Goal: Task Accomplishment & Management: Use online tool/utility

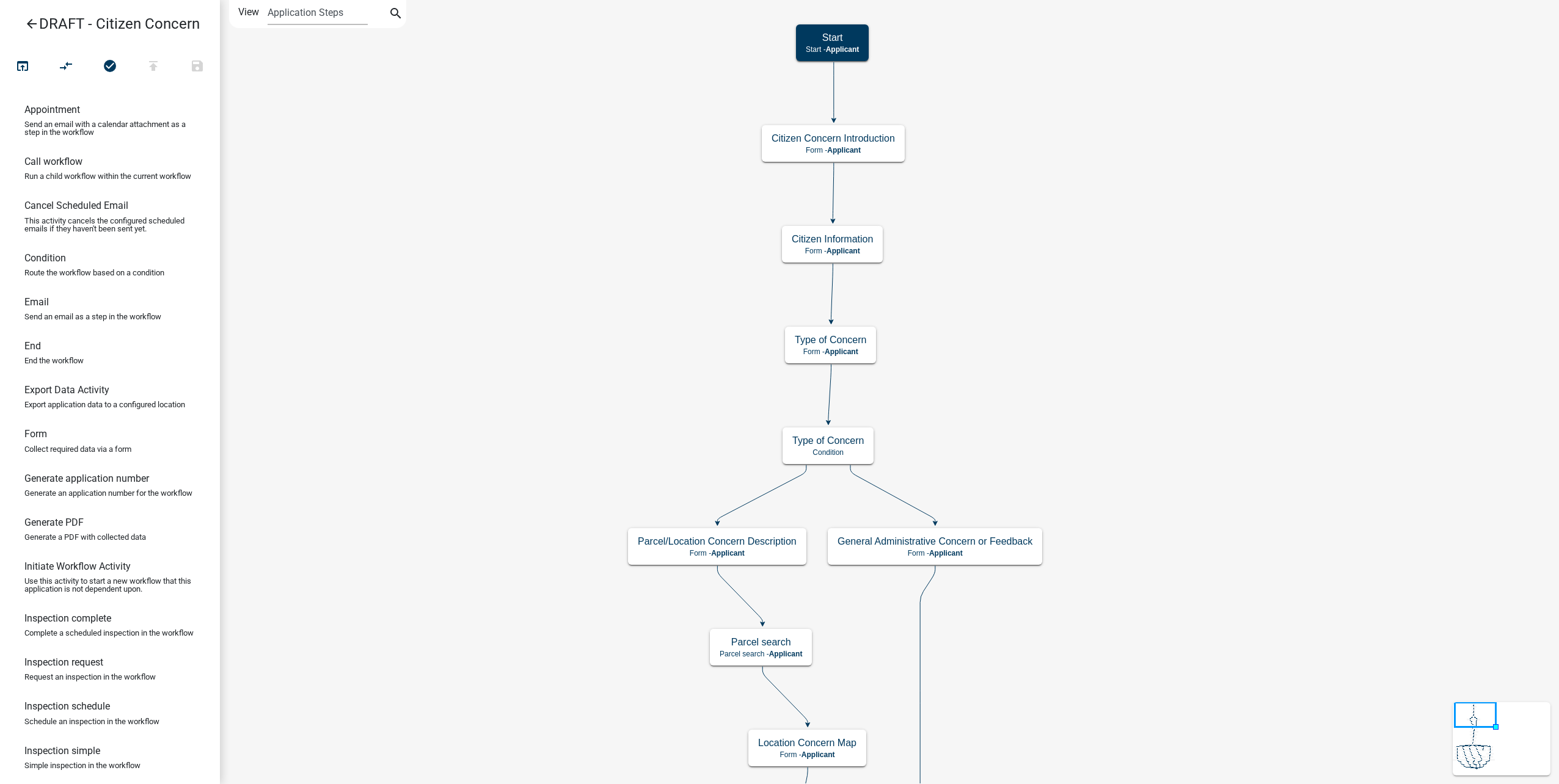
click at [37, 24] on icon "arrow_back" at bounding box center [31, 25] width 15 height 17
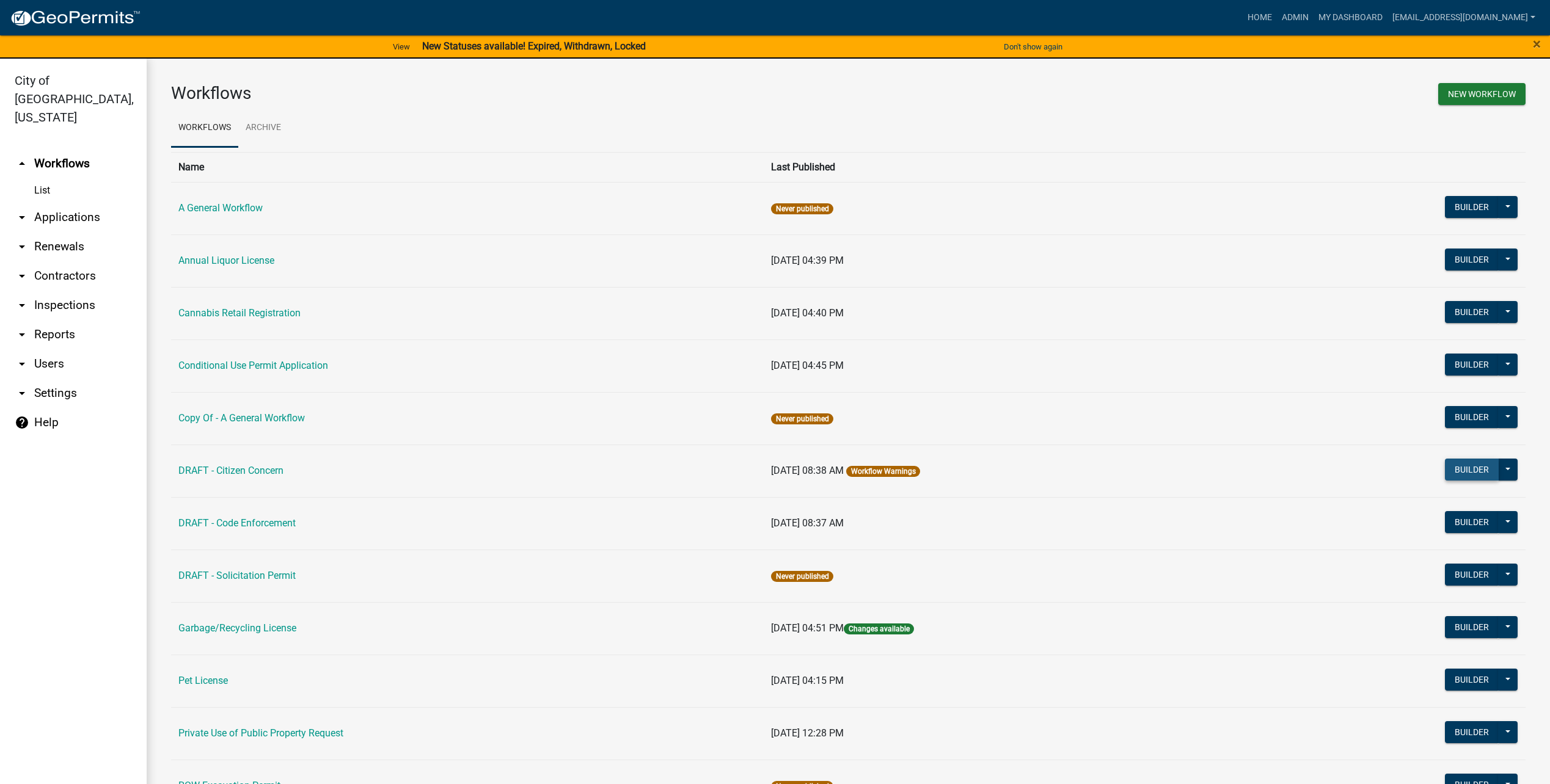
click at [1447, 463] on button "Builder" at bounding box center [1472, 470] width 53 height 22
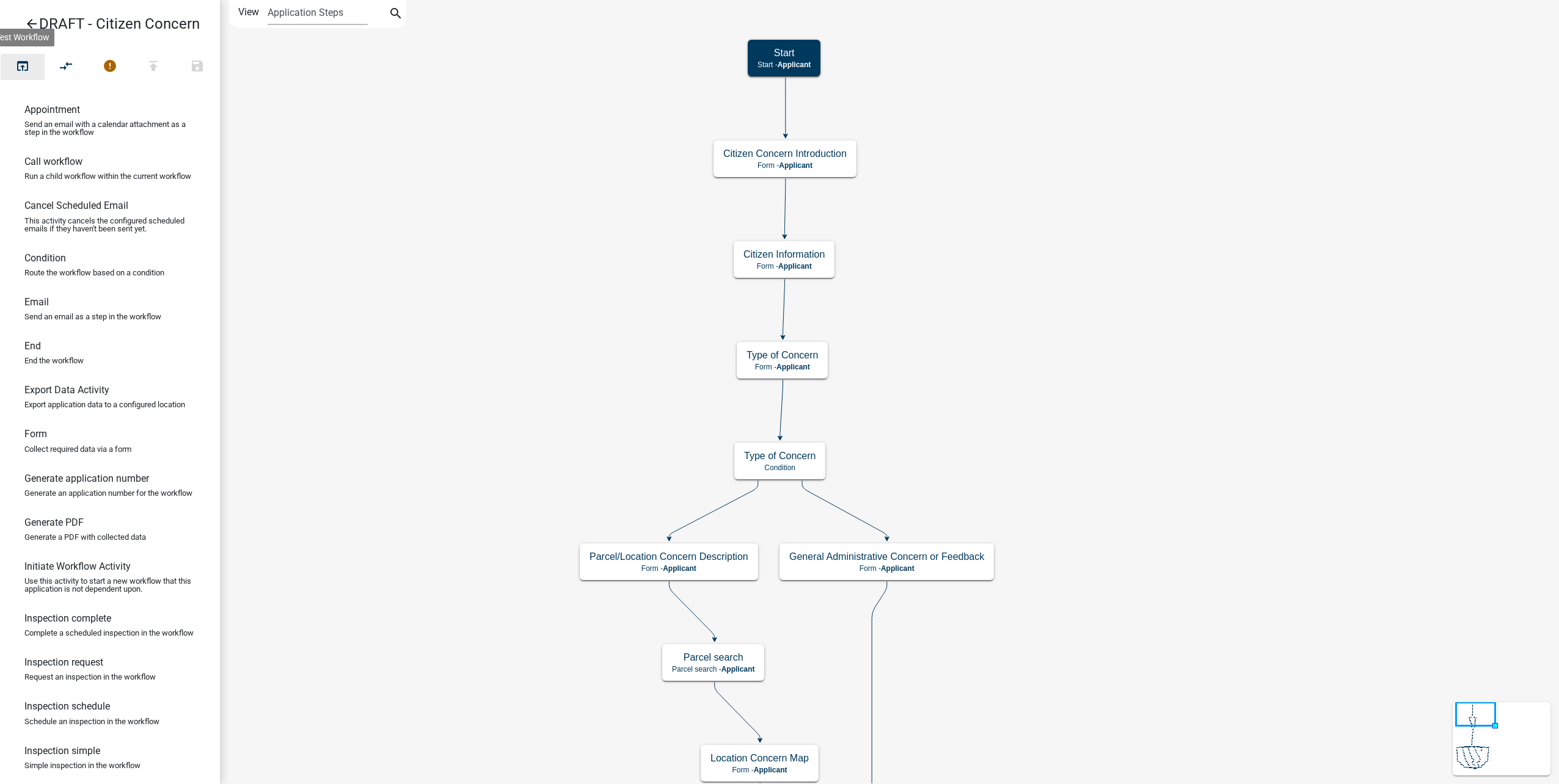
drag, startPoint x: 24, startPoint y: 68, endPoint x: 349, endPoint y: 230, distance: 363.1
click at [24, 68] on icon "open_in_browser" at bounding box center [22, 67] width 15 height 17
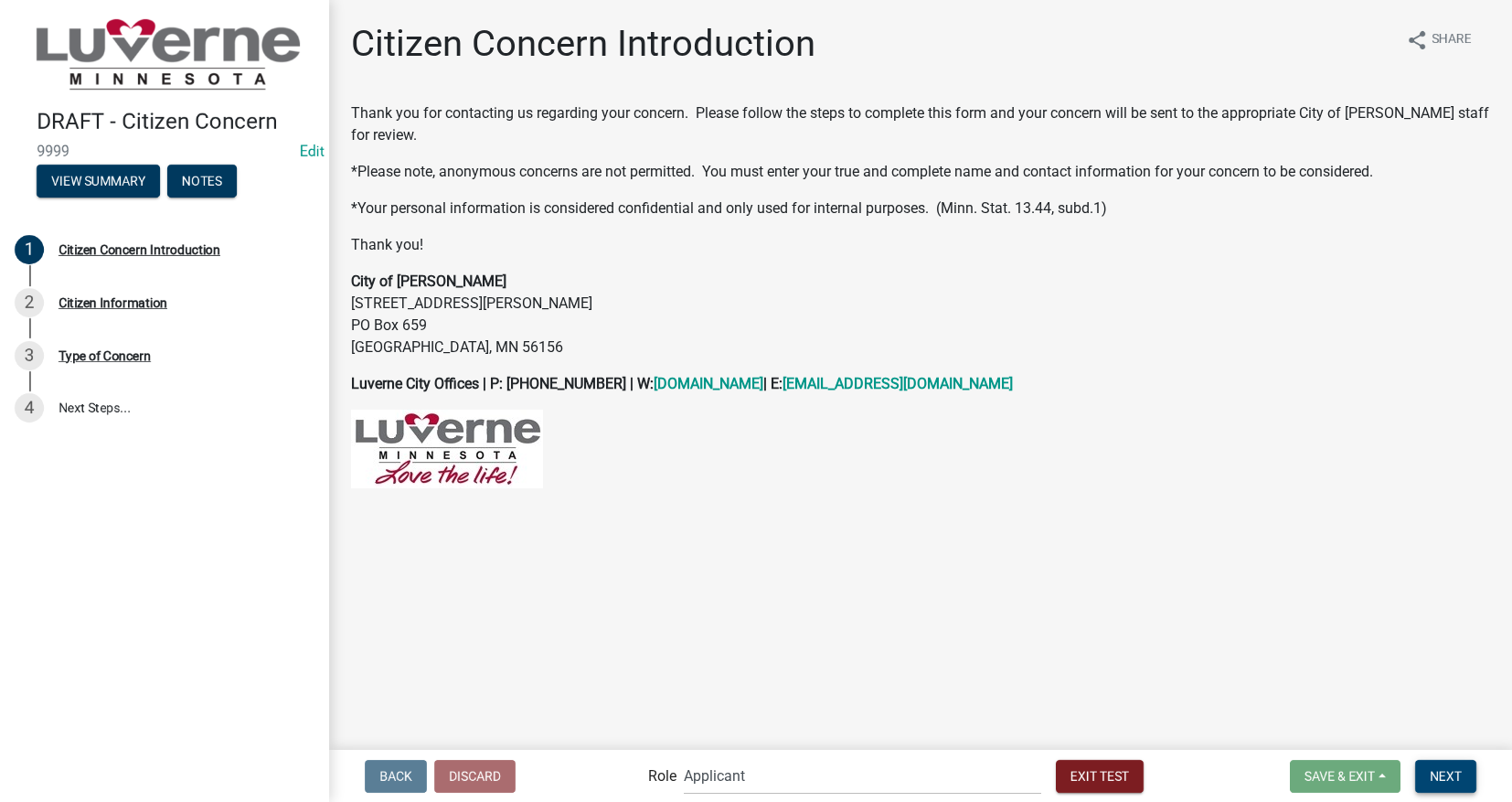
click at [1447, 767] on button "Next" at bounding box center [1446, 775] width 61 height 33
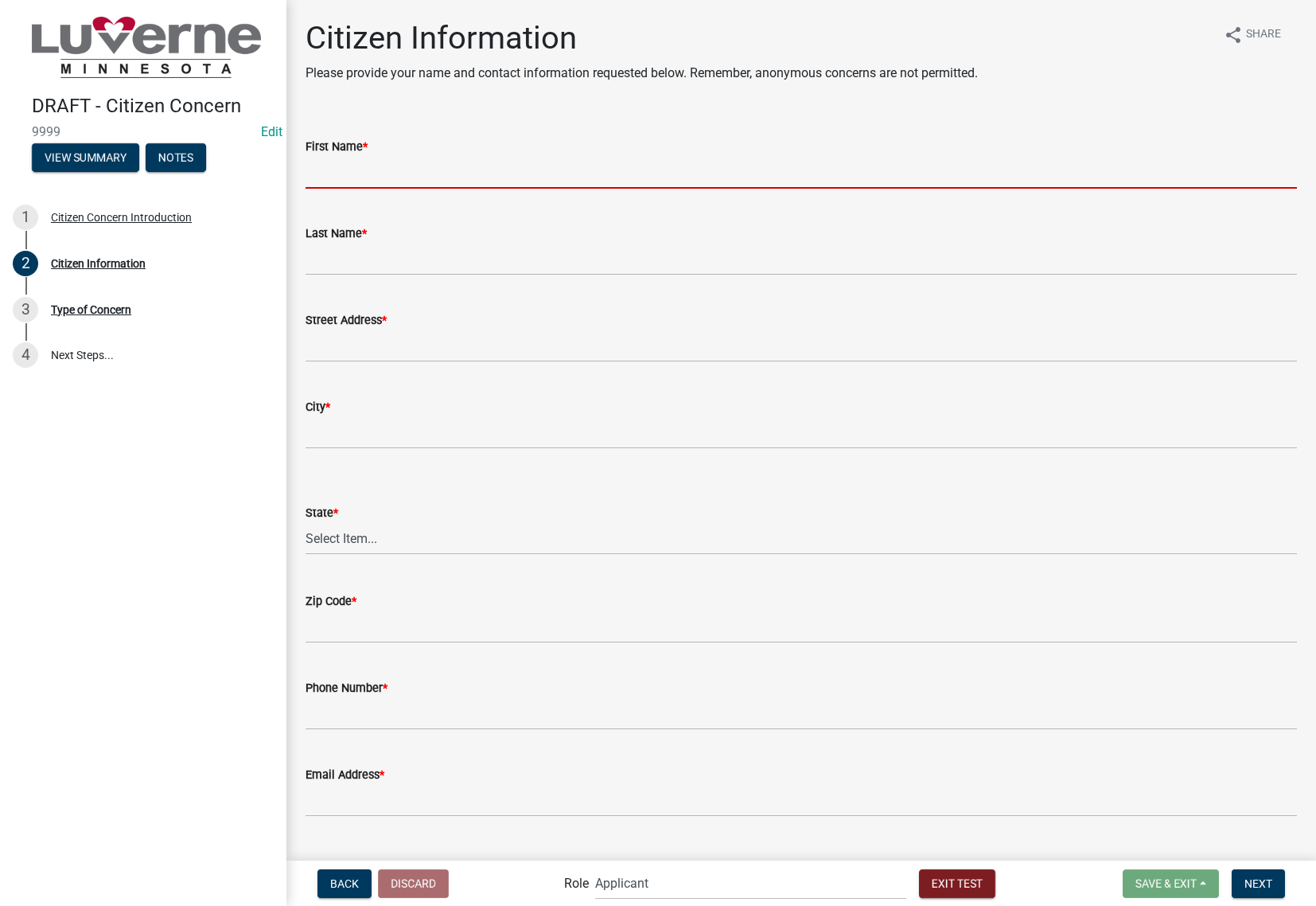
click at [403, 168] on input "First Name *" at bounding box center [802, 172] width 992 height 32
type input "[PERSON_NAME]"
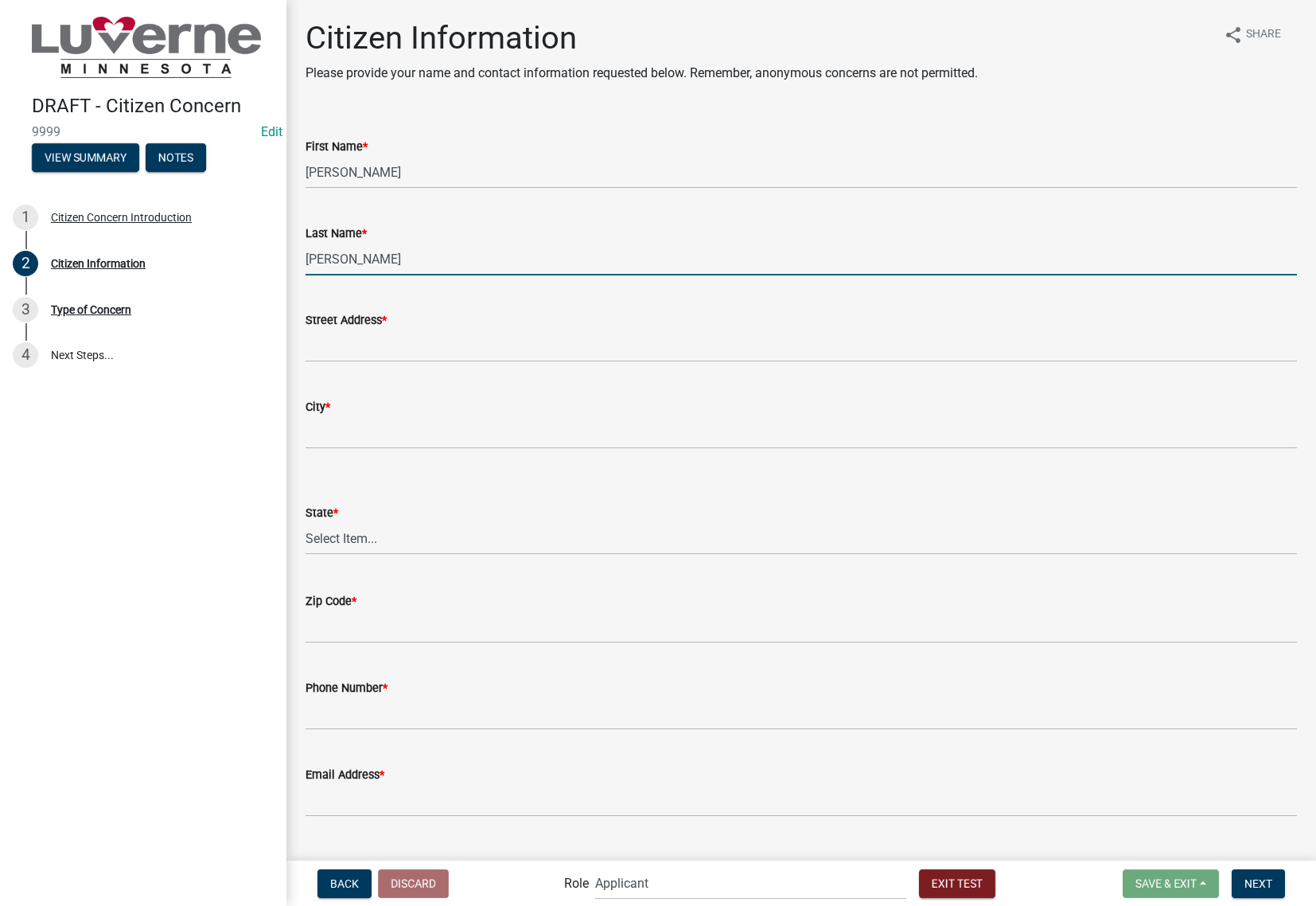
type input "[PERSON_NAME]"
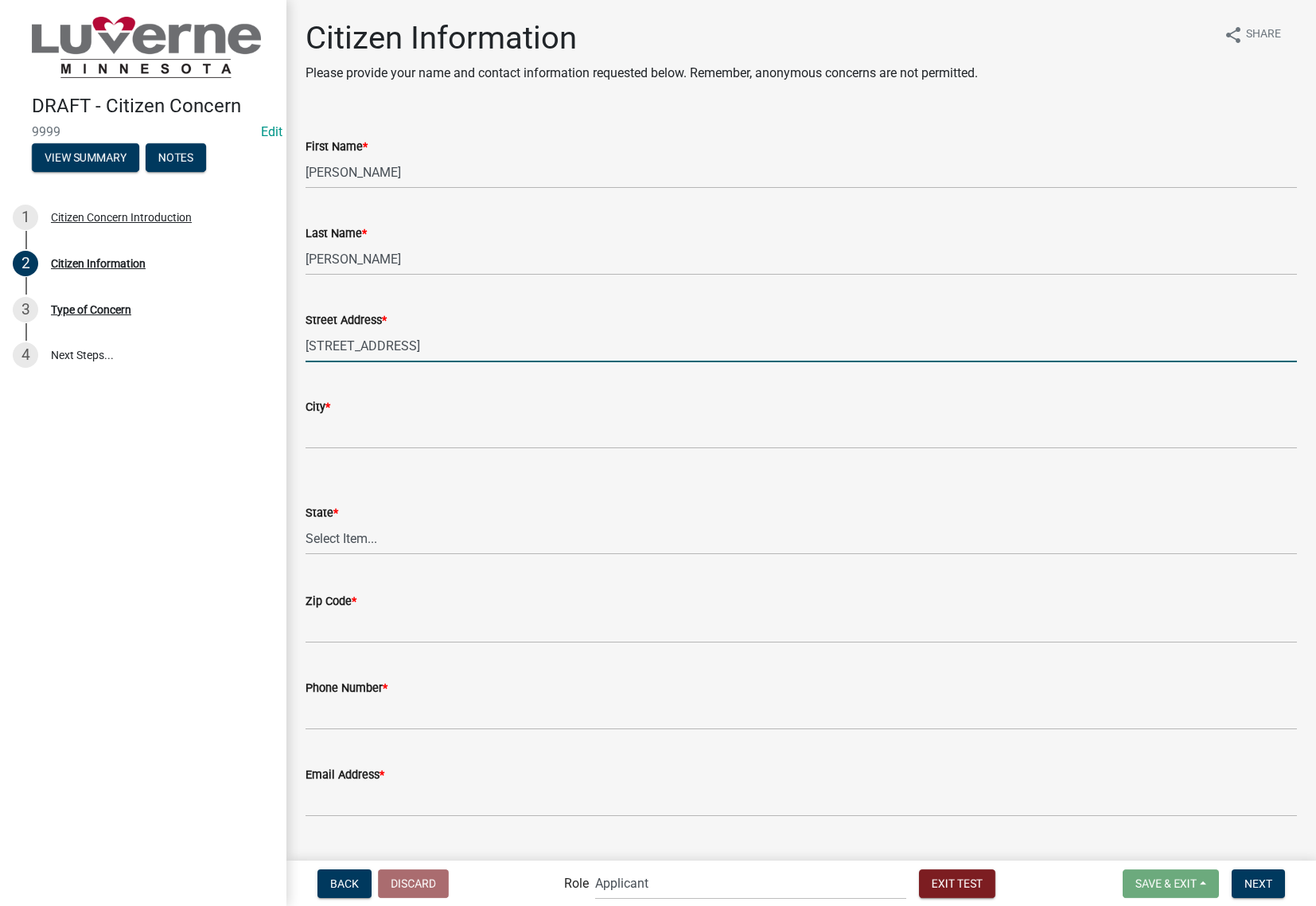
type input "[STREET_ADDRESS]"
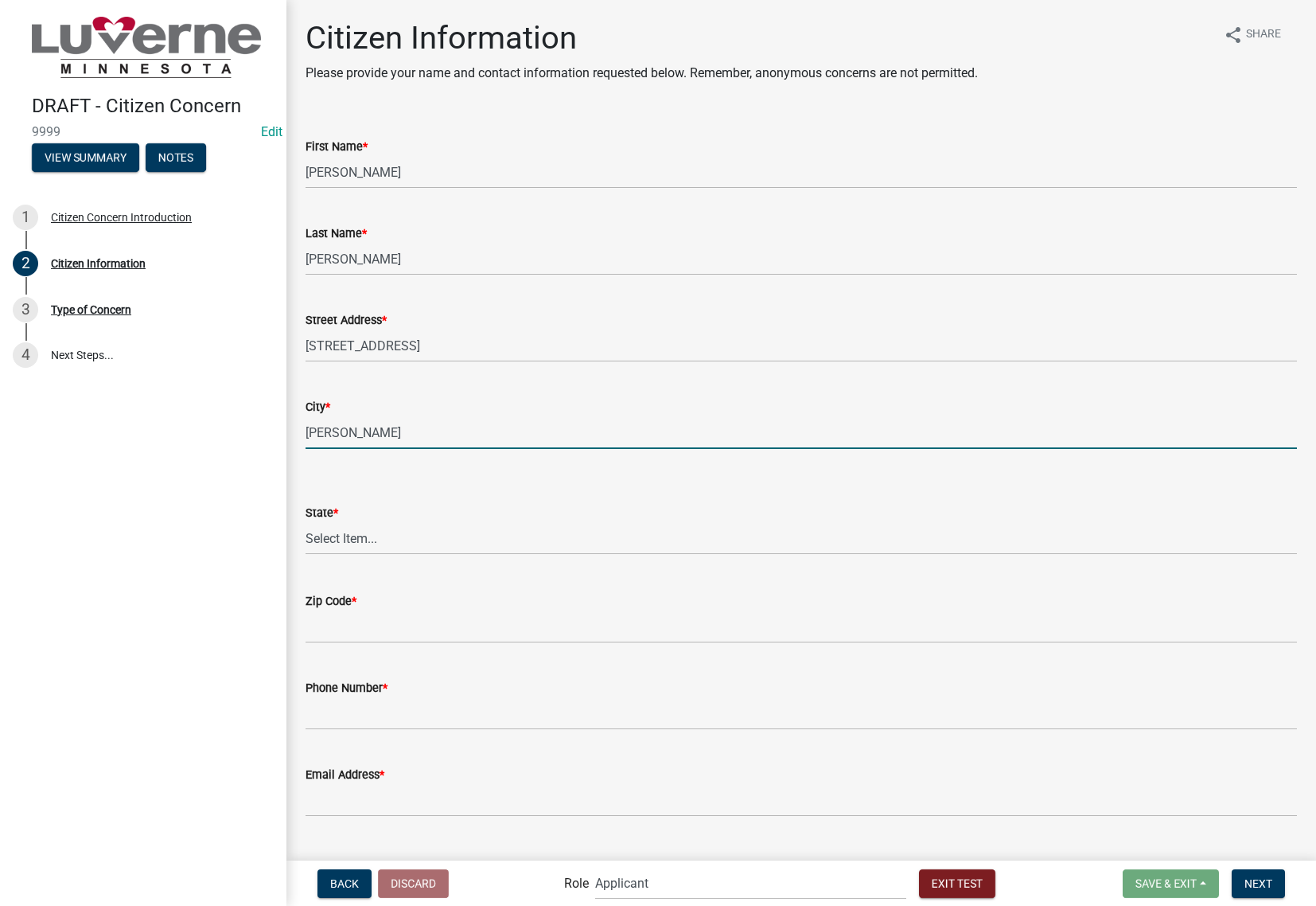
type input "[PERSON_NAME]"
select select "8c50745b-f129-4347-8fd3-6ec1b83df8fc"
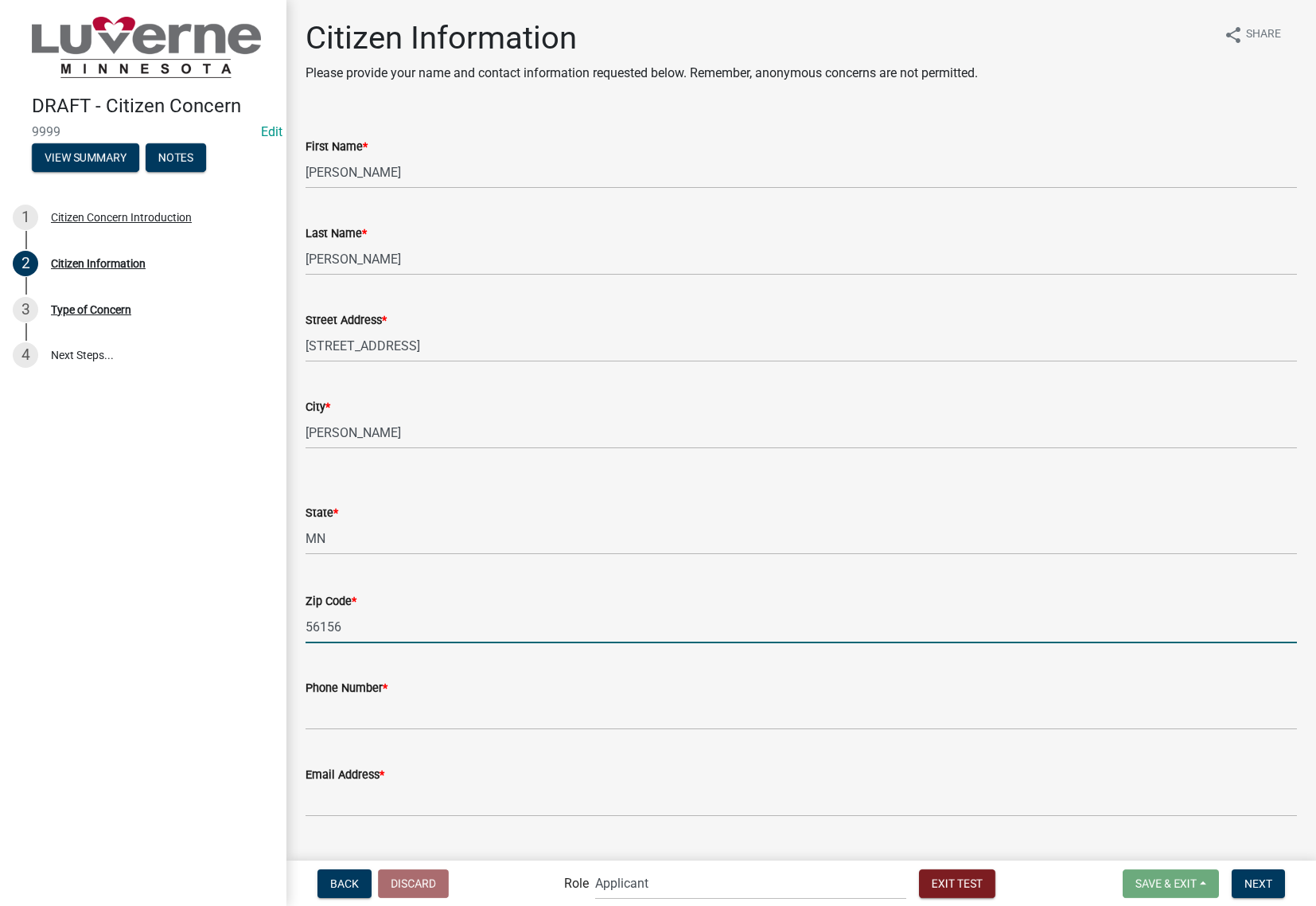
type input "56156"
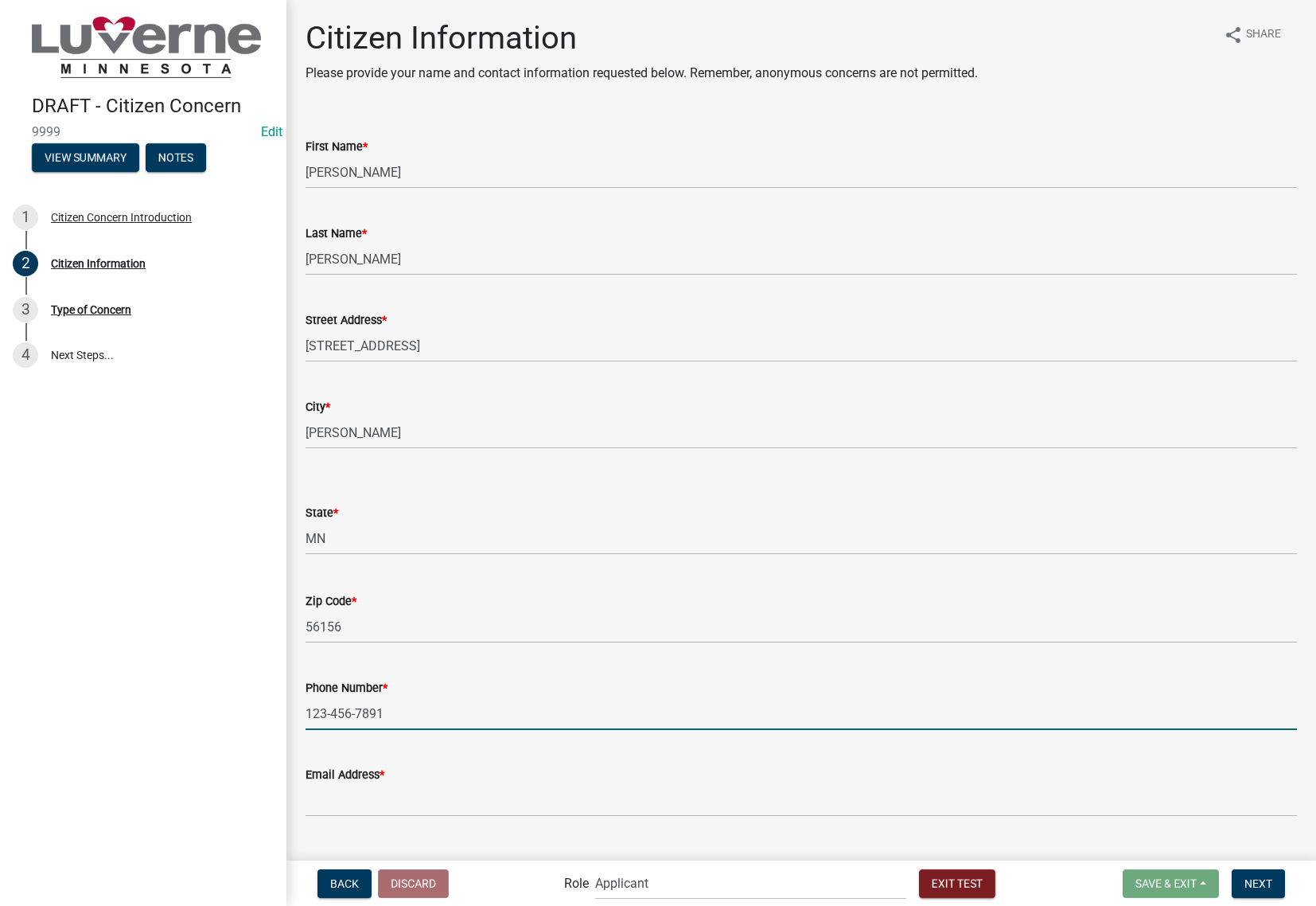
type input "123-456-7891"
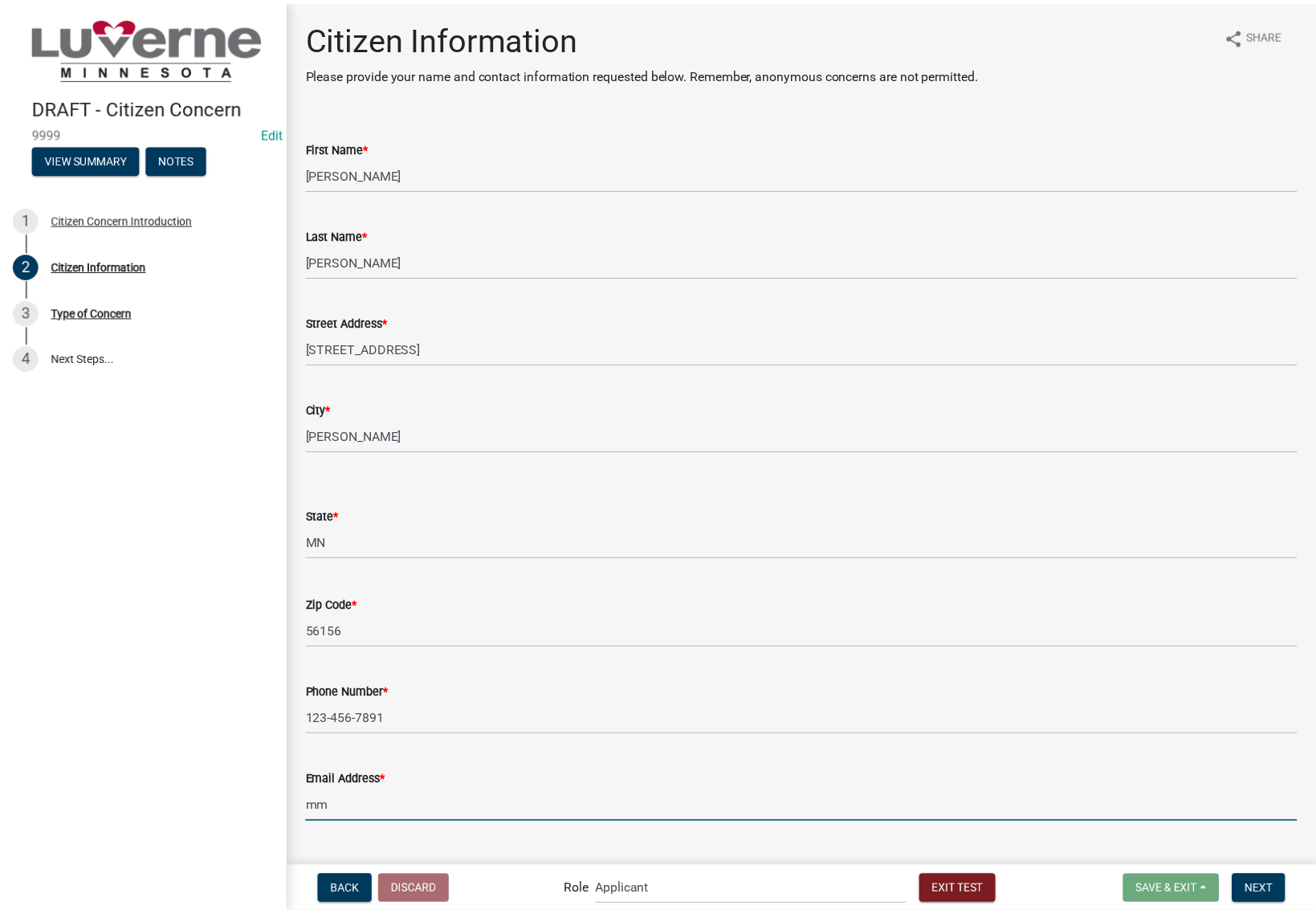
scroll to position [3, 0]
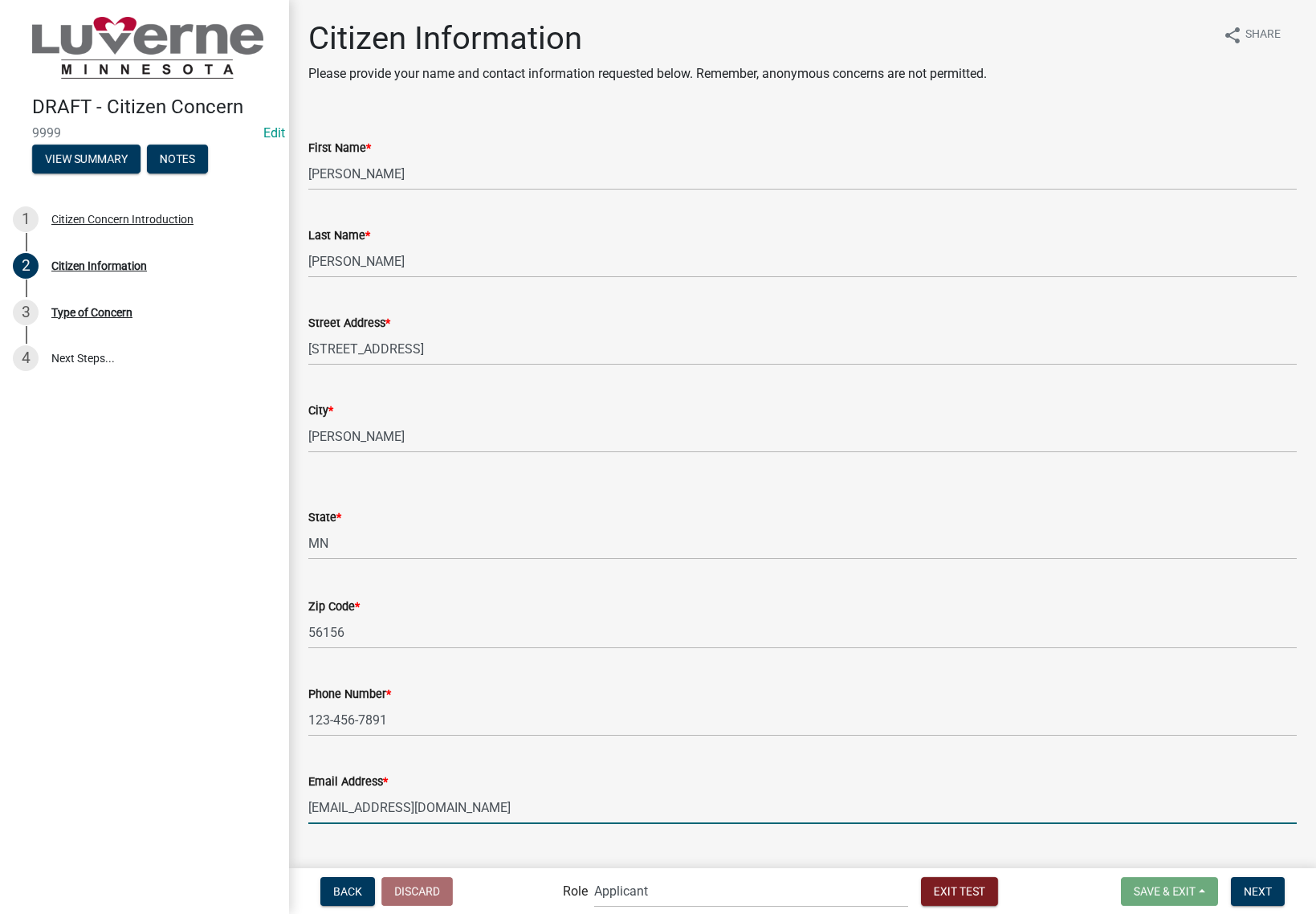
type input "[EMAIL_ADDRESS][DOMAIN_NAME]"
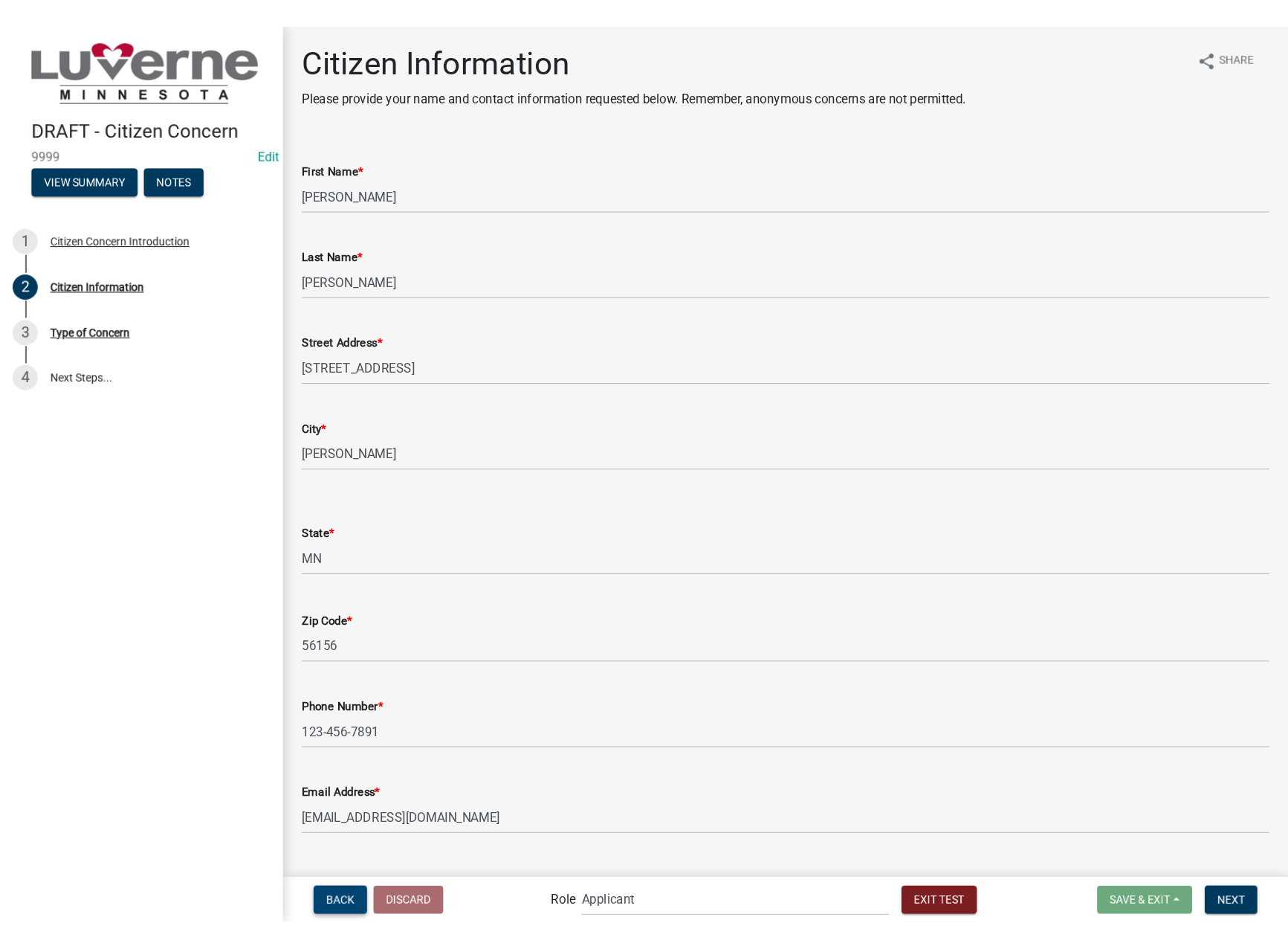
scroll to position [0, 0]
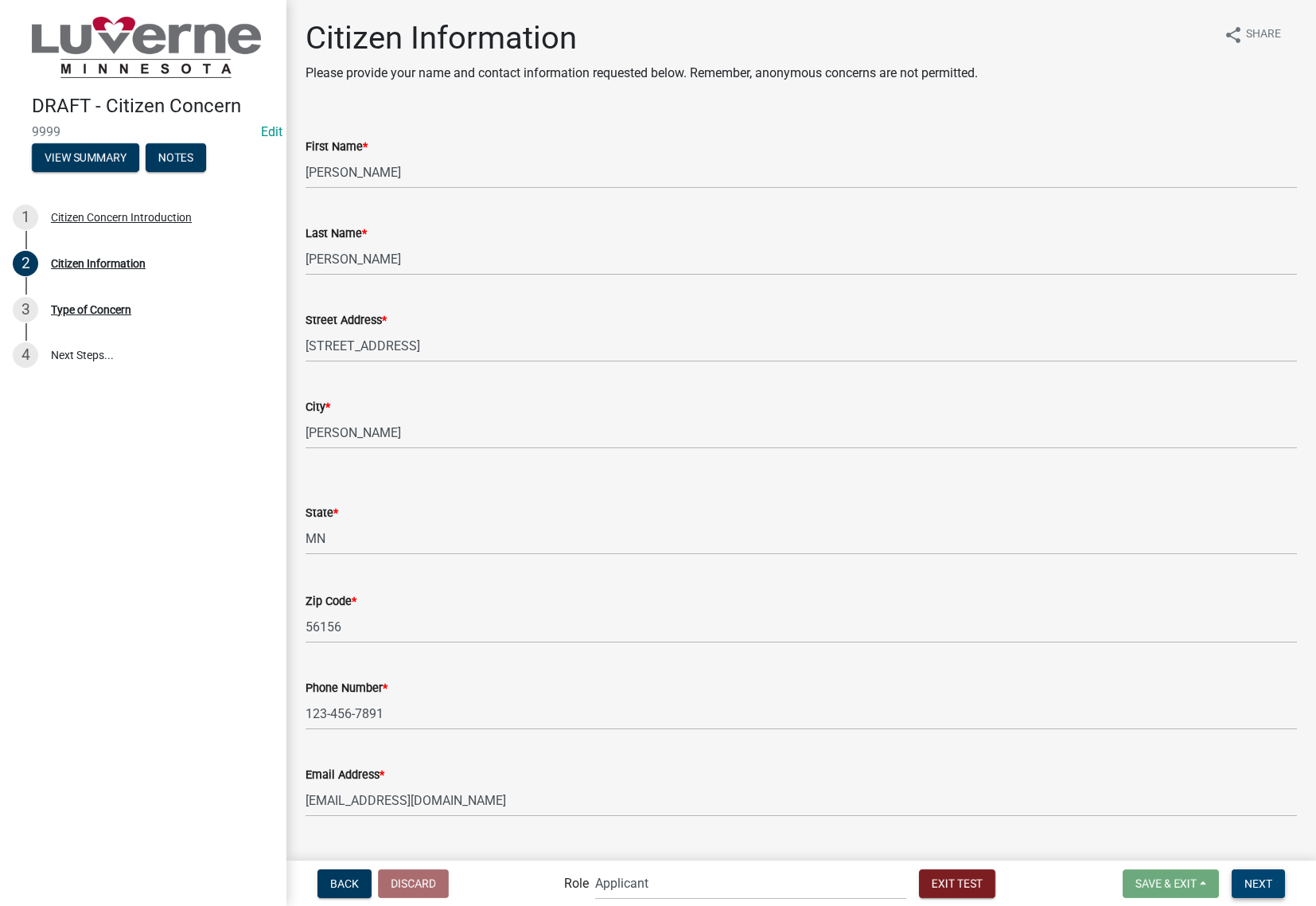
drag, startPoint x: 1259, startPoint y: 879, endPoint x: 1231, endPoint y: 869, distance: 29.7
click at [1259, 879] on span "Next" at bounding box center [1259, 883] width 28 height 12
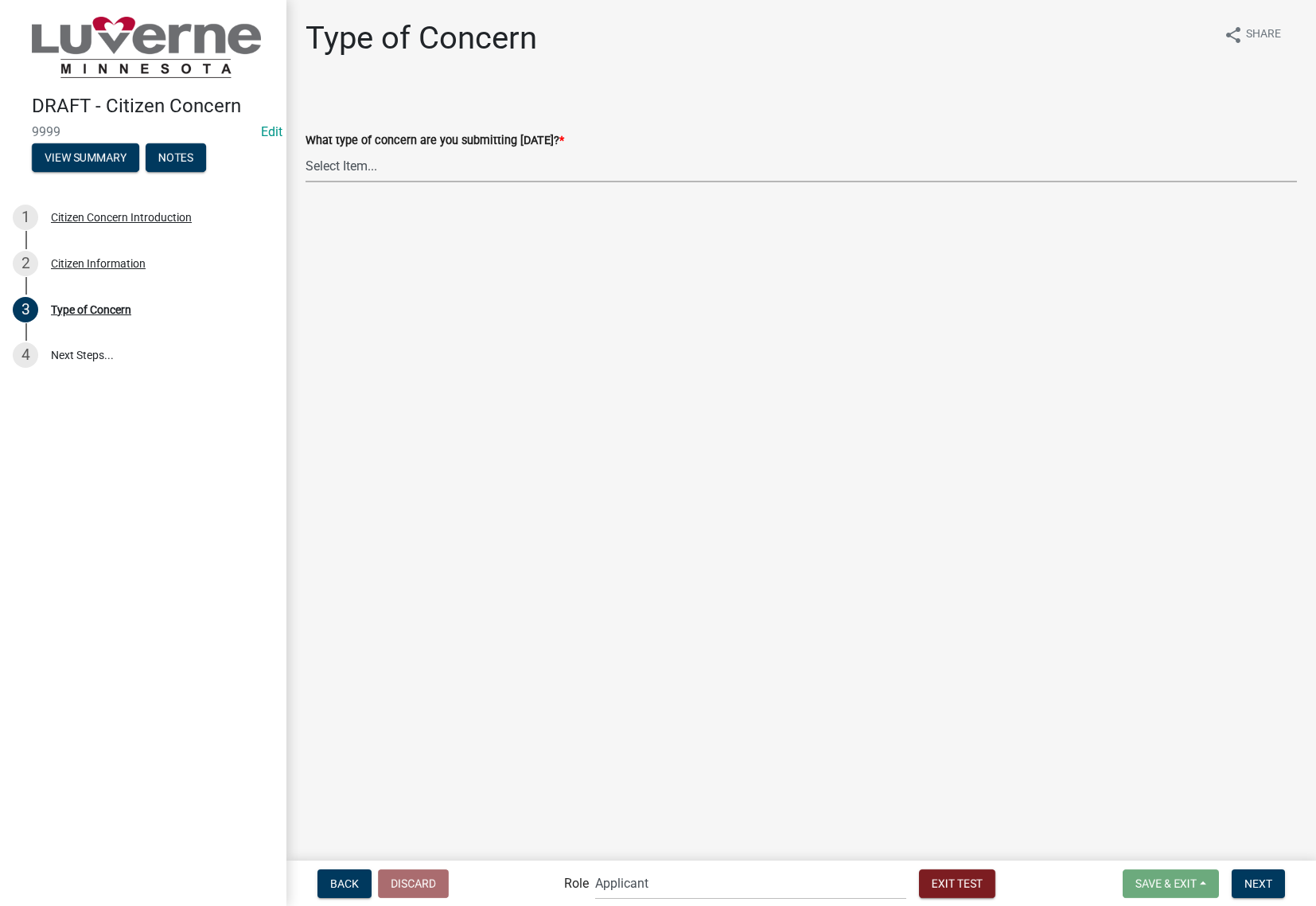
click at [488, 174] on select "Select Item... General Concern or Feedback Specific Parcel or Other Property/St…" at bounding box center [802, 165] width 992 height 32
click at [532, 168] on select "Select Item... General Concern or Feedback Specific Parcel or Other Property/St…" at bounding box center [802, 165] width 992 height 32
click at [580, 171] on select "Select Item... General Concern or Feedback Specific Parcel or Other Property/St…" at bounding box center [802, 165] width 992 height 32
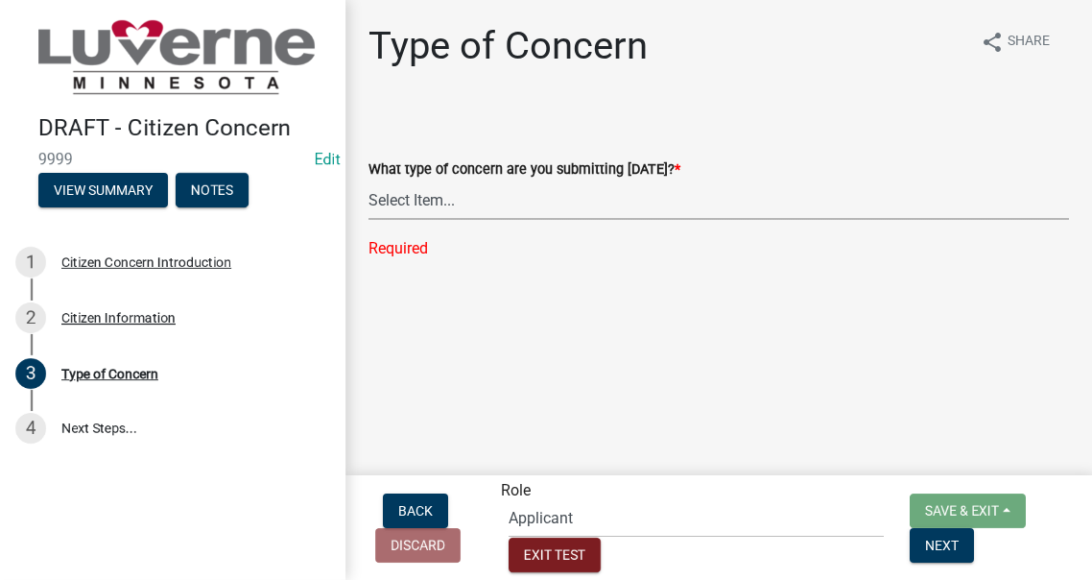
click at [722, 211] on select "Select Item... General Concern or Feedback Specific Parcel or Other Property/St…" at bounding box center [719, 199] width 701 height 39
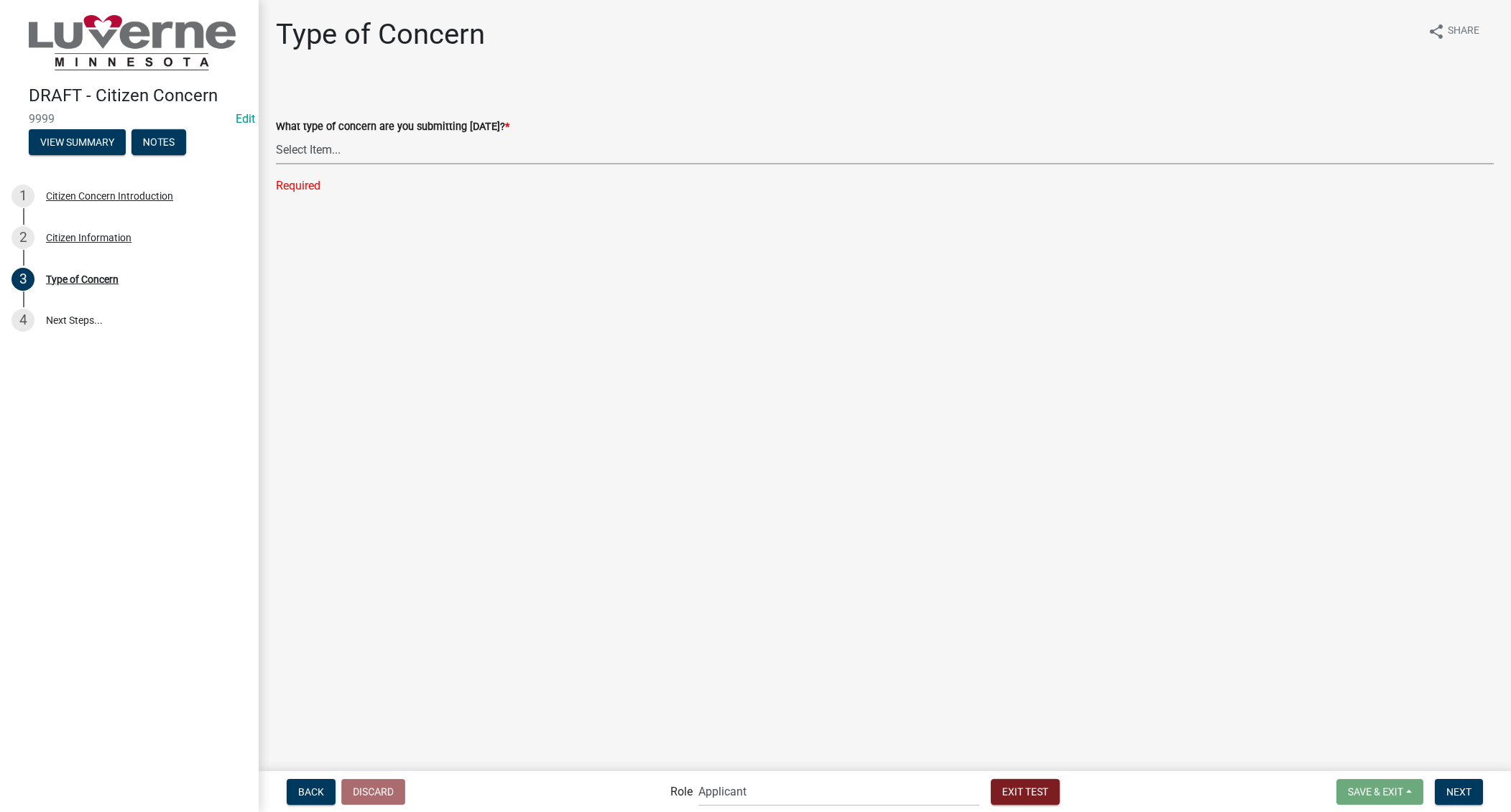
click at [392, 163] on select "Select Item... General Concern or Feedback Specific Parcel or Other Property/St…" at bounding box center [885, 149] width 1218 height 29
click at [276, 135] on select "Select Item... General Concern or Feedback Specific Parcel or Other Property/St…" at bounding box center [885, 149] width 1218 height 29
select select "d576af00-52ec-4945-b76d-b4e3ff7968d8"
click at [1459, 790] on span "Next" at bounding box center [1459, 791] width 25 height 11
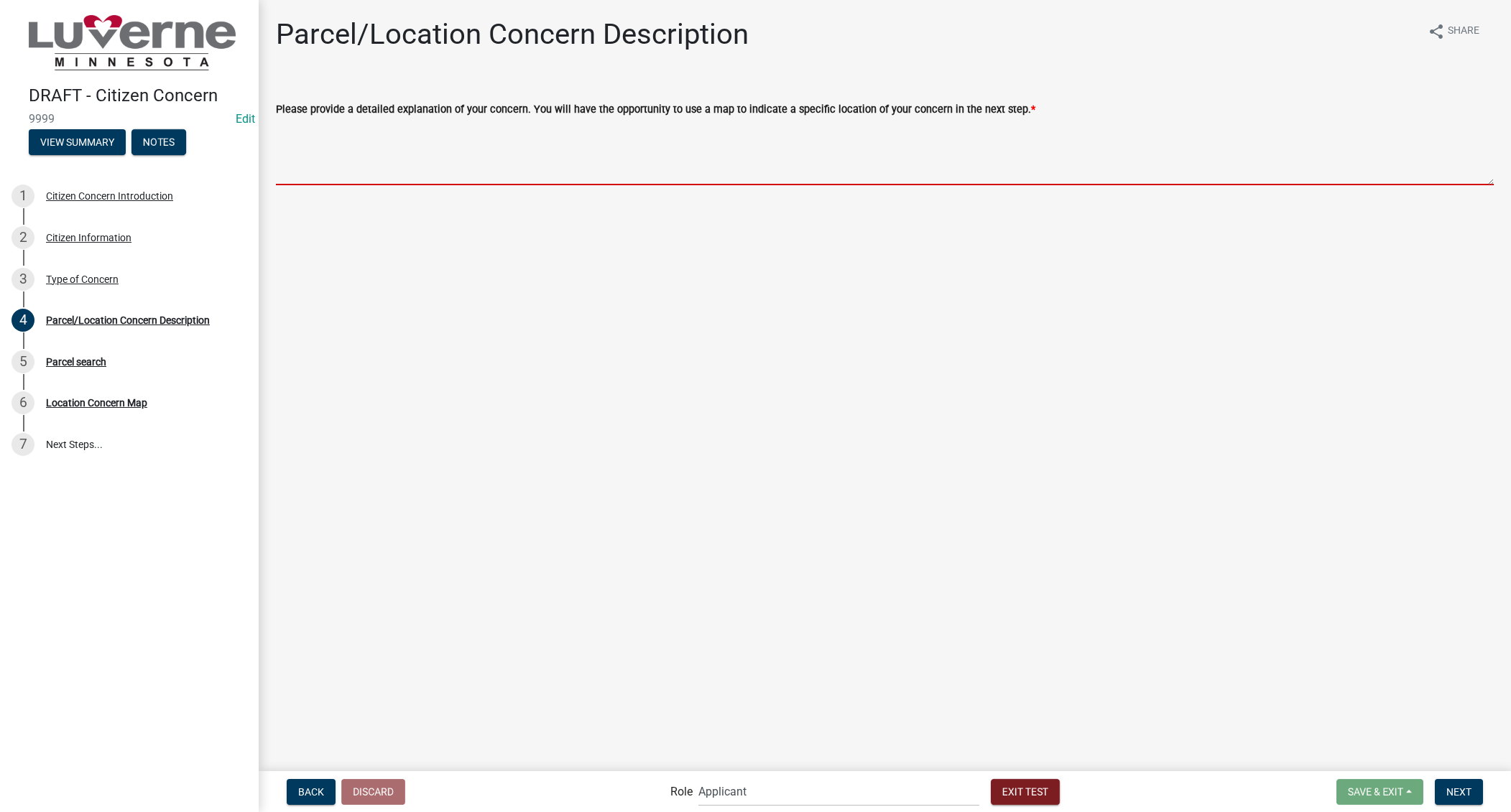
click at [464, 139] on textarea "Please provide a detailed explanation of your concern. You will have the opport…" at bounding box center [885, 151] width 1218 height 67
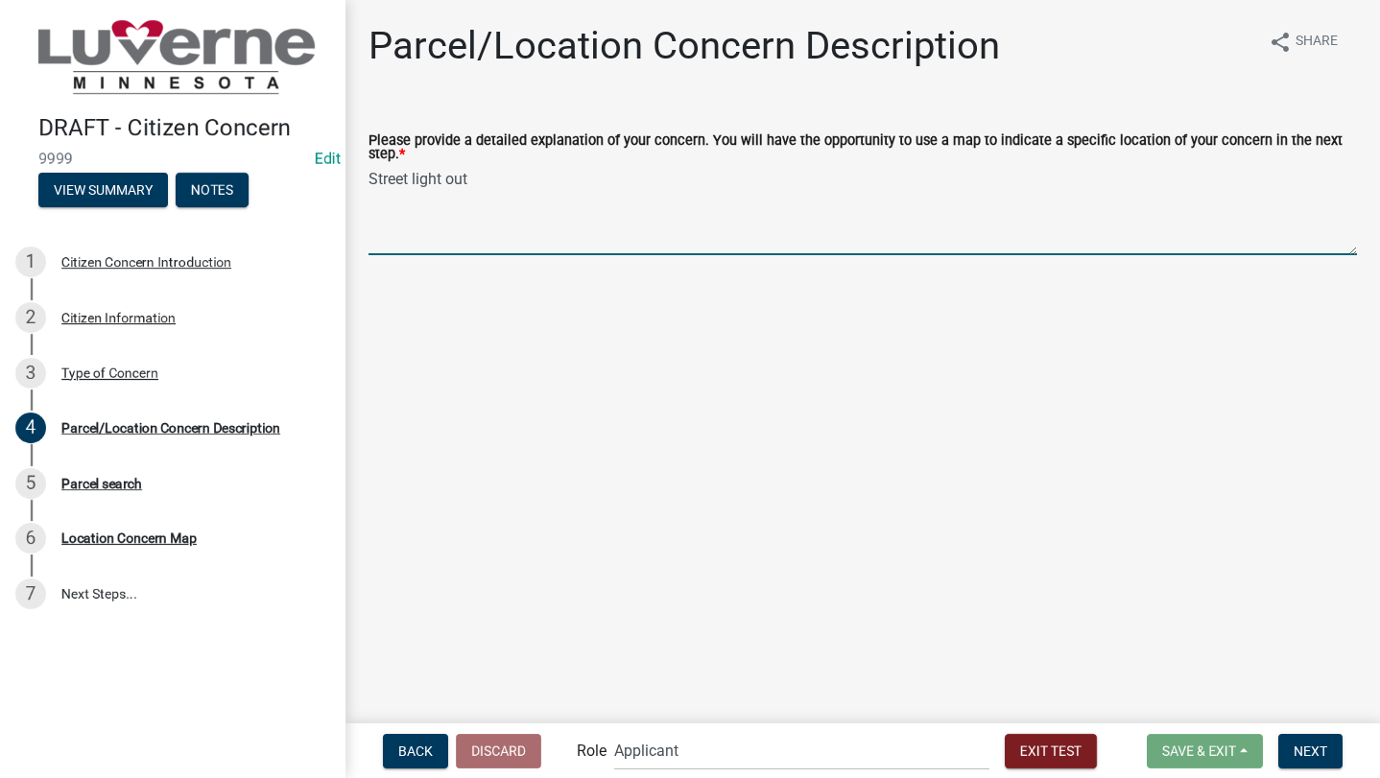
type textarea "Street light out"
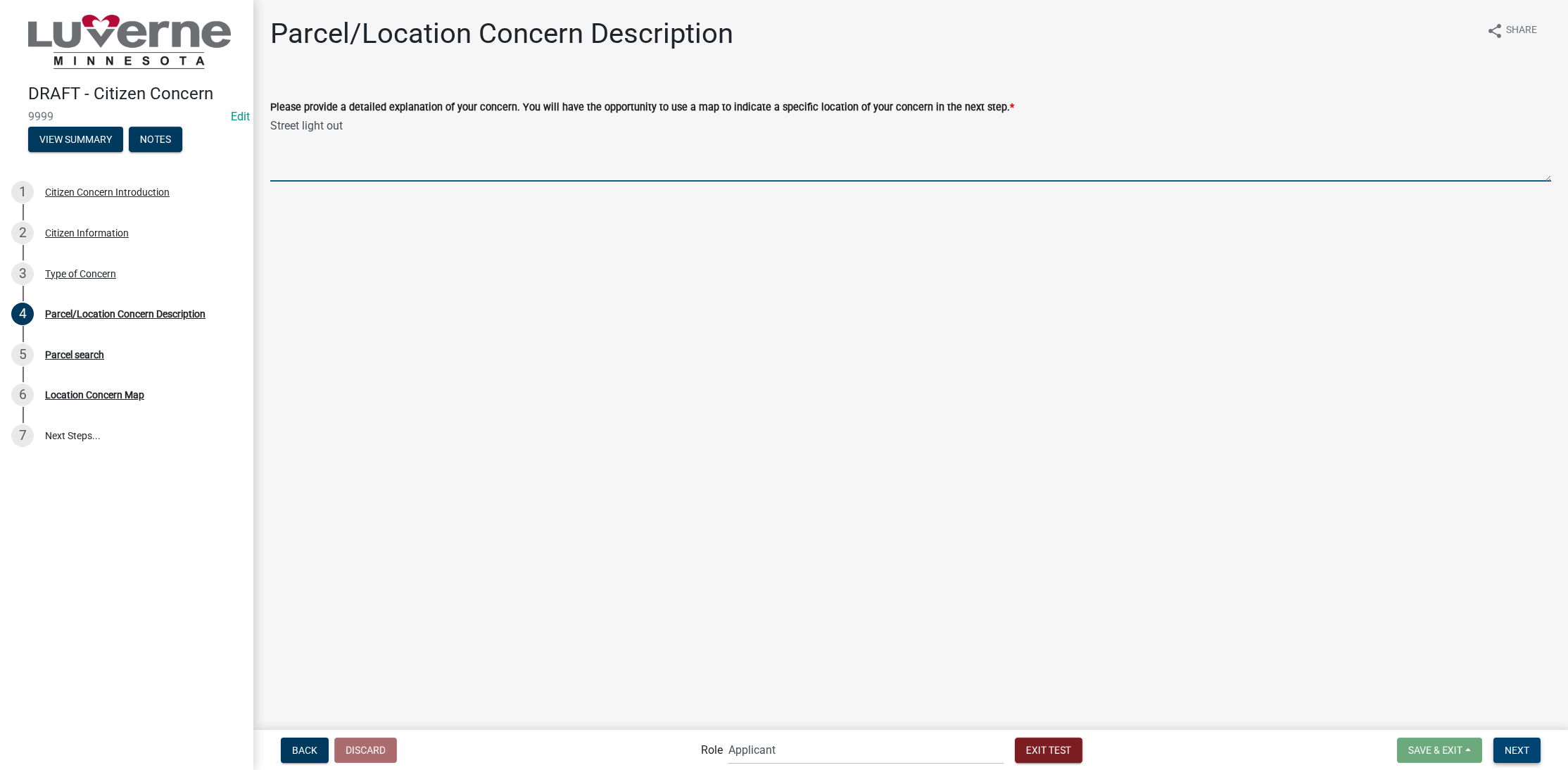
click at [1516, 745] on span "Next" at bounding box center [1517, 749] width 25 height 11
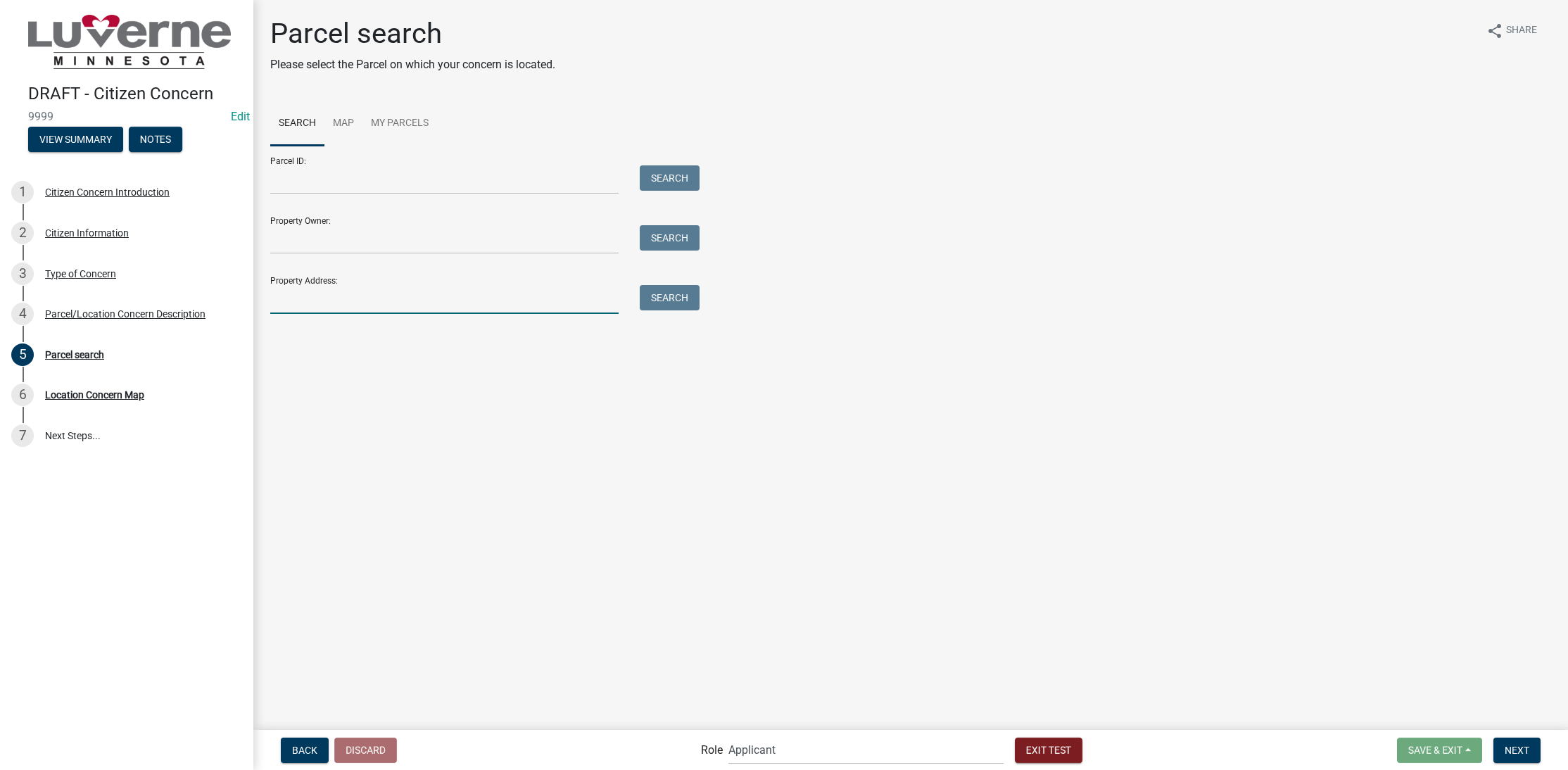
click at [546, 306] on input "Property Address:" at bounding box center [444, 299] width 348 height 29
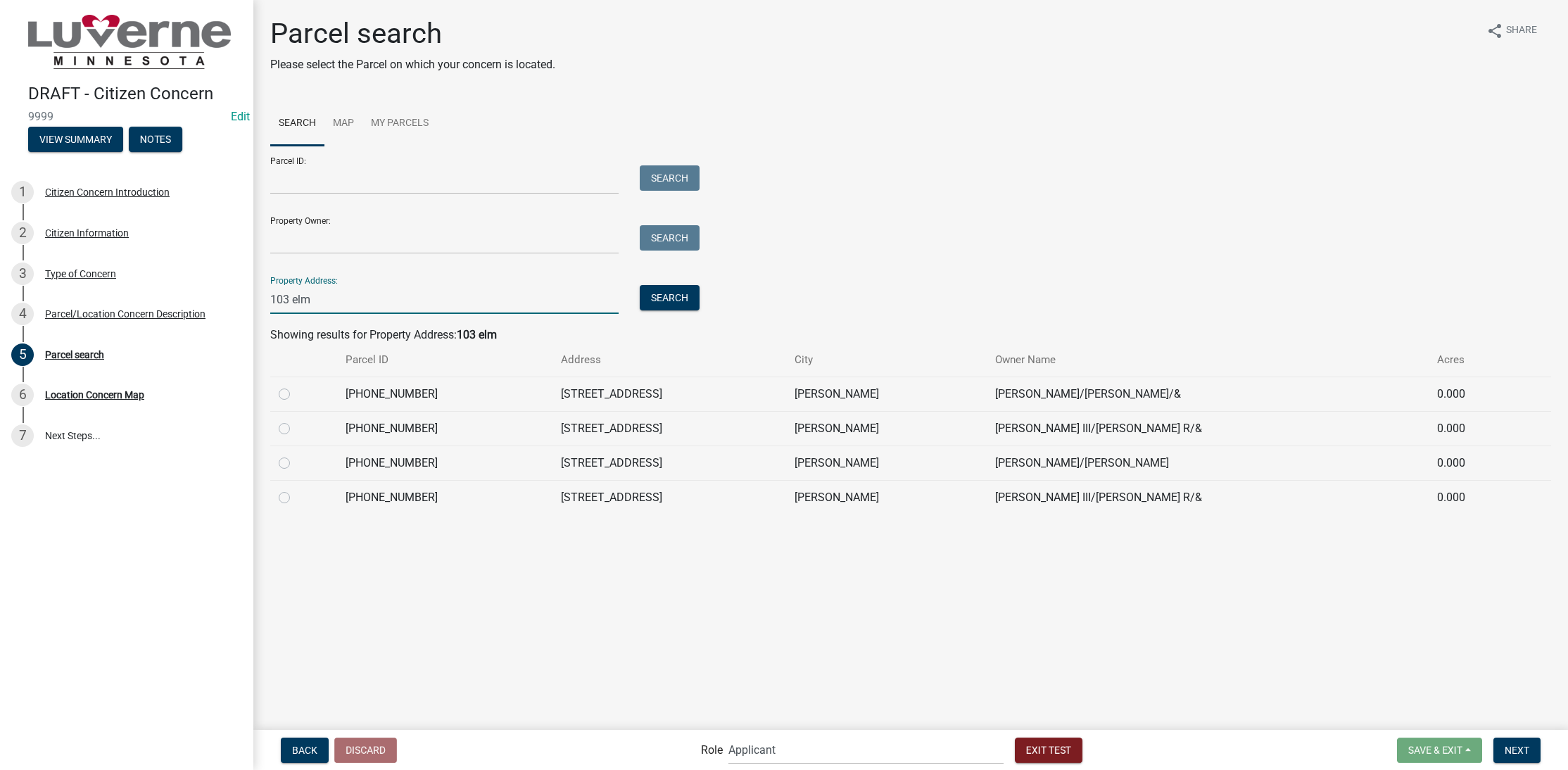
type input "103 elm"
click at [296, 420] on label at bounding box center [296, 420] width 0 height 0
click at [296, 427] on input "radio" at bounding box center [300, 425] width 9 height 9
radio input "true"
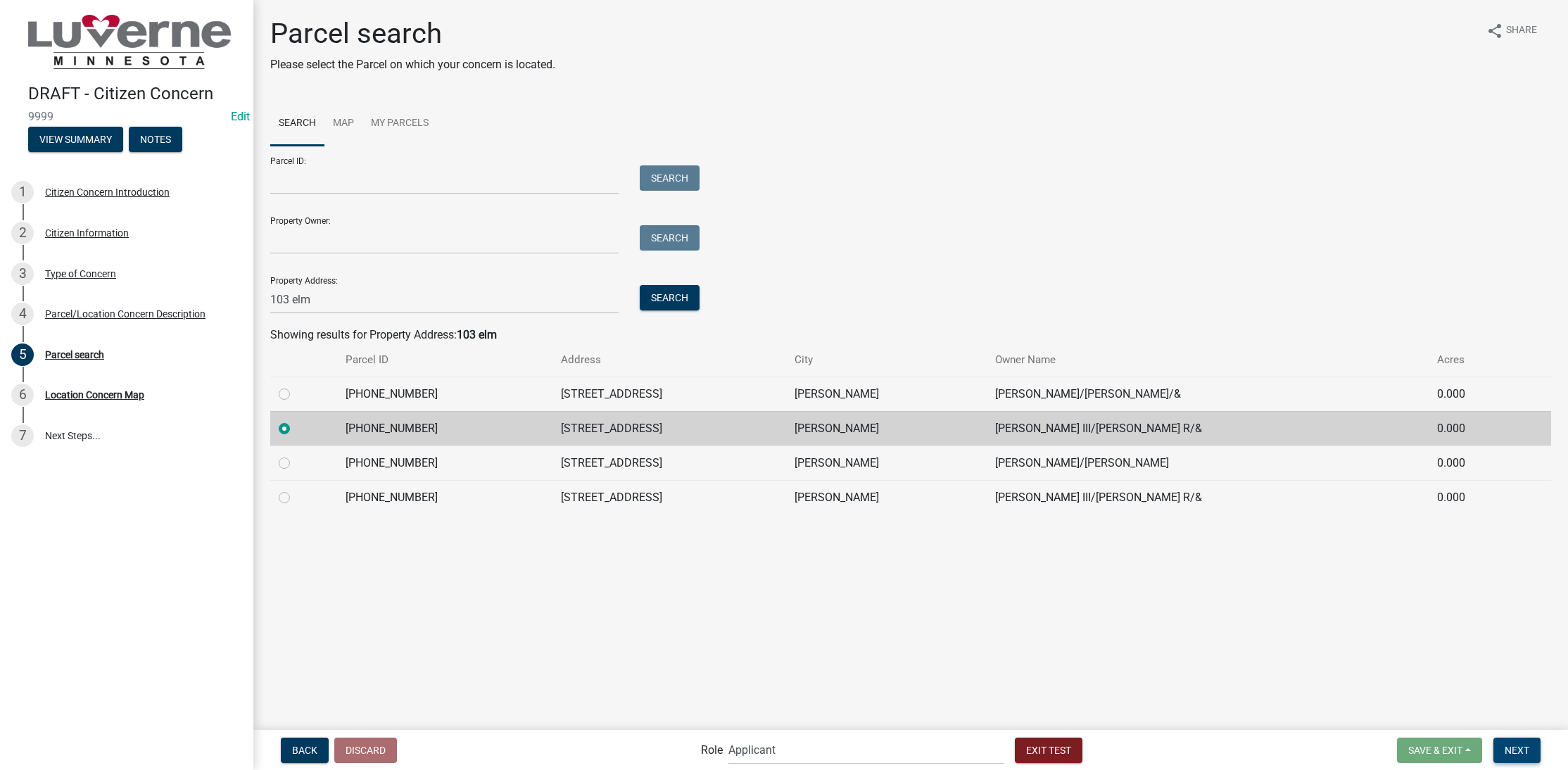
click at [1503, 743] on button "Next" at bounding box center [1517, 750] width 47 height 26
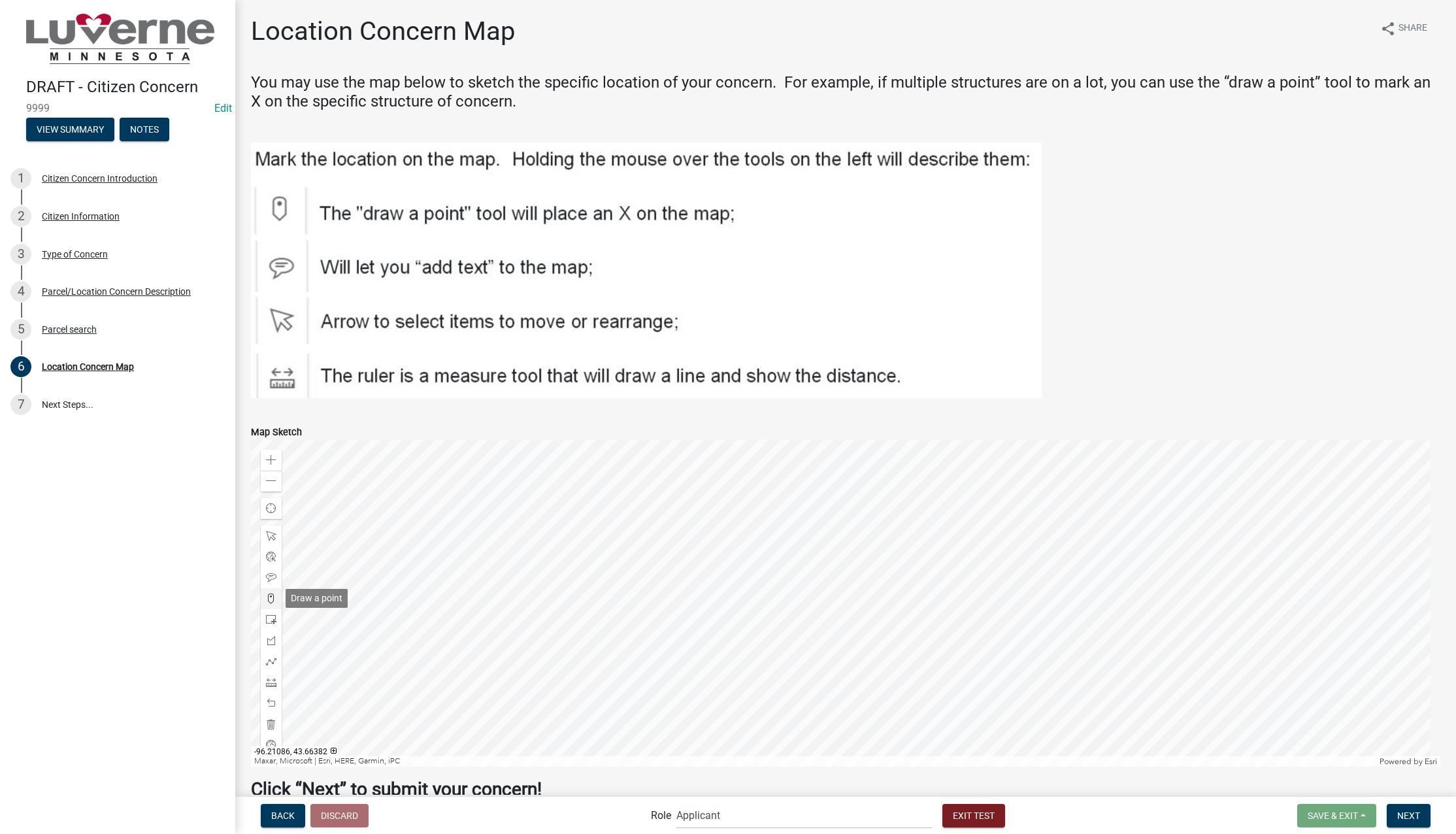
click at [272, 595] on span at bounding box center [271, 598] width 10 height 10
click at [746, 637] on div at bounding box center [846, 603] width 1190 height 327
drag, startPoint x: 1407, startPoint y: 809, endPoint x: 506, endPoint y: 443, distance: 972.5
click at [1407, 809] on span "Next" at bounding box center [1409, 814] width 23 height 10
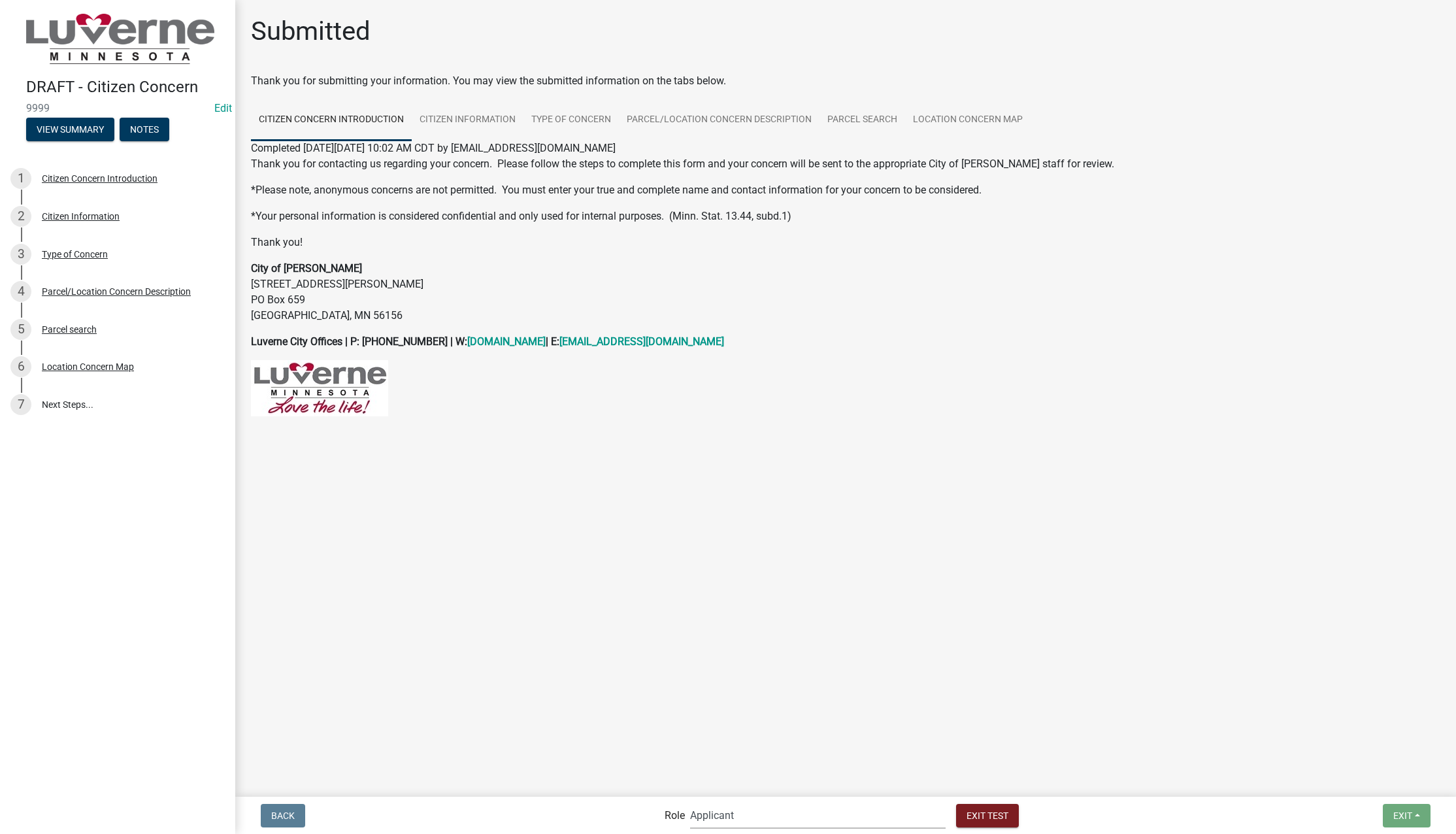
click at [841, 813] on select "Applicant Public Works City Clerk Water/Wastewater Department Admin Front Offic…" at bounding box center [817, 815] width 255 height 27
select select "a2423eb9-0a2b-4d92-bf27-a9021e39dd75"
click at [718, 802] on select "Applicant Public Works City Clerk Water/Wastewater Department Admin Front Offic…" at bounding box center [817, 815] width 255 height 27
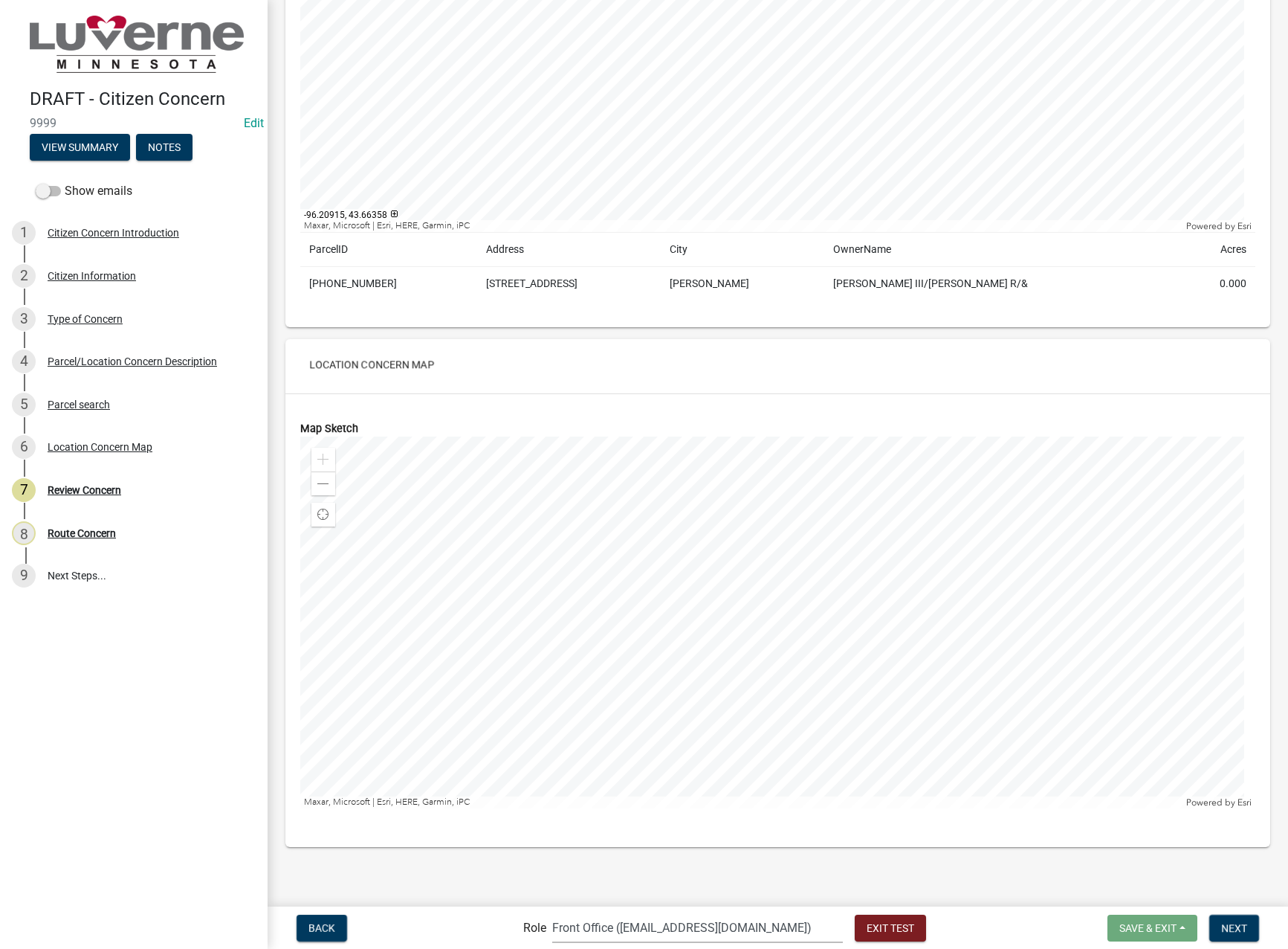
scroll to position [1513, 0]
click at [326, 487] on span at bounding box center [323, 483] width 12 height 12
click at [325, 487] on span at bounding box center [323, 483] width 12 height 12
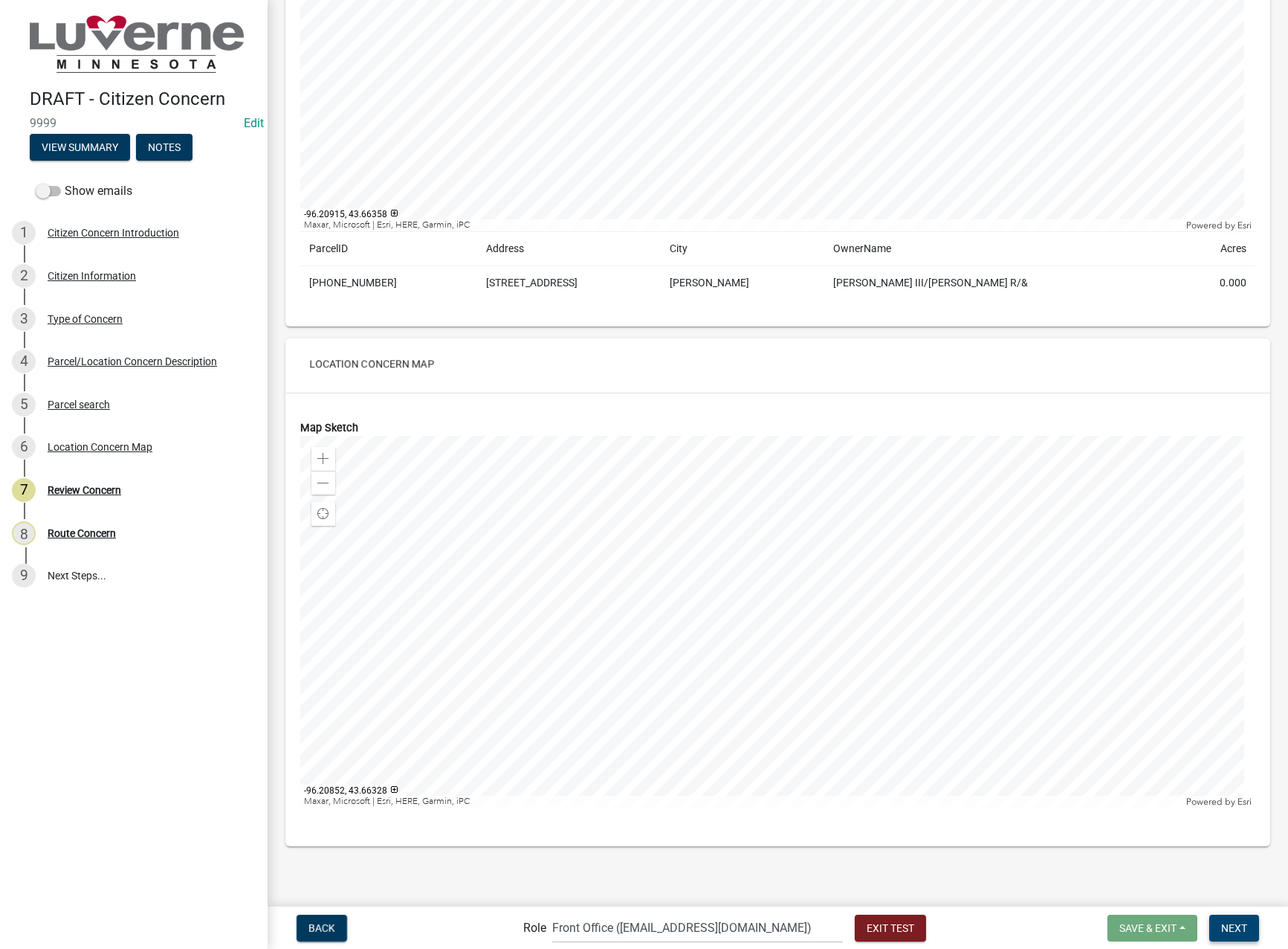
click at [1241, 920] on button "Next" at bounding box center [1234, 927] width 50 height 27
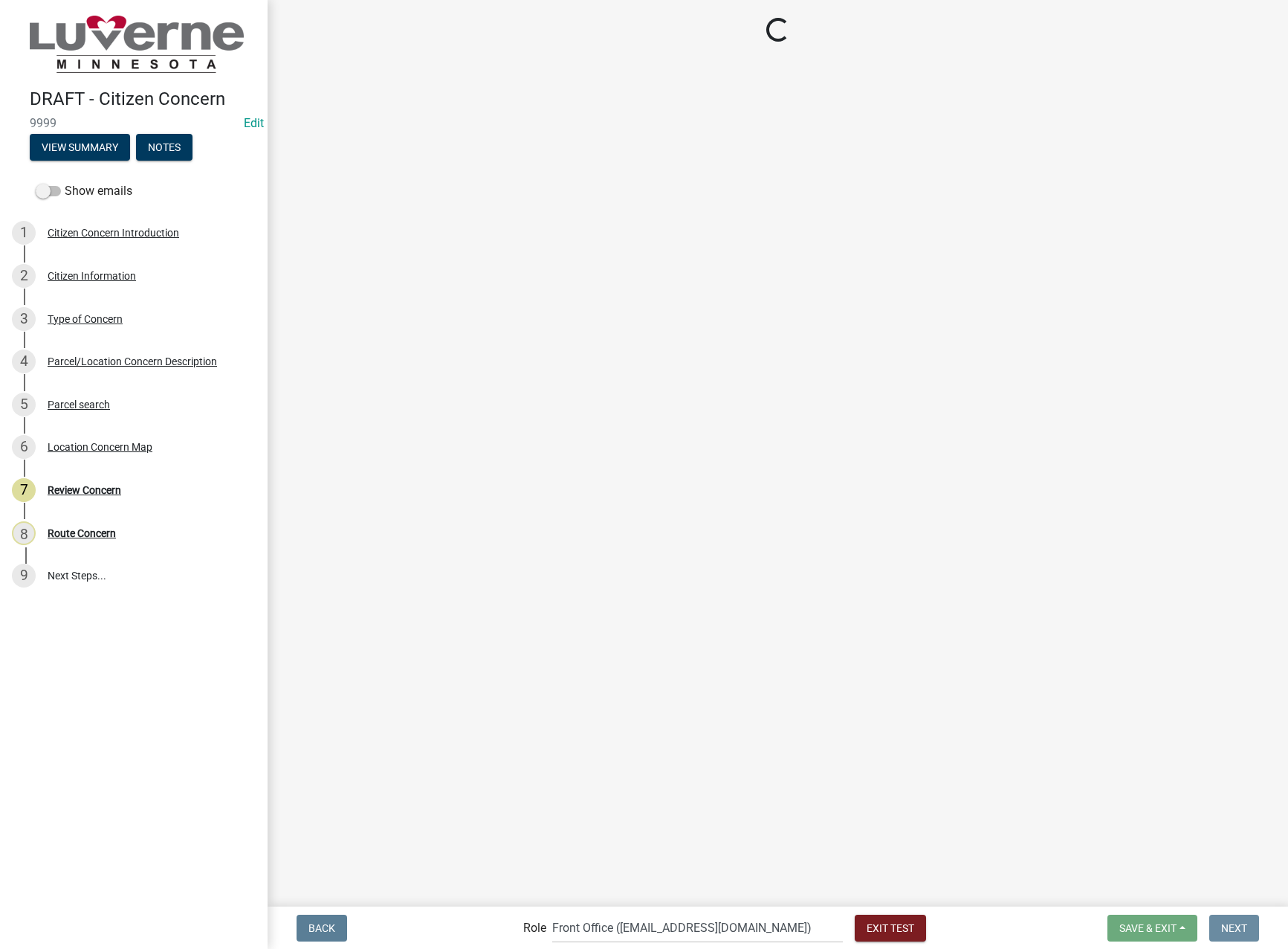
scroll to position [0, 0]
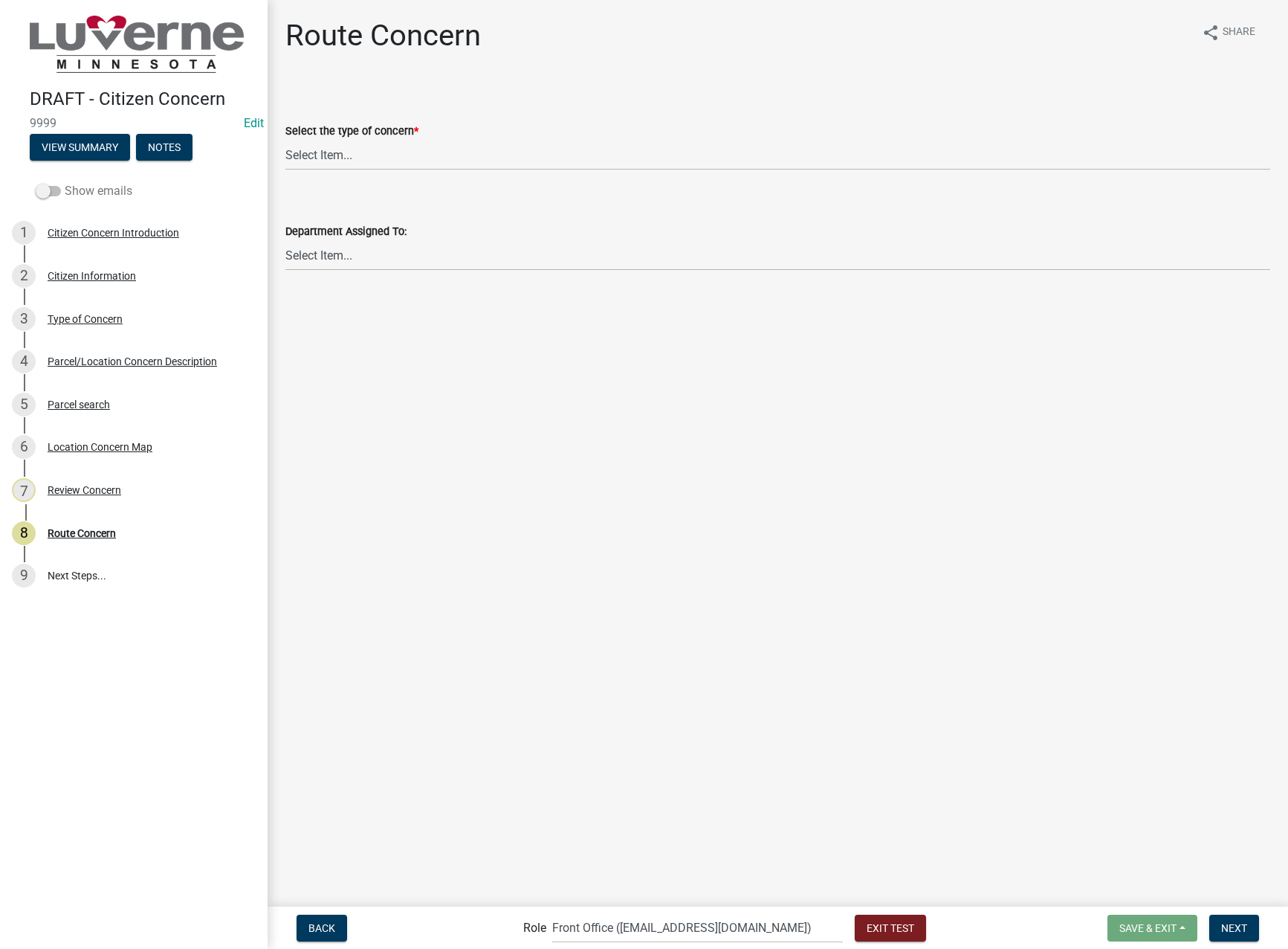
click at [75, 187] on label "Show emails" at bounding box center [84, 191] width 97 height 18
click at [64, 182] on input "Show emails" at bounding box center [64, 182] width 0 height 0
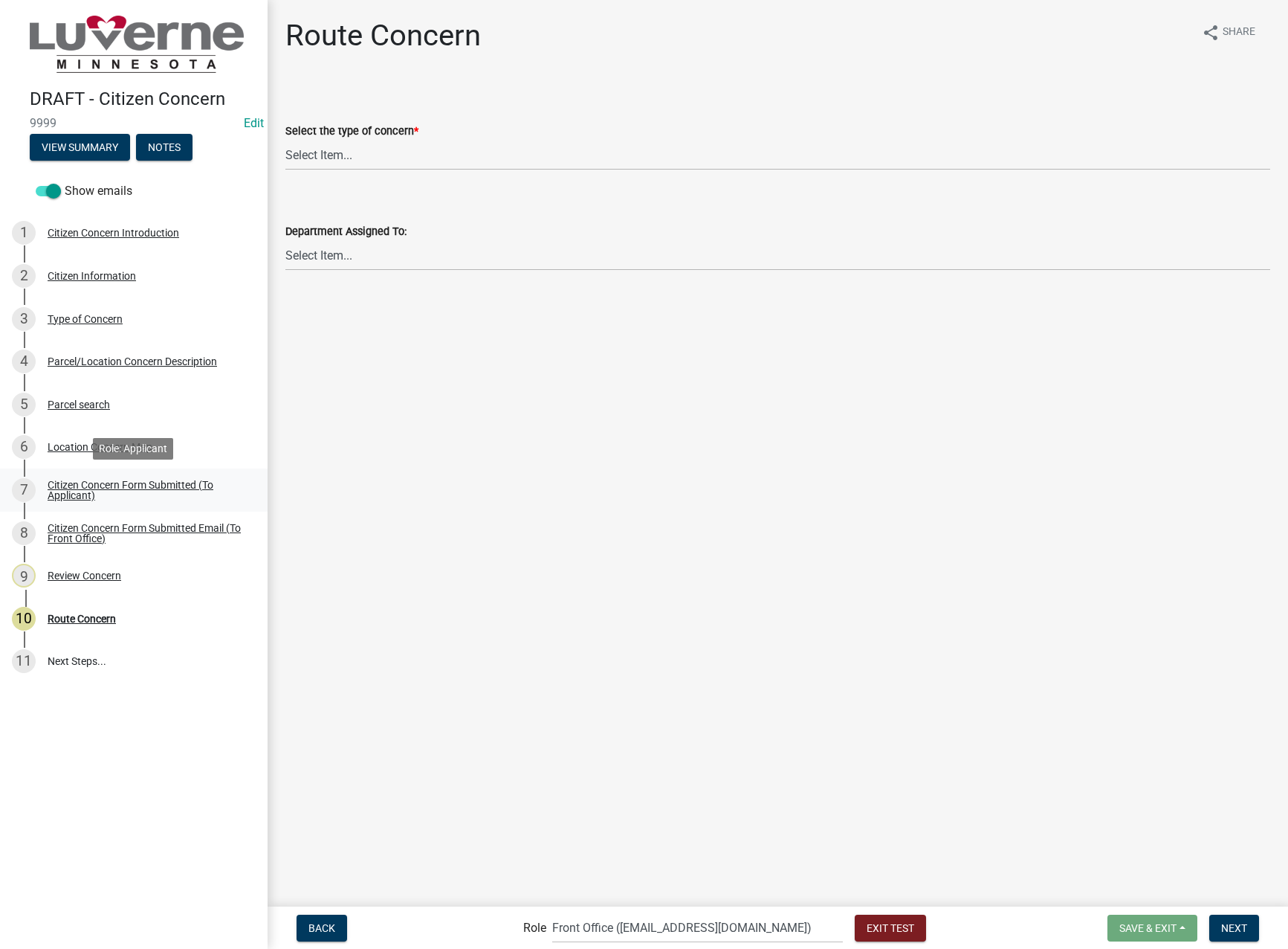
click at [139, 483] on div "Citizen Concern Form Submitted (To Applicant)" at bounding box center [145, 490] width 196 height 21
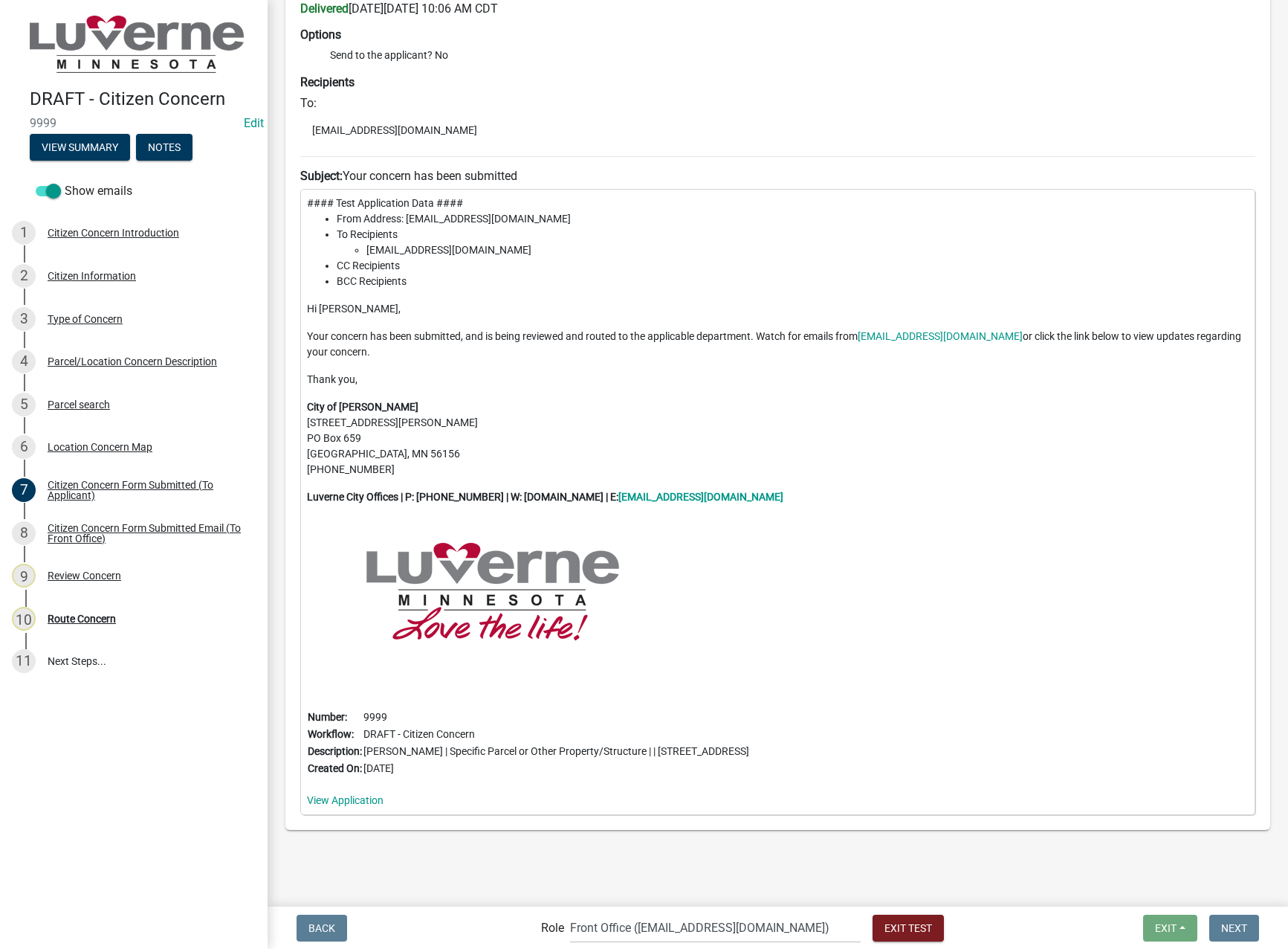
scroll to position [149, 0]
click at [172, 524] on div "Citizen Concern Form Submitted Email (To Front Office)" at bounding box center [145, 533] width 196 height 21
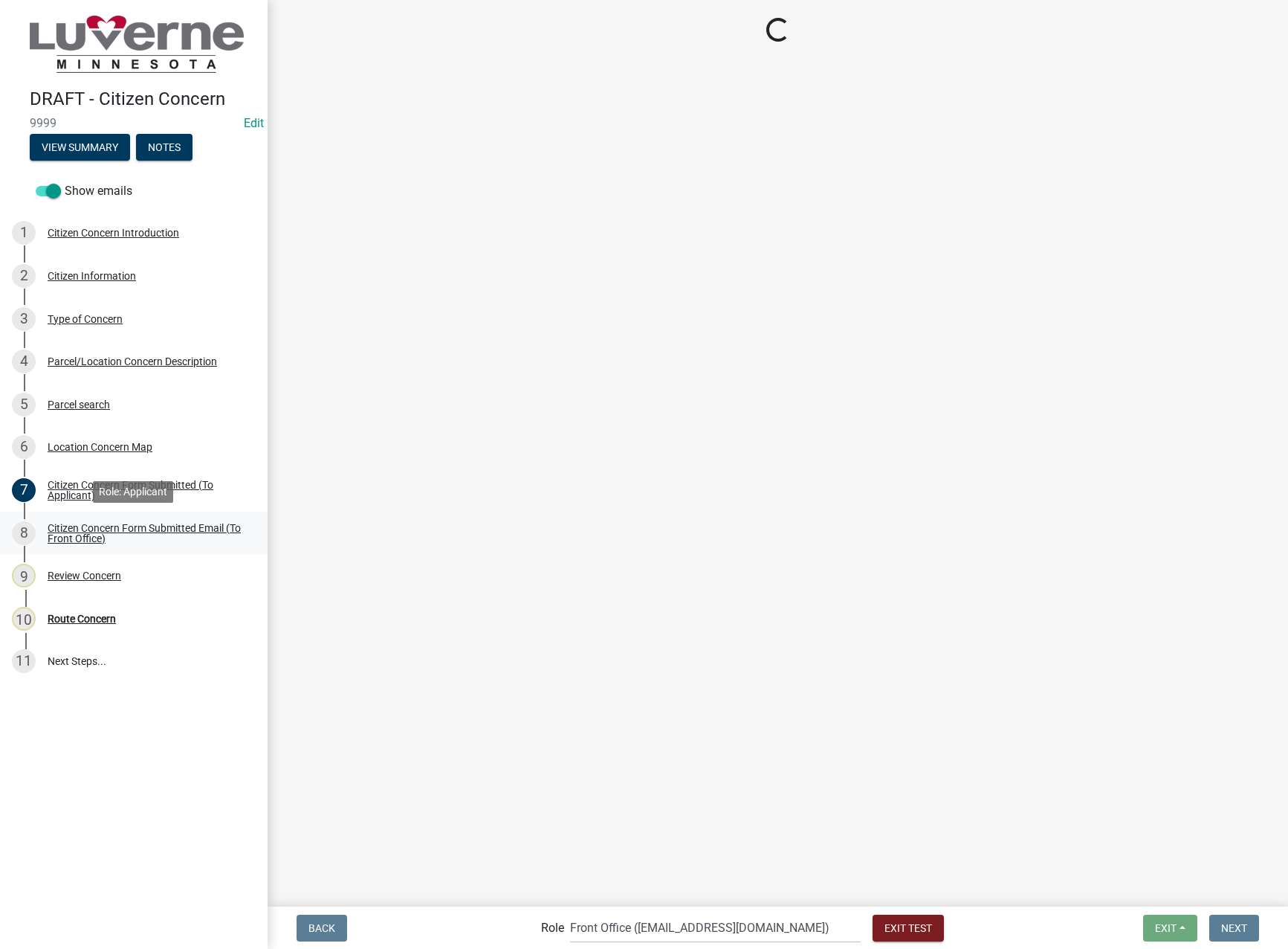
scroll to position [0, 0]
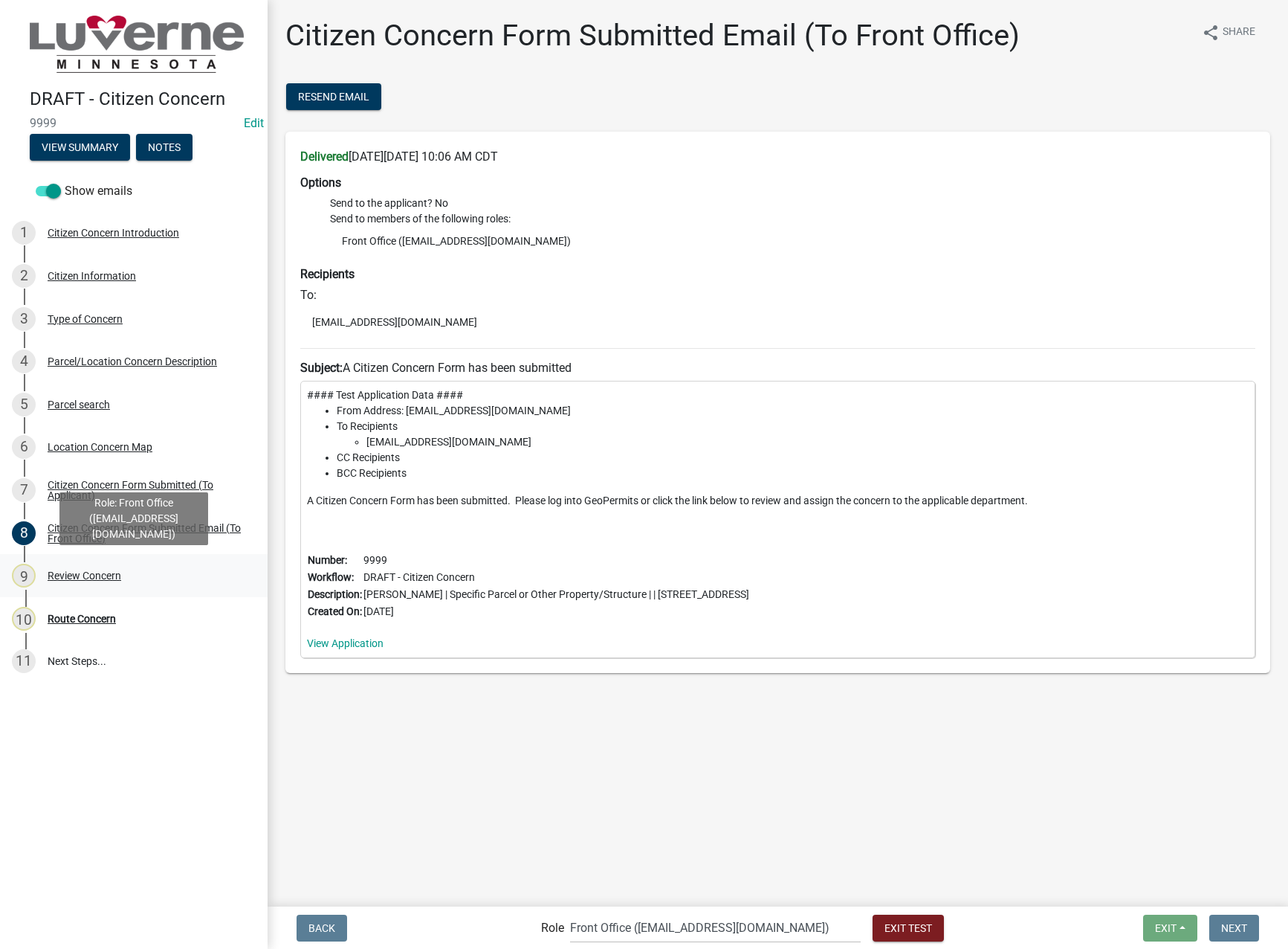
click at [125, 583] on div "9 Review Concern" at bounding box center [127, 575] width 232 height 24
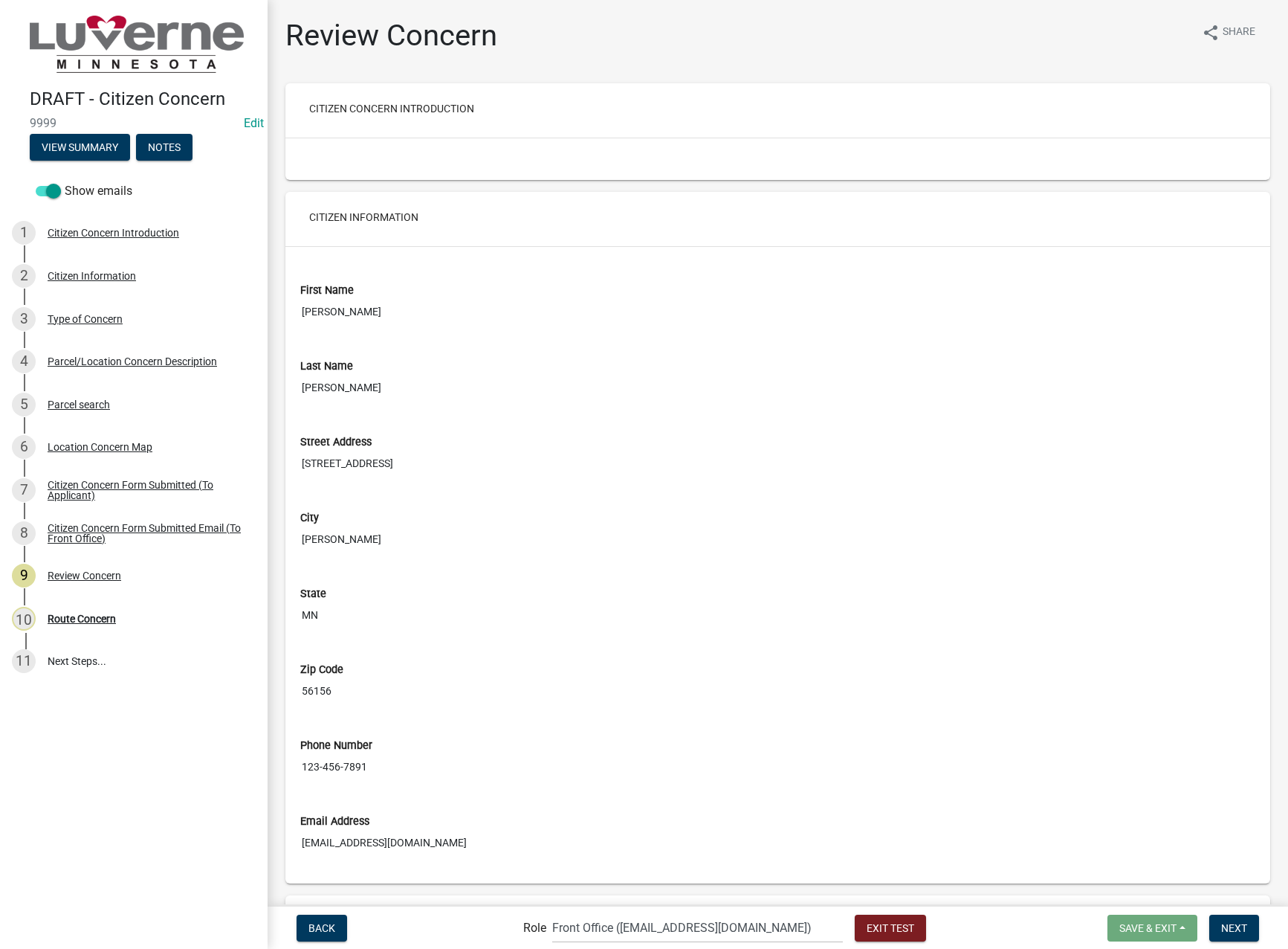
scroll to position [1513, 0]
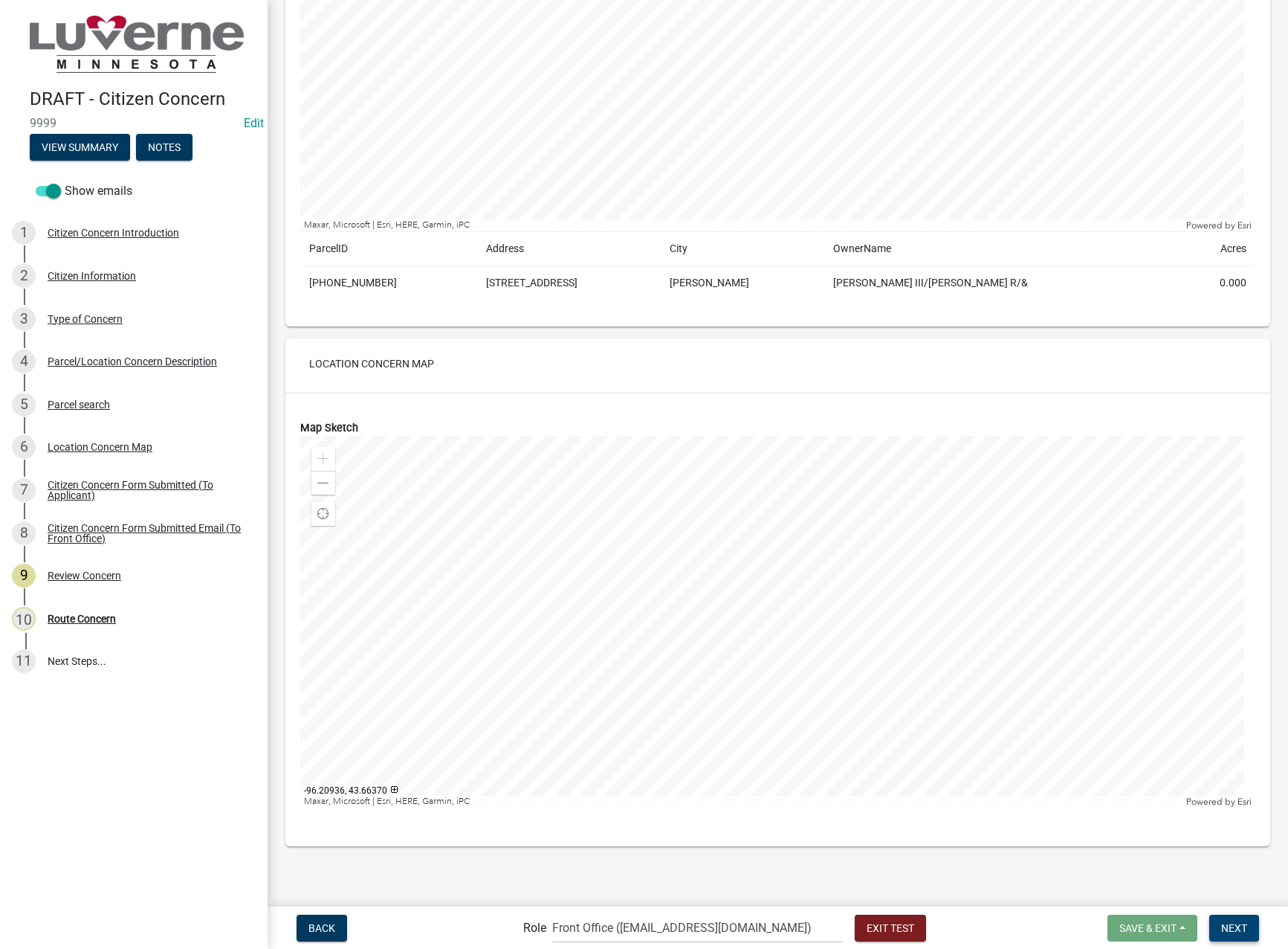
drag, startPoint x: 1237, startPoint y: 935, endPoint x: 1221, endPoint y: 927, distance: 17.9
click at [1237, 935] on button "Next" at bounding box center [1234, 927] width 50 height 27
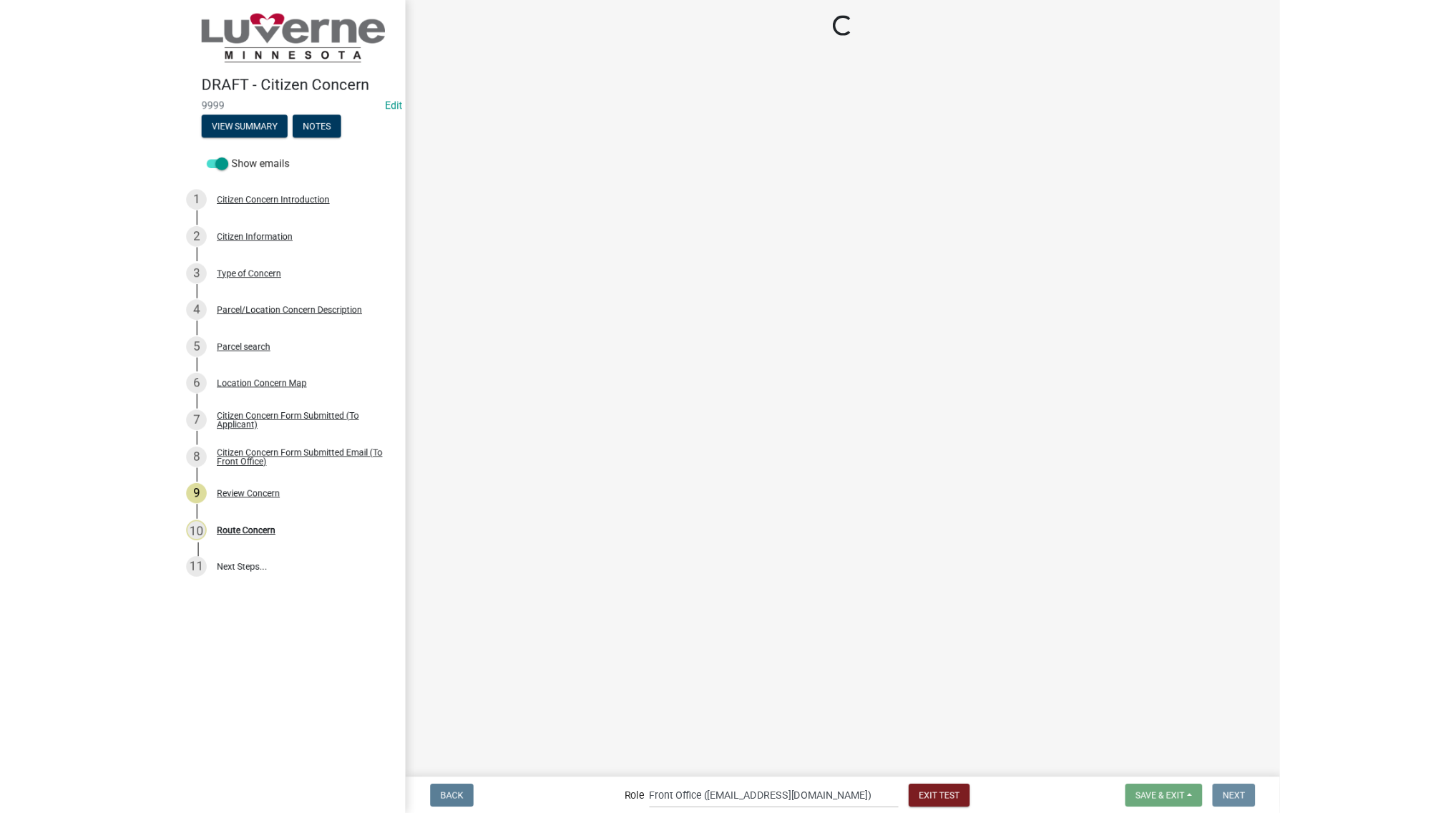
scroll to position [0, 0]
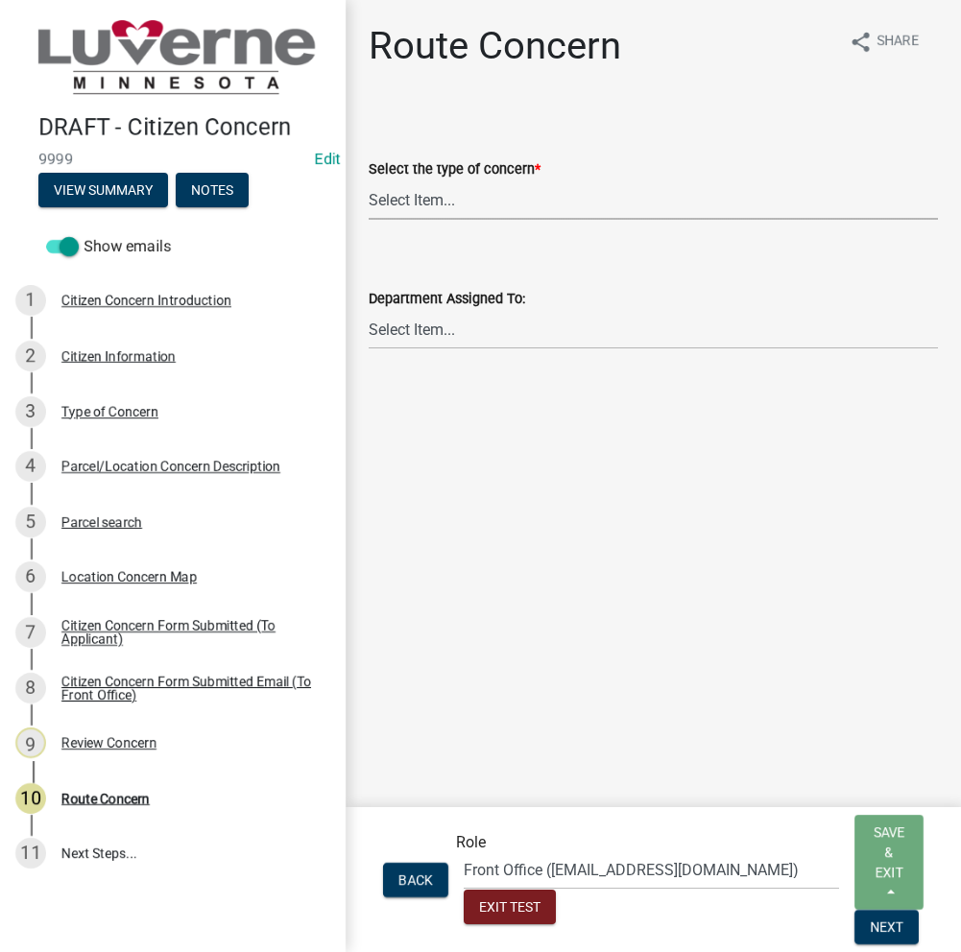
click at [458, 207] on select "Select Item... Street Lights Transformer Conditions Unknown Pole/Box on Private…" at bounding box center [653, 199] width 569 height 39
click at [369, 180] on select "Select Item... Street Lights Transformer Conditions Unknown Pole/Box on Private…" at bounding box center [653, 199] width 569 height 39
select select "5d4a8d40-ca4d-4d3b-9092-858e9f40291f"
click at [592, 334] on select "Select Item... Front Office Electric Department Public Works Department Water/W…" at bounding box center [653, 329] width 569 height 39
click at [369, 310] on select "Select Item... Front Office Electric Department Public Works Department Water/W…" at bounding box center [653, 329] width 569 height 39
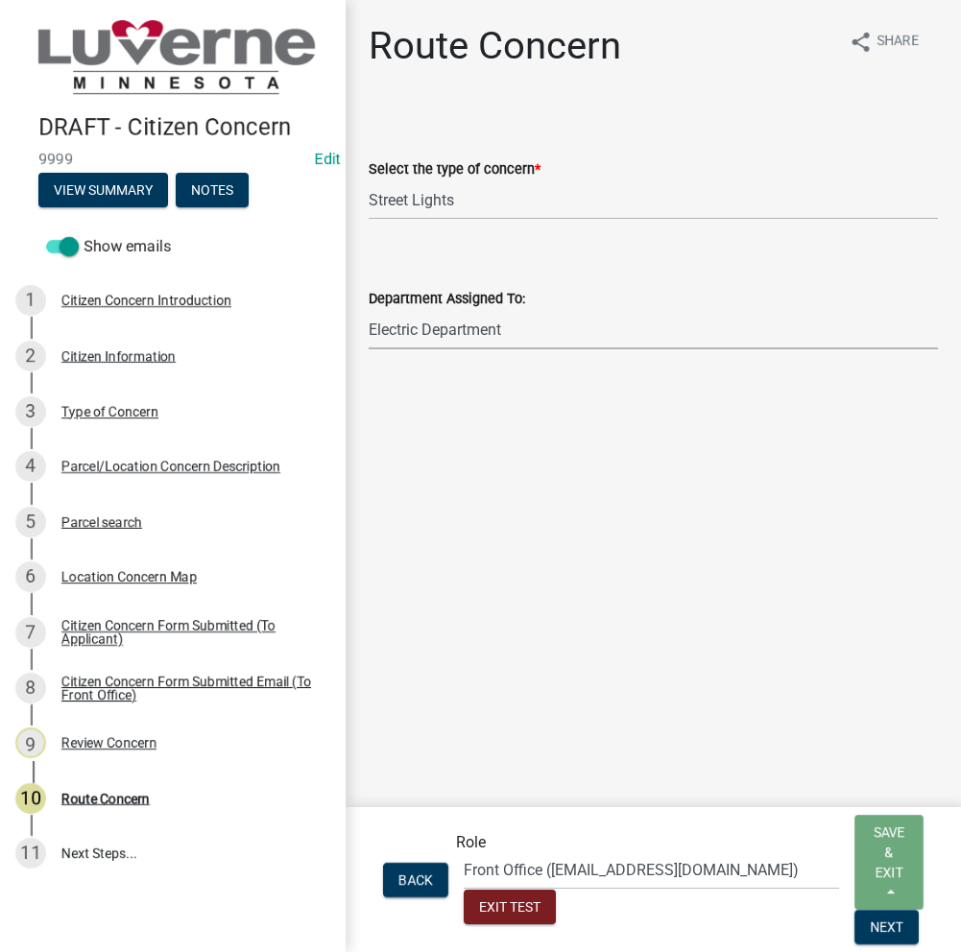
select select "a4a2a3e5-d7b3-4c73-80ab-8ffd1bbad428"
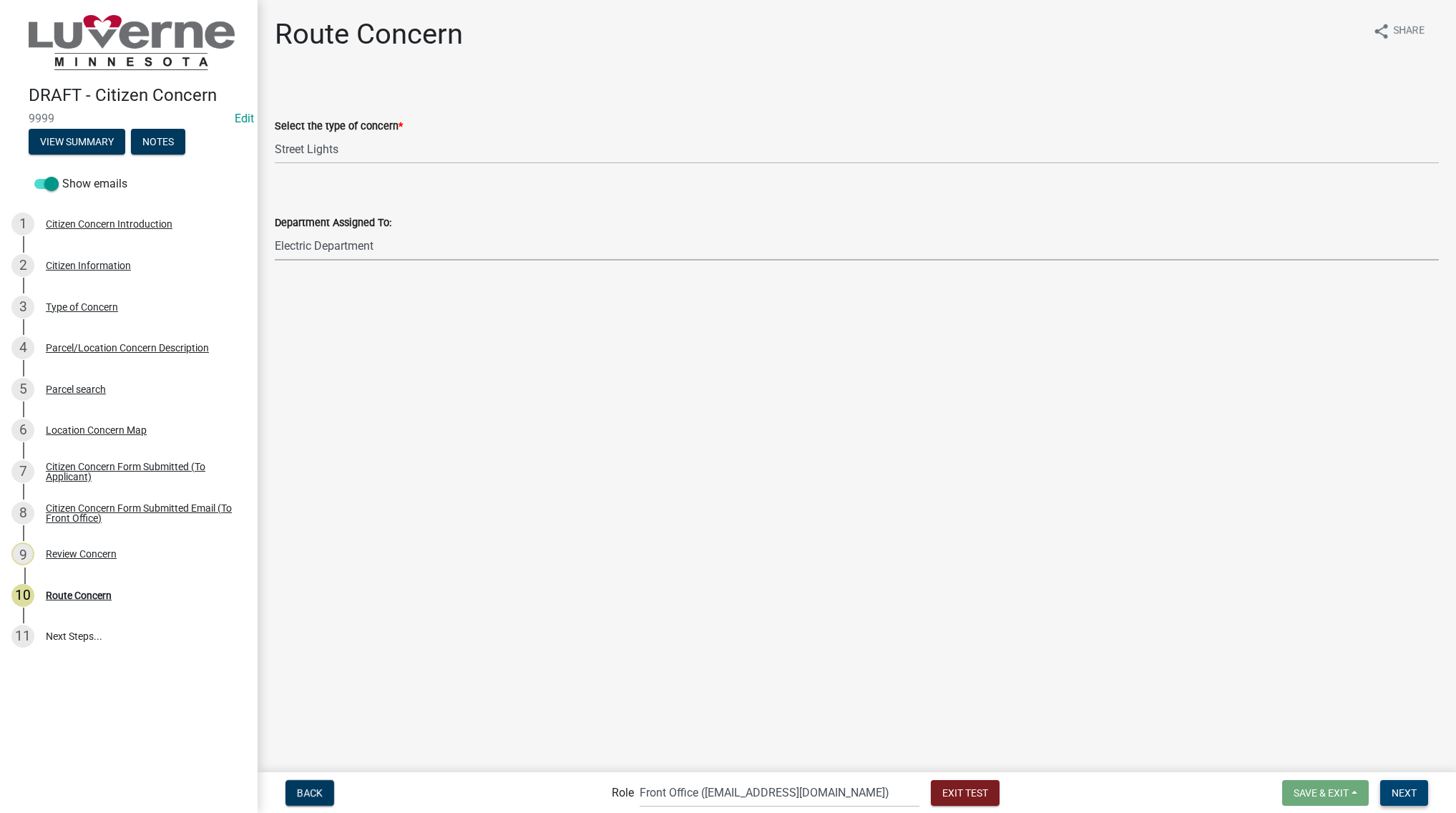
click at [1416, 797] on span "Next" at bounding box center [1405, 792] width 25 height 11
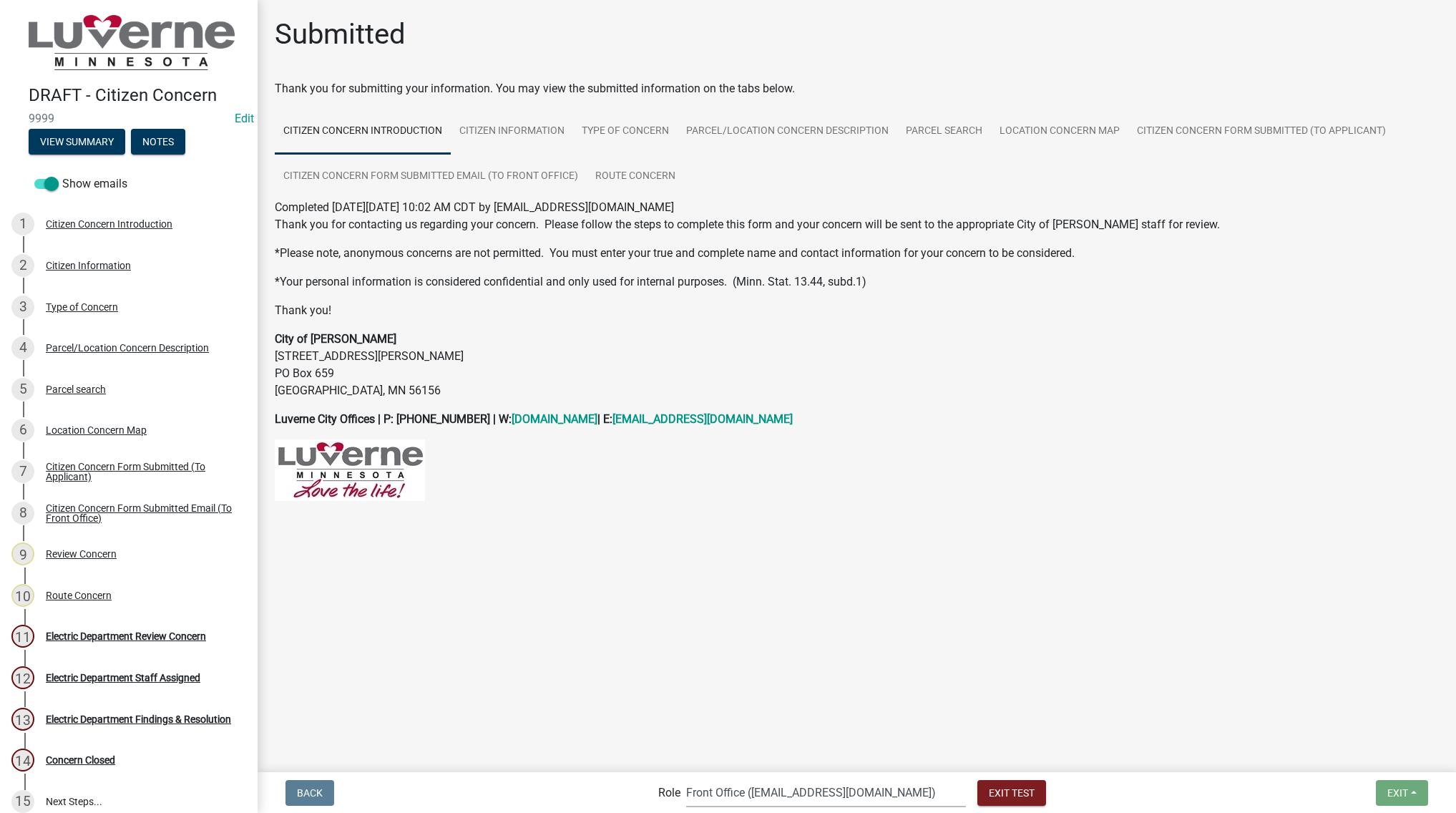
click at [822, 797] on select "Applicant Public Works City Clerk Water/Wastewater Department Admin Front Offic…" at bounding box center [825, 792] width 280 height 29
select select "10c02e7f-48f0-41d5-b358-4b17e800125f"
click at [718, 778] on select "Applicant Public Works City Clerk Water/Wastewater Department Admin Front Offic…" at bounding box center [825, 792] width 280 height 29
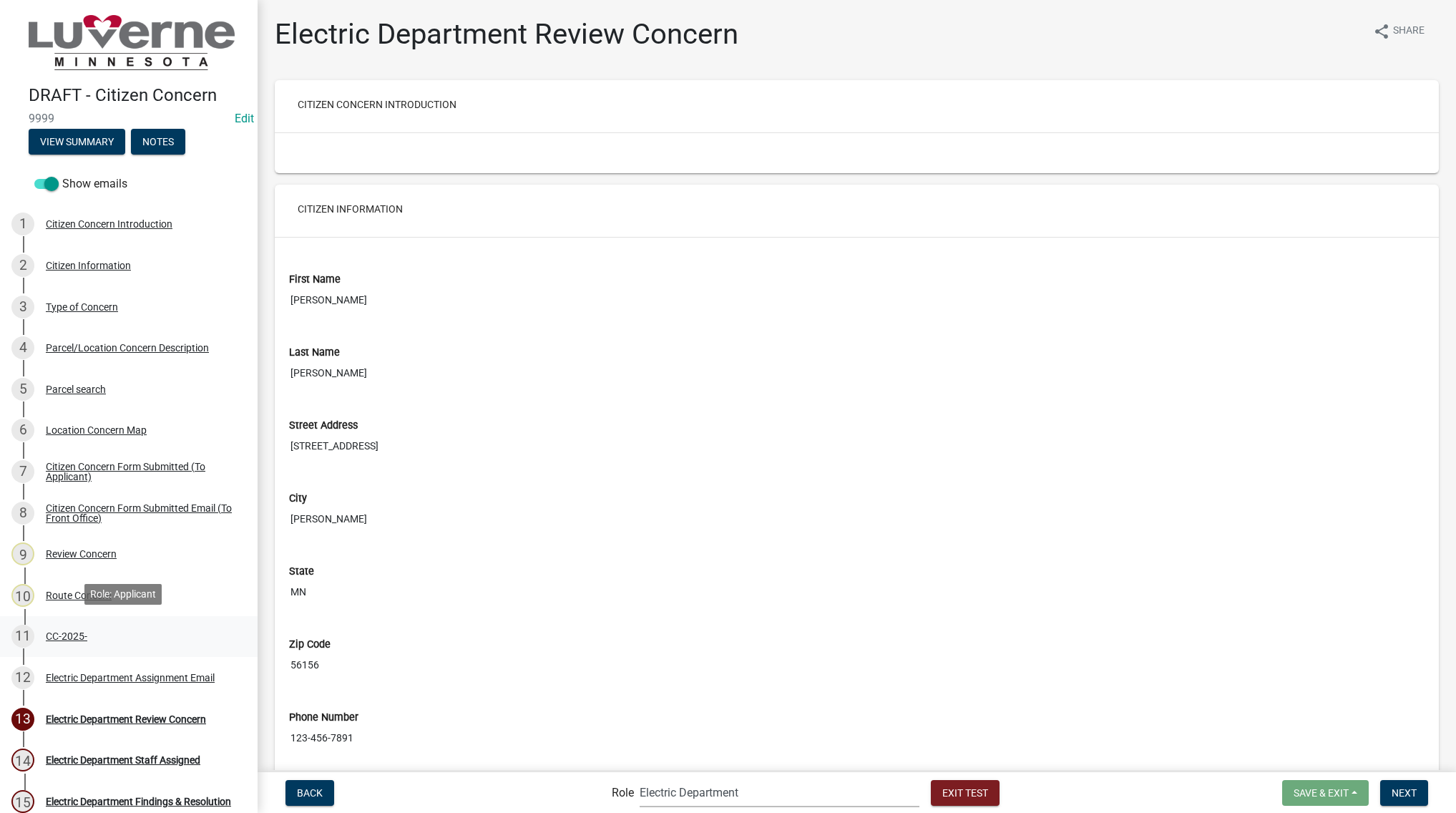
click at [57, 641] on div "11 CC-2025-" at bounding box center [122, 636] width 223 height 23
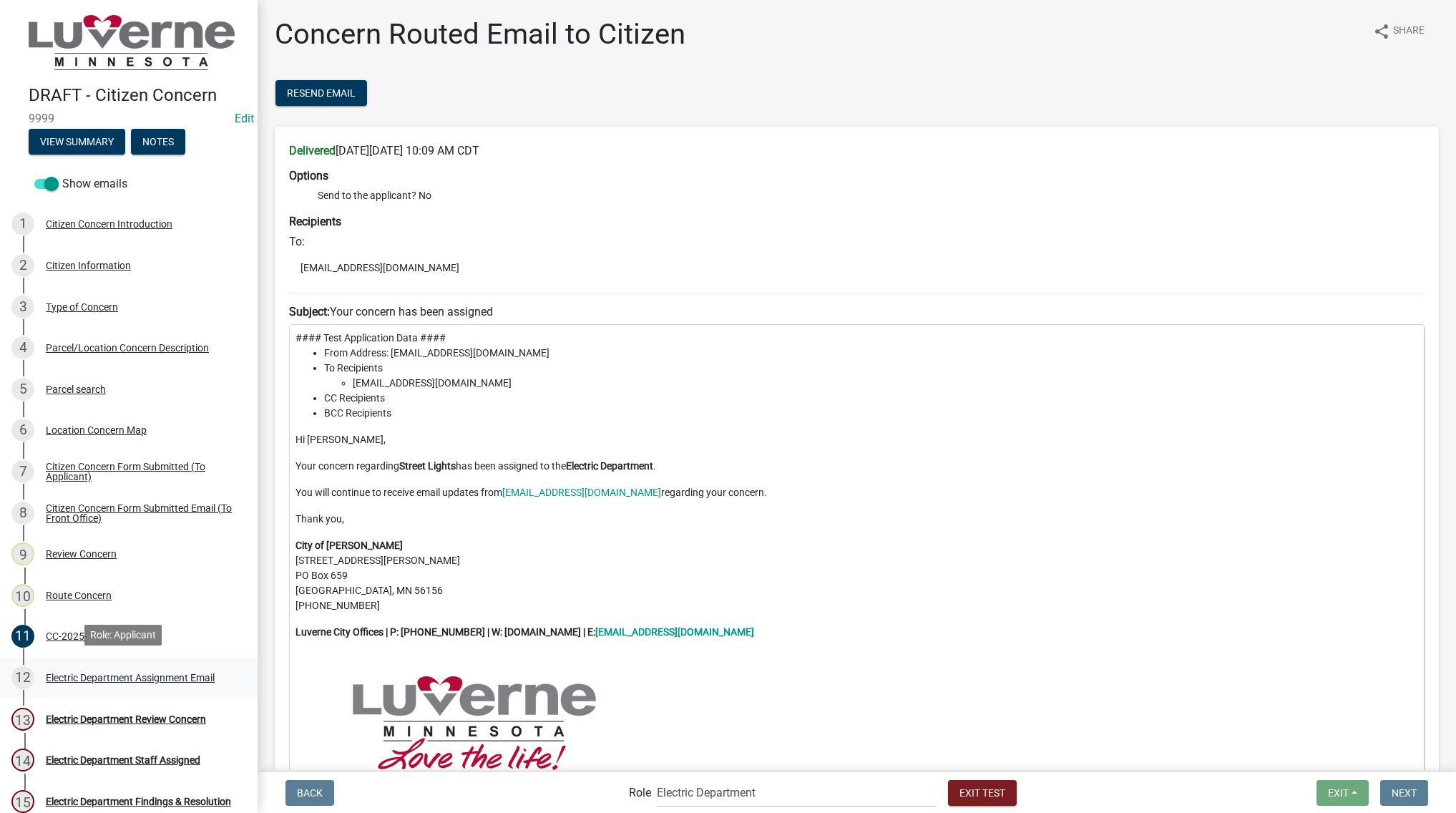
click at [116, 674] on div "Electric Department Assignment Email" at bounding box center [130, 677] width 168 height 10
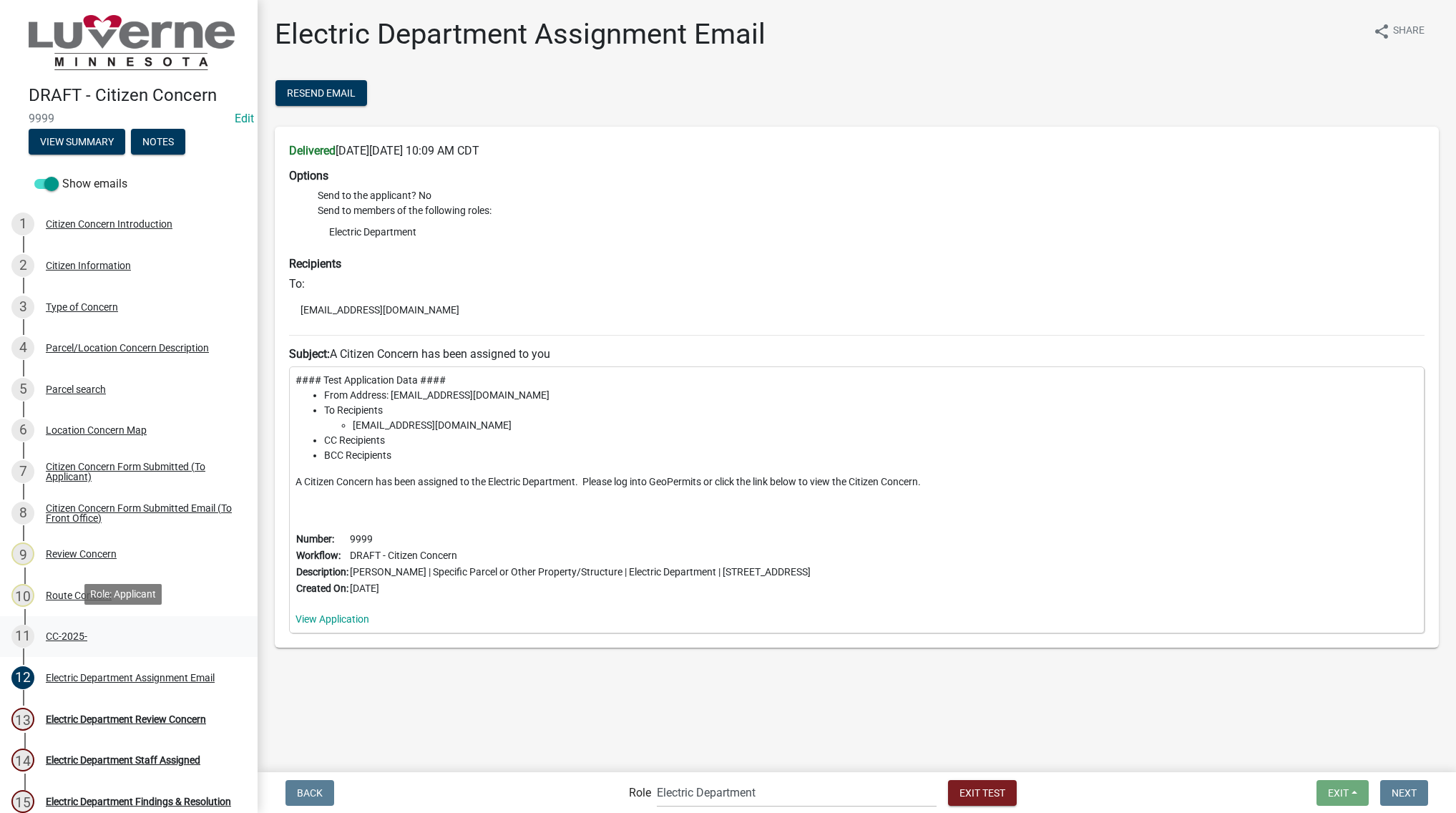
click at [174, 619] on link "11 CC-2025-" at bounding box center [128, 637] width 257 height 42
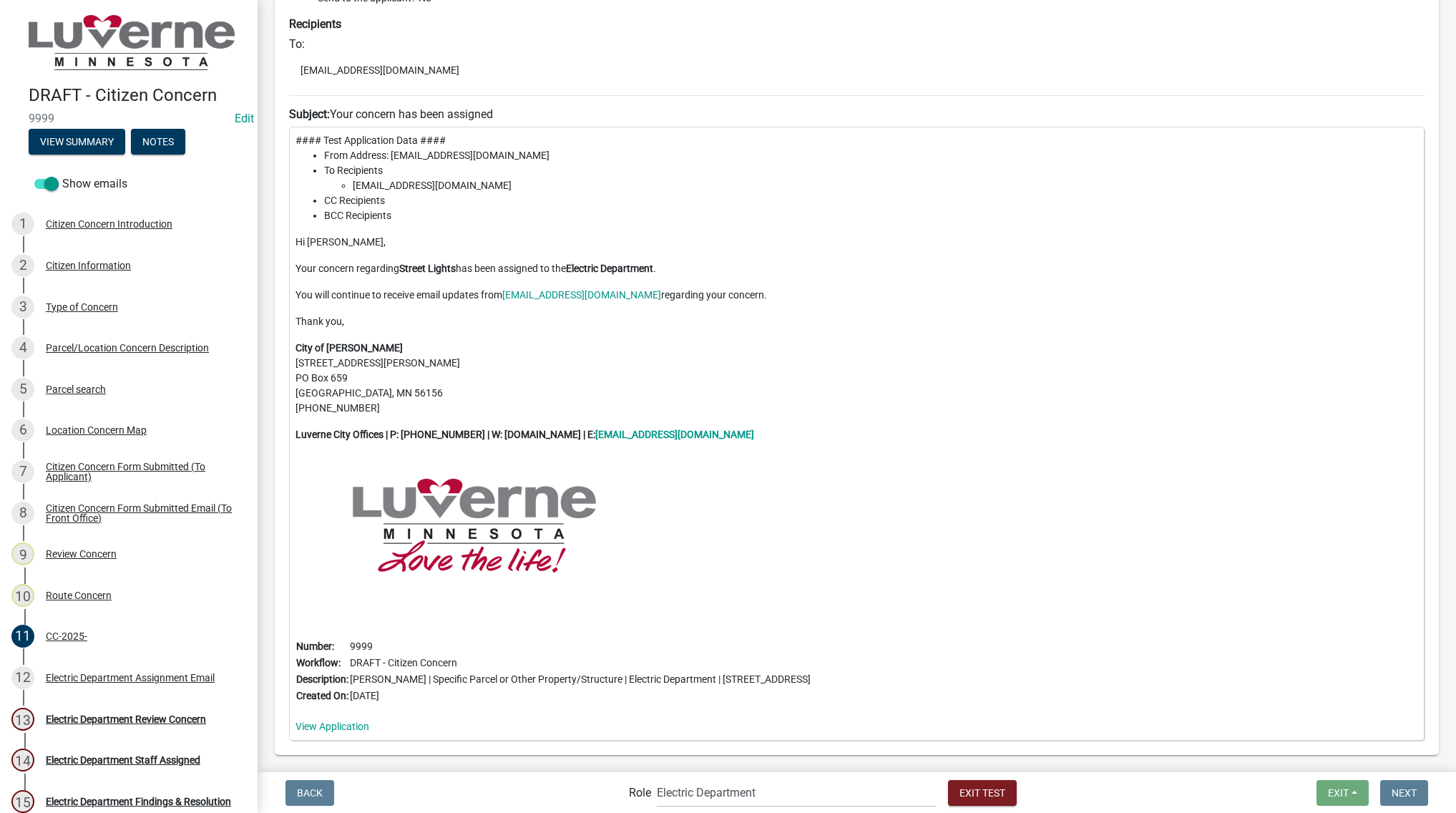
scroll to position [215, 0]
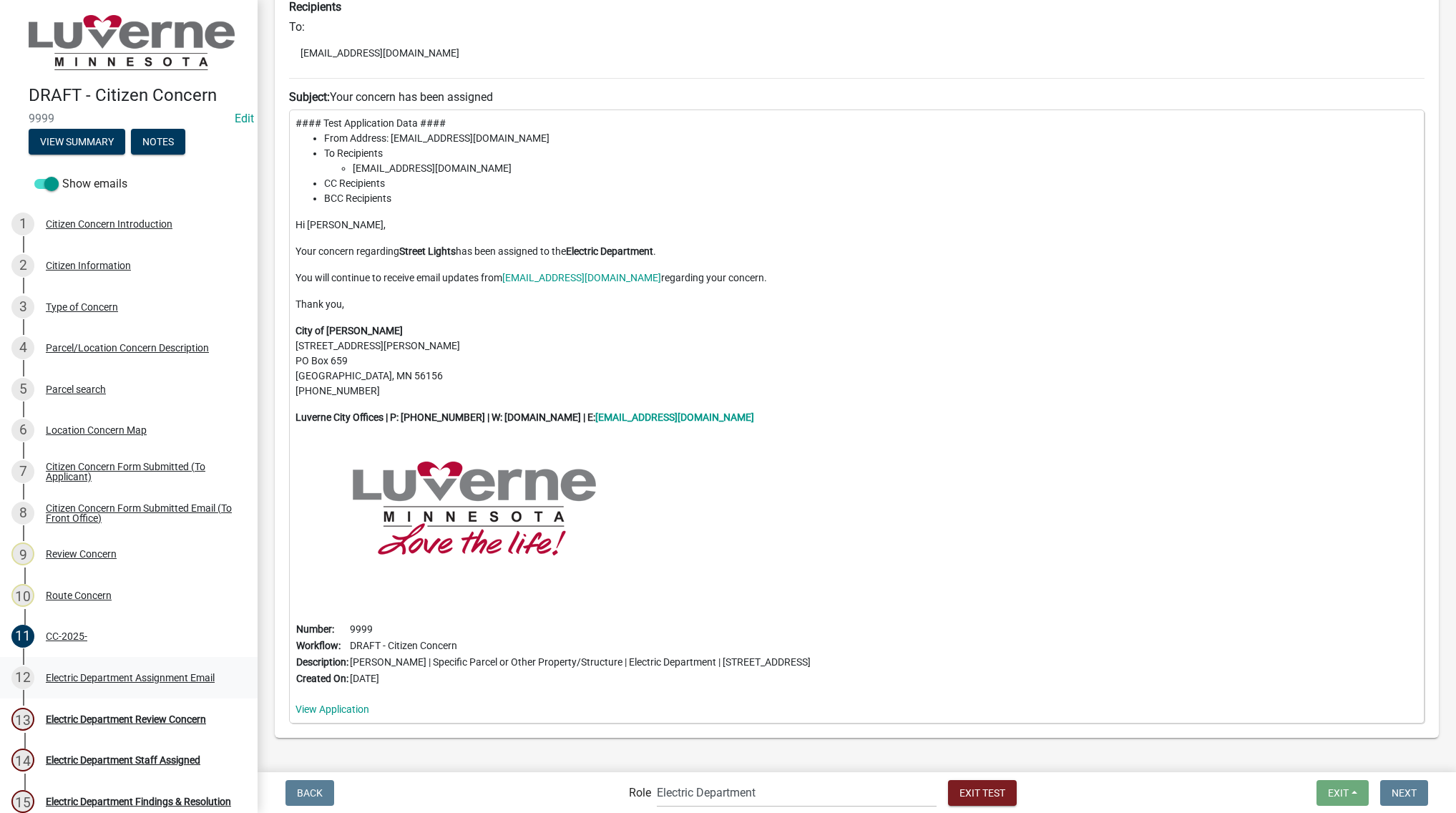
drag, startPoint x: 129, startPoint y: 678, endPoint x: 179, endPoint y: 675, distance: 50.1
click at [129, 678] on div "Electric Department Assignment Email" at bounding box center [130, 677] width 168 height 10
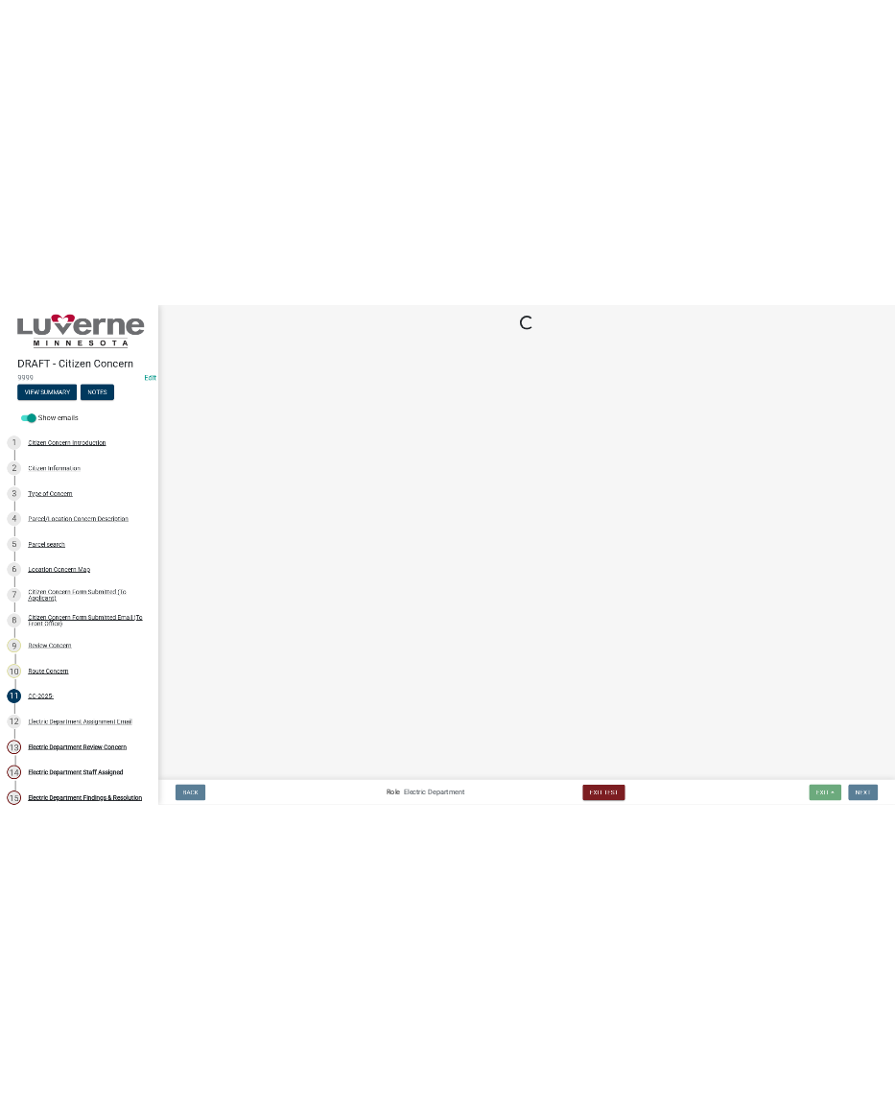
scroll to position [0, 0]
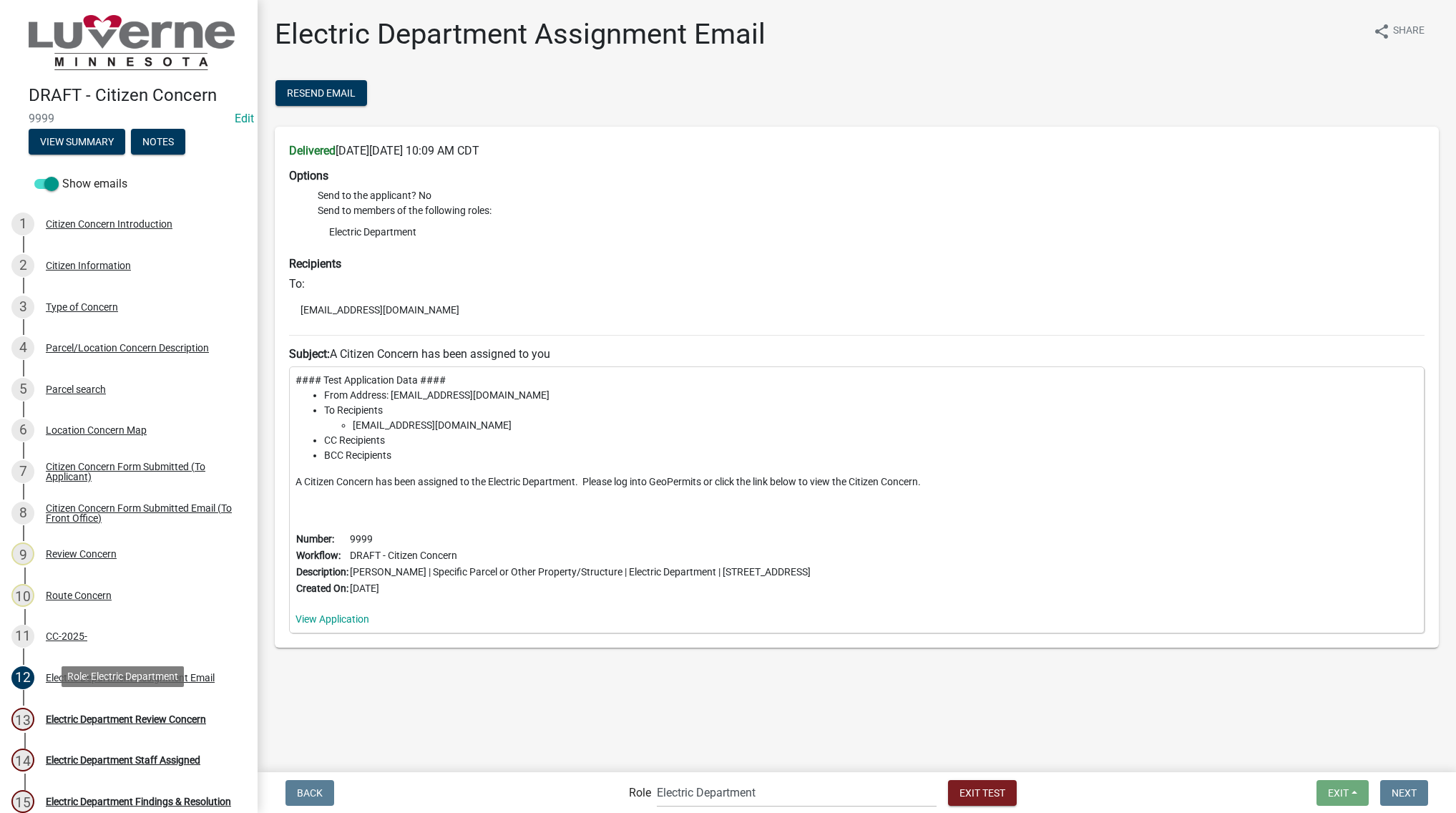
drag, startPoint x: 180, startPoint y: 712, endPoint x: 359, endPoint y: 683, distance: 181.3
click at [180, 715] on div "Electric Department Review Concern" at bounding box center [125, 719] width 160 height 10
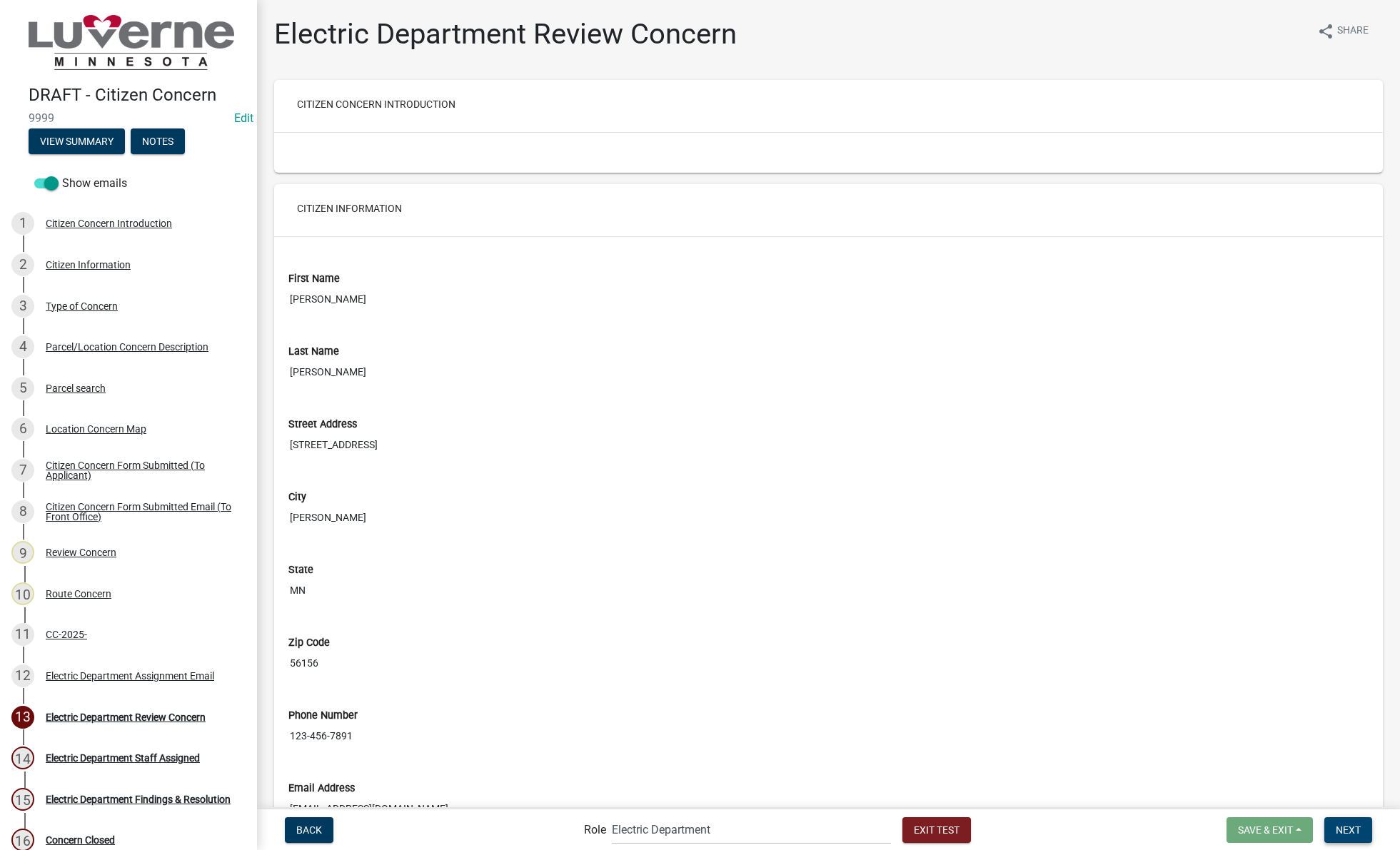
click at [1357, 828] on span "Next" at bounding box center [1349, 828] width 25 height 11
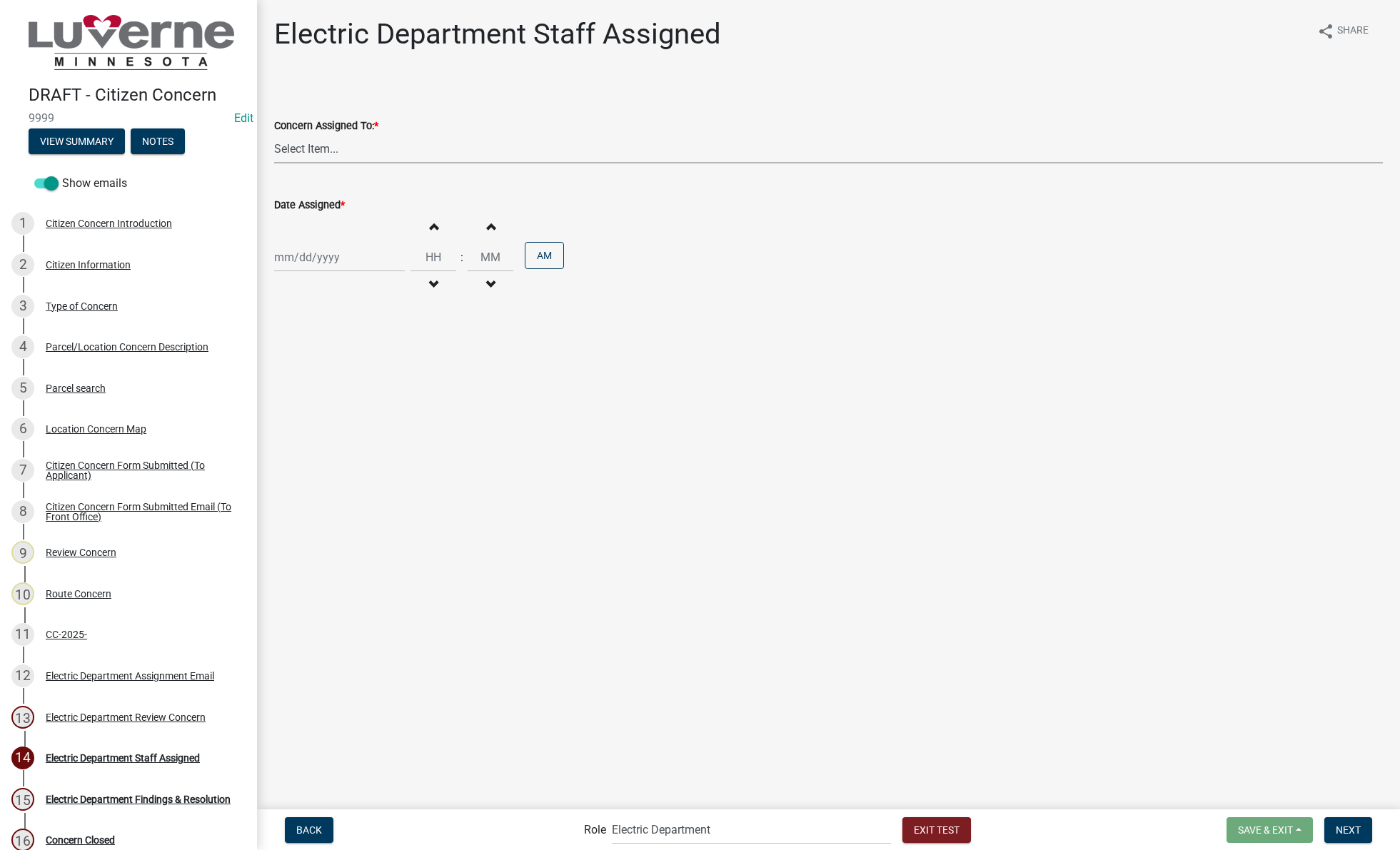
click at [417, 151] on select "Select Item... [PERSON_NAME] [PERSON_NAME] [PERSON_NAME]" at bounding box center [829, 148] width 1108 height 29
click at [274, 134] on select "Select Item... [PERSON_NAME] [PERSON_NAME] [PERSON_NAME]" at bounding box center [829, 148] width 1108 height 29
select select "c43d4cfe-e458-4dac-a66f-8280b5066af0"
select select "8"
select select "2025"
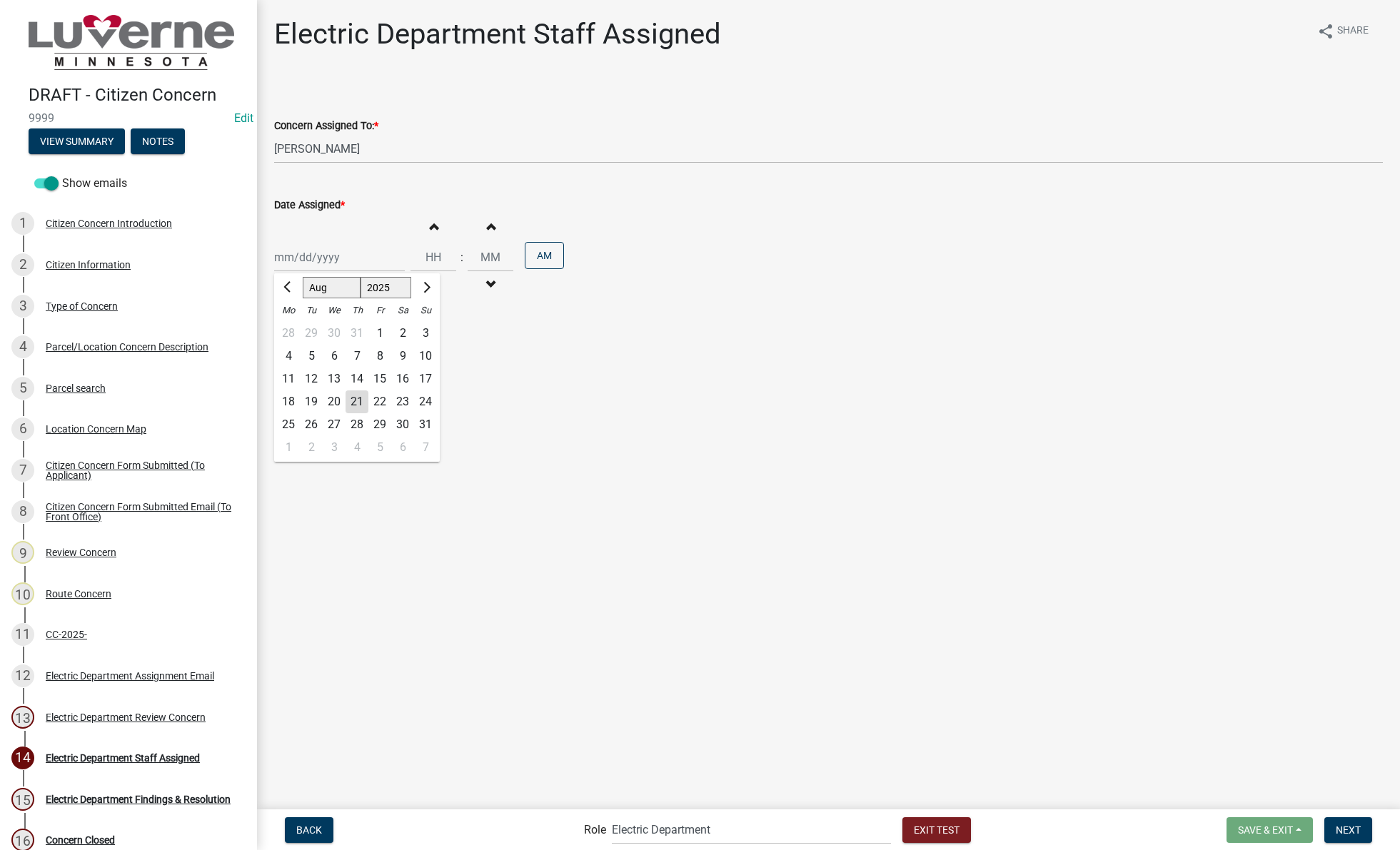
click at [365, 265] on div "[PERSON_NAME] Feb Mar Apr [PERSON_NAME][DATE] Oct Nov [DATE] 1526 1527 1528 152…" at bounding box center [340, 257] width 131 height 29
click at [359, 401] on div "21" at bounding box center [356, 402] width 23 height 23
type input "[DATE]"
click at [427, 245] on input "Hours" at bounding box center [433, 257] width 45 height 29
type input "10"
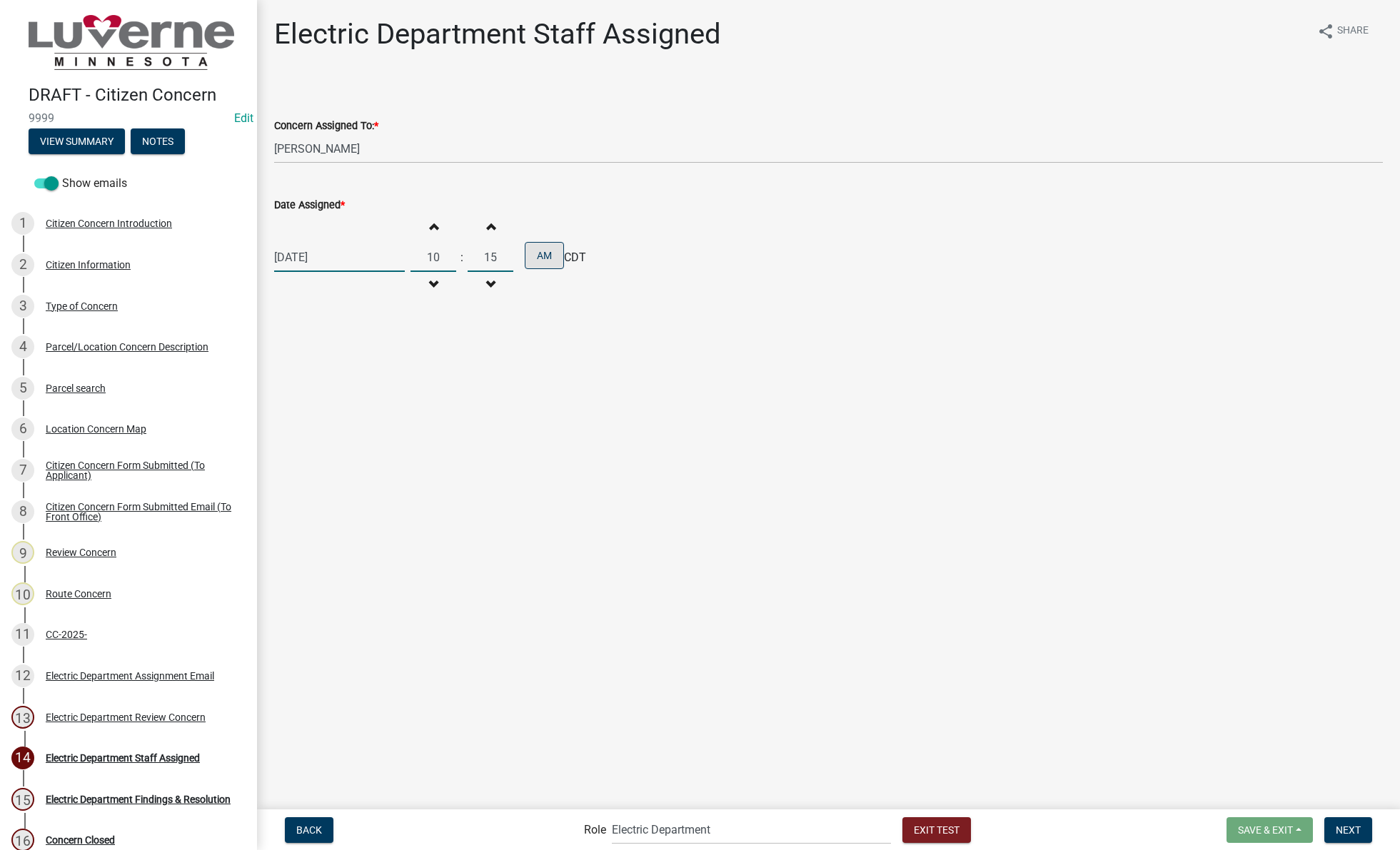
type input "15"
click at [542, 257] on button "AM" at bounding box center [544, 255] width 39 height 27
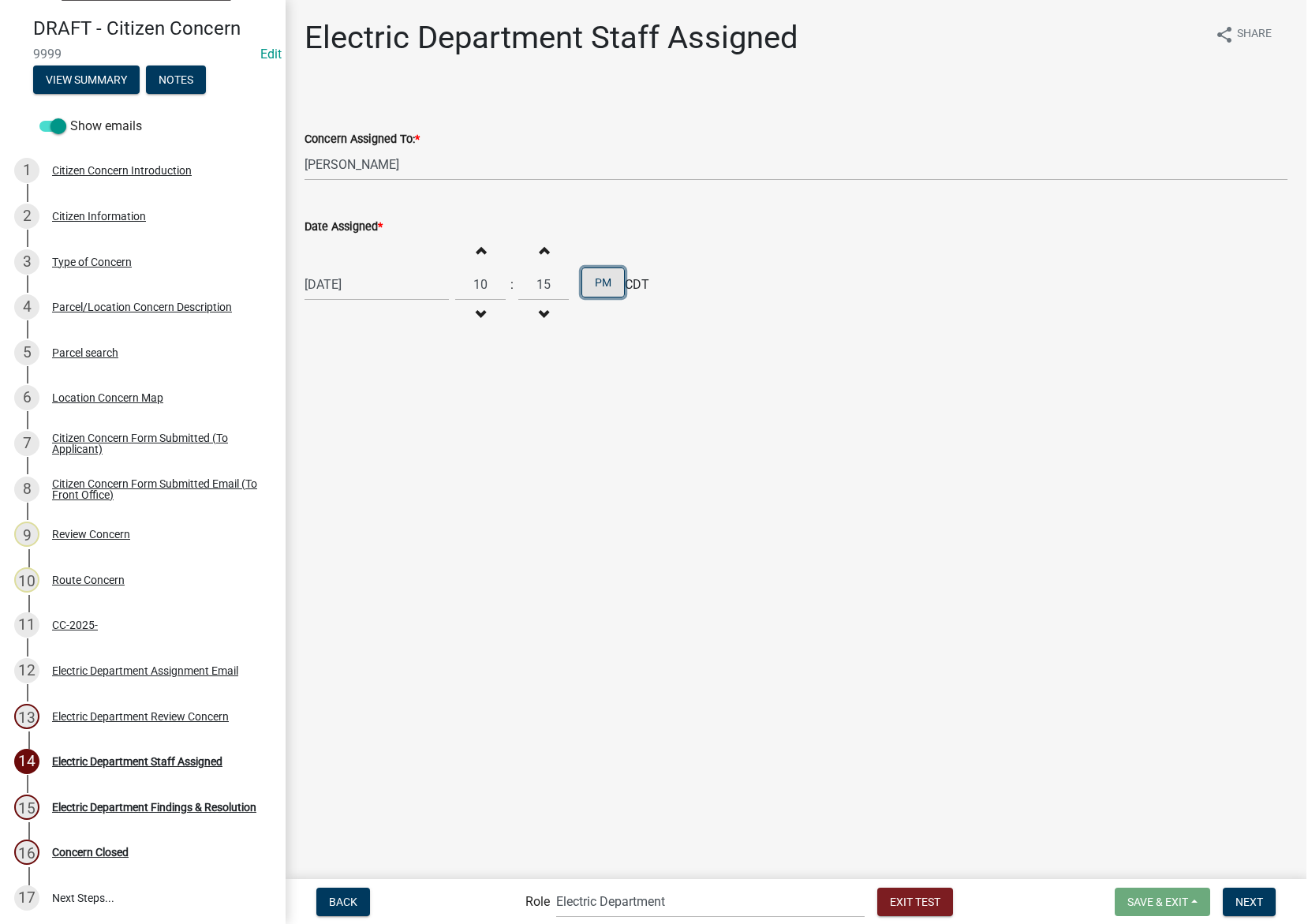
scroll to position [76, 0]
click at [1257, 905] on span "Next" at bounding box center [1251, 900] width 28 height 12
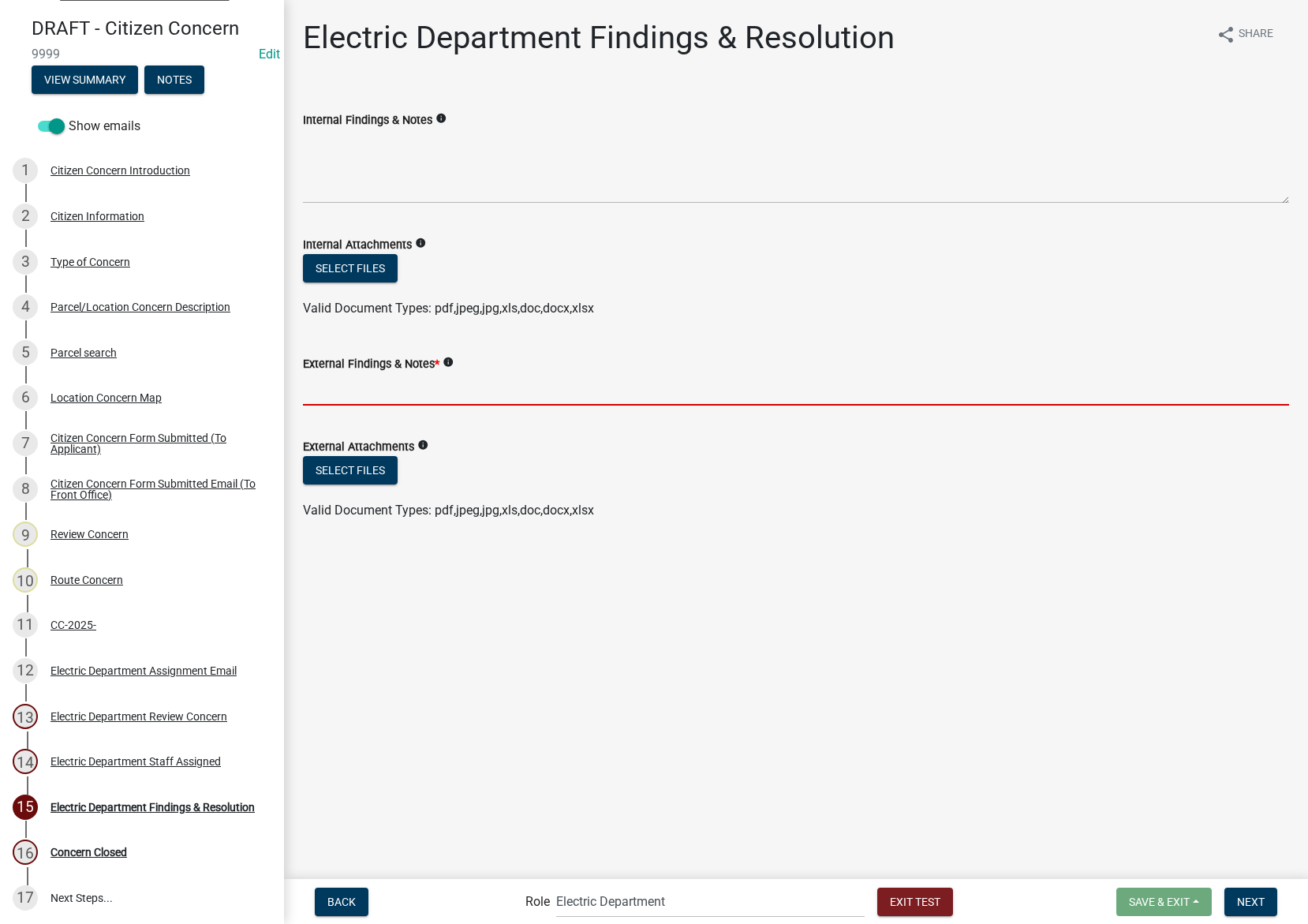
click at [631, 399] on input "External Findings & Notes *" at bounding box center [797, 389] width 987 height 32
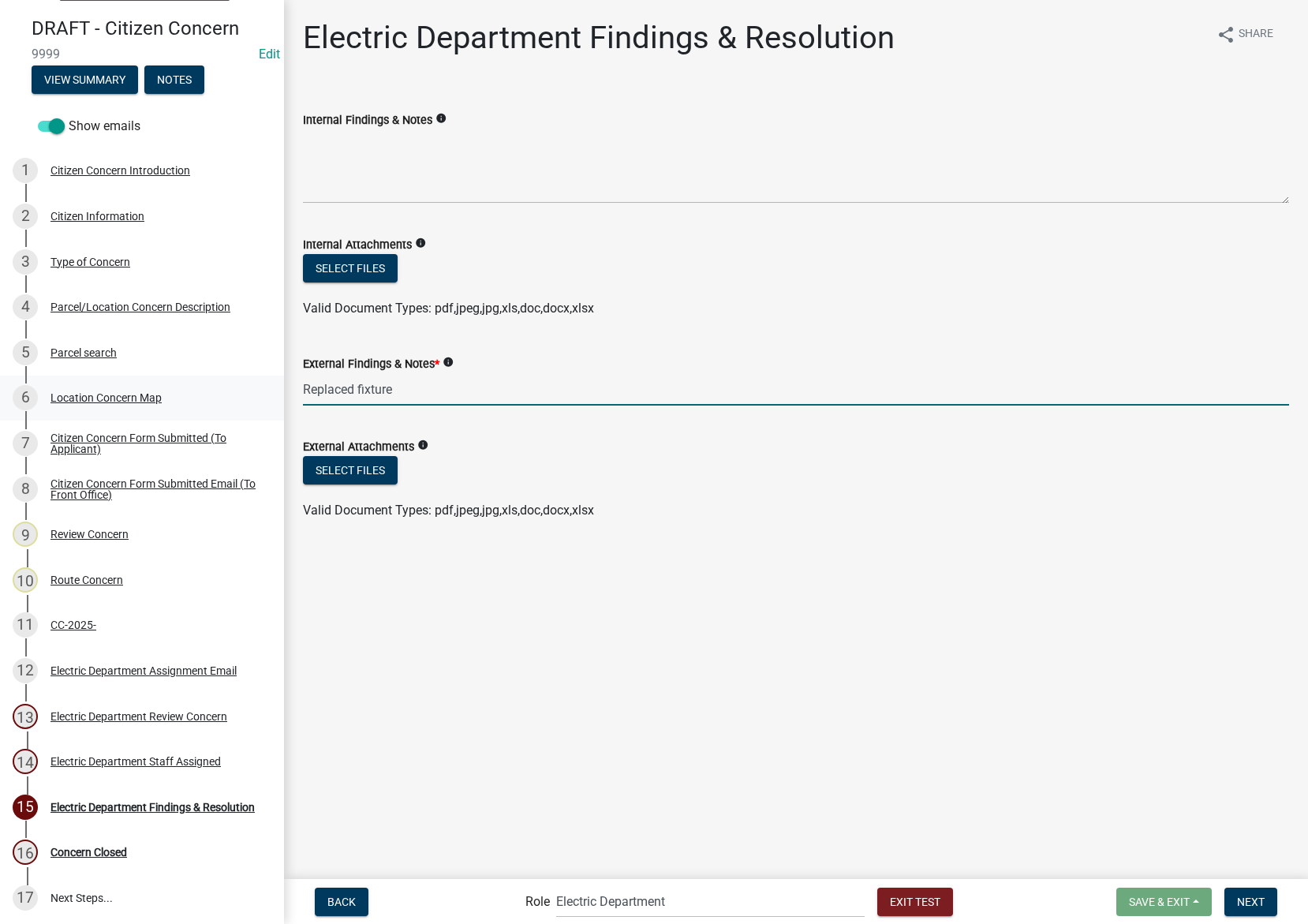
type input "Replaced fixture"
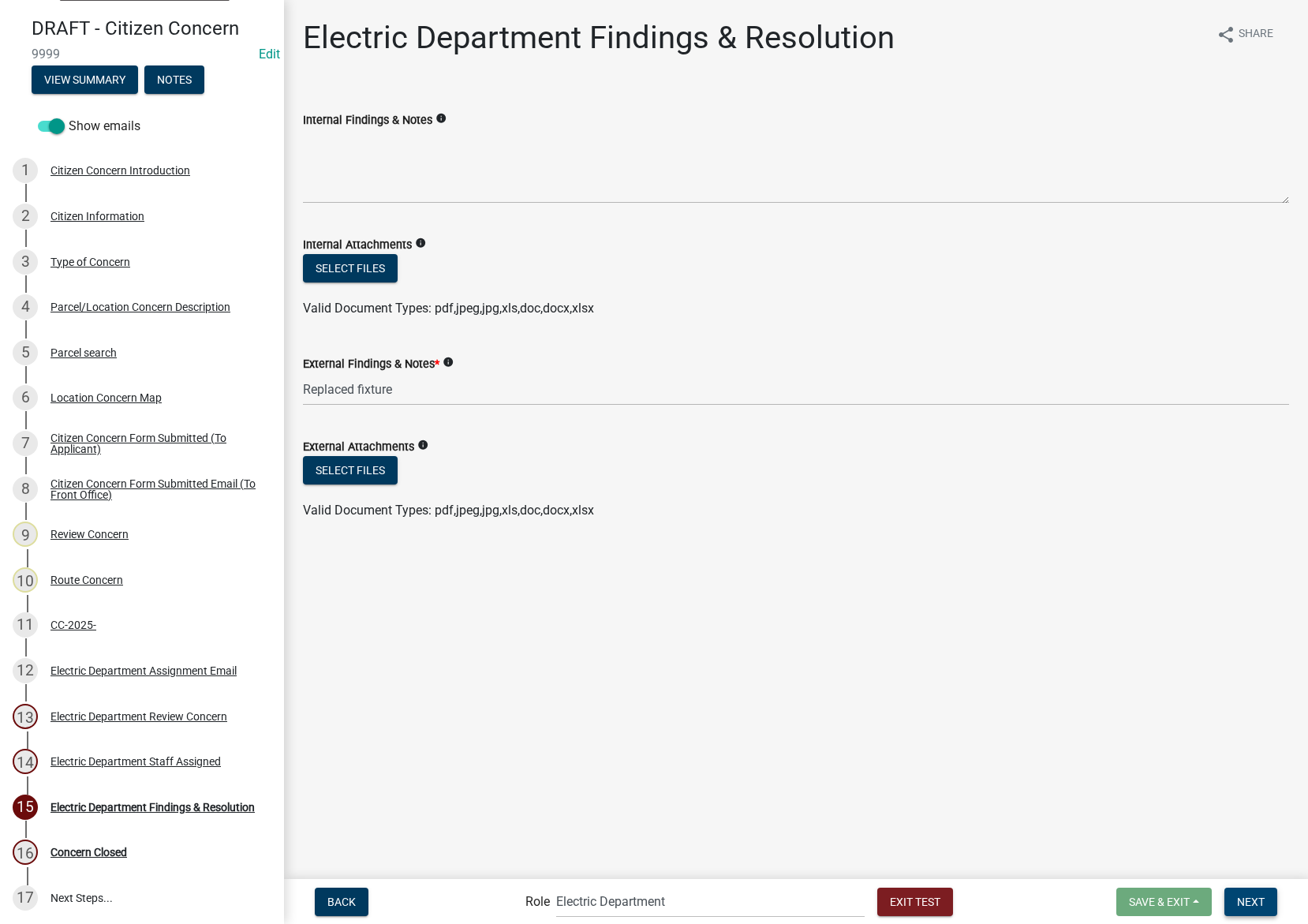
drag, startPoint x: 1269, startPoint y: 897, endPoint x: 974, endPoint y: 744, distance: 332.3
click at [1269, 897] on button "Next" at bounding box center [1250, 902] width 53 height 29
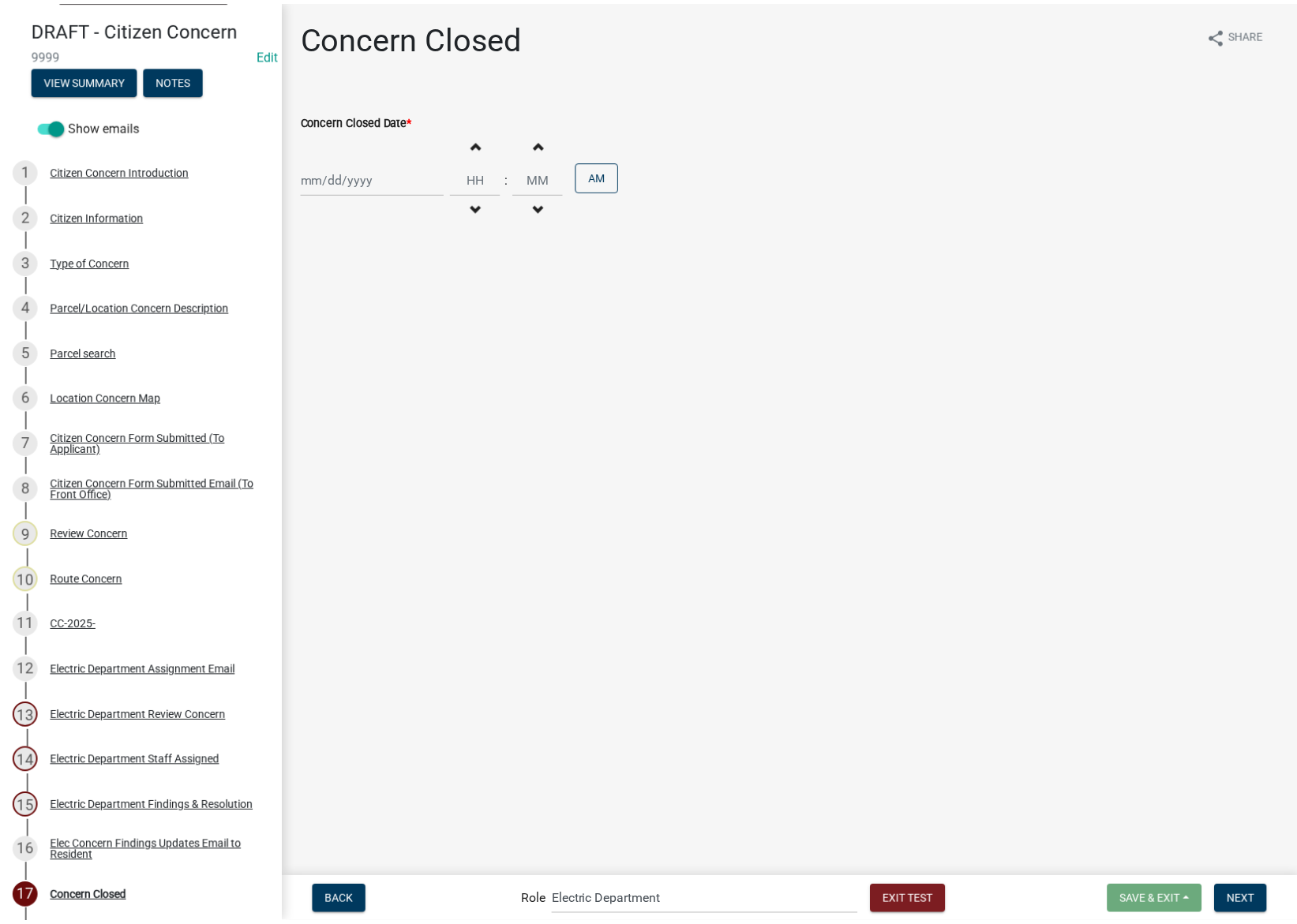
scroll to position [88, 0]
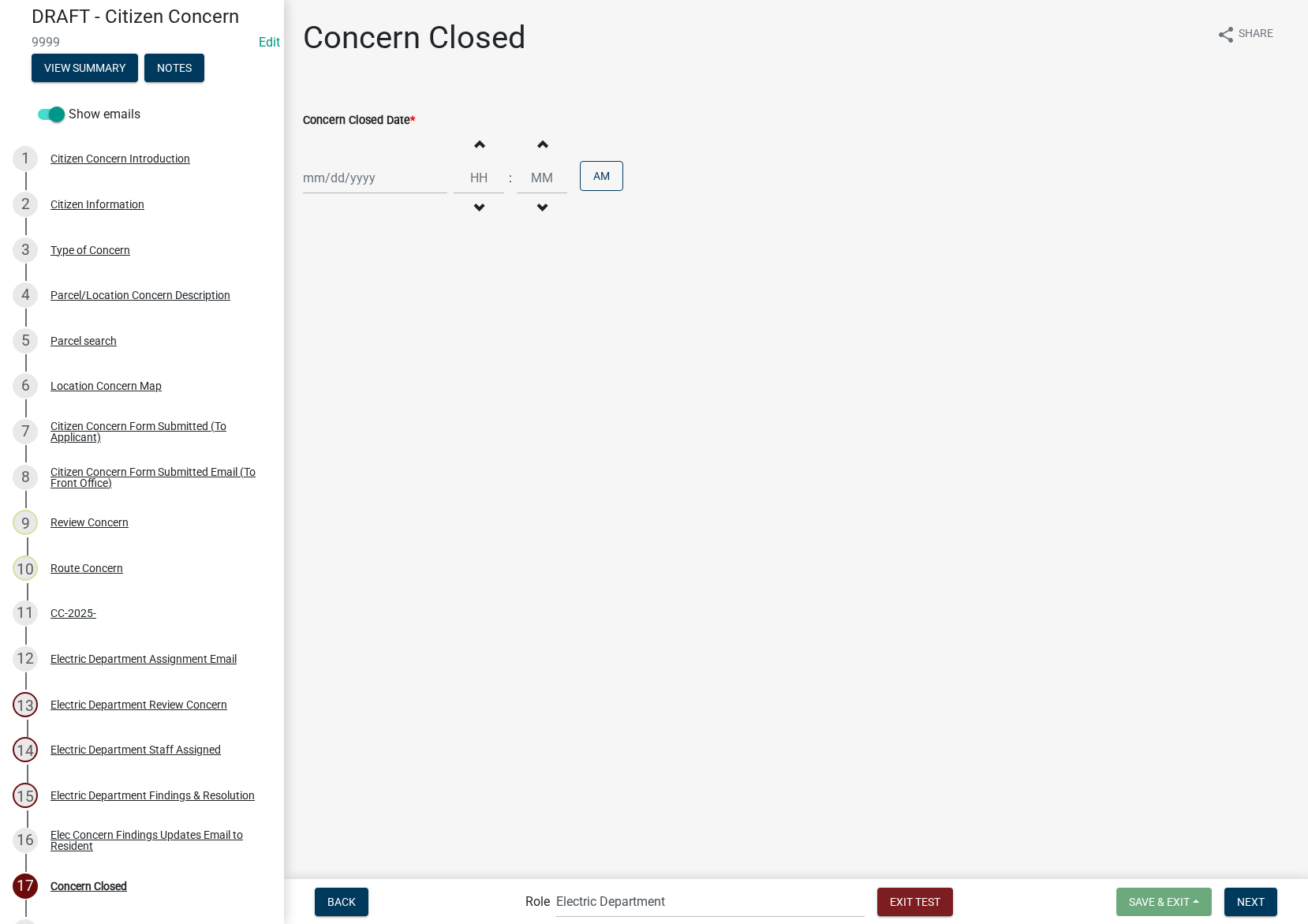
click at [365, 175] on div at bounding box center [376, 178] width 145 height 32
select select "8"
select select "2025"
click at [390, 336] on div "21" at bounding box center [394, 337] width 25 height 25
type input "[DATE]"
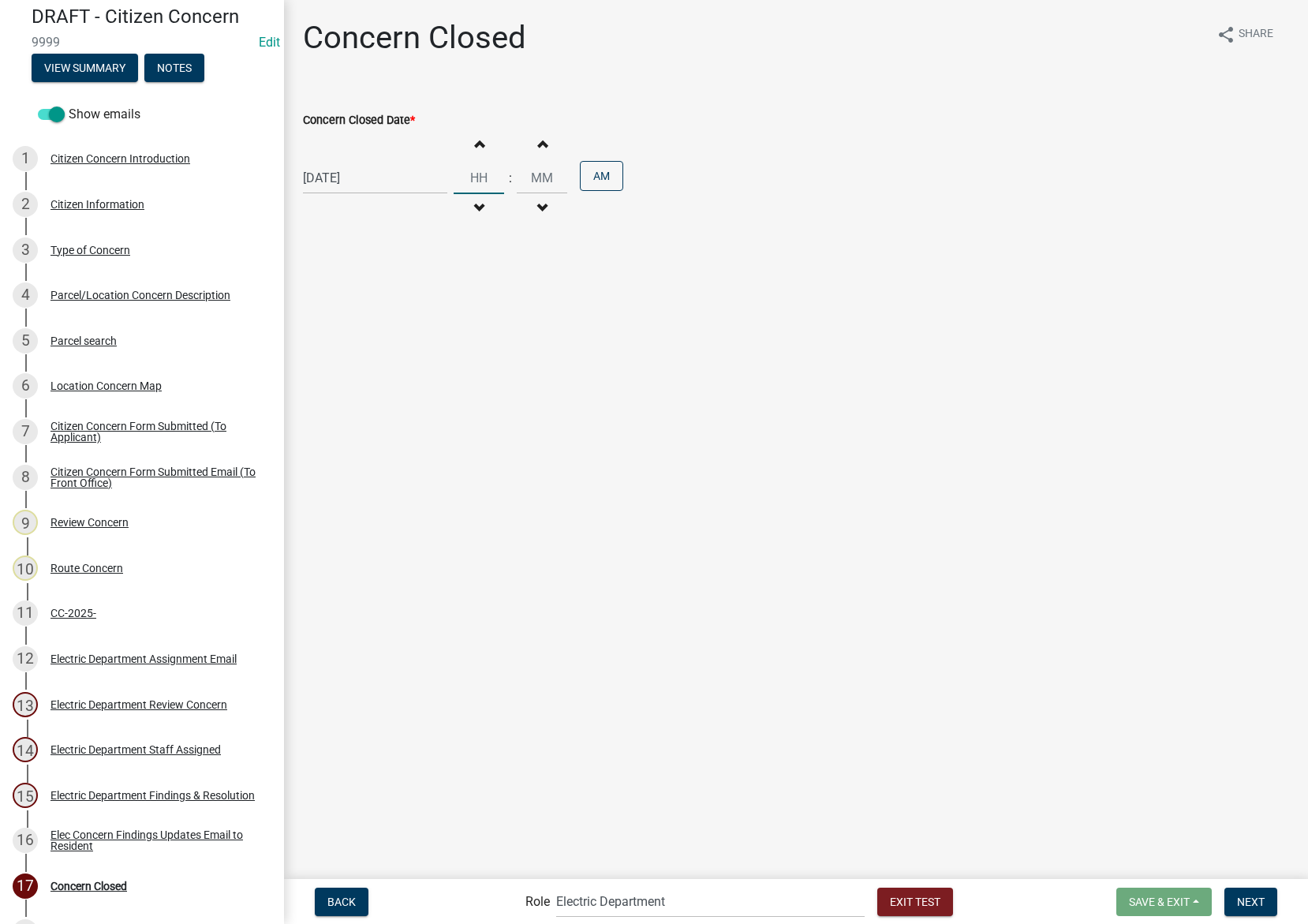
click at [483, 180] on input "Hours" at bounding box center [478, 178] width 50 height 32
type input "10"
type input "15"
click at [604, 181] on button "AM" at bounding box center [601, 176] width 44 height 30
drag, startPoint x: 1268, startPoint y: 901, endPoint x: 890, endPoint y: 770, distance: 400.1
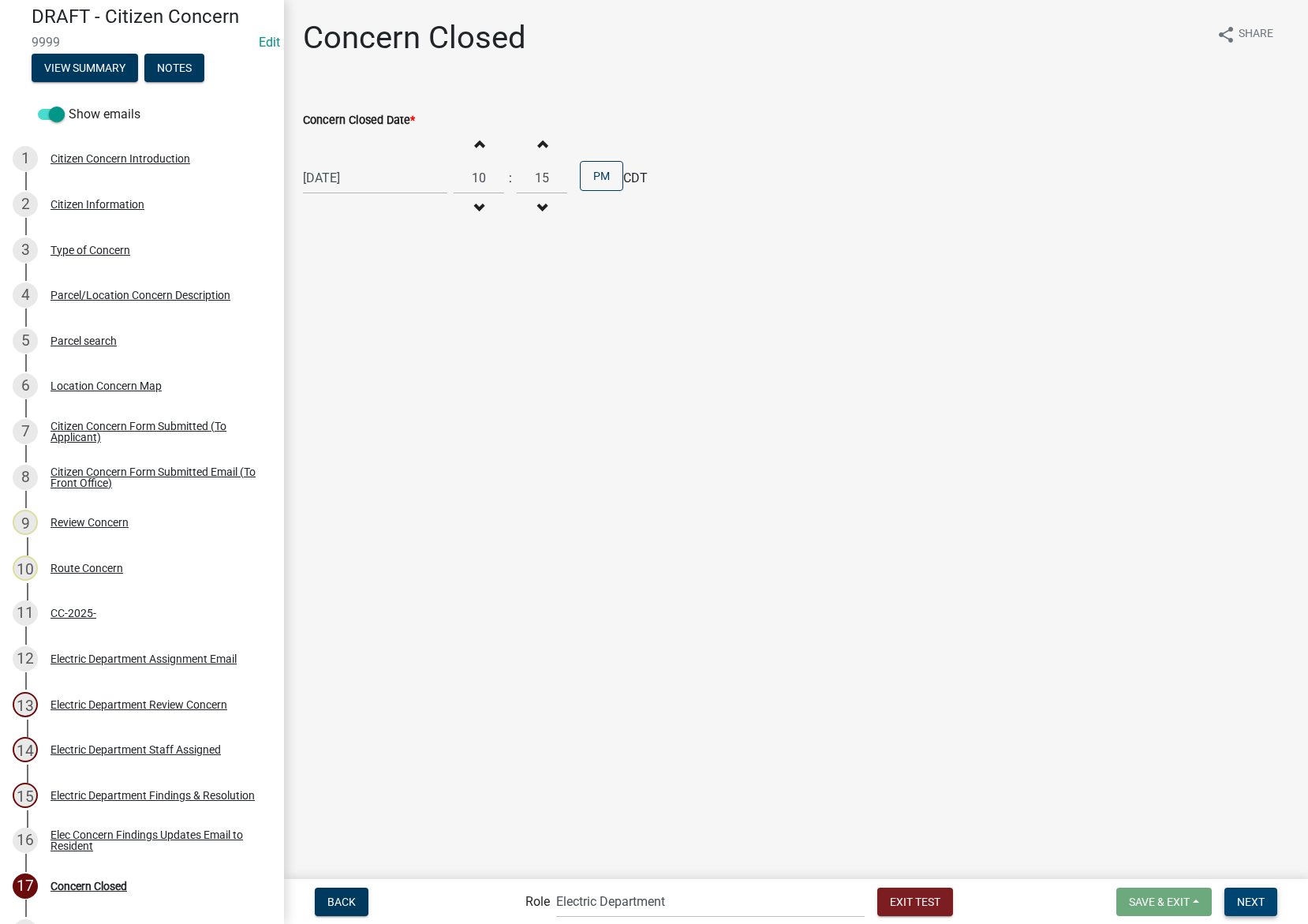
click at [1268, 901] on button "Next" at bounding box center [1250, 902] width 53 height 29
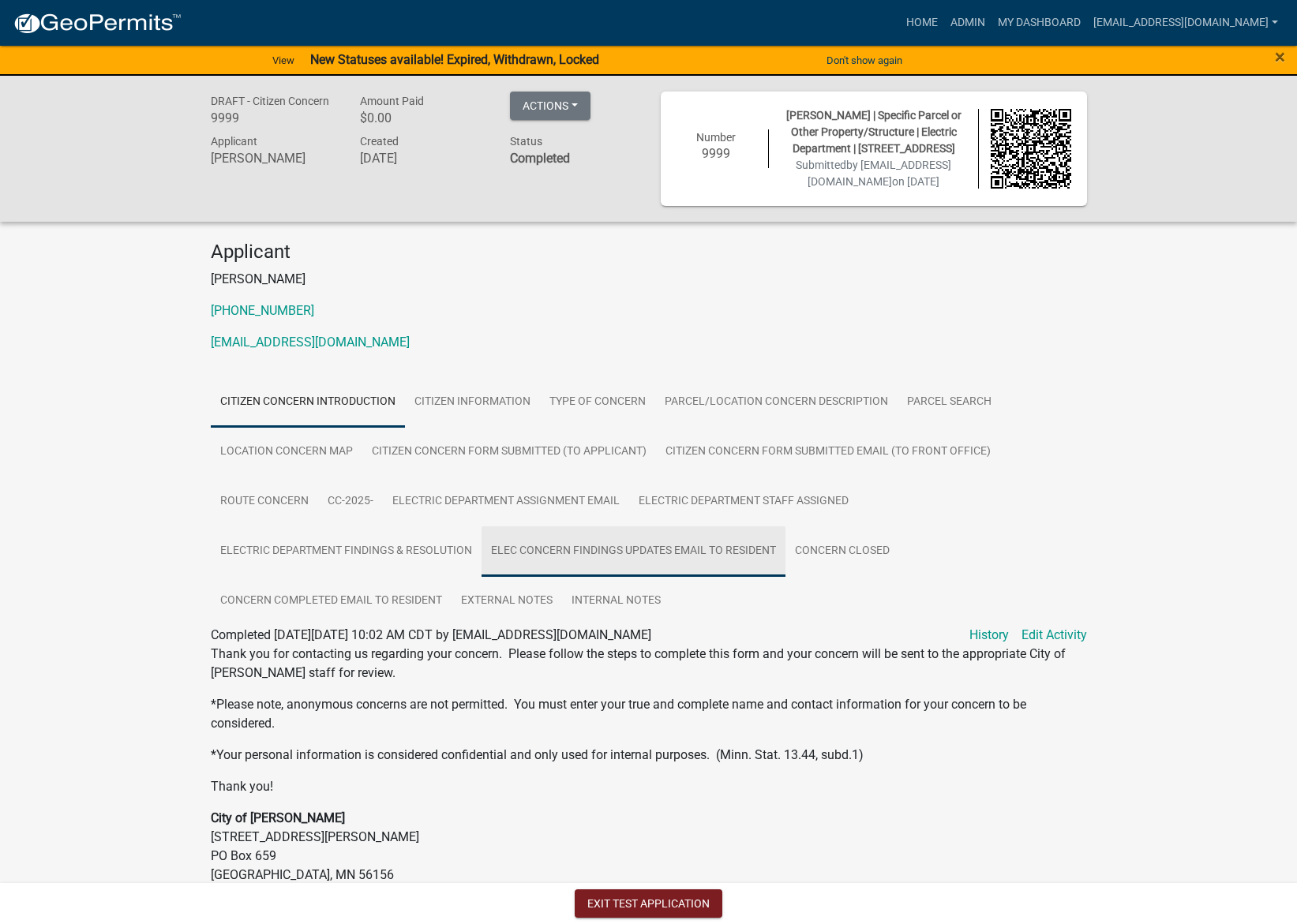
click at [737, 566] on link "Elec Concern Findings Updates Email to Resident" at bounding box center [632, 551] width 303 height 50
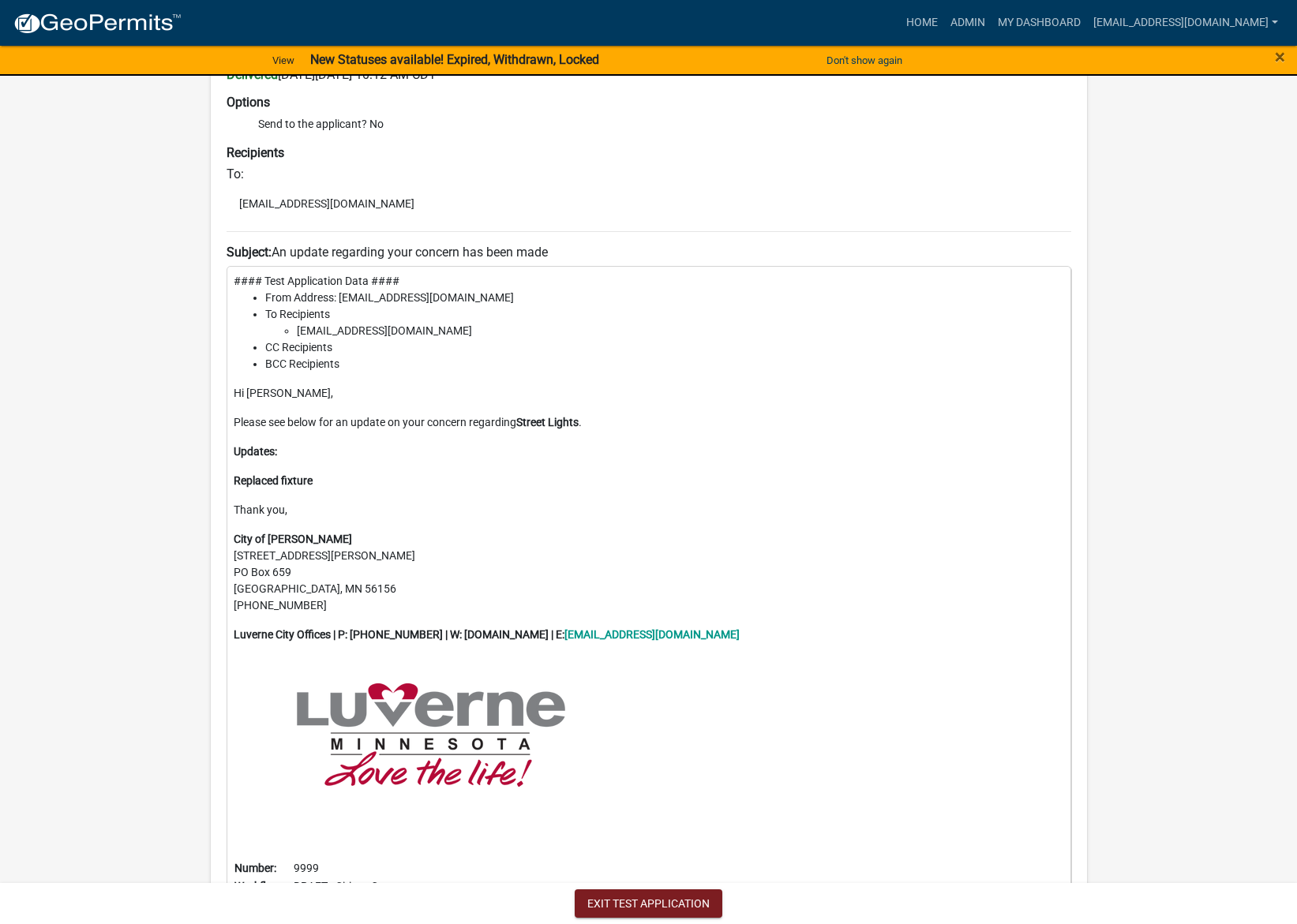
scroll to position [419, 0]
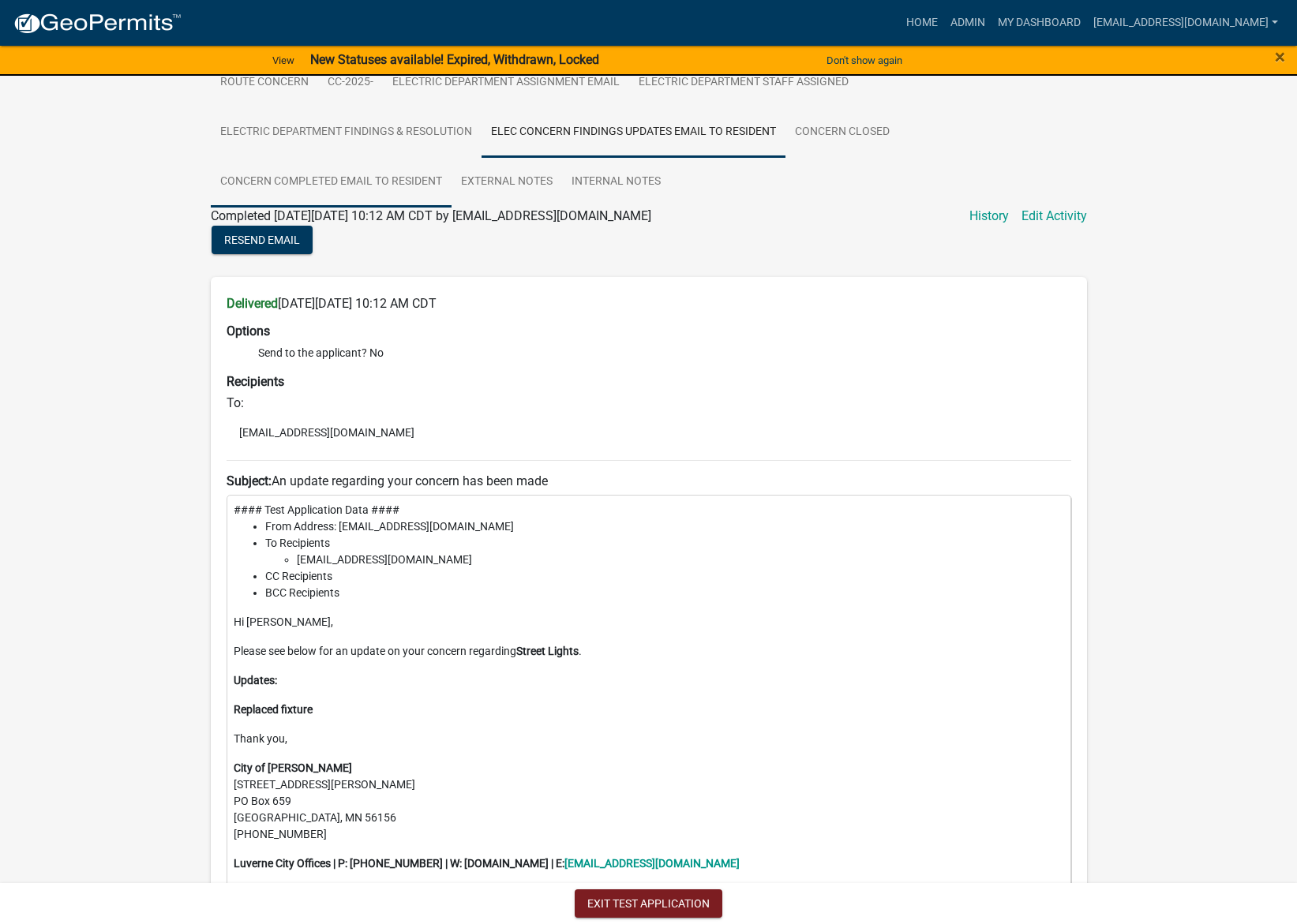
drag, startPoint x: 377, startPoint y: 206, endPoint x: 419, endPoint y: 251, distance: 61.6
click at [377, 206] on link "Concern Completed Email to Resident" at bounding box center [331, 182] width 241 height 50
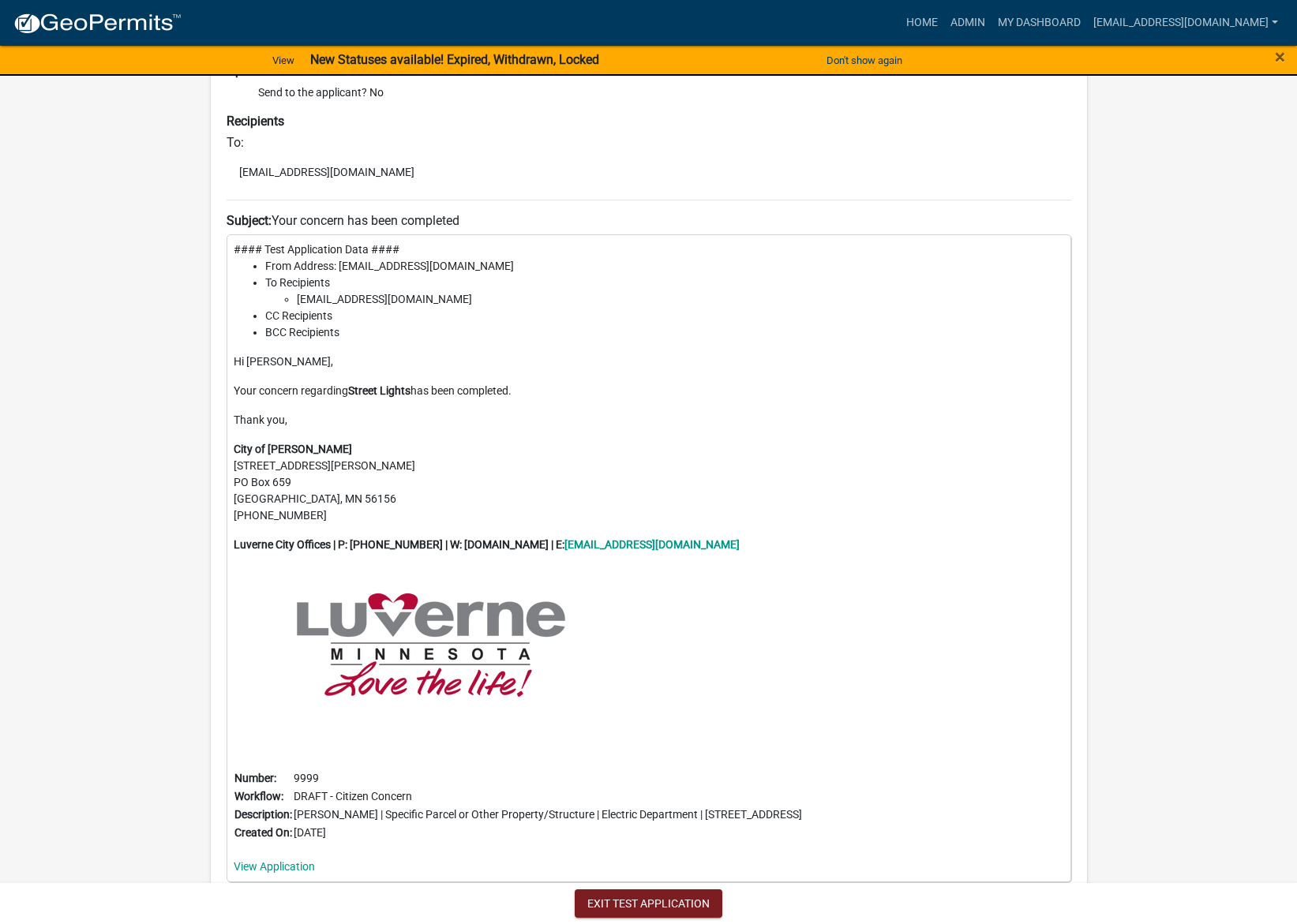
scroll to position [734, 0]
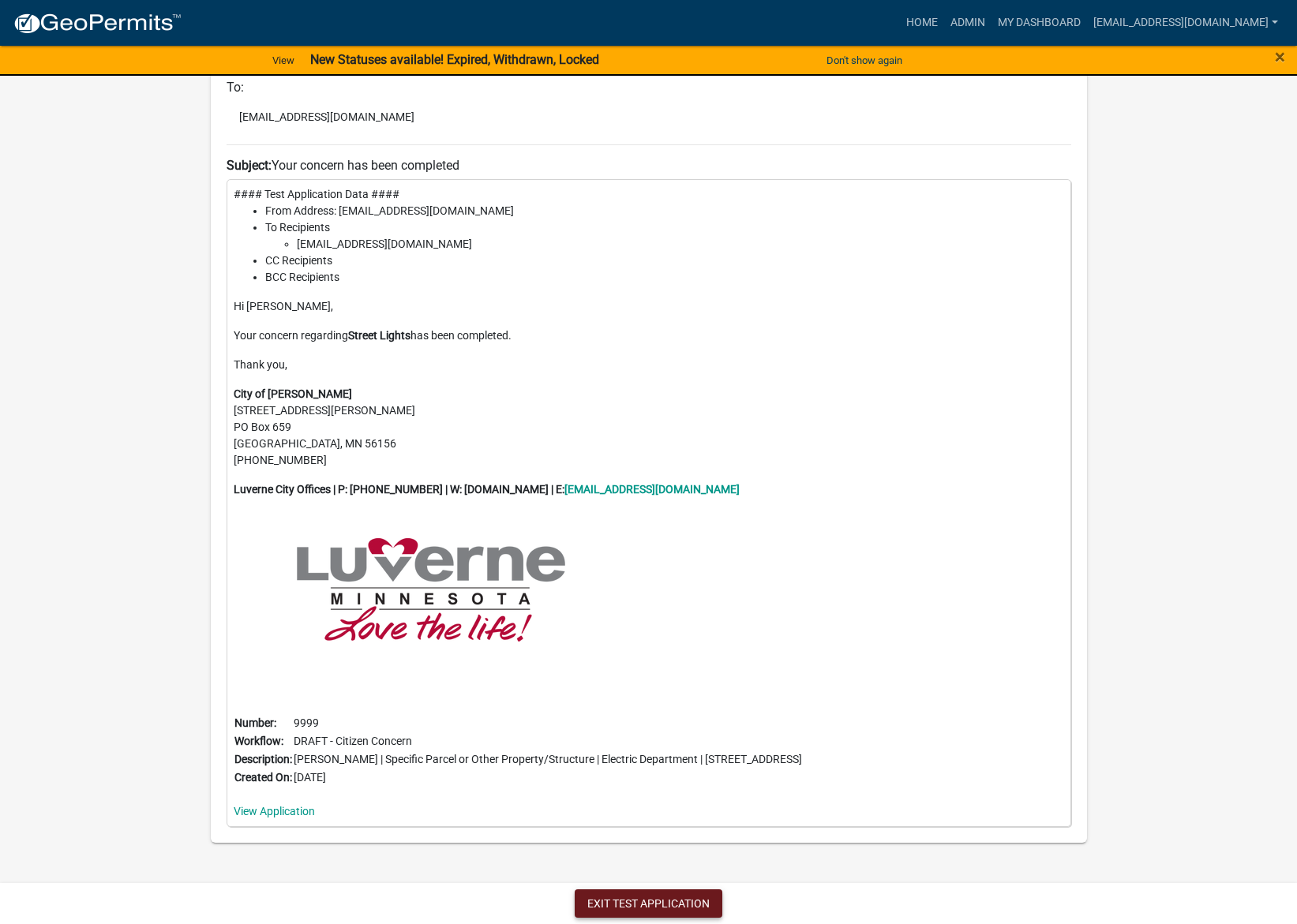
drag, startPoint x: 683, startPoint y: 903, endPoint x: 660, endPoint y: 891, distance: 25.9
click at [683, 903] on button "Exit Test Application" at bounding box center [648, 903] width 147 height 29
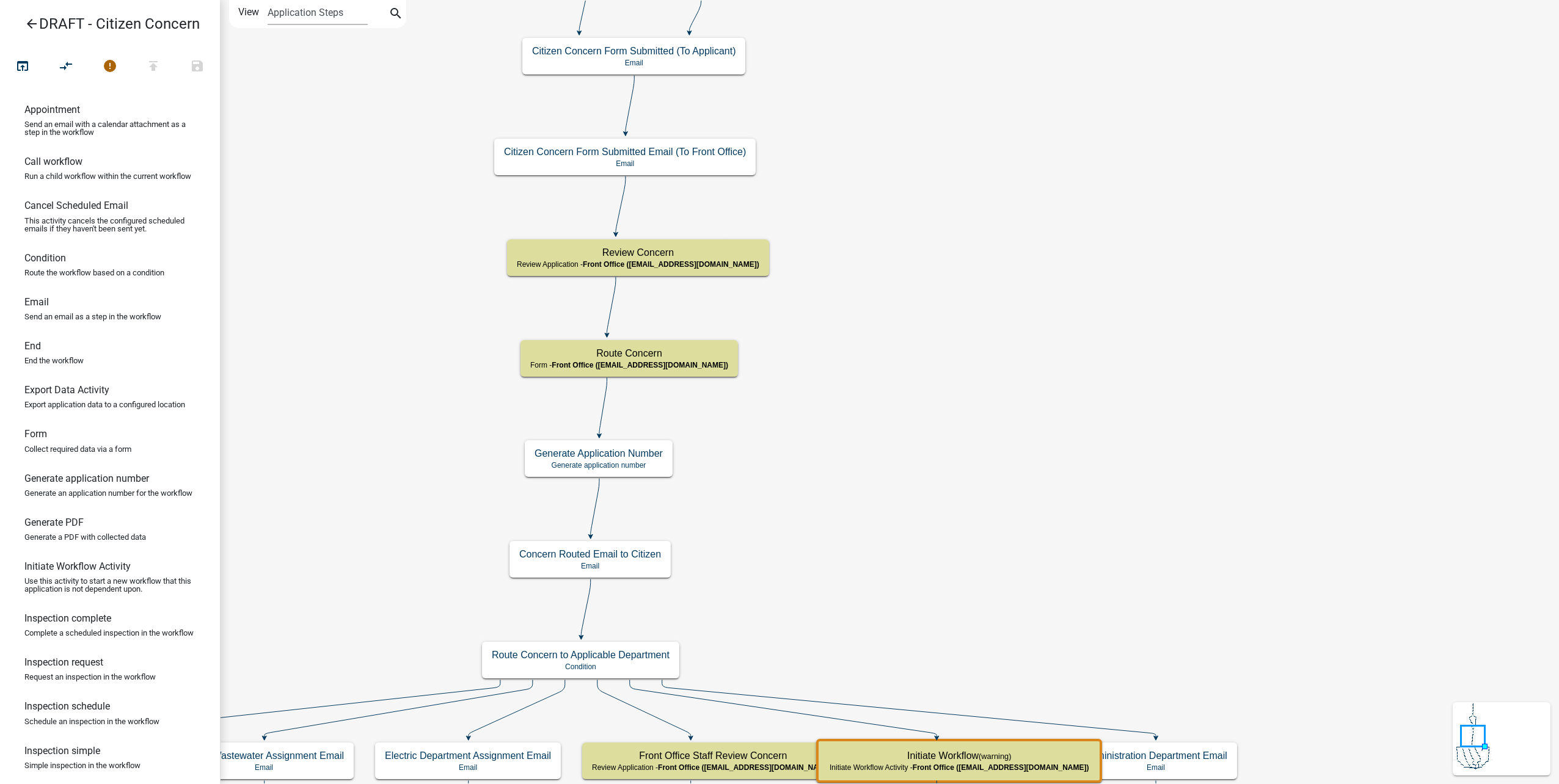
drag, startPoint x: 39, startPoint y: 24, endPoint x: 33, endPoint y: 23, distance: 6.1
click at [39, 24] on link "arrow_back DRAFT - Citizen Concern" at bounding box center [104, 24] width 190 height 28
click at [33, 23] on icon "arrow_back" at bounding box center [31, 25] width 15 height 17
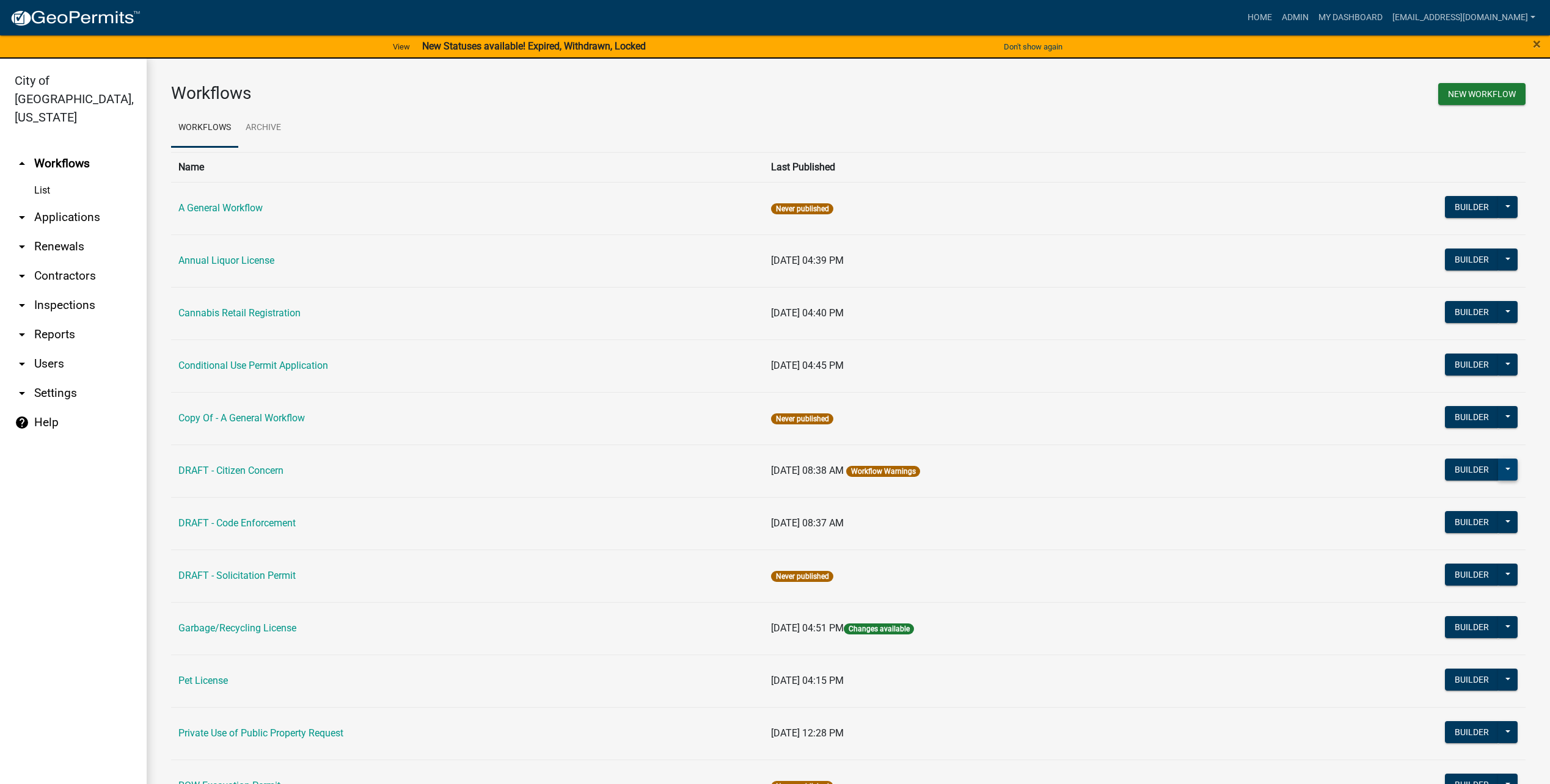
click at [1500, 469] on button at bounding box center [1507, 470] width 20 height 22
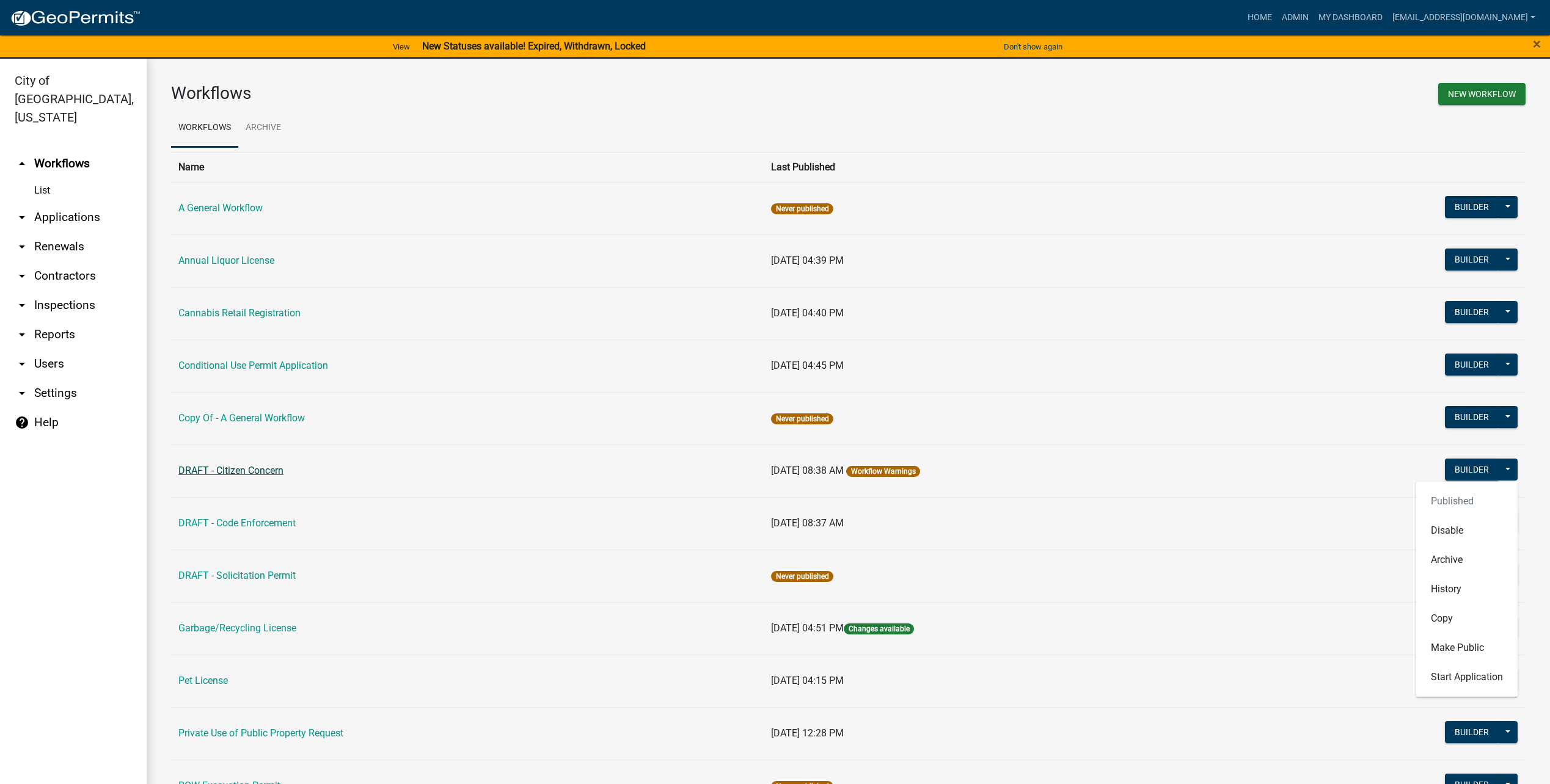
click at [250, 470] on link "DRAFT - Citizen Concern" at bounding box center [230, 470] width 105 height 11
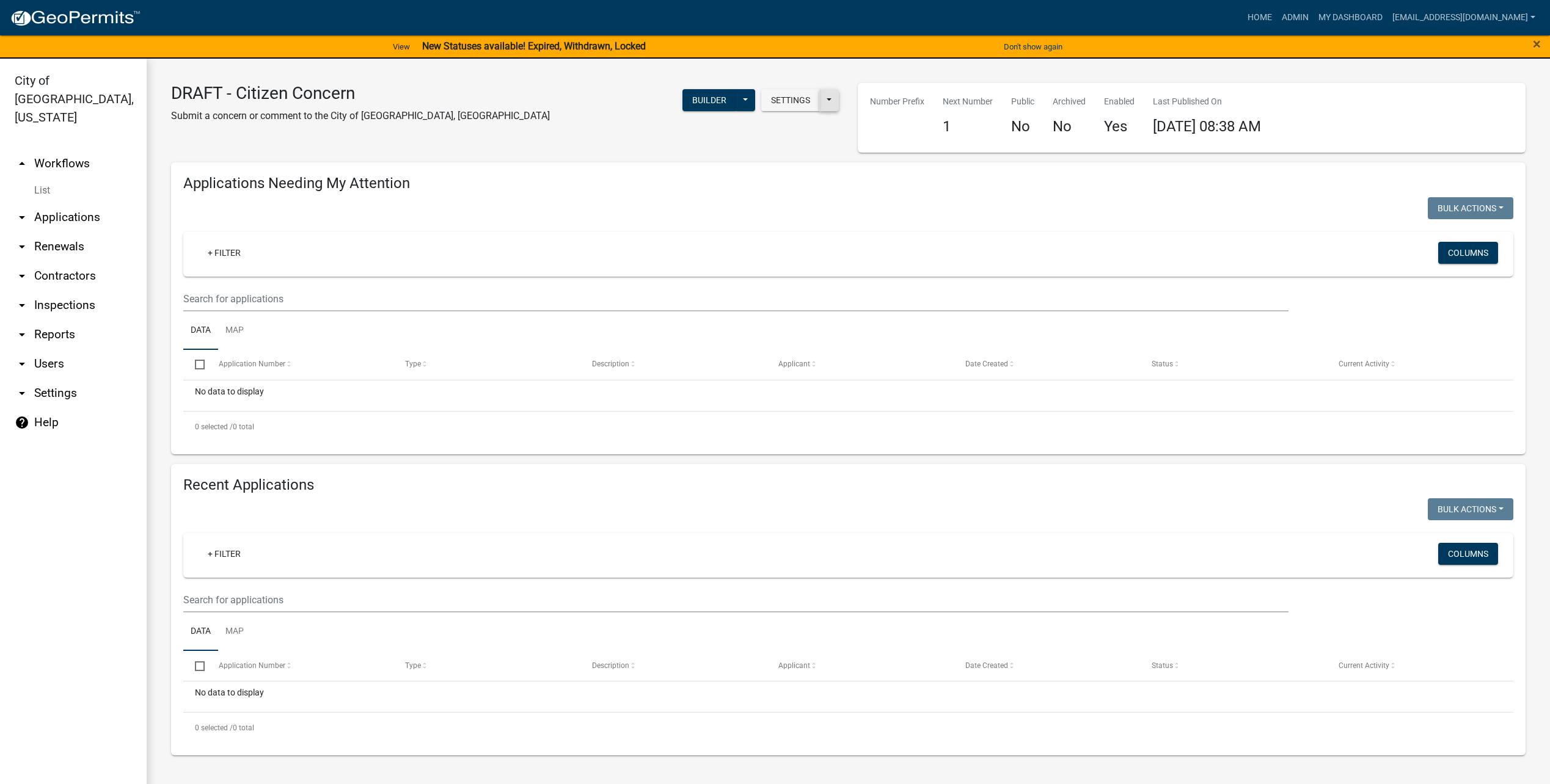
click at [827, 102] on button at bounding box center [829, 100] width 20 height 22
click at [901, 127] on button "Start Application URL" at bounding box center [905, 132] width 171 height 29
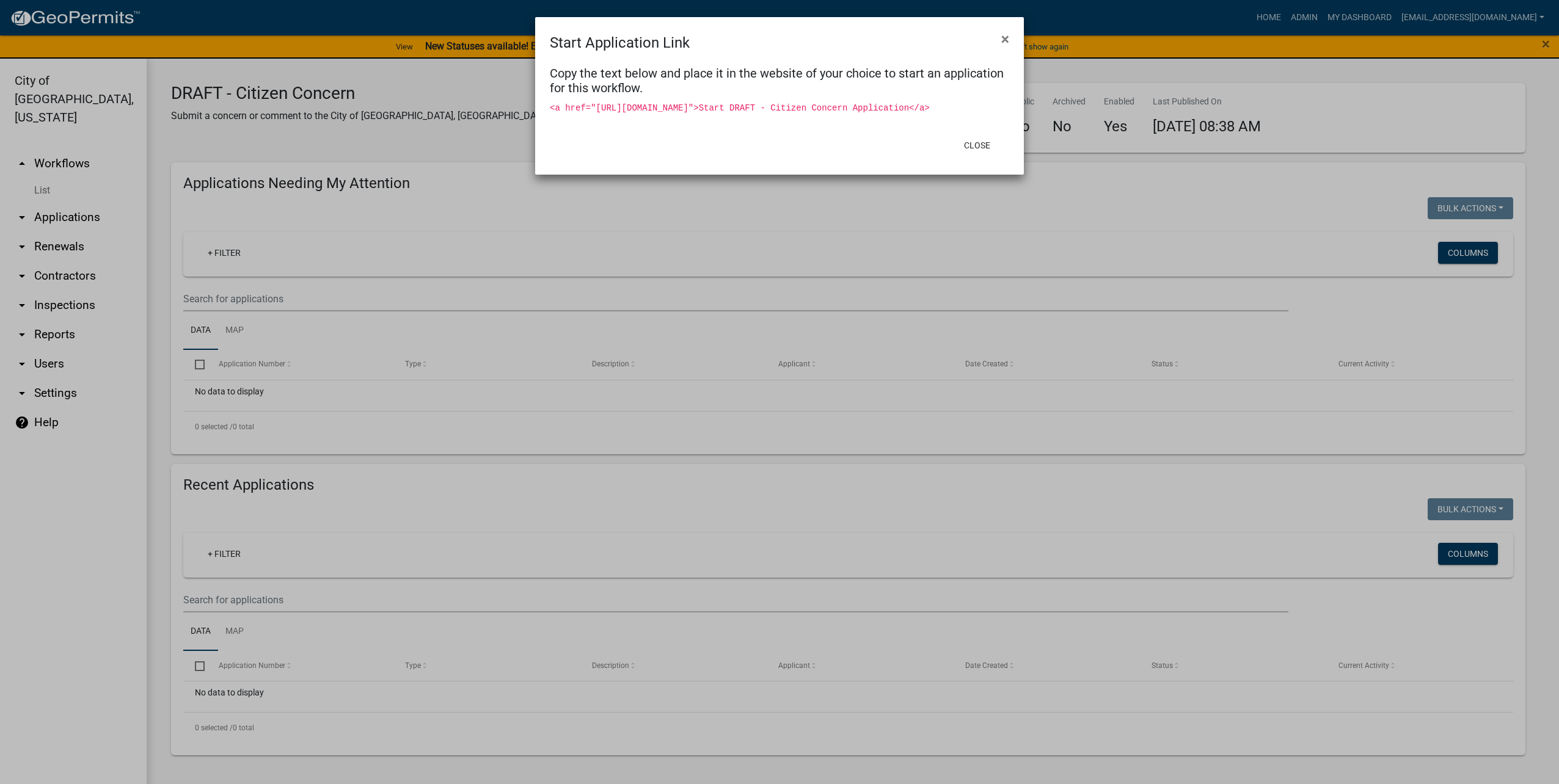
drag, startPoint x: 593, startPoint y: 106, endPoint x: 770, endPoint y: 130, distance: 178.6
click at [770, 129] on div "Copy the text below and place it in the website of your choice to start an appl…" at bounding box center [780, 91] width 489 height 76
copy code "[URL][DOMAIN_NAME]"
drag, startPoint x: 1010, startPoint y: 38, endPoint x: 964, endPoint y: 109, distance: 84.6
click at [1010, 38] on button "×" at bounding box center [1005, 39] width 27 height 34
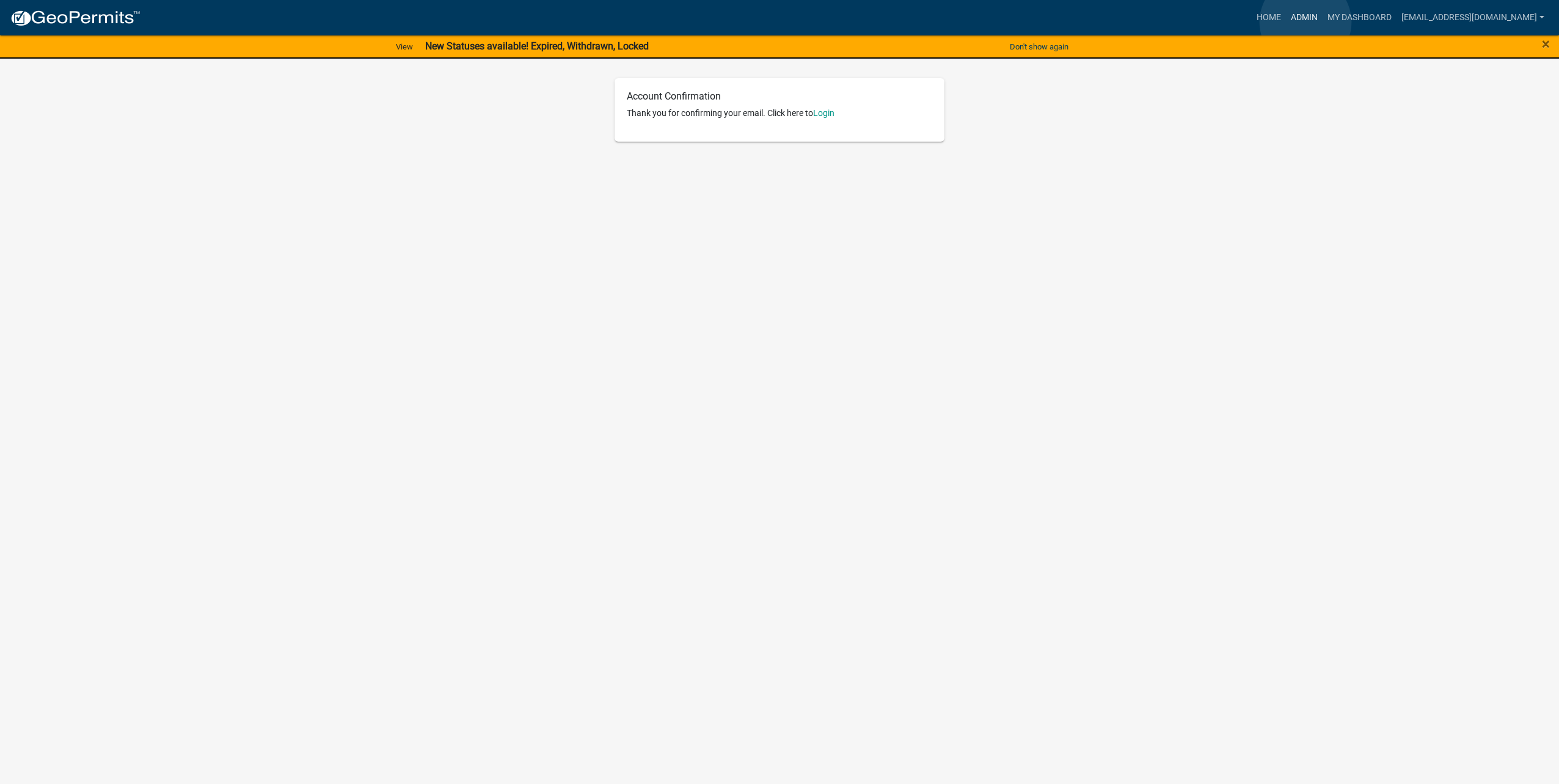
click at [1306, 22] on link "Admin" at bounding box center [1304, 18] width 37 height 23
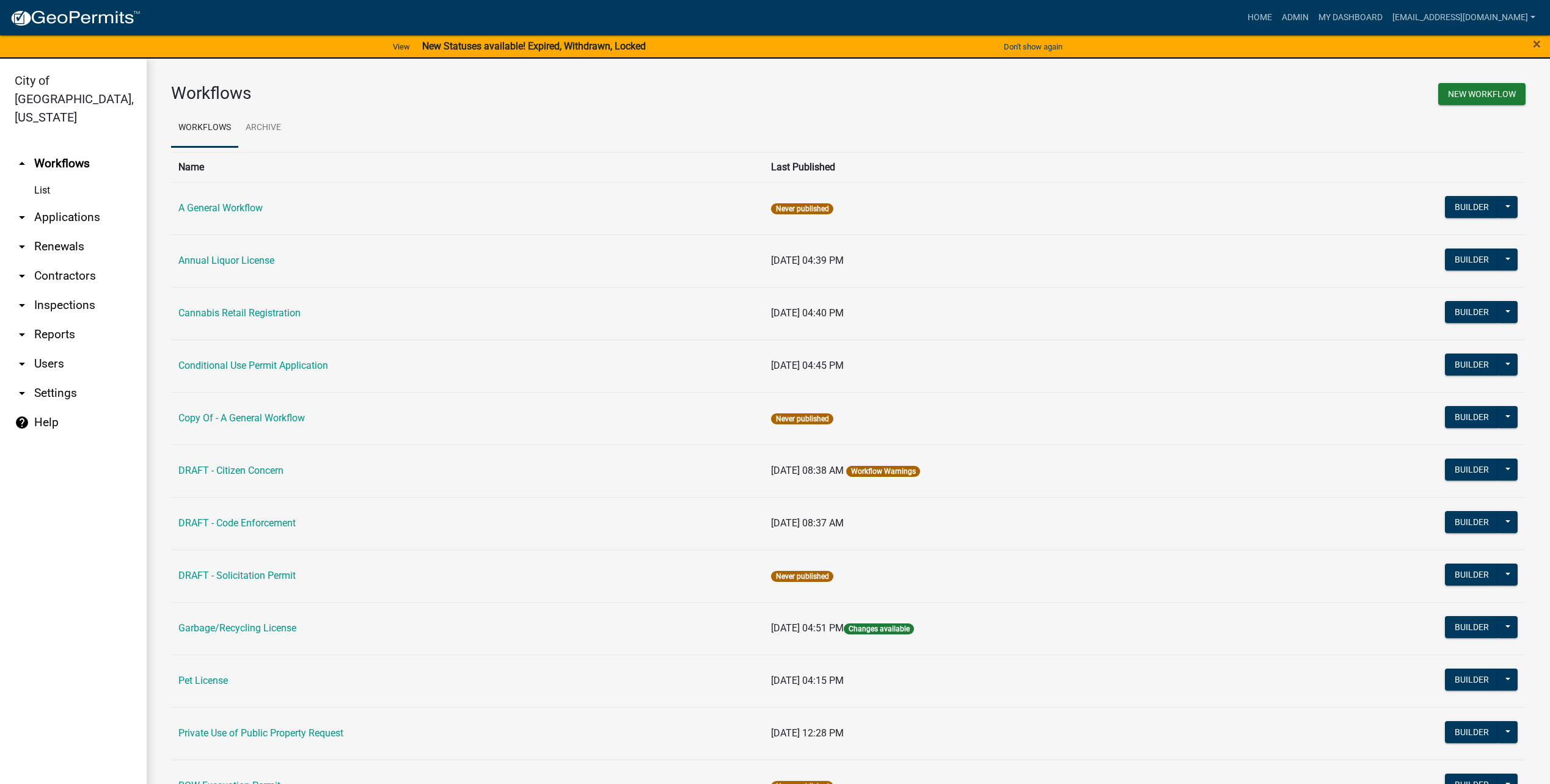
click at [1172, 130] on ul "Workflows Archive" at bounding box center [849, 128] width 1355 height 38
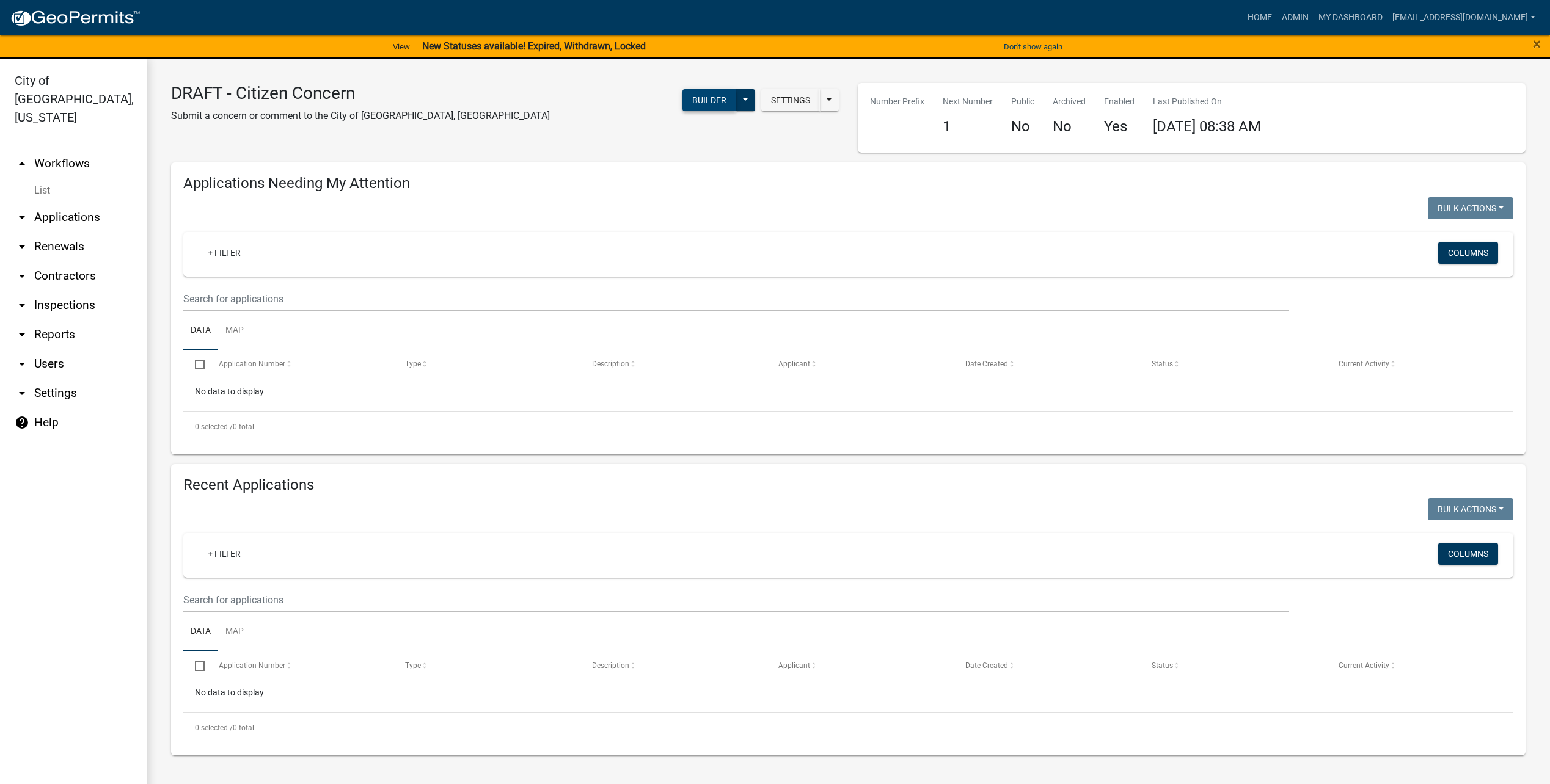
click at [700, 101] on button "Builder" at bounding box center [709, 100] width 53 height 22
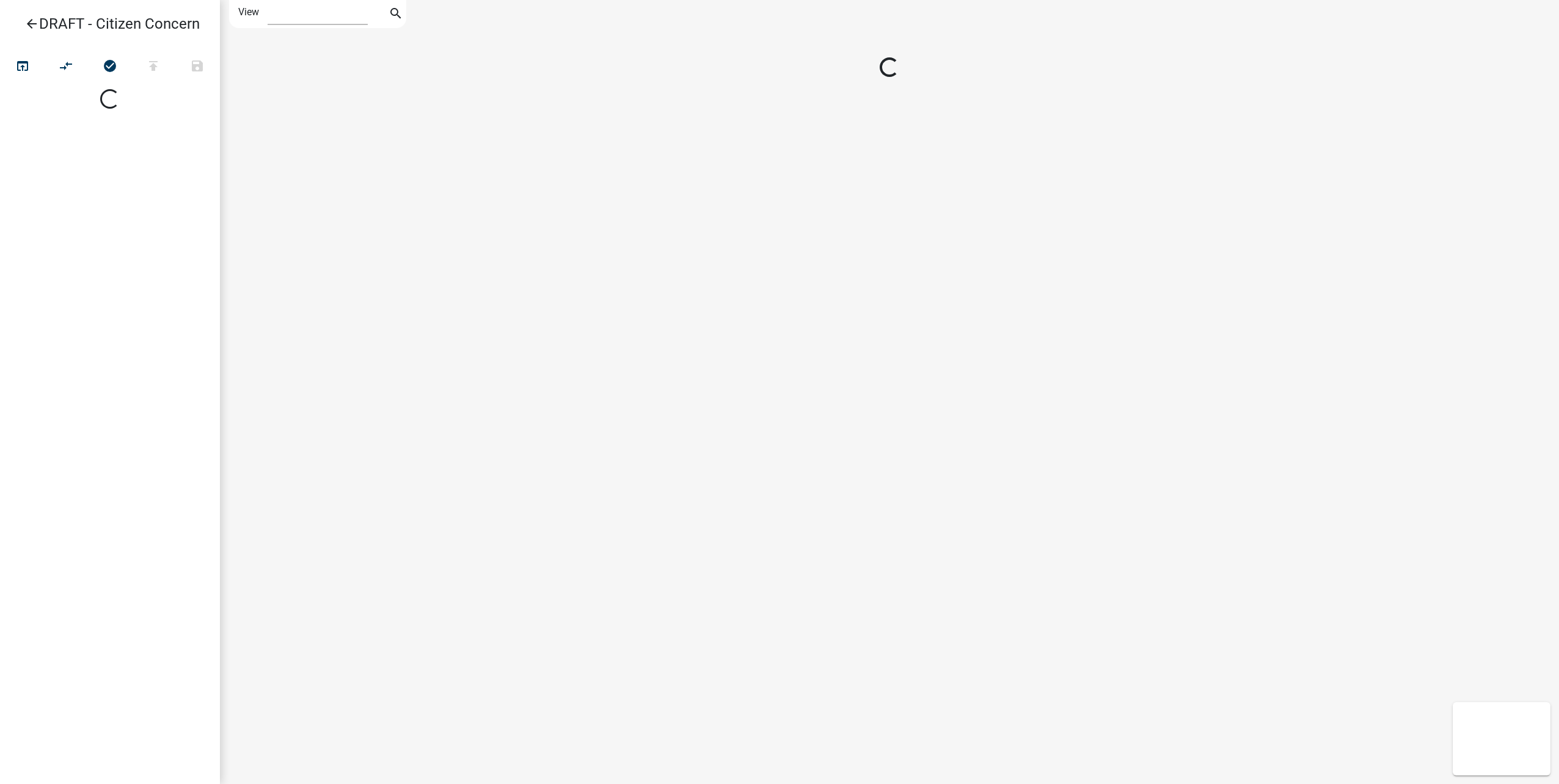
select select "1"
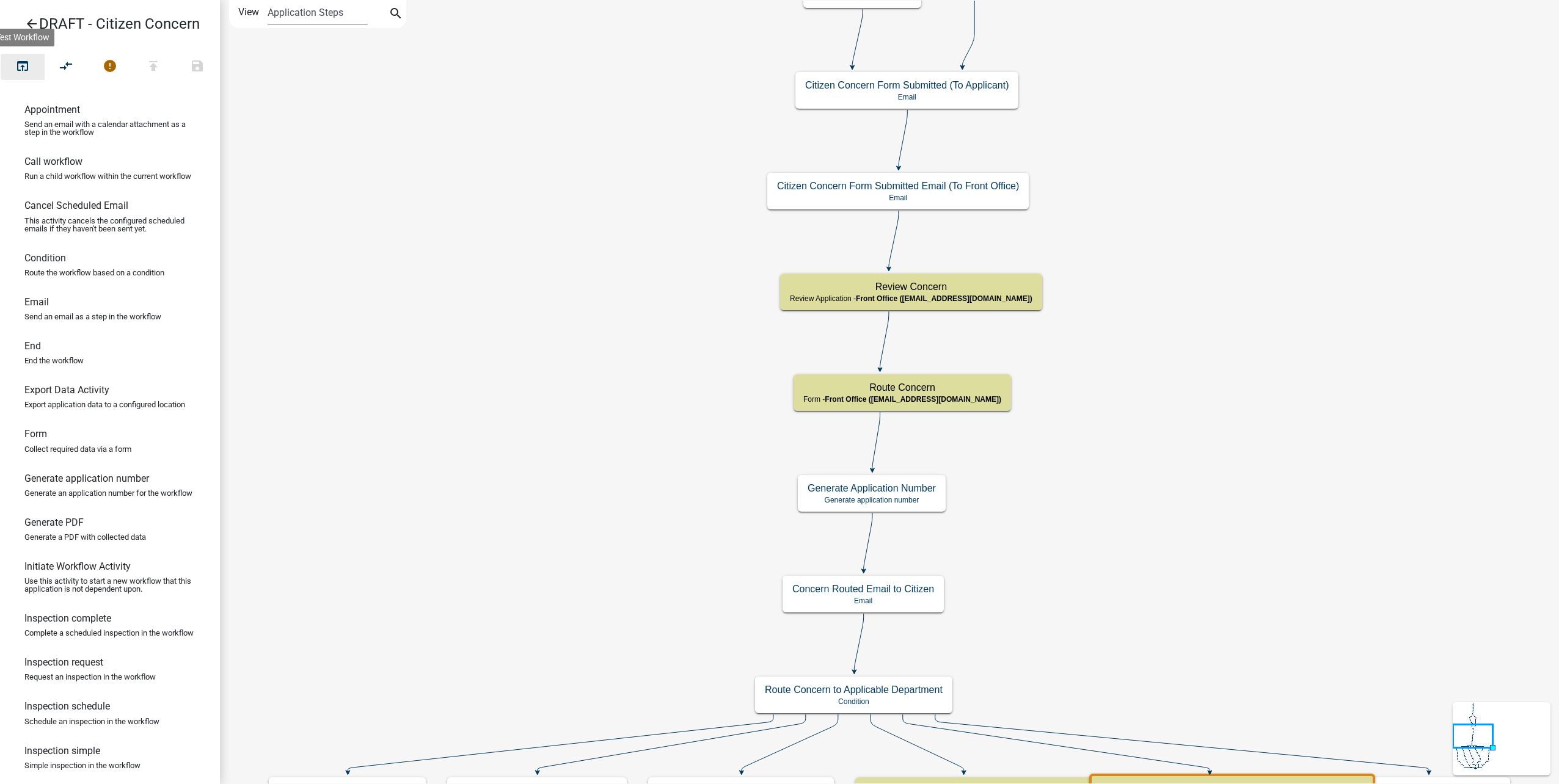
click at [22, 70] on icon "open_in_browser" at bounding box center [22, 67] width 15 height 17
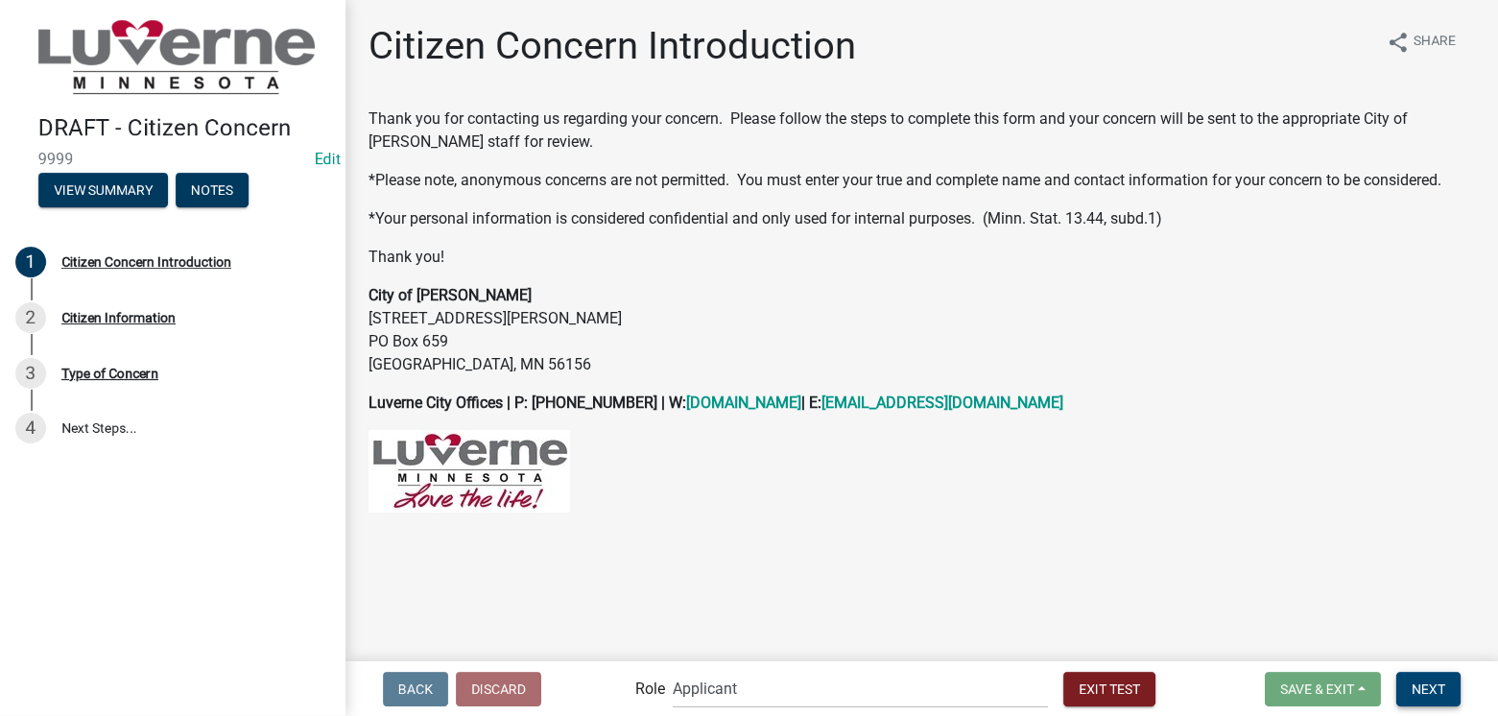
click at [1448, 688] on button "Next" at bounding box center [1428, 689] width 64 height 35
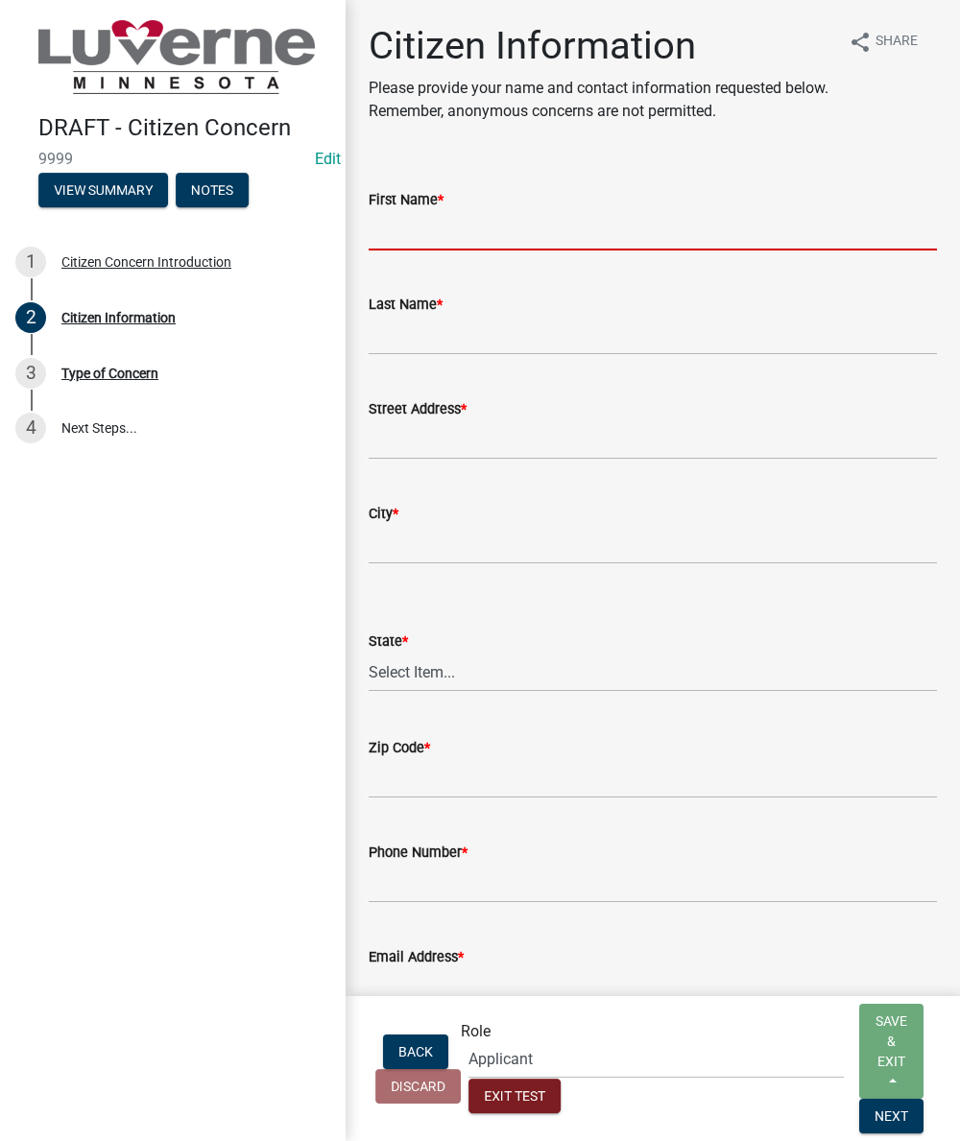
click at [566, 222] on input "First Name *" at bounding box center [653, 230] width 568 height 39
type input "[PERSON_NAME]"
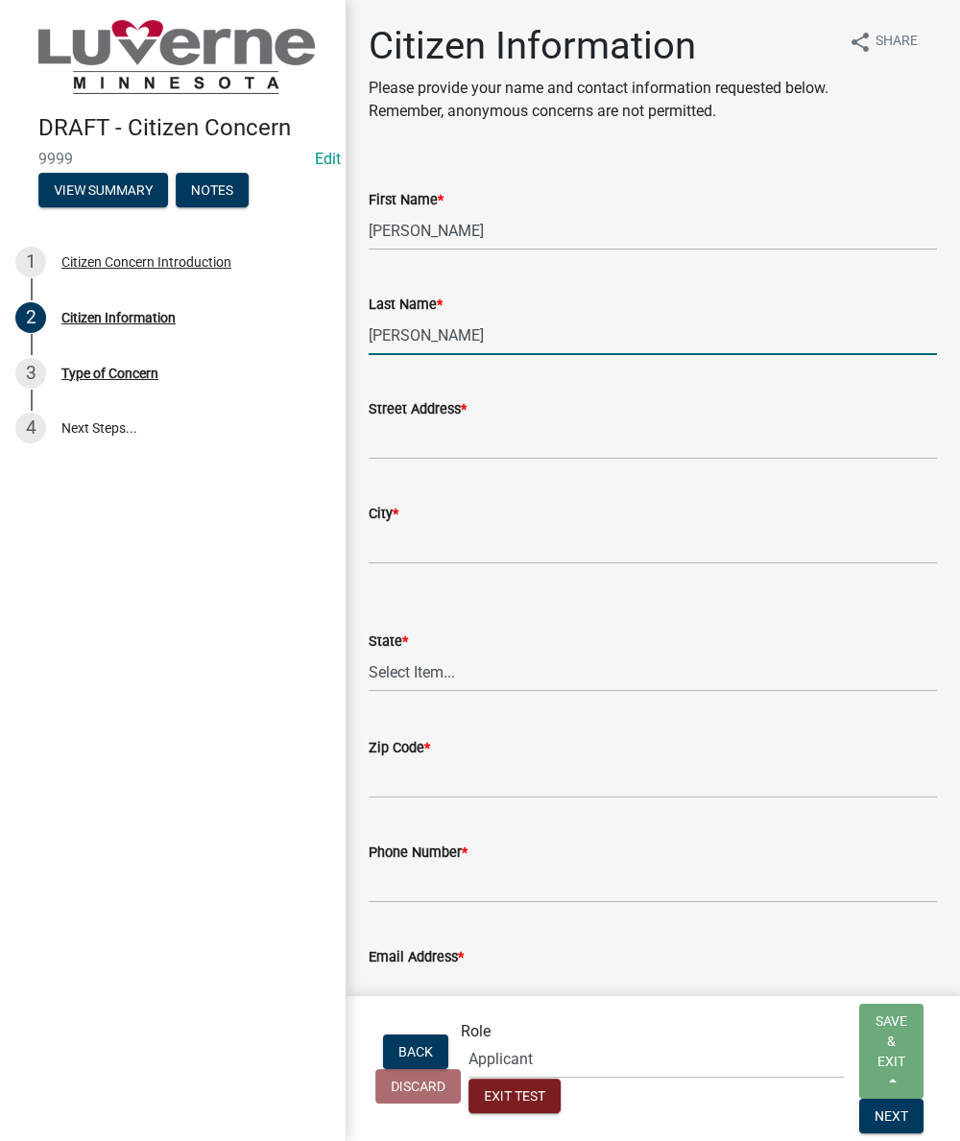
type input "[PERSON_NAME]"
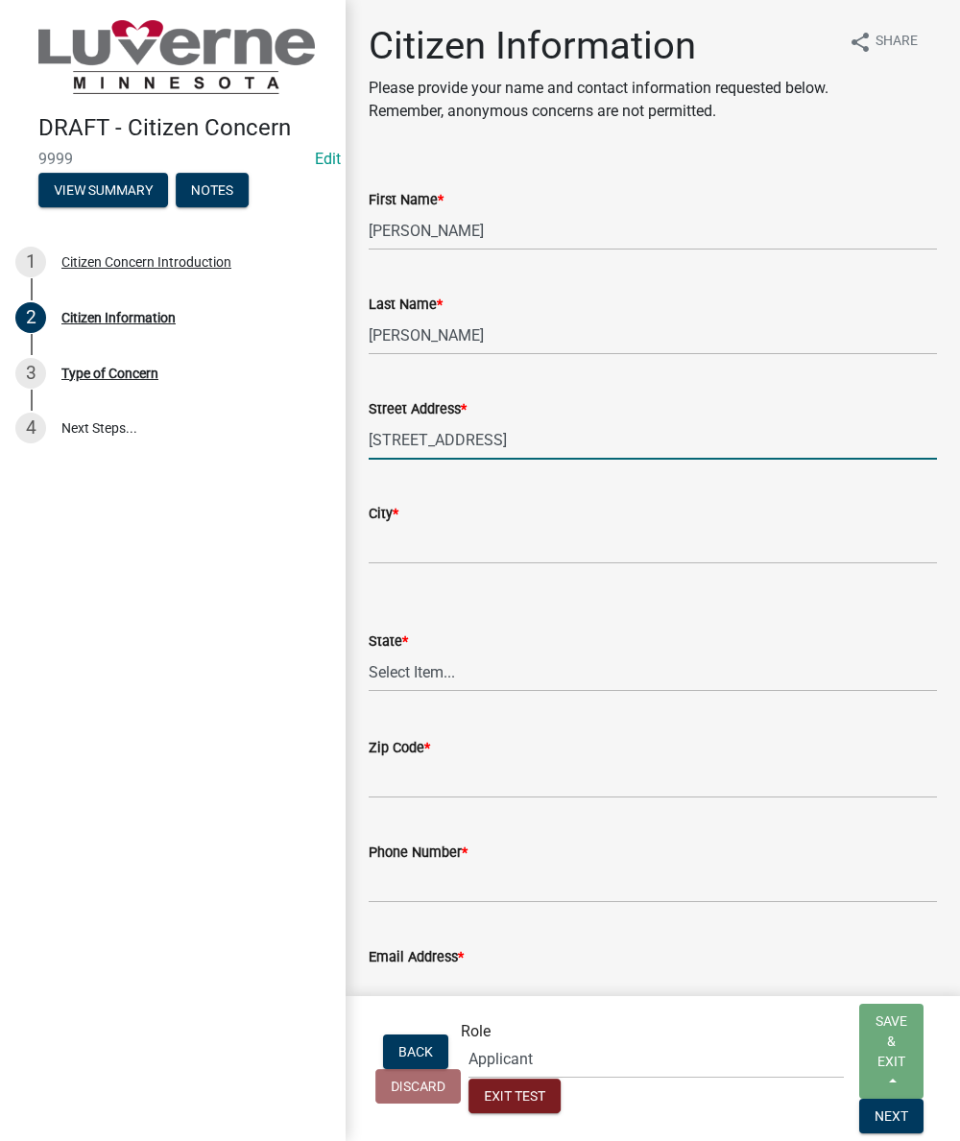
type input "[STREET_ADDRESS]"
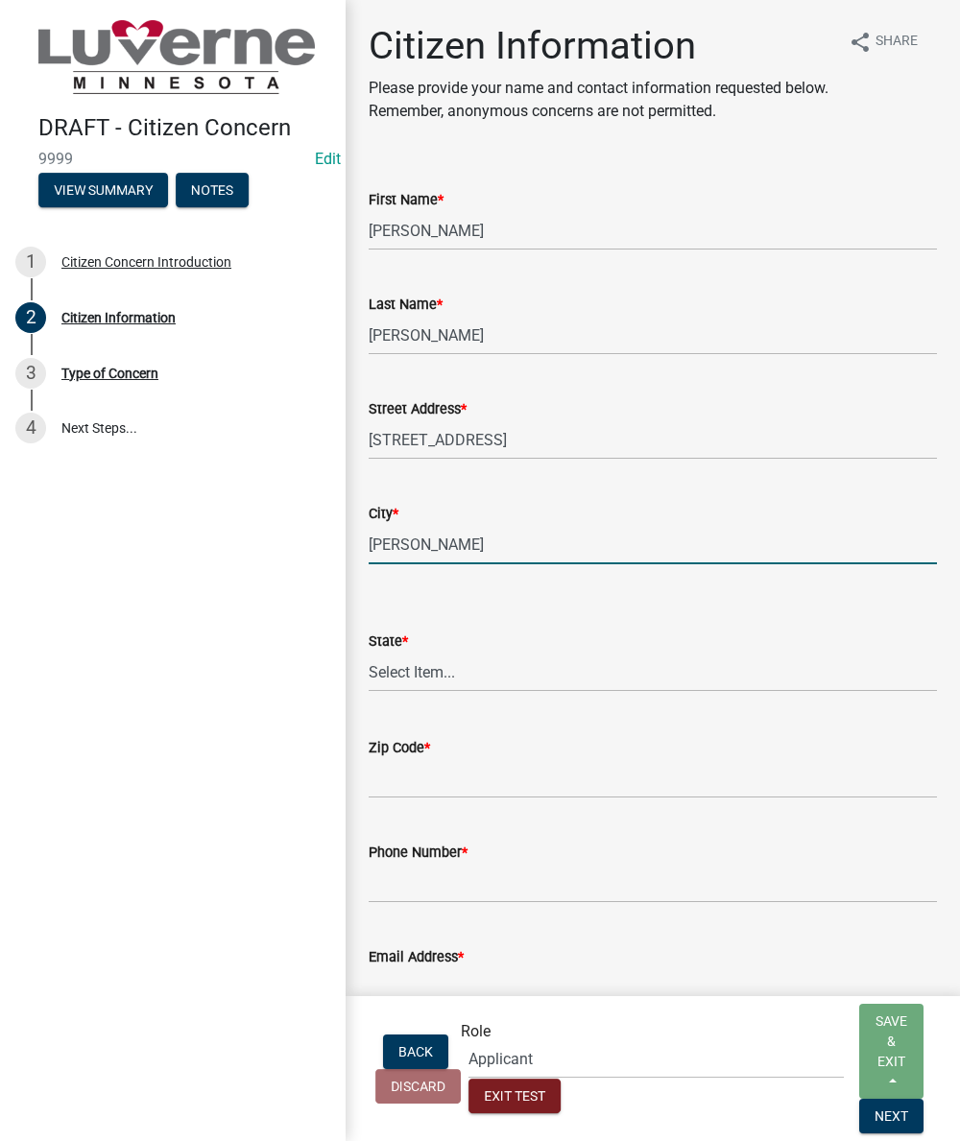
type input "[PERSON_NAME]"
select select "8c50745b-f129-4347-8fd3-6ec1b83df8fc"
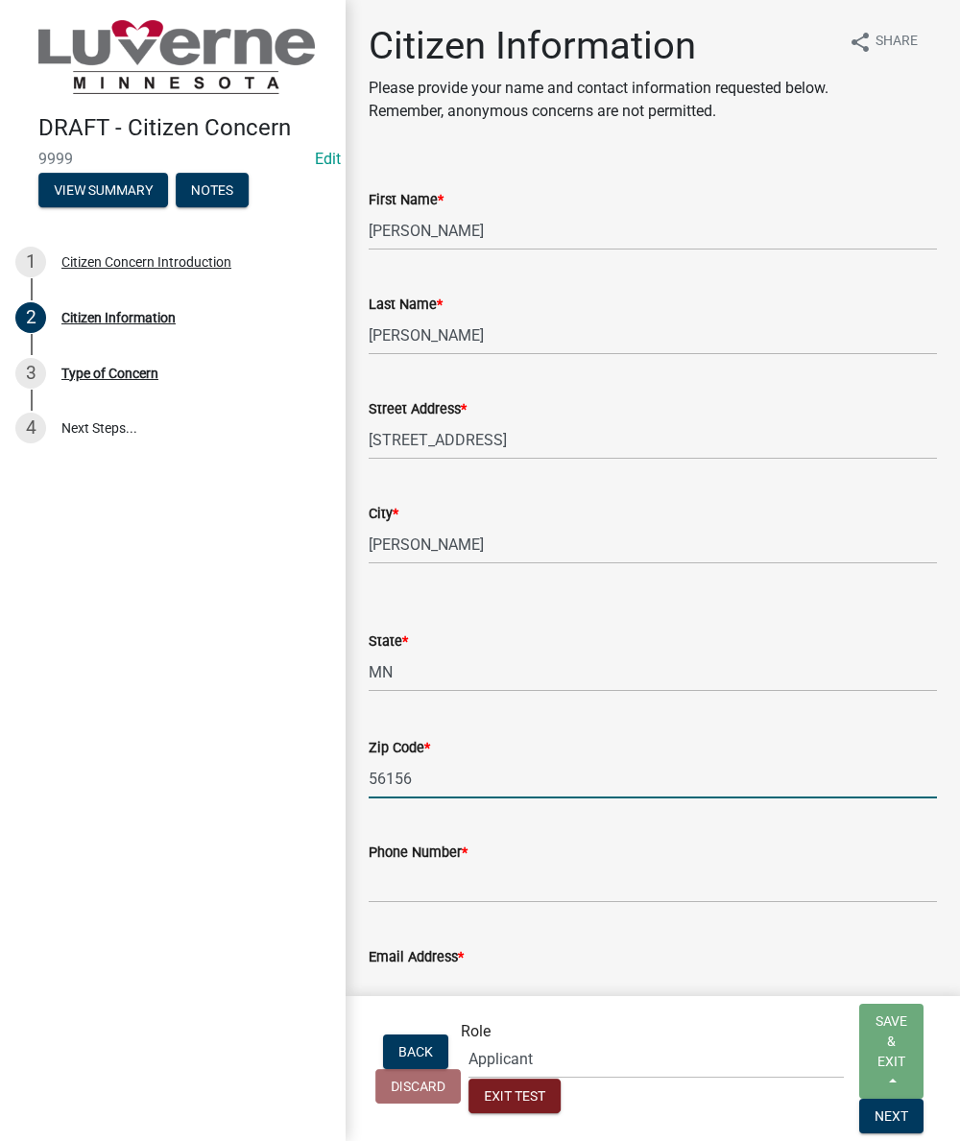
type input "56156"
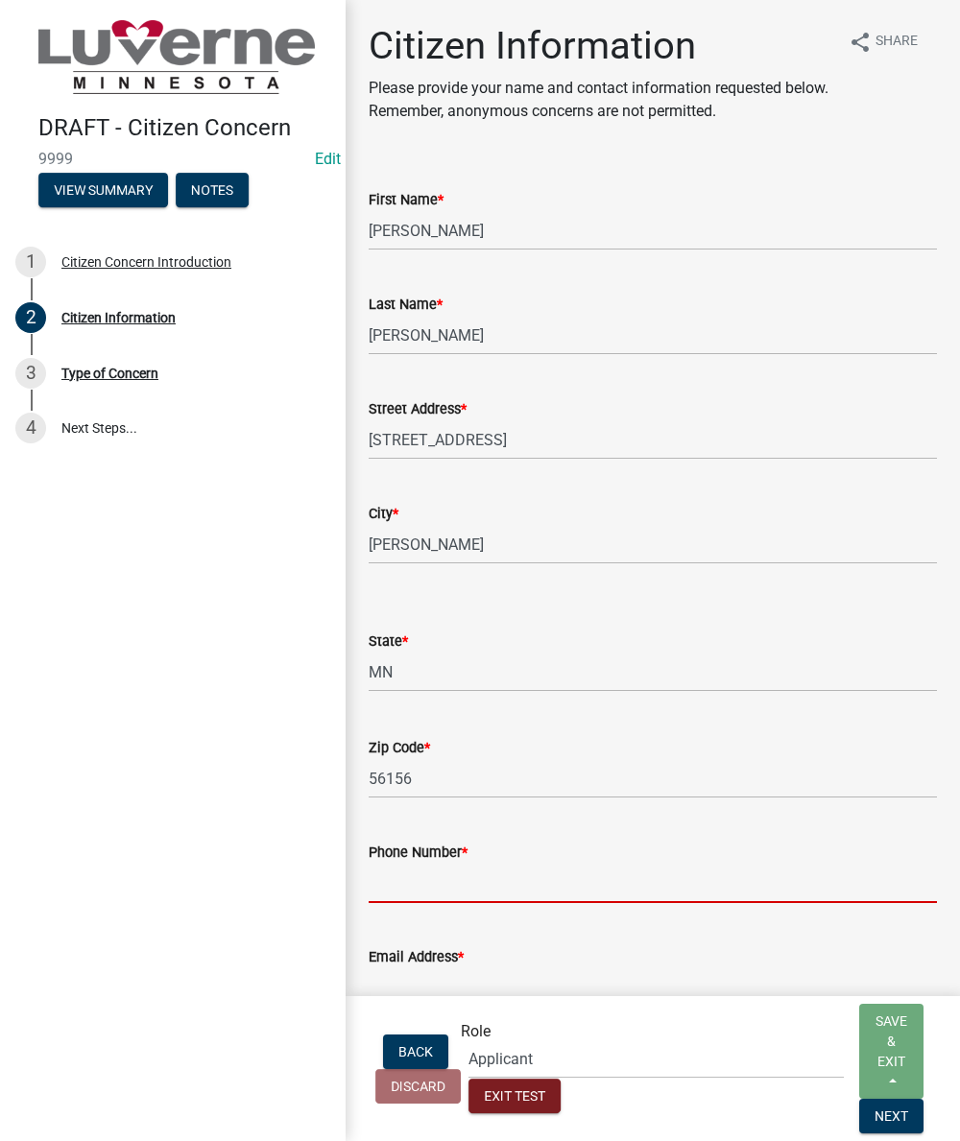
type input "7"
type input "123-456-7891"
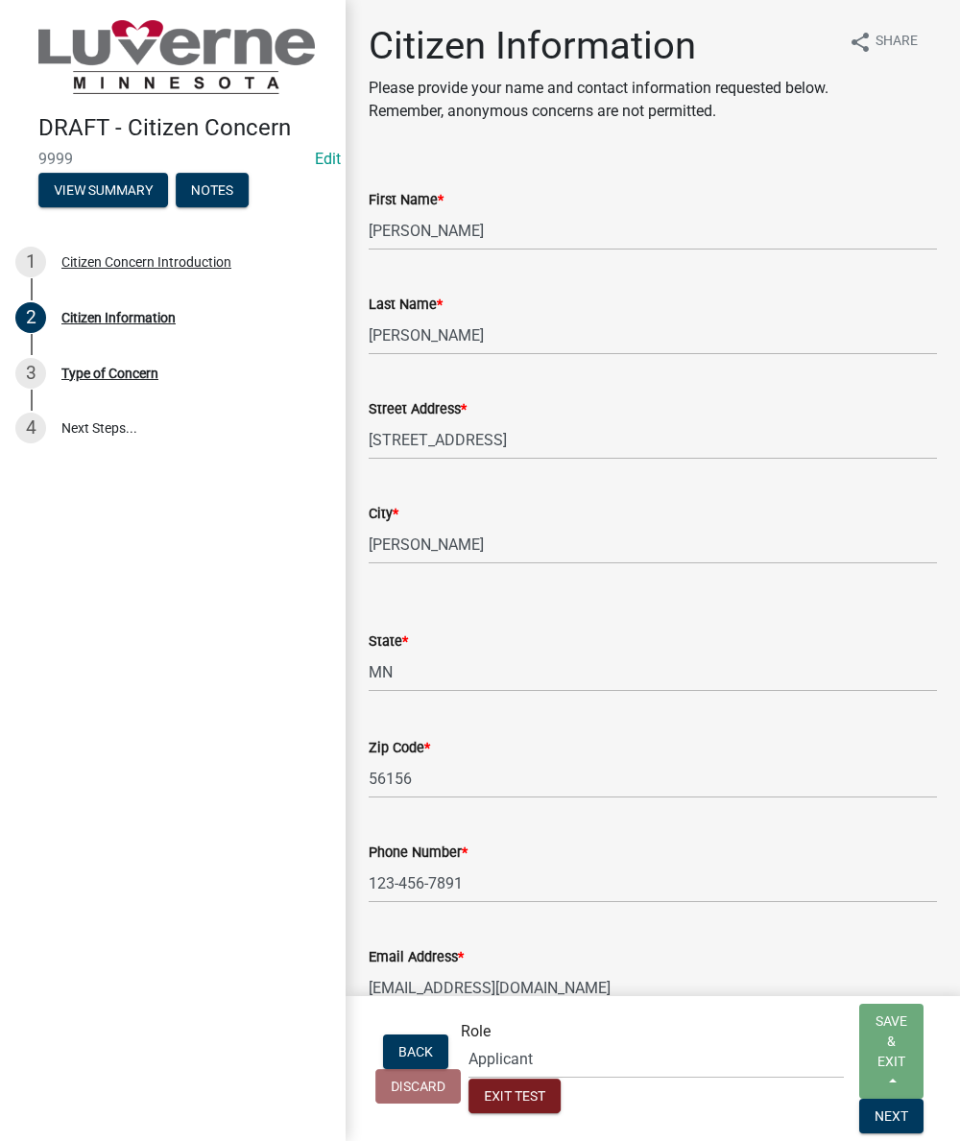
type input "[EMAIL_ADDRESS][DOMAIN_NAME]"
drag, startPoint x: 824, startPoint y: 1123, endPoint x: 788, endPoint y: 1099, distance: 43.7
click at [859, 1123] on button "Next" at bounding box center [891, 1116] width 64 height 35
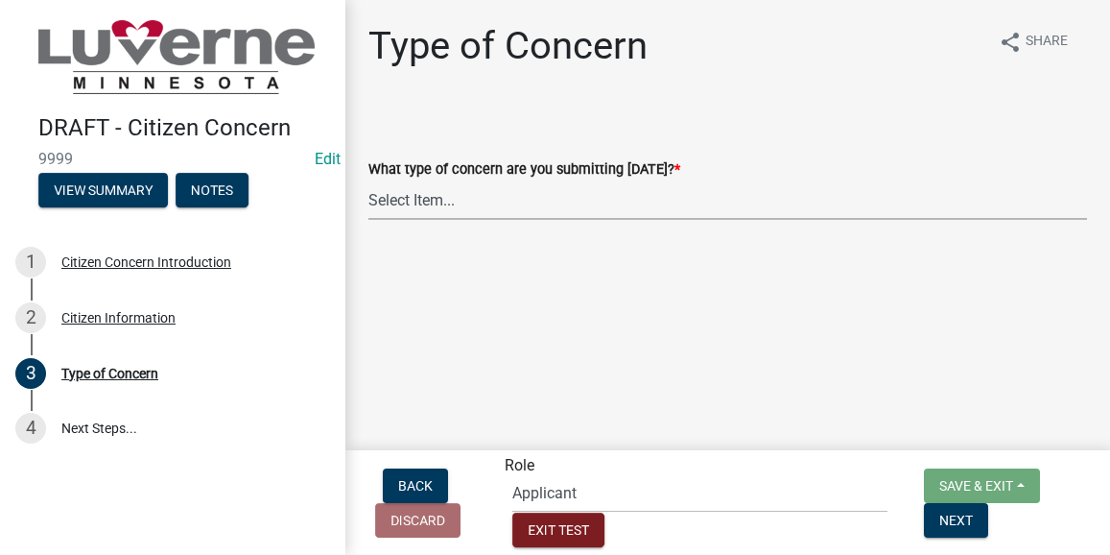
click at [499, 209] on select "Select Item... General Concern or Feedback Specific Parcel or Other Property/St…" at bounding box center [728, 199] width 719 height 39
click at [369, 180] on select "Select Item... General Concern or Feedback Specific Parcel or Other Property/St…" at bounding box center [728, 199] width 719 height 39
select select "d576af00-52ec-4945-b76d-b4e3ff7968d8"
click at [866, 207] on select "Select Item... General Concern or Feedback Specific Parcel or Other Property/St…" at bounding box center [728, 199] width 719 height 39
drag, startPoint x: 933, startPoint y: 530, endPoint x: 618, endPoint y: 391, distance: 344.2
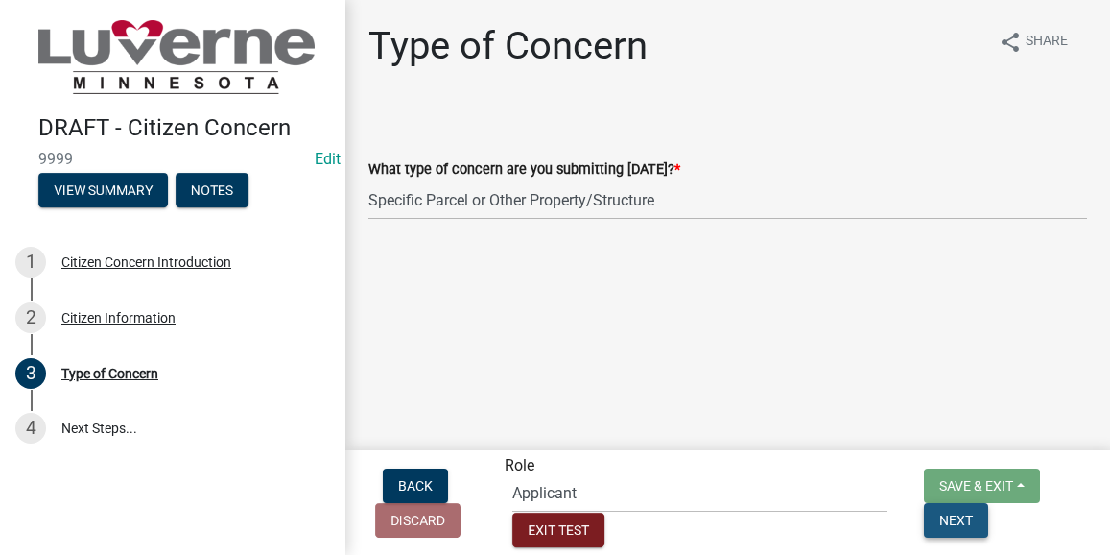
click at [940, 527] on span "Next" at bounding box center [957, 519] width 34 height 15
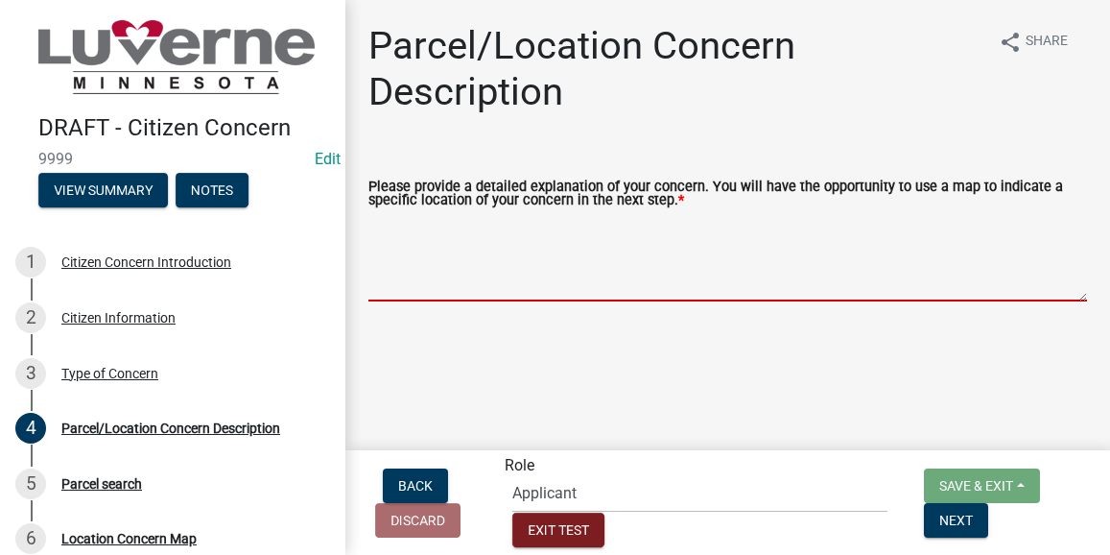
click at [554, 240] on textarea "Please provide a detailed explanation of your concern. You will have the opport…" at bounding box center [728, 256] width 719 height 90
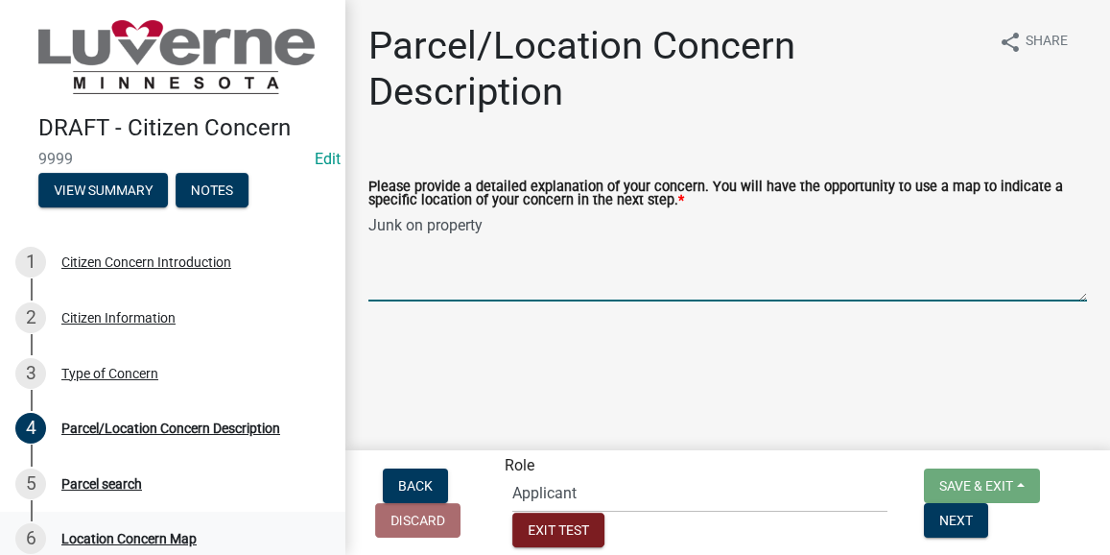
type textarea "Junk on property"
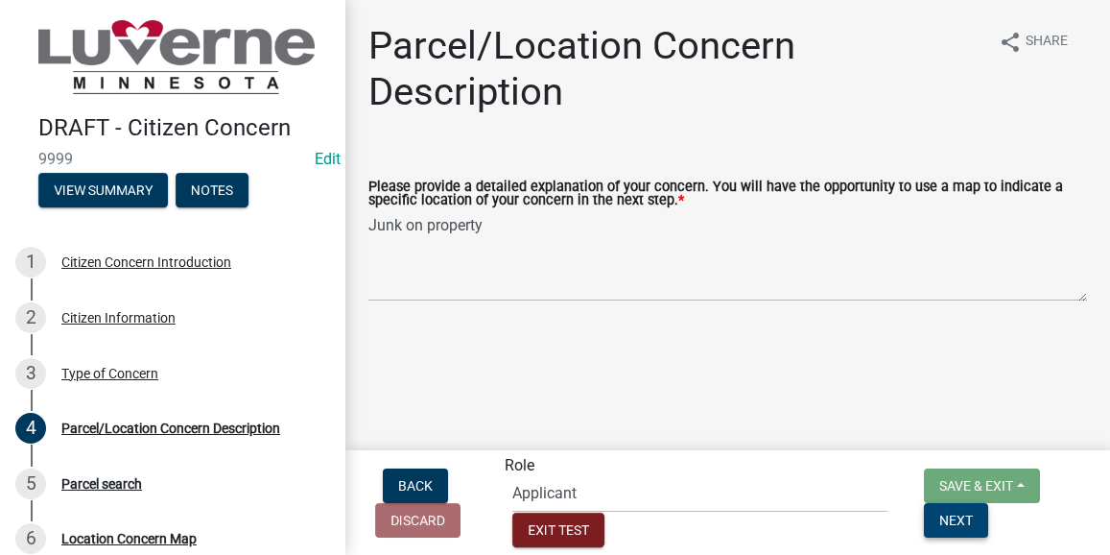
click at [950, 527] on span "Next" at bounding box center [957, 519] width 34 height 15
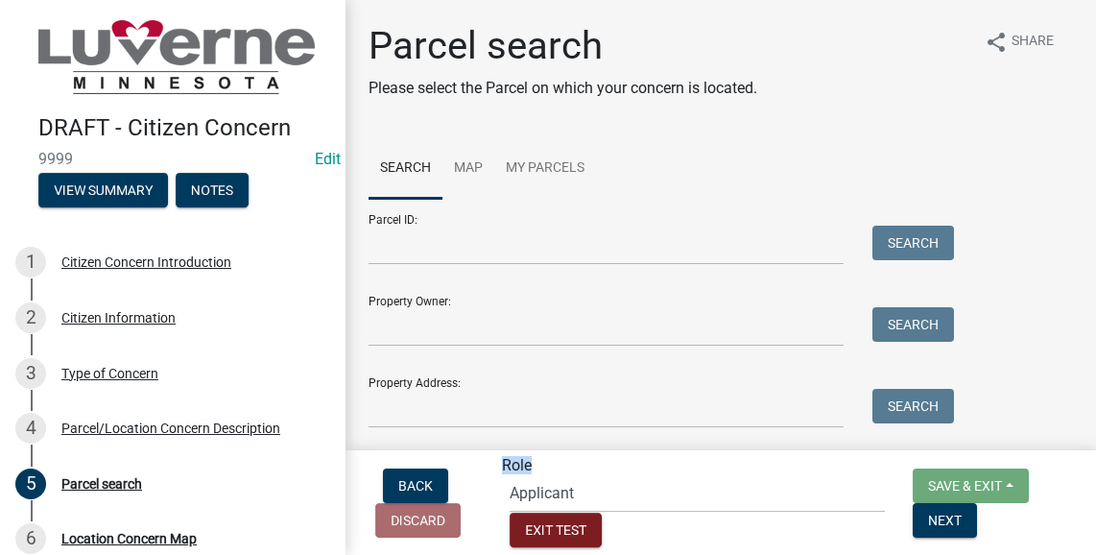
scroll to position [476, 0]
drag, startPoint x: 778, startPoint y: 554, endPoint x: 813, endPoint y: 696, distance: 146.2
click at [813, 555] on html "Internet Explorer does NOT work with GeoPermits. Get a new browser for more sec…" at bounding box center [548, 277] width 1096 height 555
drag, startPoint x: 813, startPoint y: 696, endPoint x: 1091, endPoint y: 549, distance: 314.7
click at [1042, 532] on form "Save & Exit Save Save & Exit Next" at bounding box center [985, 502] width 161 height 69
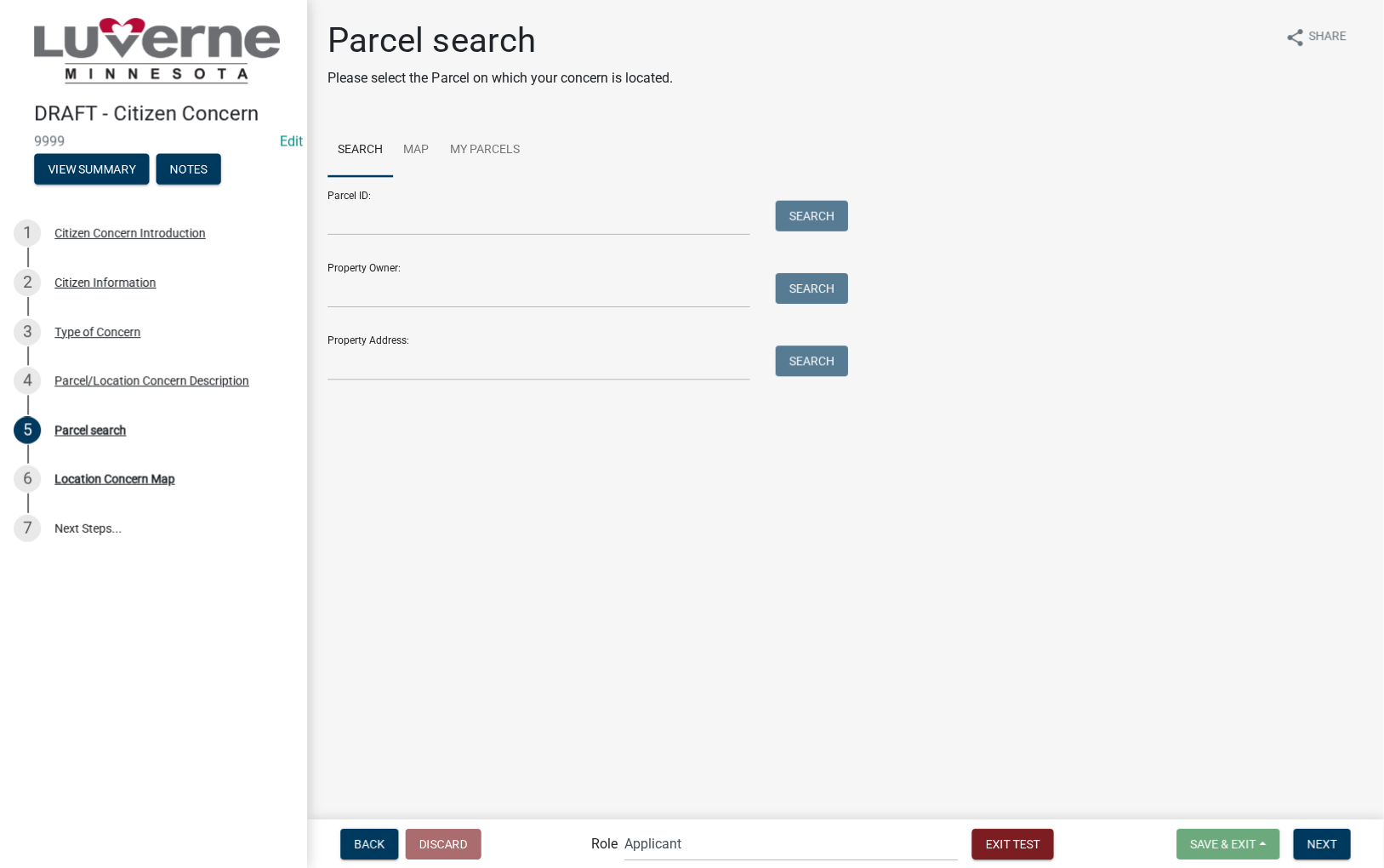
scroll to position [46, 0]
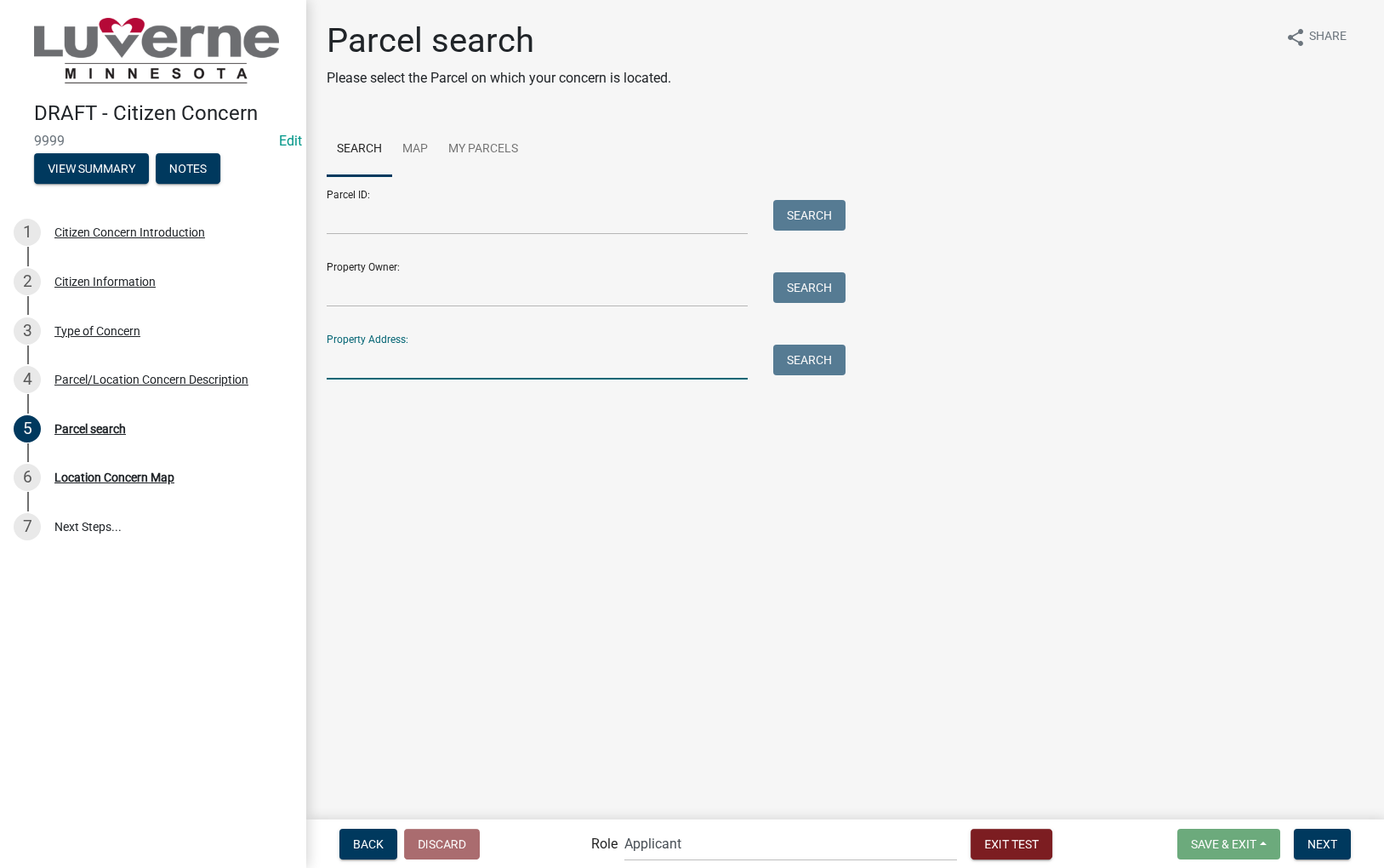
click at [468, 363] on input "Property Address:" at bounding box center [537, 362] width 421 height 35
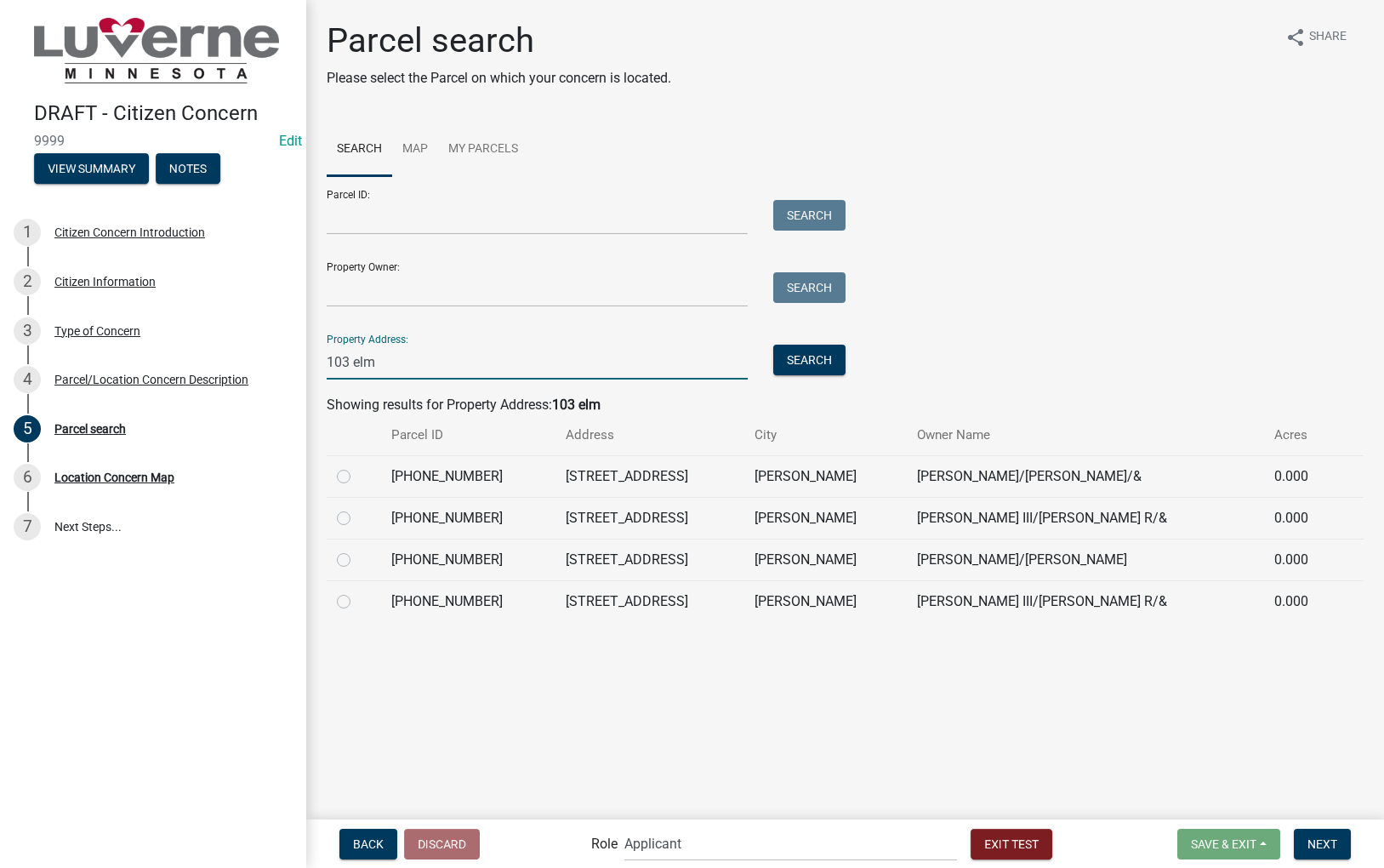
type input "103 elm"
click at [357, 508] on label at bounding box center [357, 508] width 0 height 0
click at [357, 514] on input "radio" at bounding box center [363, 513] width 11 height 11
radio input "true"
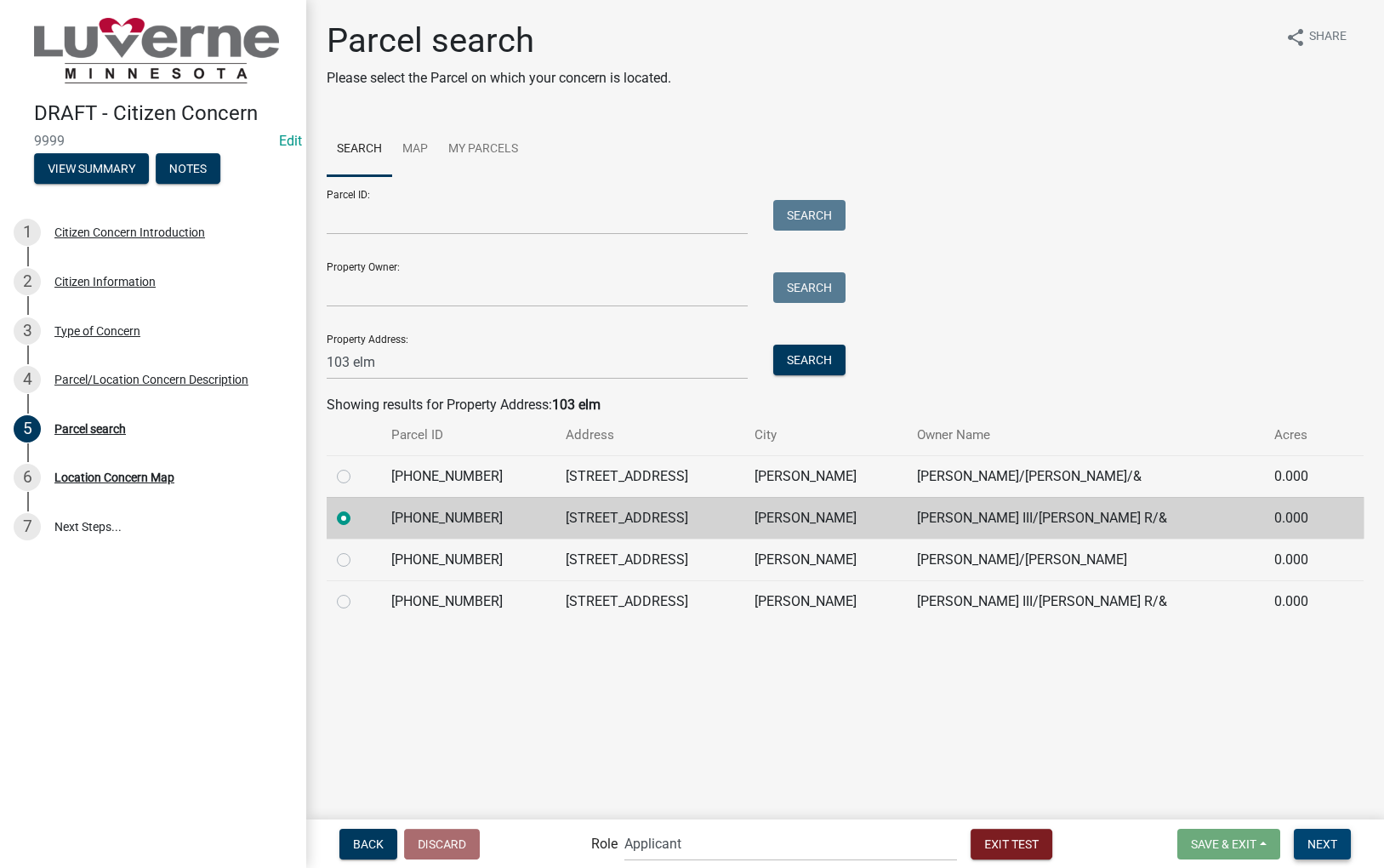
drag, startPoint x: 1317, startPoint y: 838, endPoint x: 918, endPoint y: 685, distance: 427.3
click at [1317, 838] on span "Next" at bounding box center [1323, 842] width 30 height 13
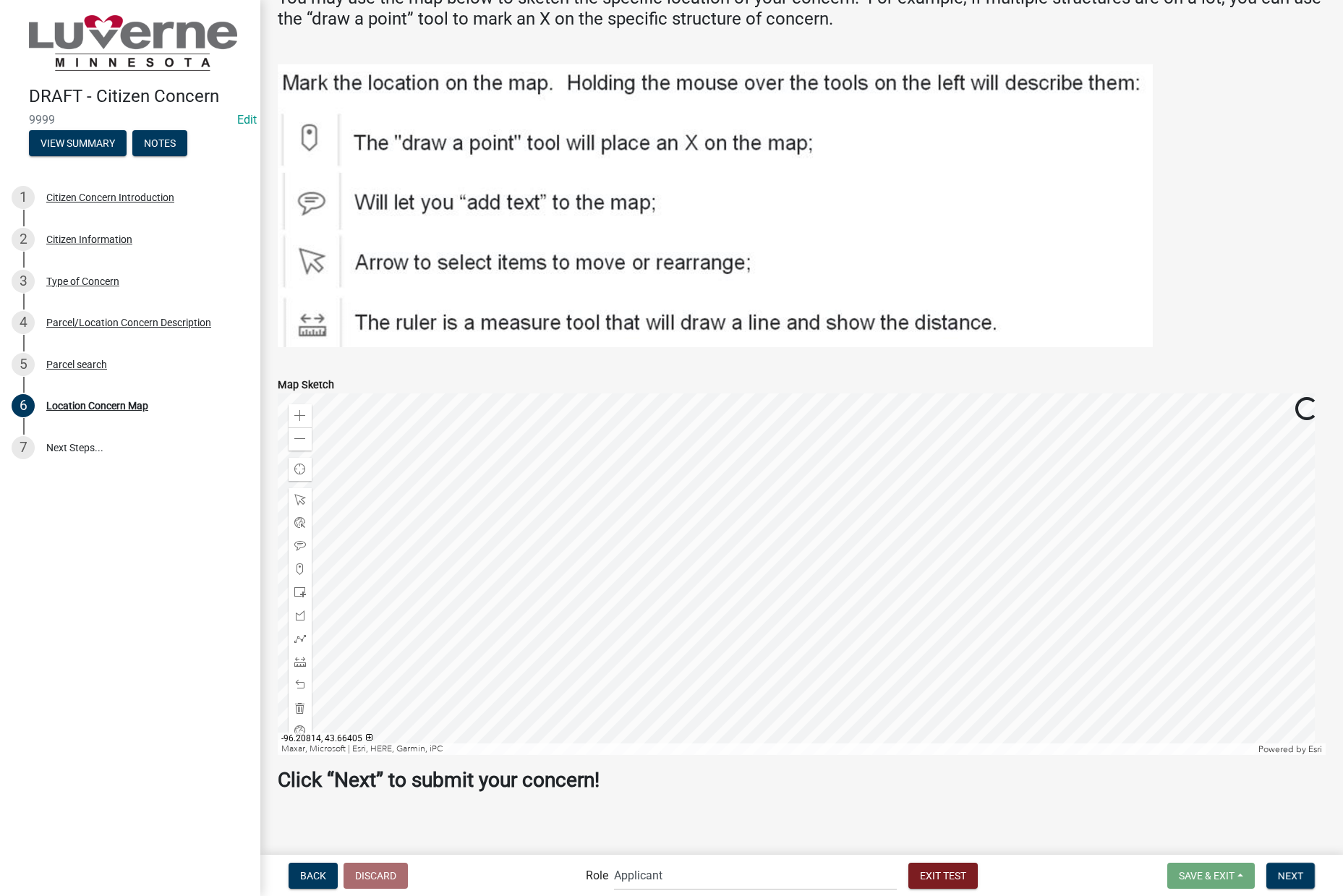
scroll to position [100, 0]
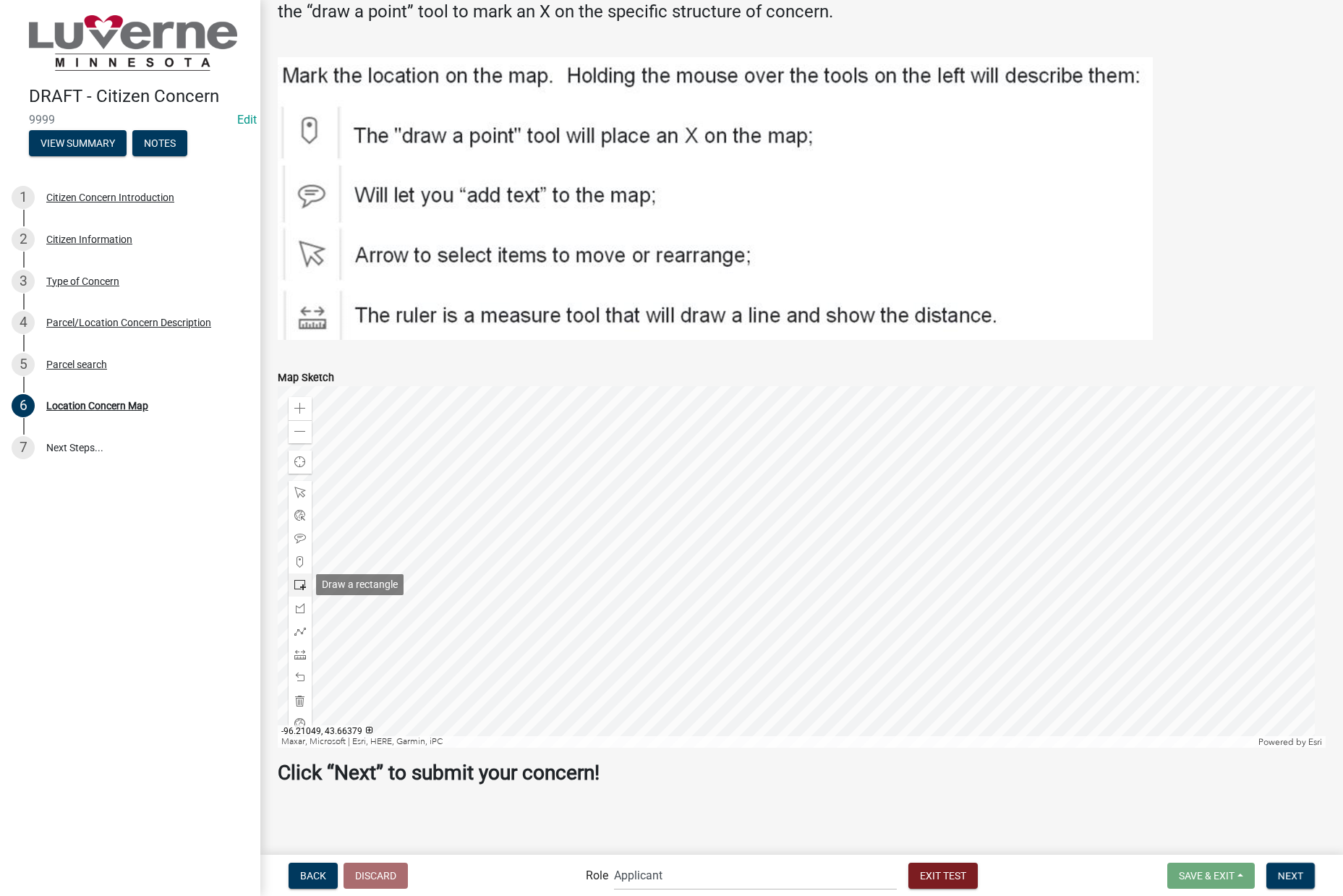
click at [295, 588] on span at bounding box center [300, 585] width 11 height 11
click at [844, 605] on div at bounding box center [802, 567] width 1048 height 362
drag, startPoint x: 1304, startPoint y: 874, endPoint x: 904, endPoint y: 756, distance: 417.0
click at [1303, 874] on button "Next" at bounding box center [1290, 876] width 48 height 26
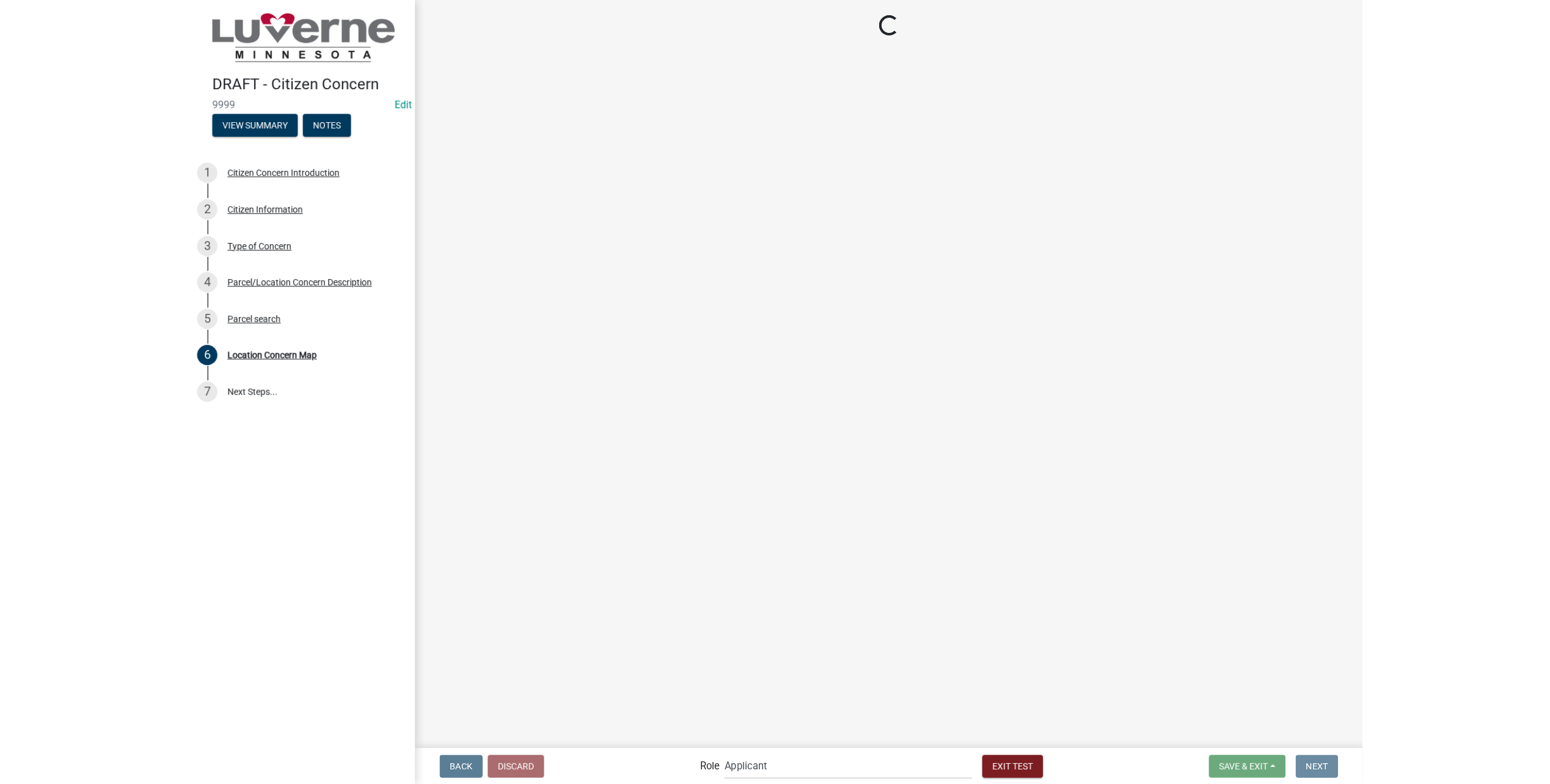
scroll to position [0, 0]
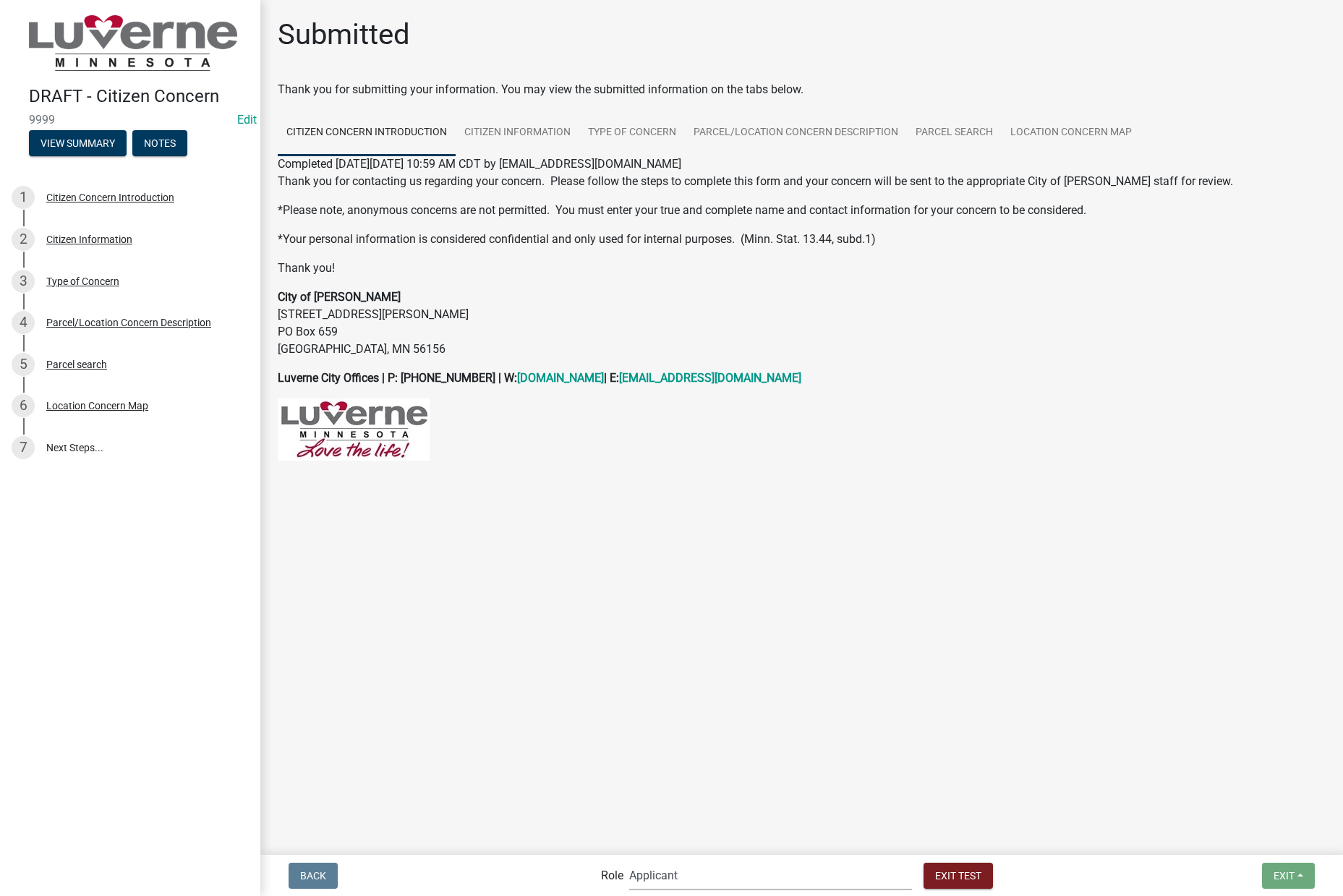
click at [692, 870] on select "Applicant Public Works City Clerk Water/Wastewater Department Admin Front Offic…" at bounding box center [770, 875] width 283 height 29
select select "a2423eb9-0a2b-4d92-bf27-a9021e39dd75"
click at [661, 861] on select "Applicant Public Works City Clerk Water/Wastewater Department Admin Front Offic…" at bounding box center [770, 875] width 283 height 29
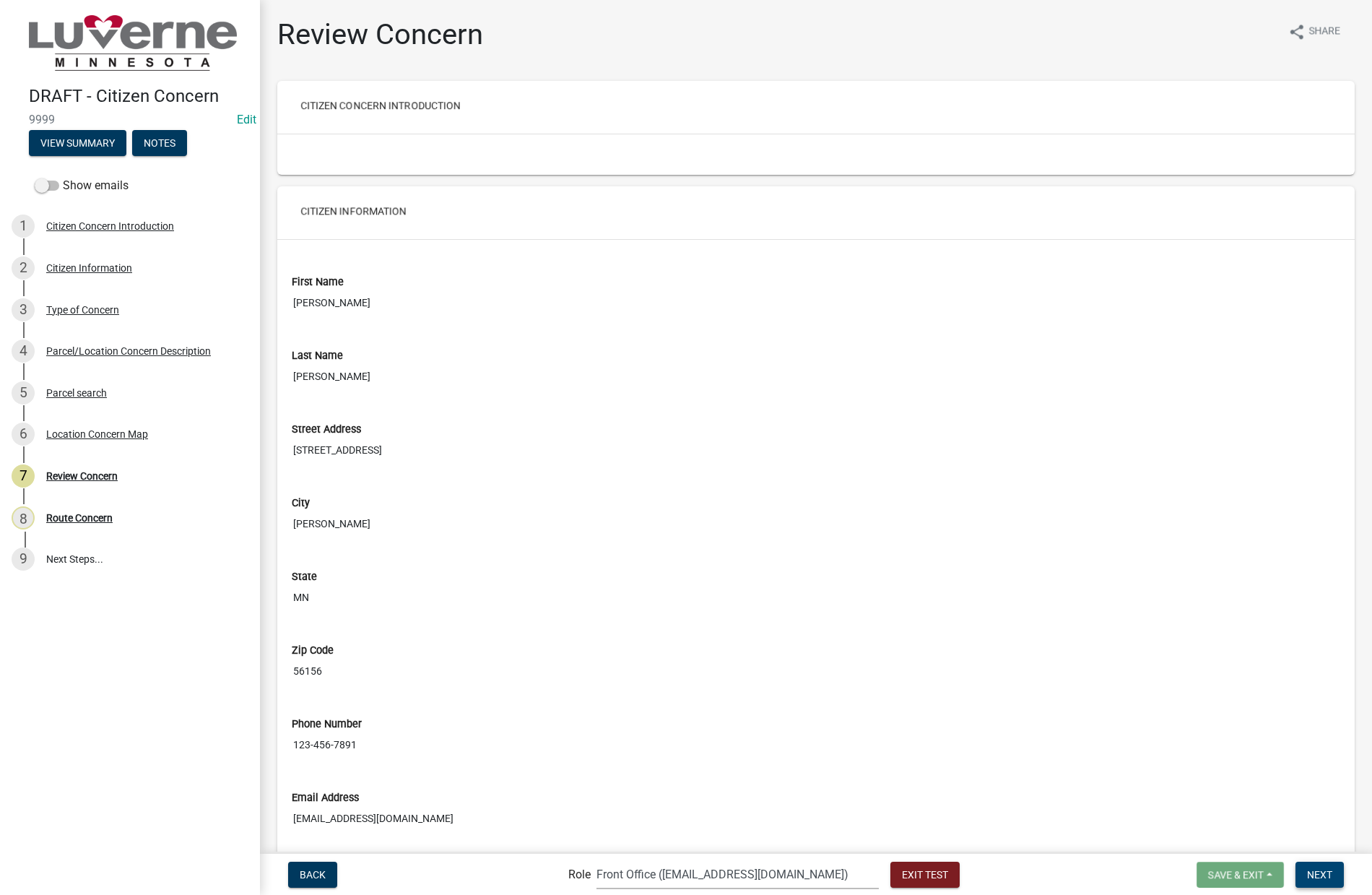
click at [1323, 869] on span "Next" at bounding box center [1320, 874] width 26 height 11
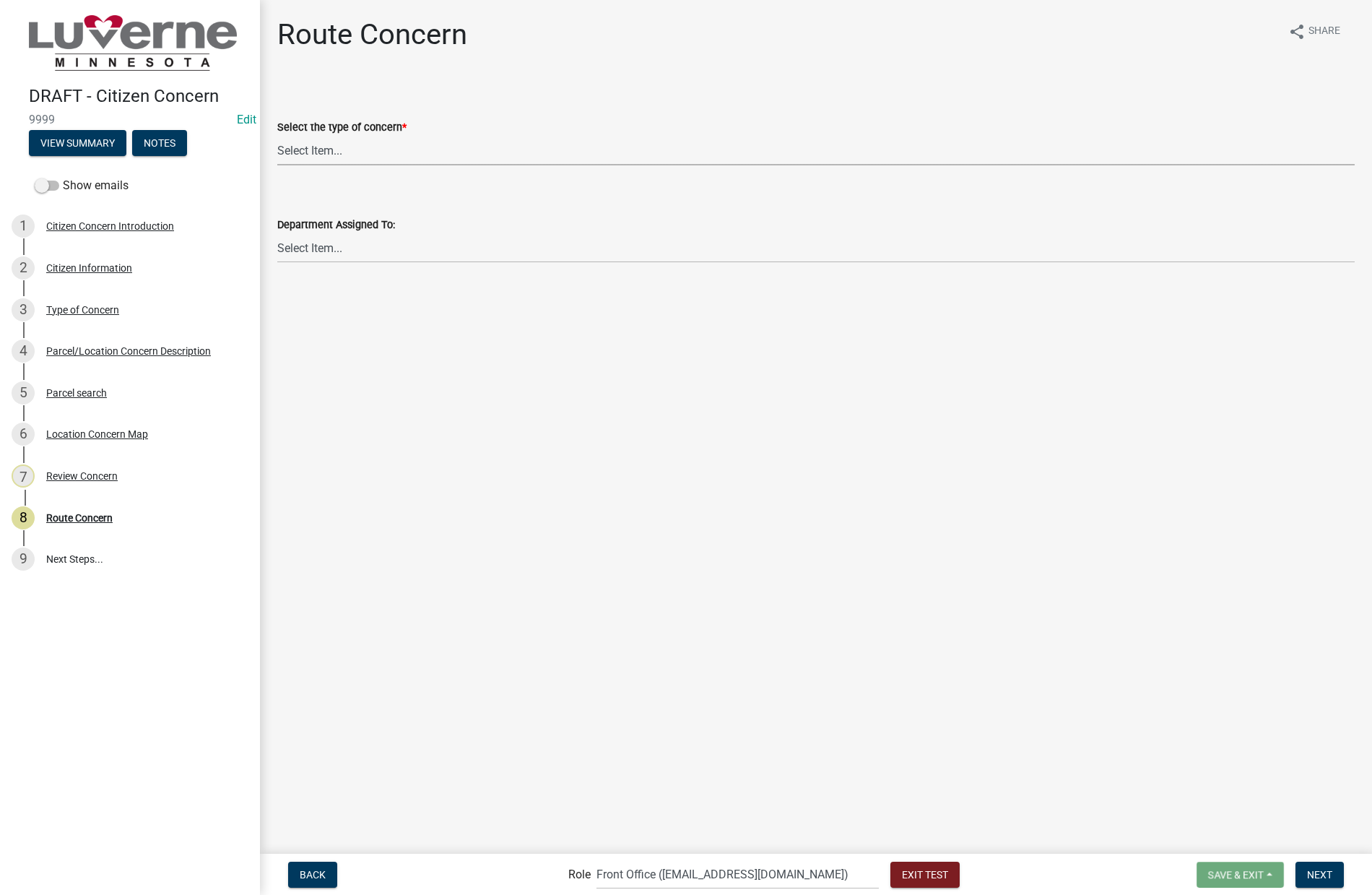
click at [376, 151] on select "Select Item... Street Lights Transformer Conditions Unknown Pole/Box on Private…" at bounding box center [817, 150] width 1078 height 29
click at [278, 135] on select "Select Item... Street Lights Transformer Conditions Unknown Pole/Box on Private…" at bounding box center [817, 150] width 1078 height 29
select select "23c6f637-6176-429c-939a-46394b000eaa"
click at [375, 250] on select "Select Item... Front Office Electric Department Public Works Department Water/W…" at bounding box center [817, 248] width 1078 height 29
click at [278, 233] on select "Select Item... Front Office Electric Department Public Works Department Water/W…" at bounding box center [817, 248] width 1078 height 29
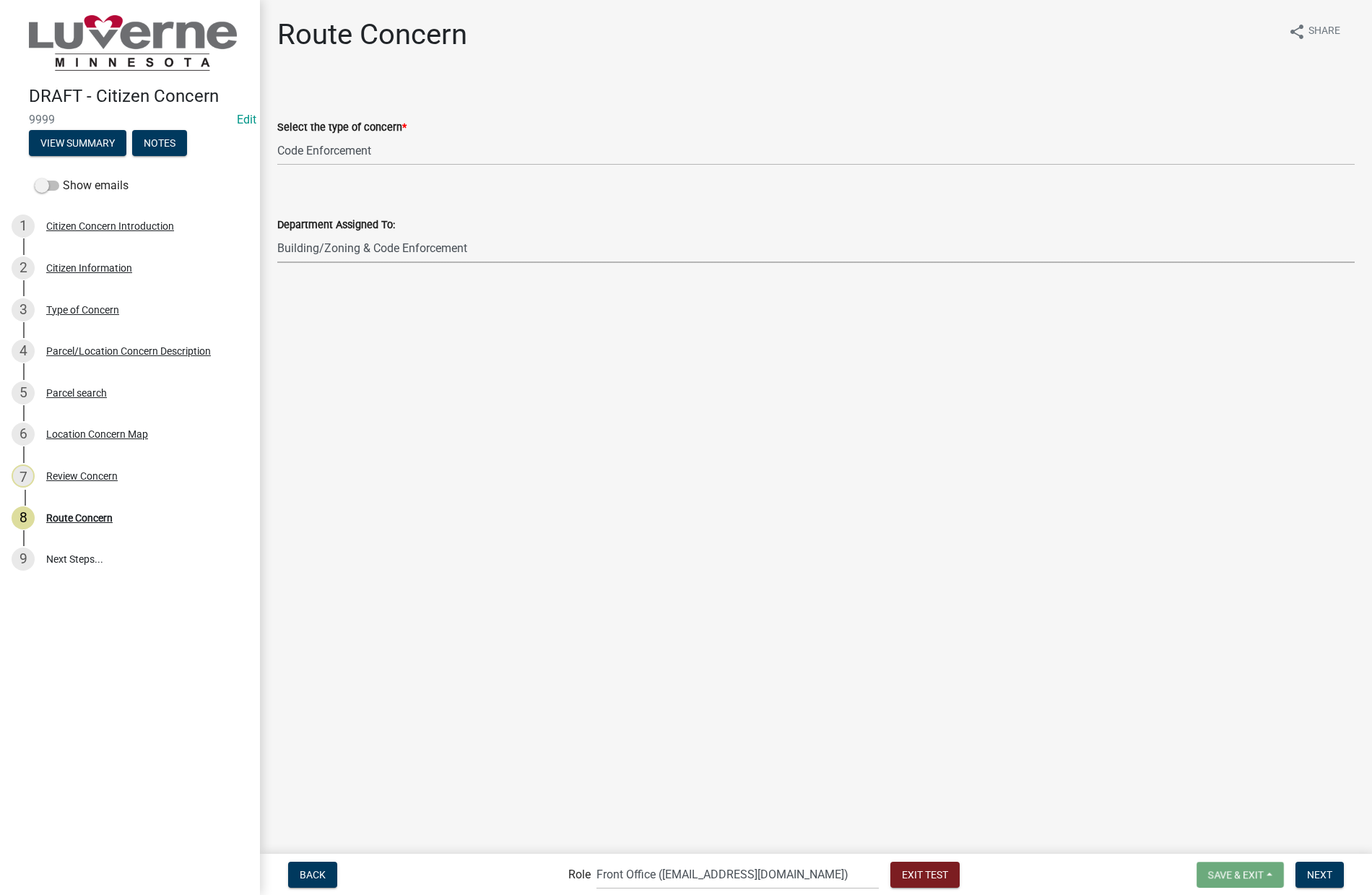
select select "6d0f7d2d-fcd5-4543-a054-dfc44b5d5db1"
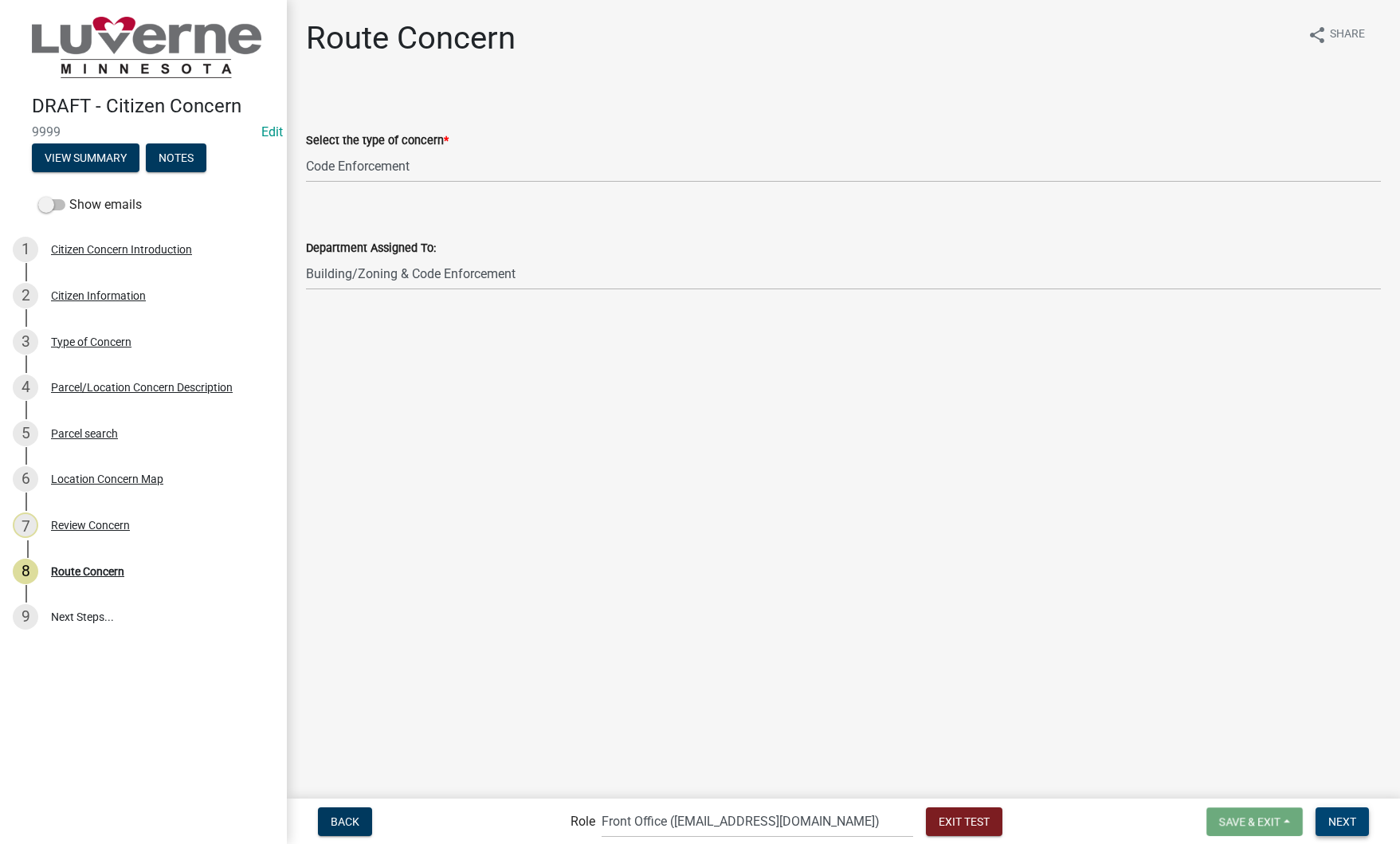
drag, startPoint x: 1355, startPoint y: 823, endPoint x: 1319, endPoint y: 802, distance: 41.7
click at [1355, 823] on span "Next" at bounding box center [1343, 821] width 28 height 12
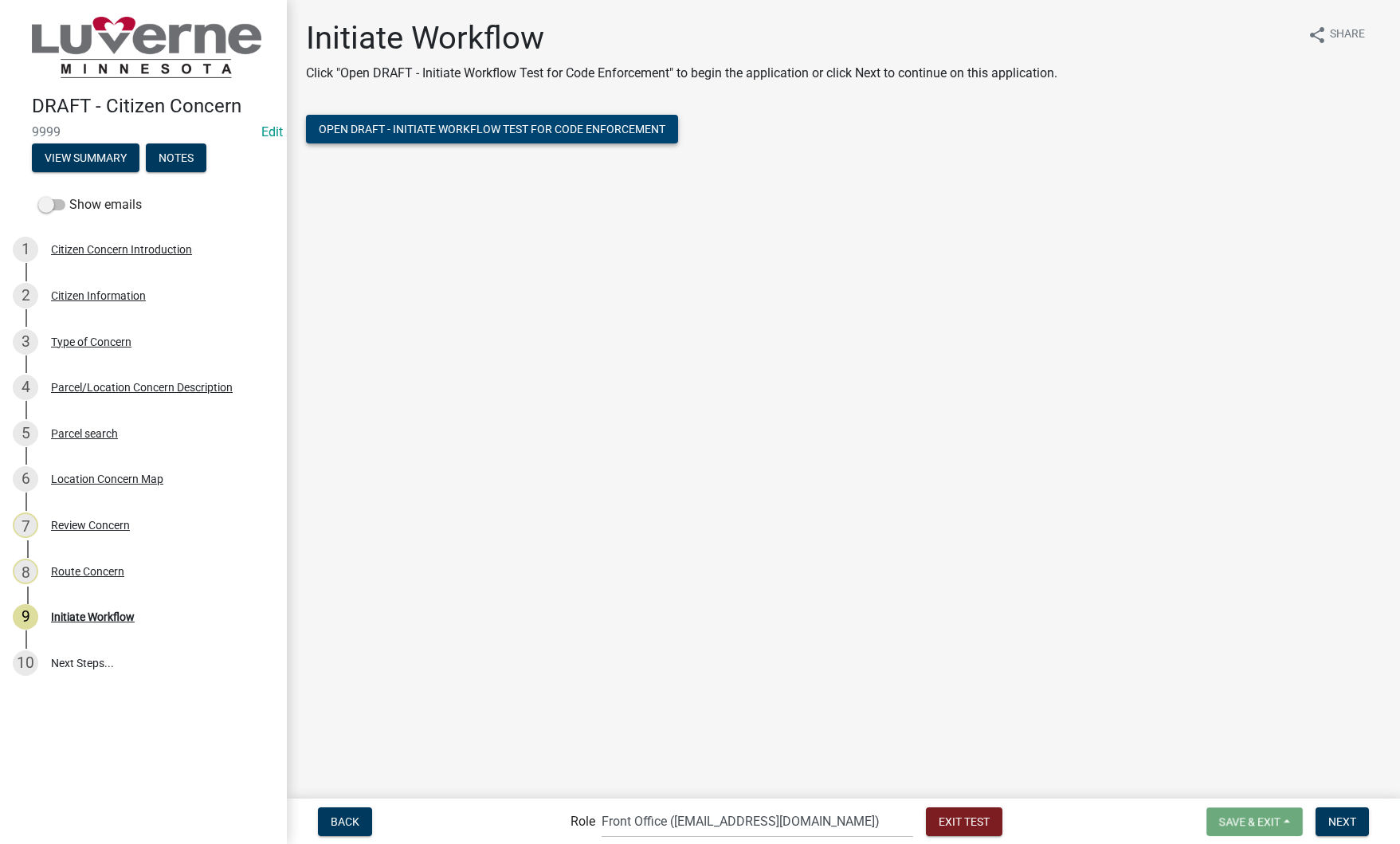
click at [409, 138] on button "Open DRAFT - Initiate Workflow Test for Code Enforcement" at bounding box center [492, 129] width 372 height 29
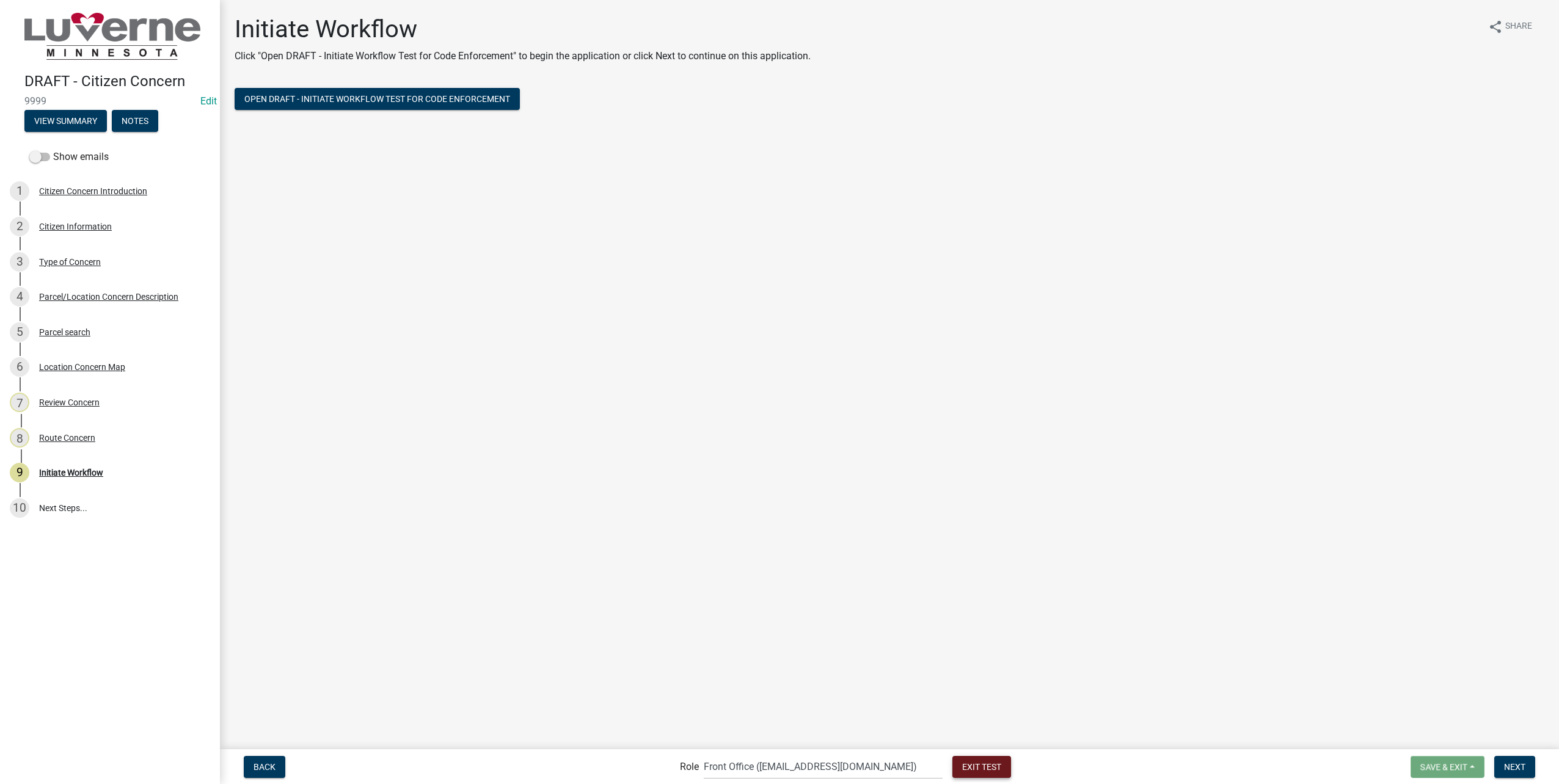
click at [962, 764] on span "Exit Test" at bounding box center [981, 766] width 39 height 10
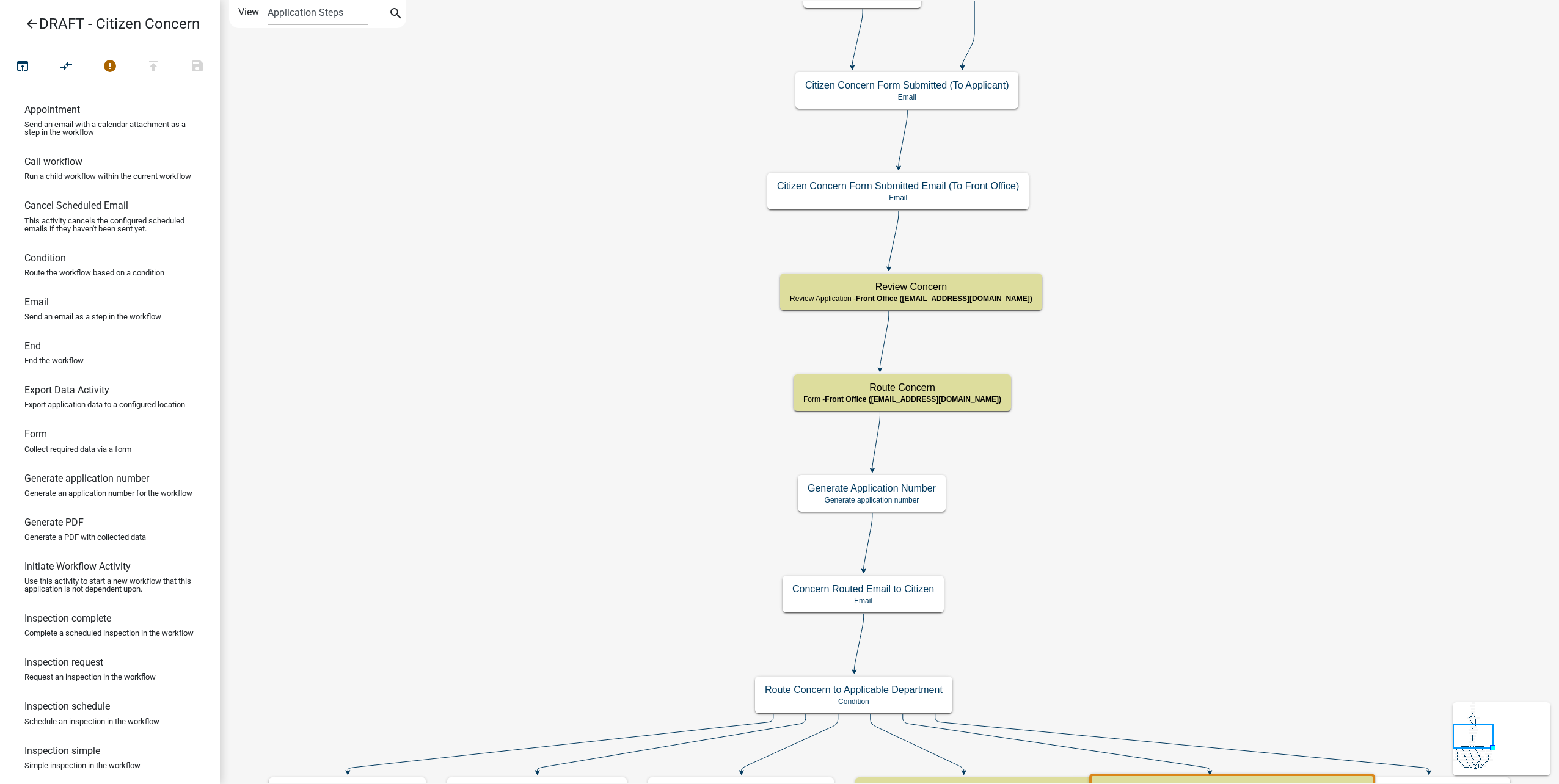
click at [31, 19] on icon "arrow_back" at bounding box center [31, 25] width 15 height 17
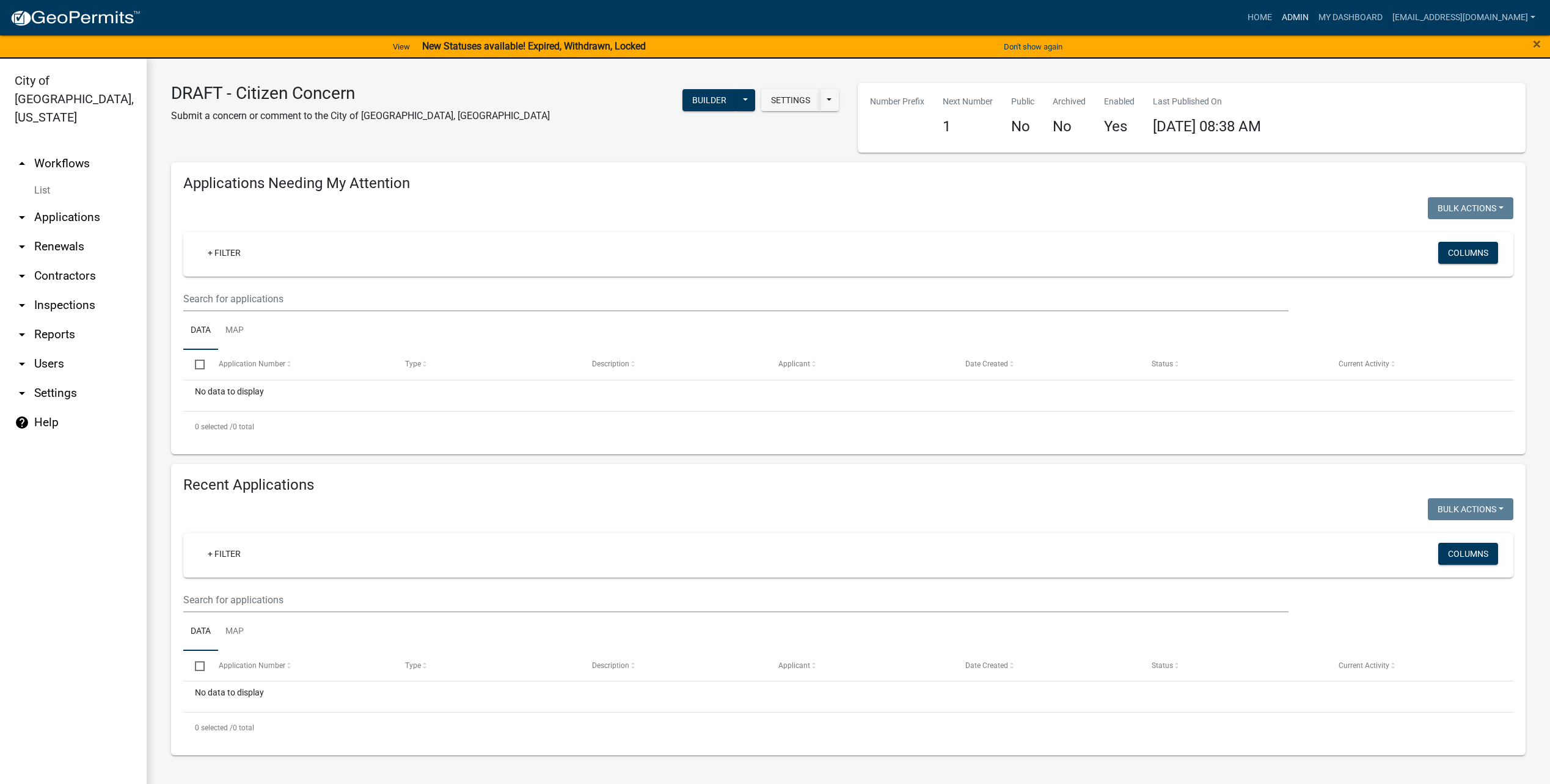
click at [1307, 17] on link "Admin" at bounding box center [1295, 18] width 37 height 23
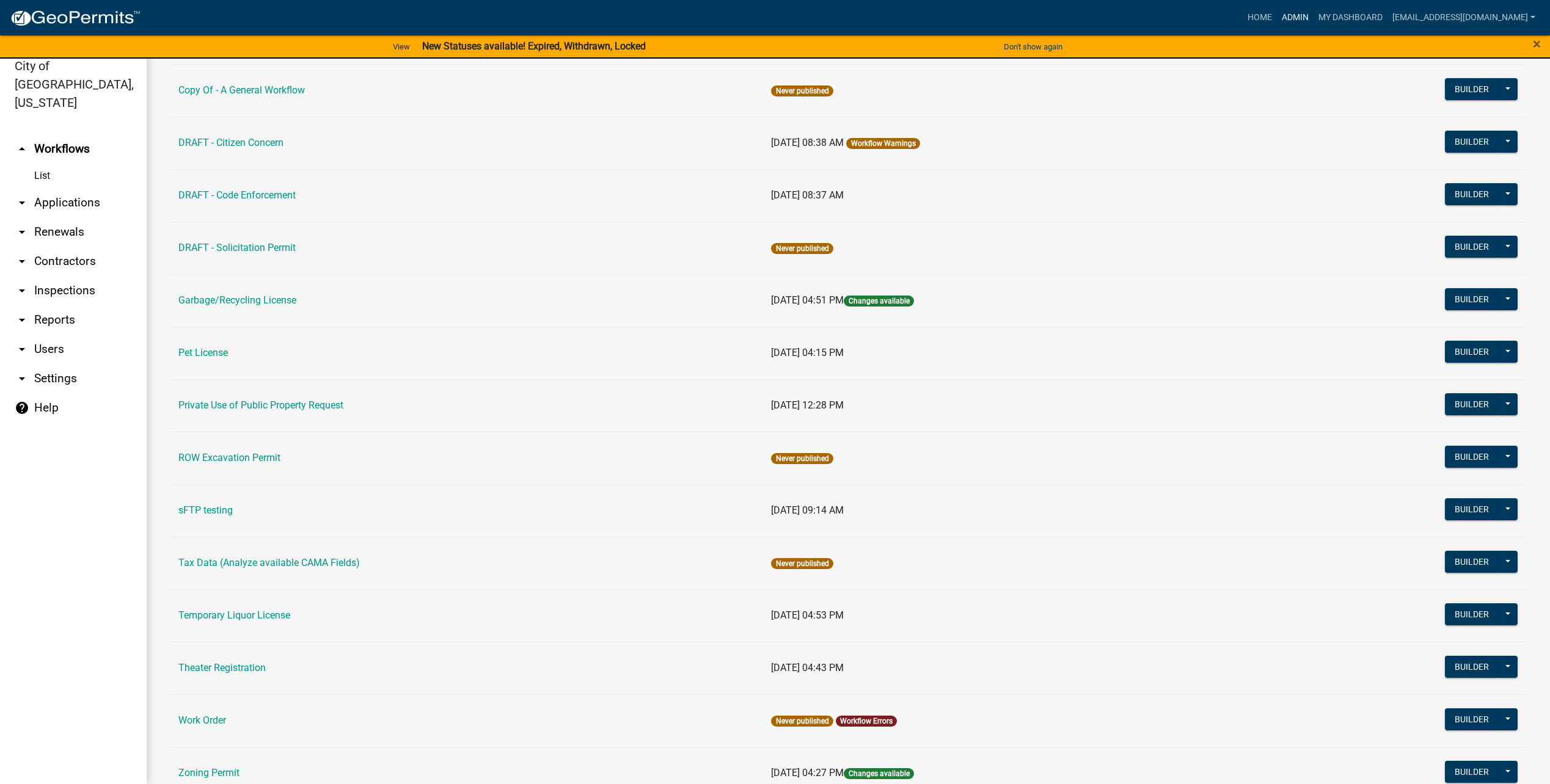
scroll to position [293, 0]
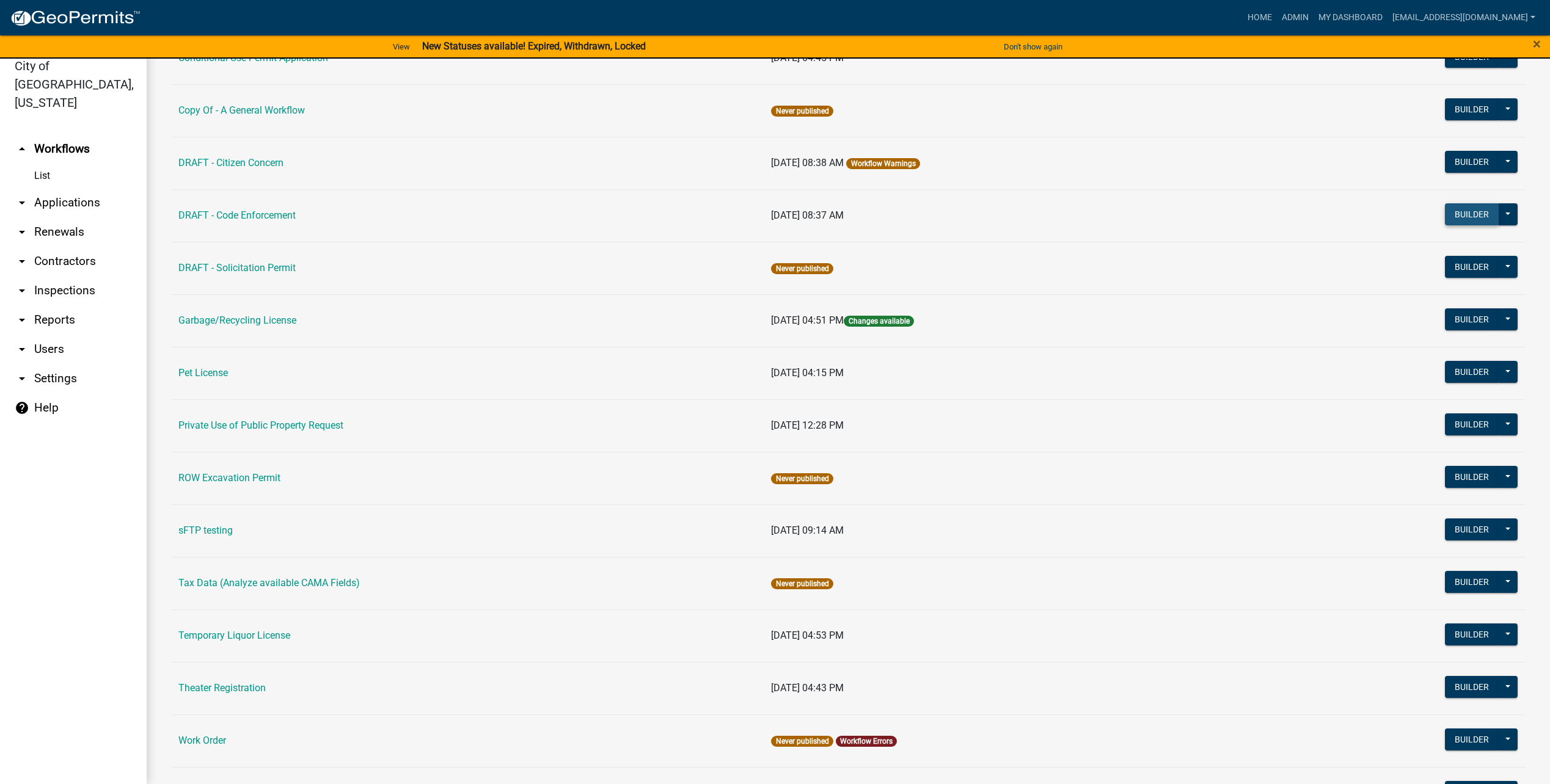
click at [1477, 204] on button "Builder" at bounding box center [1472, 214] width 53 height 22
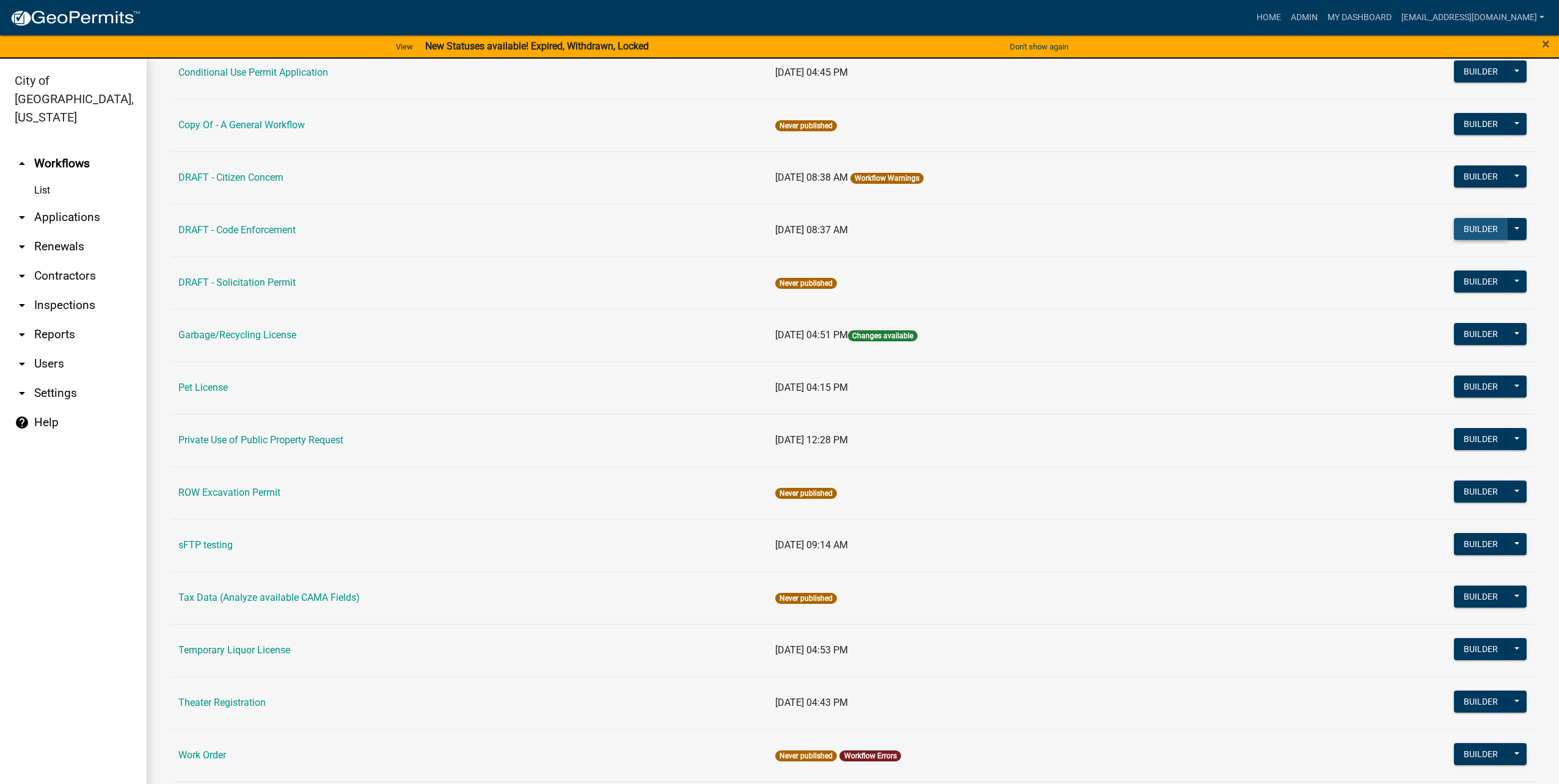
select select
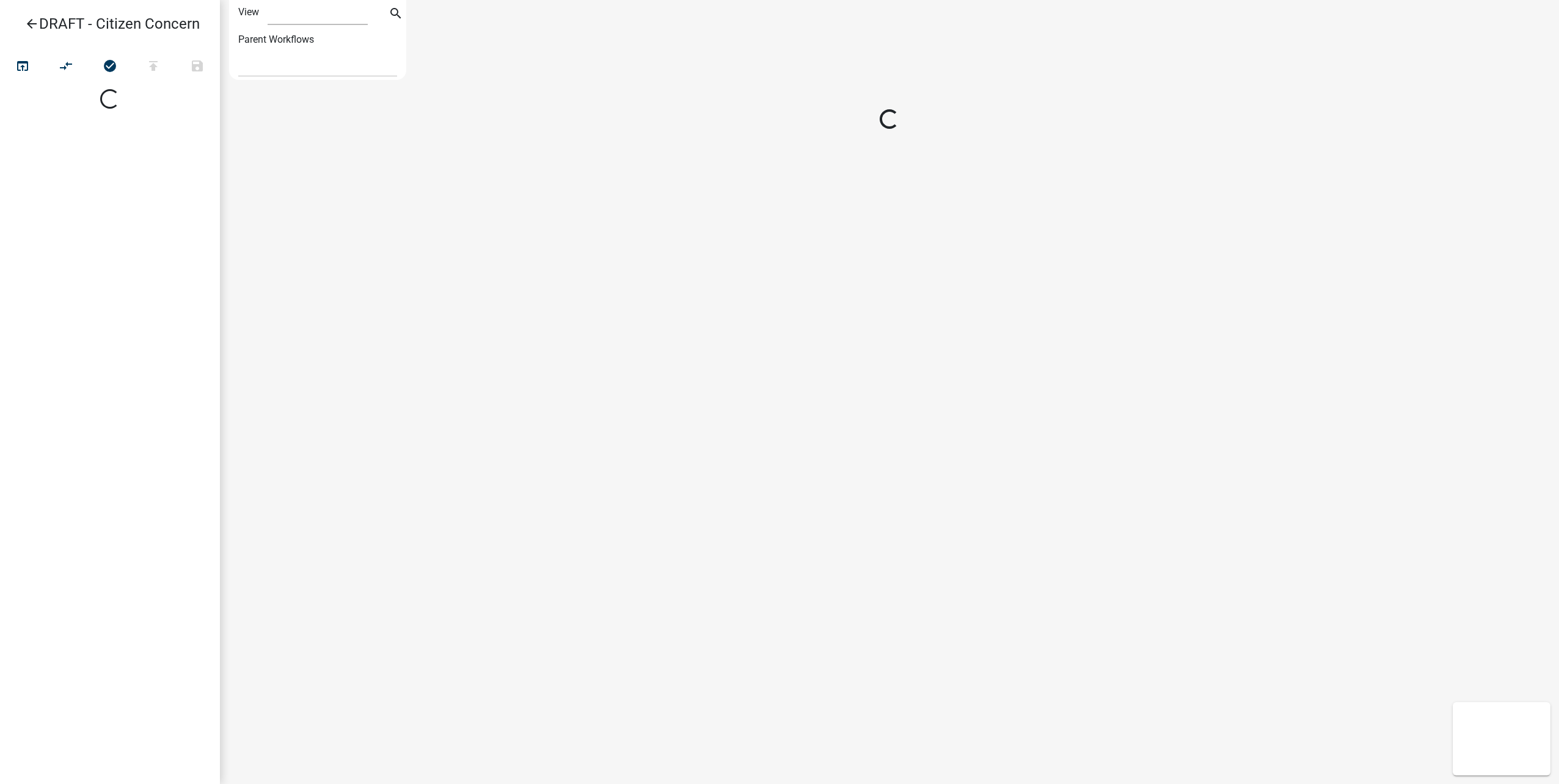
select select "1"
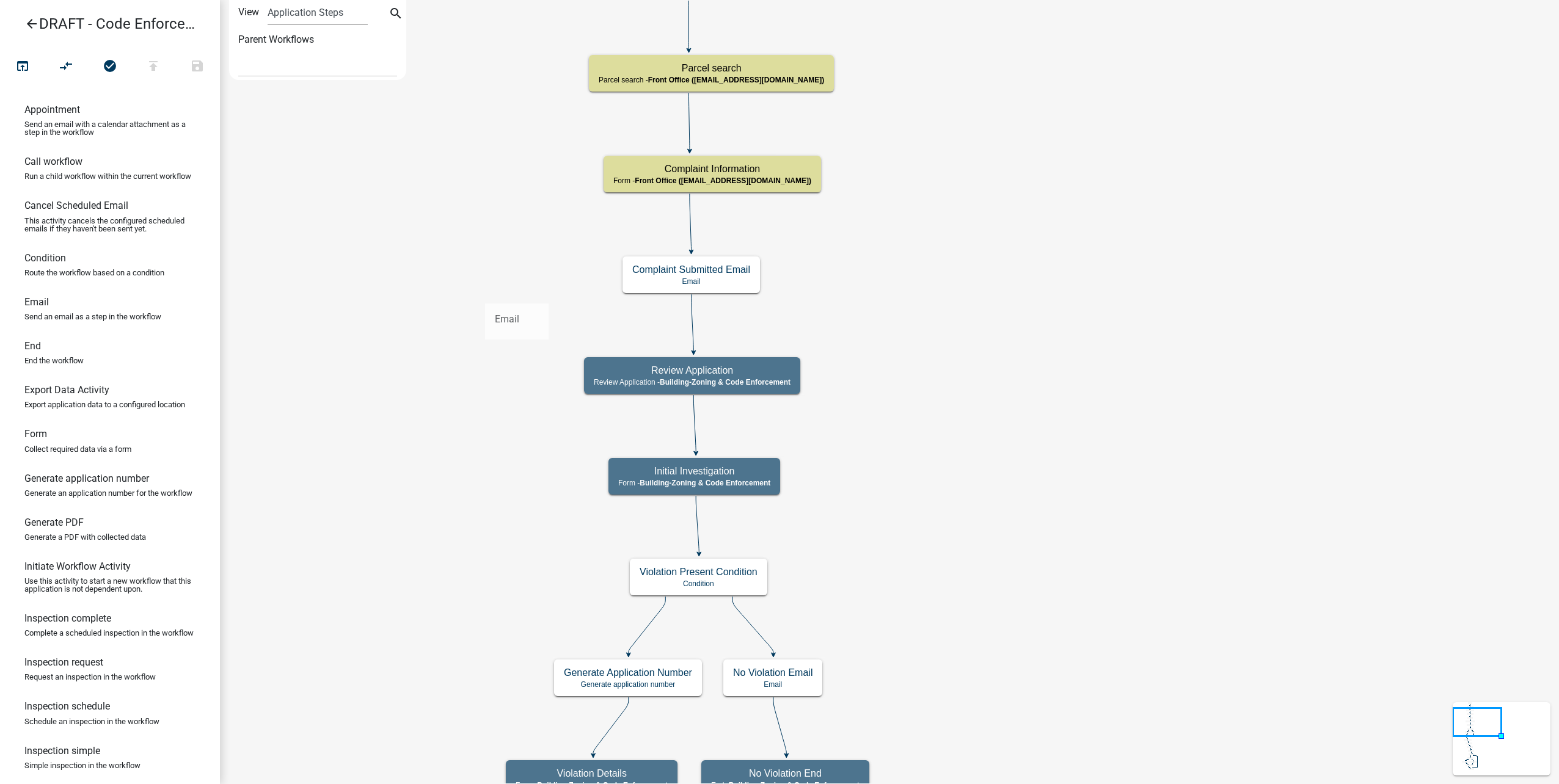
drag, startPoint x: 129, startPoint y: 328, endPoint x: 487, endPoint y: 283, distance: 360.8
click at [487, 283] on div "arrow_back DRAFT - Code Enforcement open_in_browser compare_arrows check_circle…" at bounding box center [779, 392] width 1559 height 784
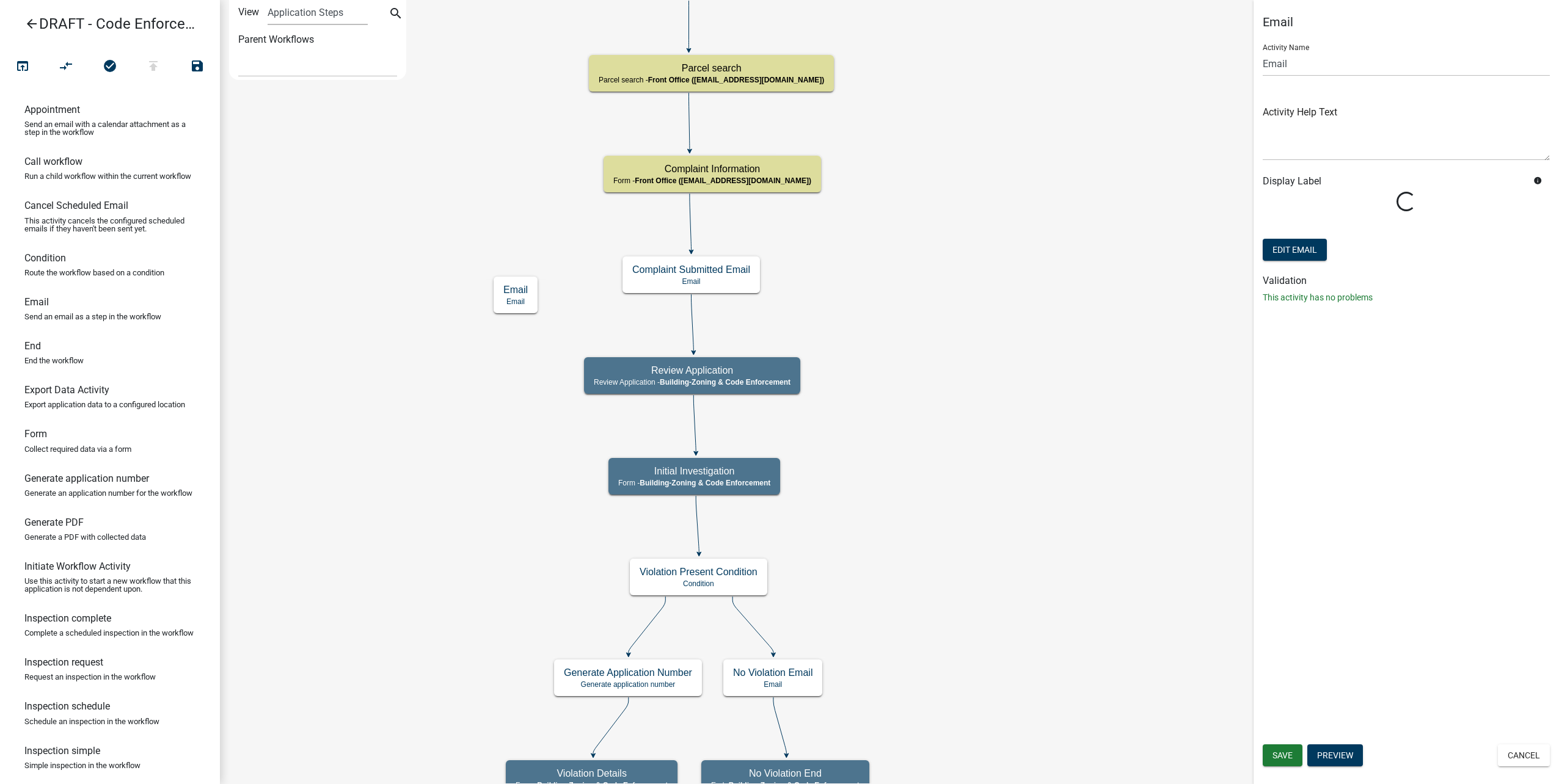
click at [694, 326] on icon at bounding box center [693, 323] width 3 height 57
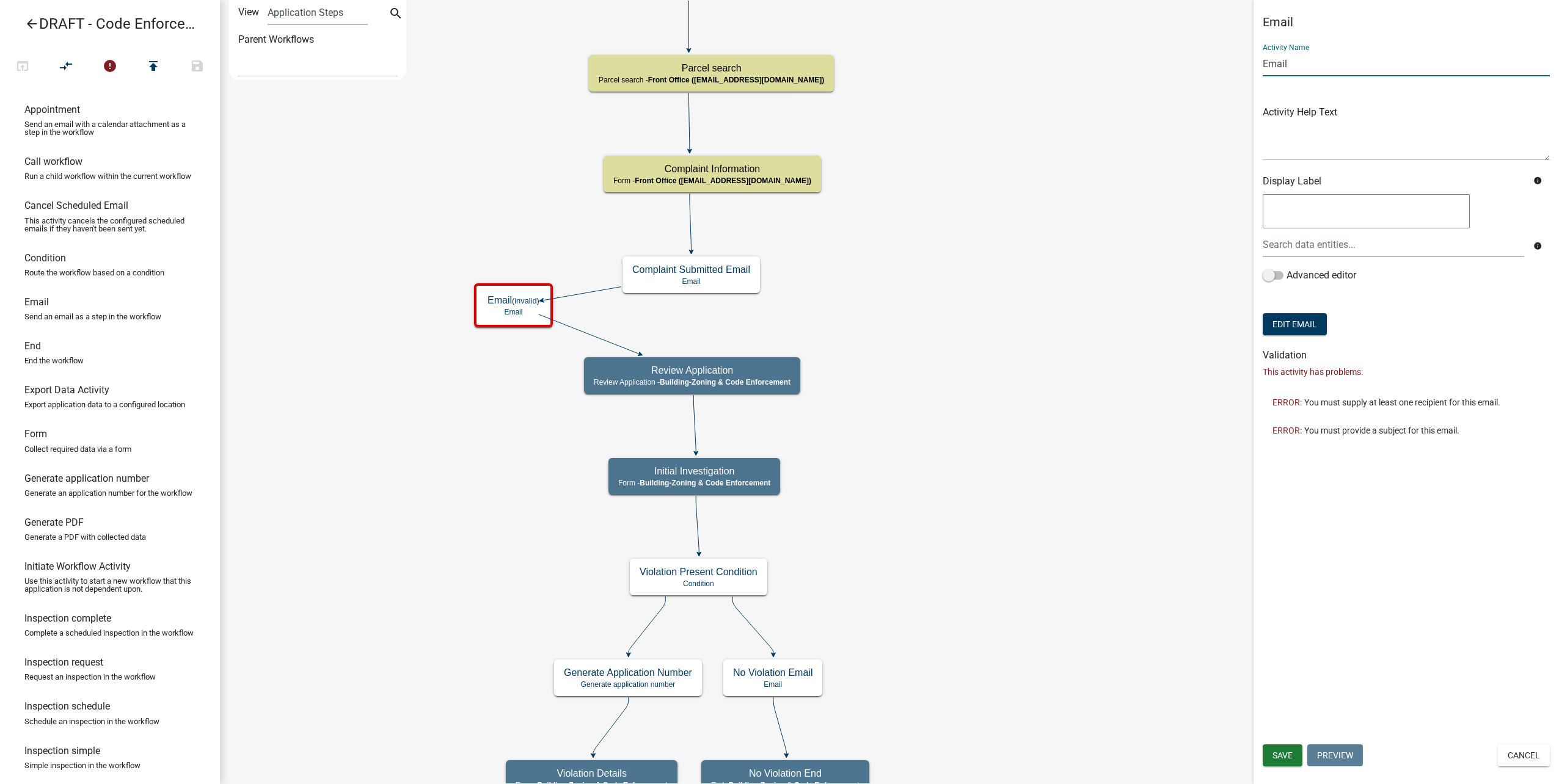
drag, startPoint x: 1306, startPoint y: 62, endPoint x: 1157, endPoint y: 68, distance: 149.1
click at [1157, 68] on main "Start Start - Applicant Complainant Information Form - Front Office (info@cityo…" at bounding box center [889, 392] width 1339 height 784
type input "C"
type input "Code Enforcement Assigned Email"
click at [1273, 755] on span "Save" at bounding box center [1283, 755] width 20 height 10
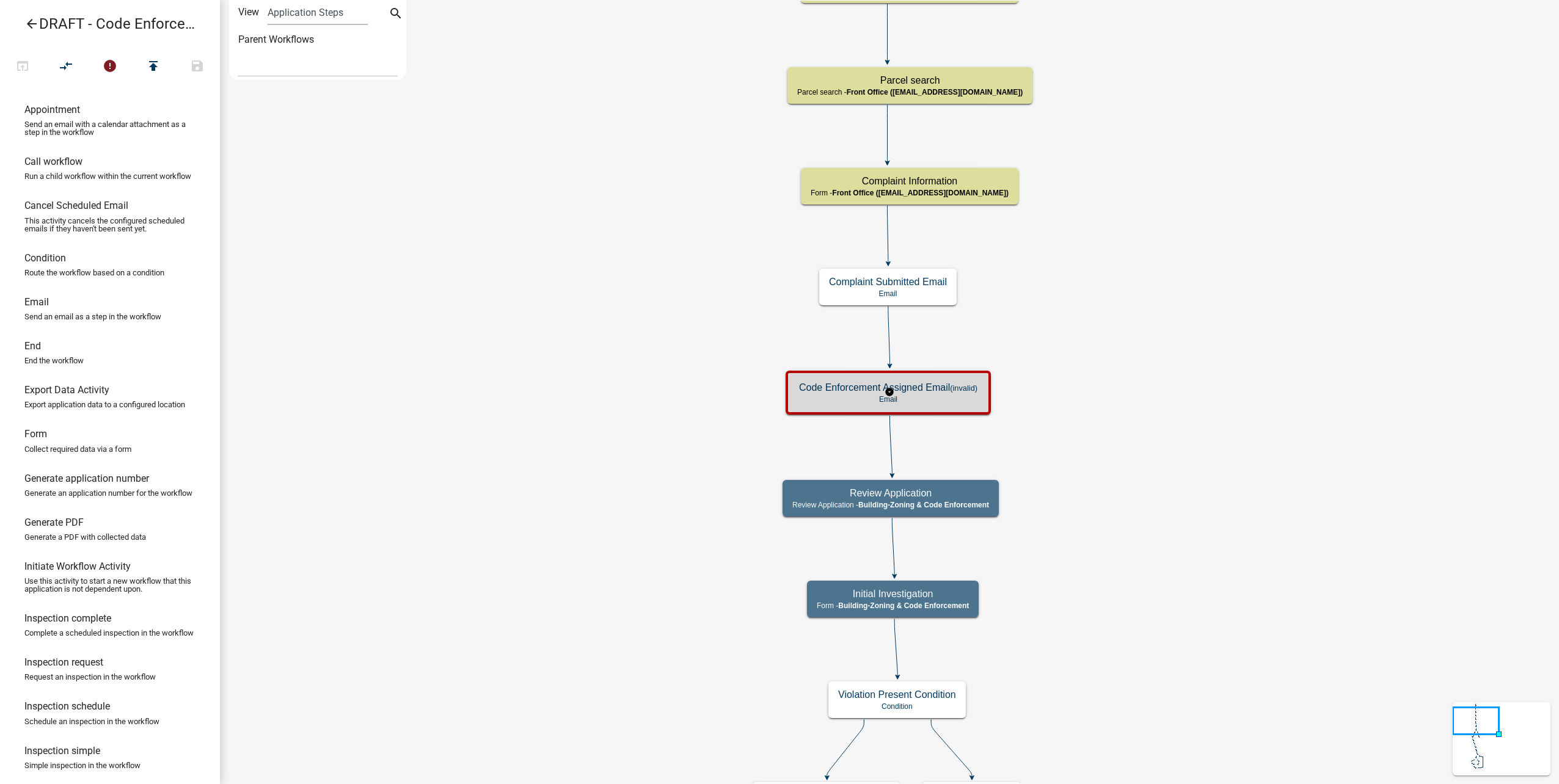
click at [952, 412] on div "Code Enforcement Assigned Email (invalid) Email" at bounding box center [888, 393] width 205 height 44
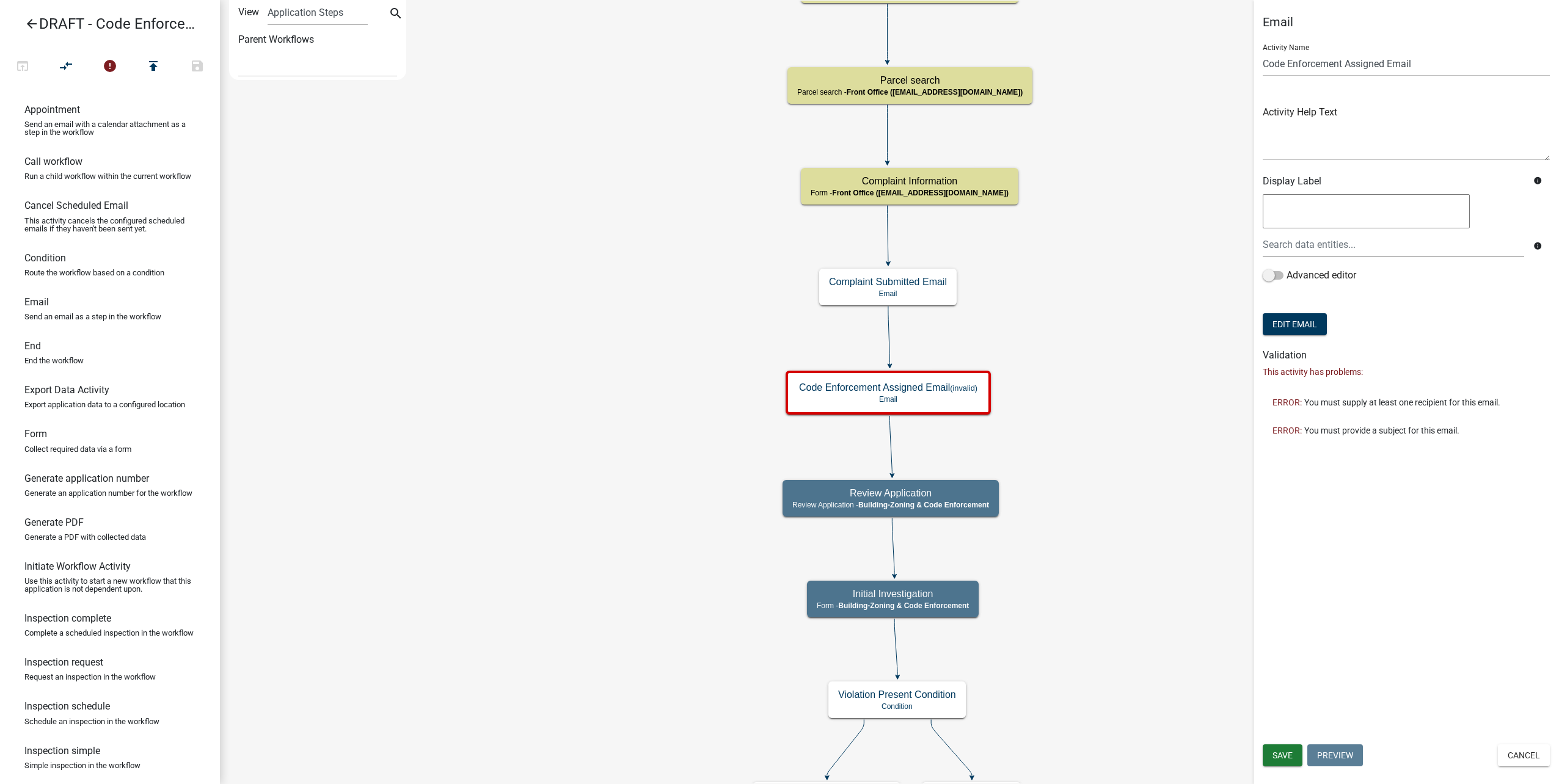
click at [1298, 337] on form "Activity Name Code Enforcement Assigned Email Activity Help Text Display Label …" at bounding box center [1406, 186] width 287 height 304
click at [1300, 321] on button "Edit Email" at bounding box center [1295, 324] width 64 height 22
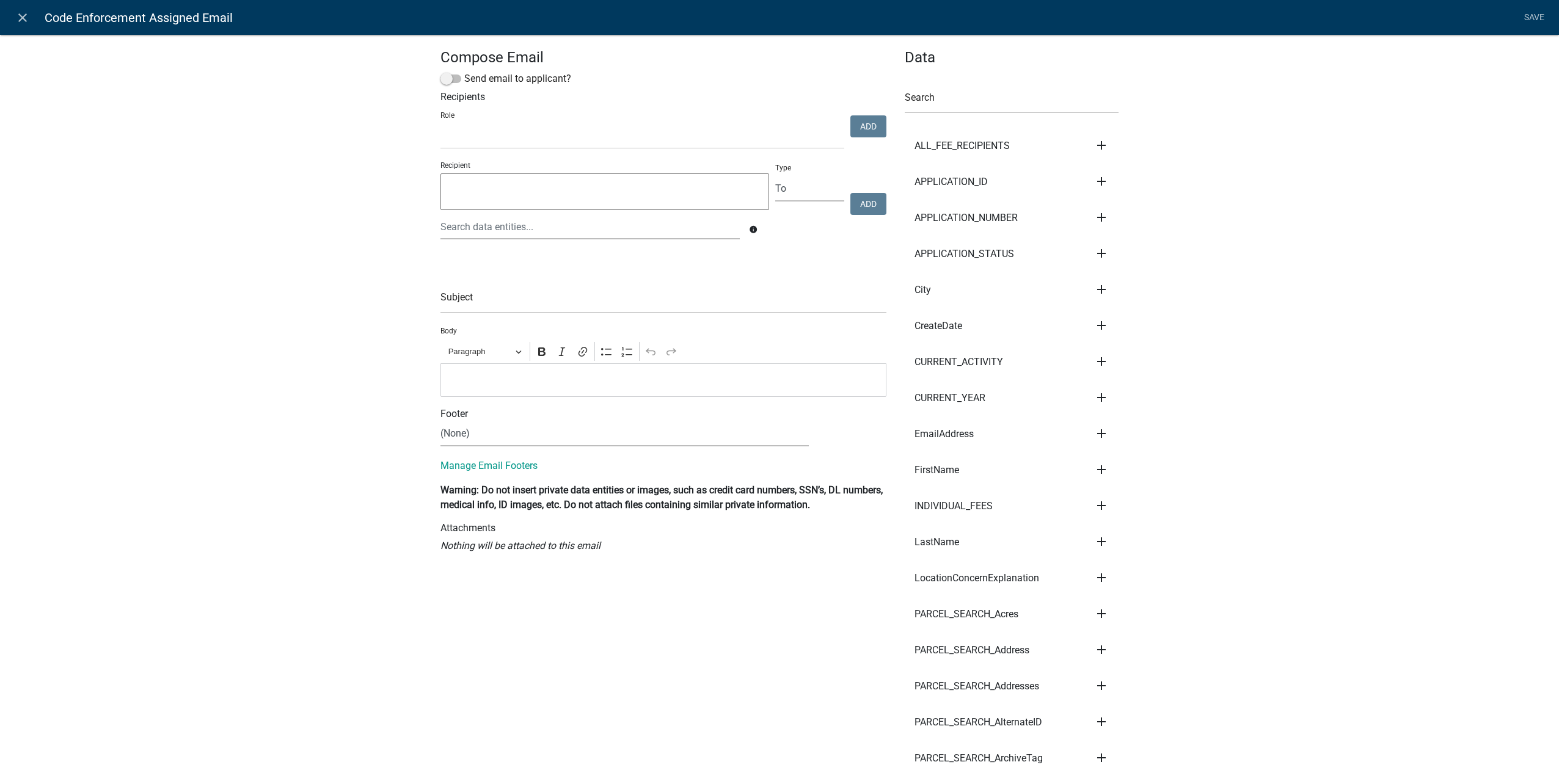
click at [606, 143] on select "Public Works Building Maintenance City Clerk Water/Wastewater Department Admin …" at bounding box center [642, 136] width 404 height 25
select select "aa0f0e89-27ad-4056-a8df-c2d0f55e2258"
click at [441, 124] on select "Public Works Building Maintenance City Clerk Water/Wastewater Department Admin …" at bounding box center [642, 136] width 404 height 25
click at [871, 134] on button "Add" at bounding box center [868, 126] width 36 height 22
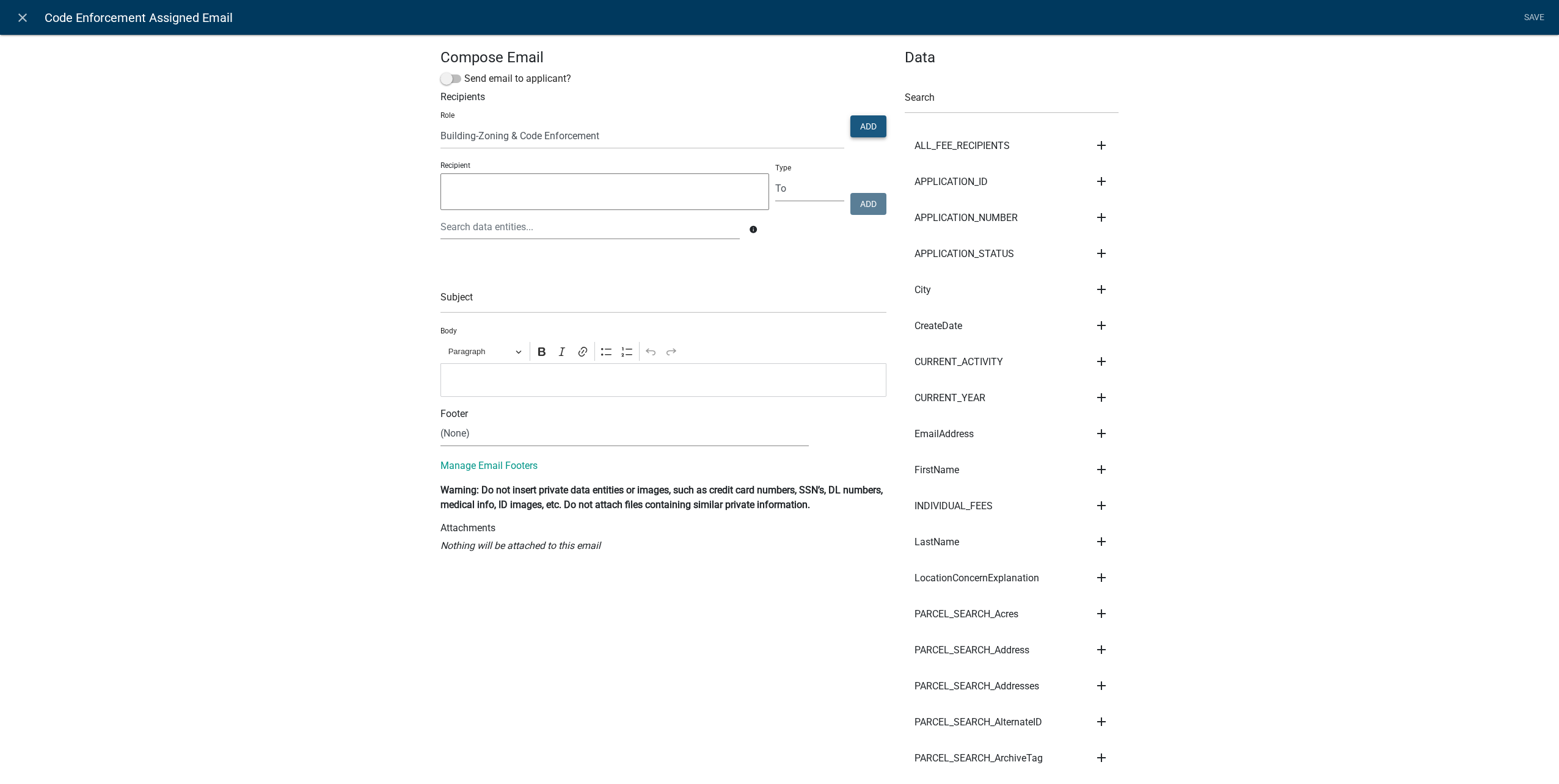
select select
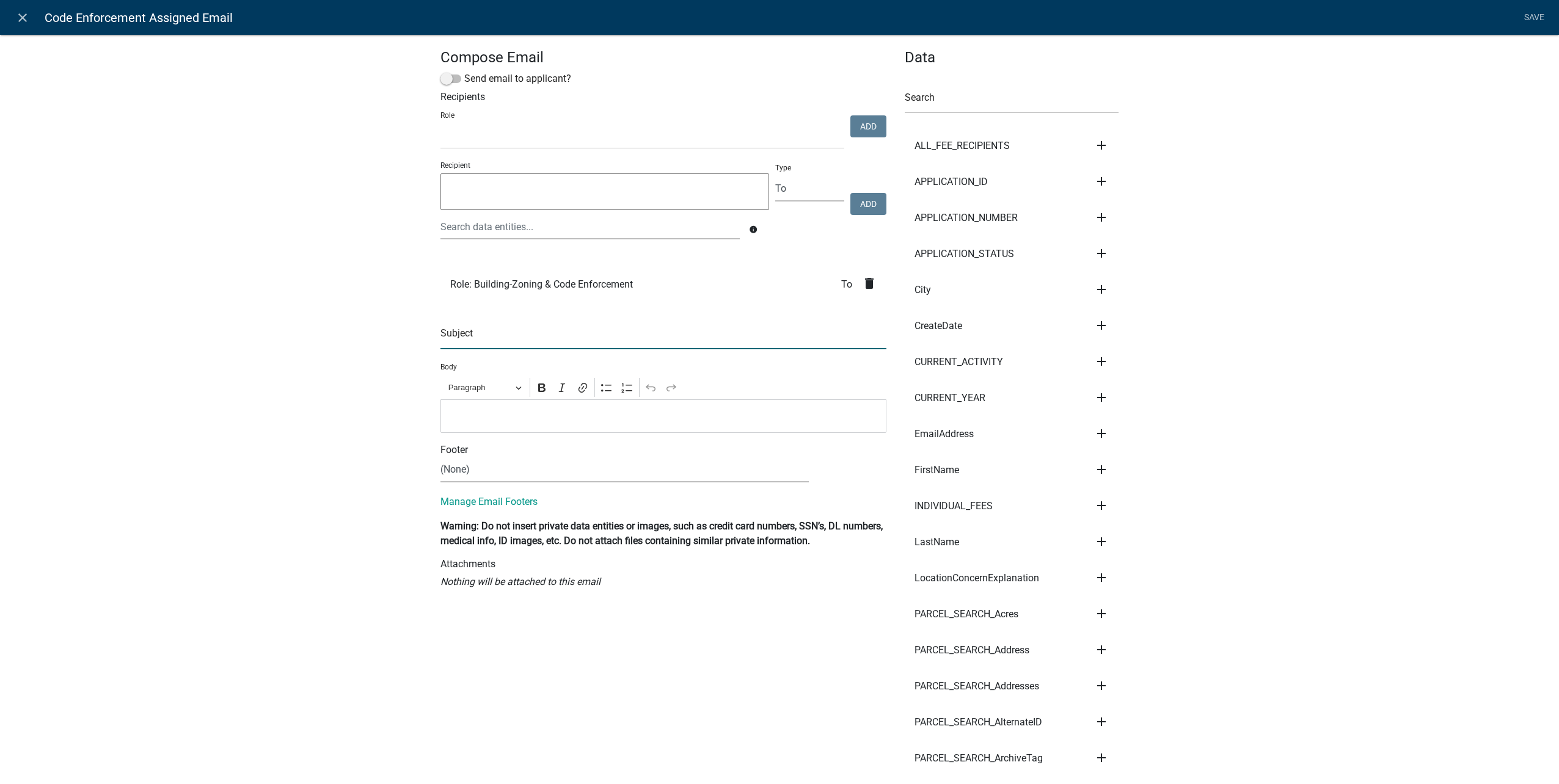
click at [668, 337] on input "text" at bounding box center [663, 337] width 446 height 25
type input "A code enforcement concern has been assigned to you"
click at [484, 414] on p "Editor editing area: main. Press Alt+0 for help." at bounding box center [663, 416] width 433 height 15
click at [1537, 19] on link "Save" at bounding box center [1534, 18] width 31 height 23
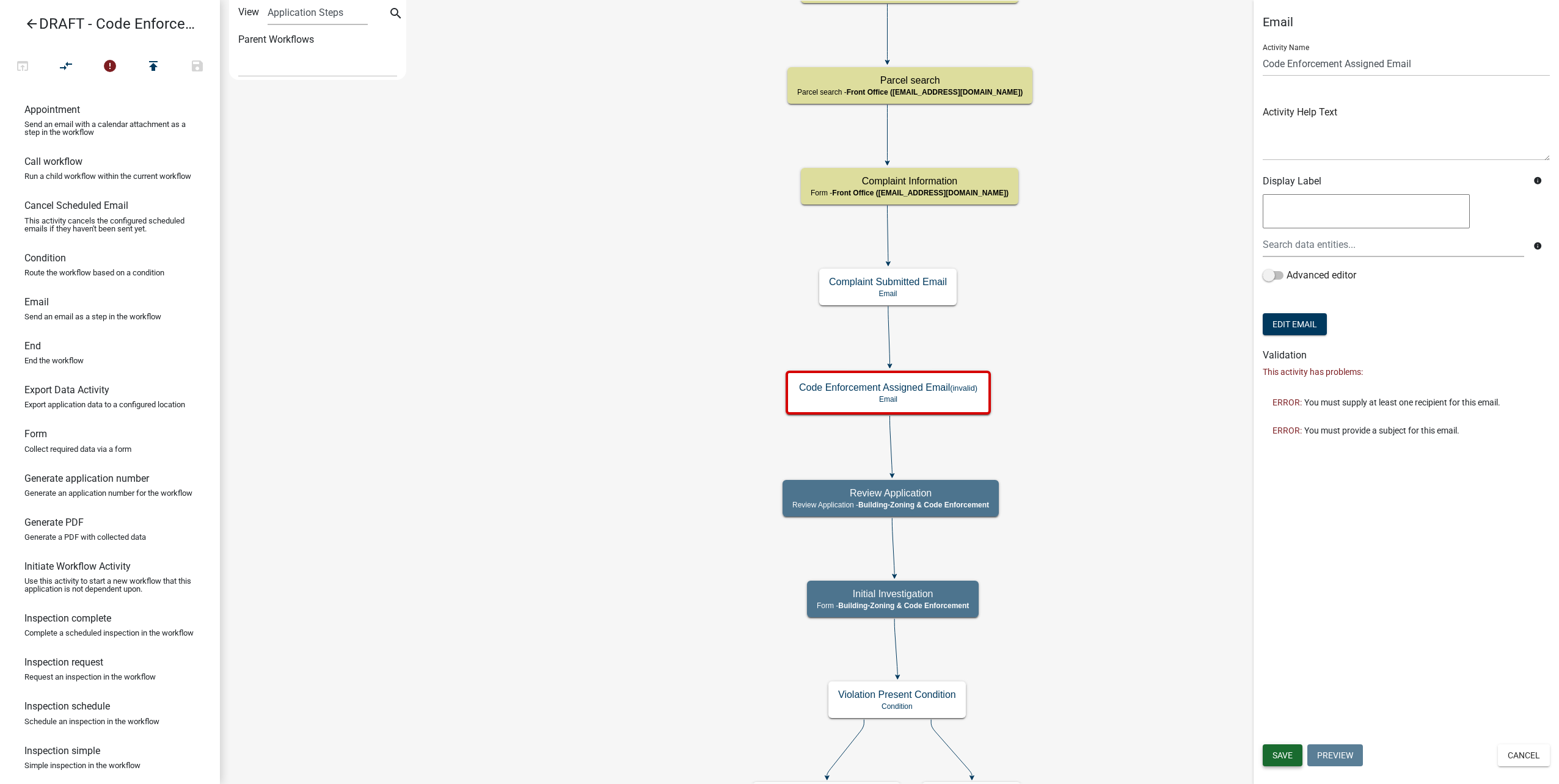
click at [1281, 755] on span "Save" at bounding box center [1283, 755] width 20 height 10
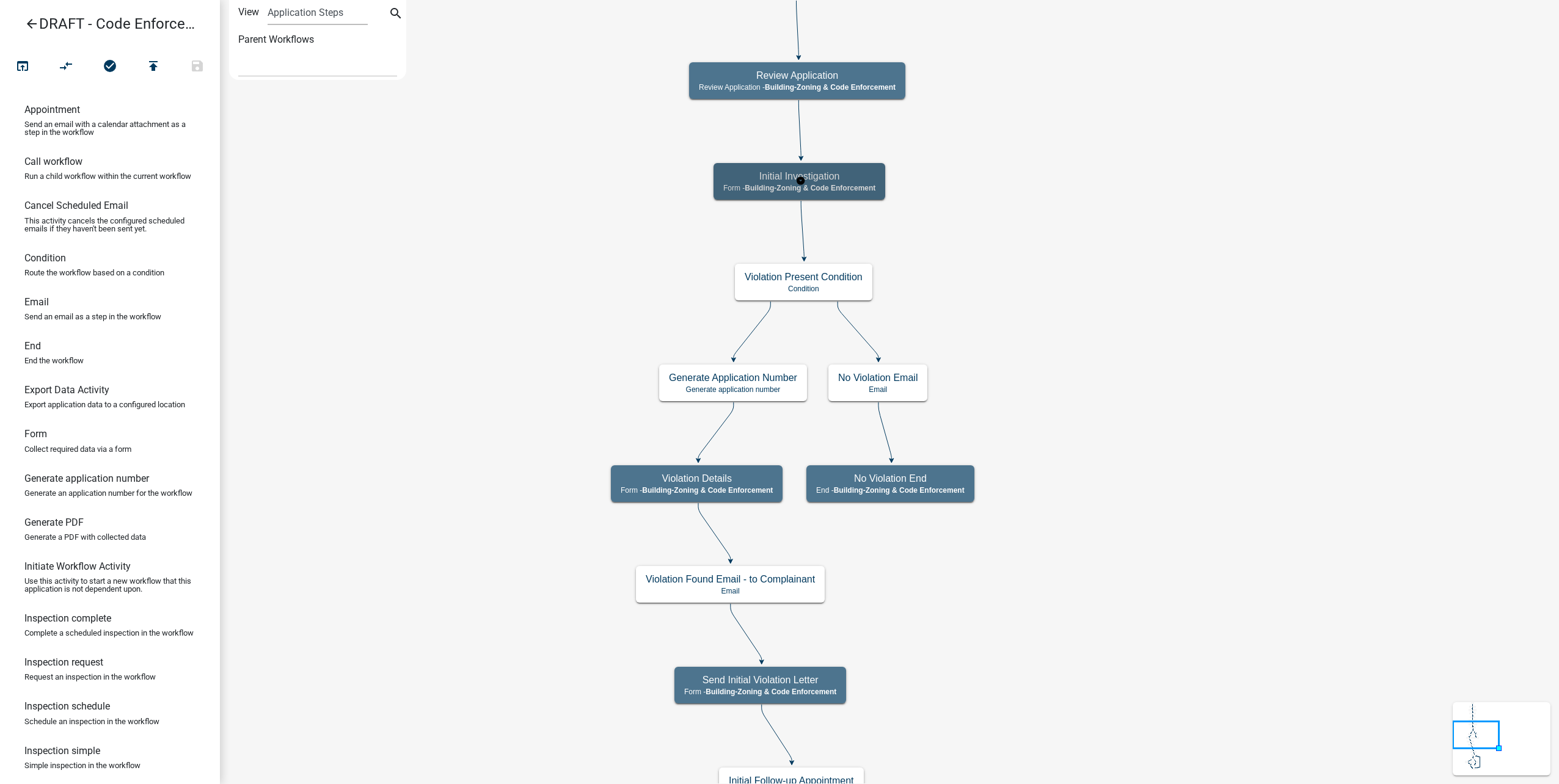
click at [875, 179] on h5 "Initial Investigation" at bounding box center [799, 176] width 152 height 11
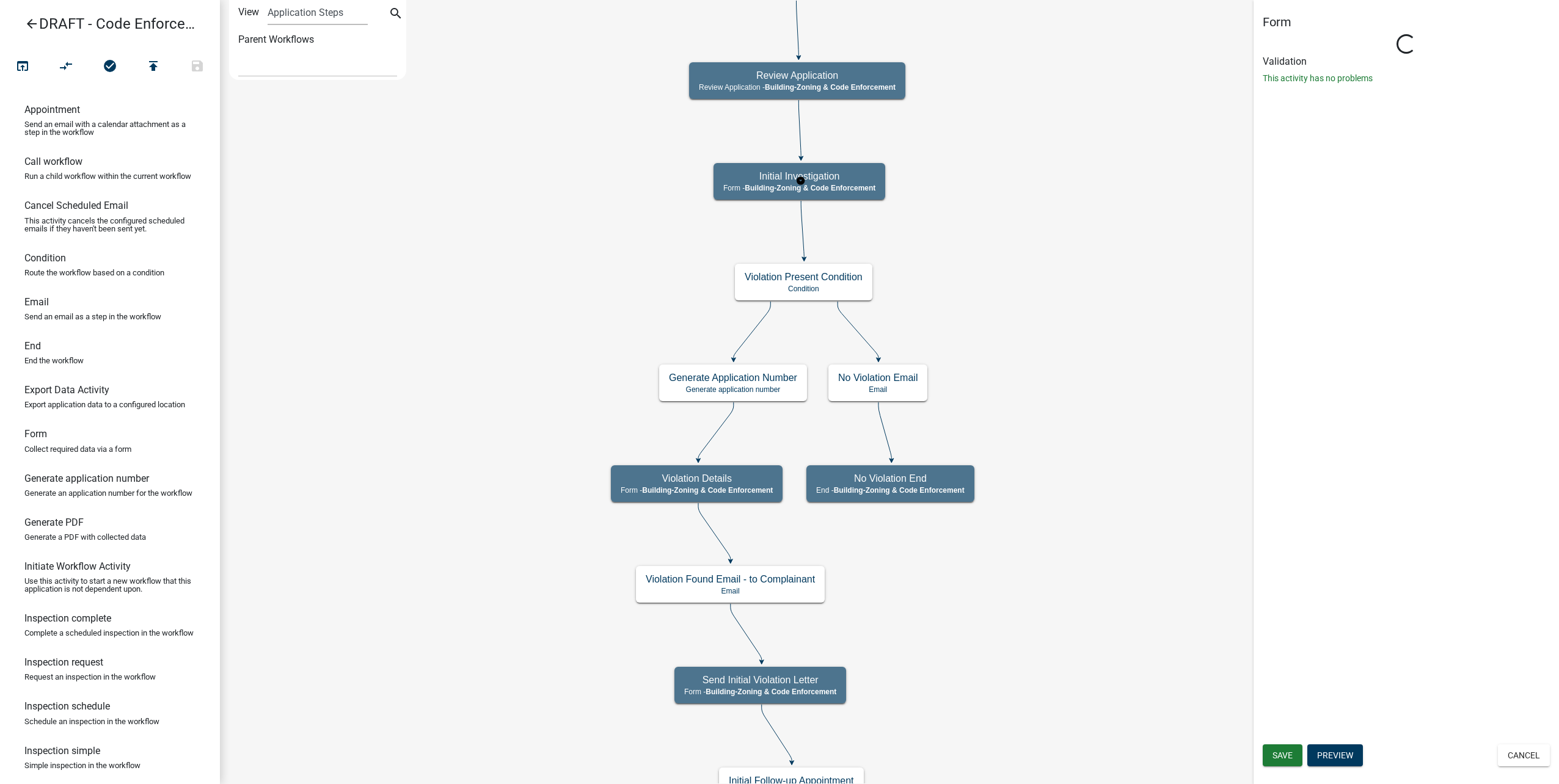
select select "AA0F0E89-27AD-4056-A8DF-C2D0F55E2258"
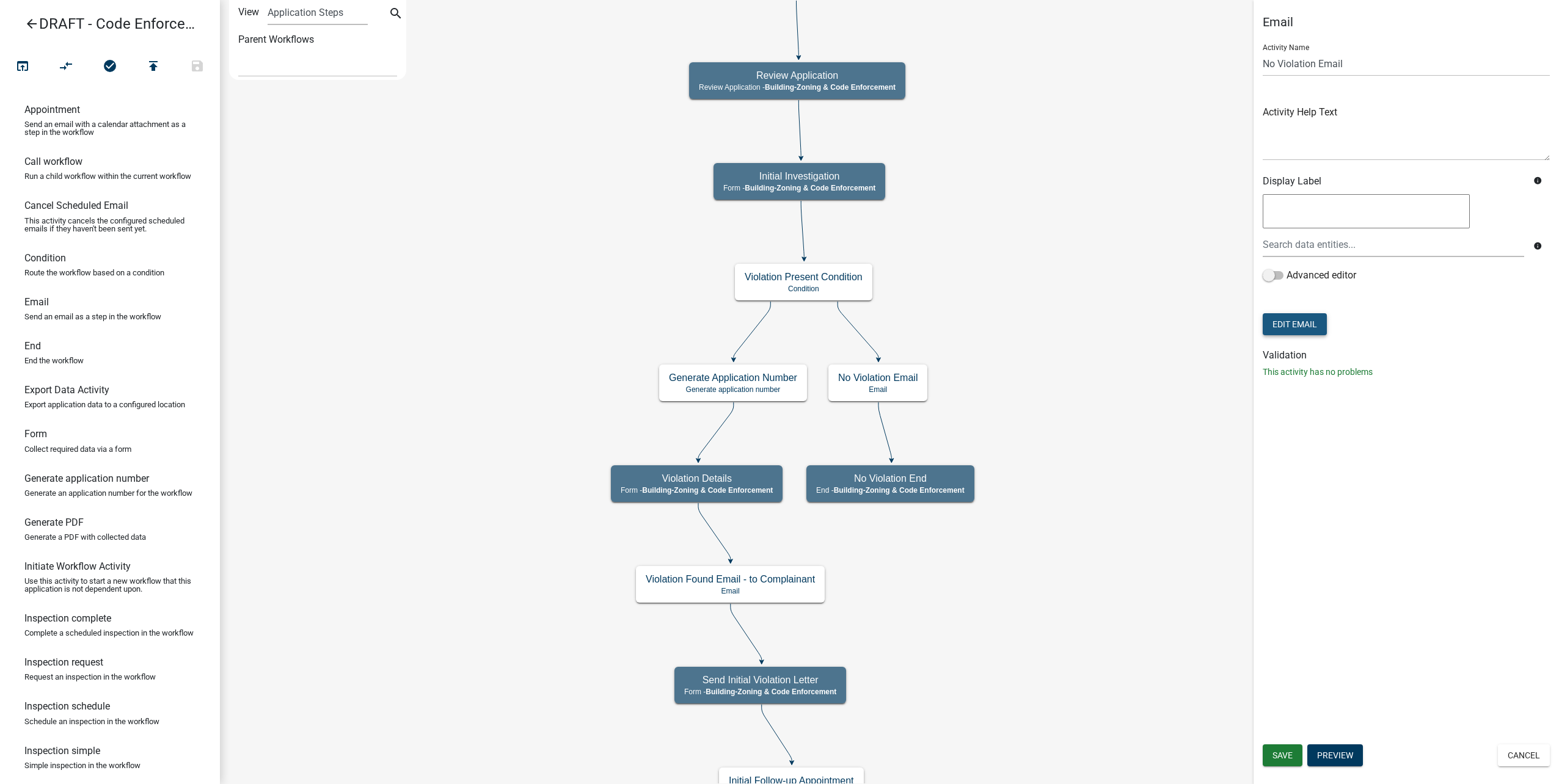
click at [1295, 318] on button "Edit Email" at bounding box center [1295, 324] width 64 height 22
select select "64a4c943-93c3-46cb-8fbd-847cd077466b"
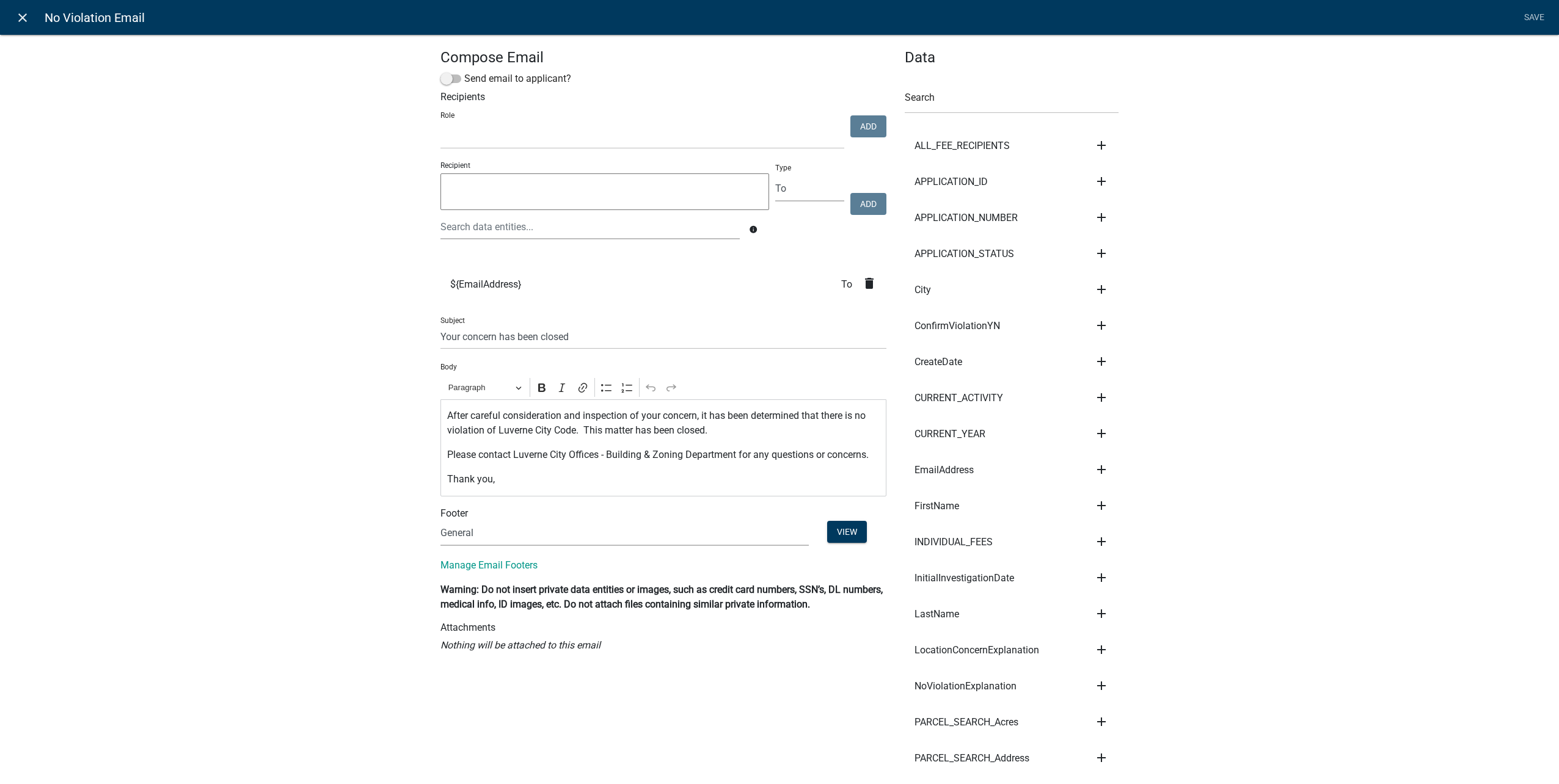
click at [18, 22] on icon "close" at bounding box center [22, 17] width 15 height 15
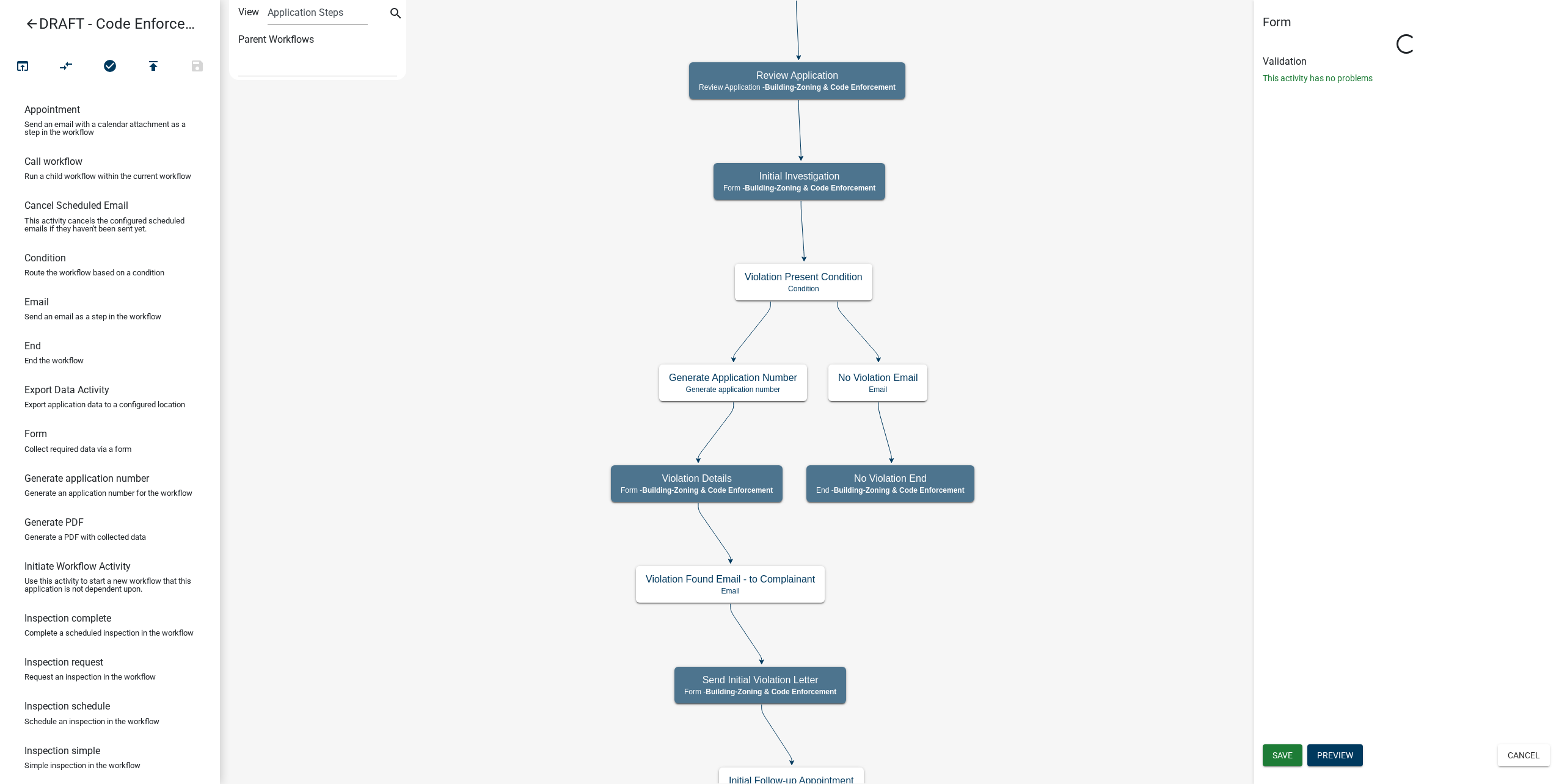
select select "AA0F0E89-27AD-4056-A8DF-C2D0F55E2258"
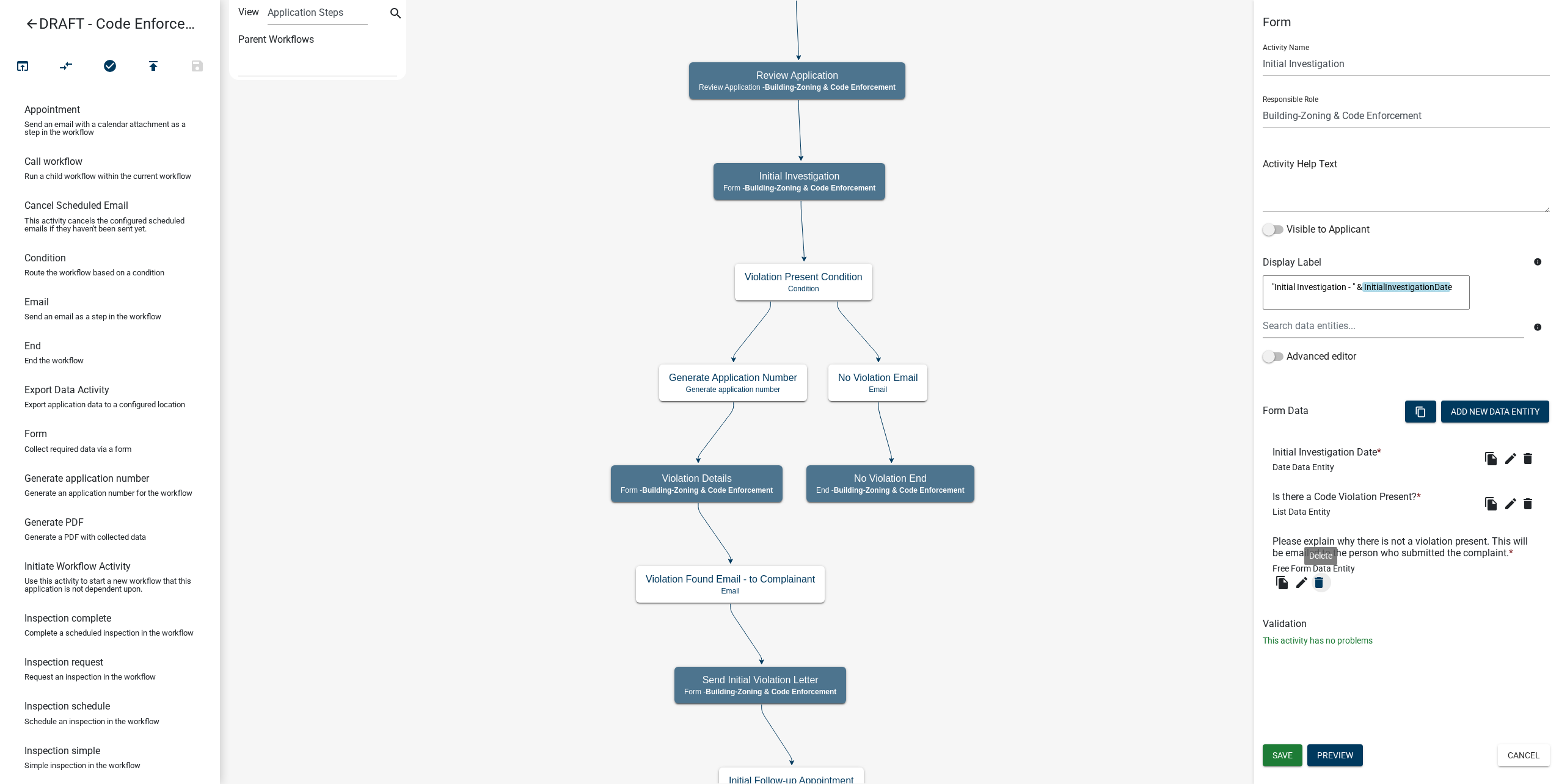
click at [1318, 589] on icon "delete" at bounding box center [1318, 582] width 15 height 15
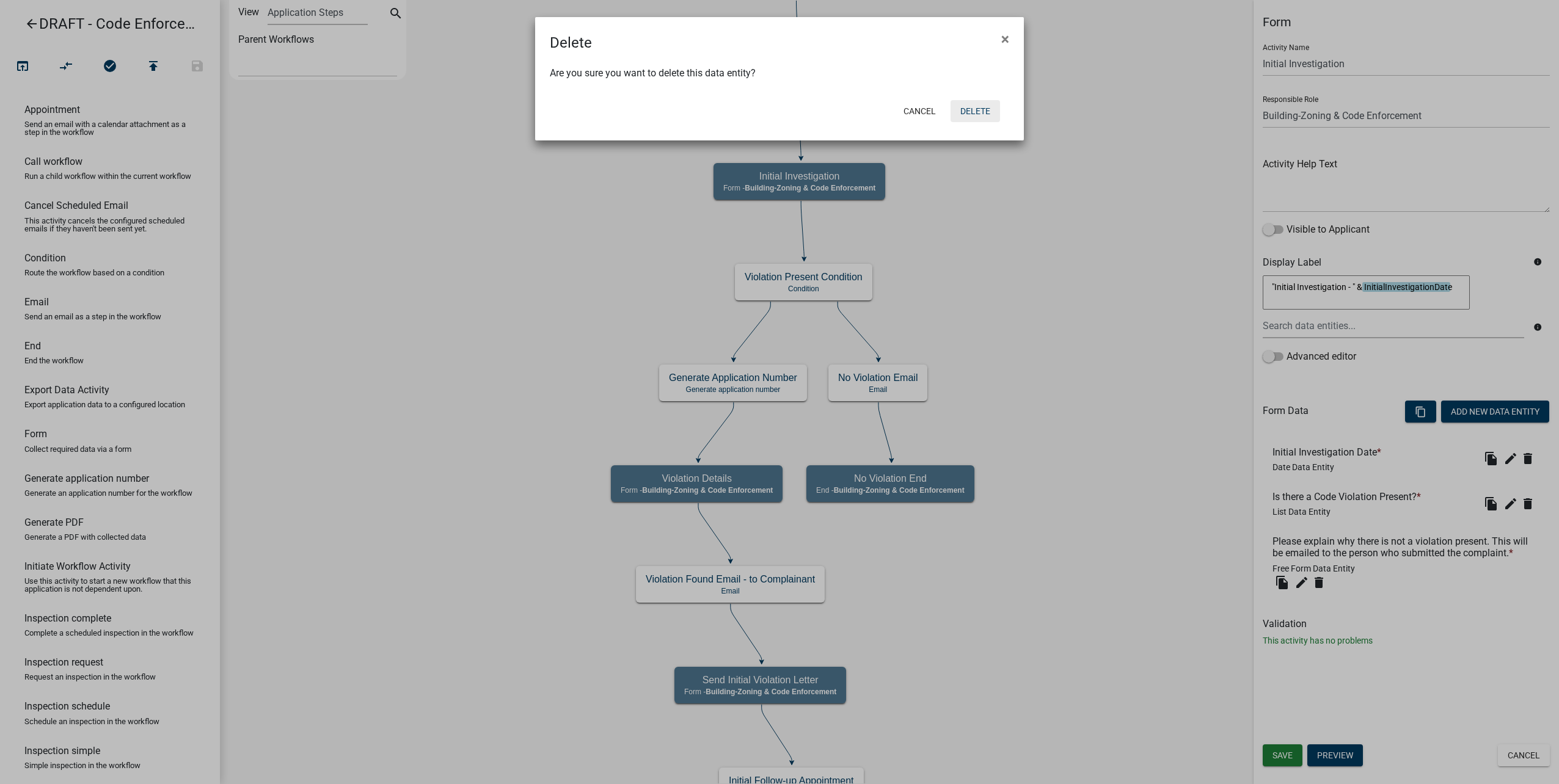
click at [975, 119] on button "Delete" at bounding box center [975, 111] width 50 height 22
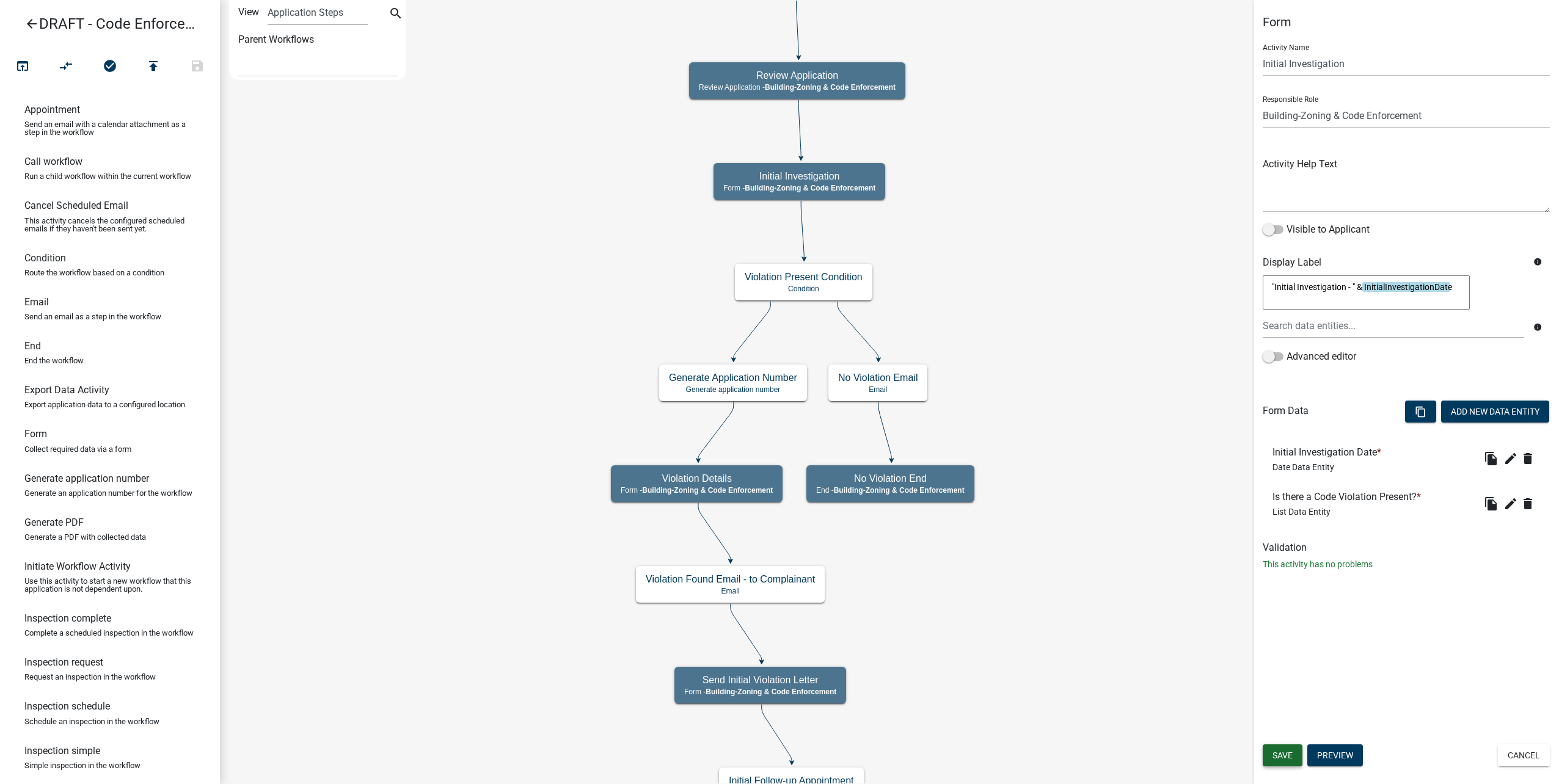
click at [1280, 757] on span "Save" at bounding box center [1283, 755] width 20 height 10
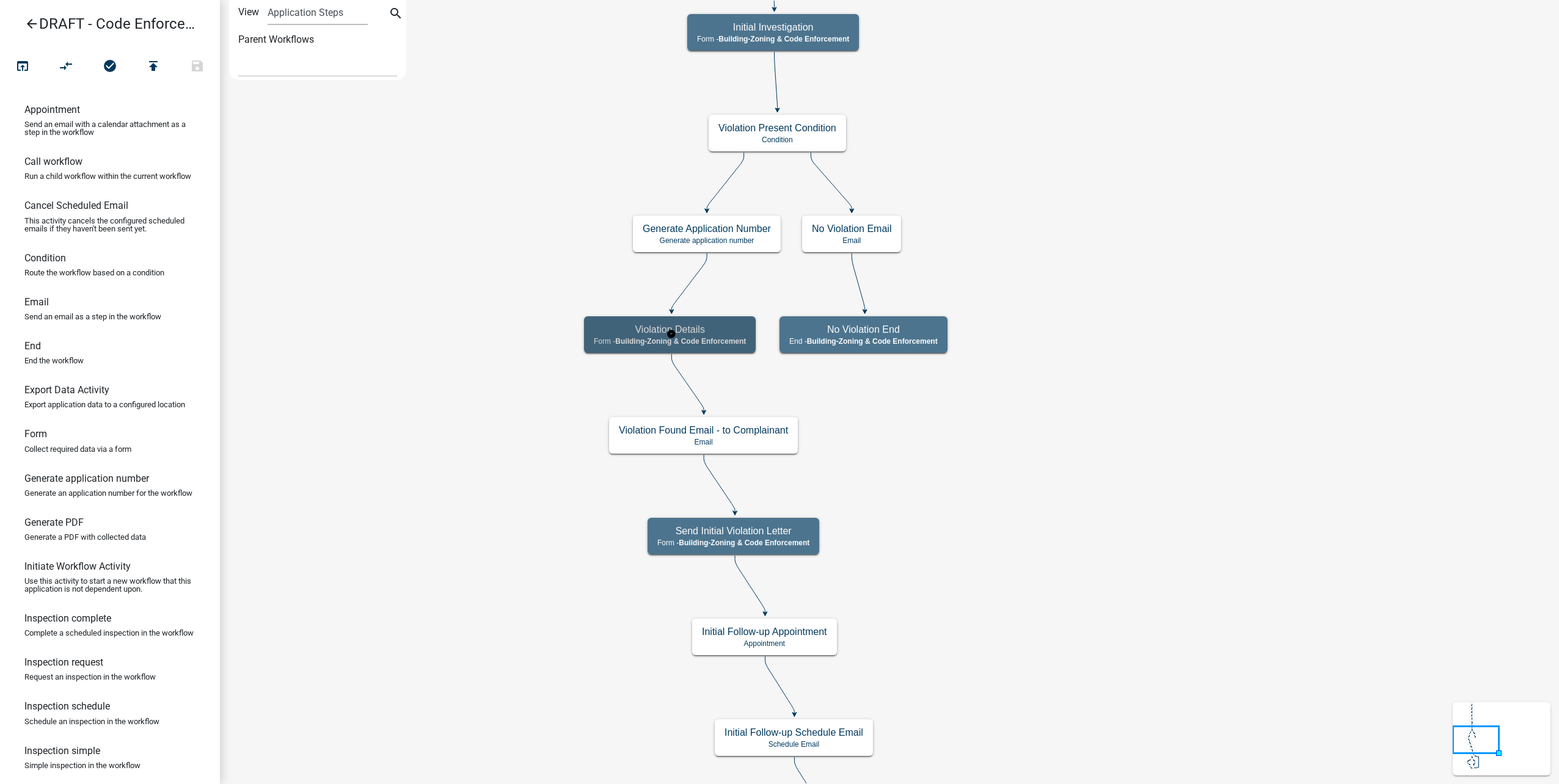
click at [717, 326] on h5 "Violation Details" at bounding box center [670, 330] width 152 height 11
select select "AA0F0E89-27AD-4056-A8DF-C2D0F55E2258"
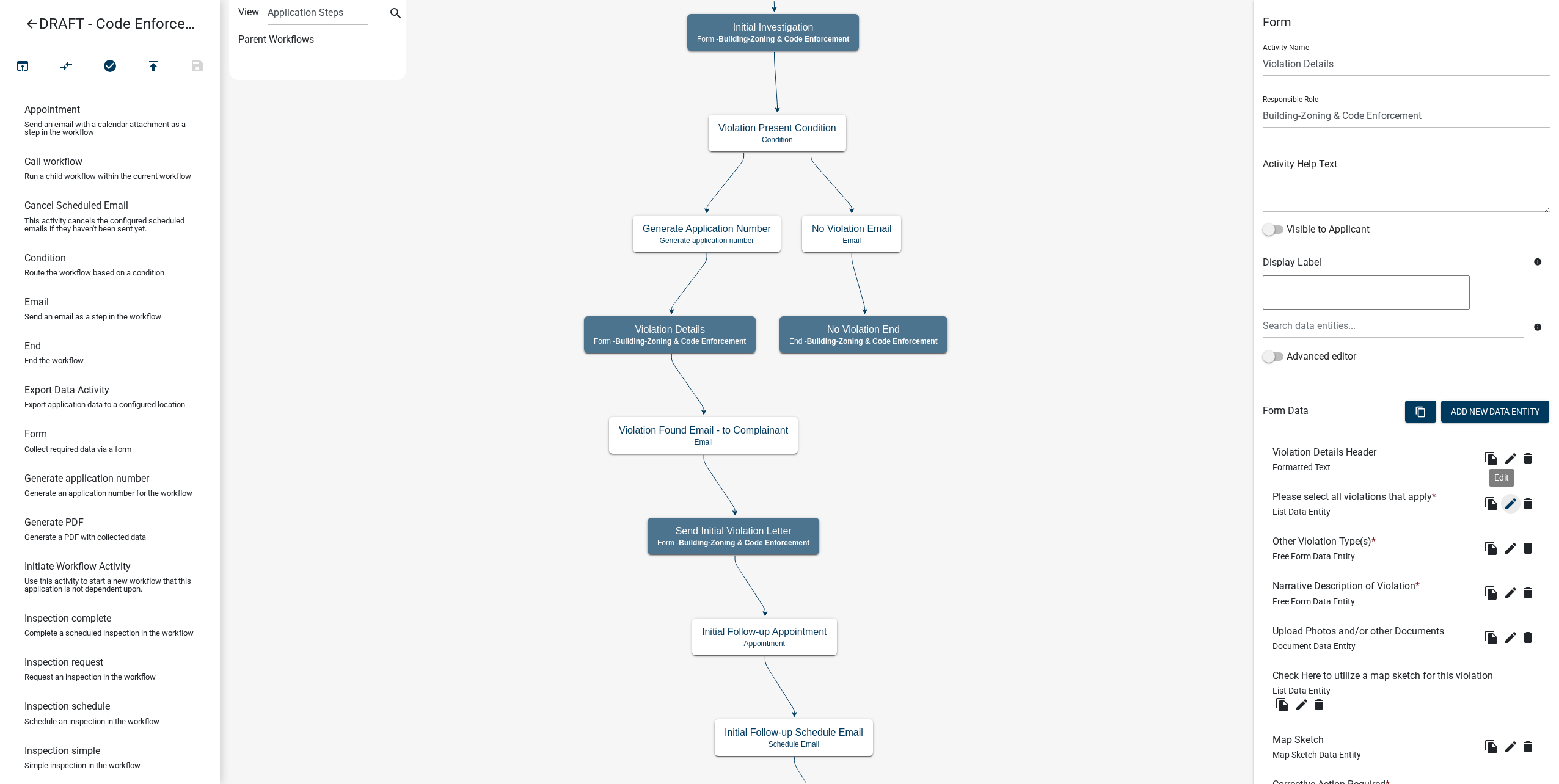
click at [1504, 505] on icon "edit" at bounding box center [1511, 503] width 15 height 15
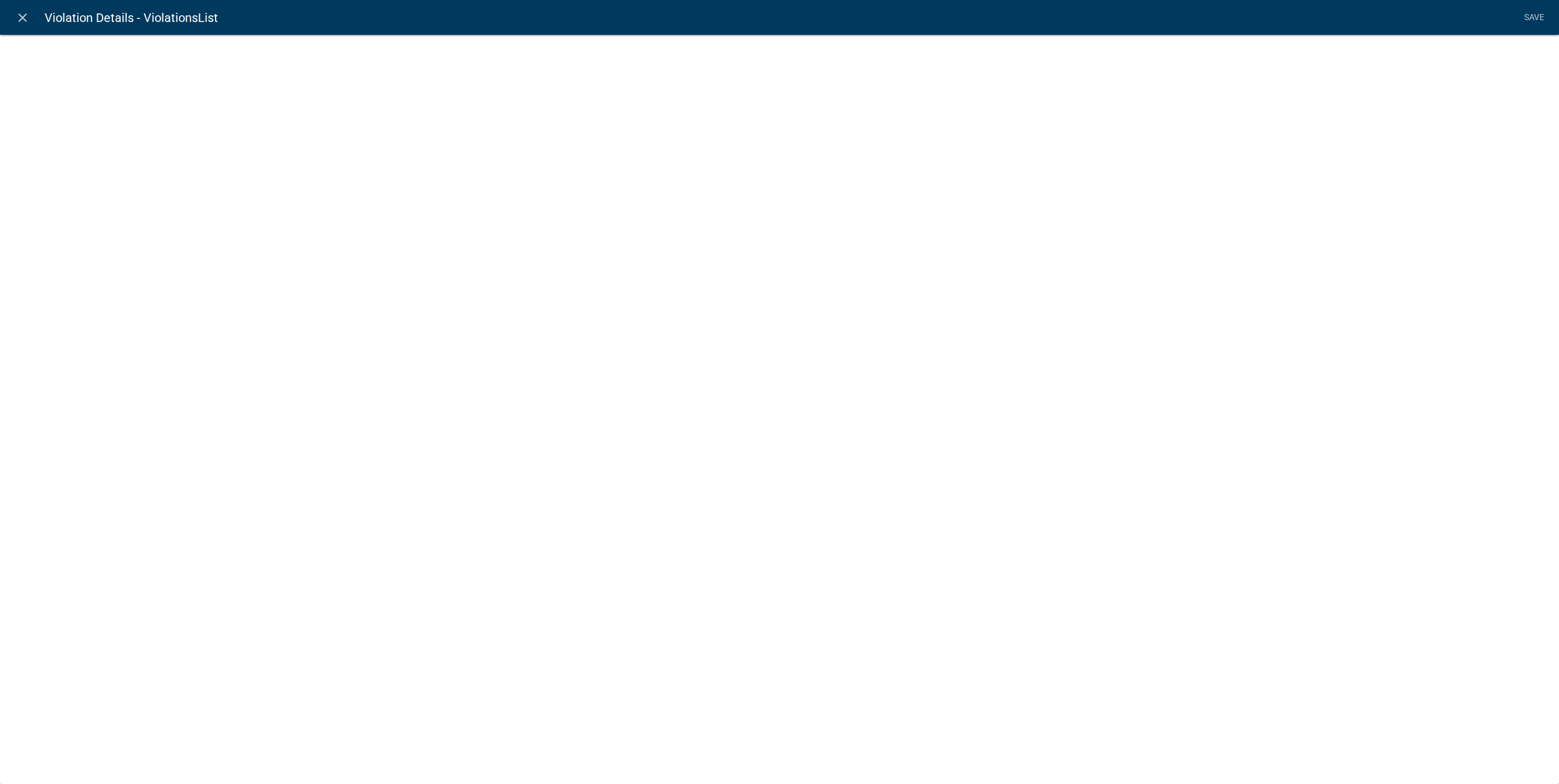
select select "list-data"
select select
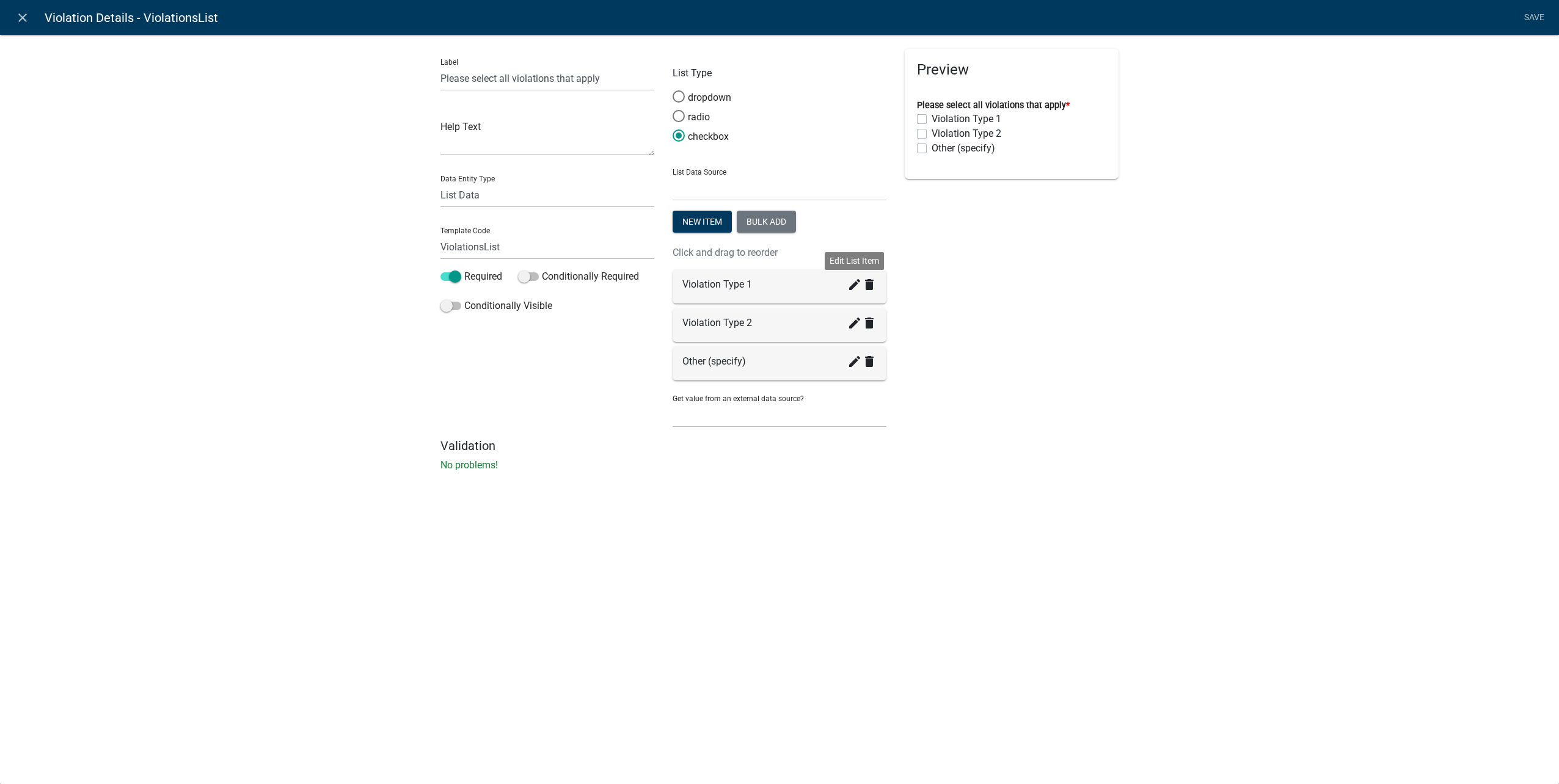
click at [854, 290] on icon "create" at bounding box center [854, 284] width 15 height 15
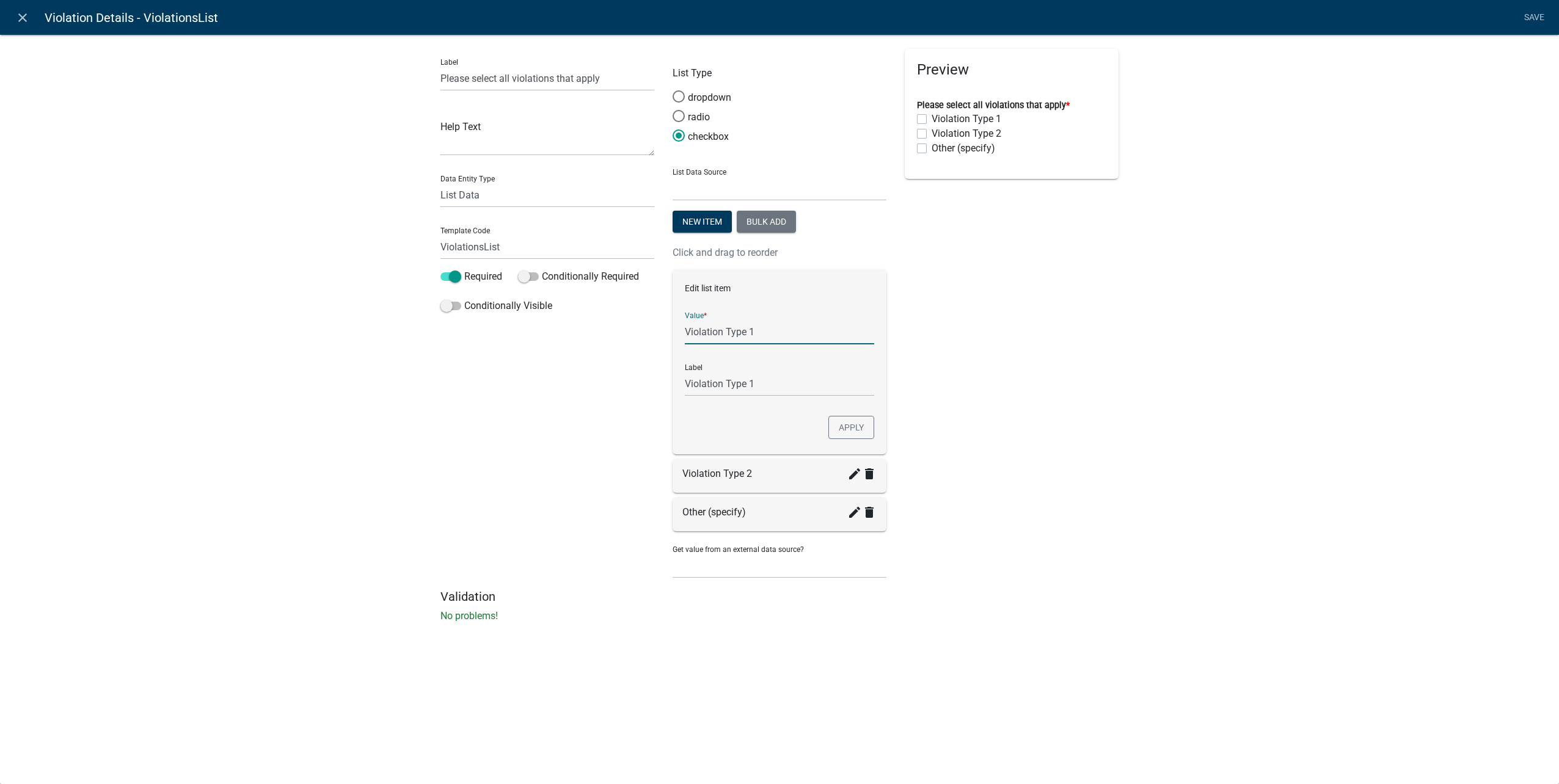
drag, startPoint x: 804, startPoint y: 330, endPoint x: 497, endPoint y: 313, distance: 307.5
click at [496, 313] on div "Label Please select all violations that apply Help Text Data Entity Type Free F…" at bounding box center [780, 319] width 696 height 540
type input "Accumulation/storage of discarded items on property"
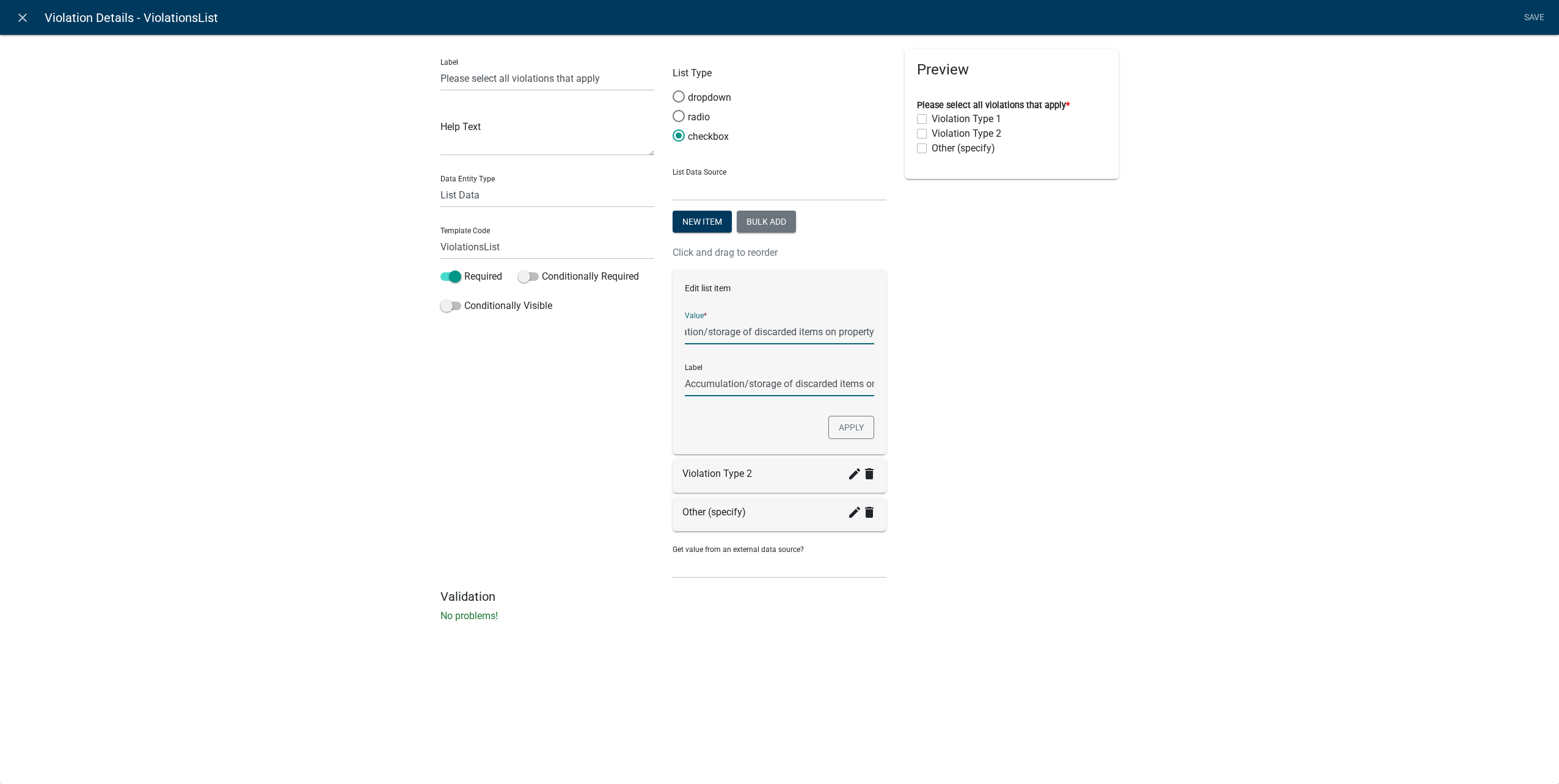
scroll to position [0, 0]
click at [842, 431] on button "Apply" at bounding box center [851, 428] width 46 height 23
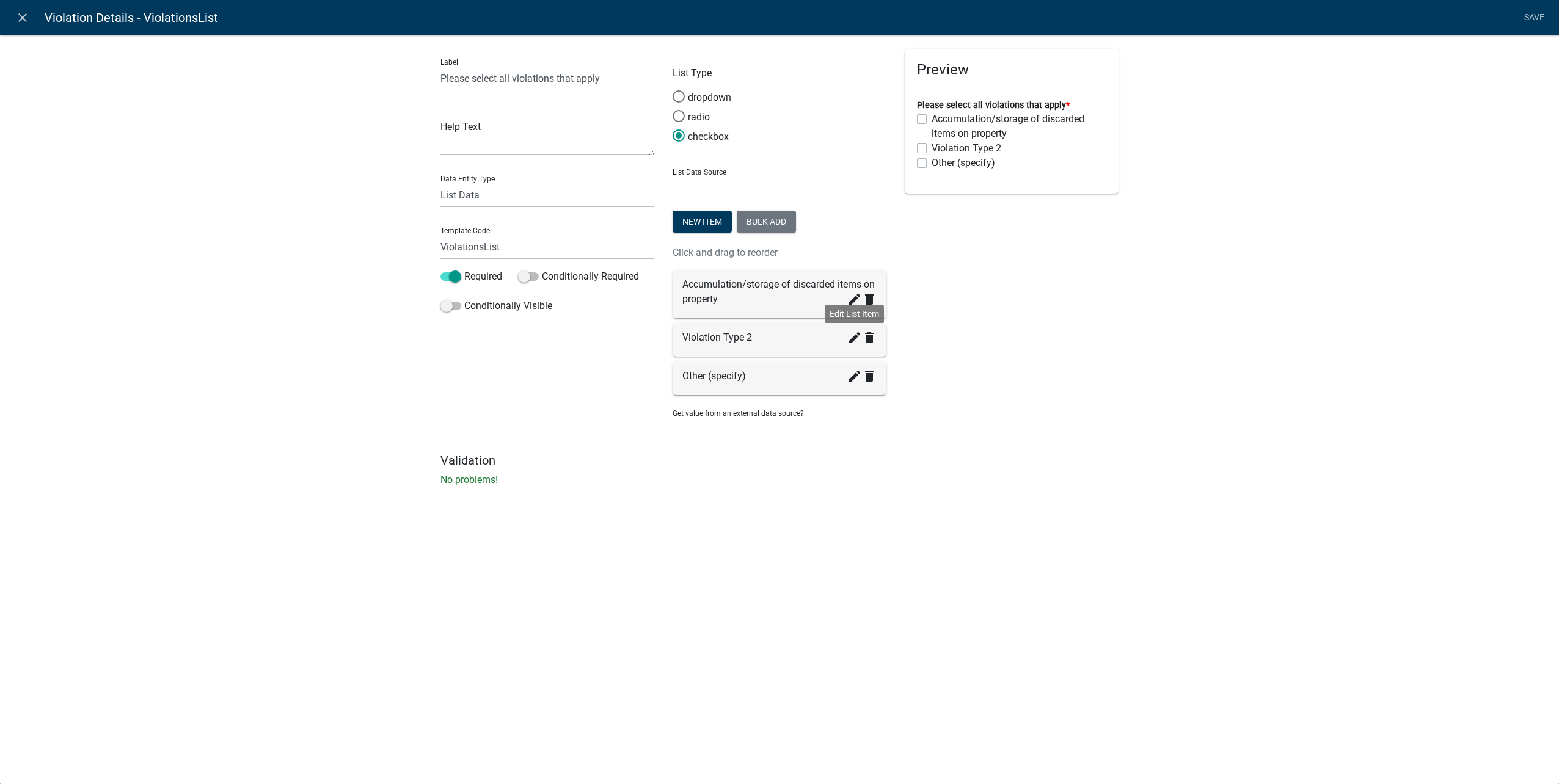
click at [856, 340] on icon "create" at bounding box center [854, 337] width 15 height 15
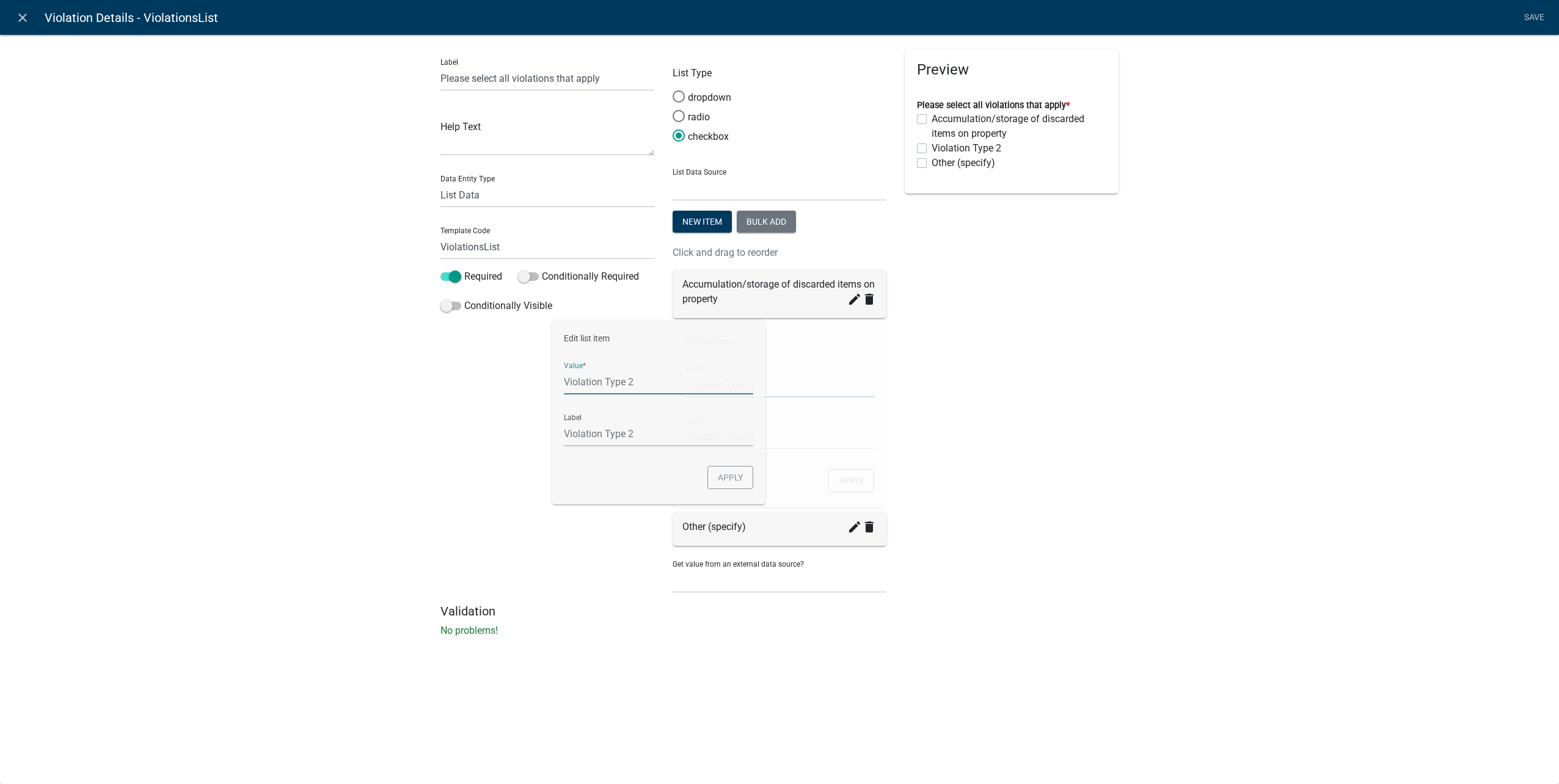
drag, startPoint x: 784, startPoint y: 388, endPoint x: 557, endPoint y: 386, distance: 227.0
click at [557, 386] on div "Label Please select all violations that apply Help Text Data Entity Type Free F…" at bounding box center [780, 326] width 696 height 555
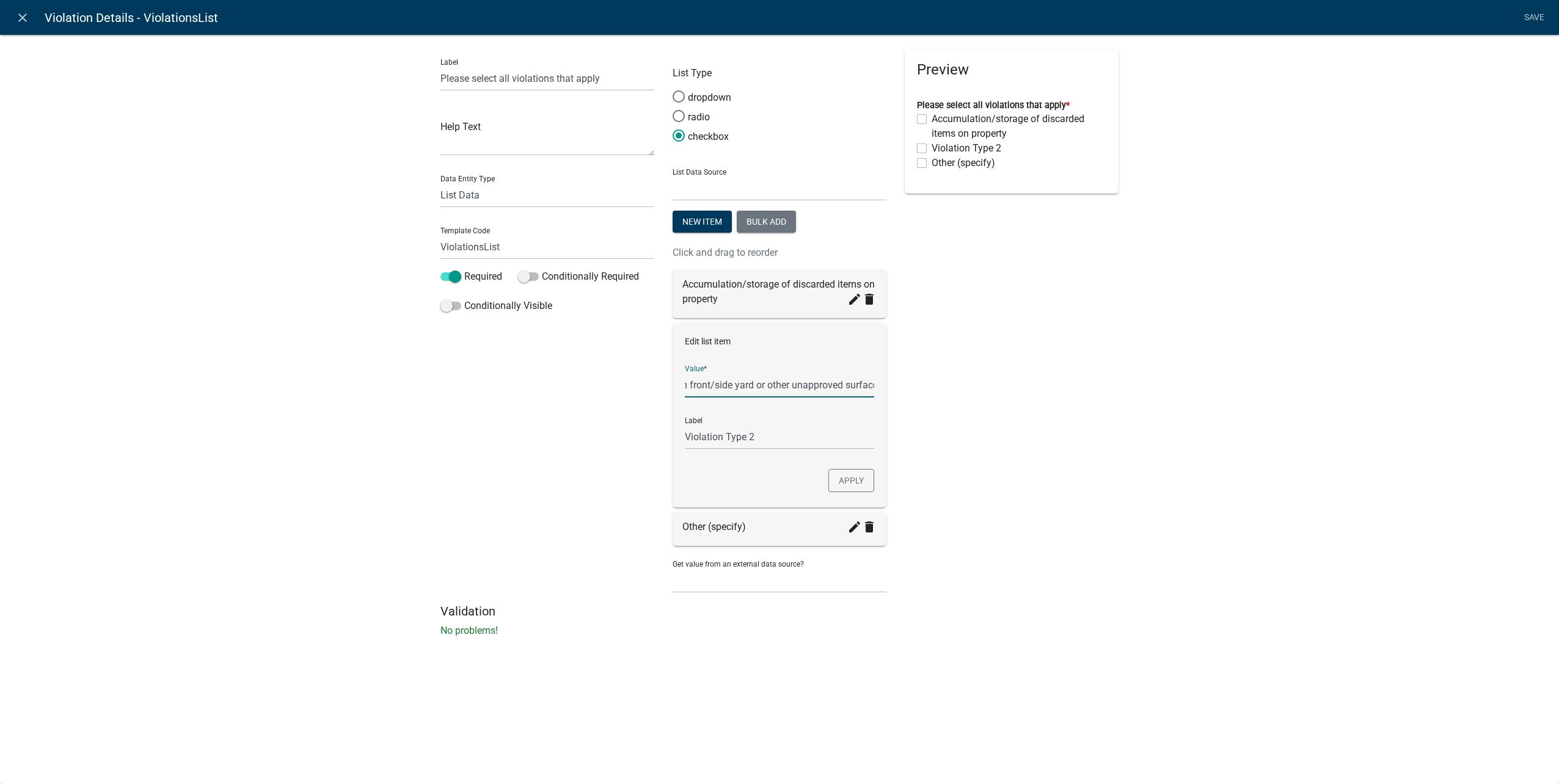
scroll to position [0, 79]
type input "Vehicle parked on front/side yard or other unapproved surface"
checkbox input "false"
type input "Vehicle parked on front/side yard or other unapproved surface"
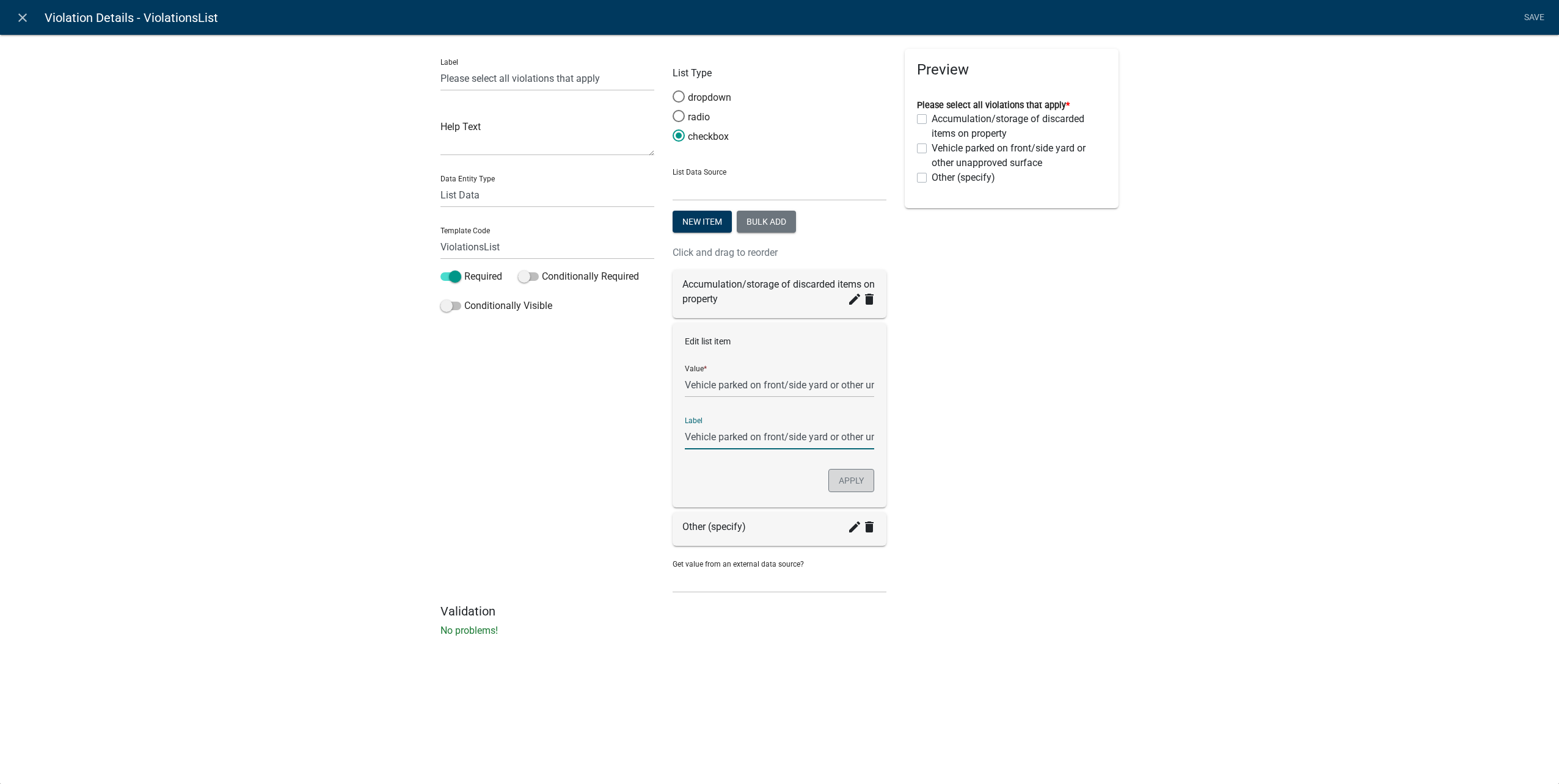
click at [858, 492] on button "Apply" at bounding box center [851, 480] width 46 height 23
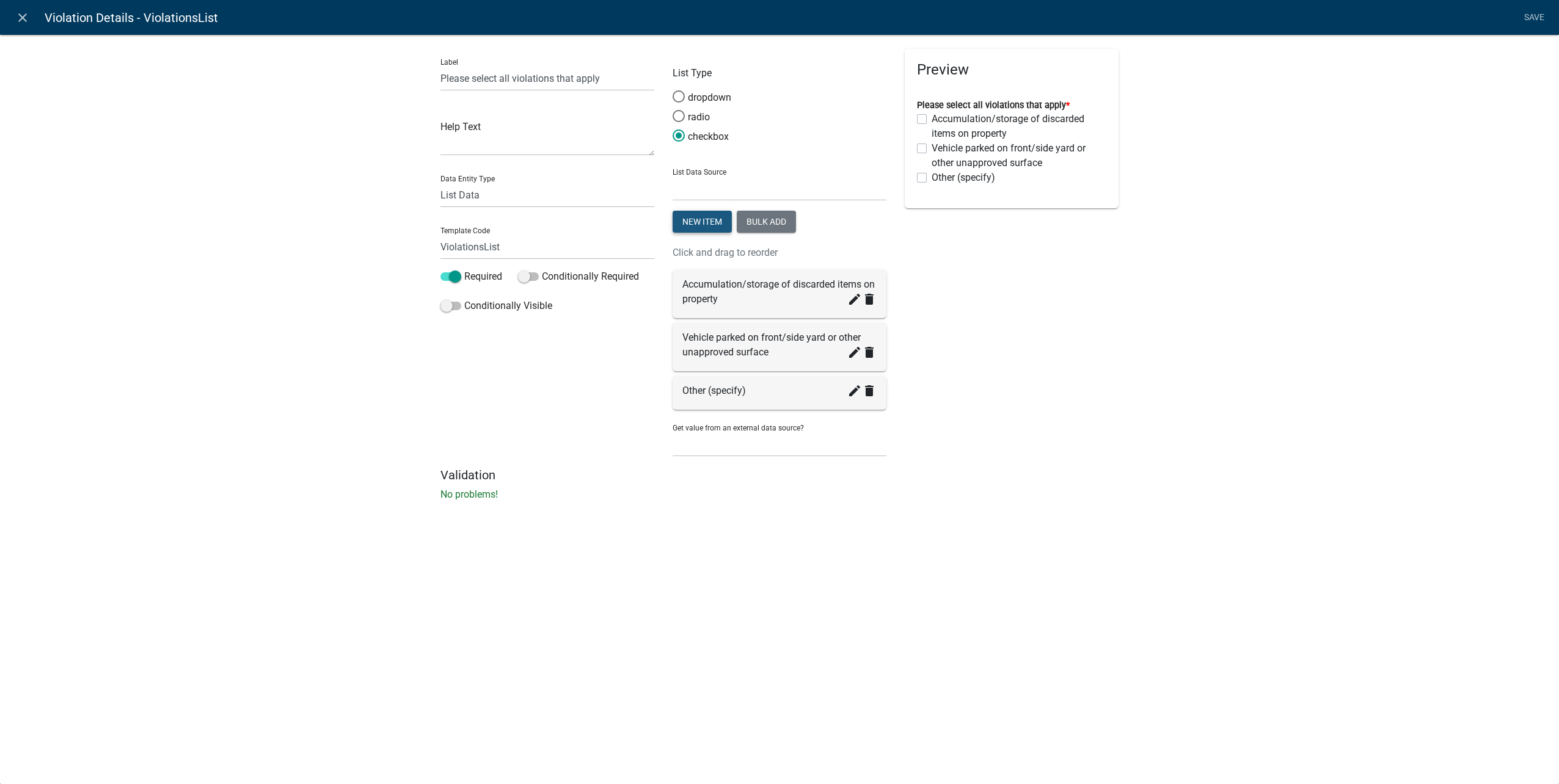
click at [698, 227] on button "New item" at bounding box center [702, 221] width 59 height 22
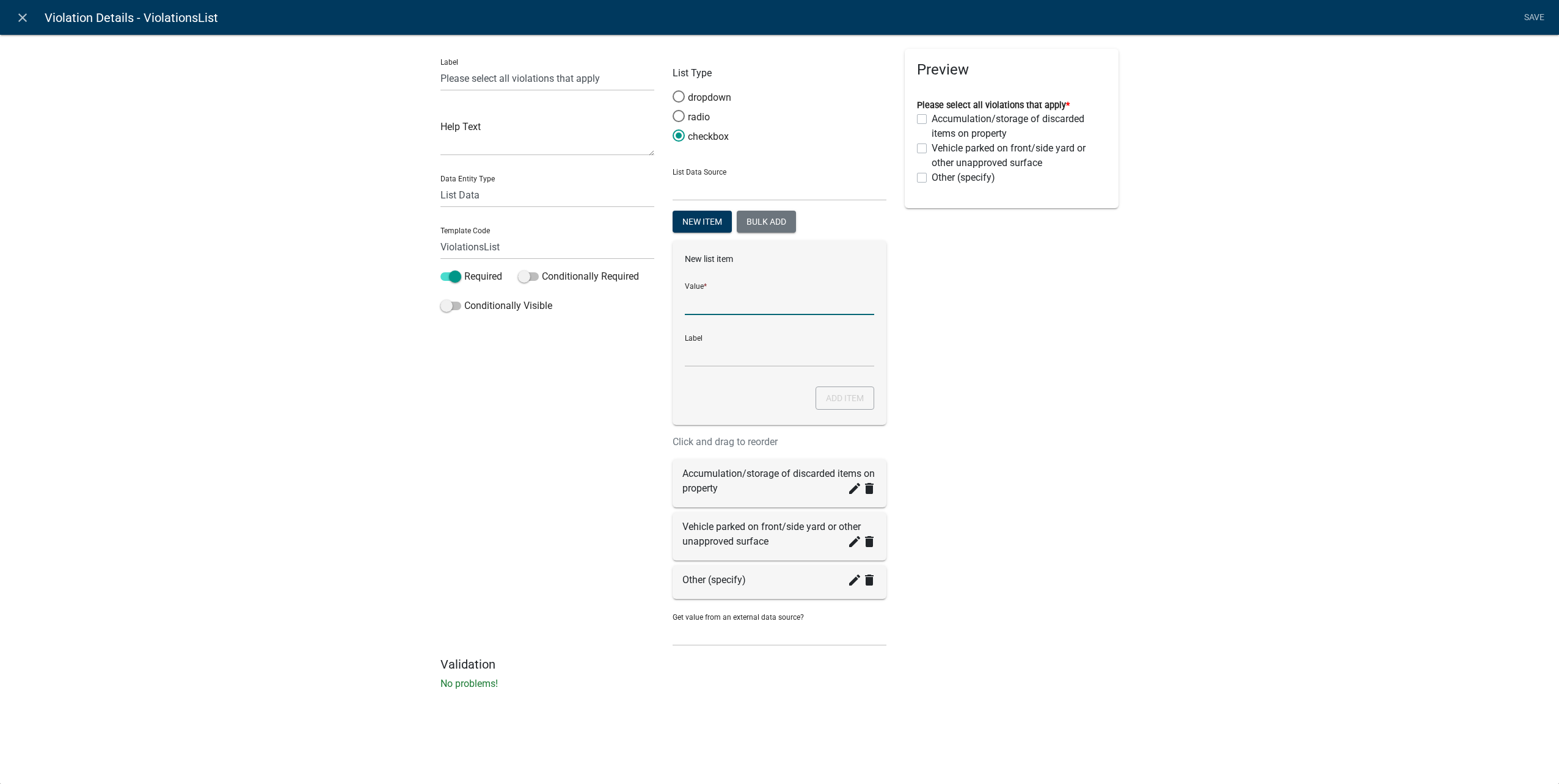
click at [742, 309] on input "List Data Source" at bounding box center [779, 302] width 189 height 25
type input "Inoperable/unlicensed vehicle on property/street"
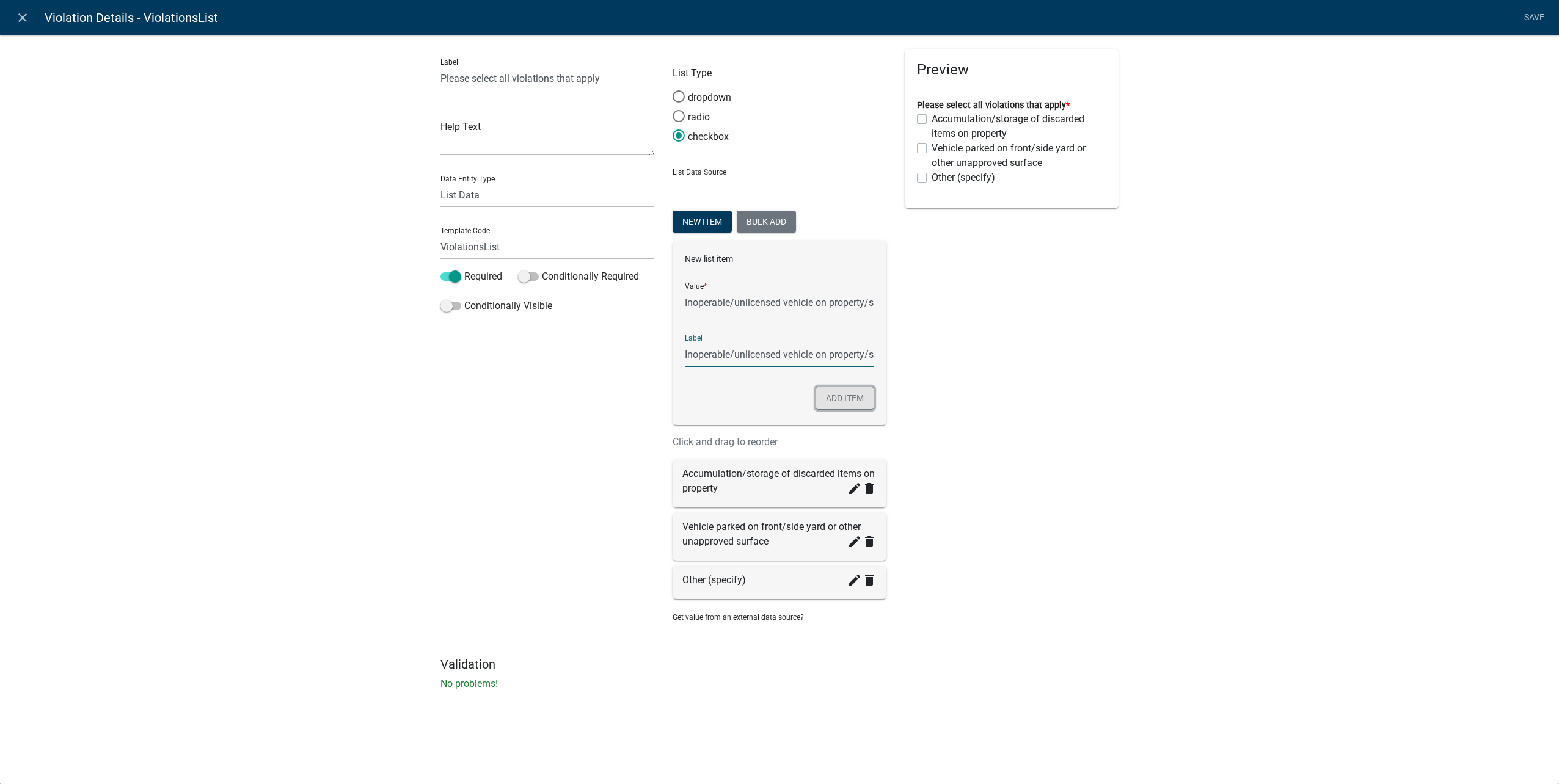
click at [843, 397] on button "Add item" at bounding box center [845, 398] width 59 height 23
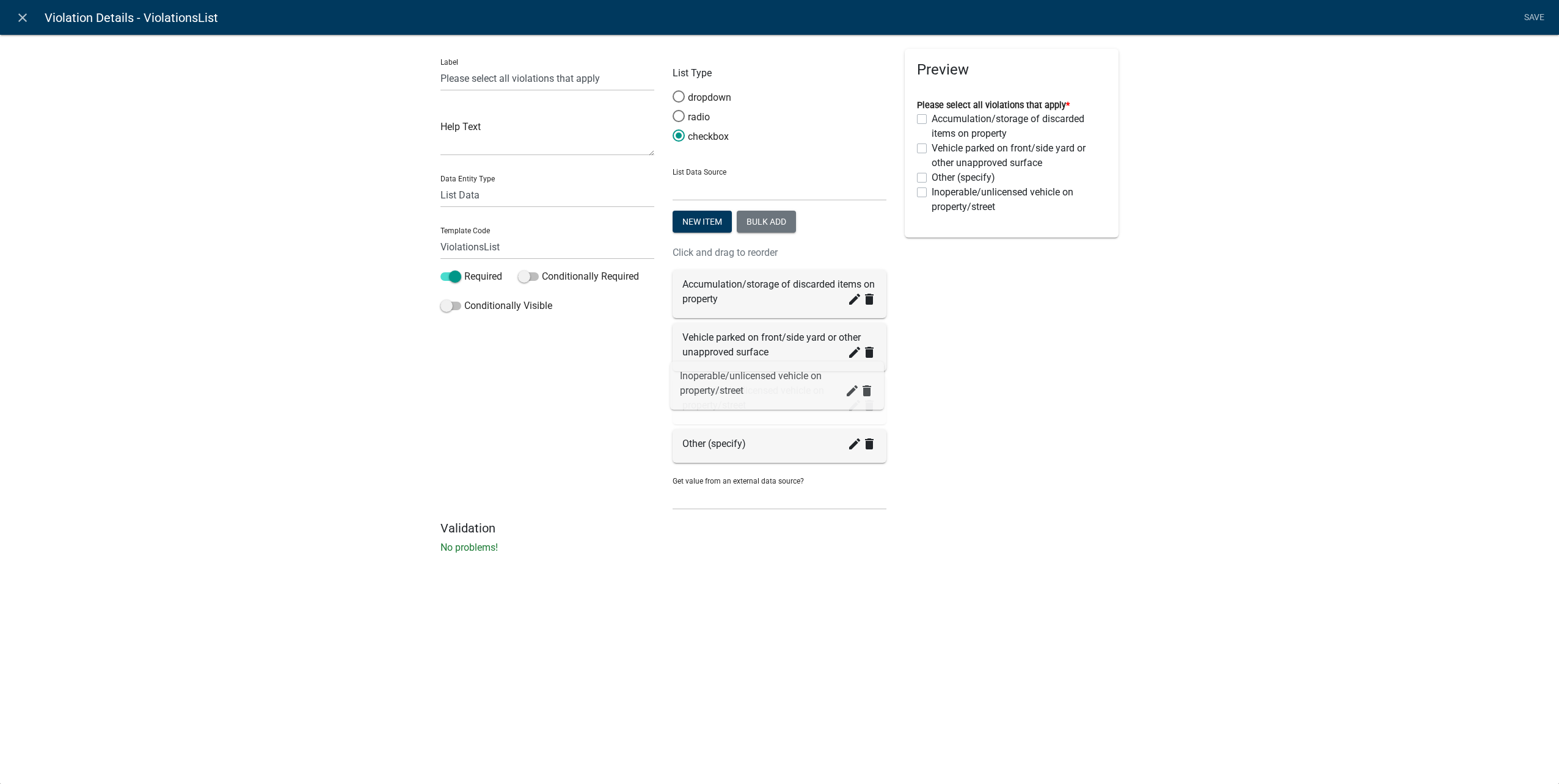
drag, startPoint x: 796, startPoint y: 437, endPoint x: 793, endPoint y: 382, distance: 55.1
click at [702, 228] on button "New item" at bounding box center [702, 221] width 59 height 22
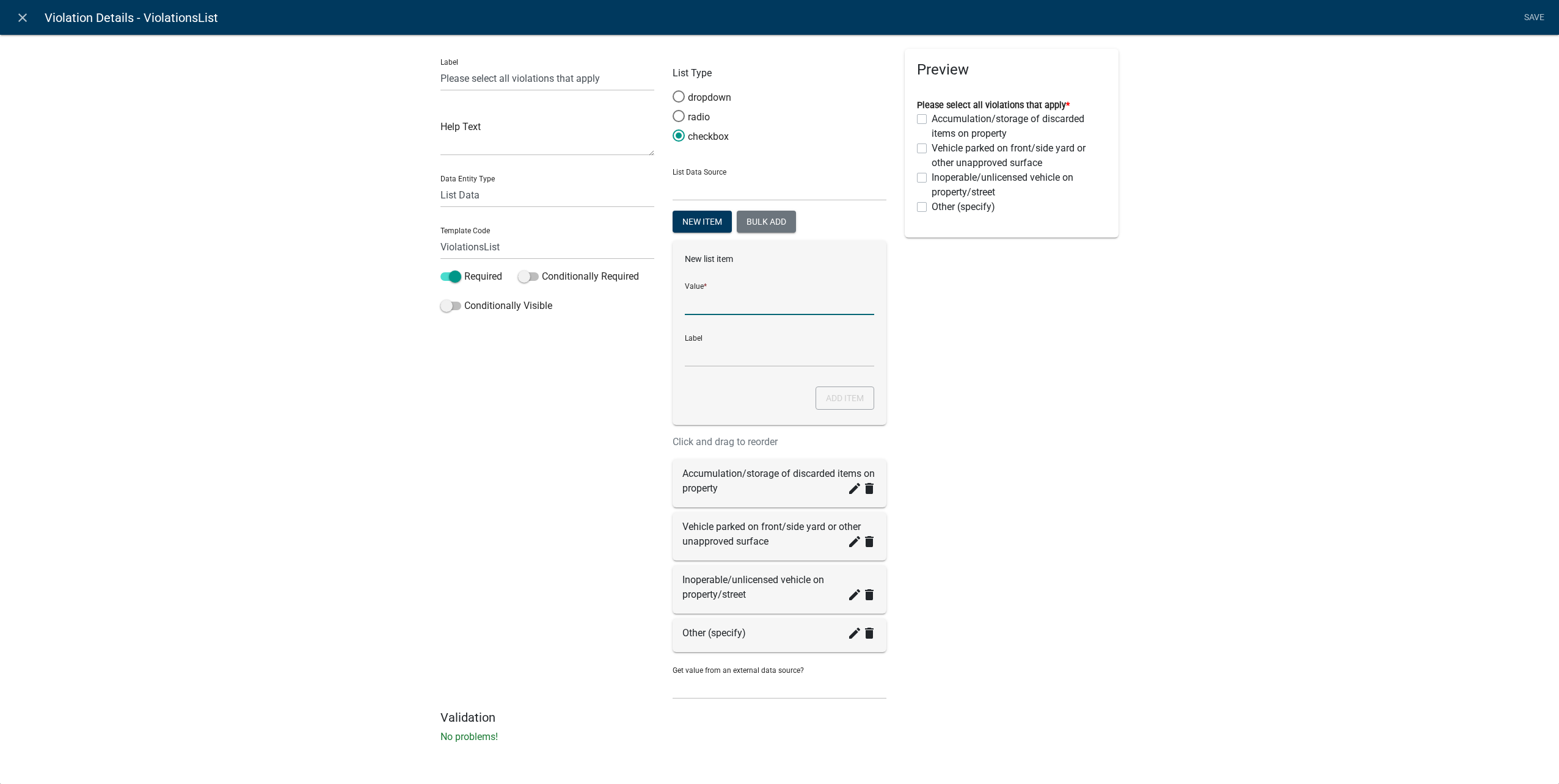
click at [769, 302] on input "List Data Source" at bounding box center [779, 302] width 189 height 25
type input "Pet waste on neighboring private property and/or abundant accumulation of pet w…"
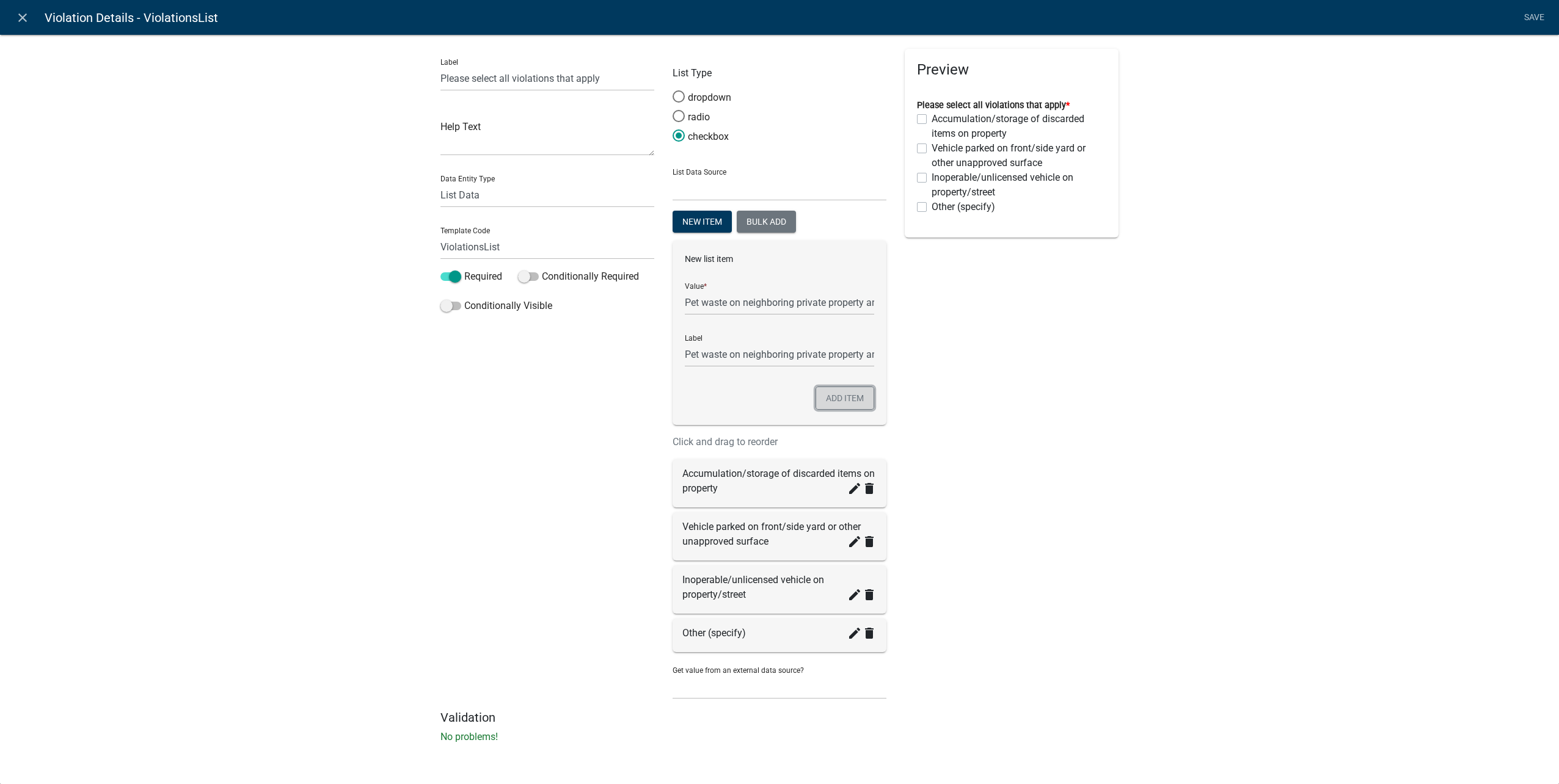
click at [833, 397] on button "Add item" at bounding box center [845, 398] width 59 height 23
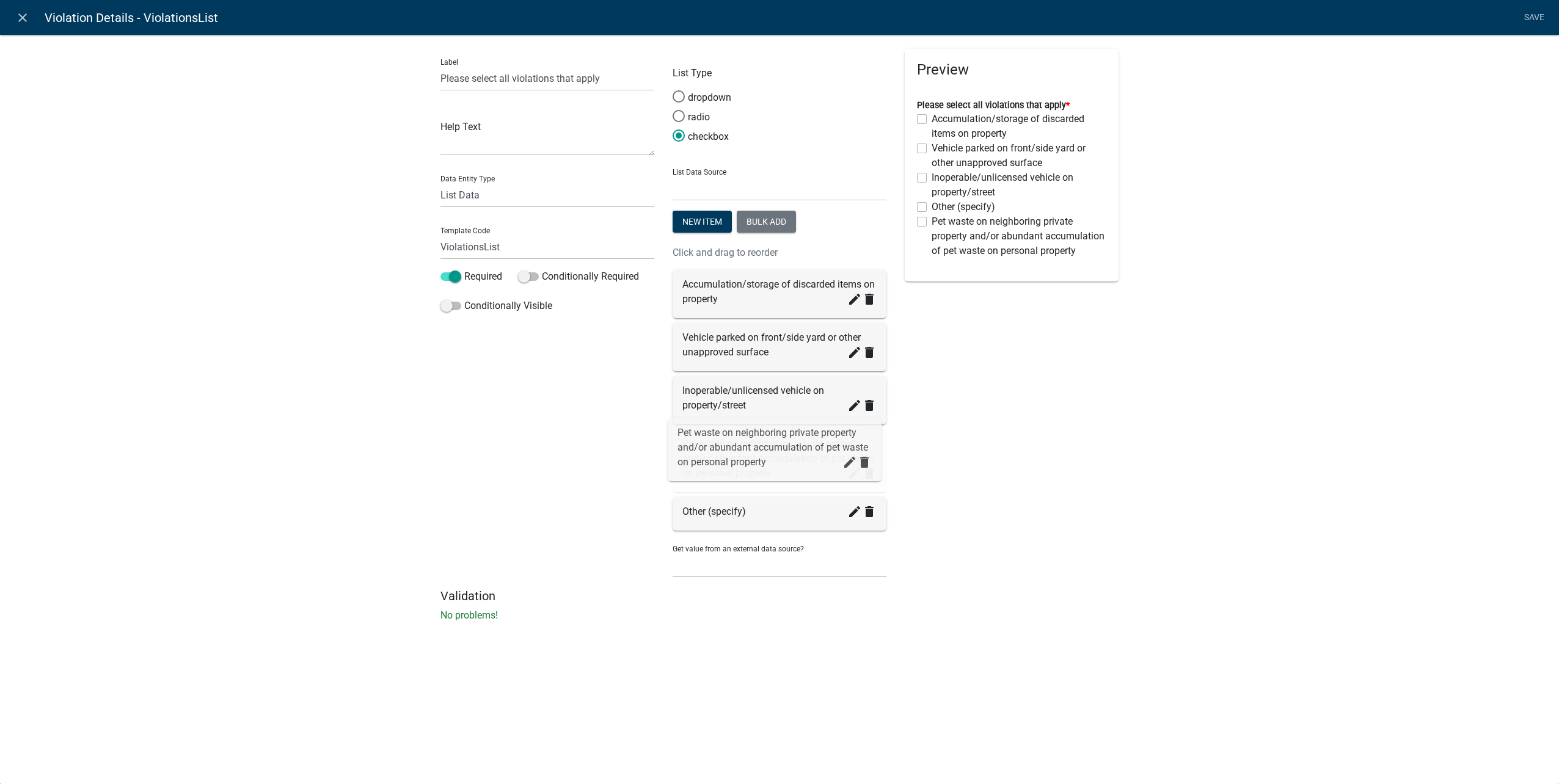
drag, startPoint x: 801, startPoint y: 492, endPoint x: 796, endPoint y: 441, distance: 51.2
click at [718, 218] on button "New item" at bounding box center [702, 221] width 59 height 22
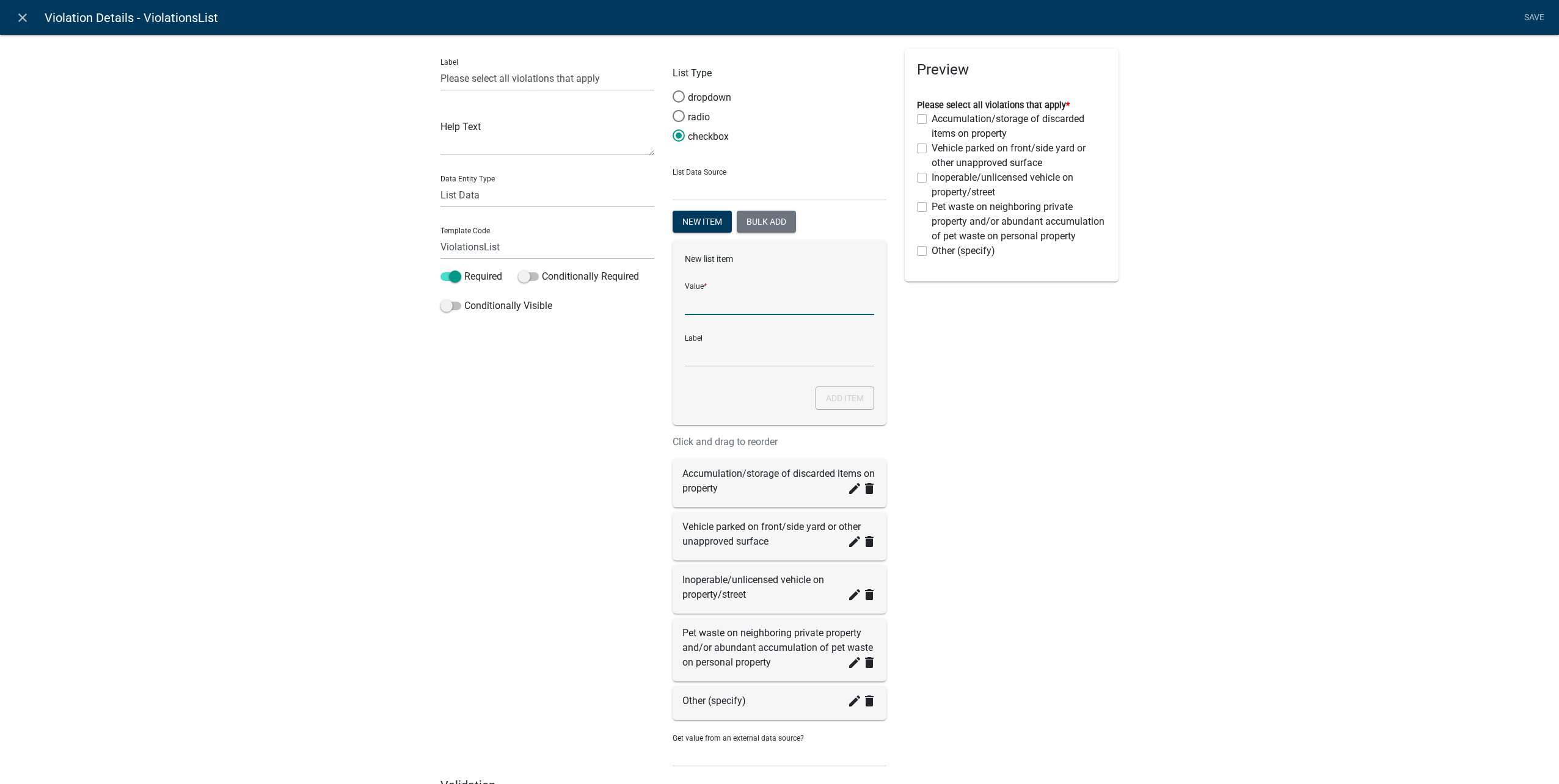
click at [753, 302] on input "List Data Source" at bounding box center [779, 302] width 189 height 25
type input "Keeping animals other than domestic pets"
click at [815, 392] on button "Add item" at bounding box center [845, 398] width 59 height 23
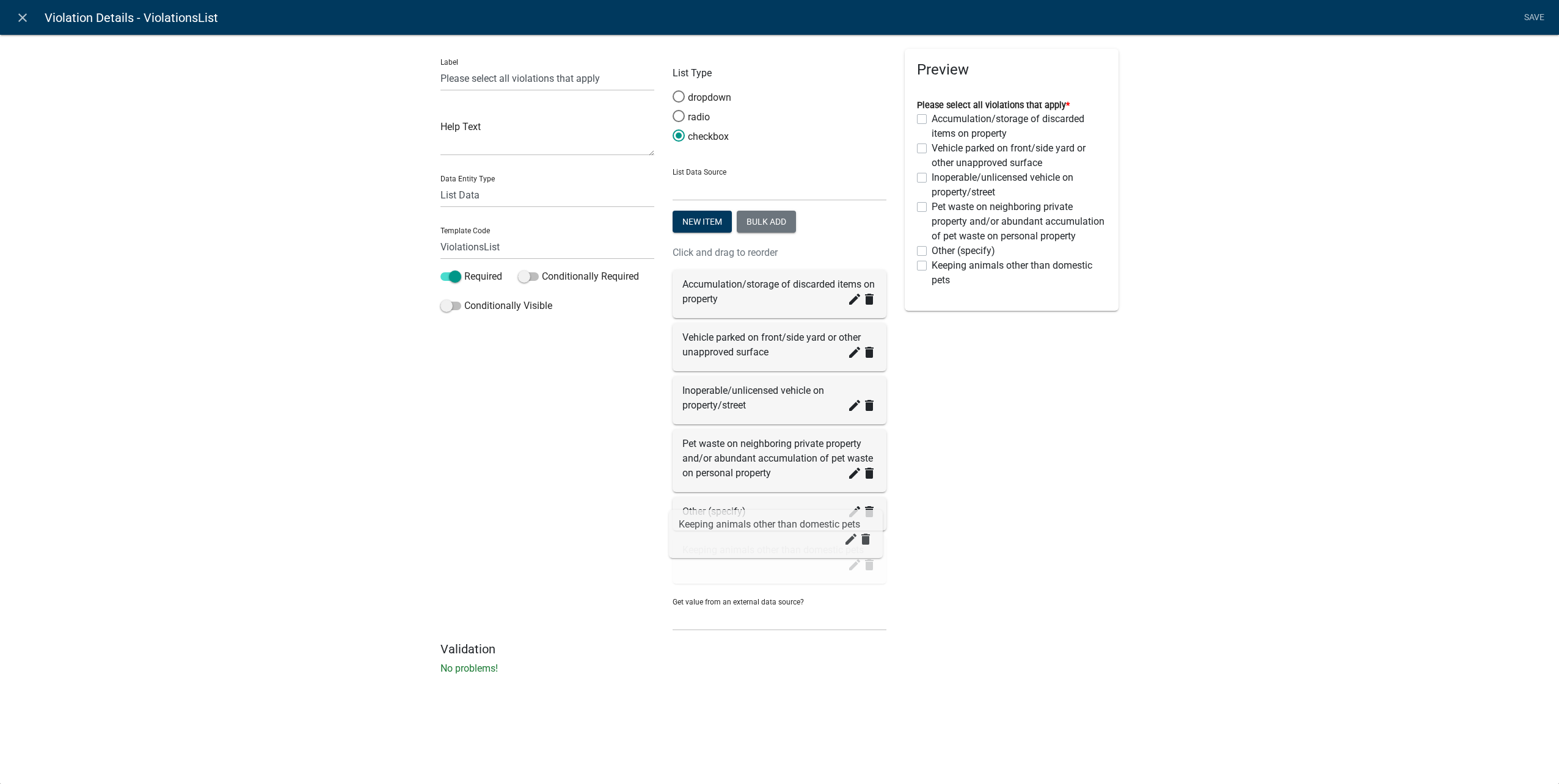
drag, startPoint x: 782, startPoint y: 551, endPoint x: 776, endPoint y: 506, distance: 45.4
click at [687, 224] on button "New item" at bounding box center [702, 221] width 59 height 22
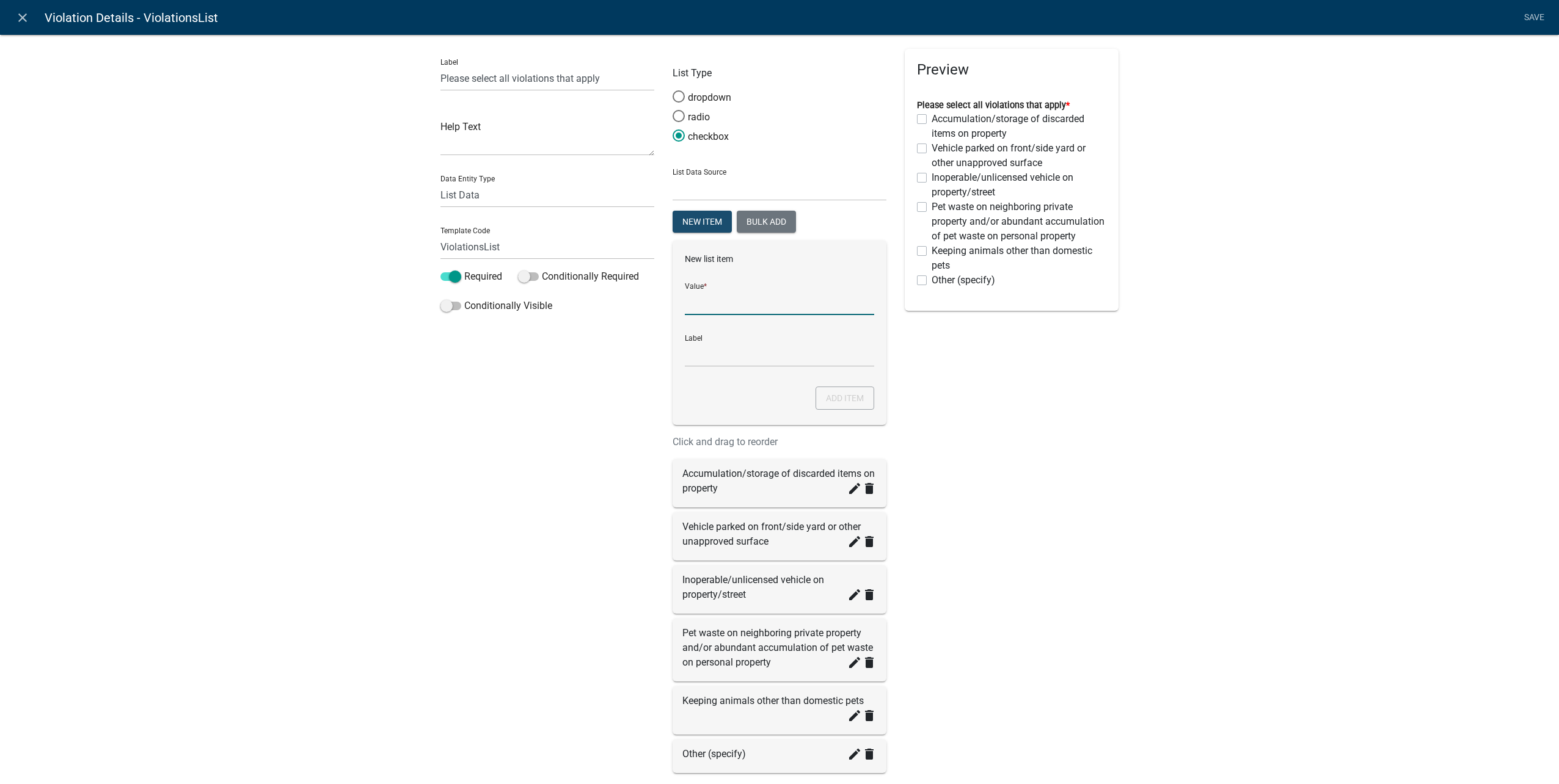
click at [719, 294] on input "List Data Source" at bounding box center [779, 302] width 189 height 25
type input "Fence in disrepair/made of unapproved materials"
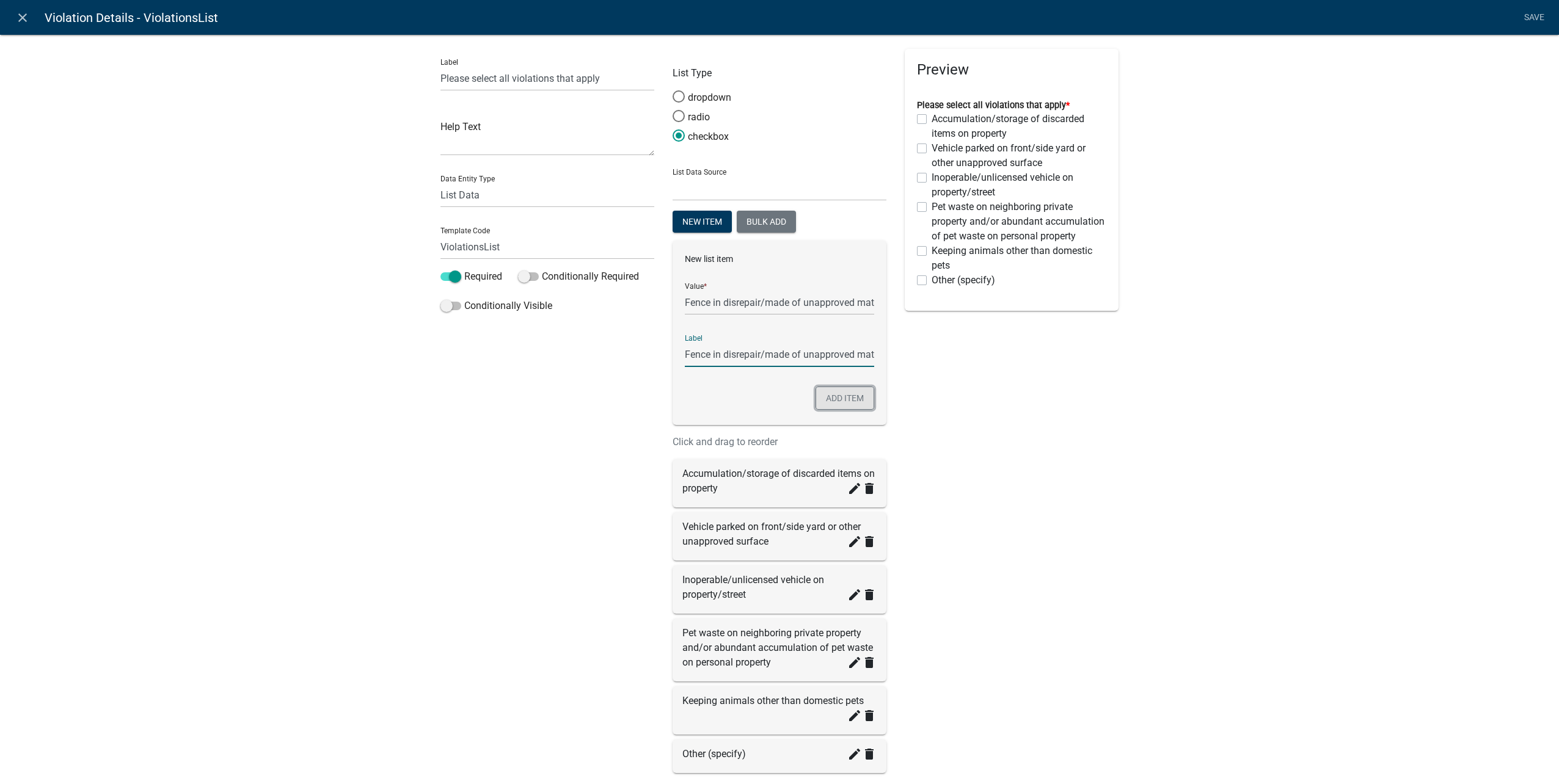
click at [860, 386] on button "Add item" at bounding box center [845, 398] width 59 height 23
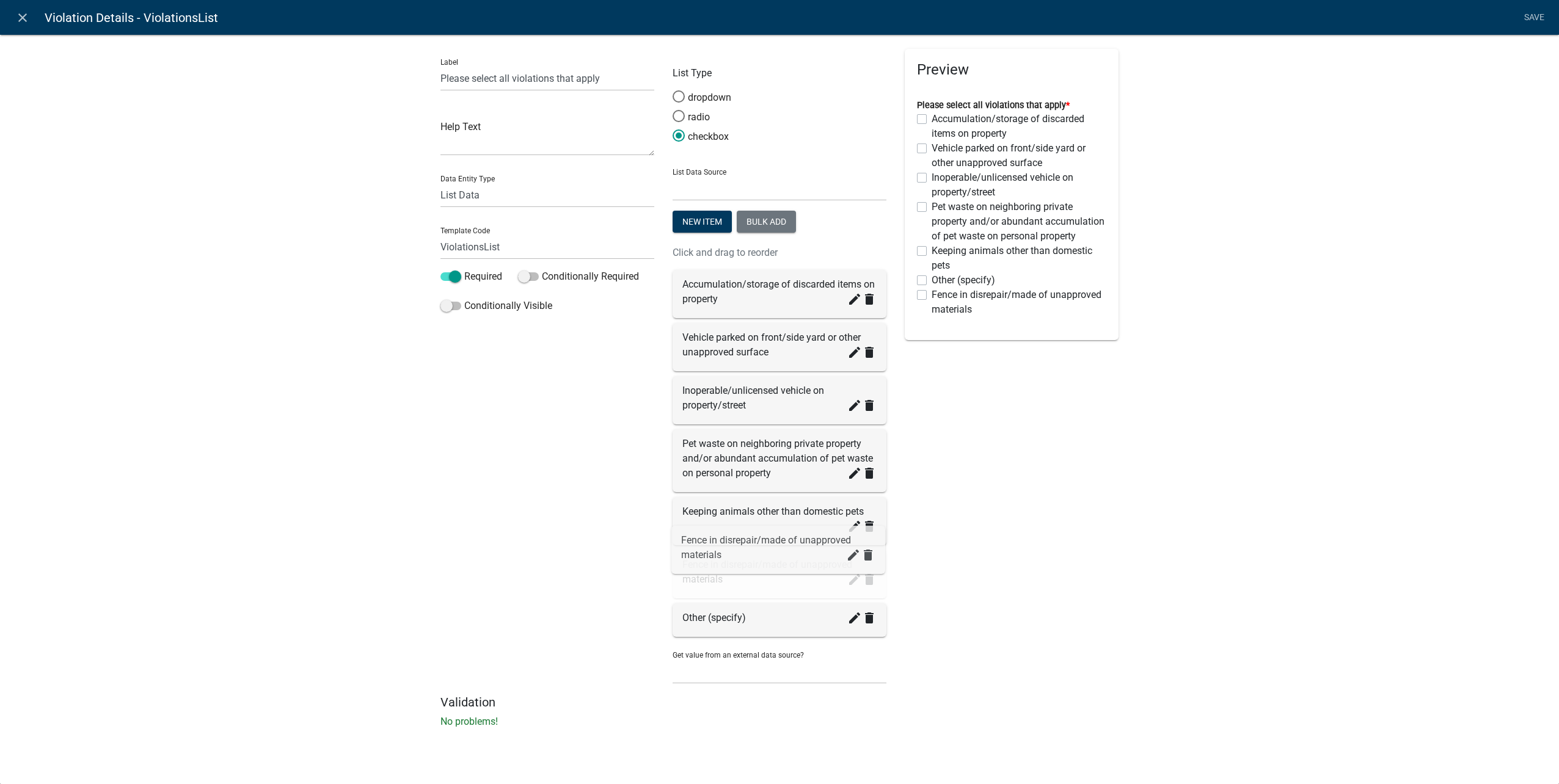
drag, startPoint x: 765, startPoint y: 621, endPoint x: 765, endPoint y: 557, distance: 64.0
click at [686, 221] on button "New item" at bounding box center [702, 221] width 59 height 22
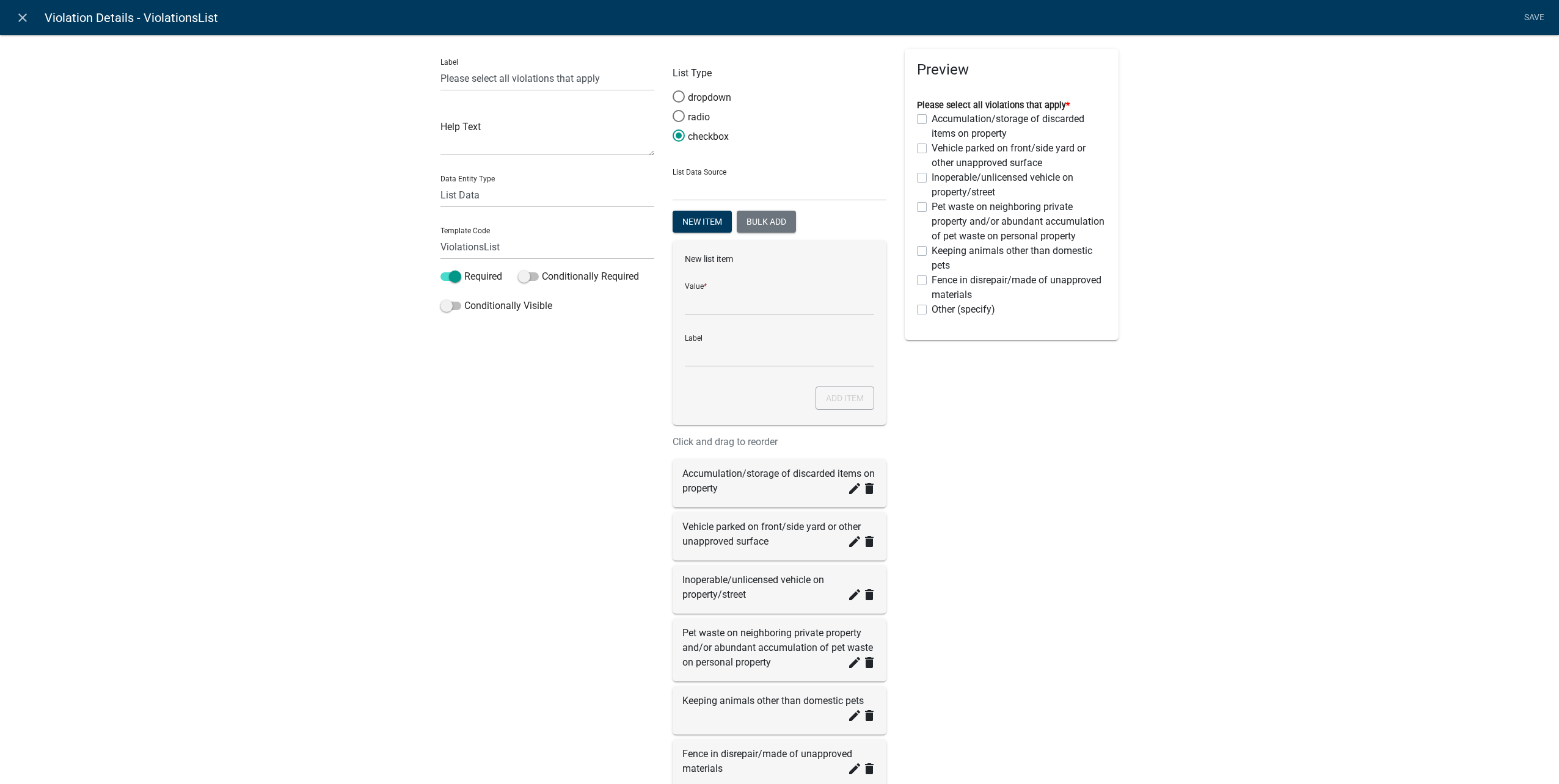
click at [744, 288] on div "Value *" at bounding box center [779, 294] width 189 height 42
click at [746, 295] on input "List Data Source" at bounding box center [779, 302] width 189 height 25
type input "Burning of rubbish or other unapproved substance"
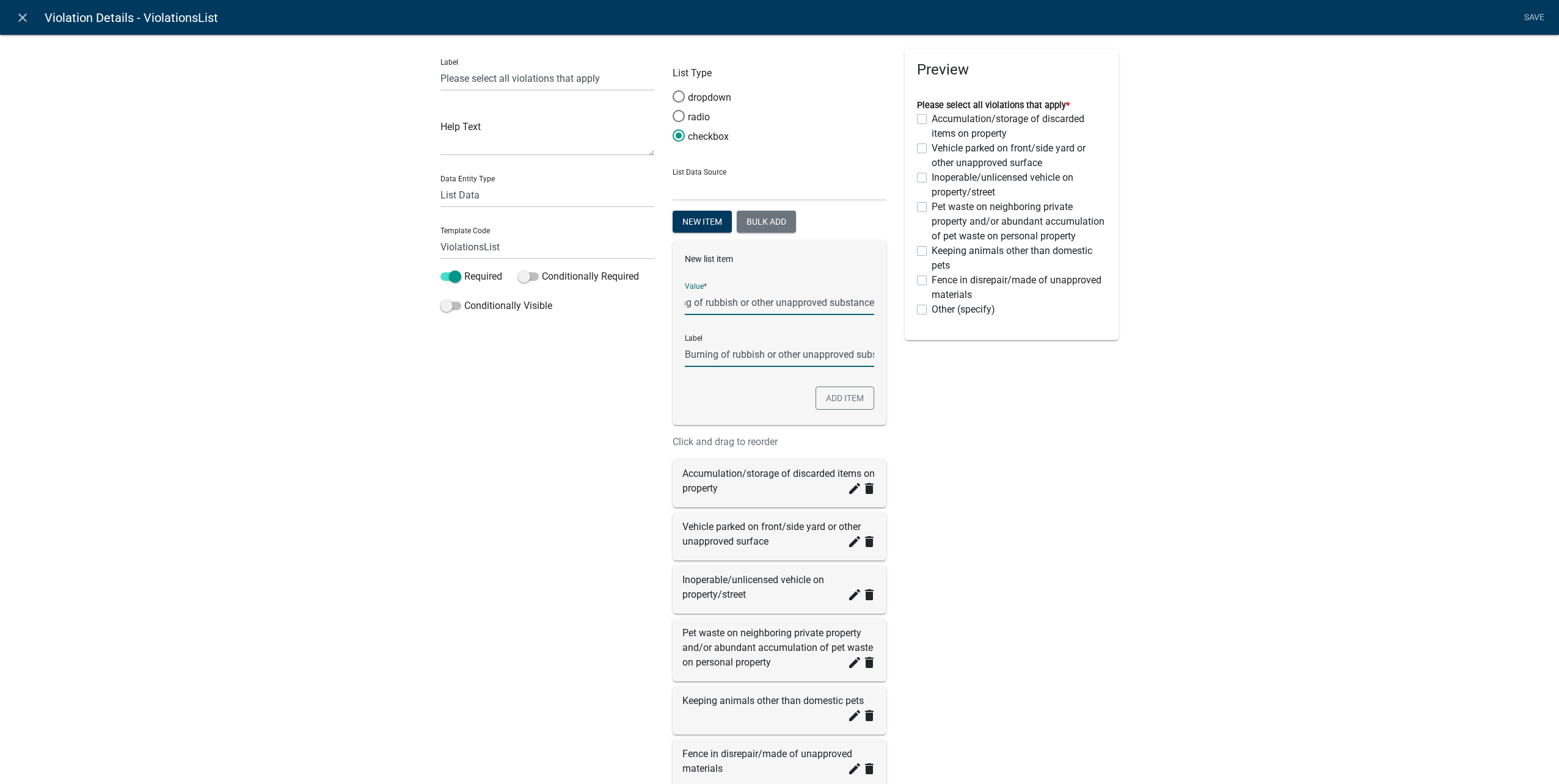
scroll to position [0, 0]
click at [841, 403] on button "Add item" at bounding box center [845, 398] width 59 height 23
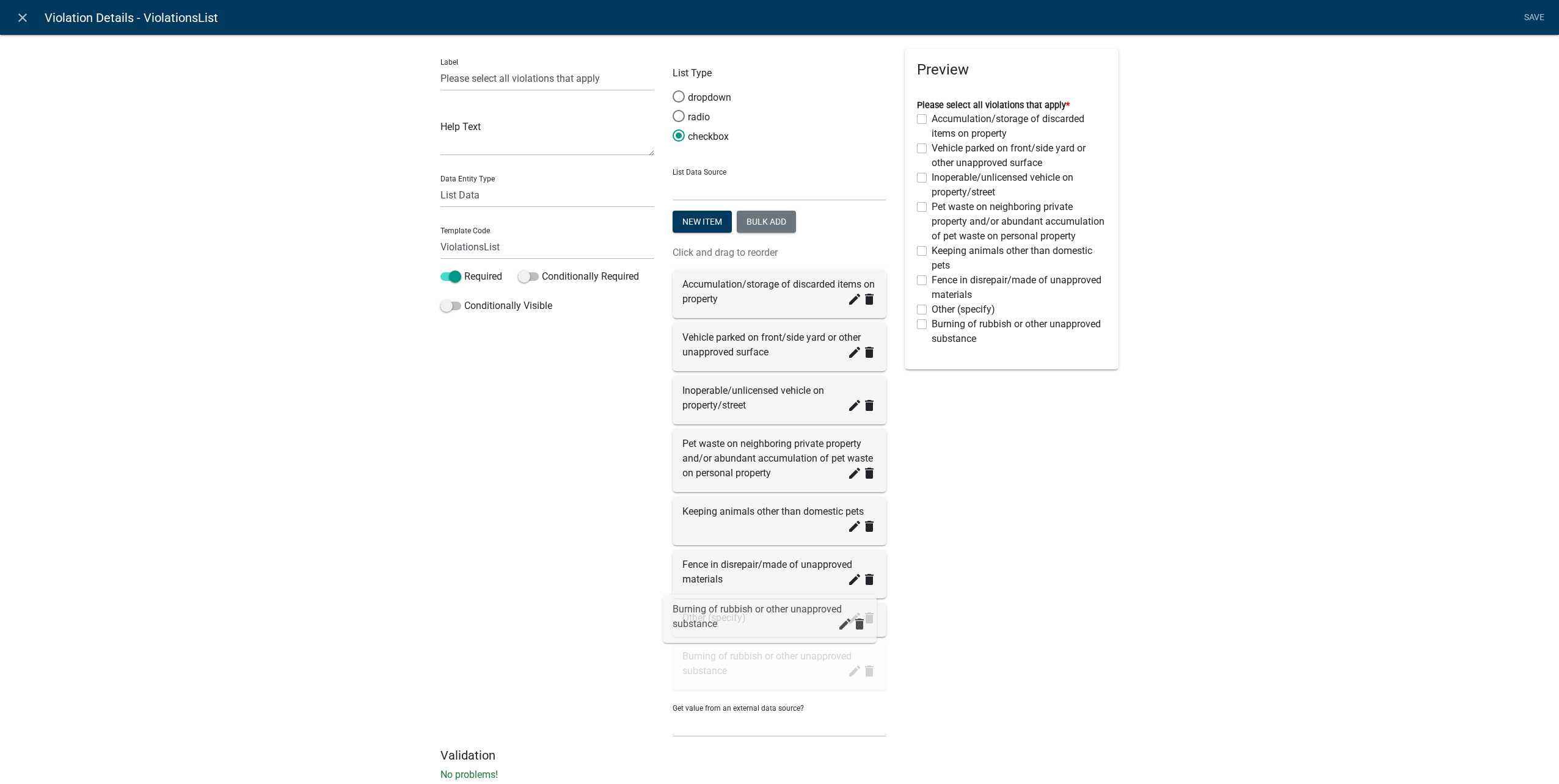
drag, startPoint x: 769, startPoint y: 671, endPoint x: 763, endPoint y: 620, distance: 51.4
drag, startPoint x: 740, startPoint y: 669, endPoint x: 735, endPoint y: 610, distance: 59.2
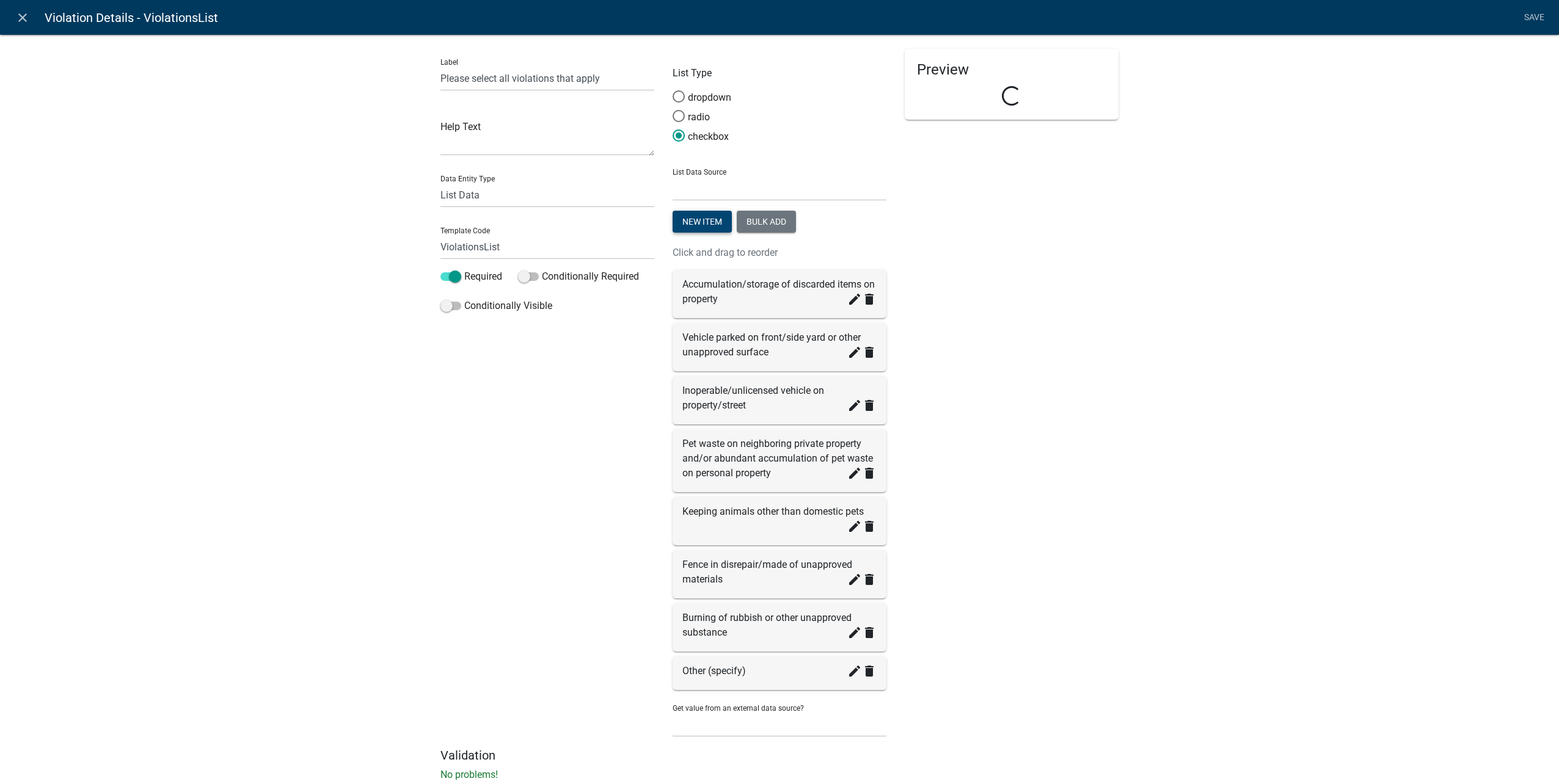
click at [685, 220] on button "New item" at bounding box center [702, 221] width 59 height 22
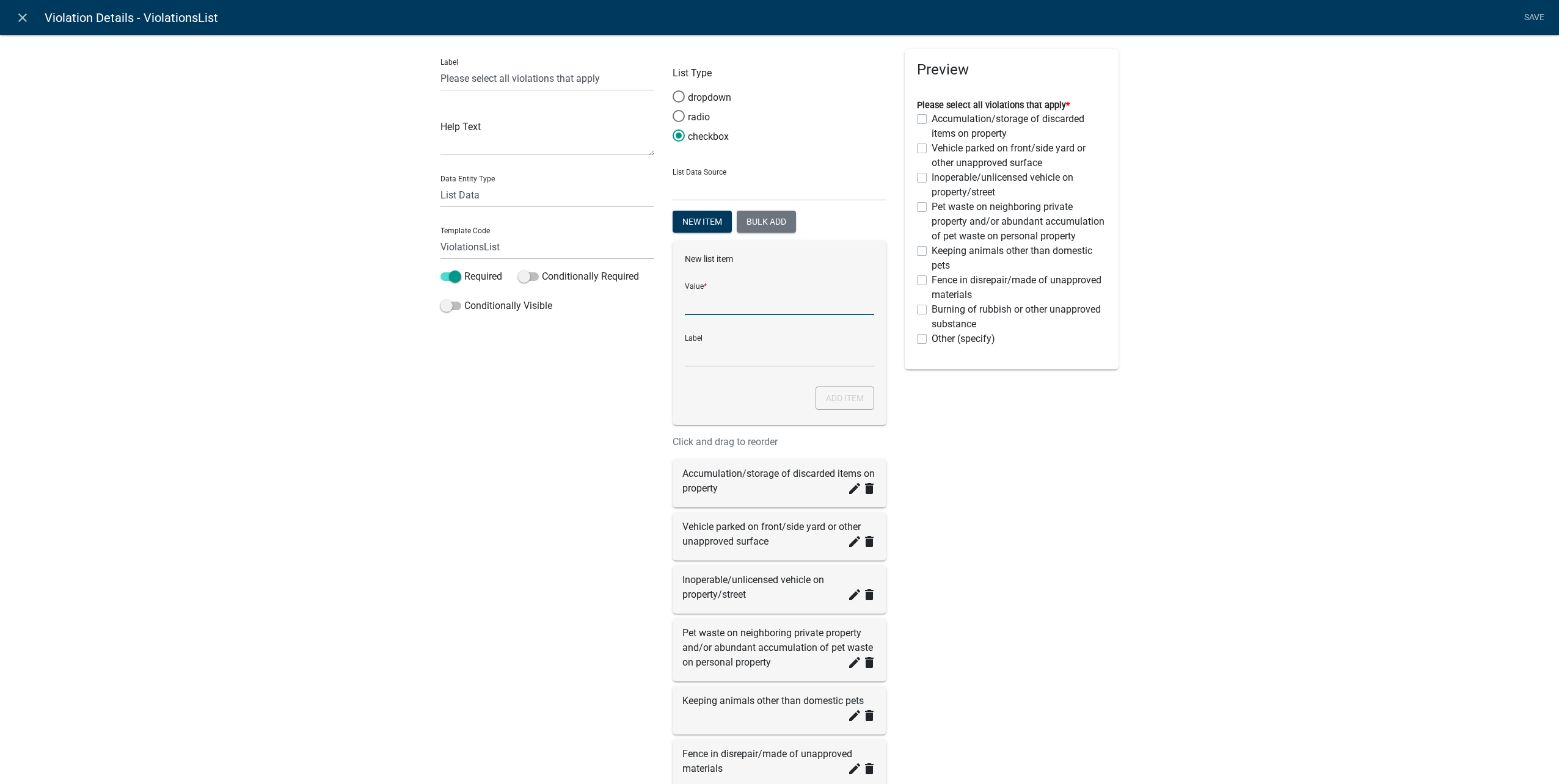
click at [746, 297] on input "List Data Source" at bounding box center [779, 302] width 189 height 25
type input "Parking of semi-trailer within a residential district zone"
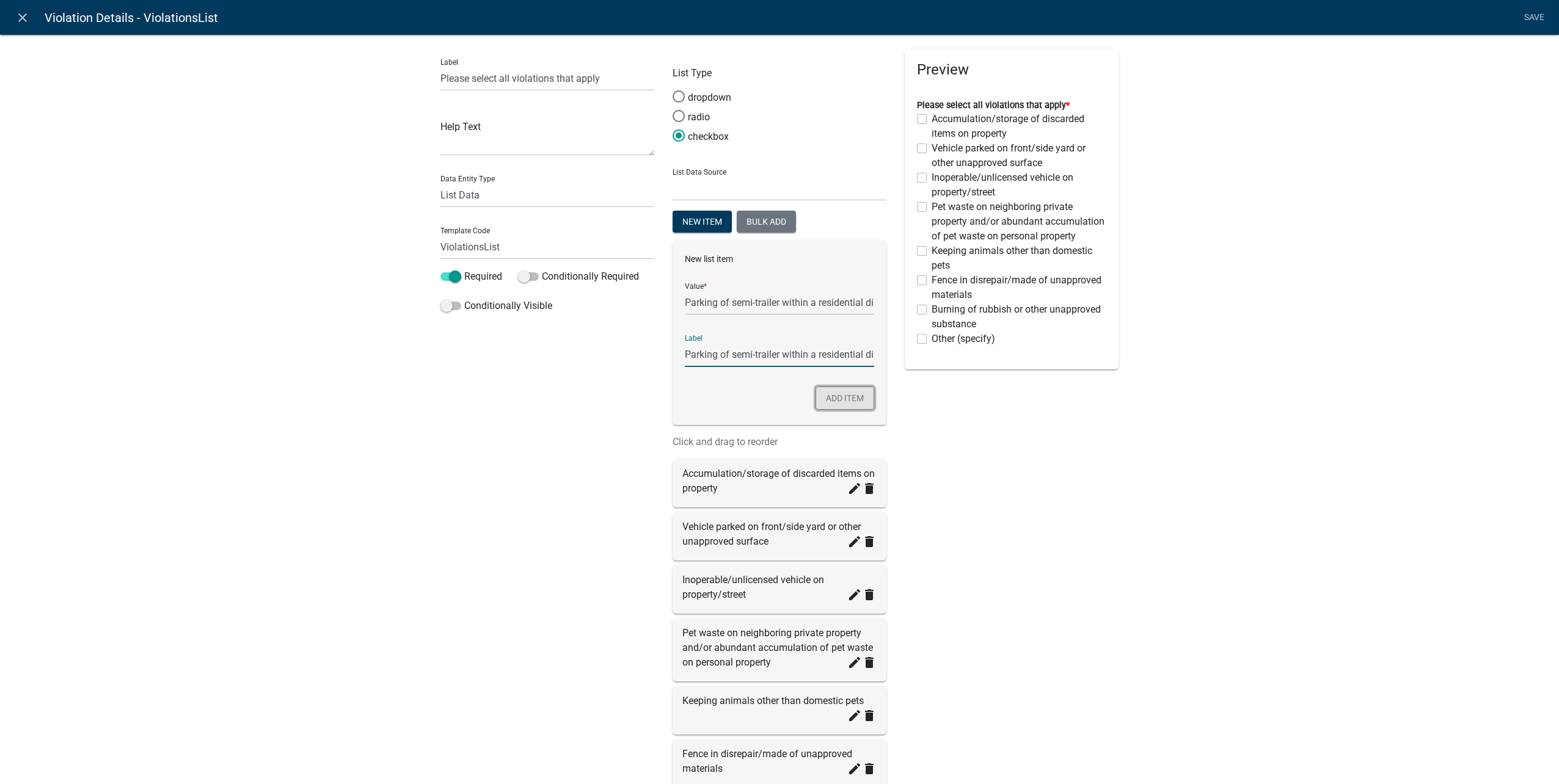
click at [822, 398] on button "Add item" at bounding box center [845, 398] width 59 height 23
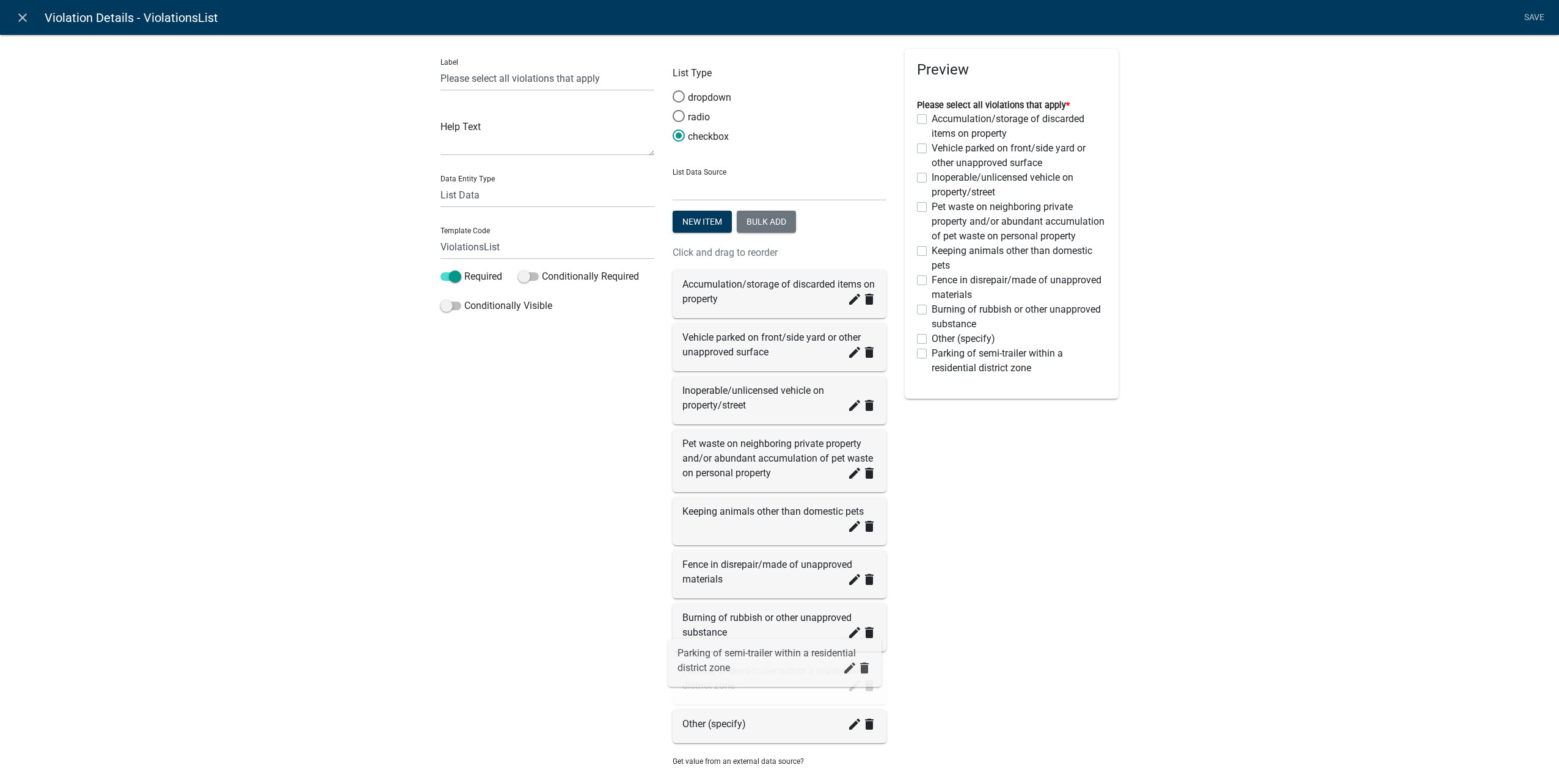
drag, startPoint x: 728, startPoint y: 730, endPoint x: 728, endPoint y: 673, distance: 57.0
click at [701, 227] on button "New item" at bounding box center [702, 221] width 59 height 22
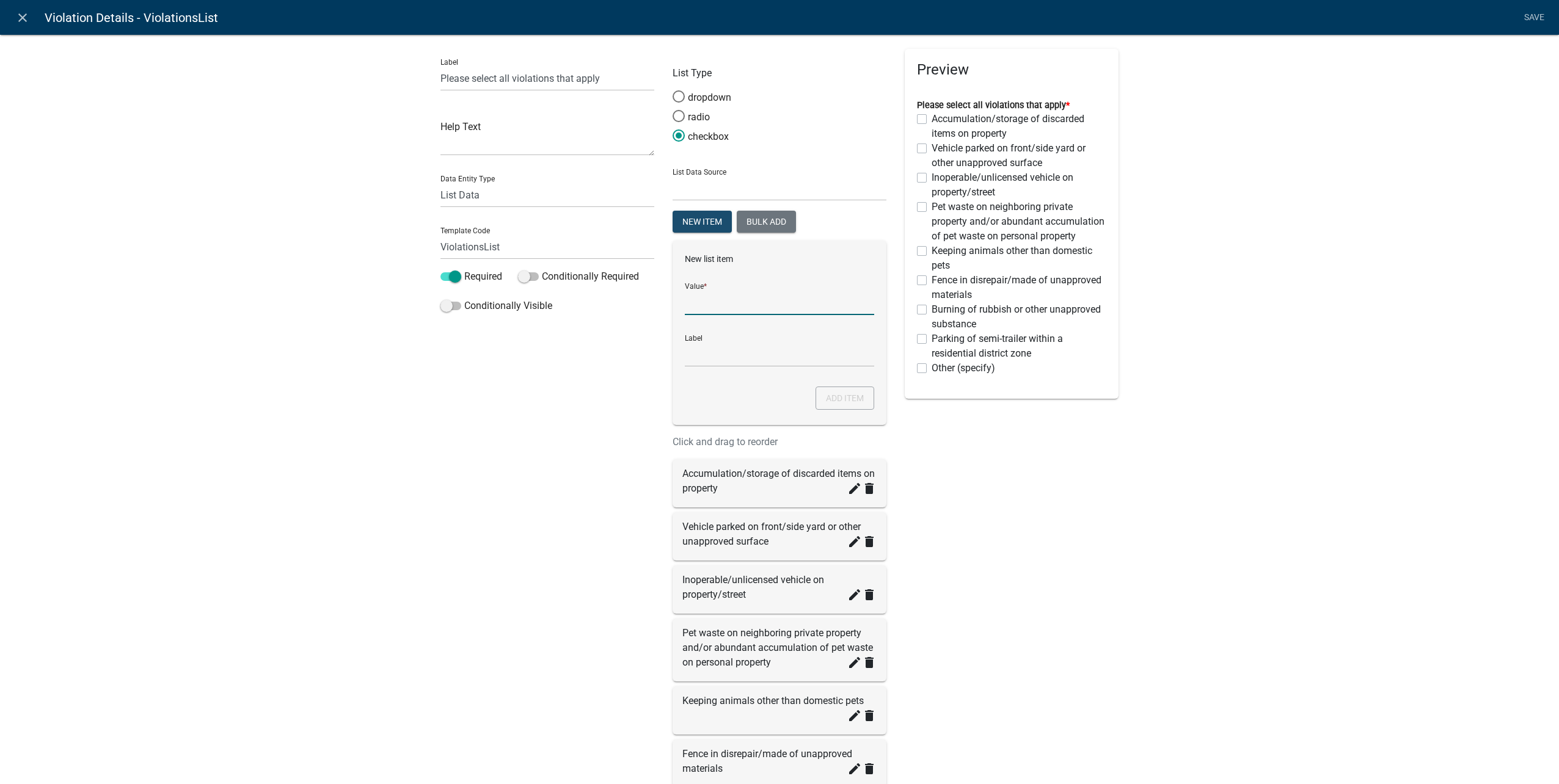
click at [712, 300] on input "List Data Source" at bounding box center [779, 302] width 189 height 25
type input "Commencing work without required permit"
click at [856, 397] on button "Add item" at bounding box center [845, 398] width 59 height 23
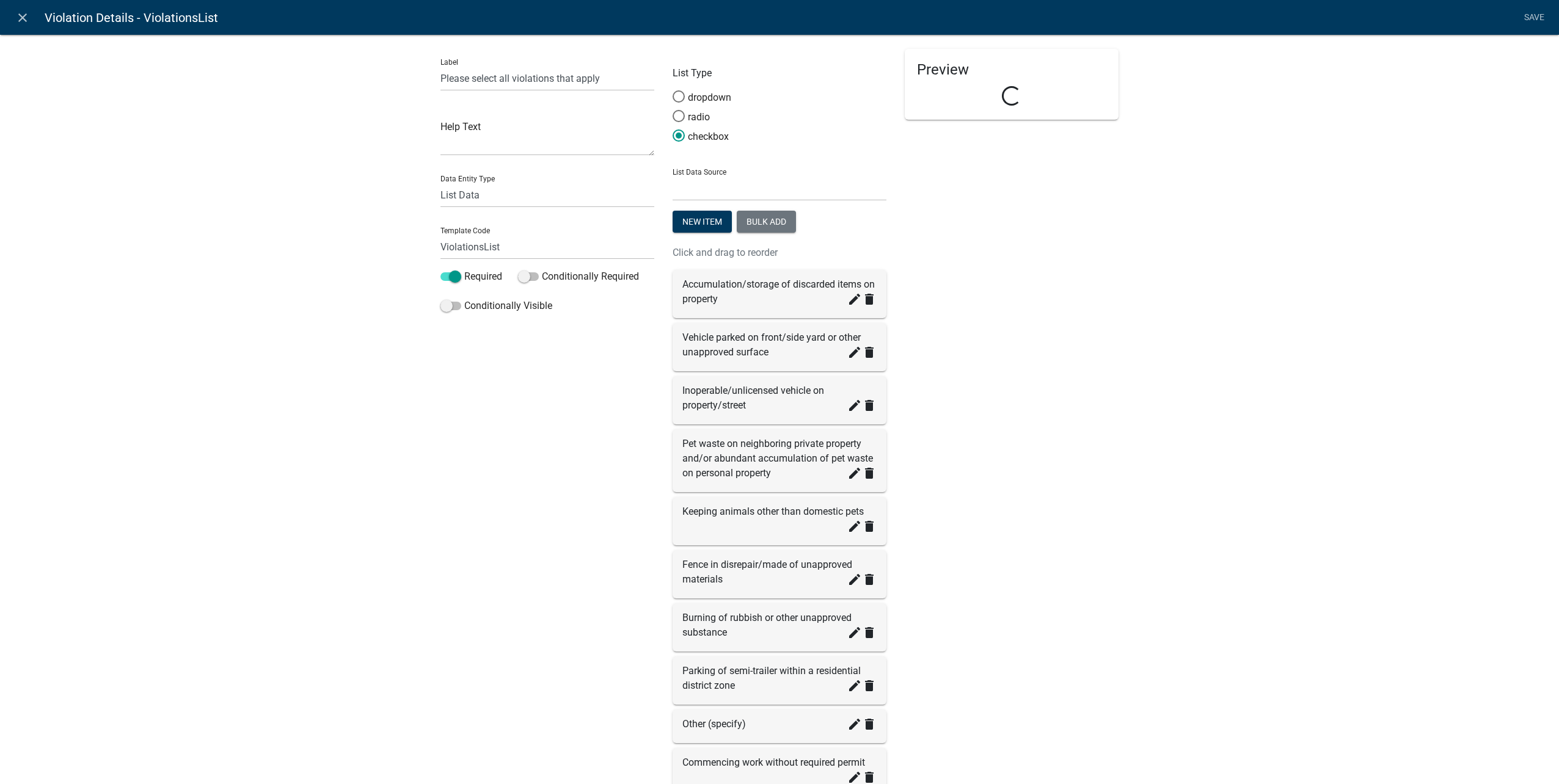
scroll to position [141, 0]
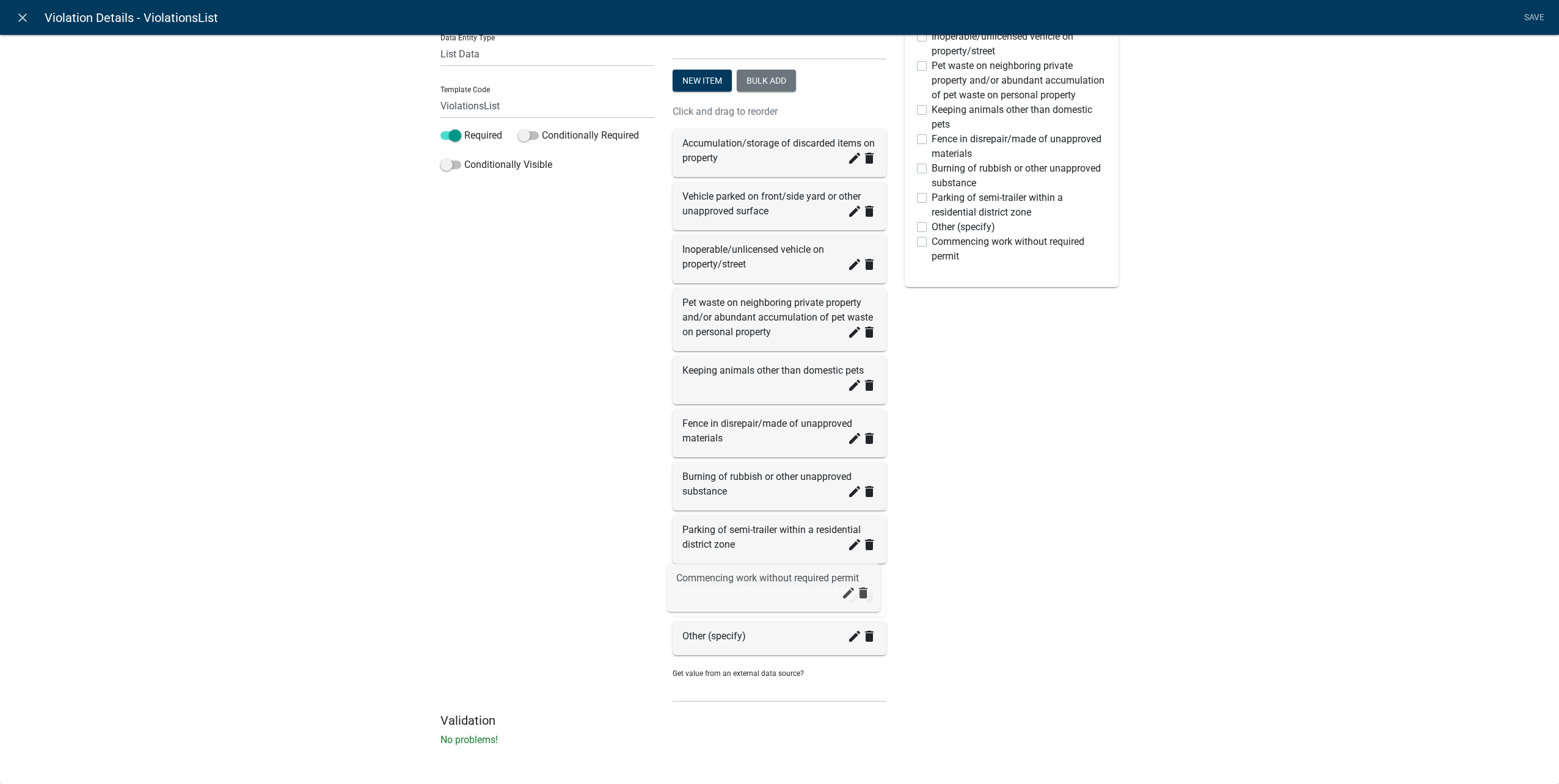
drag, startPoint x: 758, startPoint y: 626, endPoint x: 756, endPoint y: 576, distance: 50.0
click at [703, 74] on button "New item" at bounding box center [702, 80] width 59 height 22
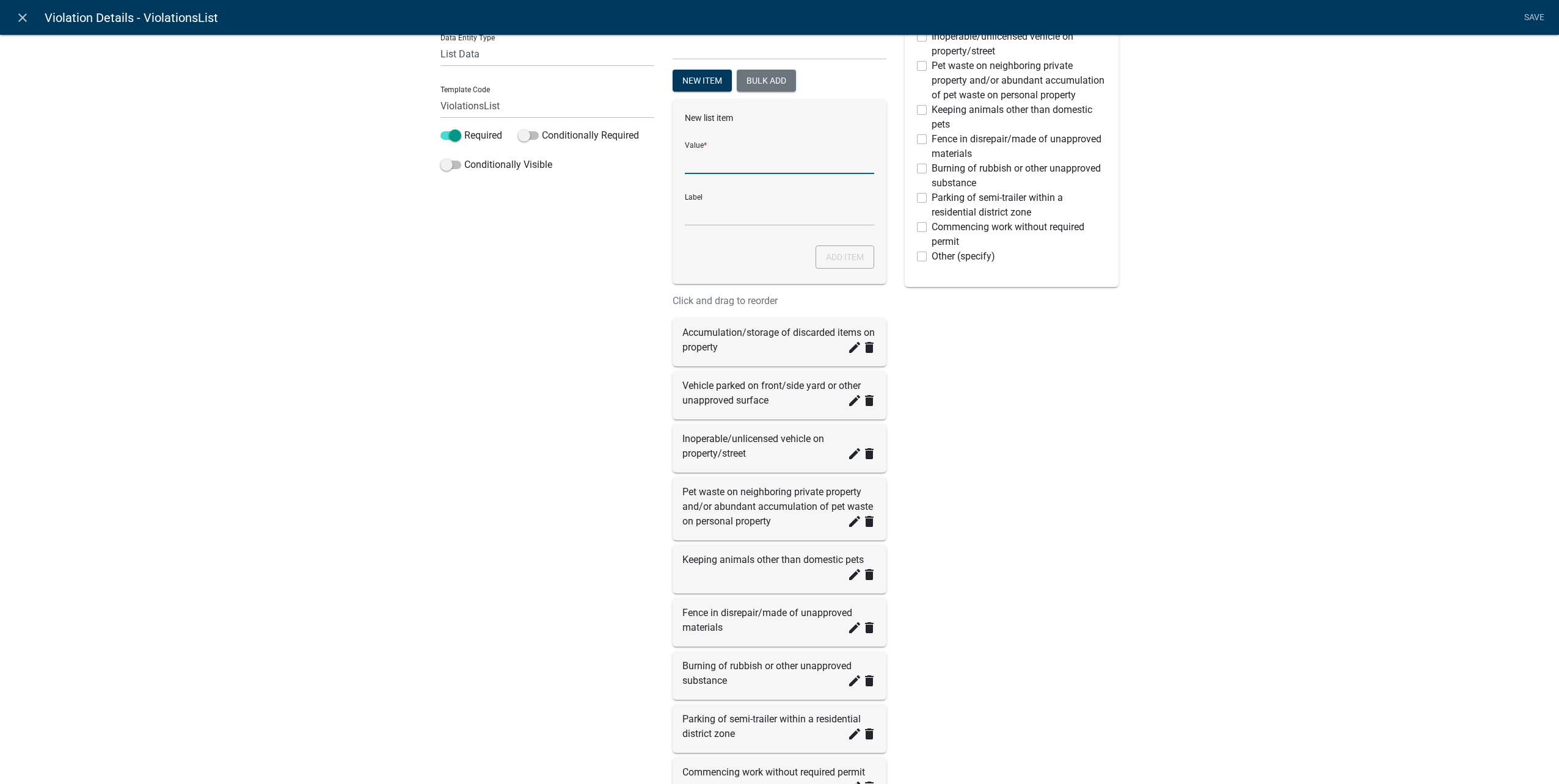
click at [731, 162] on input "List Data Source" at bounding box center [779, 161] width 189 height 25
type input "Property in disrepair"
click at [852, 256] on button "Add item" at bounding box center [845, 257] width 59 height 23
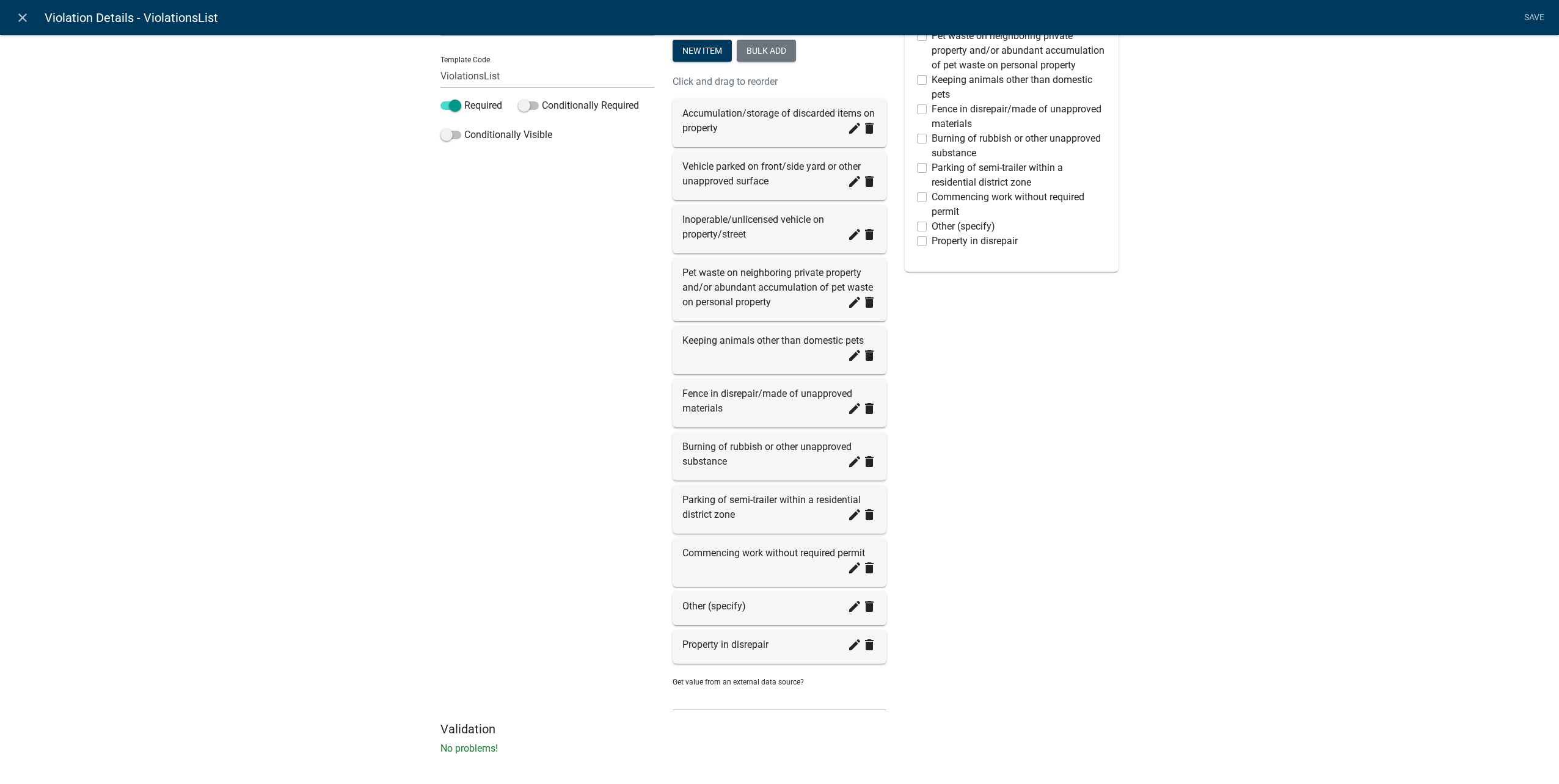
scroll to position [179, 0]
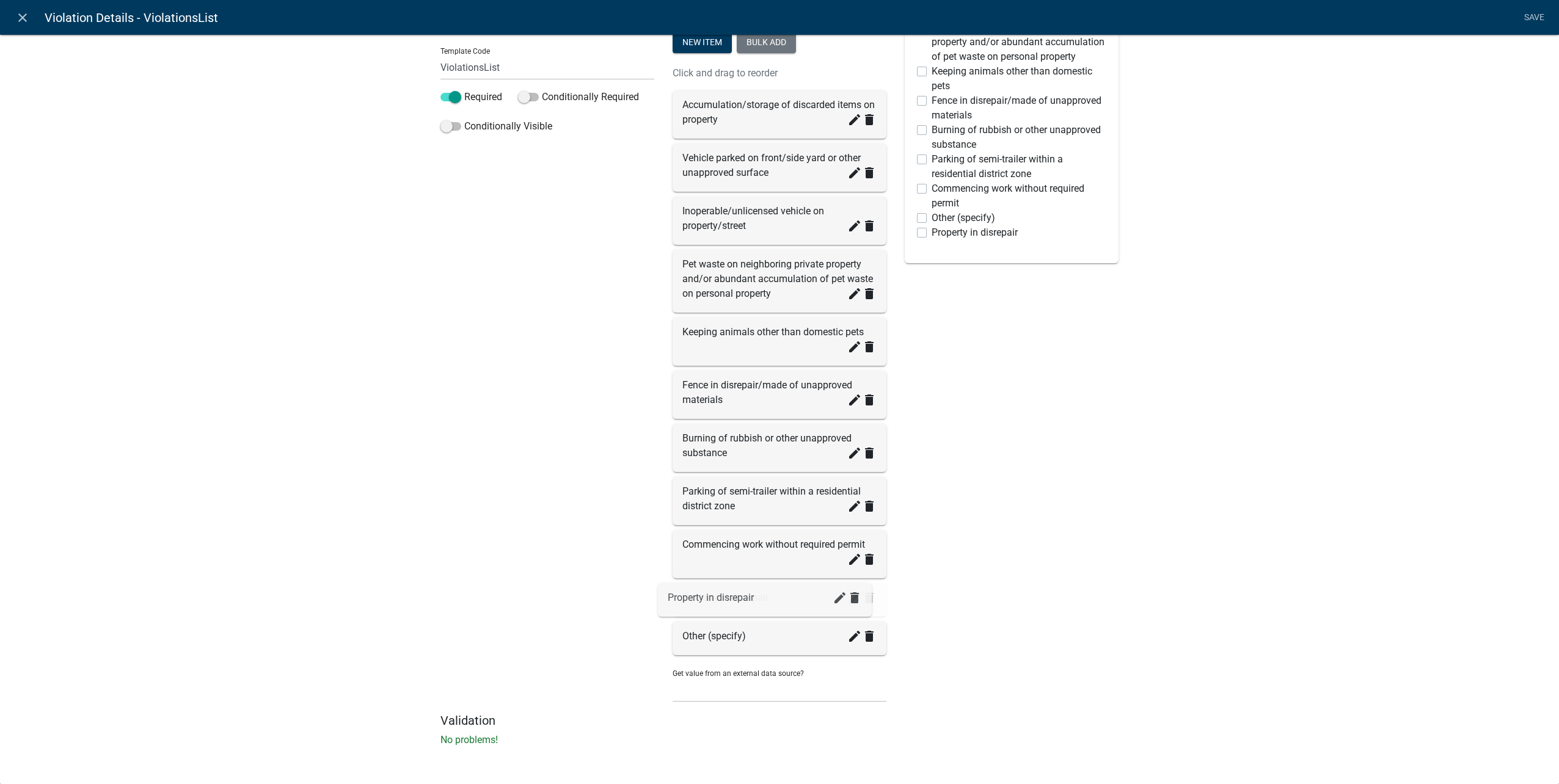
drag, startPoint x: 753, startPoint y: 616, endPoint x: 750, endPoint y: 595, distance: 21.2
click at [691, 47] on button "New item" at bounding box center [702, 42] width 59 height 22
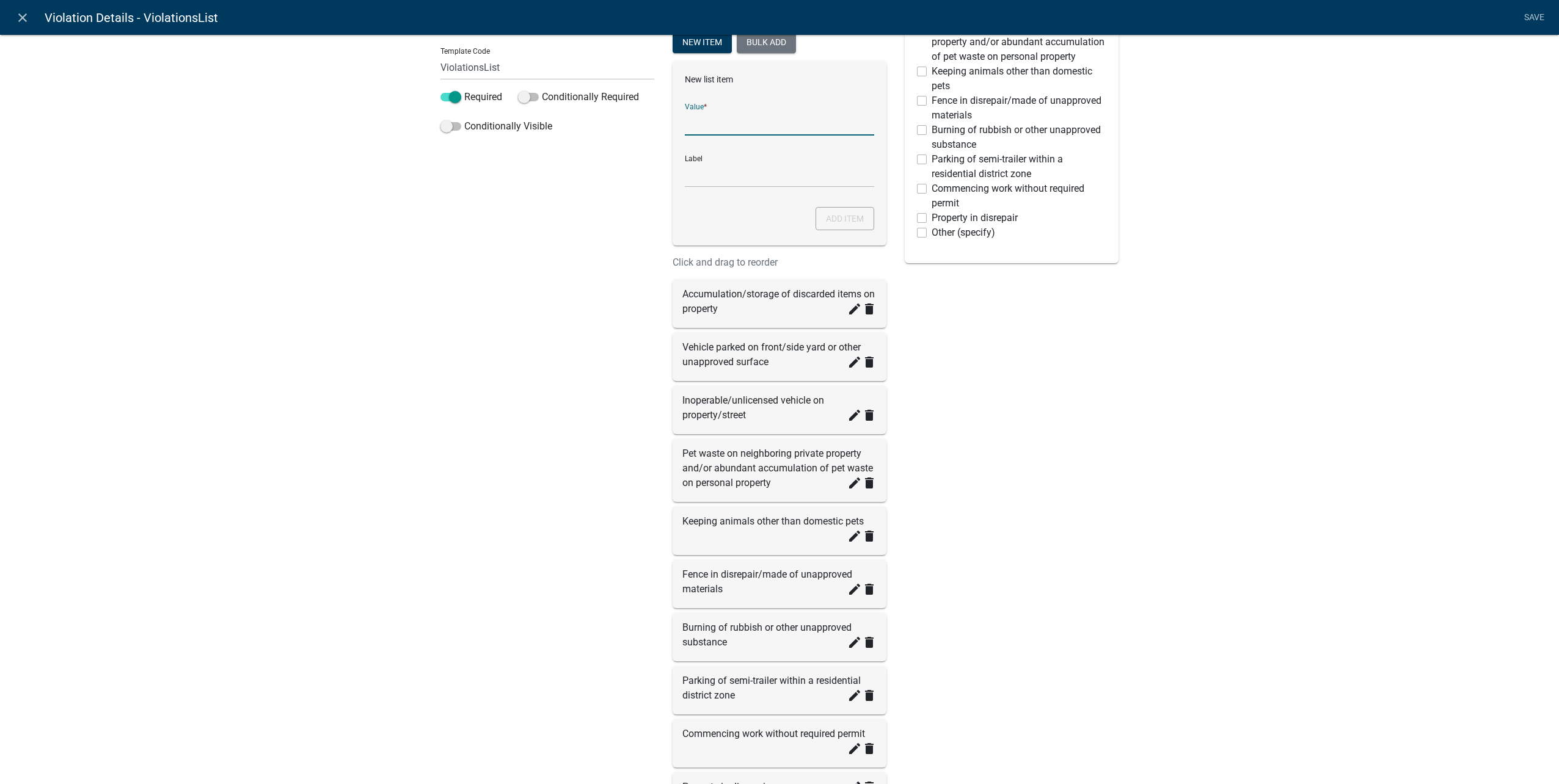
click at [737, 120] on input "List Data Source" at bounding box center [779, 123] width 189 height 25
type input "Operation/structure exists without required conditional use permit"
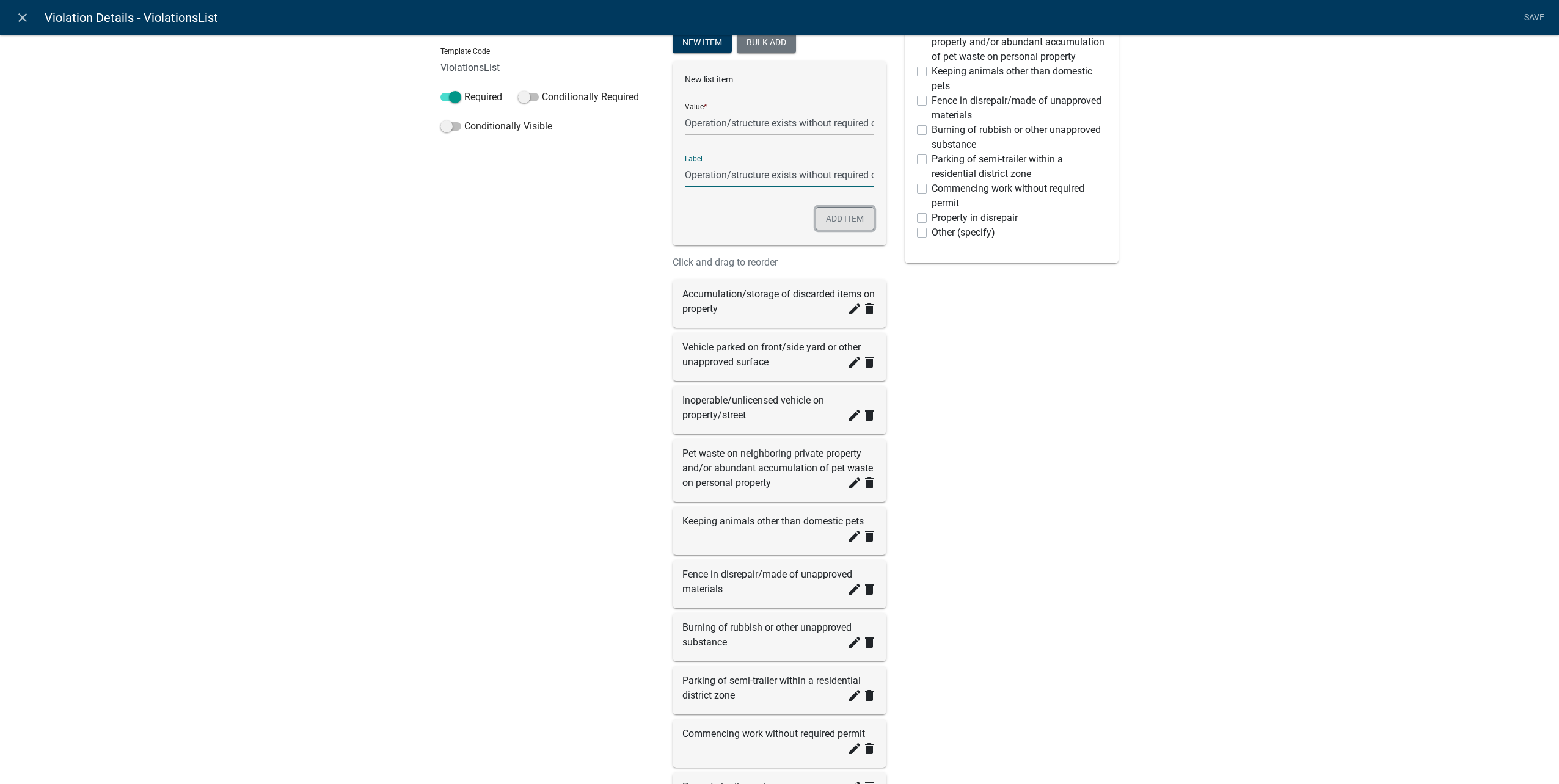
click at [852, 220] on button "Add item" at bounding box center [845, 218] width 59 height 23
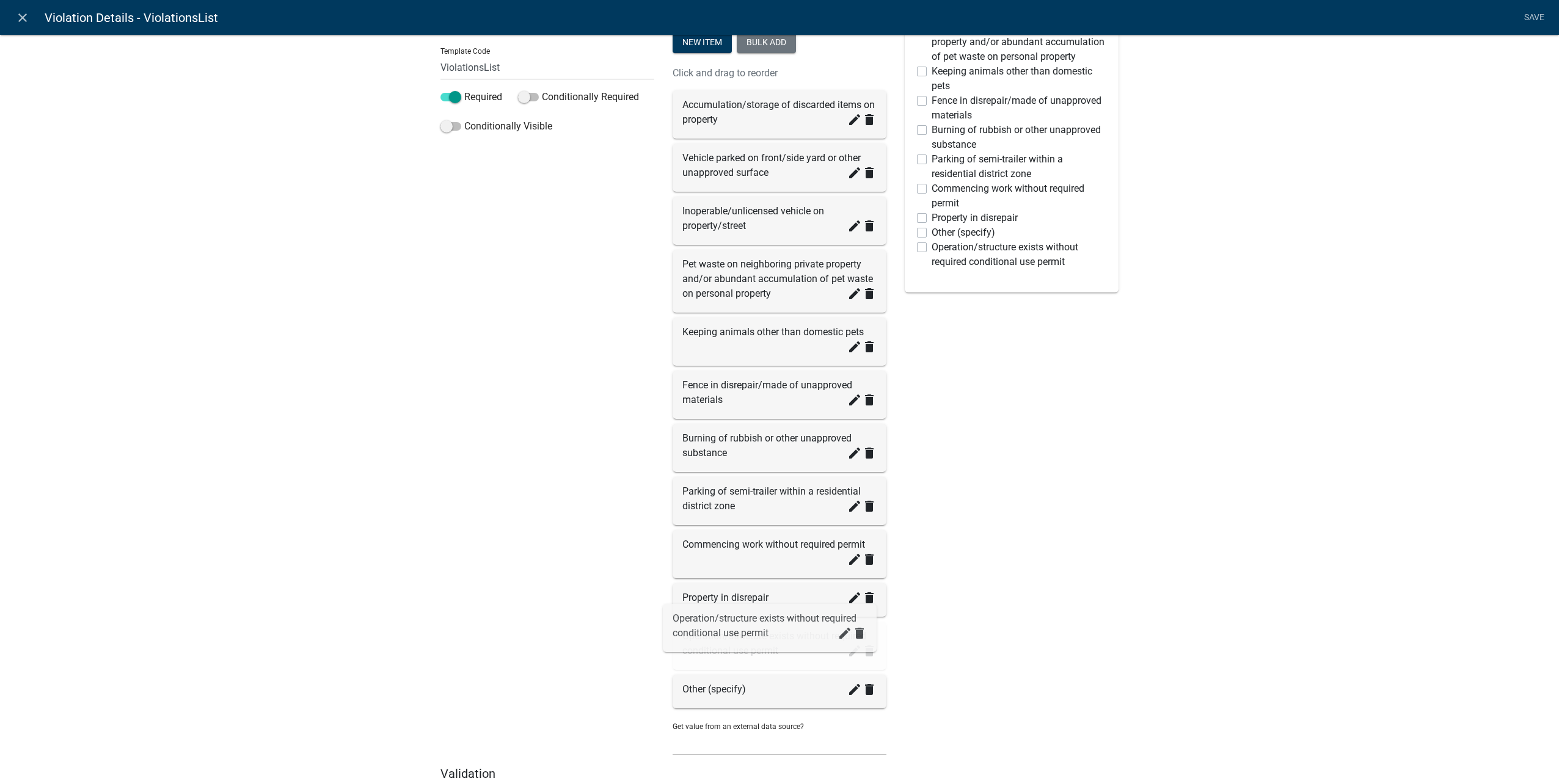
drag, startPoint x: 774, startPoint y: 691, endPoint x: 768, endPoint y: 634, distance: 57.3
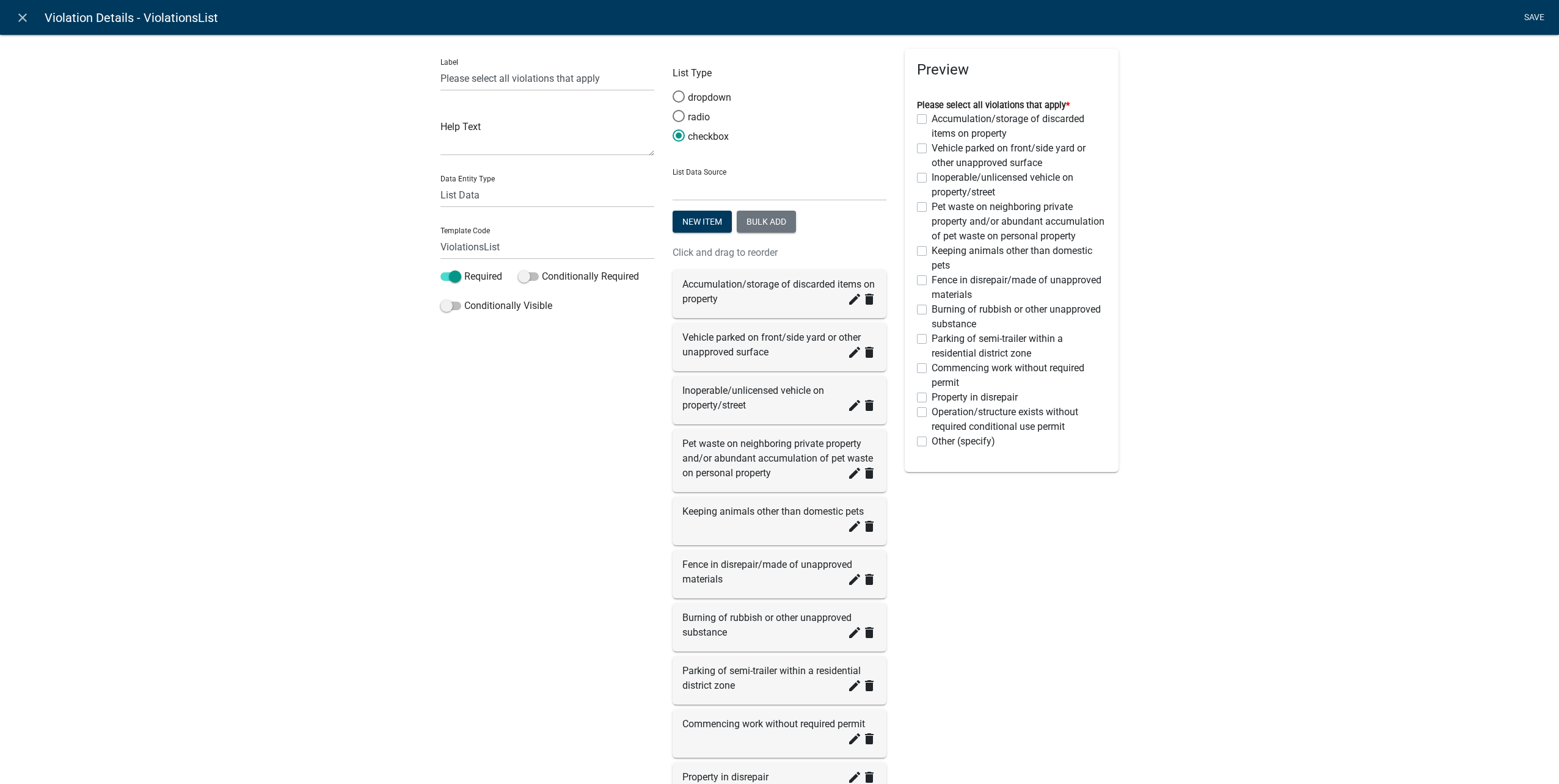
click at [1521, 14] on link "Save" at bounding box center [1534, 18] width 31 height 23
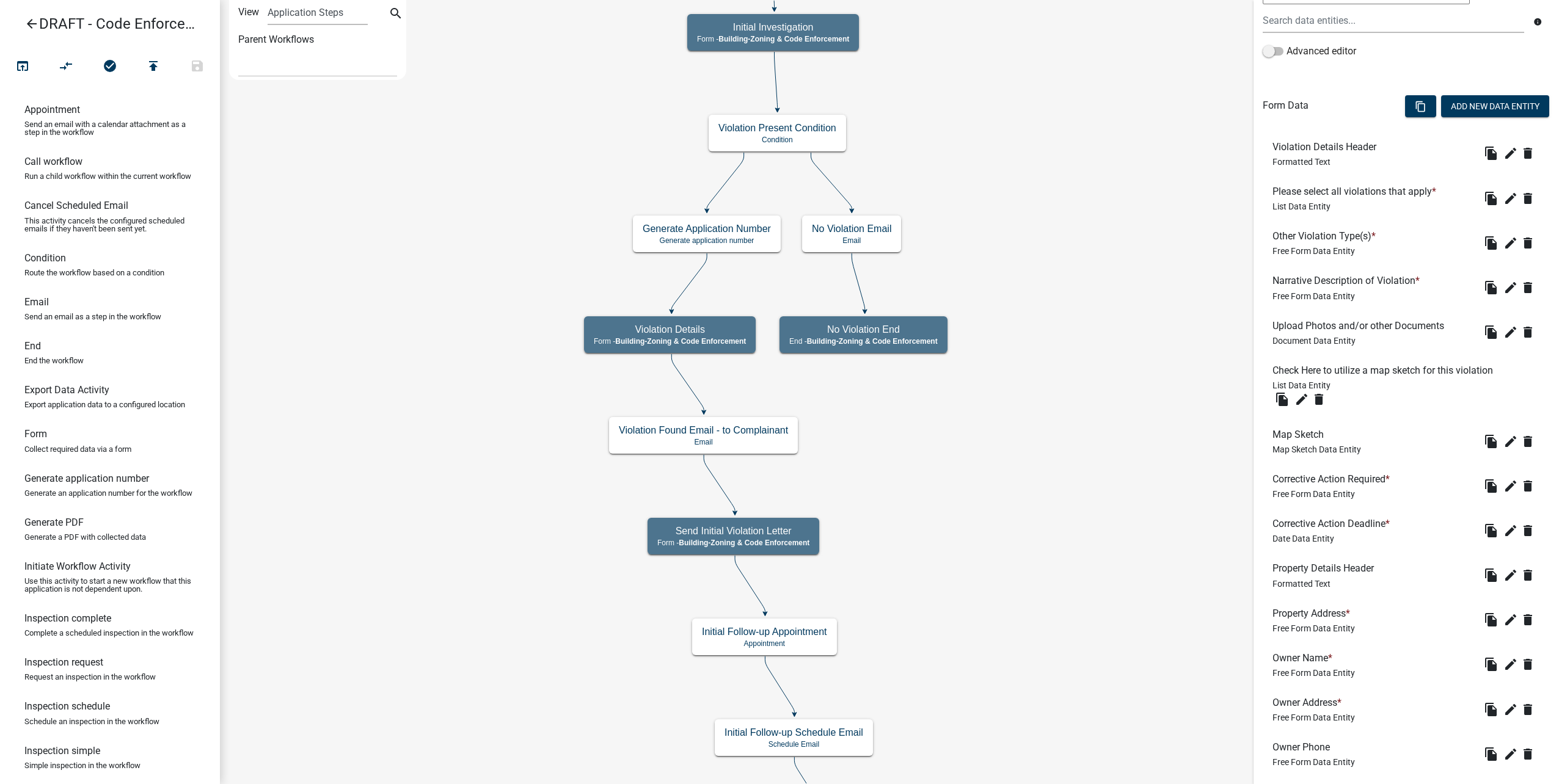
scroll to position [183, 0]
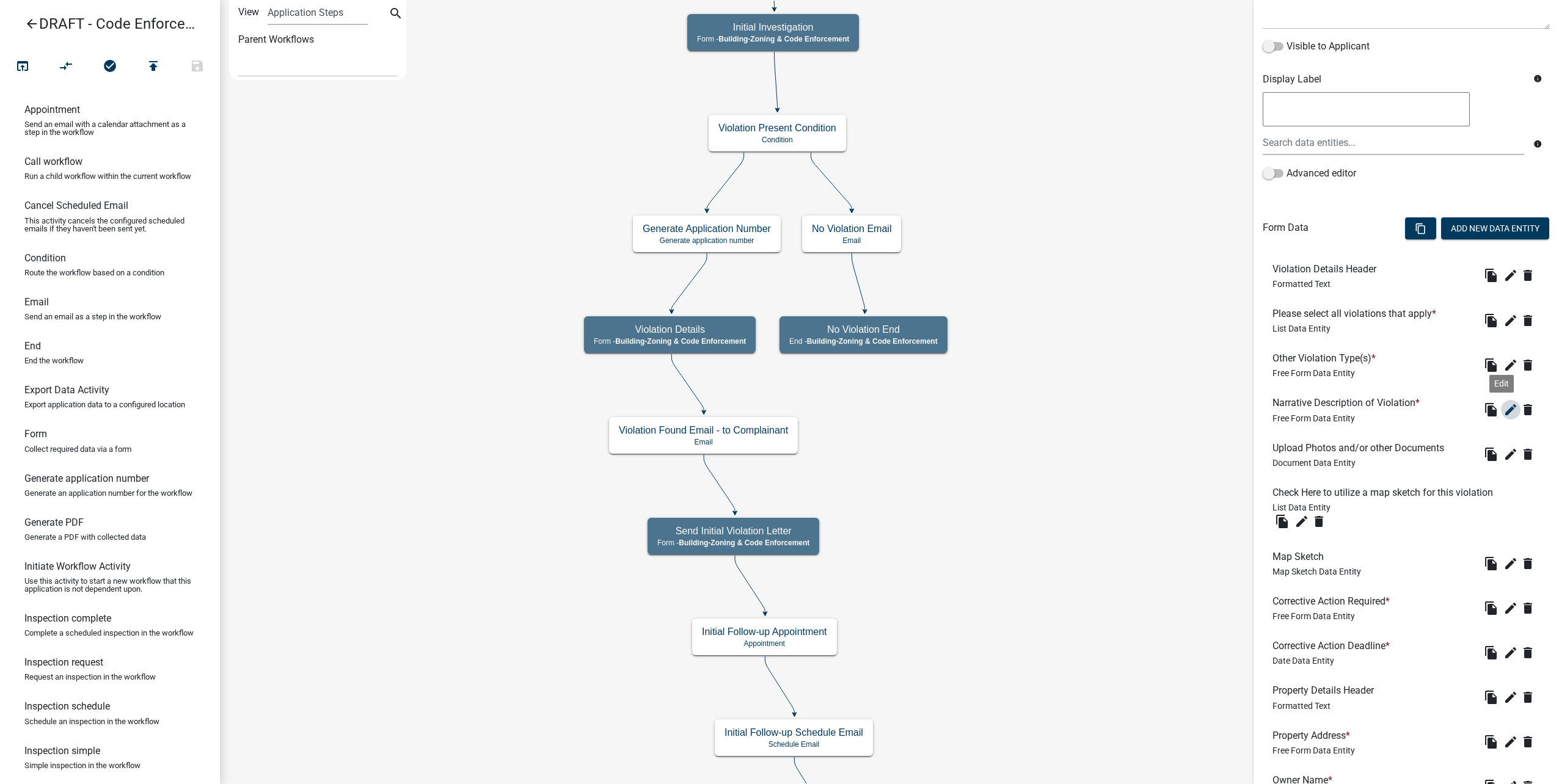
click at [1504, 408] on icon "edit" at bounding box center [1511, 409] width 15 height 15
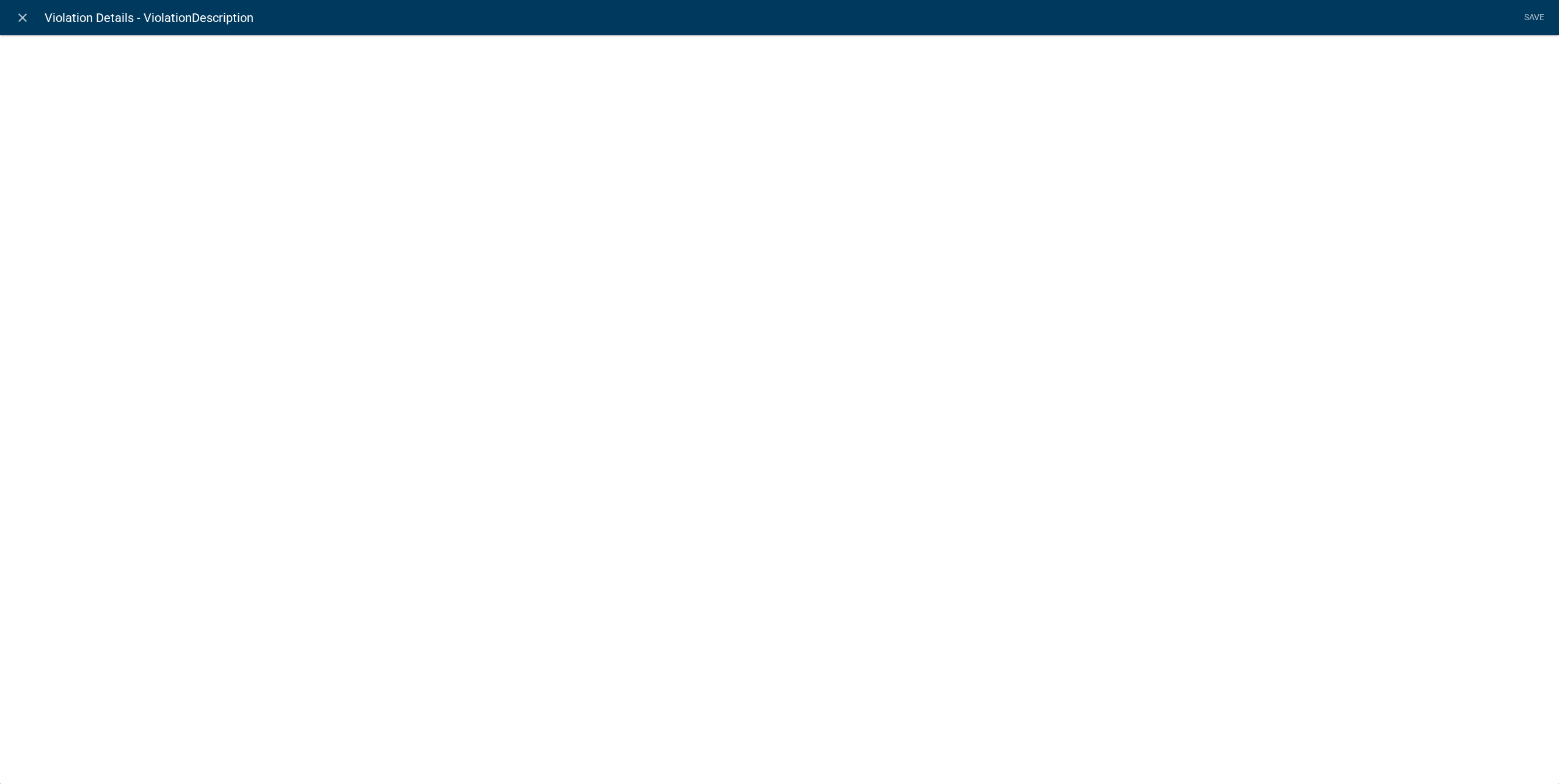
select select
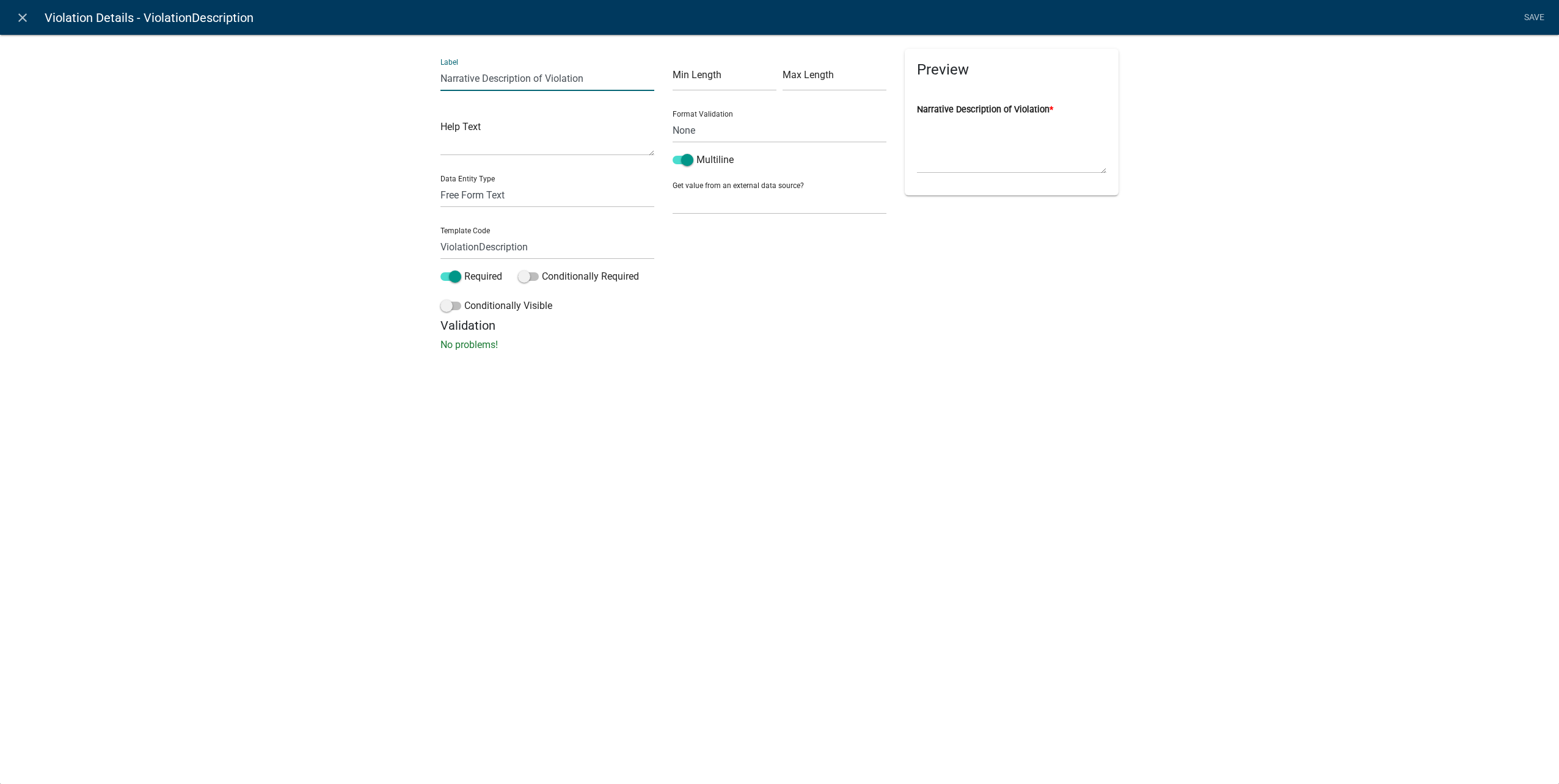
drag, startPoint x: 628, startPoint y: 83, endPoint x: 381, endPoint y: 80, distance: 247.0
click at [381, 80] on div "Label Narrative Description of Violation Help Text Data Entity Type Free Form T…" at bounding box center [779, 196] width 1559 height 363
type input "Additional Violation Description"
click at [458, 274] on span at bounding box center [451, 276] width 21 height 8
click at [464, 269] on input "Required" at bounding box center [464, 269] width 0 height 0
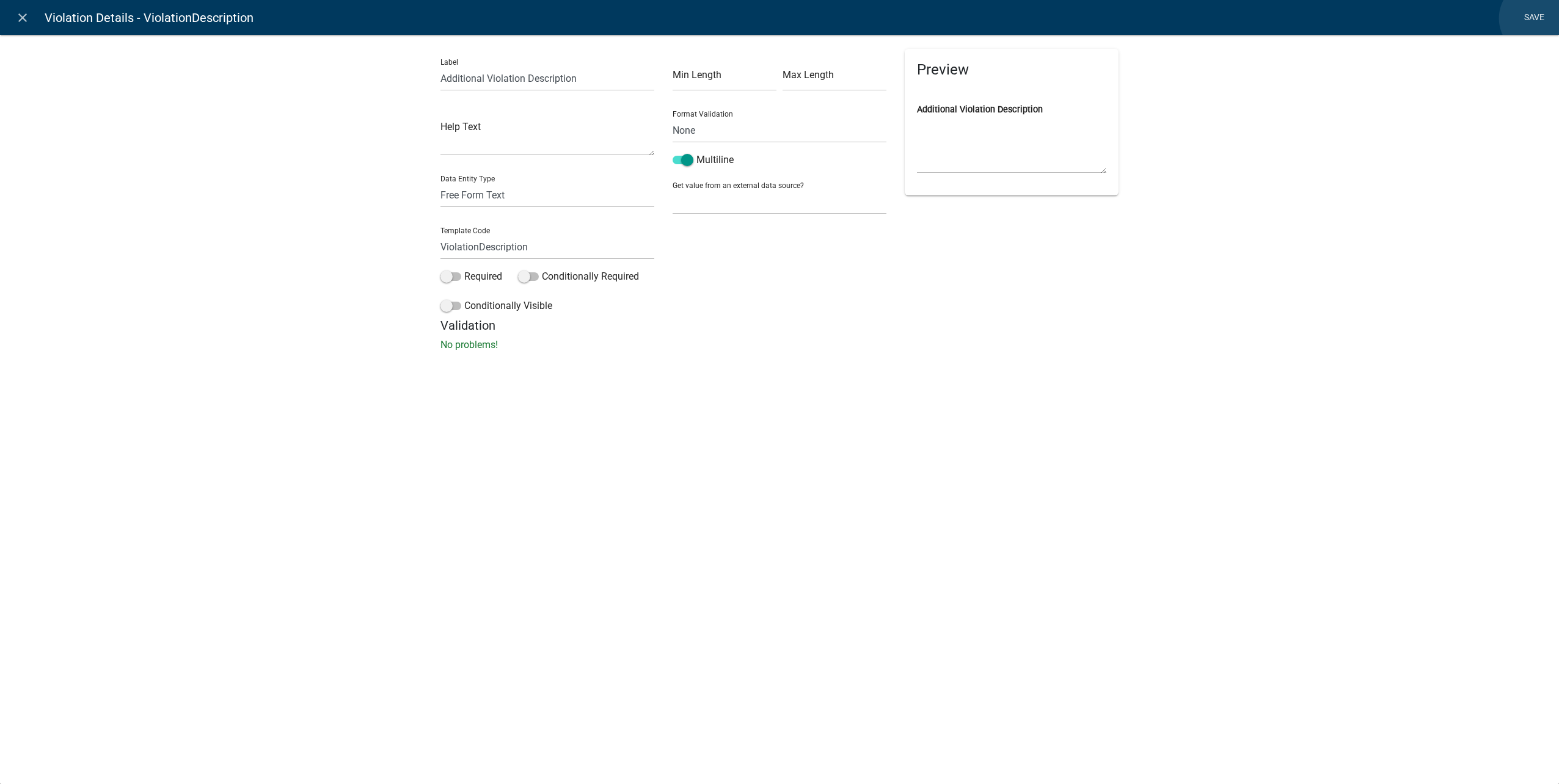
click at [1537, 18] on link "Save" at bounding box center [1534, 18] width 31 height 23
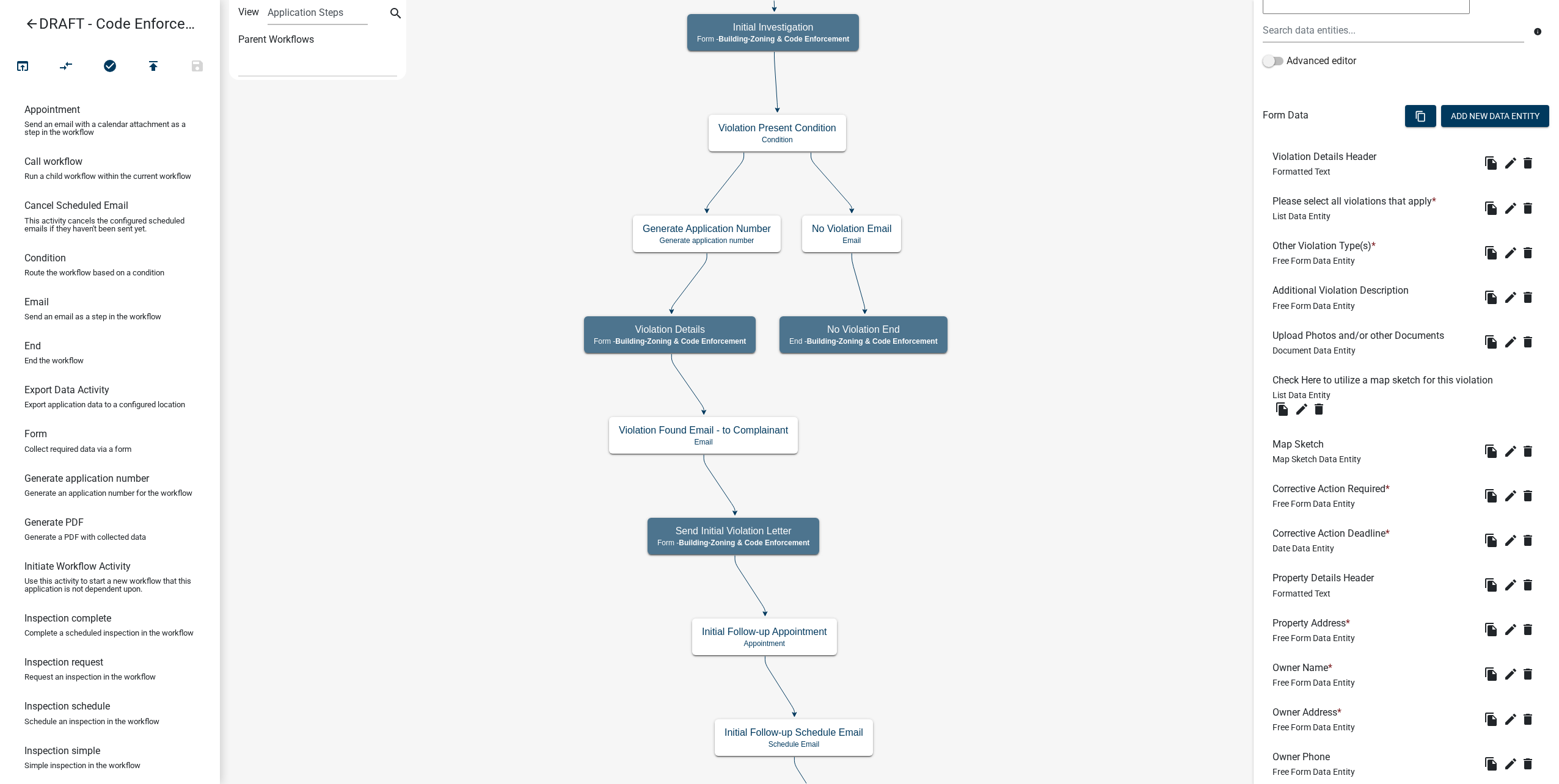
scroll to position [305, 0]
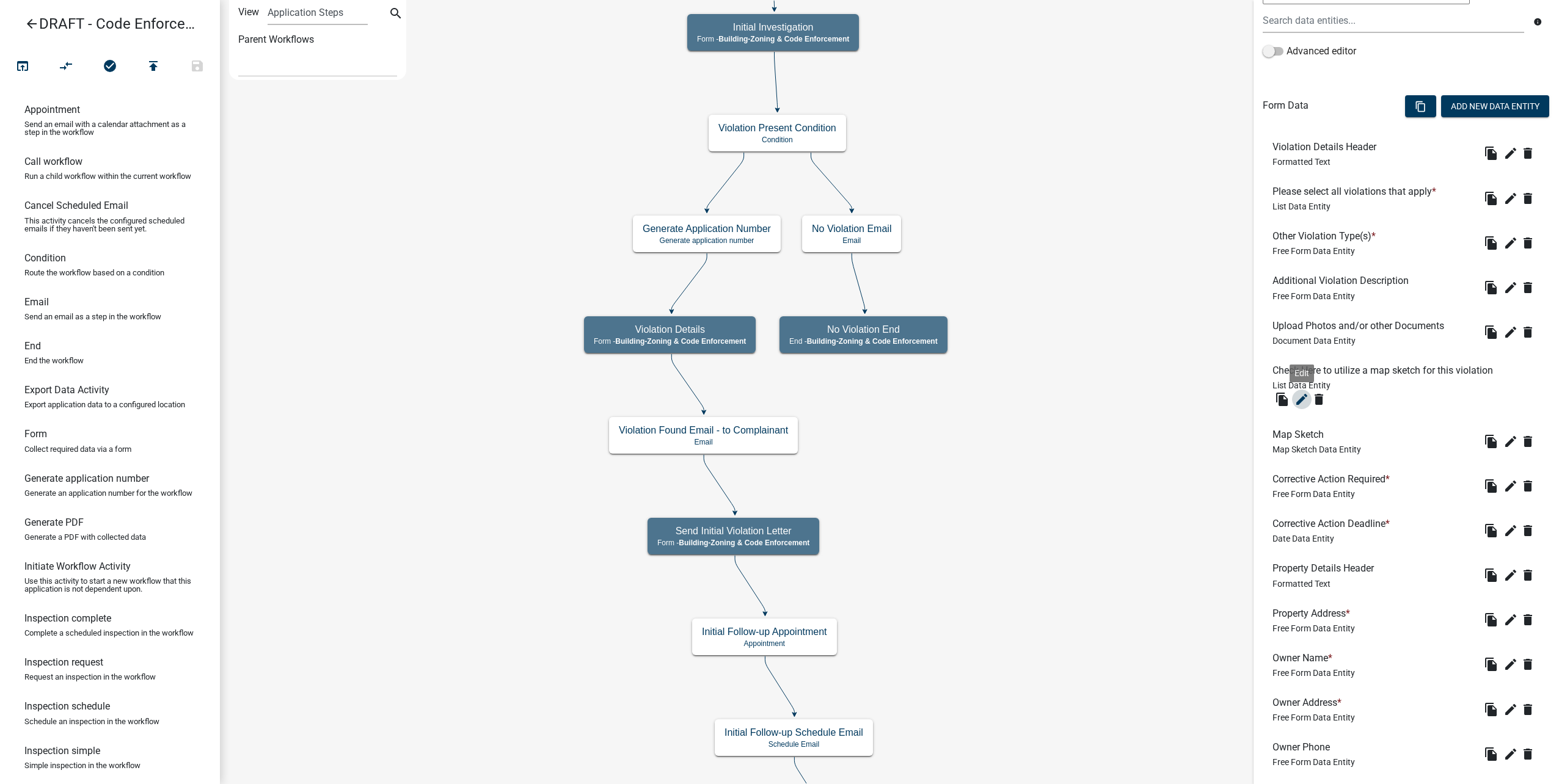
click at [1309, 403] on button "edit" at bounding box center [1302, 399] width 20 height 20
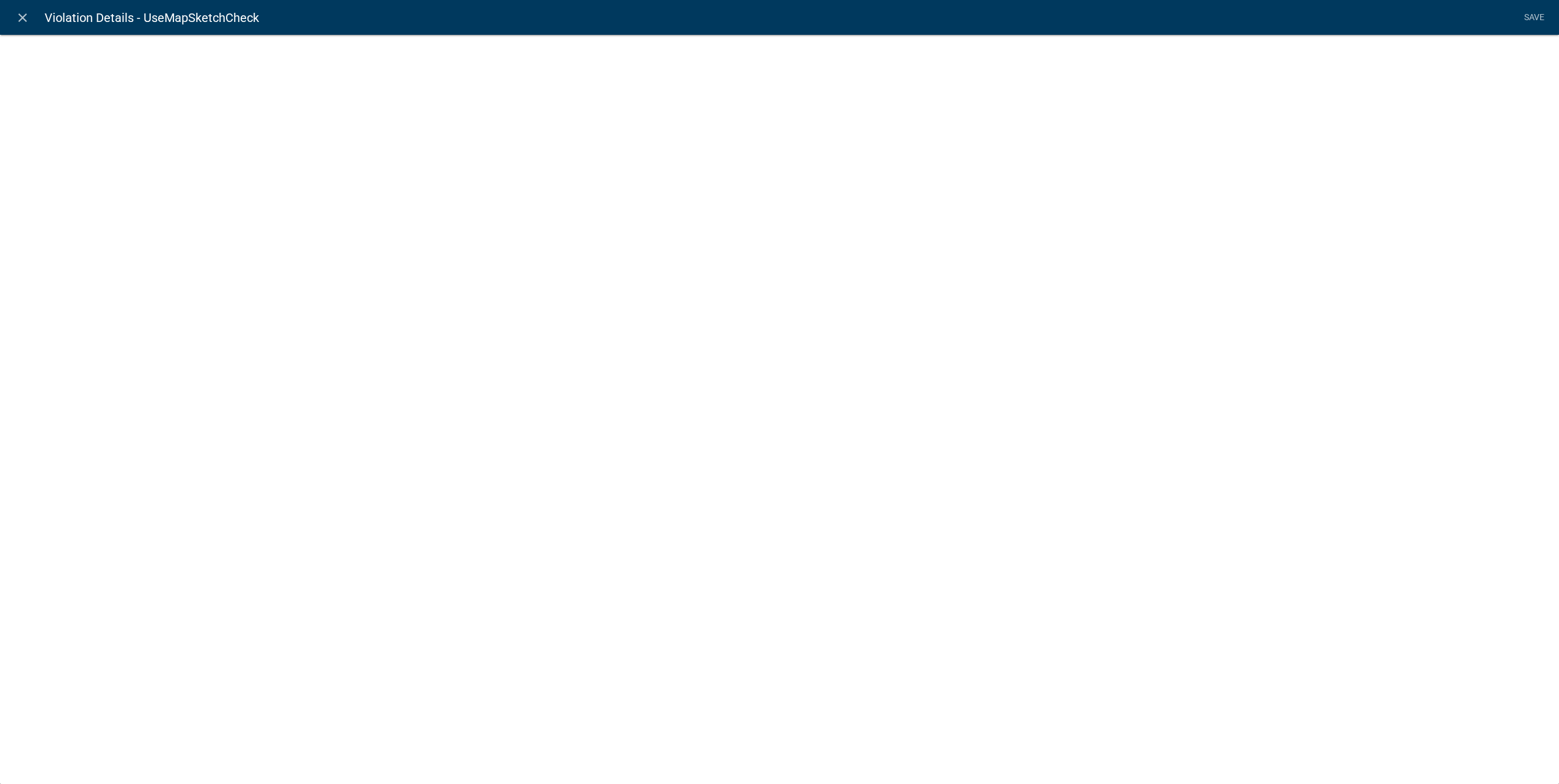
select select "list-data"
select select
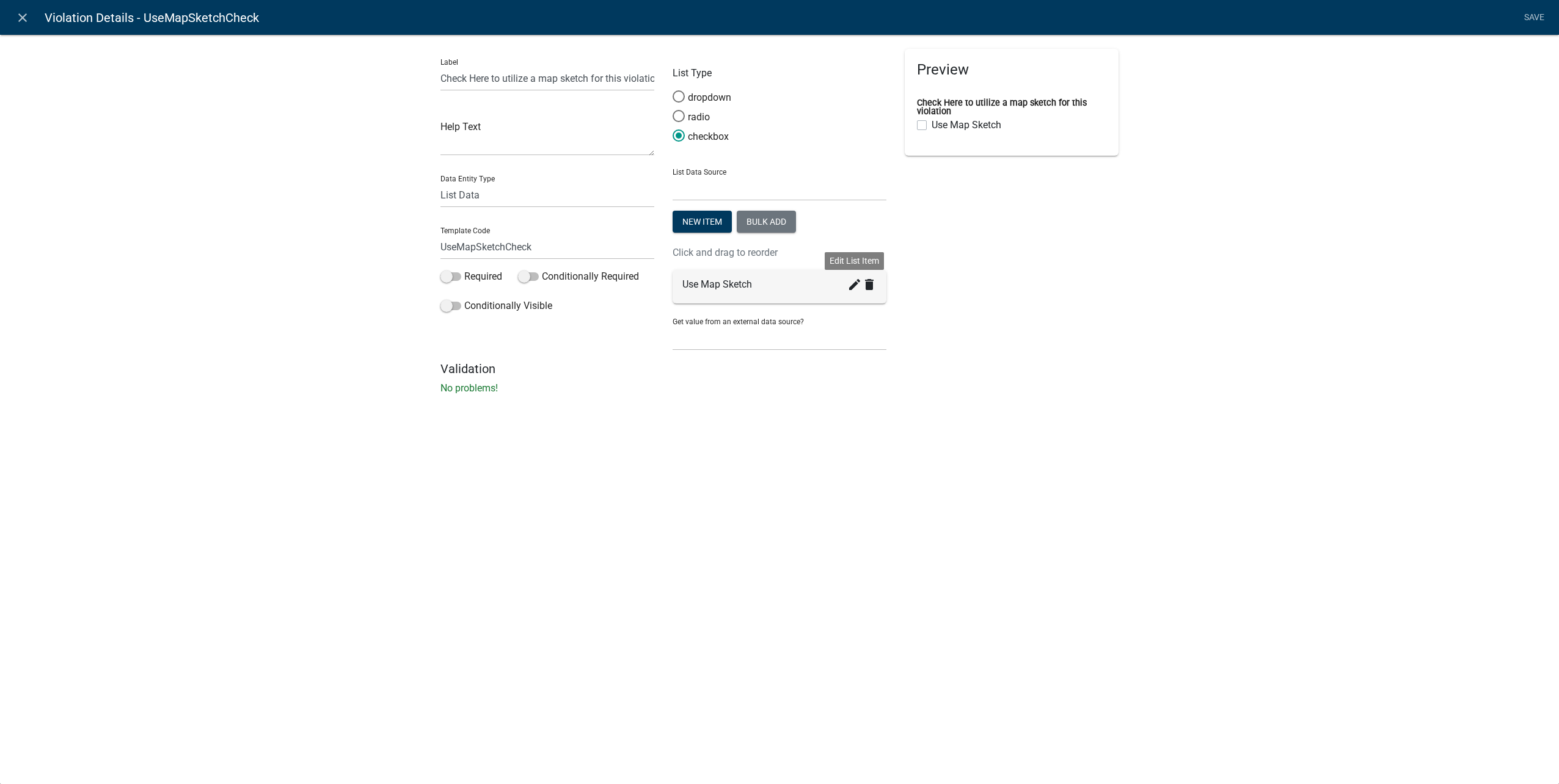
click at [849, 283] on icon "create" at bounding box center [854, 284] width 15 height 15
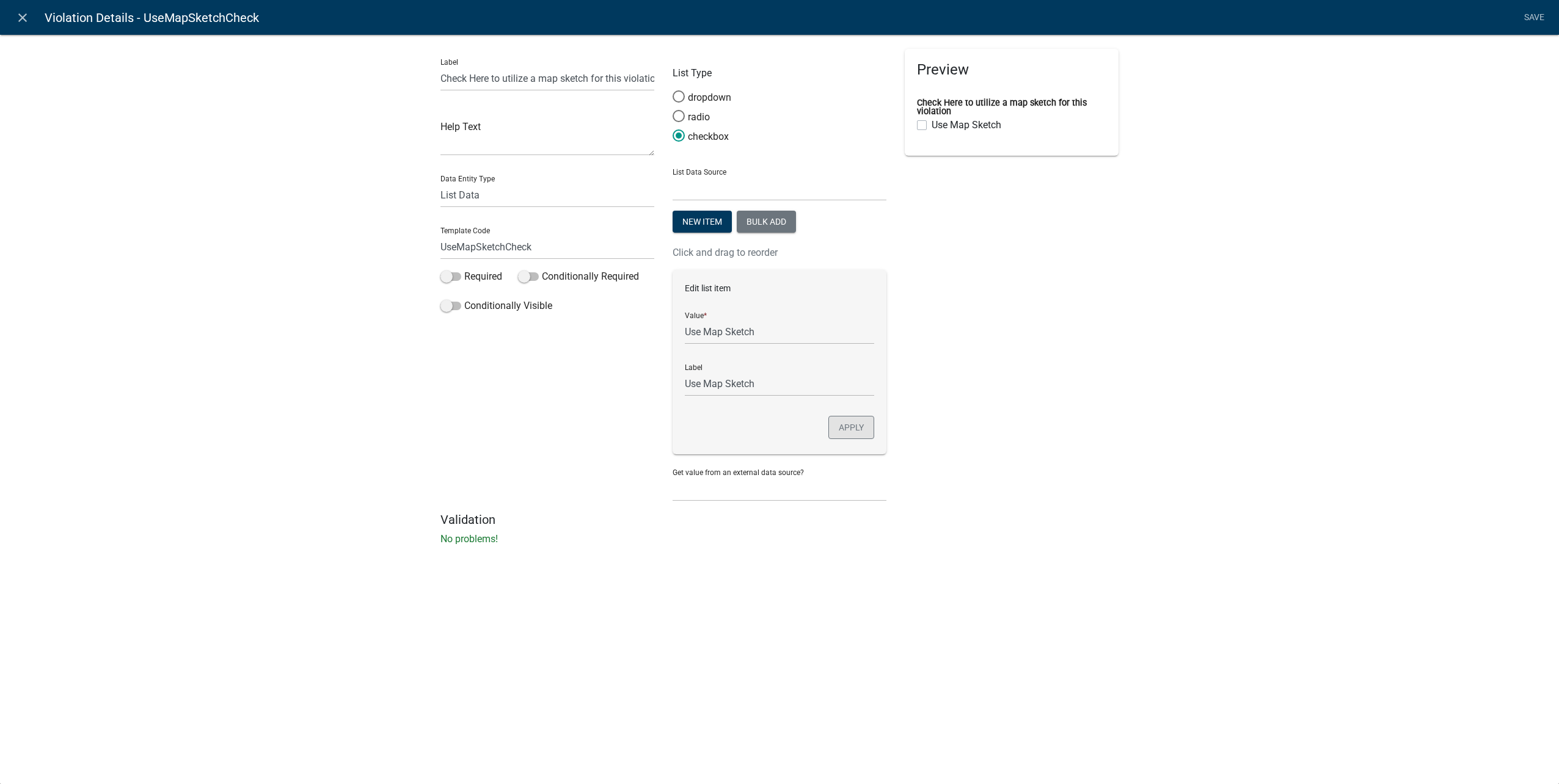
click at [849, 432] on button "Apply" at bounding box center [851, 428] width 46 height 23
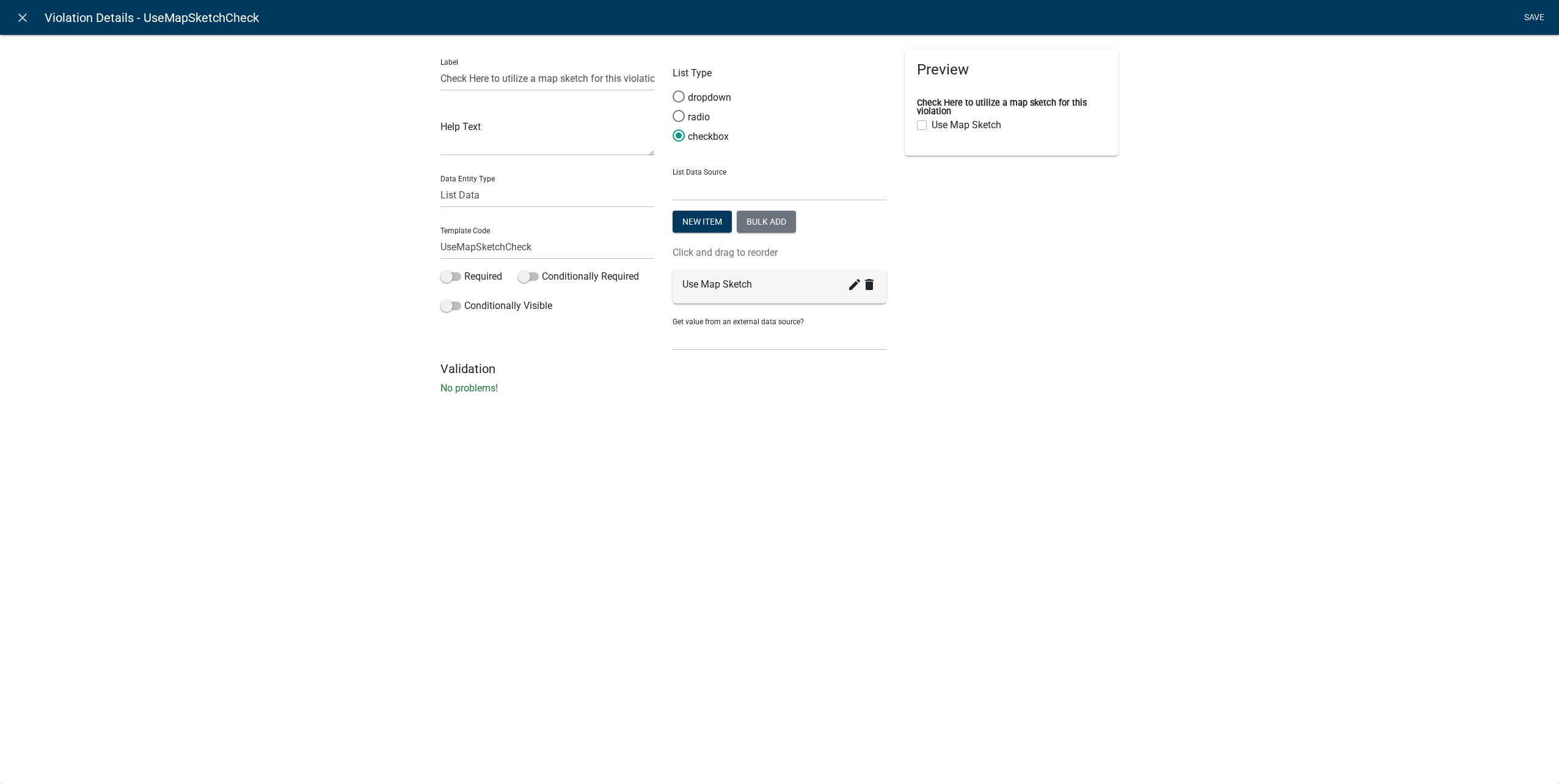
click at [1537, 8] on link "Save" at bounding box center [1534, 18] width 31 height 23
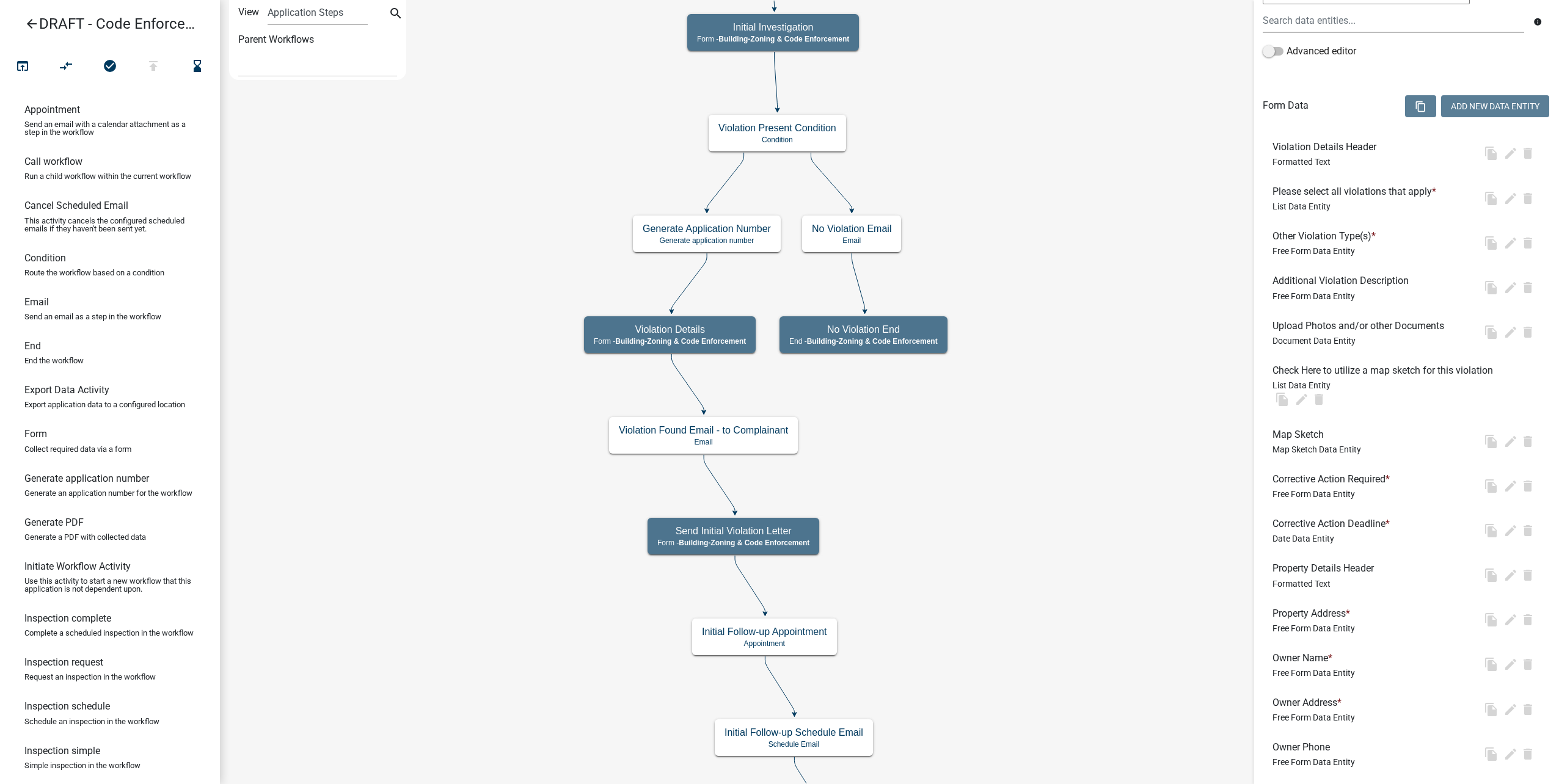
scroll to position [0, 0]
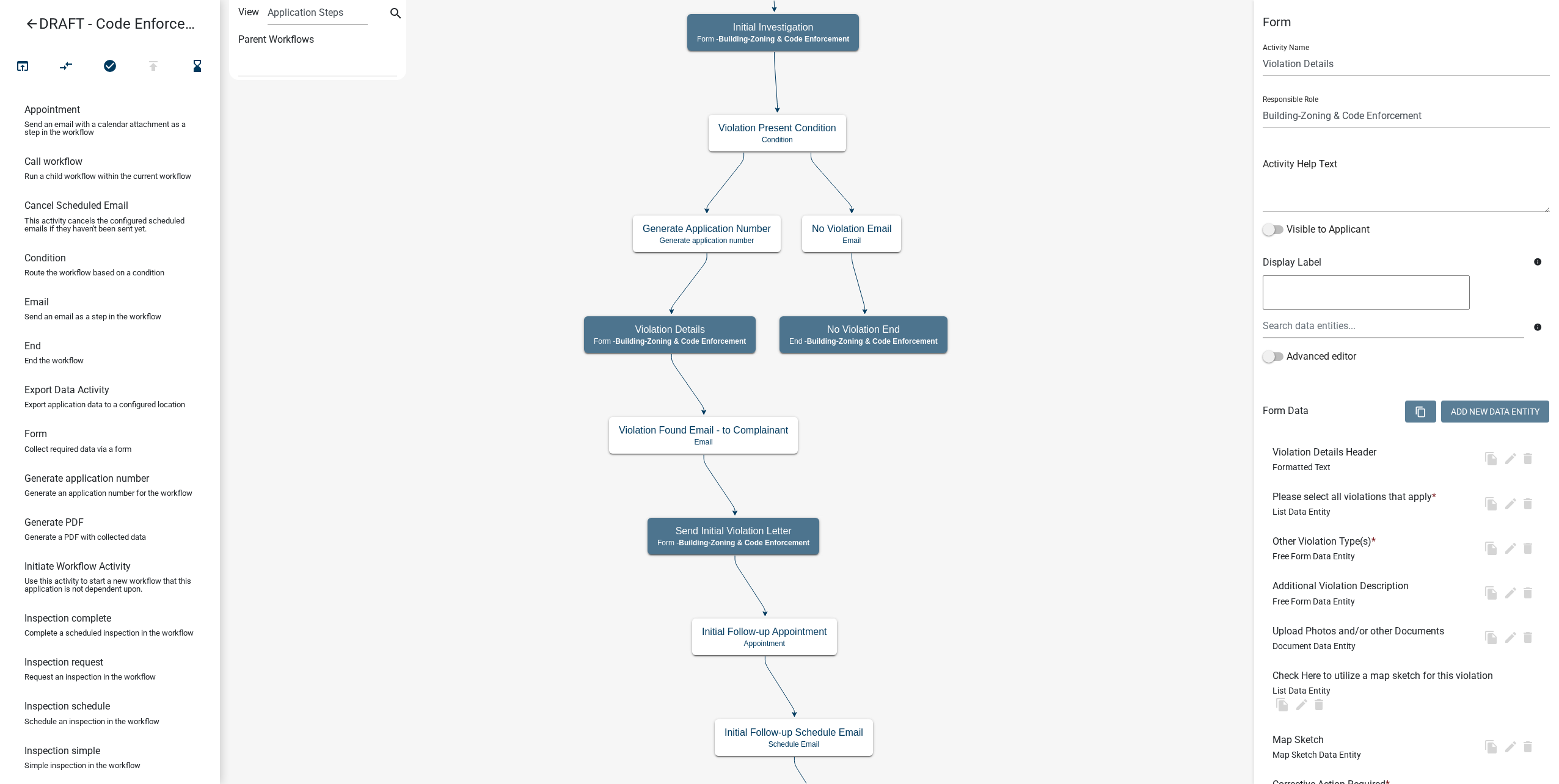
select select "AA0F0E89-27AD-4056-A8DF-C2D0F55E2258"
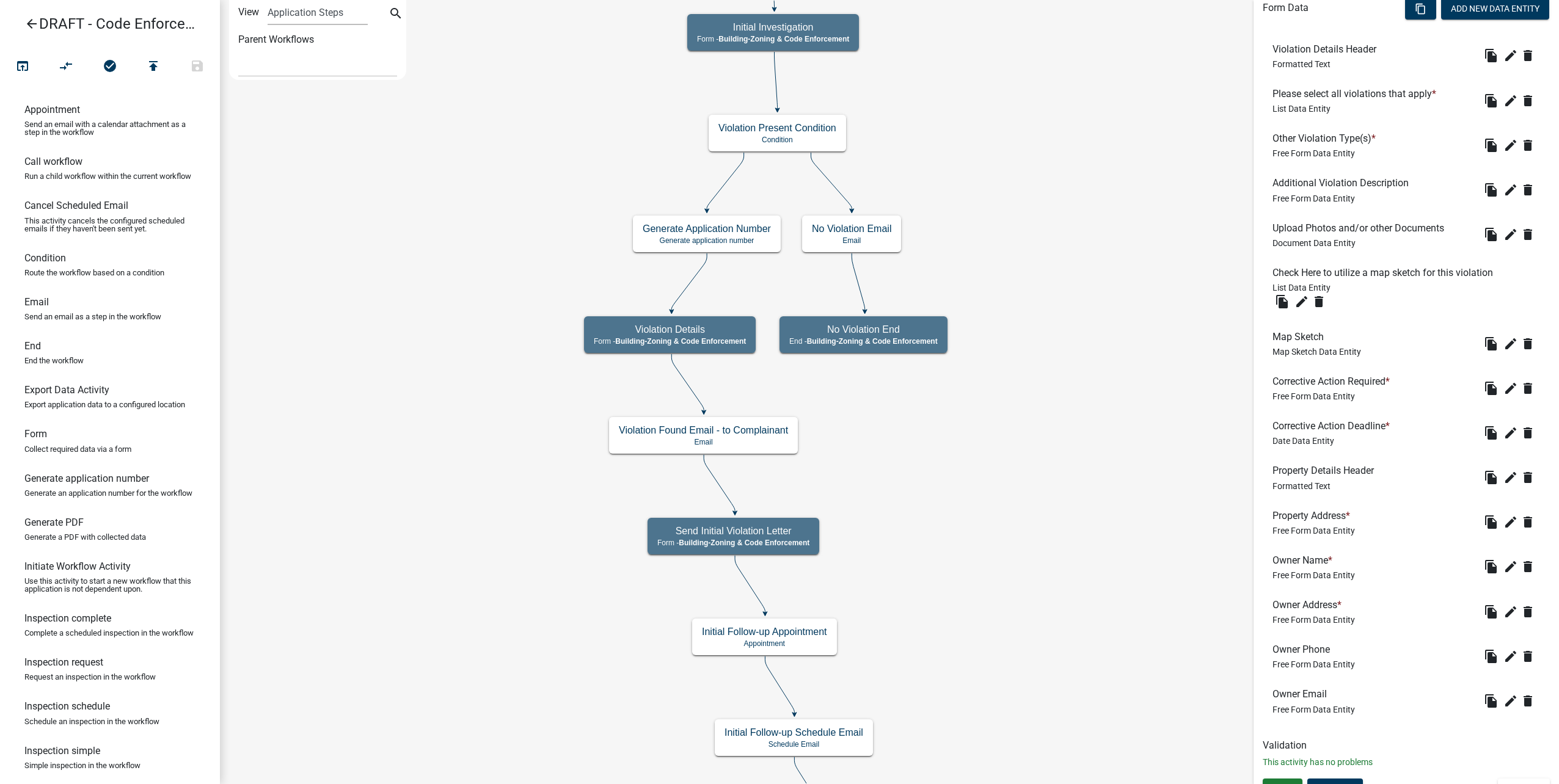
scroll to position [423, 0]
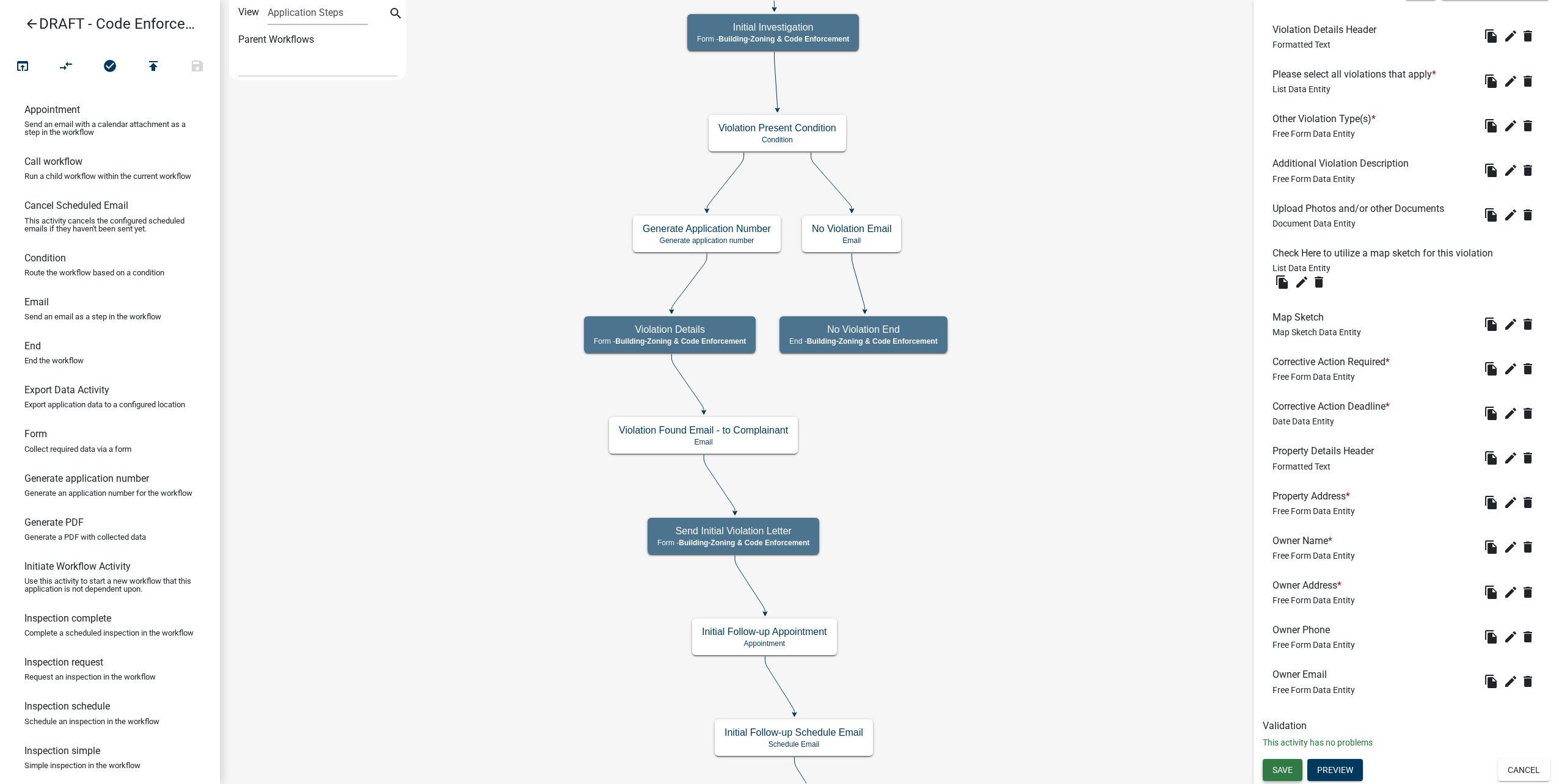
click at [1288, 771] on span "Save" at bounding box center [1283, 769] width 20 height 10
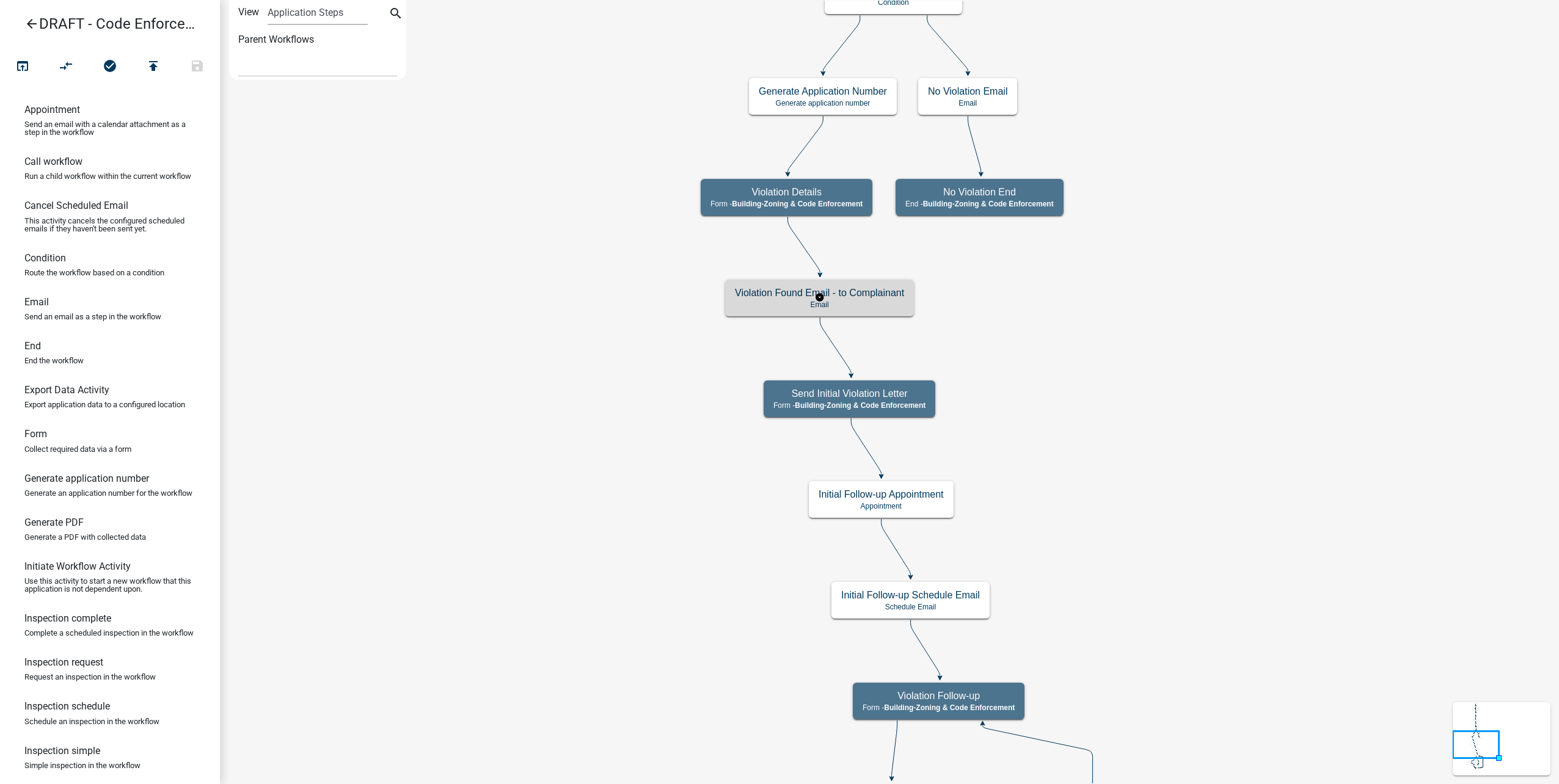
click at [866, 296] on h5 "Violation Found Email - to Complainant" at bounding box center [819, 293] width 169 height 11
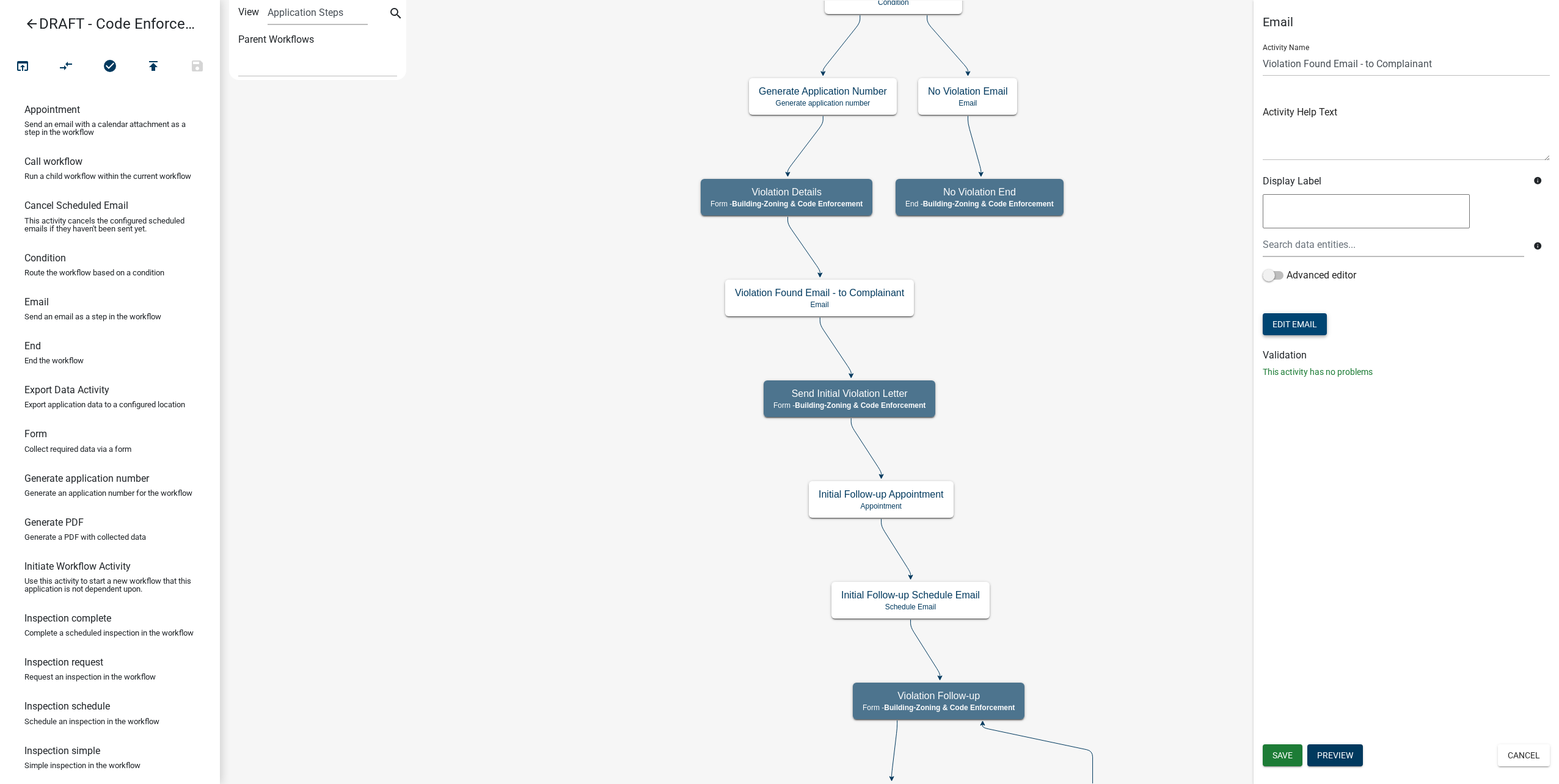
click at [1318, 325] on button "Edit Email" at bounding box center [1295, 324] width 64 height 22
select select "64a4c943-93c3-46cb-8fbd-847cd077466b"
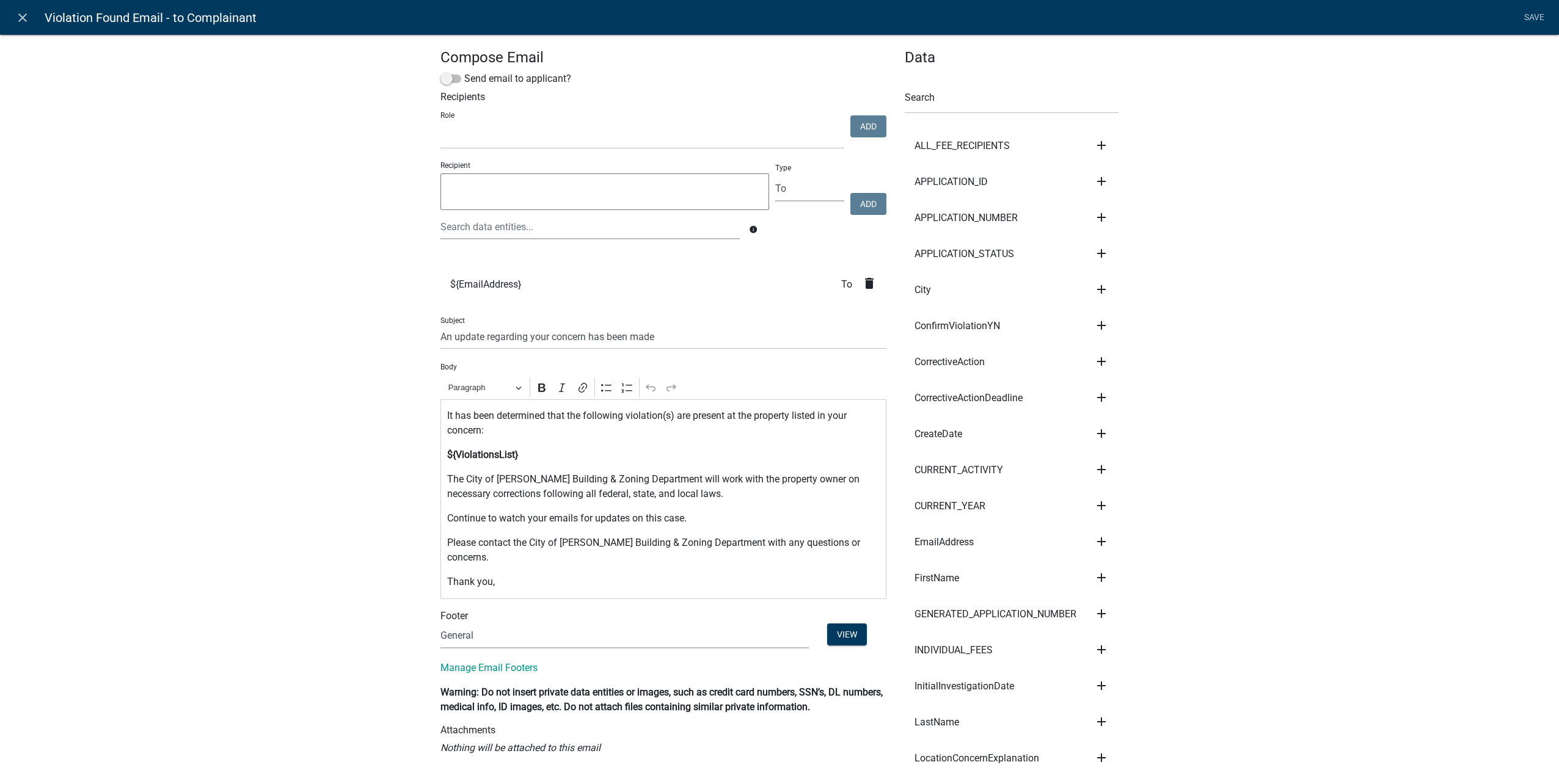
select select
click at [1539, 15] on link "Save" at bounding box center [1534, 18] width 31 height 23
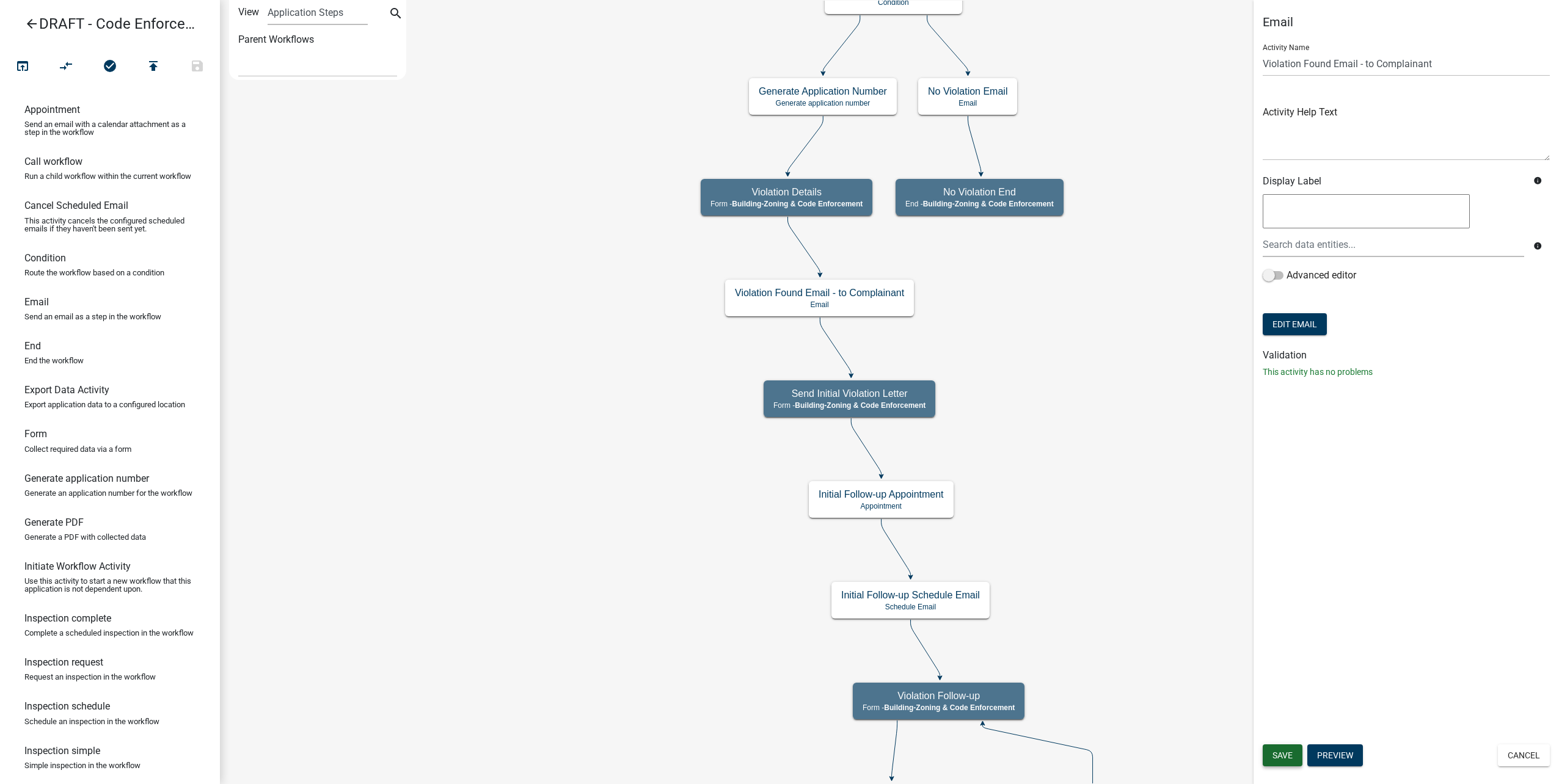
click at [1281, 752] on span "Save" at bounding box center [1283, 755] width 20 height 10
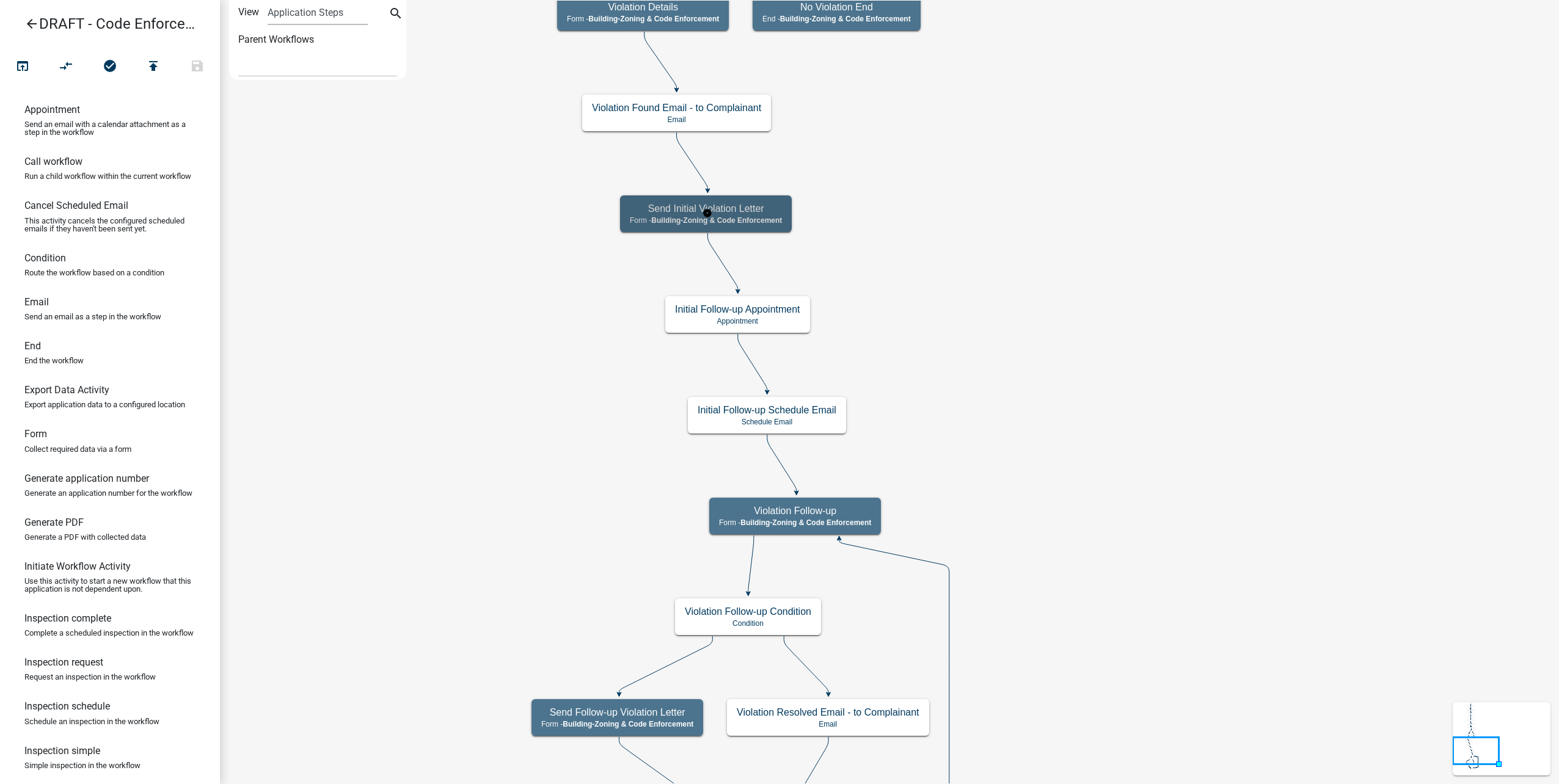
click at [775, 215] on div "Send Initial Violation Letter Form - Building-Zoning & Code Enforcement" at bounding box center [706, 214] width 172 height 37
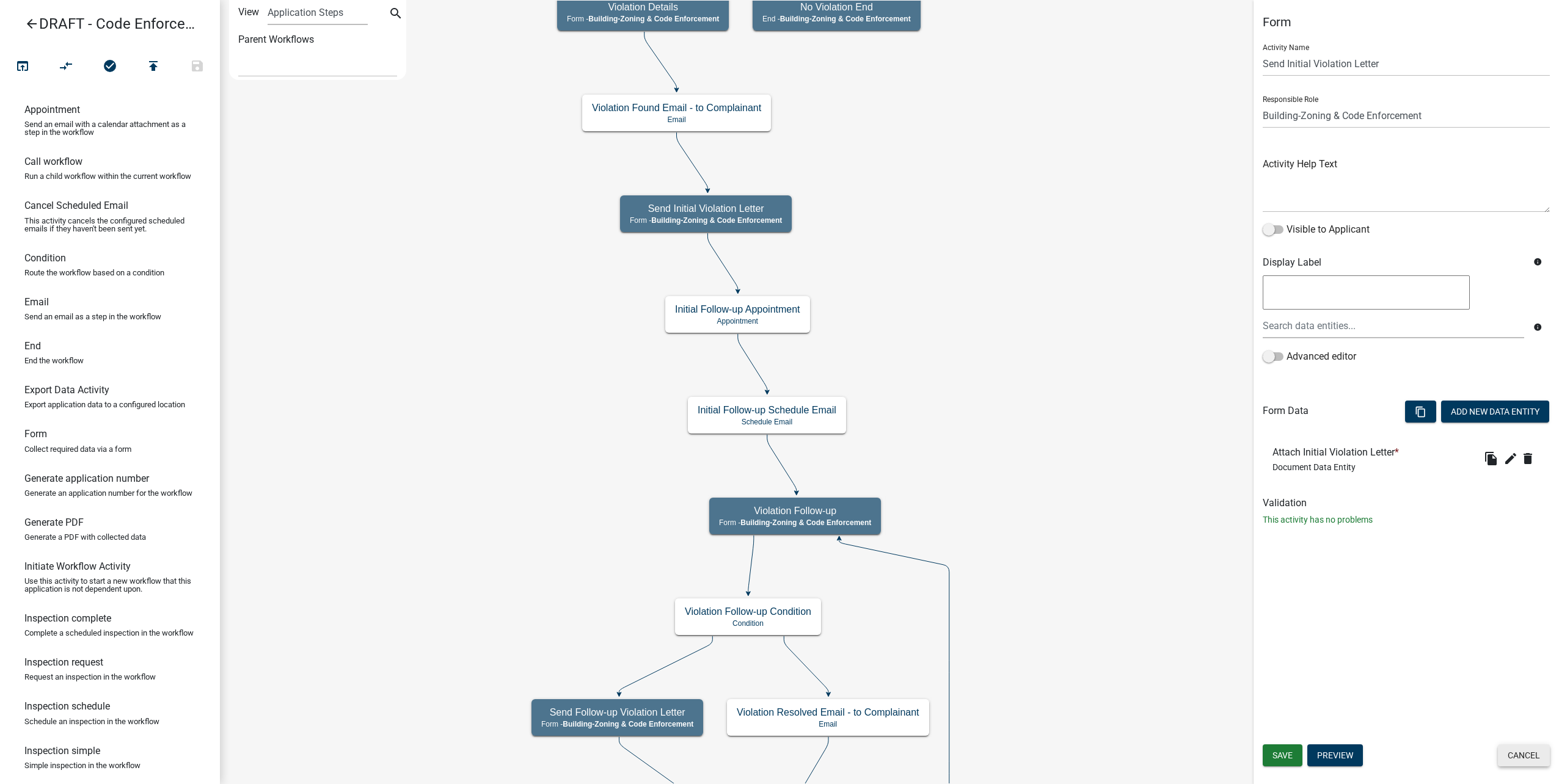
click at [1504, 750] on button "Cancel" at bounding box center [1524, 755] width 52 height 22
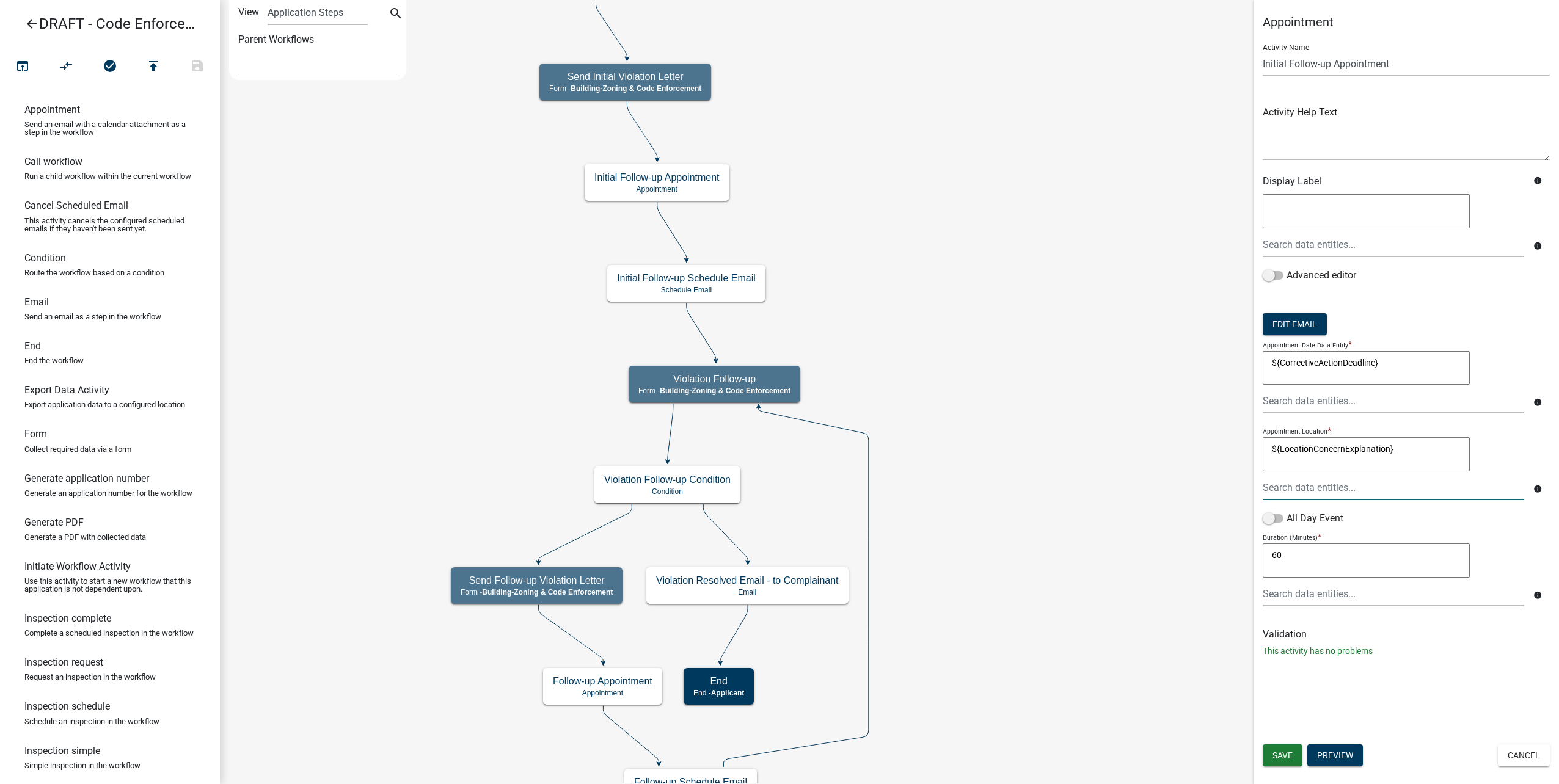
click at [1313, 482] on div at bounding box center [1393, 487] width 280 height 25
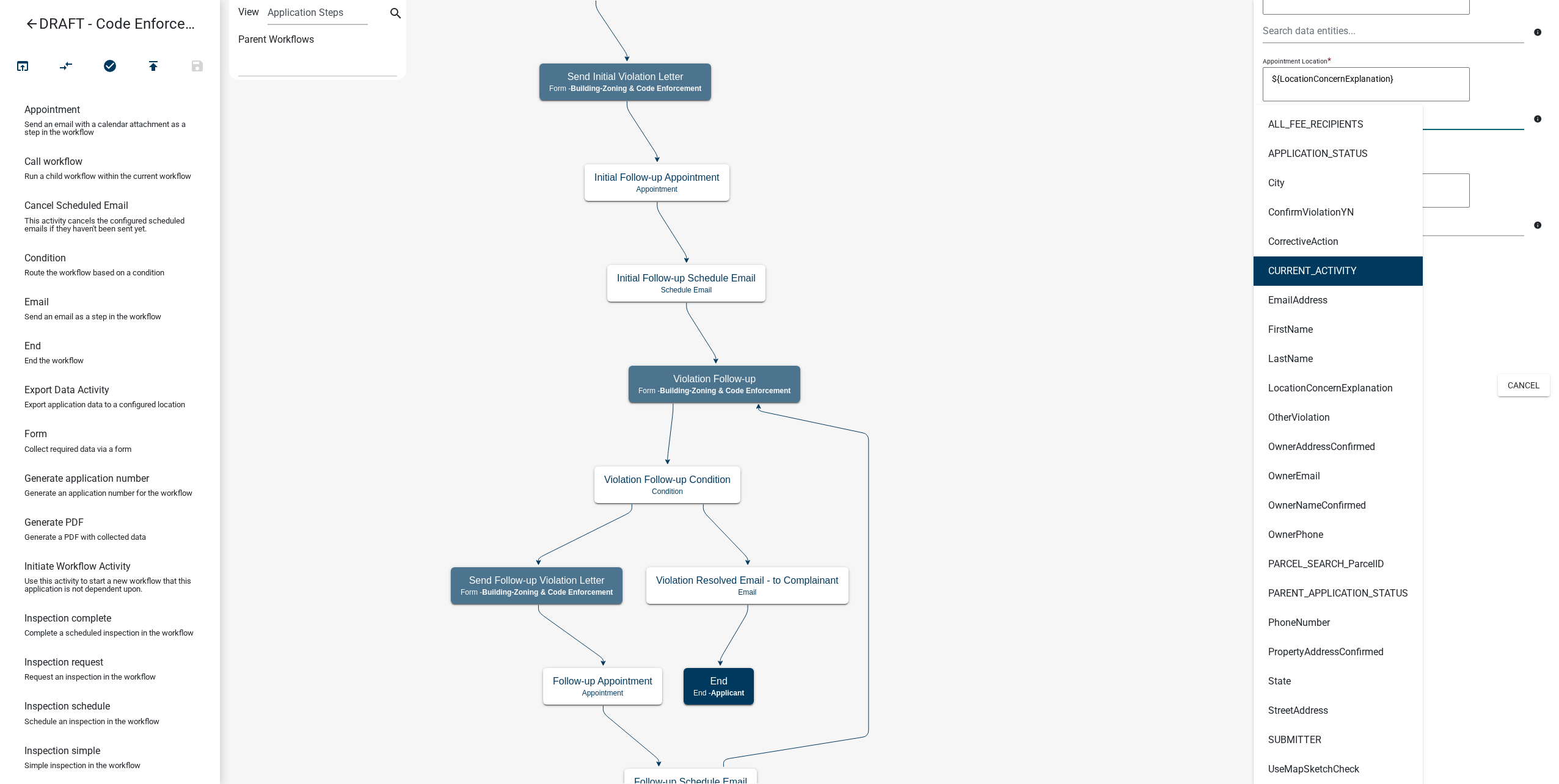
scroll to position [492, 0]
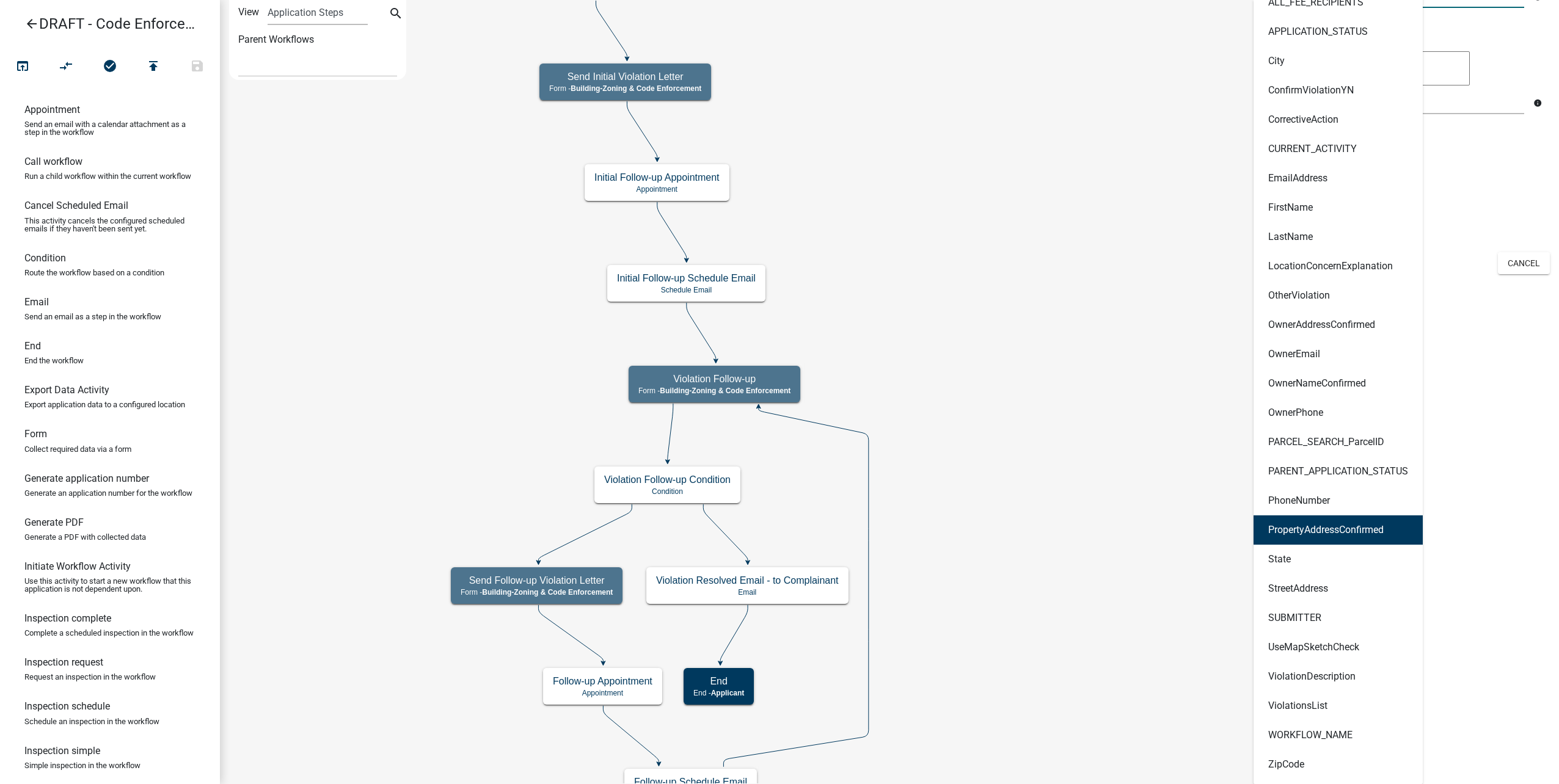
click at [1371, 533] on ngb-highlight "PropertyAddressConfirmed" at bounding box center [1325, 529] width 115 height 10
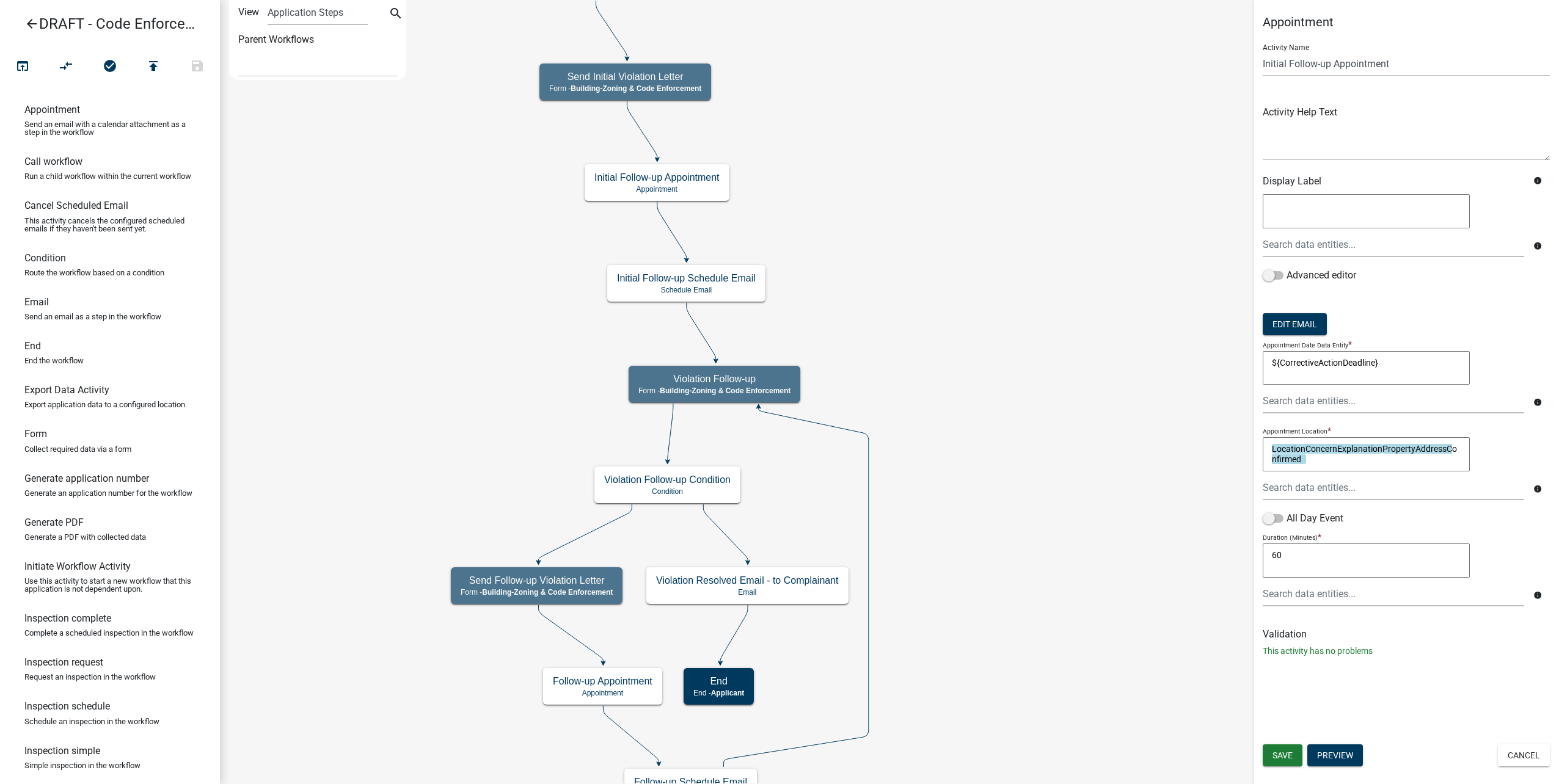
scroll to position [0, 0]
click at [1404, 475] on input "text" at bounding box center [1393, 487] width 262 height 25
drag, startPoint x: 1383, startPoint y: 448, endPoint x: 1174, endPoint y: 440, distance: 209.2
click at [1174, 440] on main "Start Start - Applicant Complainant Information Form - Front Office (info@cityo…" at bounding box center [889, 392] width 1339 height 784
click at [1383, 457] on textarea "PropertyAddressConfirmed" at bounding box center [1366, 454] width 207 height 34
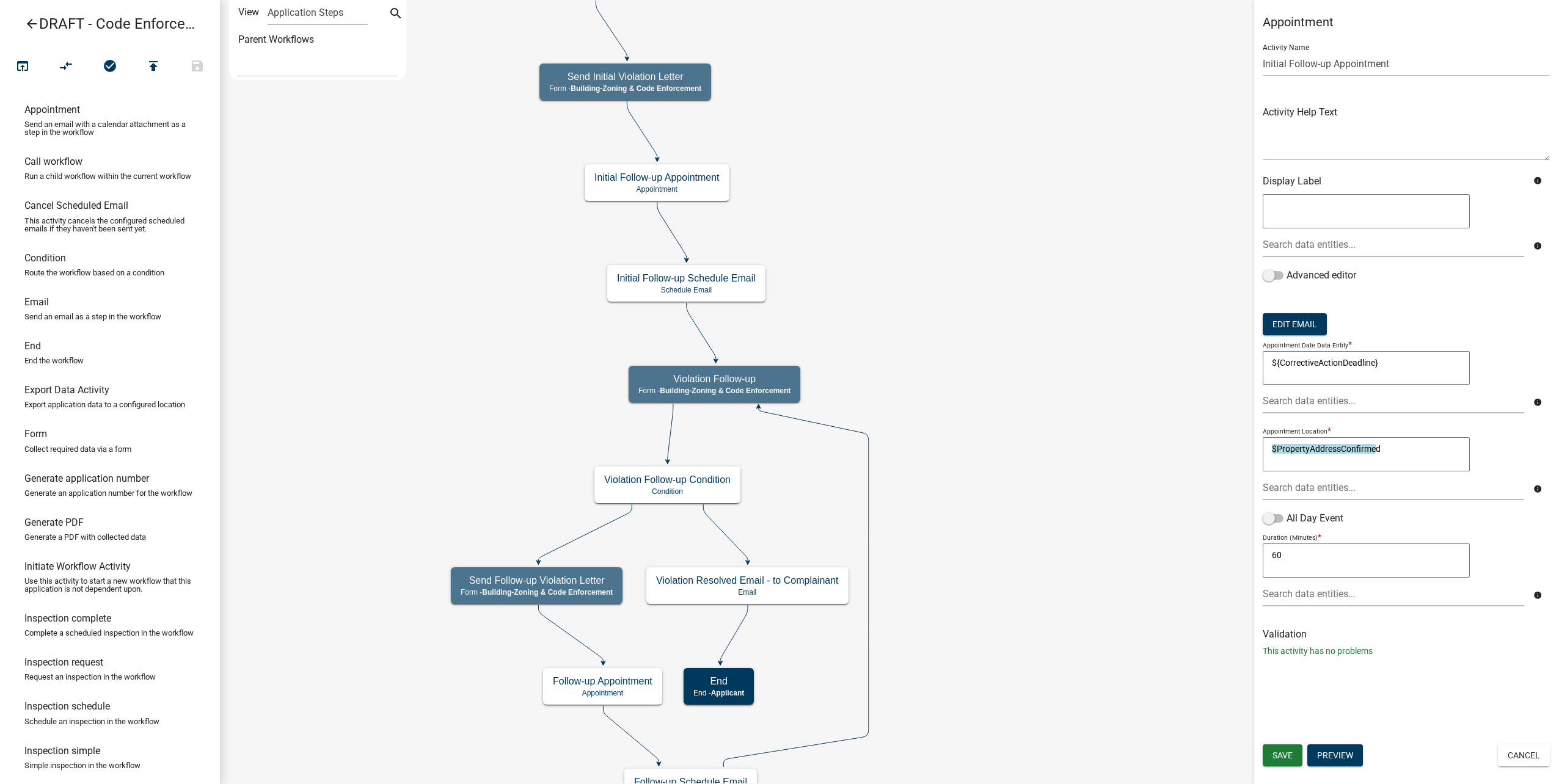
type textarea "("
type textarea "&"
click at [1307, 490] on div at bounding box center [1393, 487] width 280 height 25
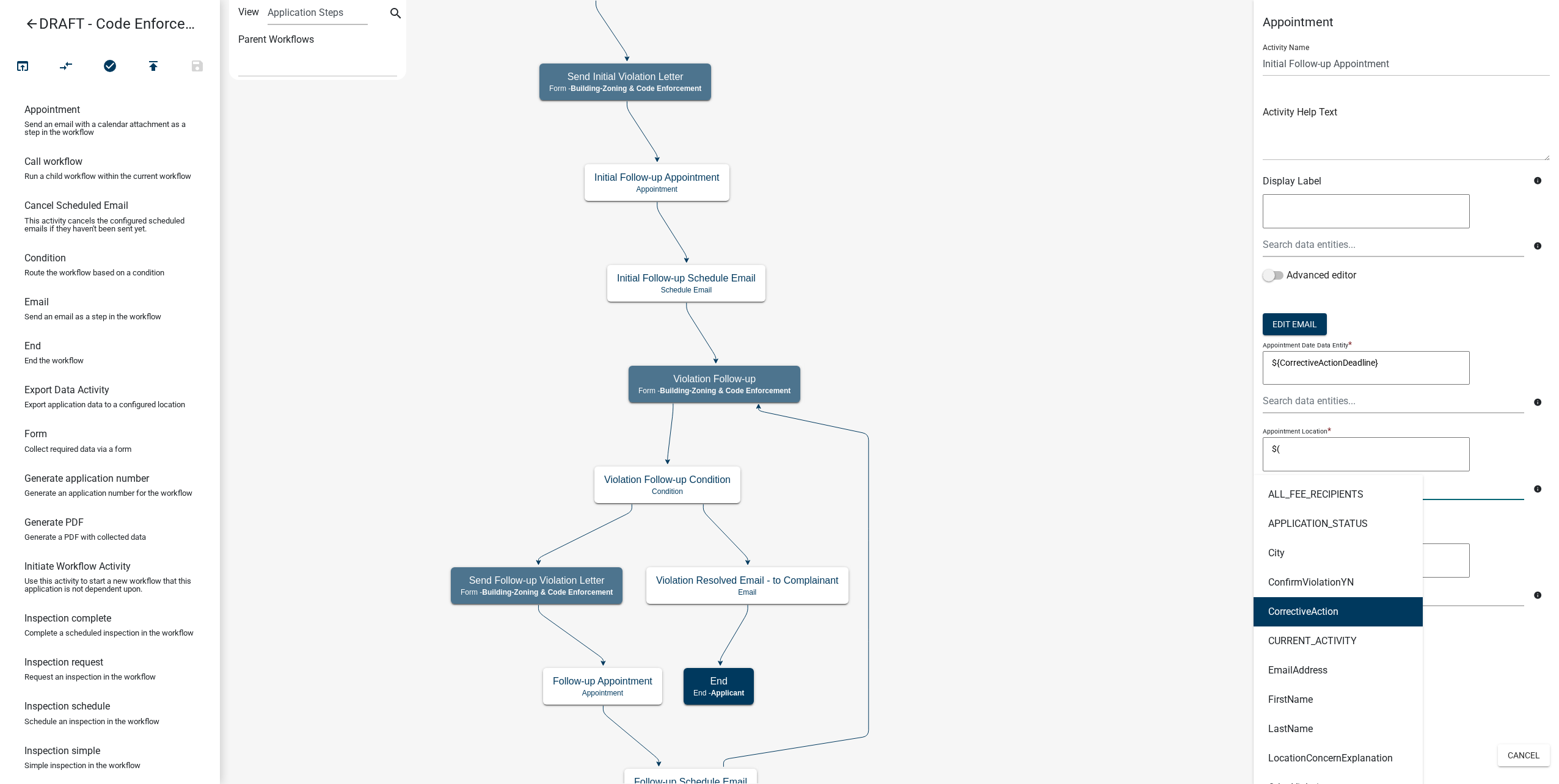
scroll to position [305, 0]
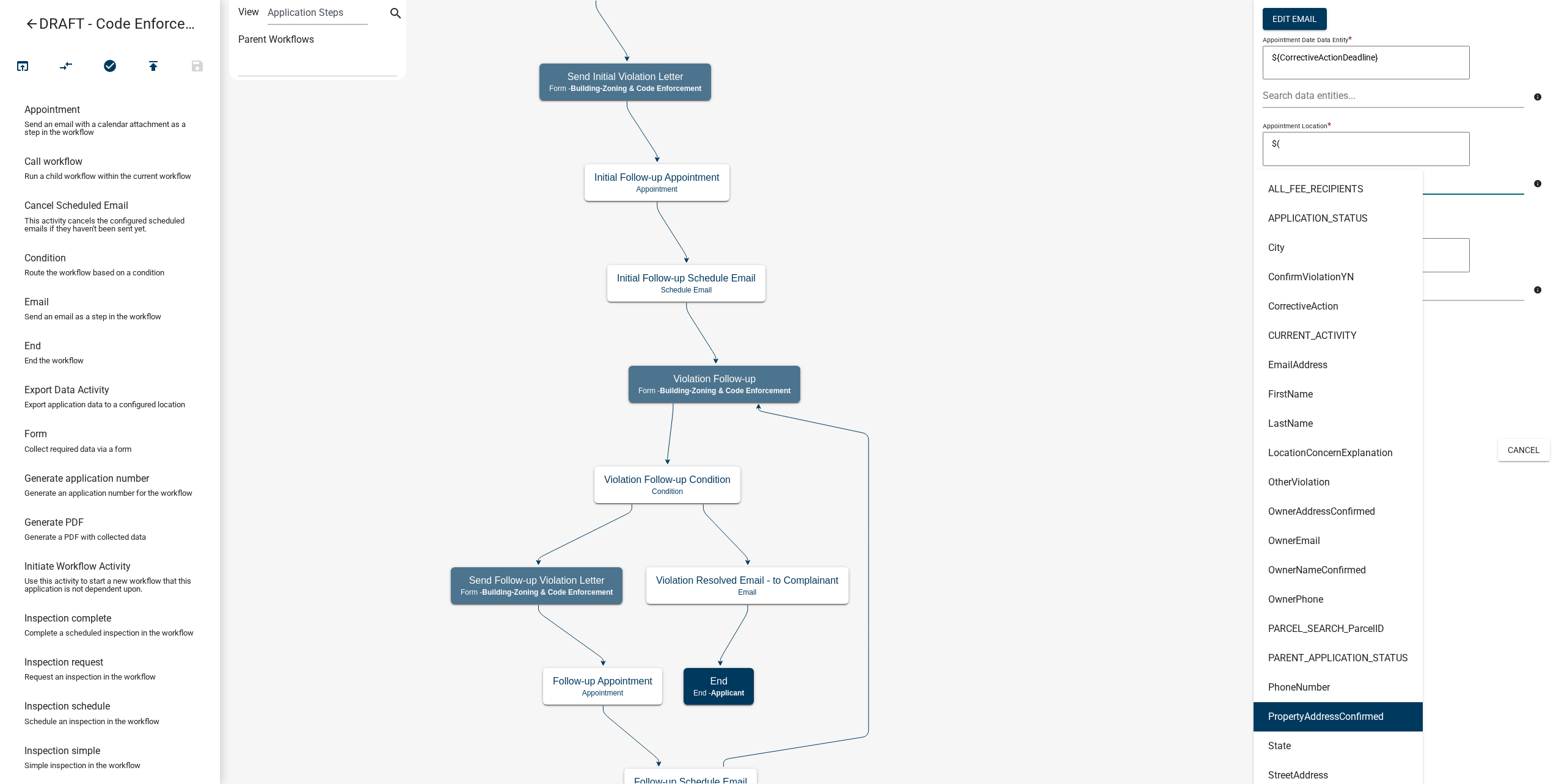
click at [1358, 710] on button "PropertyAddressConfirmed" at bounding box center [1338, 717] width 169 height 29
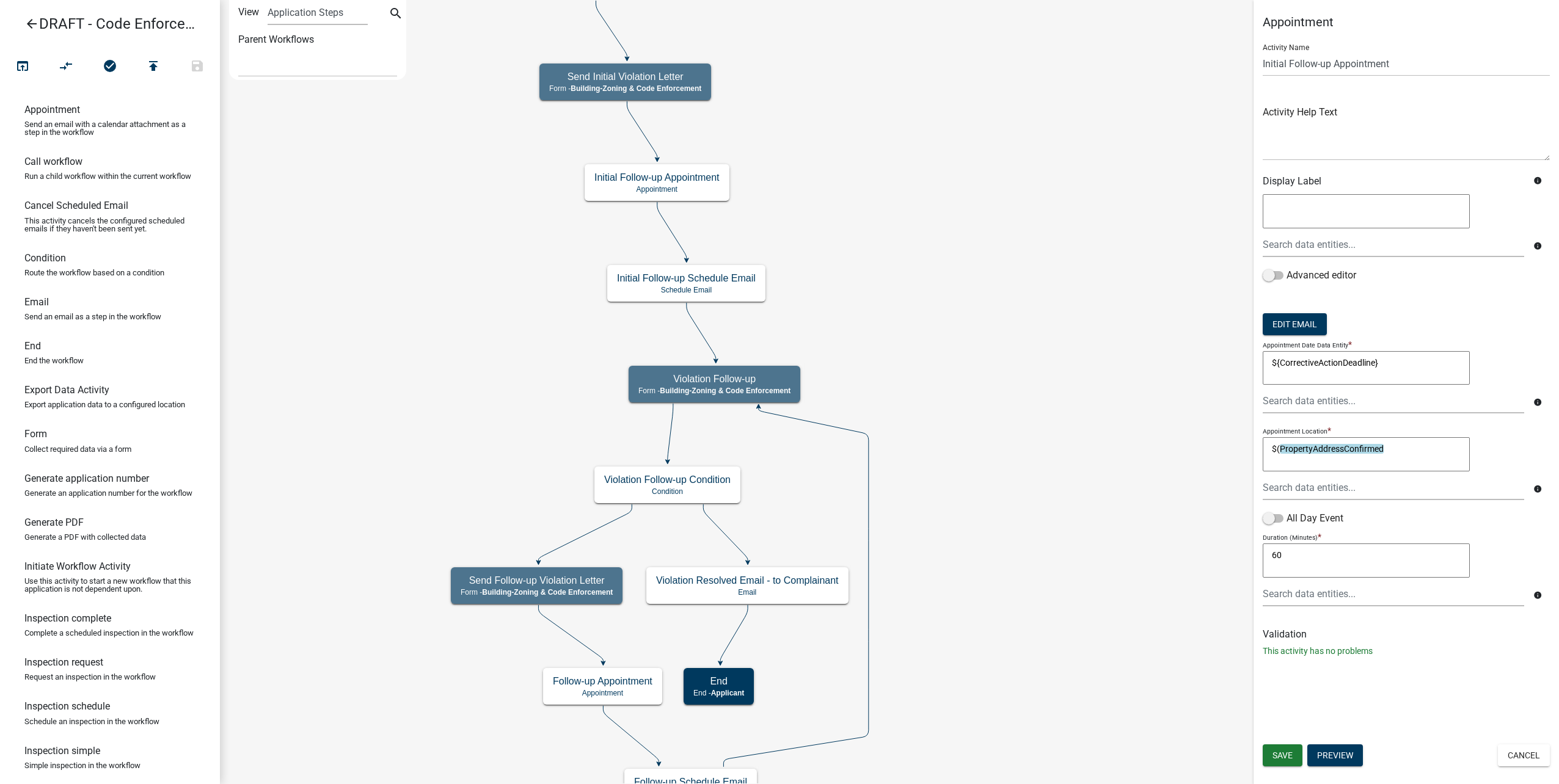
scroll to position [0, 0]
click at [1409, 450] on textarea "$(PropertyAddressConfirmed" at bounding box center [1366, 454] width 207 height 34
type textarea "$(PropertyAddressConfirmed)"
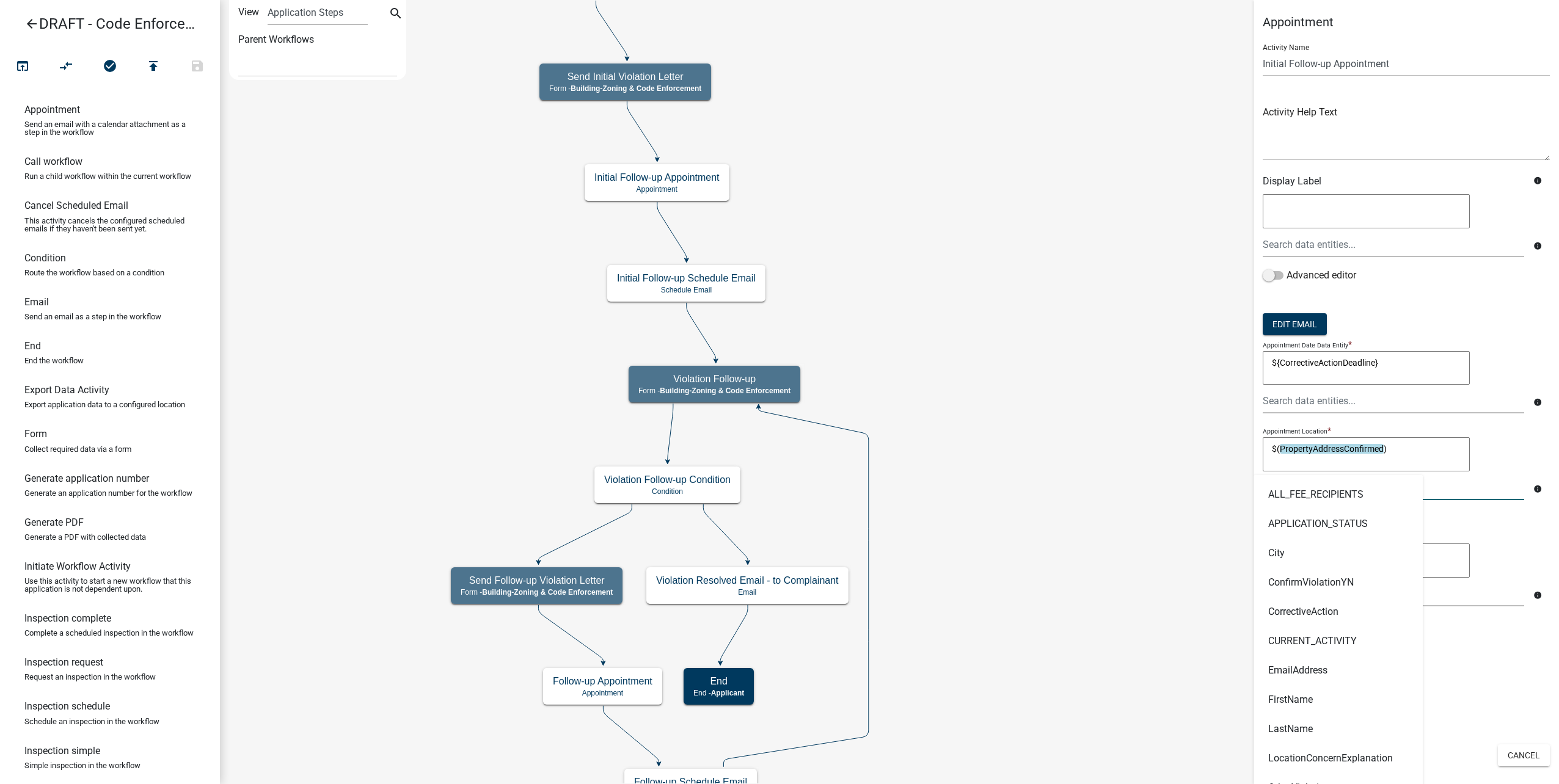
click at [1499, 518] on div "All Day Event" at bounding box center [1406, 521] width 287 height 20
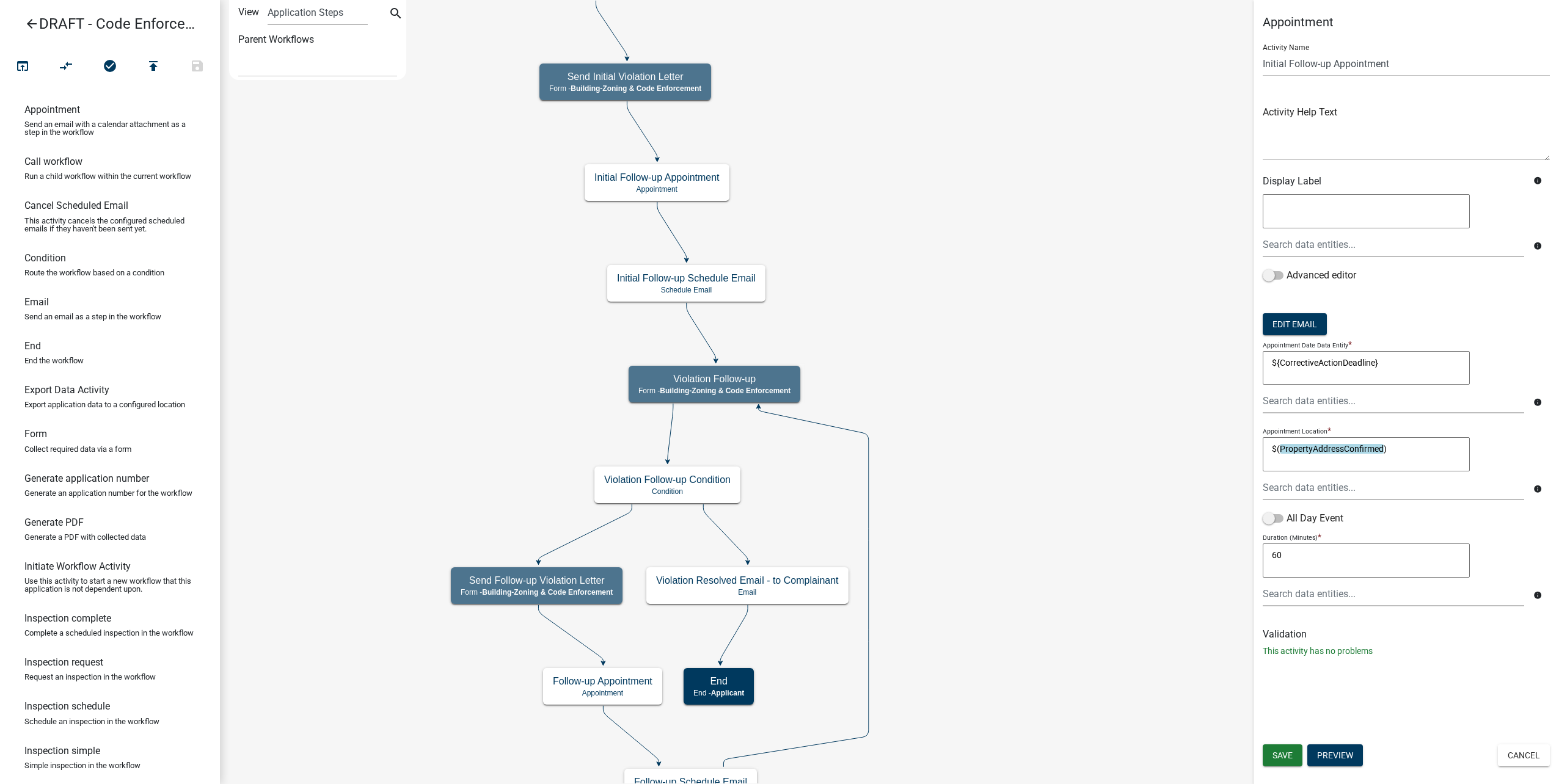
click at [1154, 540] on icon "Start Start - Applicant Complainant Information Form - Front Office (info@cityo…" at bounding box center [889, 403] width 1338 height 806
click at [1355, 566] on textarea "60" at bounding box center [1366, 561] width 207 height 34
click at [1485, 672] on div "Appointment Activity Name Initial Follow-up Appointment Activity Help Text Disp…" at bounding box center [1406, 392] width 306 height 784
click at [1304, 330] on button "Edit Email" at bounding box center [1295, 324] width 64 height 22
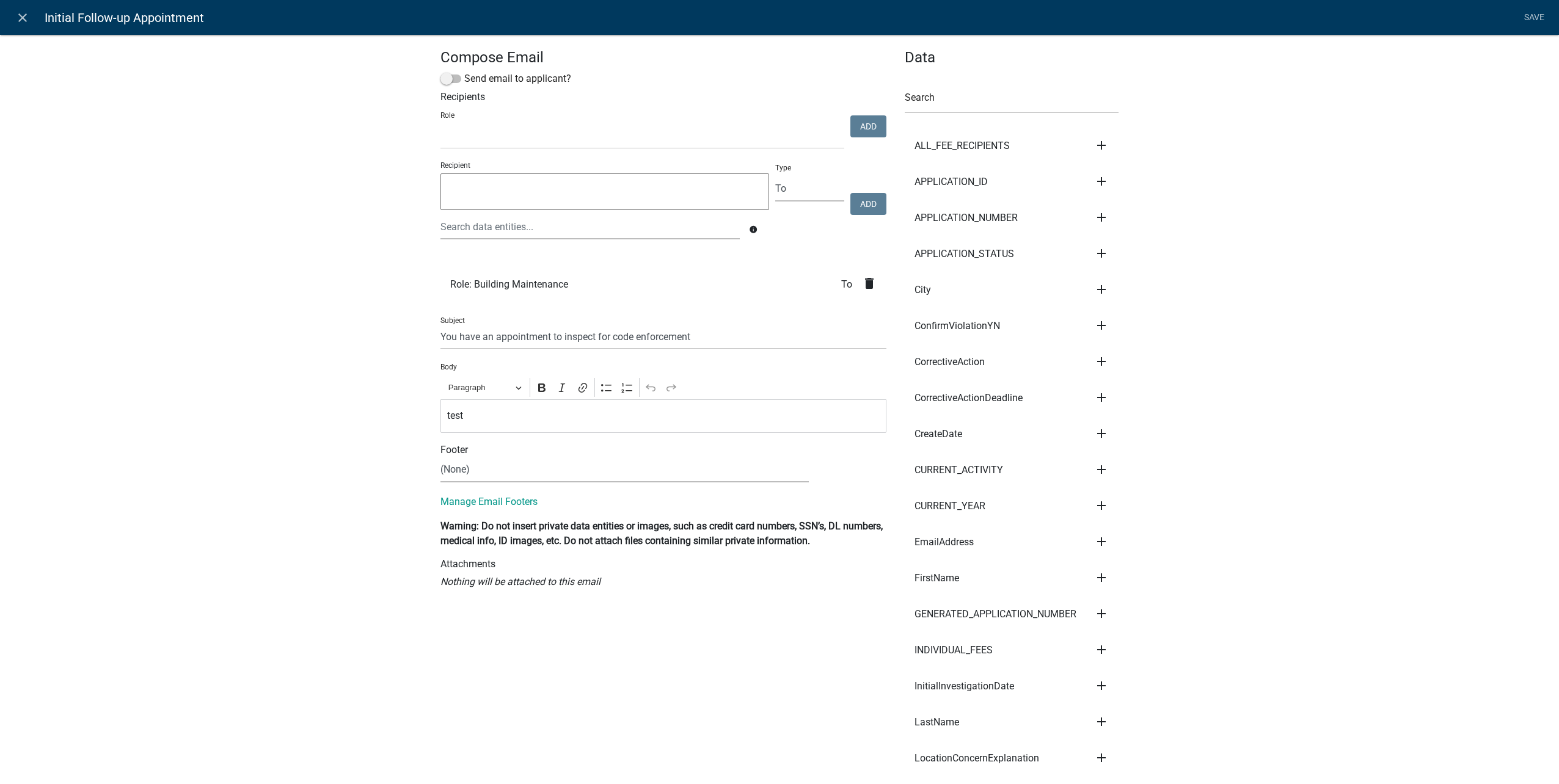
click at [871, 279] on icon "delete" at bounding box center [869, 283] width 15 height 15
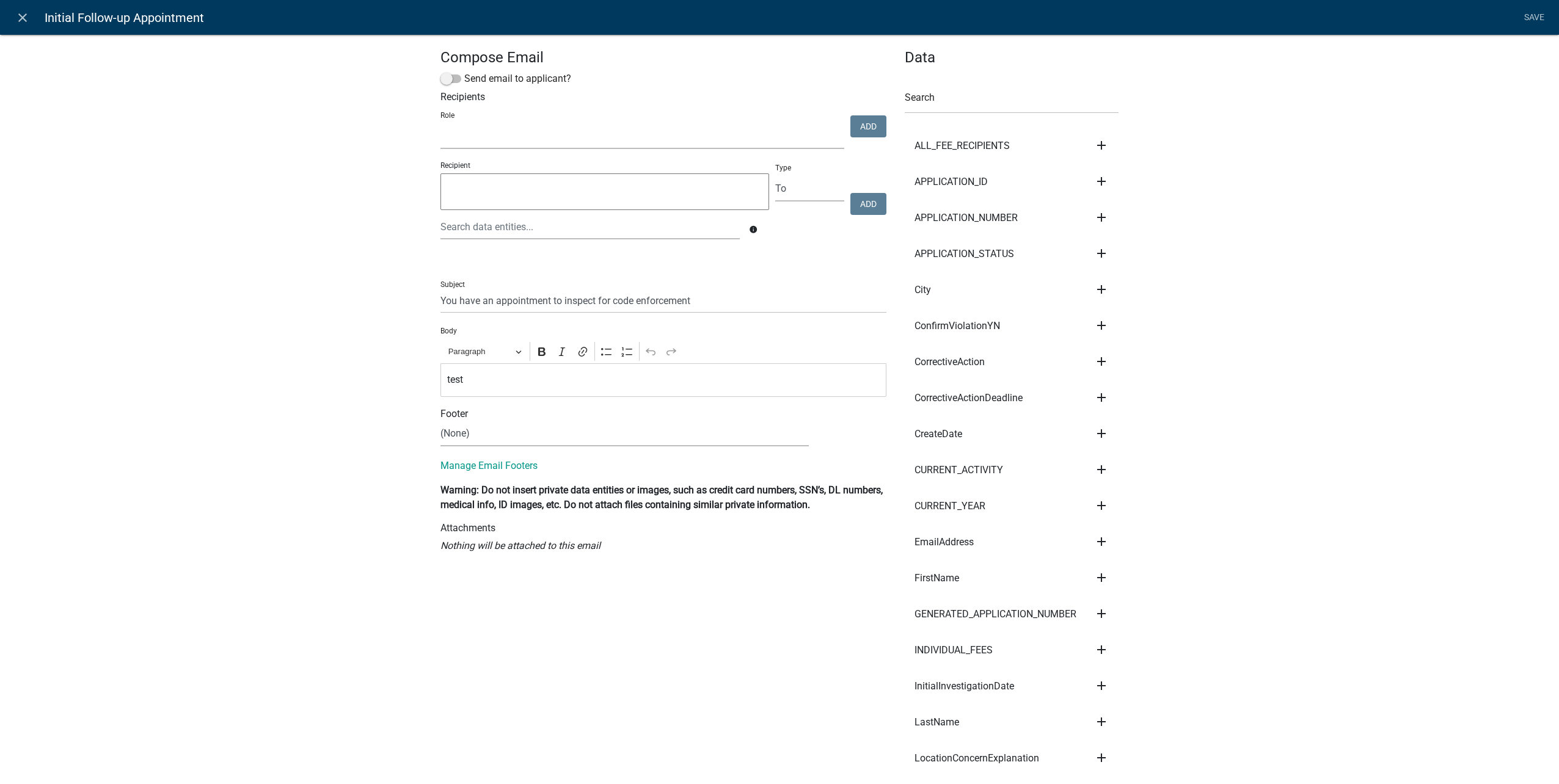
click at [629, 124] on select "Public Works Building Maintenance City Clerk Water/Wastewater Department Admin …" at bounding box center [642, 136] width 404 height 25
select select "aa0f0e89-27ad-4056-a8df-c2d0f55e2258"
click at [441, 124] on select "Public Works Building Maintenance City Clerk Water/Wastewater Department Admin …" at bounding box center [642, 136] width 404 height 25
click at [868, 127] on button "Add" at bounding box center [868, 126] width 36 height 22
select select
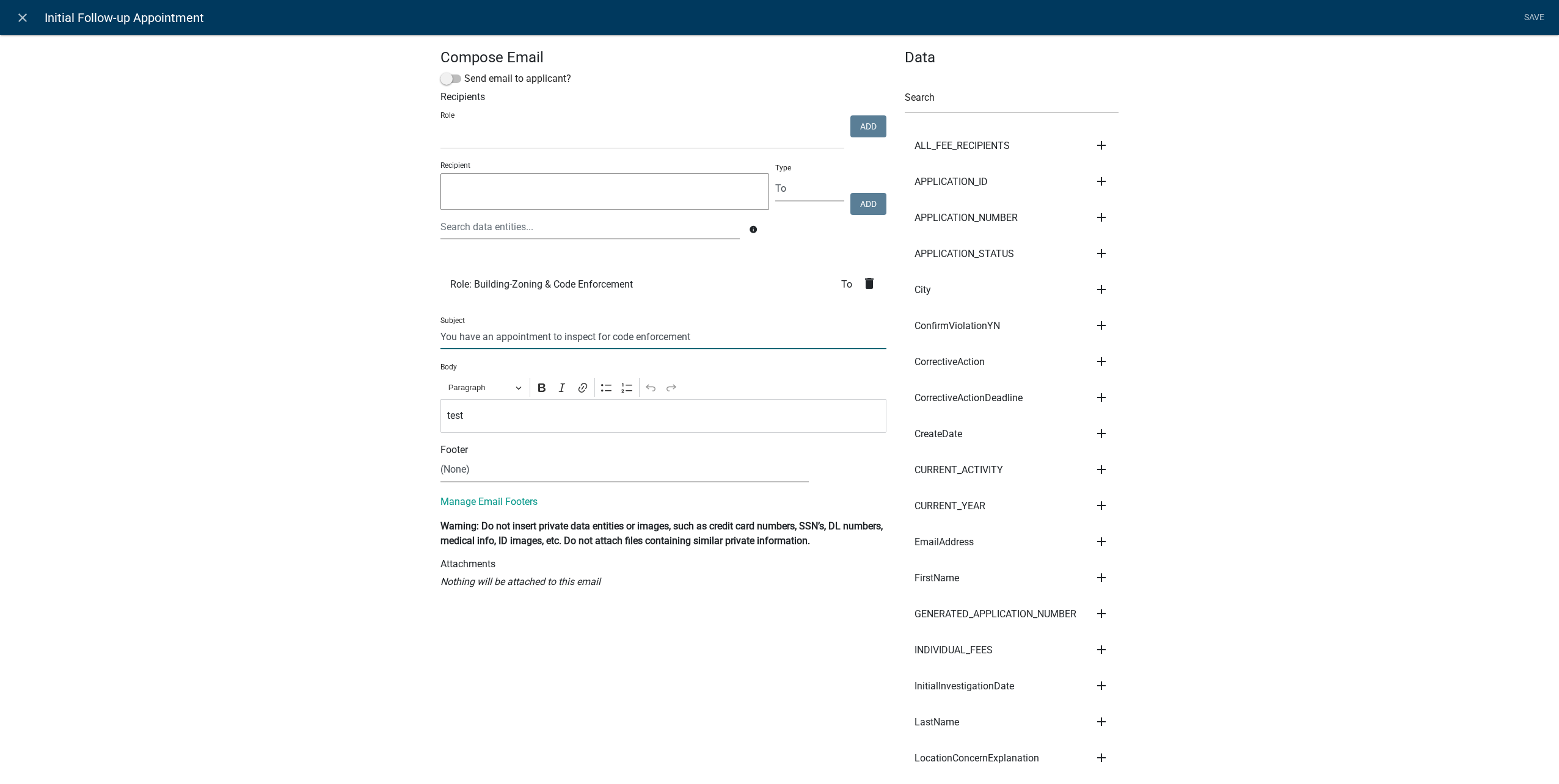
click at [549, 336] on input "You have an appointment to inspect for code enforcement" at bounding box center [663, 337] width 446 height 25
click at [750, 339] on input "You have an appointment to inspect for code enforcement" at bounding box center [663, 337] width 446 height 25
drag, startPoint x: 745, startPoint y: 336, endPoint x: 128, endPoint y: 273, distance: 620.2
type input "I"
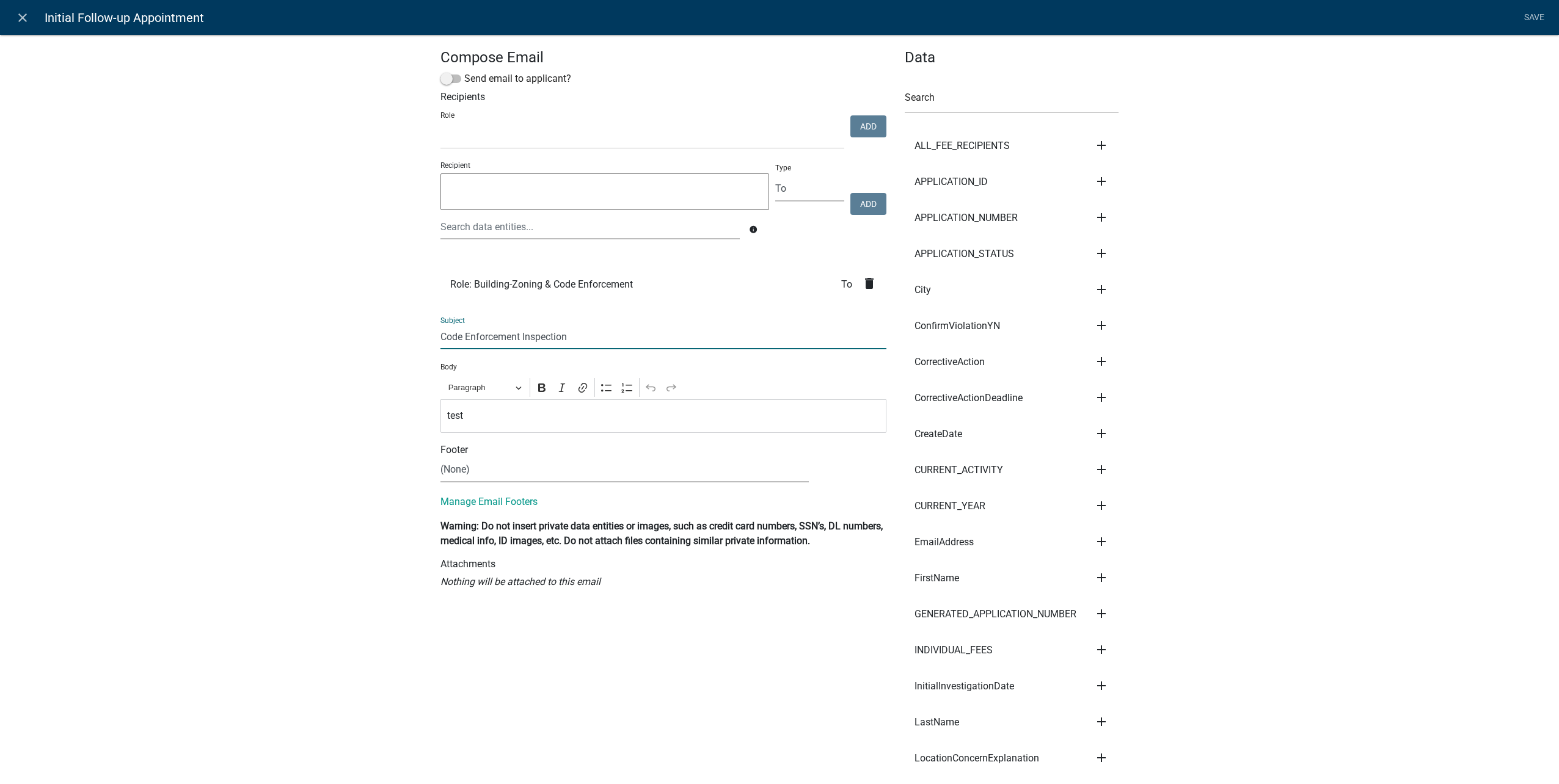
type input "Code Enforcement Inspection"
click at [1534, 16] on link "Save" at bounding box center [1534, 18] width 31 height 23
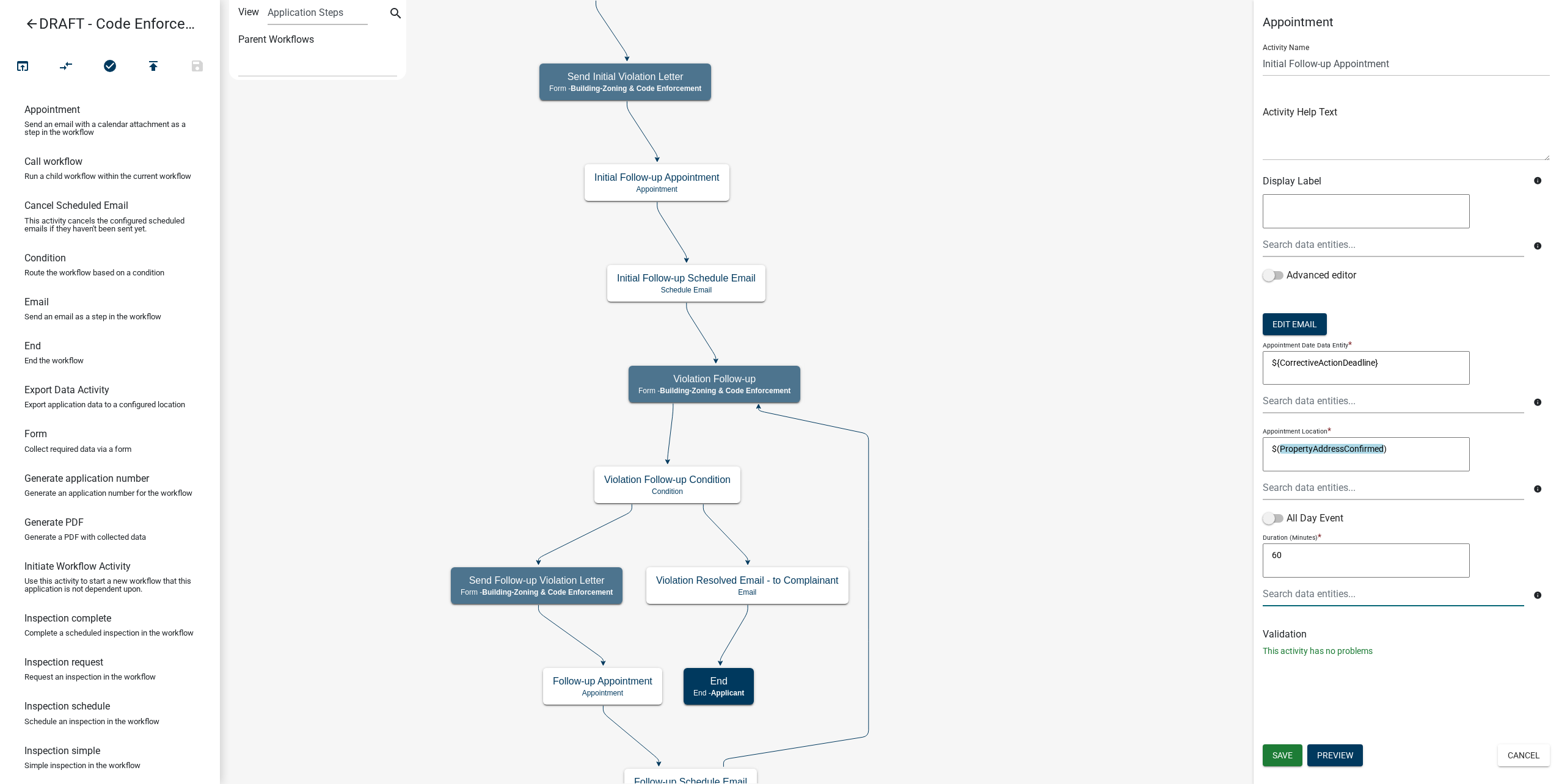
click at [1314, 596] on div at bounding box center [1393, 594] width 280 height 25
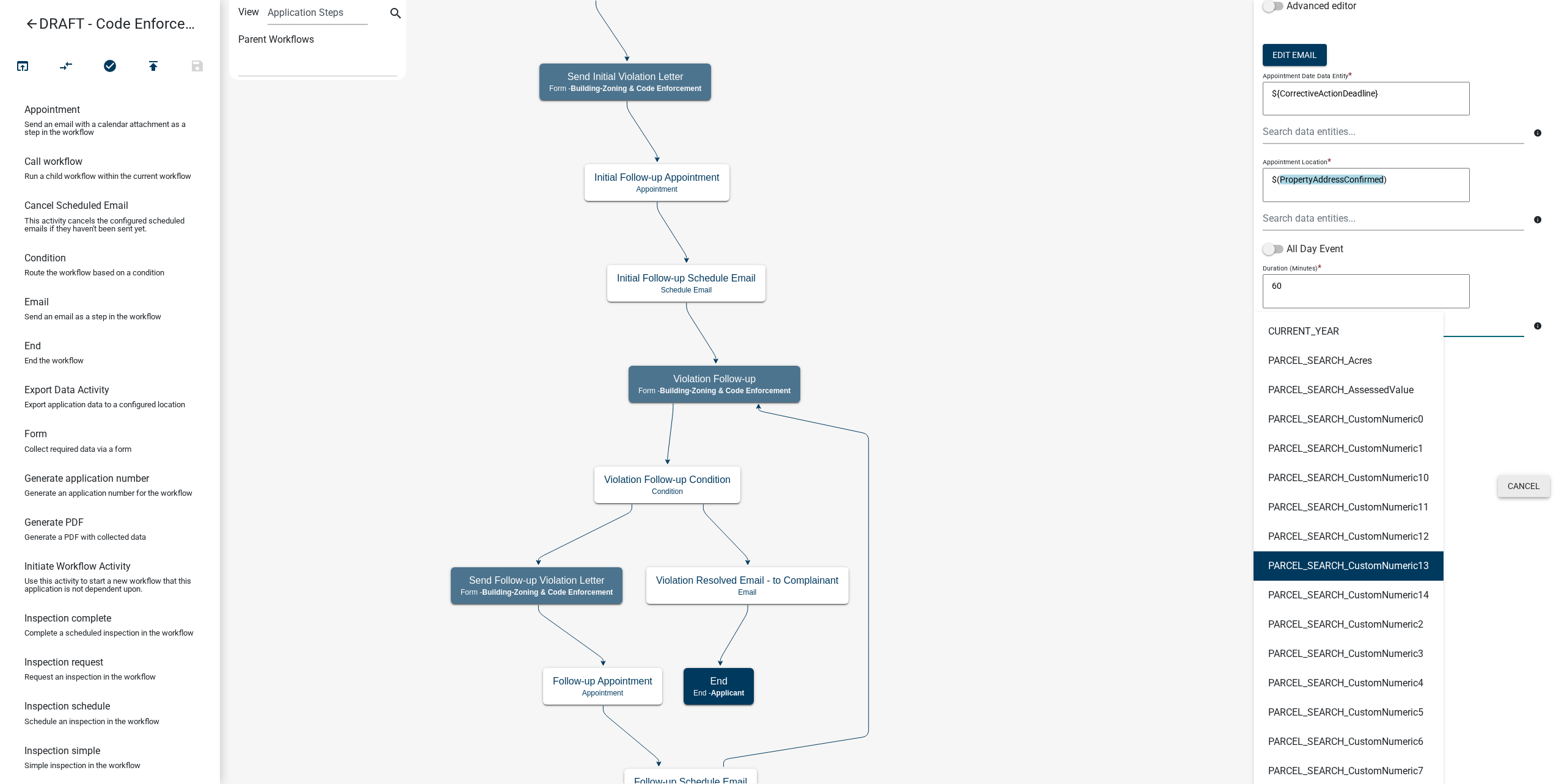
scroll to position [176, 0]
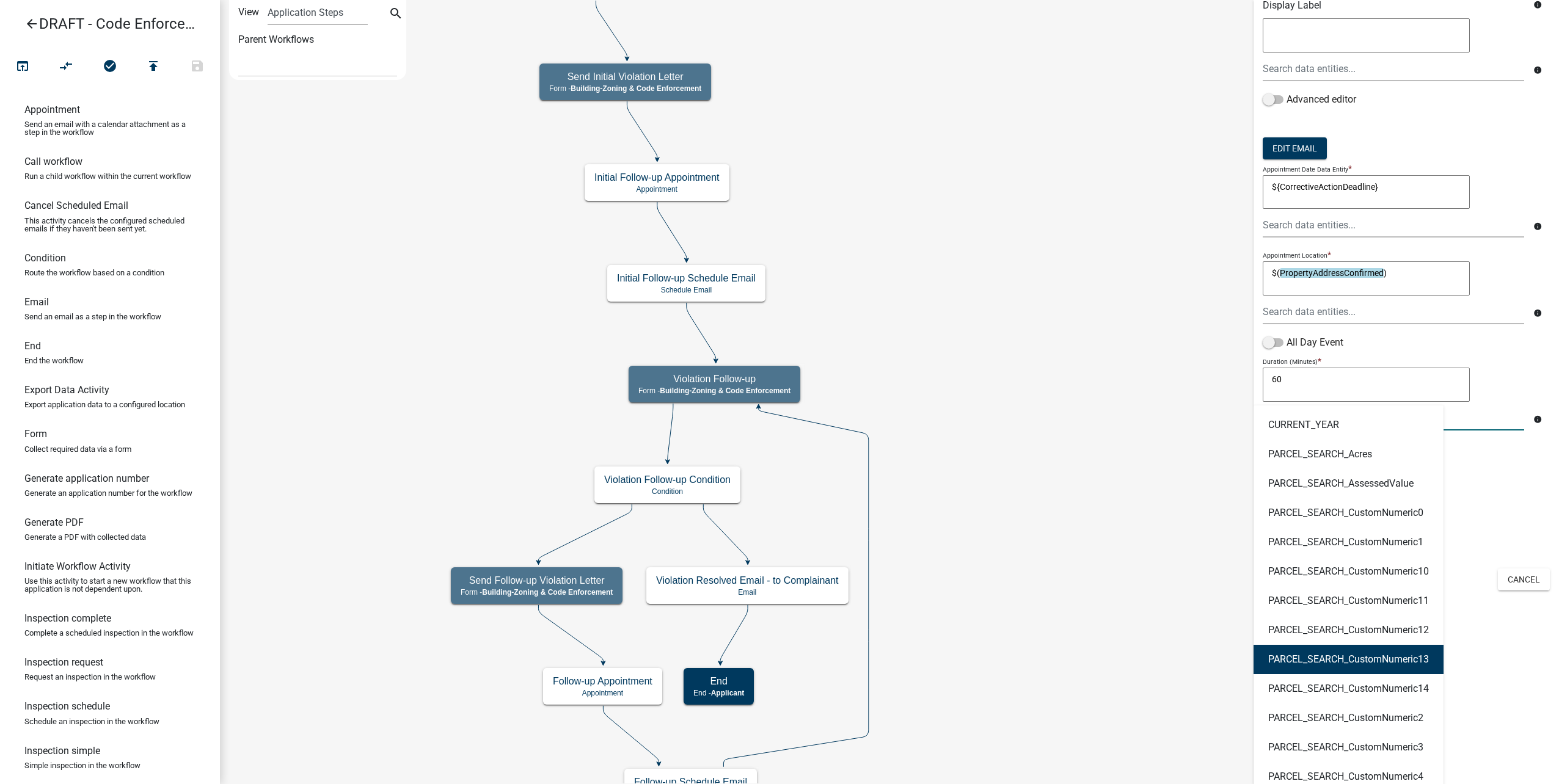
click at [1520, 508] on div "Appointment Activity Name Initial Follow-up Appointment Activity Help Text Disp…" at bounding box center [1406, 216] width 306 height 784
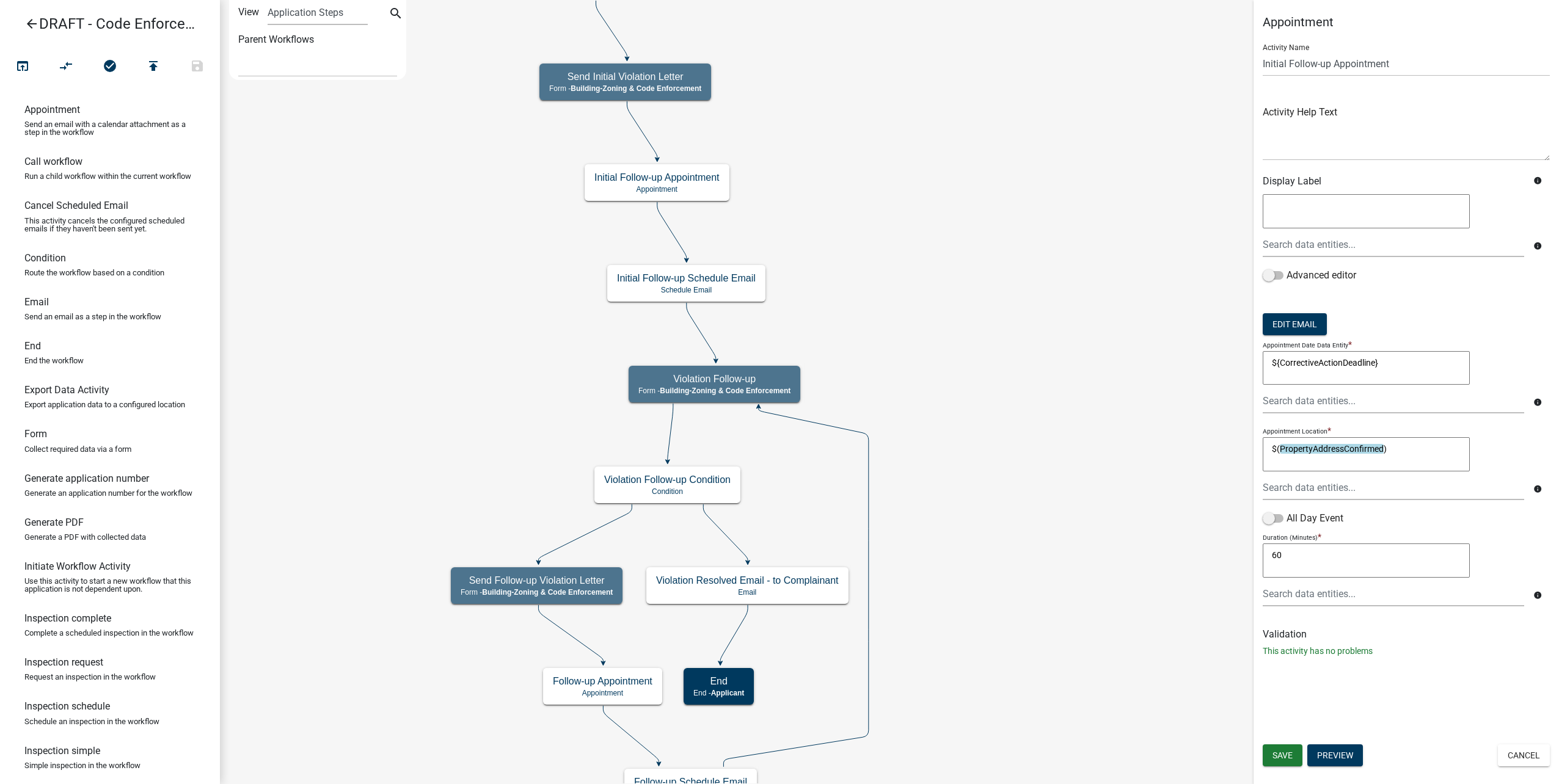
scroll to position [0, 0]
click at [1287, 754] on span "Save" at bounding box center [1283, 755] width 20 height 10
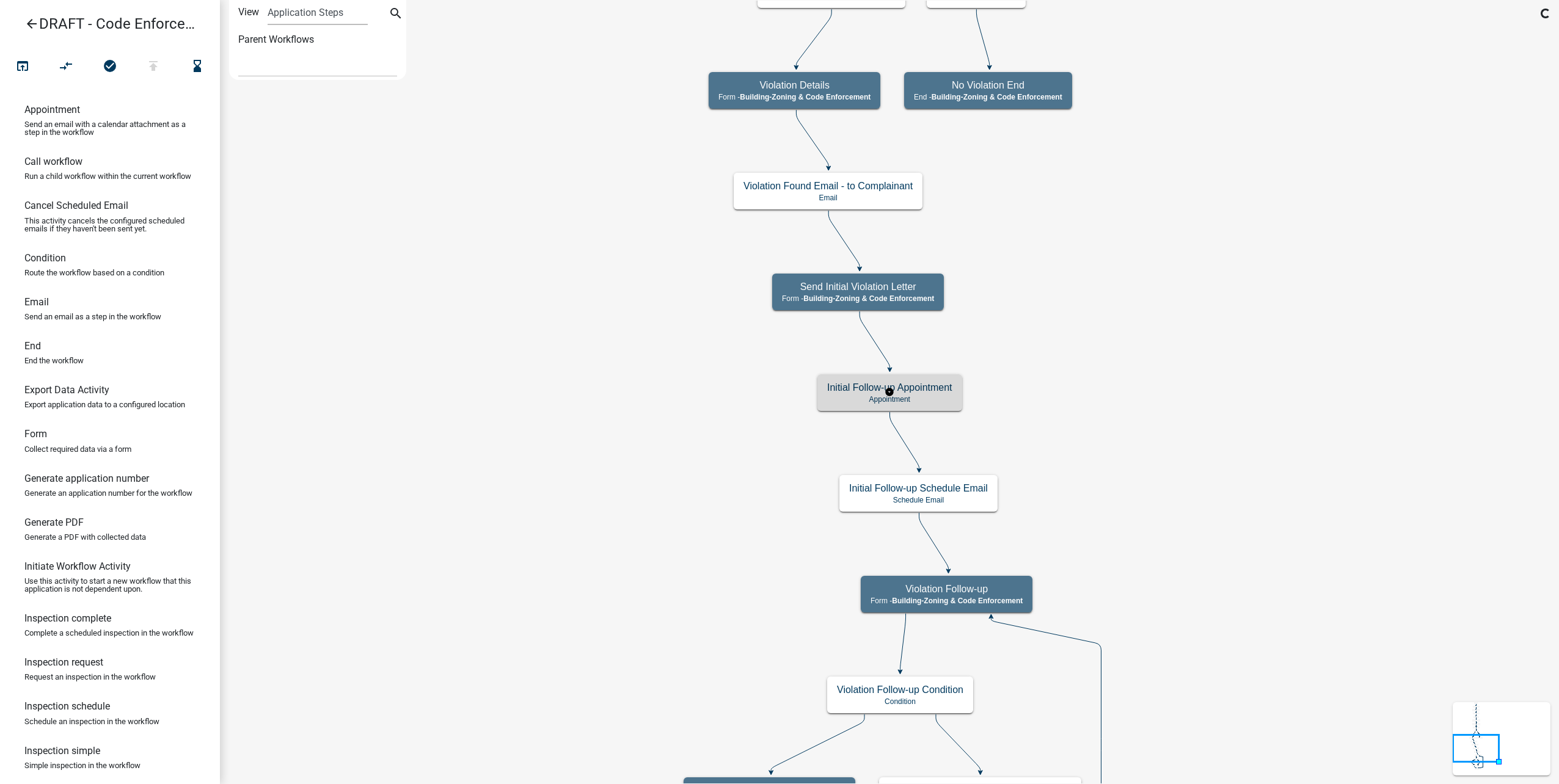
click at [935, 395] on p "Appointment" at bounding box center [889, 399] width 125 height 8
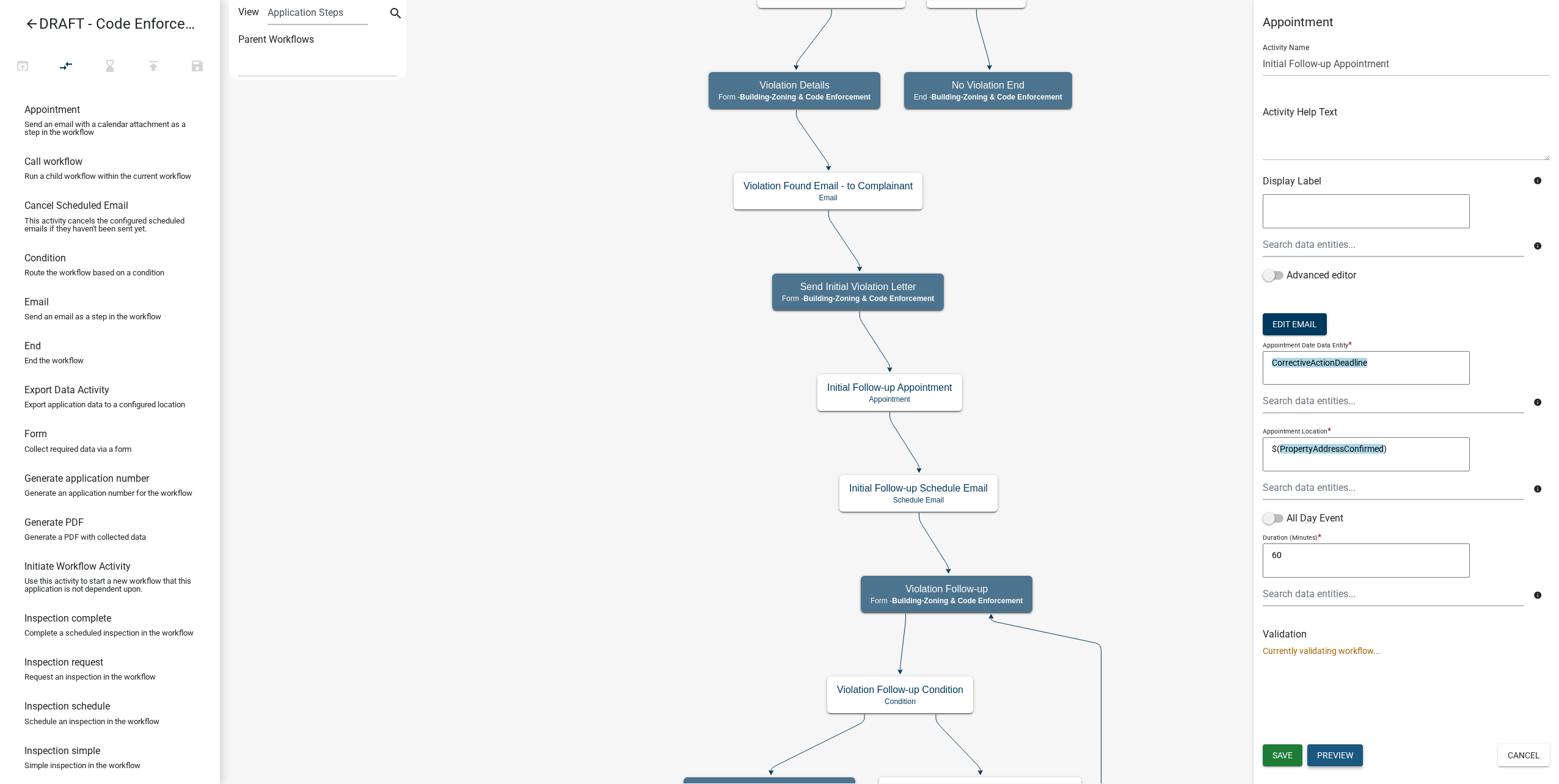
click at [1351, 752] on button "Preview" at bounding box center [1335, 755] width 55 height 22
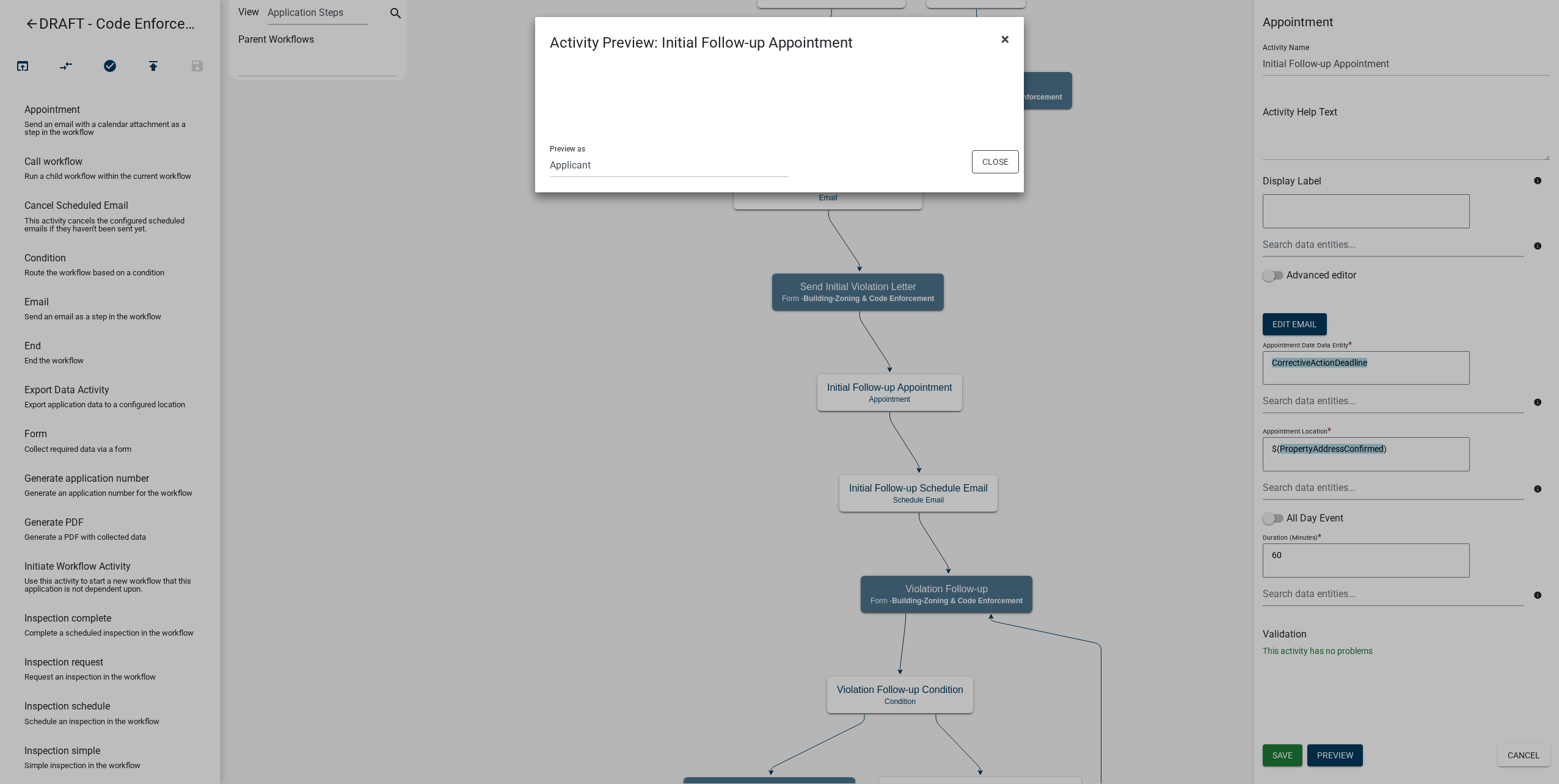
click at [1001, 39] on button "×" at bounding box center [1005, 39] width 27 height 34
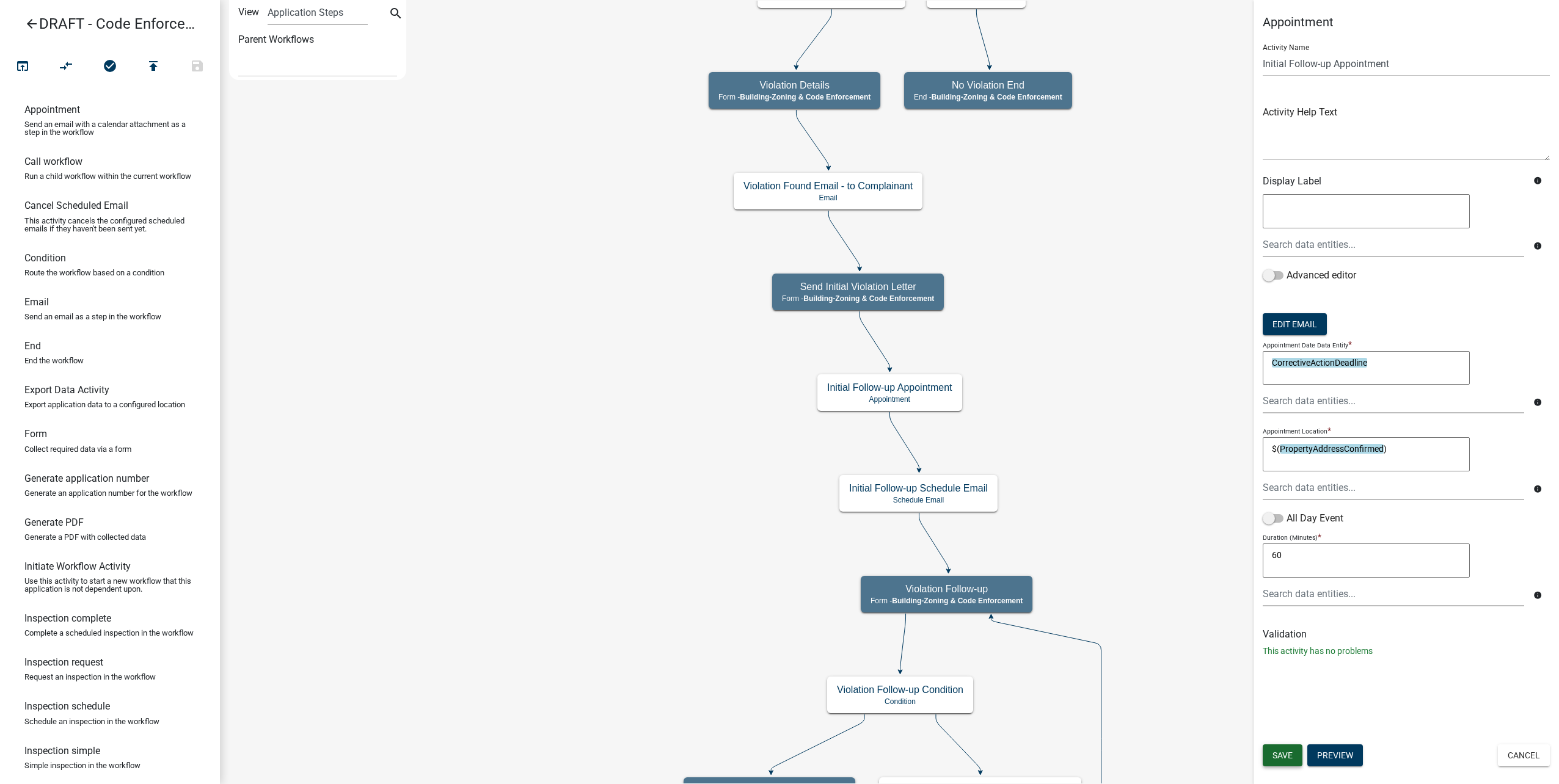
click at [1278, 750] on span "Save" at bounding box center [1283, 755] width 20 height 10
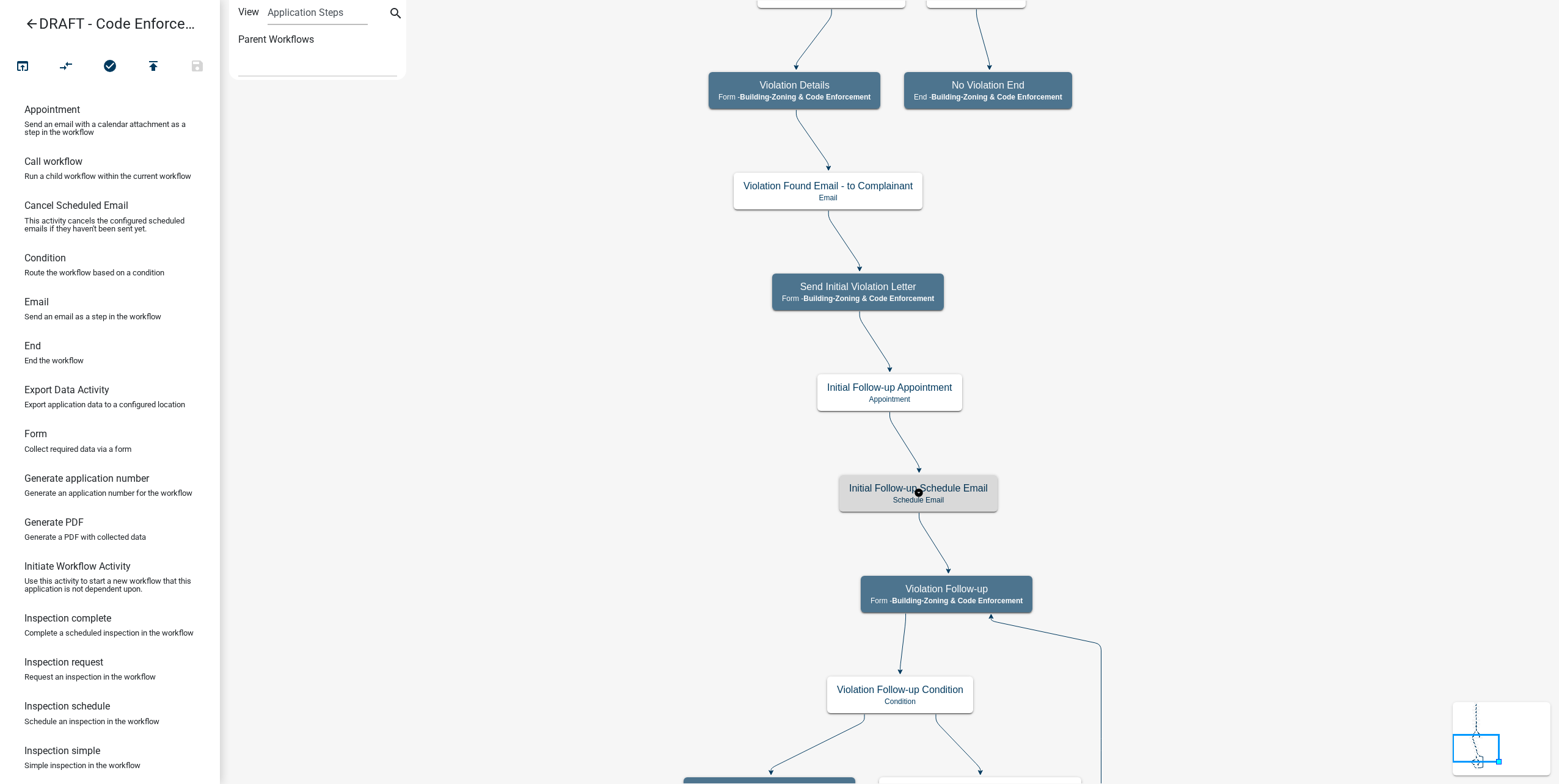
click at [977, 496] on p "Schedule Email" at bounding box center [919, 500] width 139 height 8
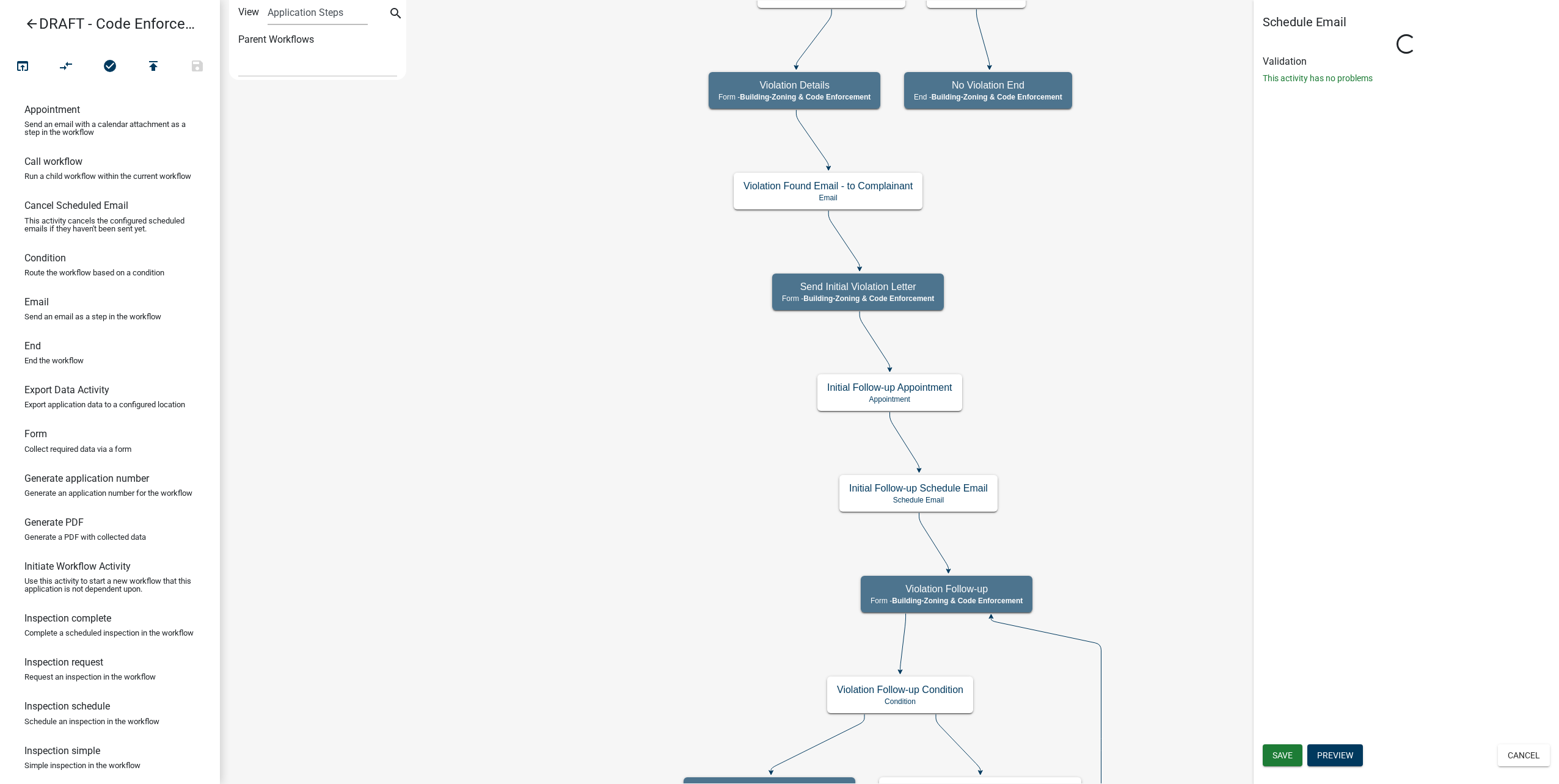
select select
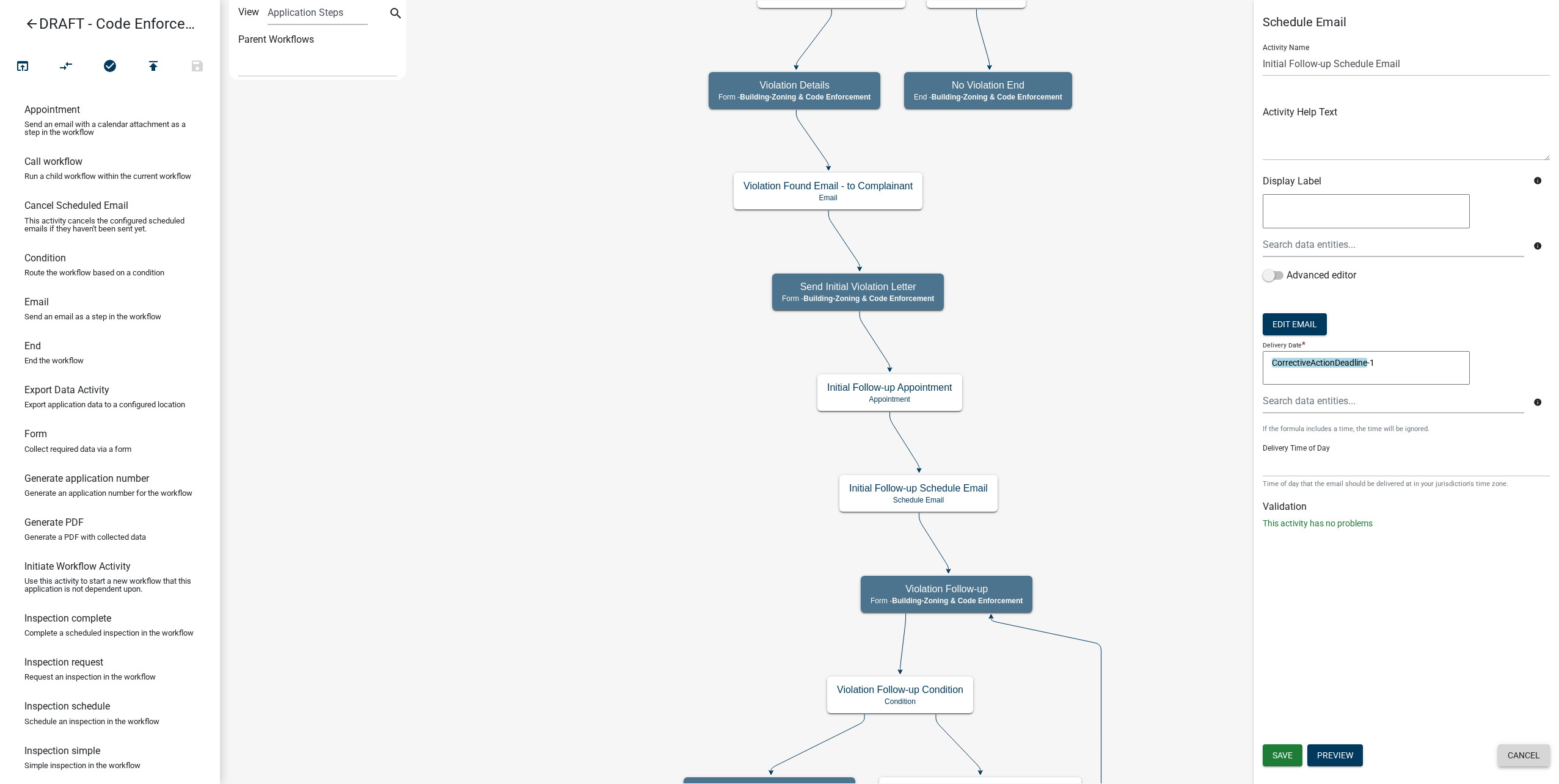
click at [1538, 749] on button "Cancel" at bounding box center [1524, 755] width 52 height 22
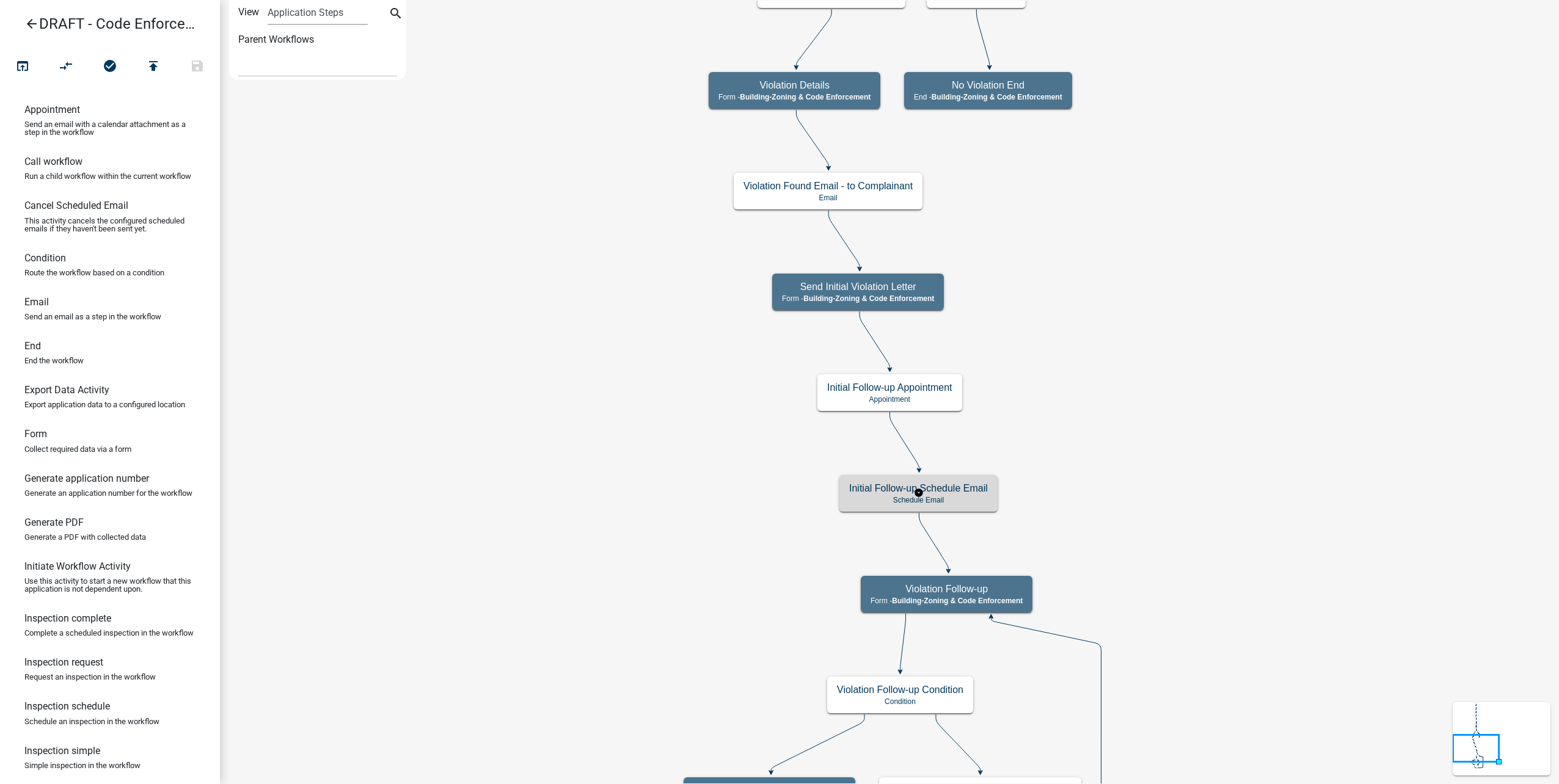
click at [946, 496] on p "Schedule Email" at bounding box center [919, 500] width 139 height 8
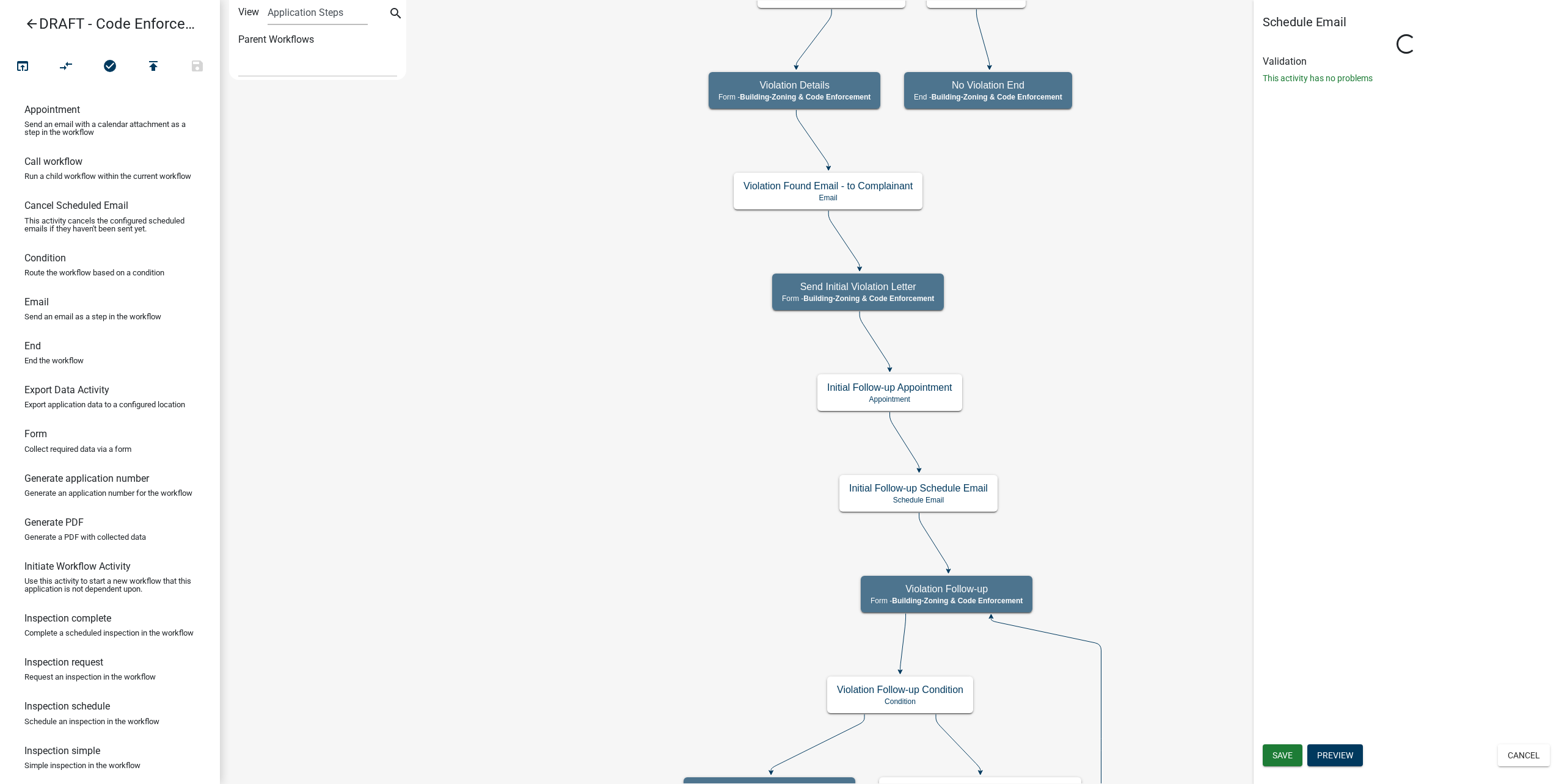
select select
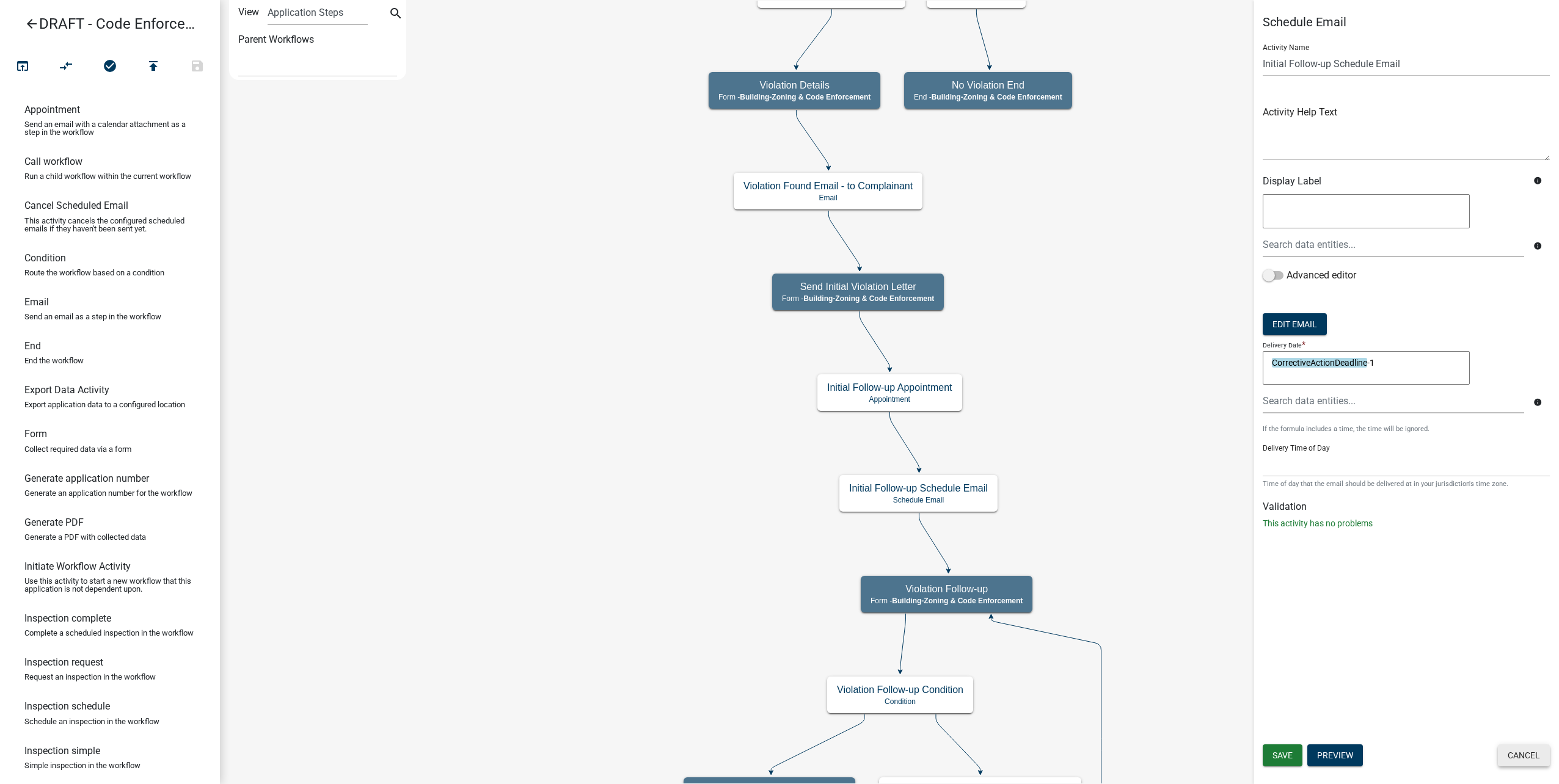
click at [1533, 755] on button "Cancel" at bounding box center [1524, 755] width 52 height 22
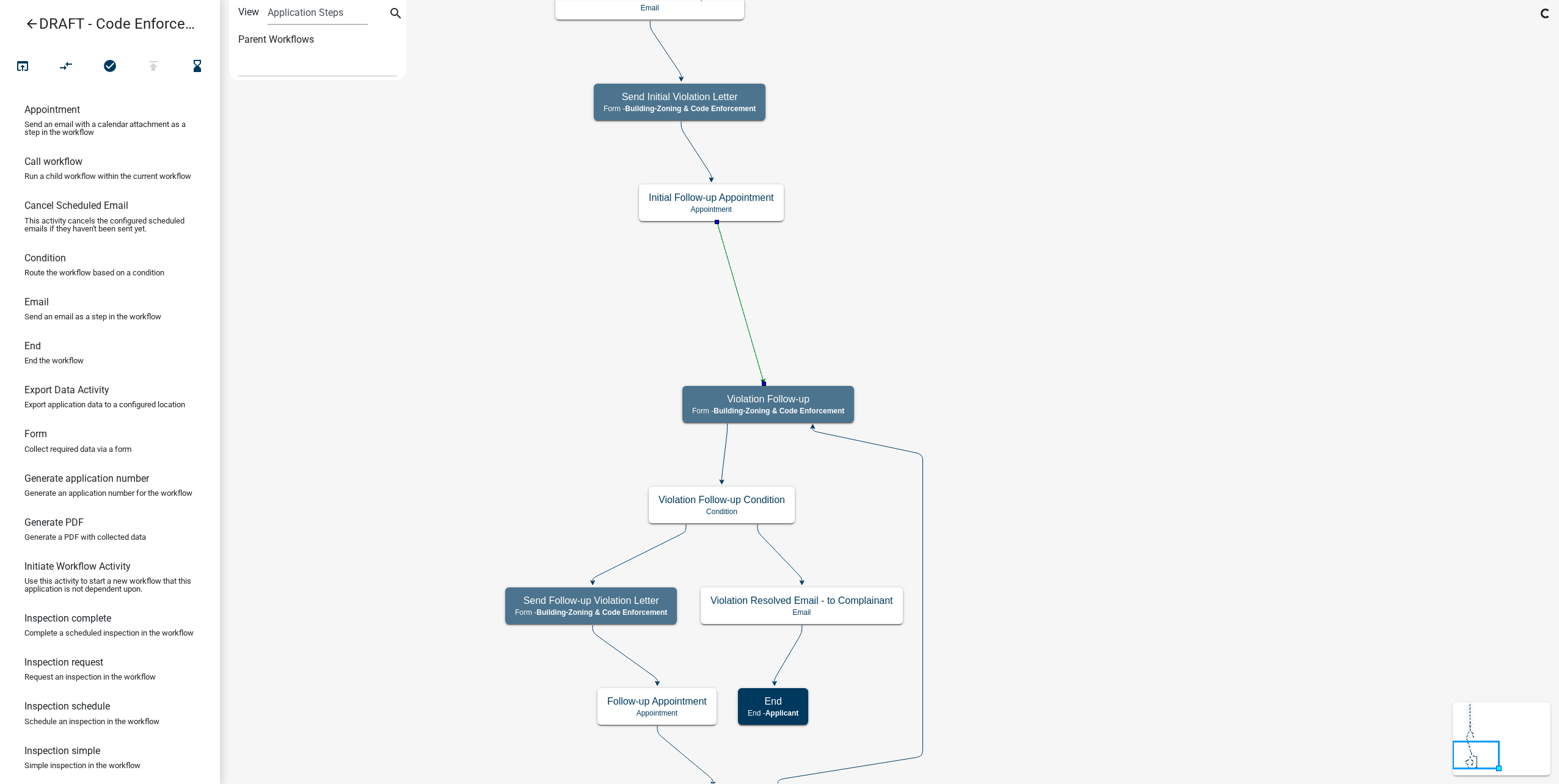
click at [59, 50] on div "arrow_back DRAFT - Code Enforcement open_in_browser compare_arrows check_circle…" at bounding box center [109, 392] width 220 height 784
click at [70, 64] on icon "compare_arrows" at bounding box center [66, 67] width 15 height 17
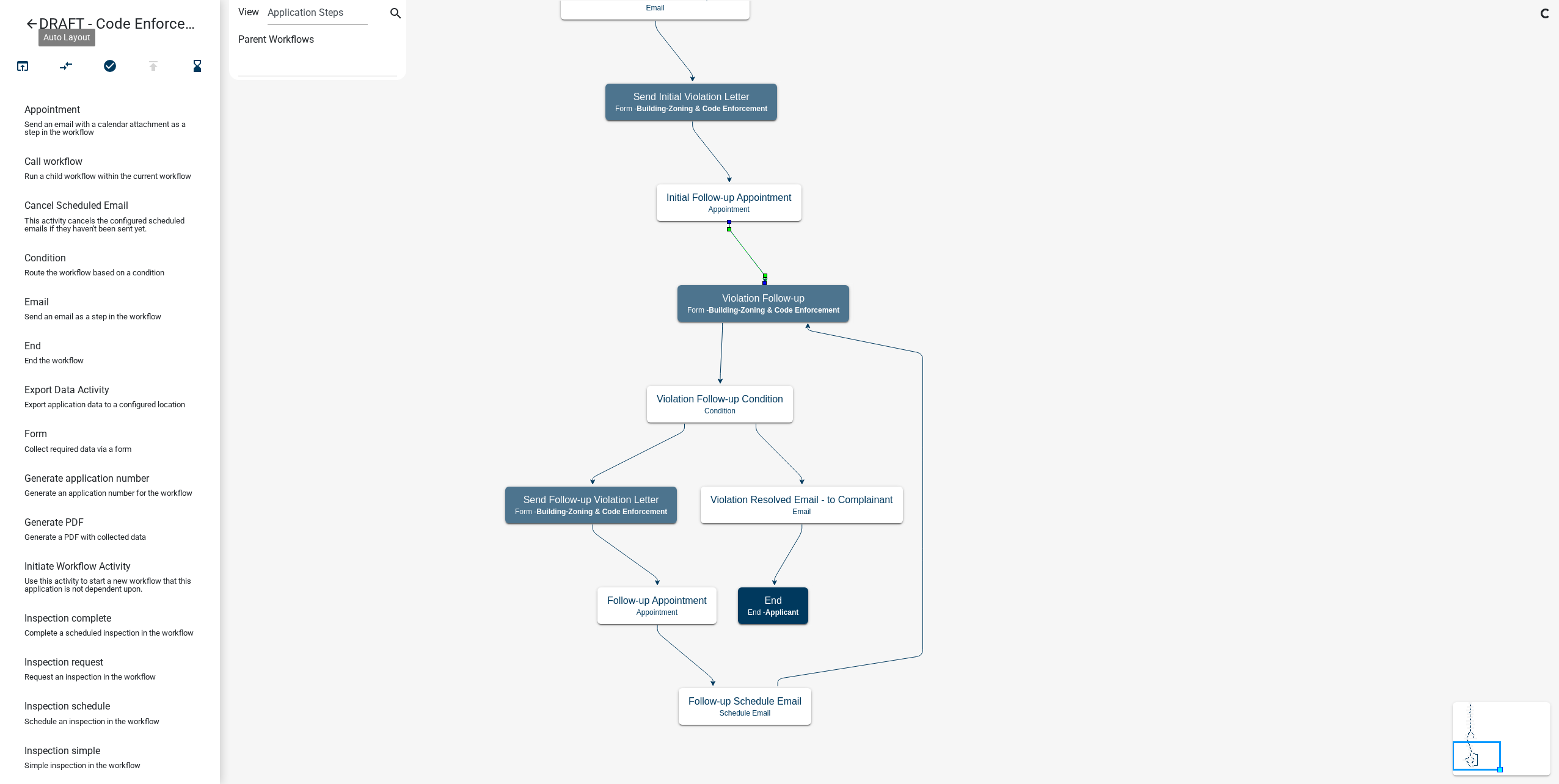
click at [1119, 460] on icon "Start Start - Applicant Complainant Information Form - Front Office (info@cityo…" at bounding box center [889, 392] width 1338 height 783
click at [819, 300] on h5 "Violation Follow-up" at bounding box center [763, 298] width 152 height 11
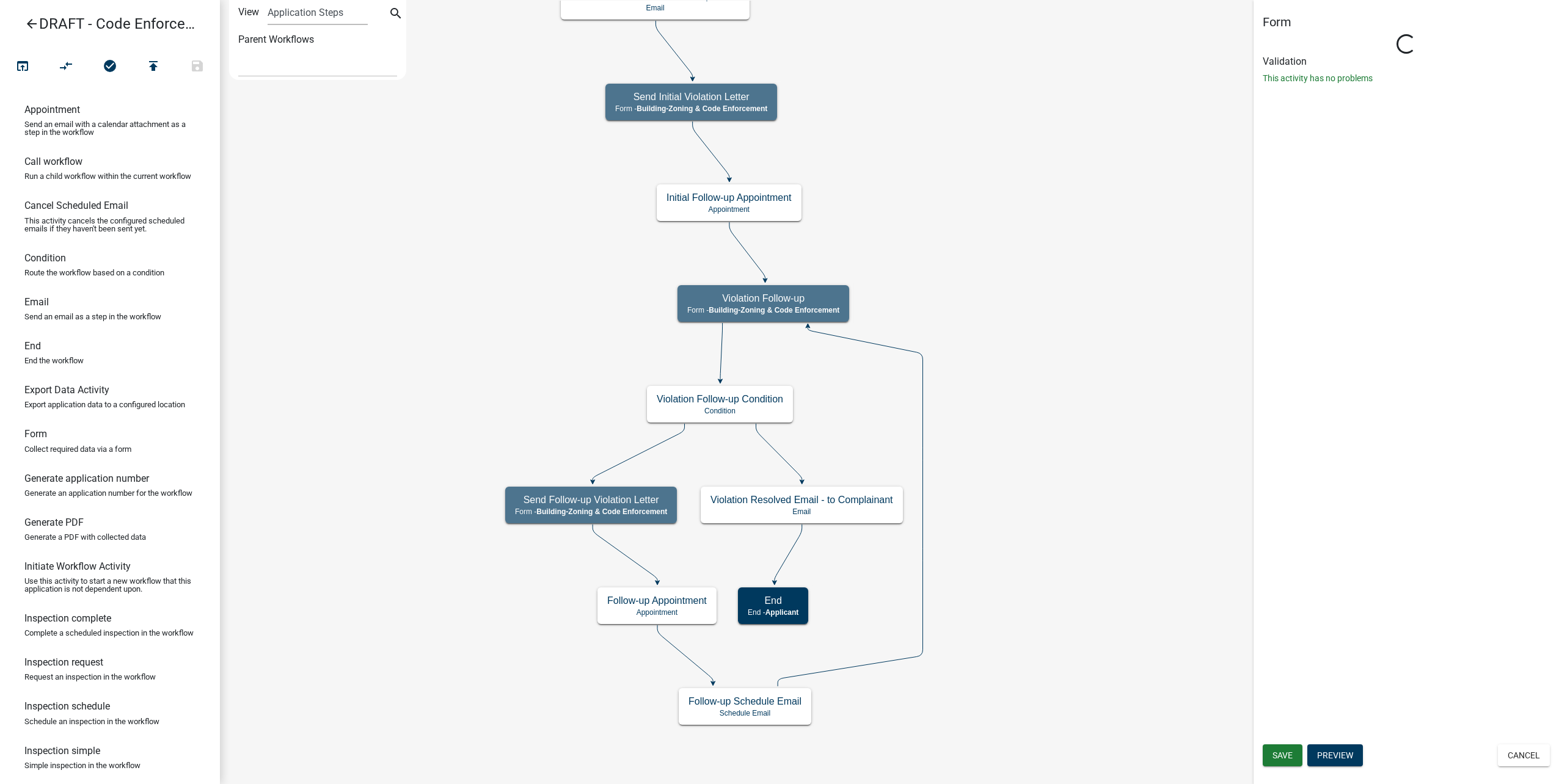
select select "AA0F0E89-27AD-4056-A8DF-C2D0F55E2258"
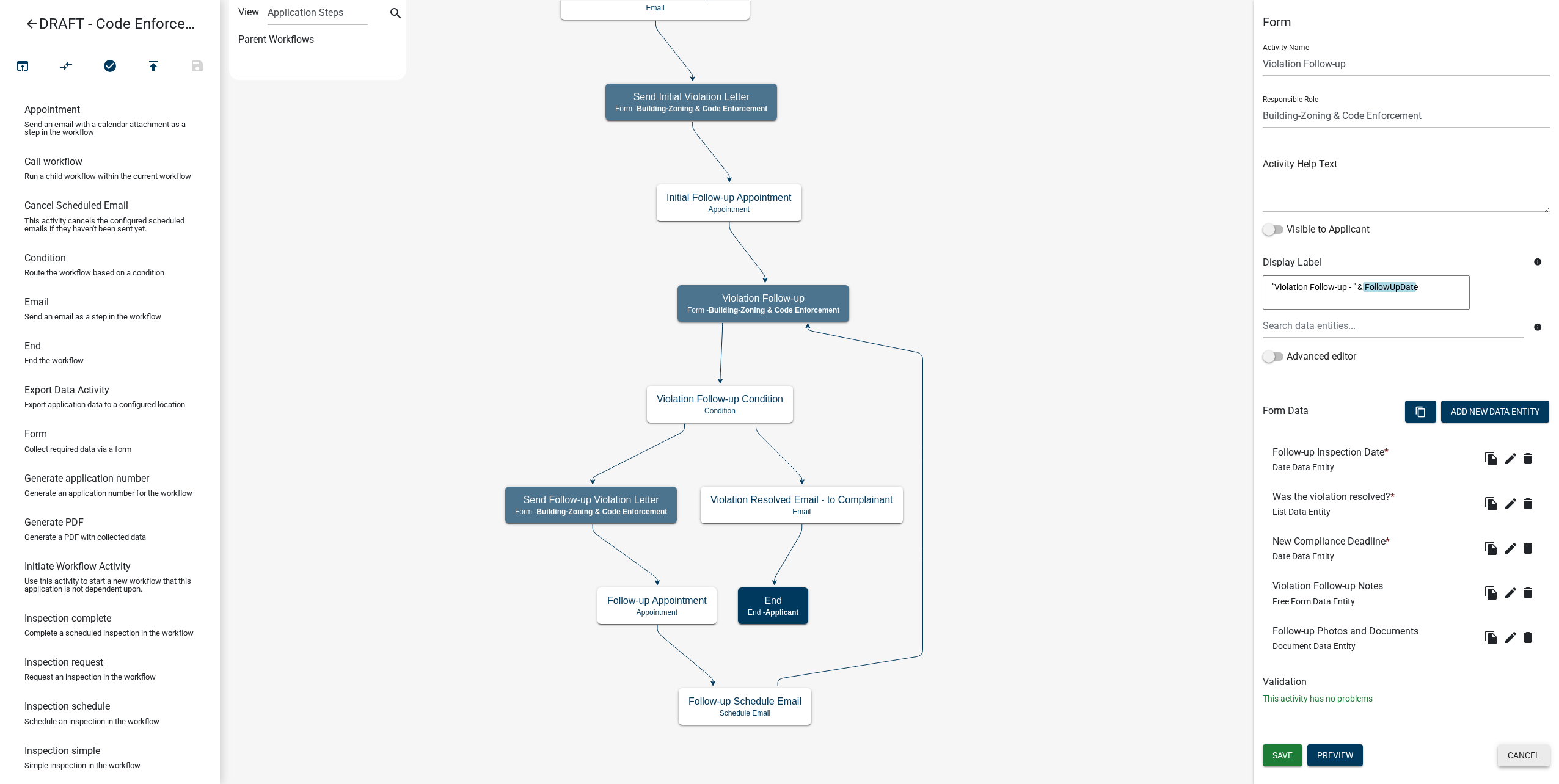
click at [1521, 763] on button "Cancel" at bounding box center [1524, 755] width 52 height 22
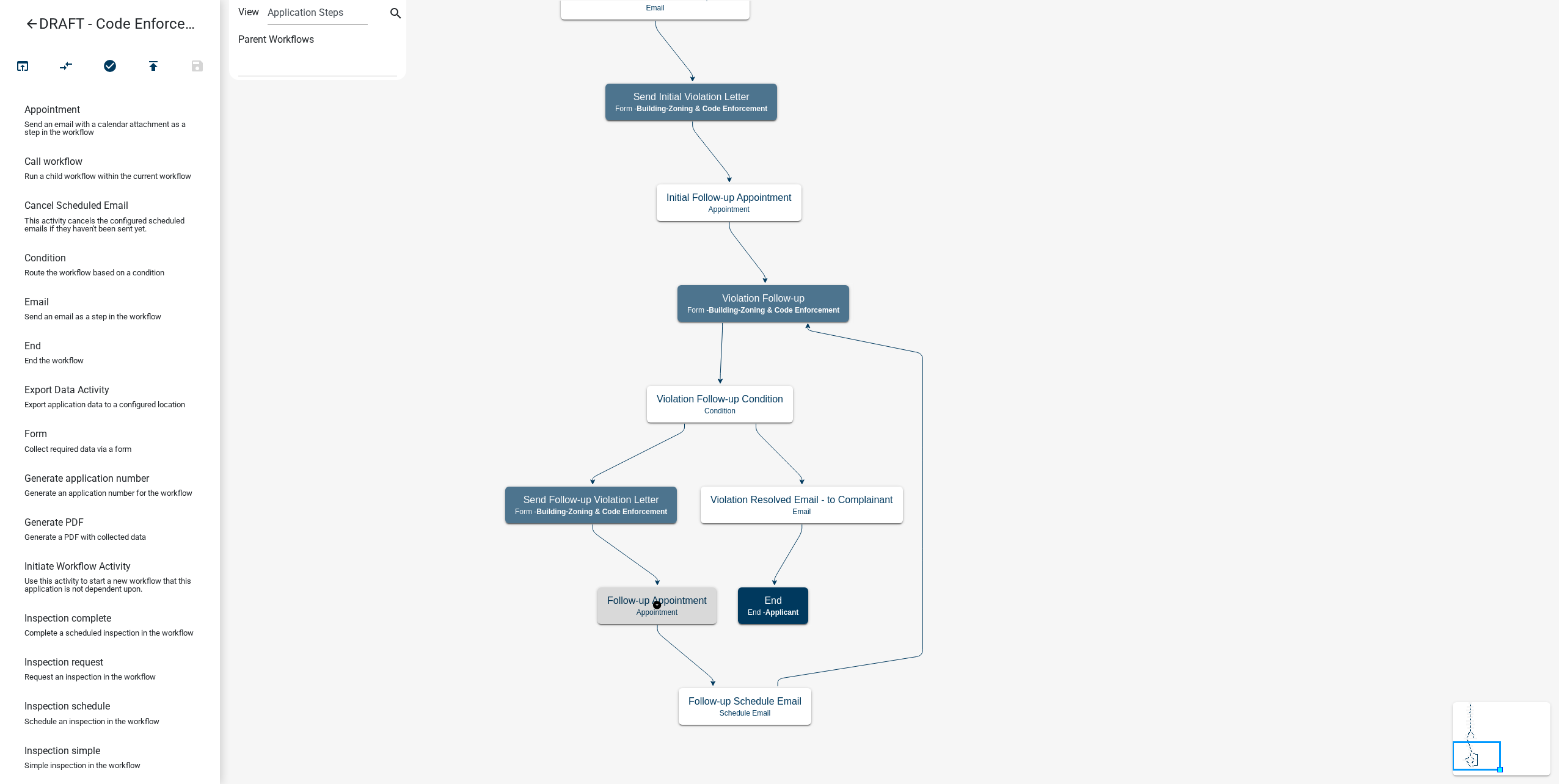
click at [688, 613] on p "Appointment" at bounding box center [657, 612] width 99 height 8
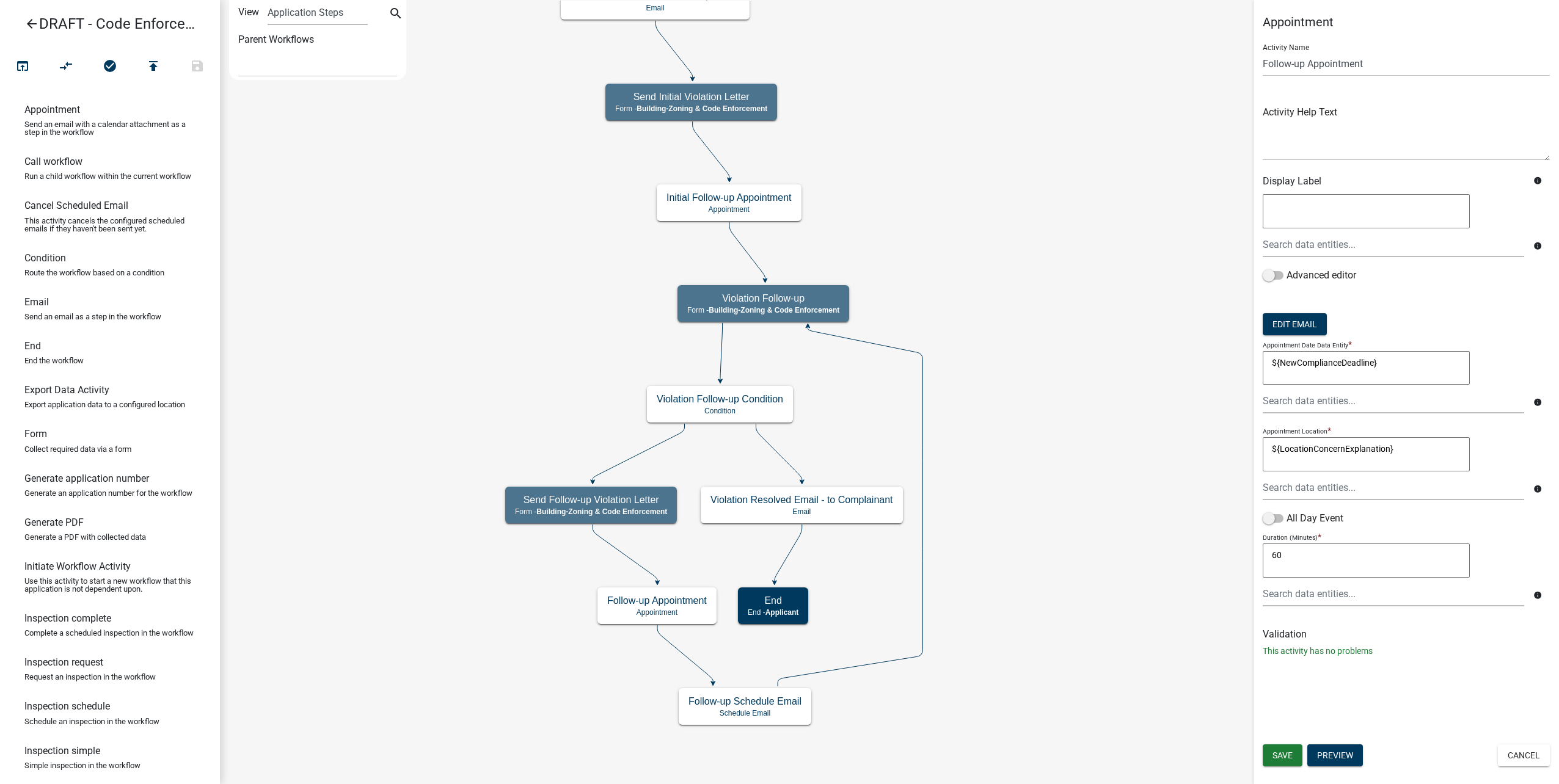
drag, startPoint x: 1431, startPoint y: 444, endPoint x: 1071, endPoint y: 423, distance: 360.6
click at [1071, 423] on main "Start Start - Applicant Complainant Information Form - Front Office (info@cityo…" at bounding box center [889, 392] width 1339 height 784
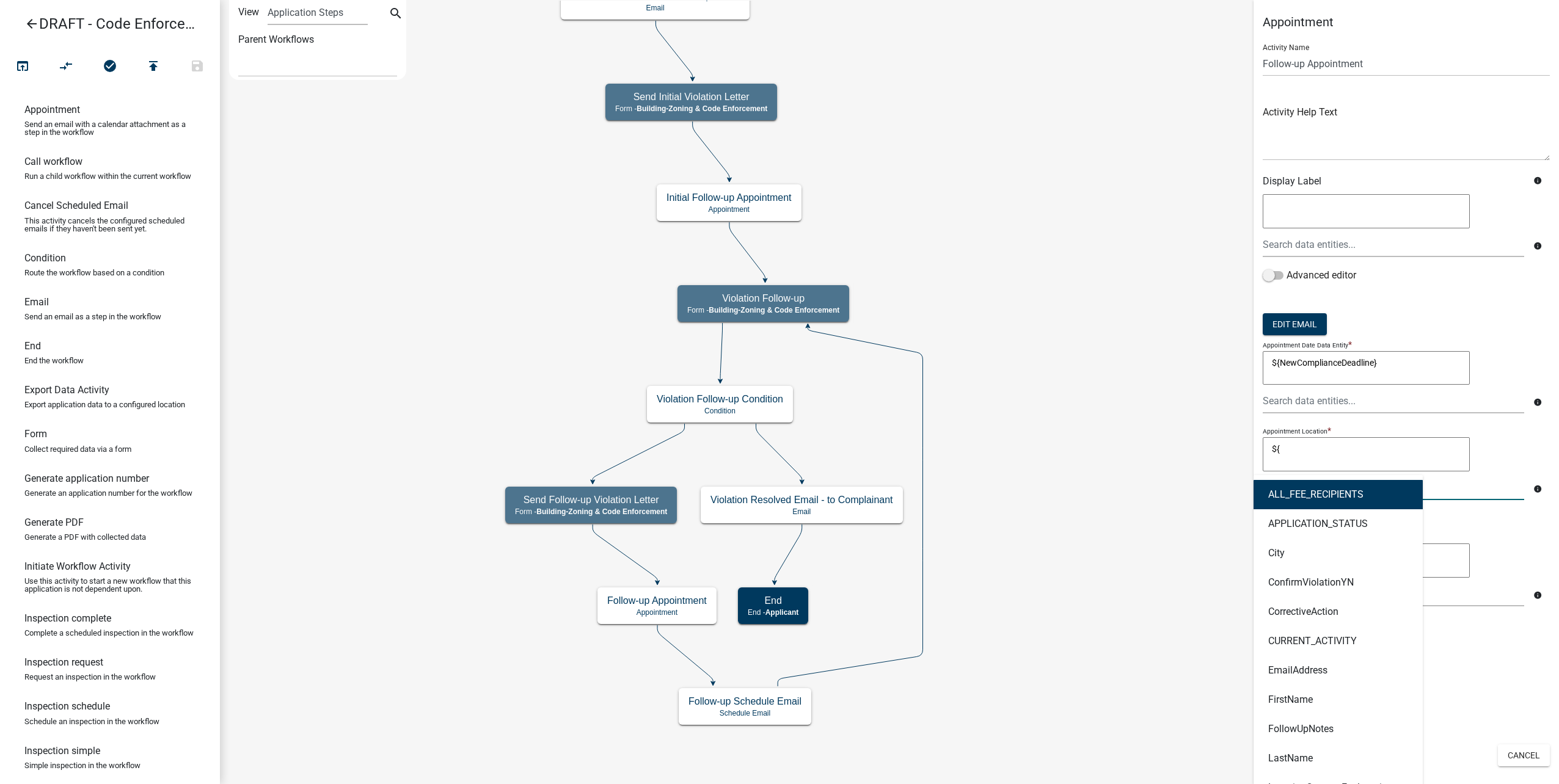
click at [1341, 496] on div "ALL_FEE_RECIPIENTS APPLICATION_STATUS City ConfirmViolationYN CorrectiveAction …" at bounding box center [1393, 487] width 280 height 25
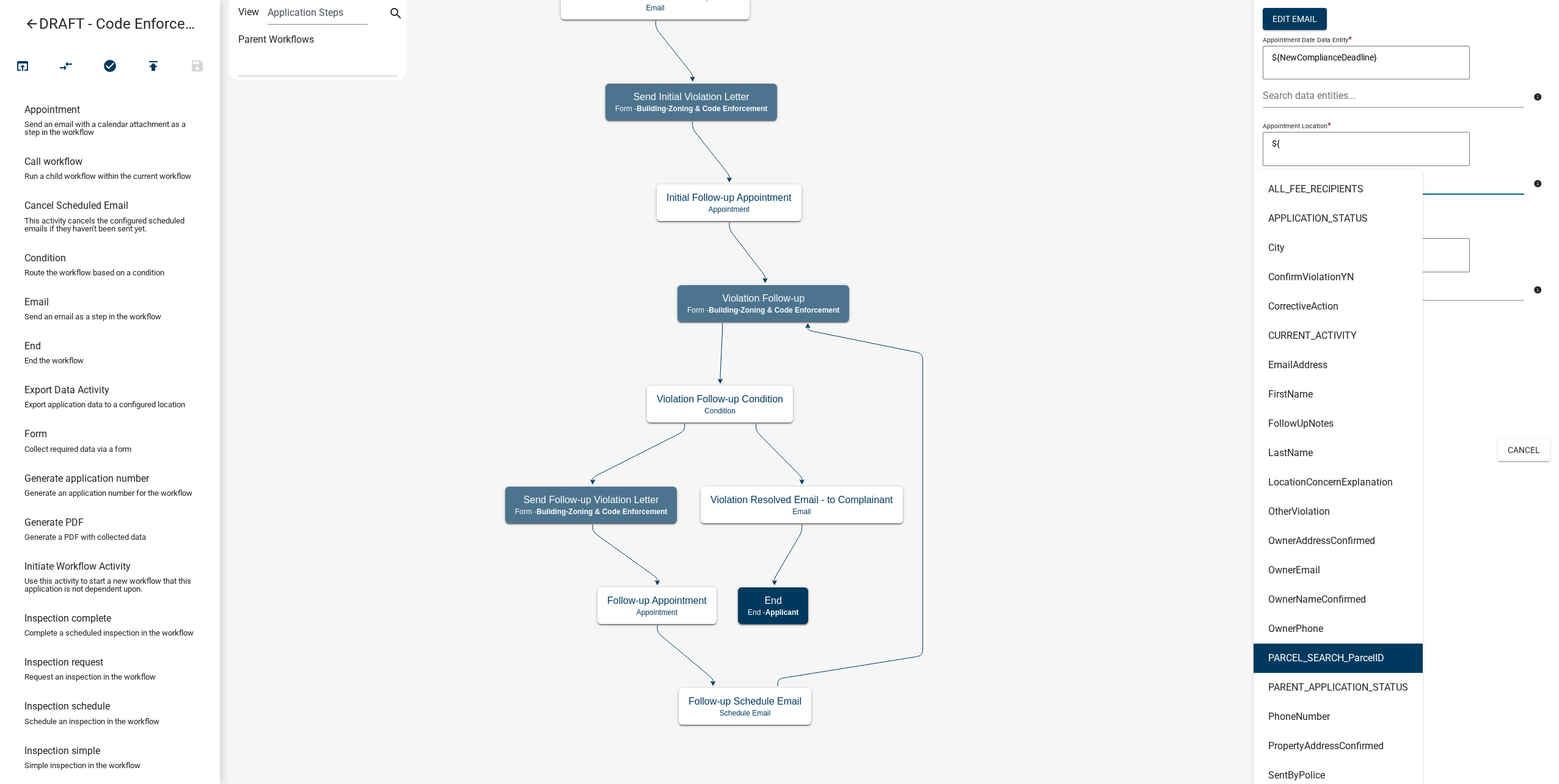
scroll to position [367, 0]
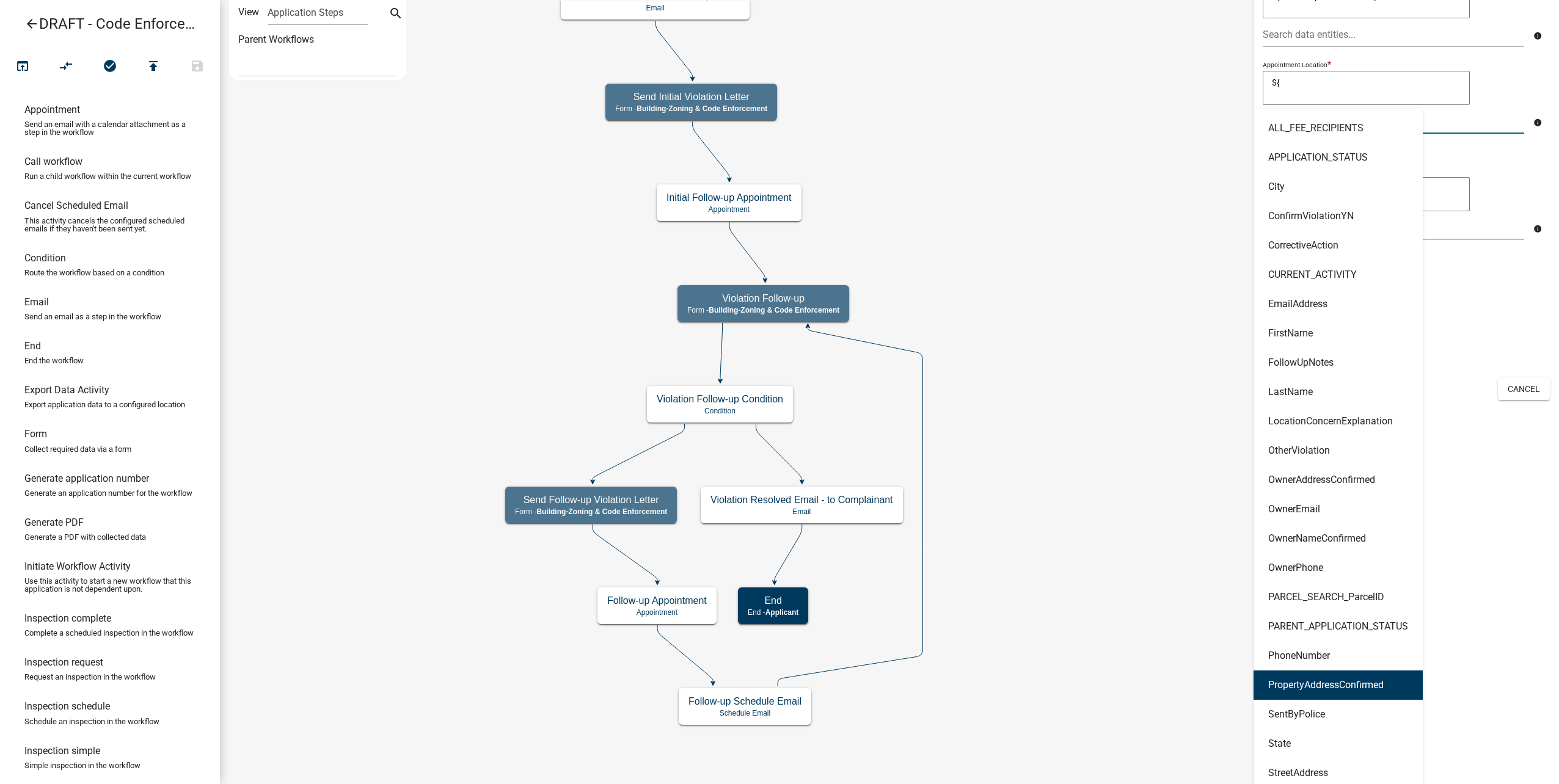
click at [1357, 685] on ngb-highlight "PropertyAddressConfirmed" at bounding box center [1325, 685] width 115 height 10
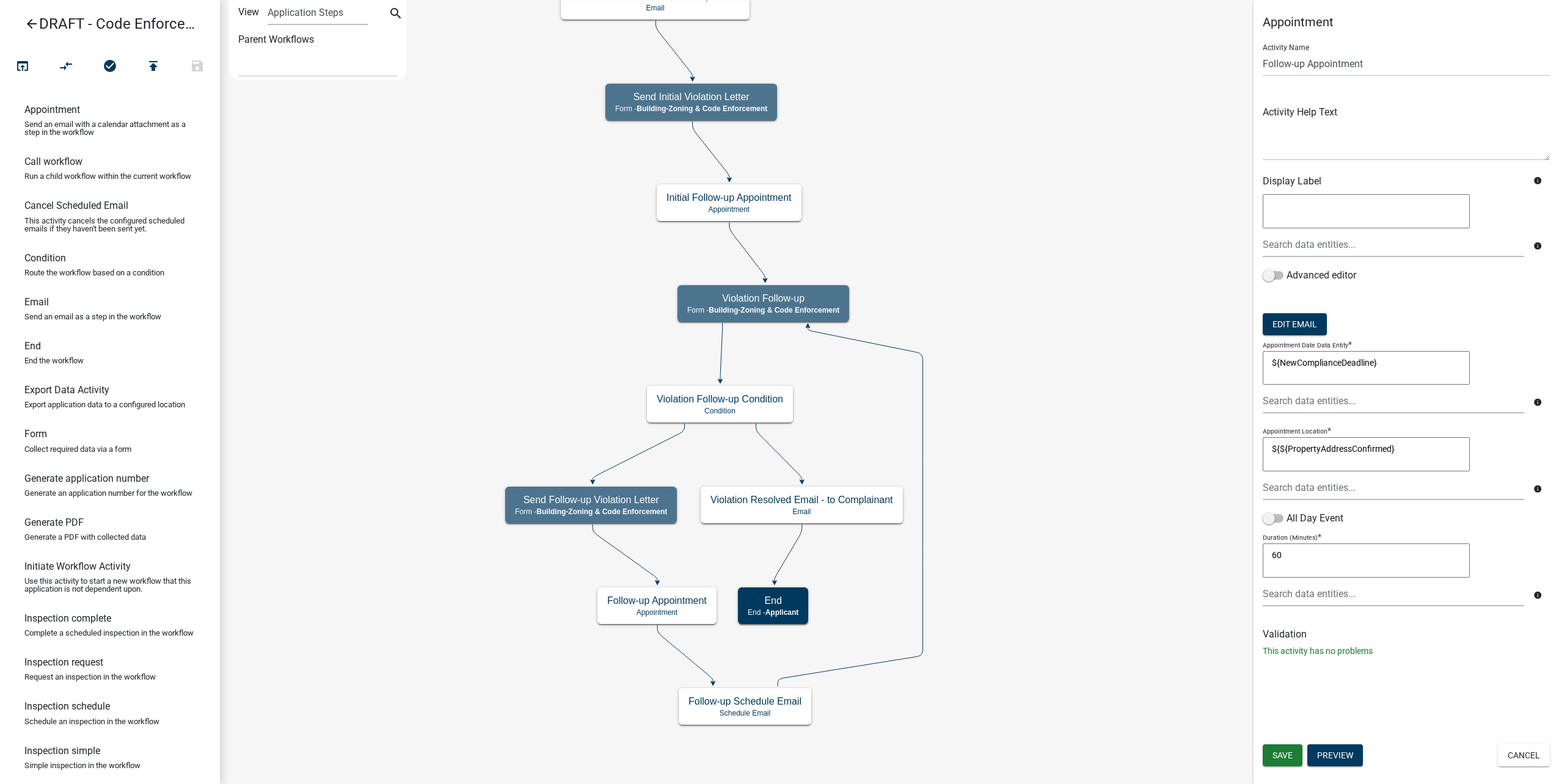
scroll to position [0, 0]
click at [1280, 447] on textarea "${${PropertyAddressConfirmed}" at bounding box center [1366, 454] width 207 height 34
type textarea "PropertyAddressConfirmed"
drag, startPoint x: 1427, startPoint y: 456, endPoint x: 1185, endPoint y: 451, distance: 242.1
click at [1185, 451] on main "Start Start - Applicant Complainant Information Form - Front Office (info@cityo…" at bounding box center [889, 392] width 1339 height 784
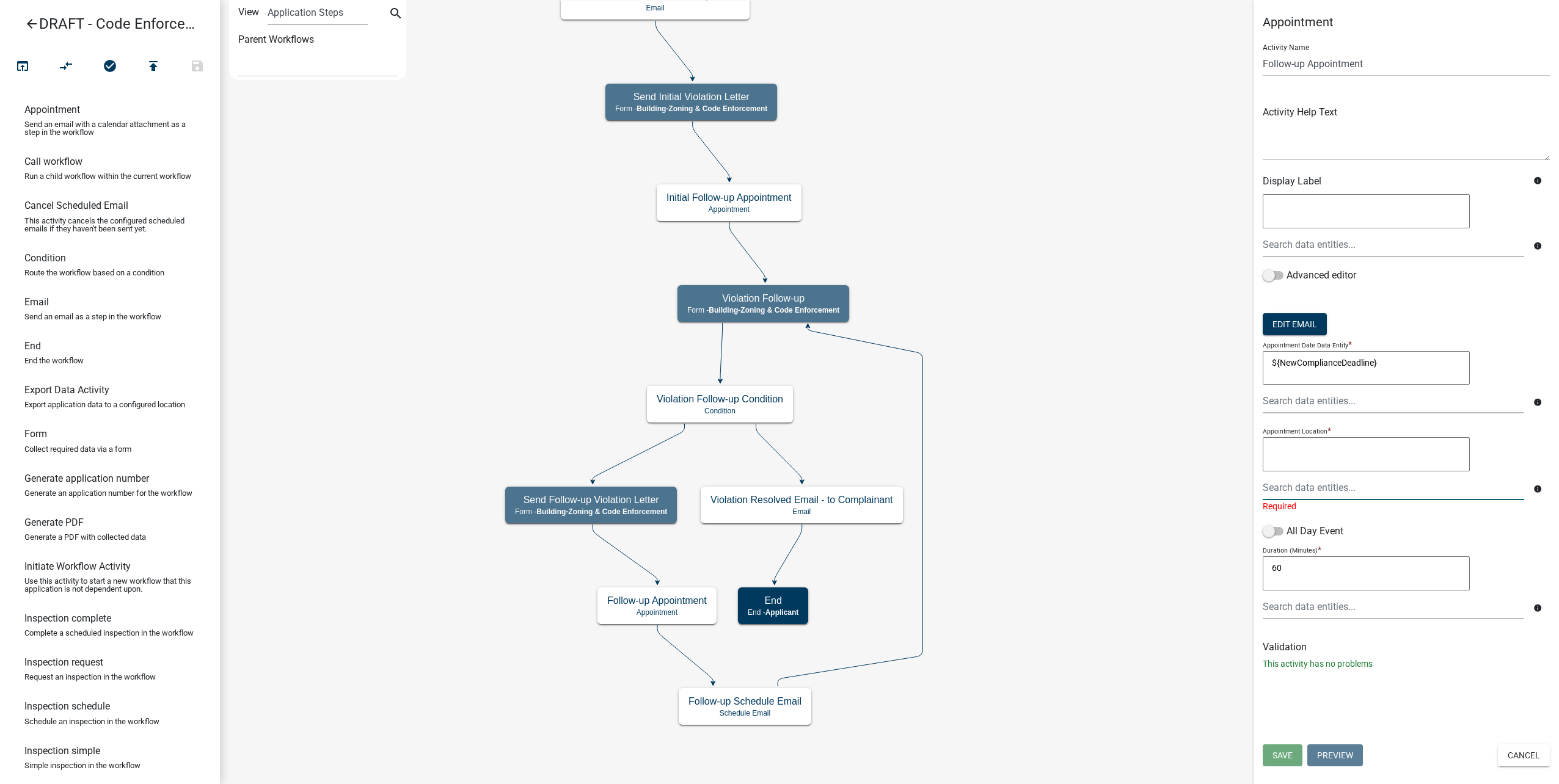
click at [1352, 479] on div at bounding box center [1393, 487] width 280 height 25
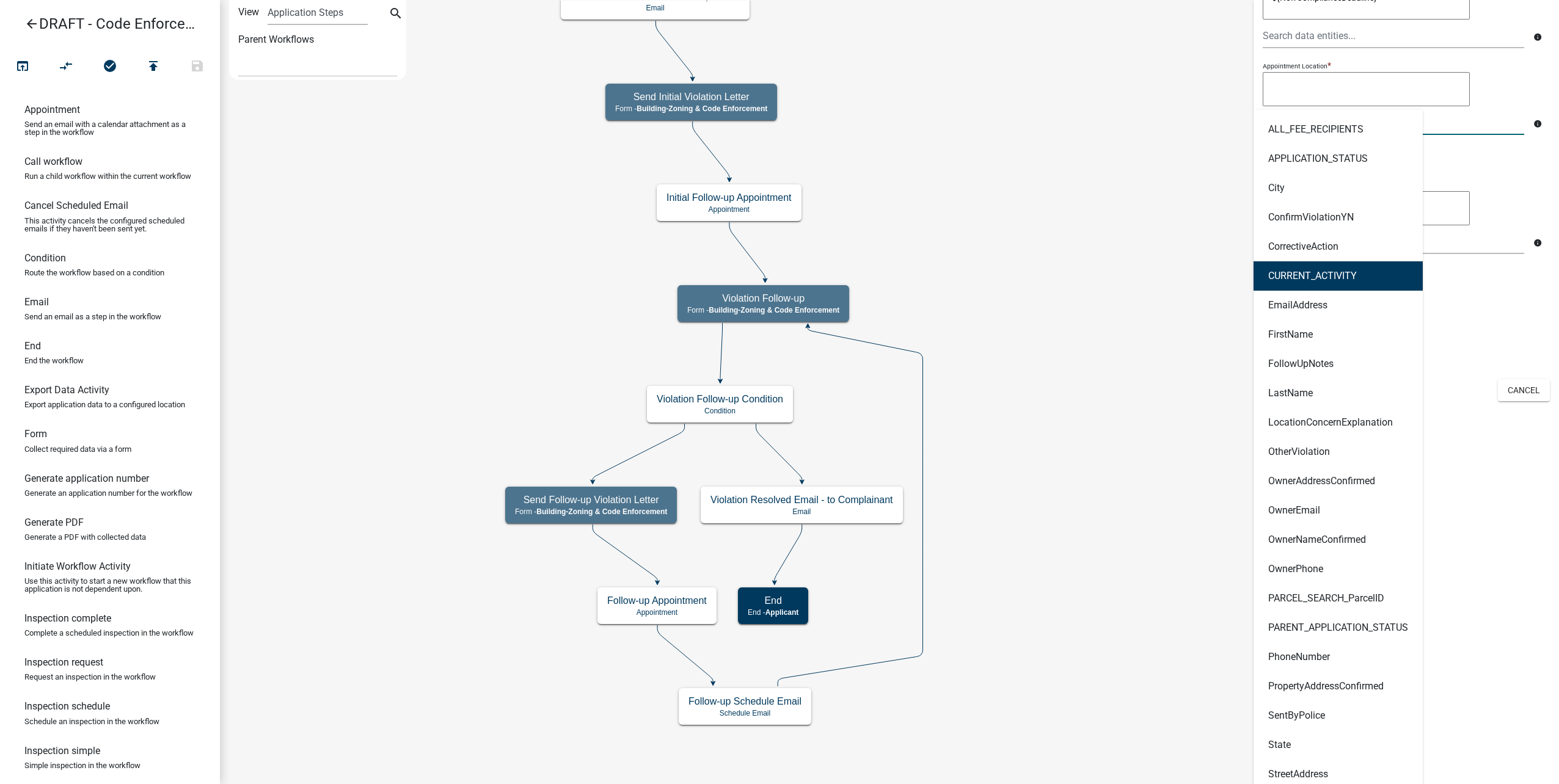
scroll to position [428, 0]
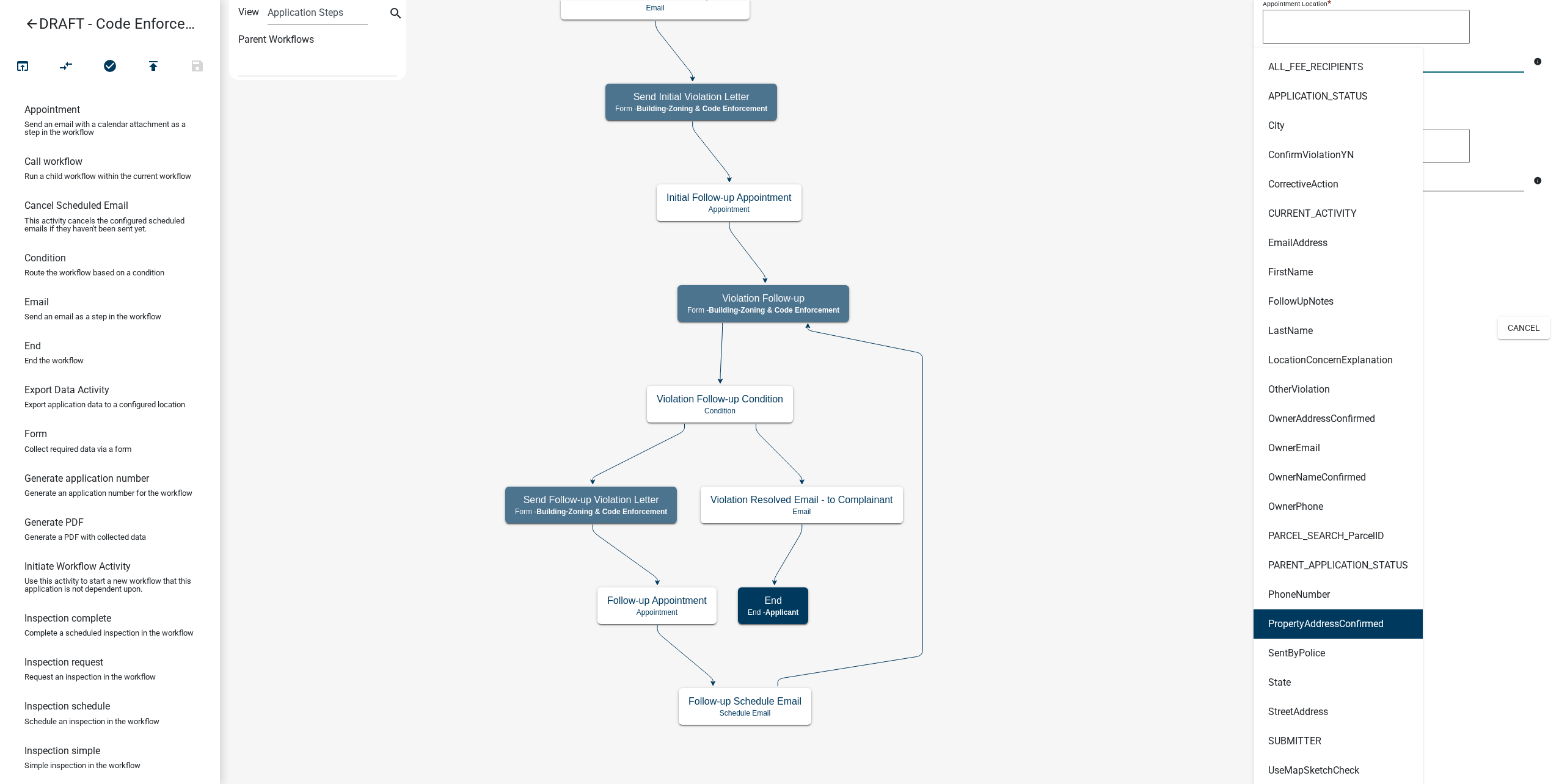
click at [1378, 624] on ngb-highlight "PropertyAddressConfirmed" at bounding box center [1325, 624] width 115 height 10
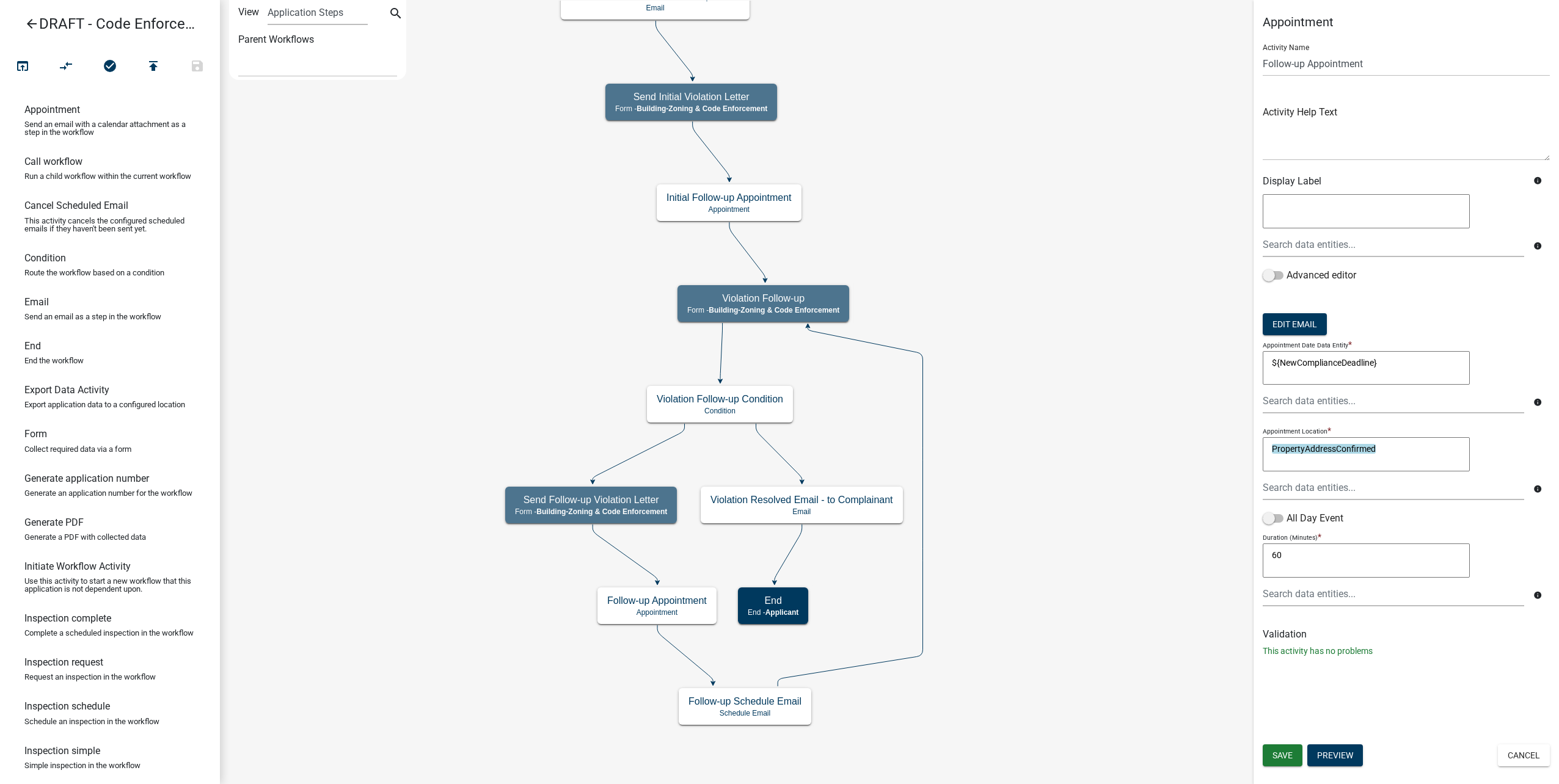
scroll to position [0, 0]
click at [1403, 462] on textarea "PropertyAddressConfirmed" at bounding box center [1366, 454] width 207 height 34
type textarea "{"
click at [1362, 487] on div at bounding box center [1393, 487] width 280 height 25
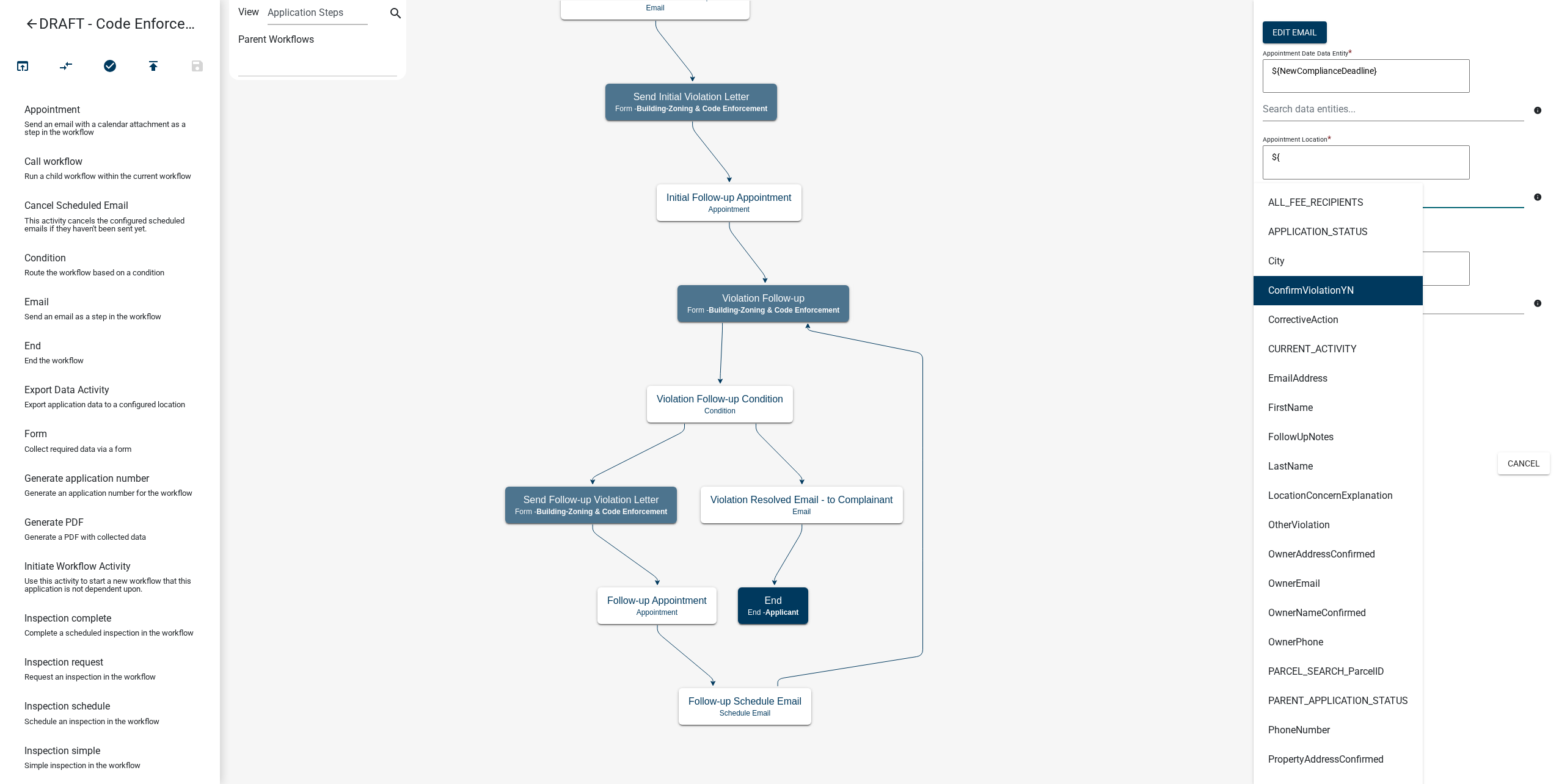
scroll to position [305, 0]
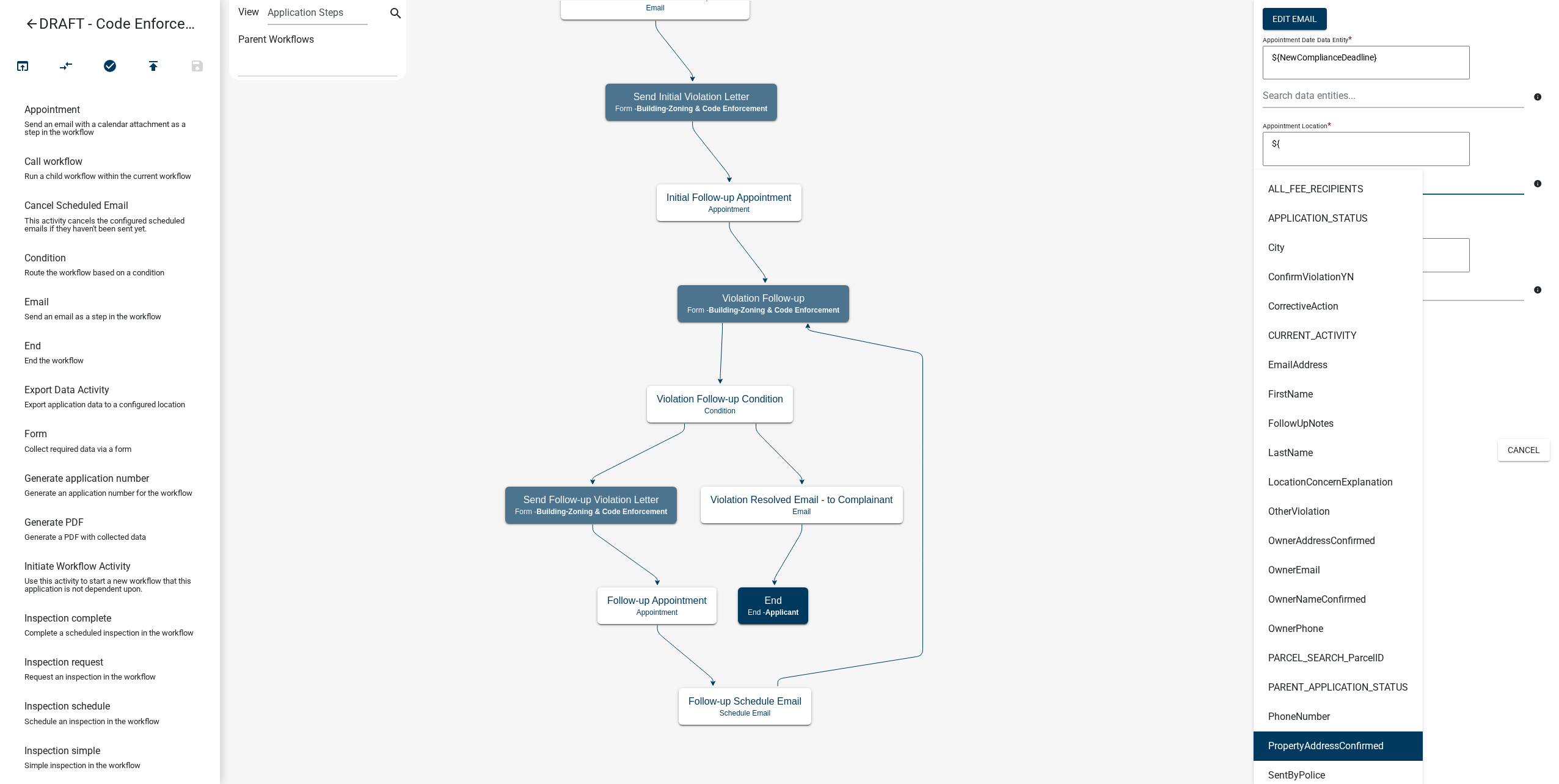
click at [1379, 743] on ngb-highlight "PropertyAddressConfirmed" at bounding box center [1325, 746] width 115 height 10
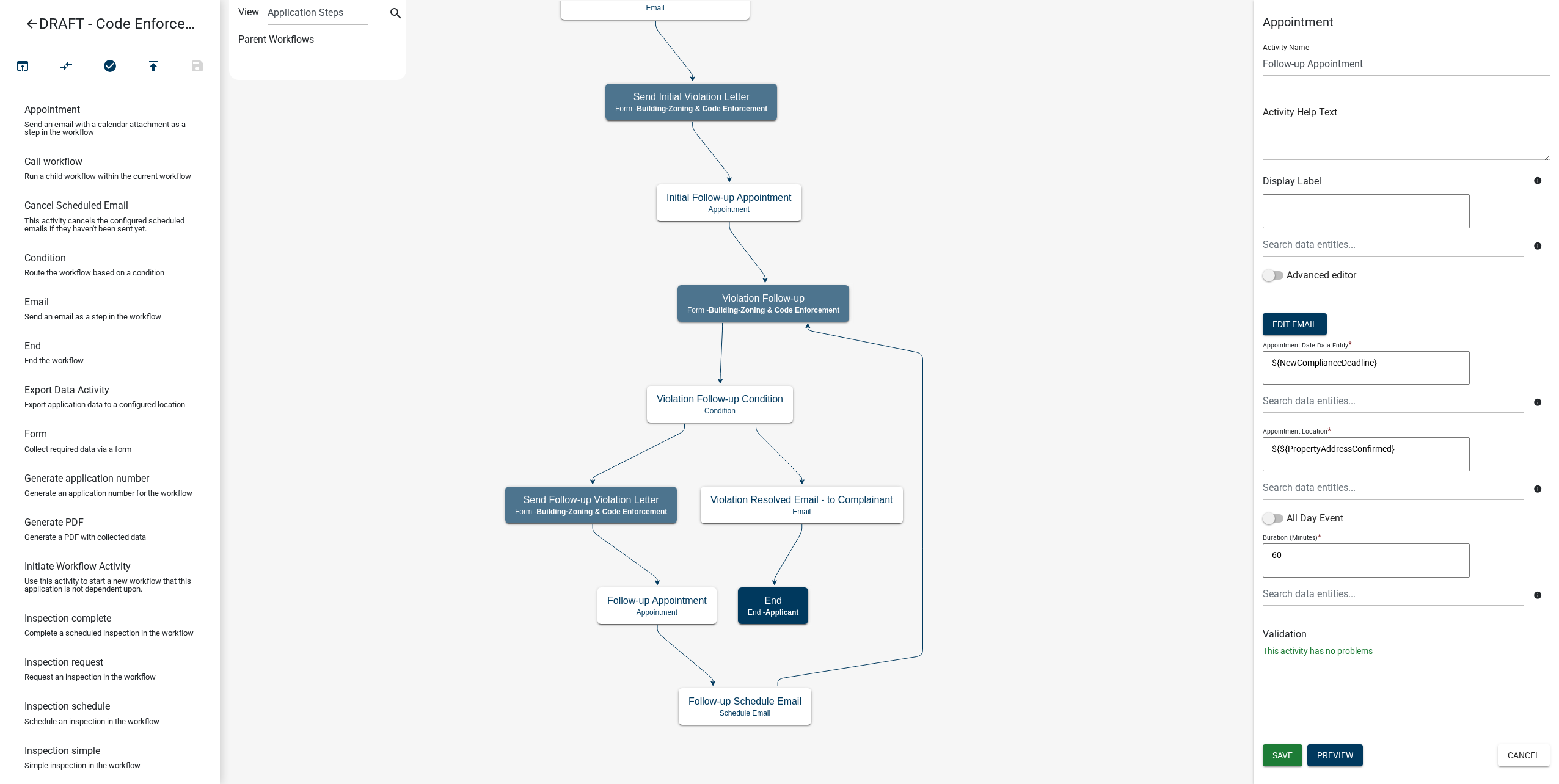
scroll to position [0, 0]
click at [1276, 449] on textarea "${${PropertyAddressConfirmed}" at bounding box center [1366, 454] width 207 height 34
click at [1408, 371] on textarea "${NewComplianceDeadline}" at bounding box center [1366, 368] width 207 height 34
click at [1274, 365] on textarea "${NewComplianceDeadline}" at bounding box center [1366, 368] width 207 height 34
type textarea "PropertyAddressConfirmed"
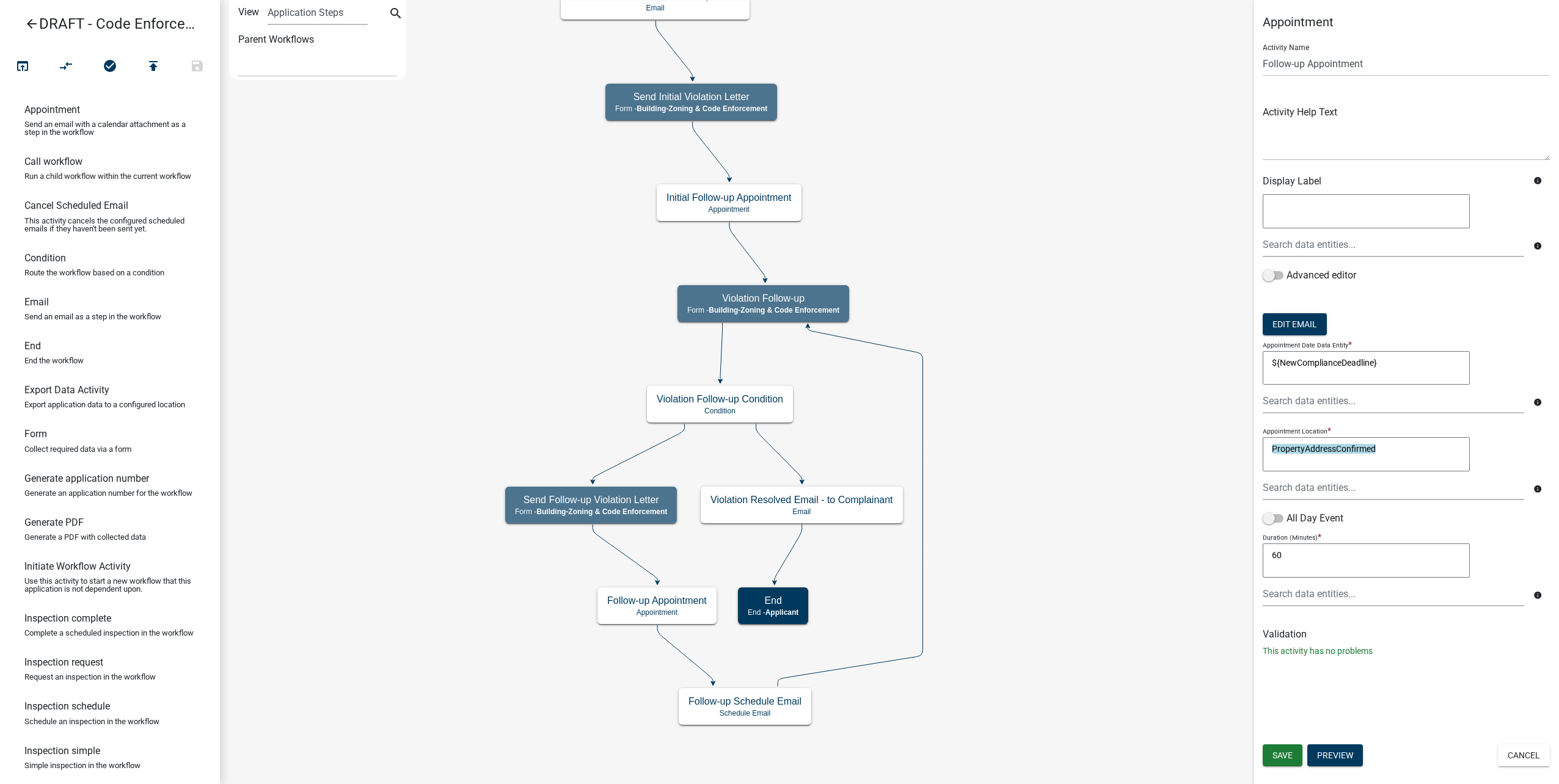
drag, startPoint x: 1424, startPoint y: 444, endPoint x: 1093, endPoint y: 411, distance: 332.6
click at [1093, 411] on main "Start Start - Applicant Complainant Information Form - Front Office (info@cityo…" at bounding box center [889, 392] width 1339 height 784
click at [1291, 486] on div at bounding box center [1393, 487] width 280 height 25
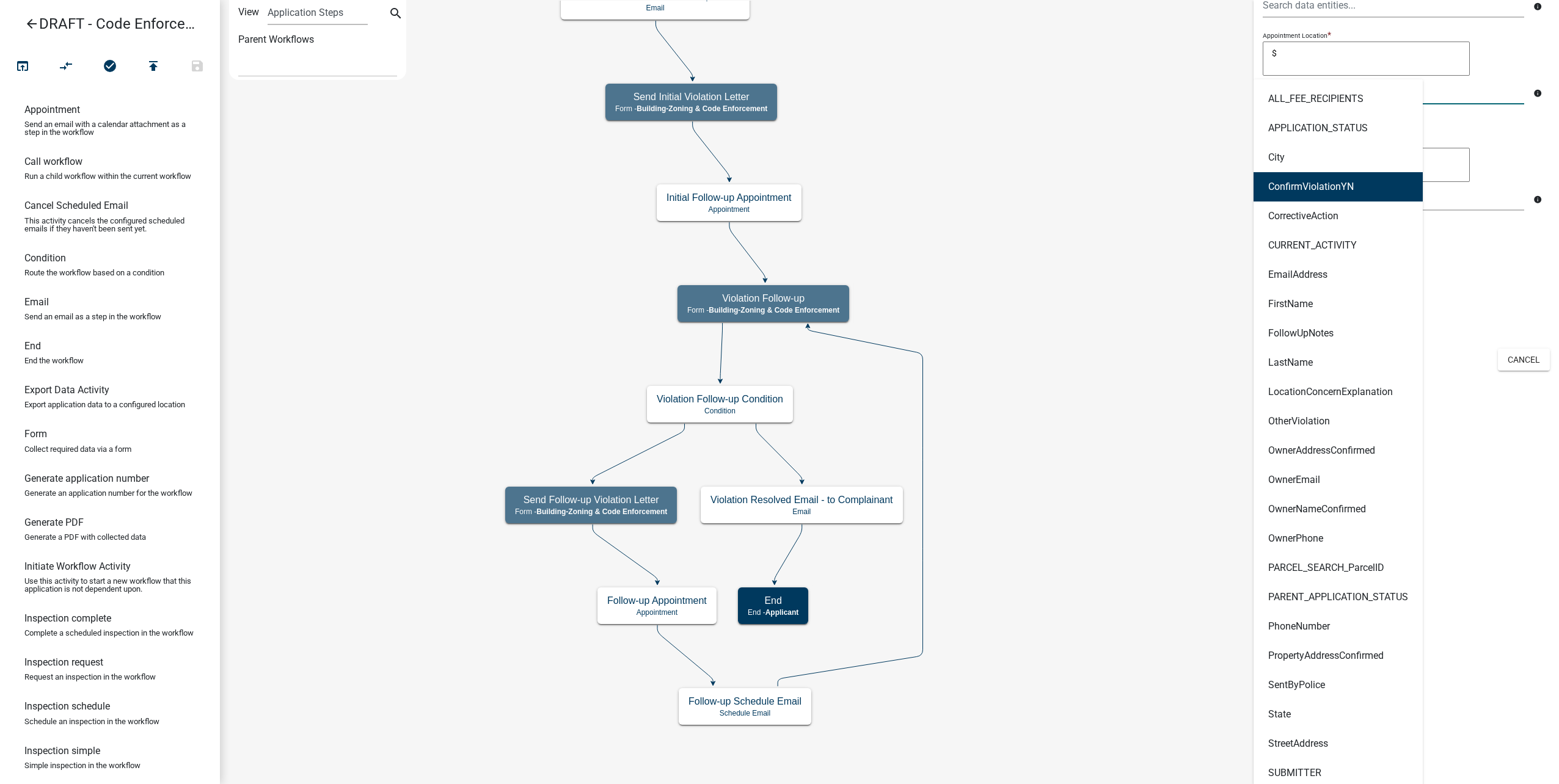
scroll to position [428, 0]
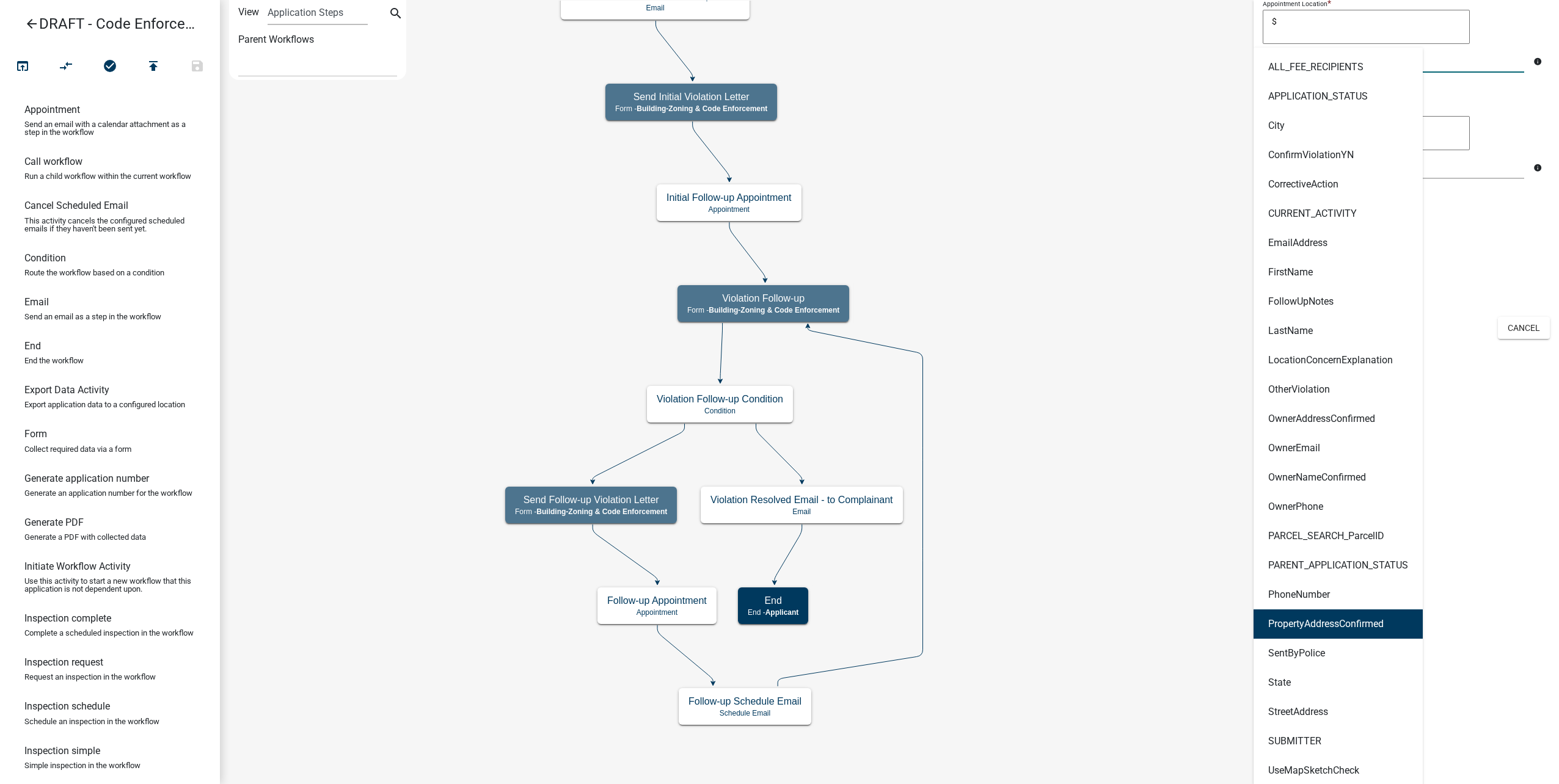
click at [1357, 627] on ngb-highlight "PropertyAddressConfirmed" at bounding box center [1325, 624] width 115 height 10
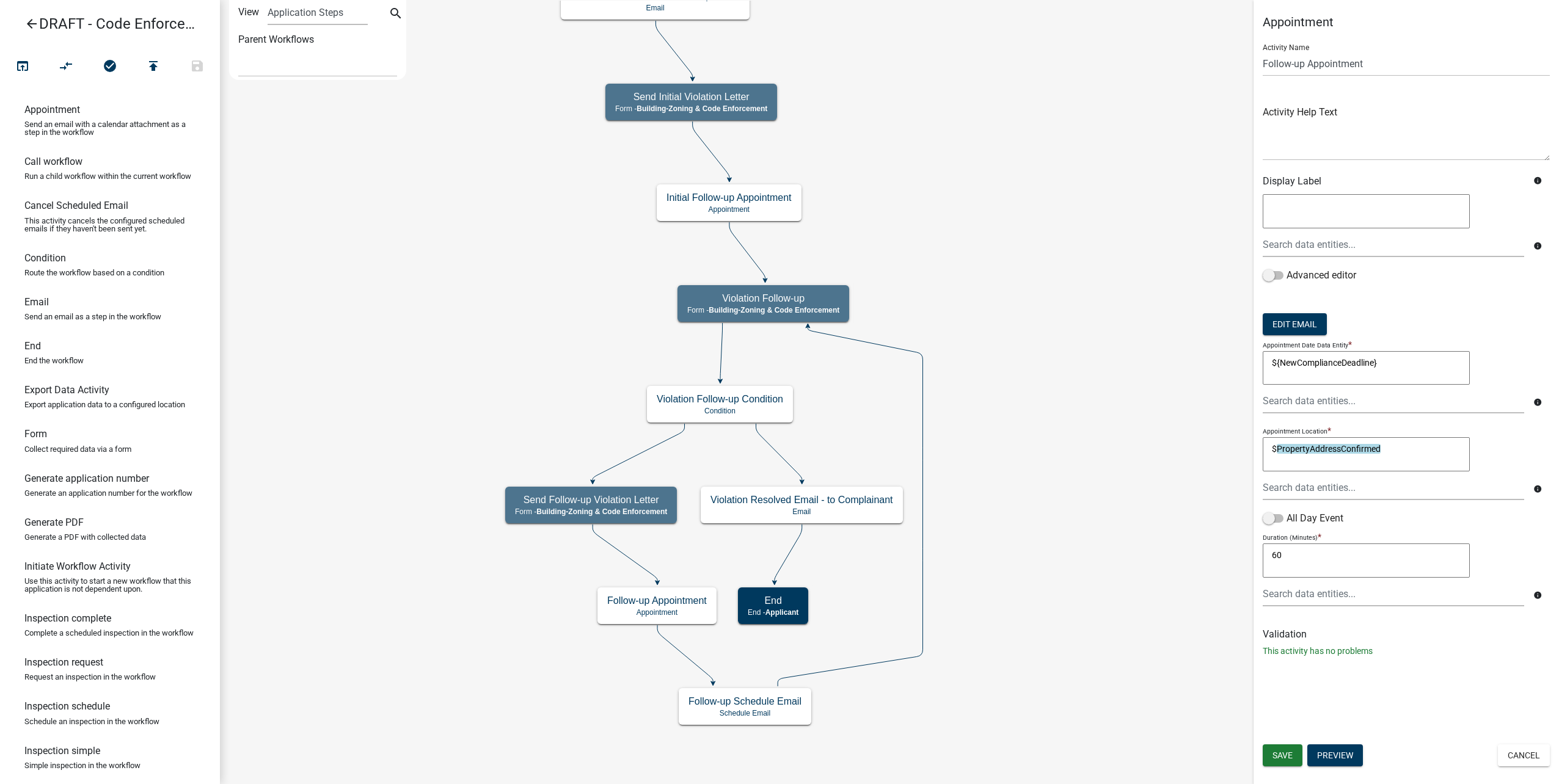
scroll to position [0, 0]
click at [1453, 491] on input "text" at bounding box center [1393, 487] width 262 height 25
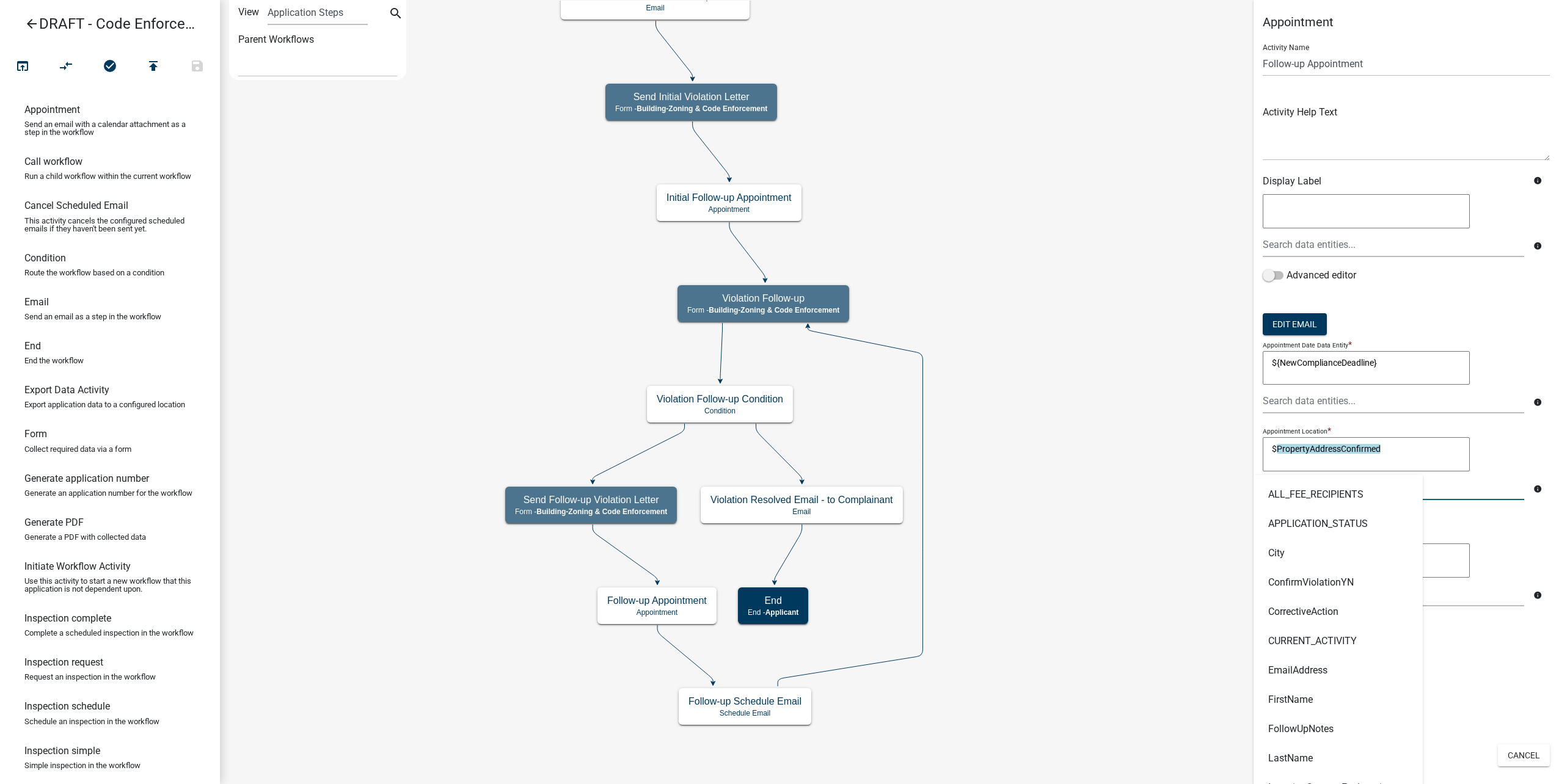
click at [1510, 518] on div "All Day Event" at bounding box center [1406, 521] width 287 height 20
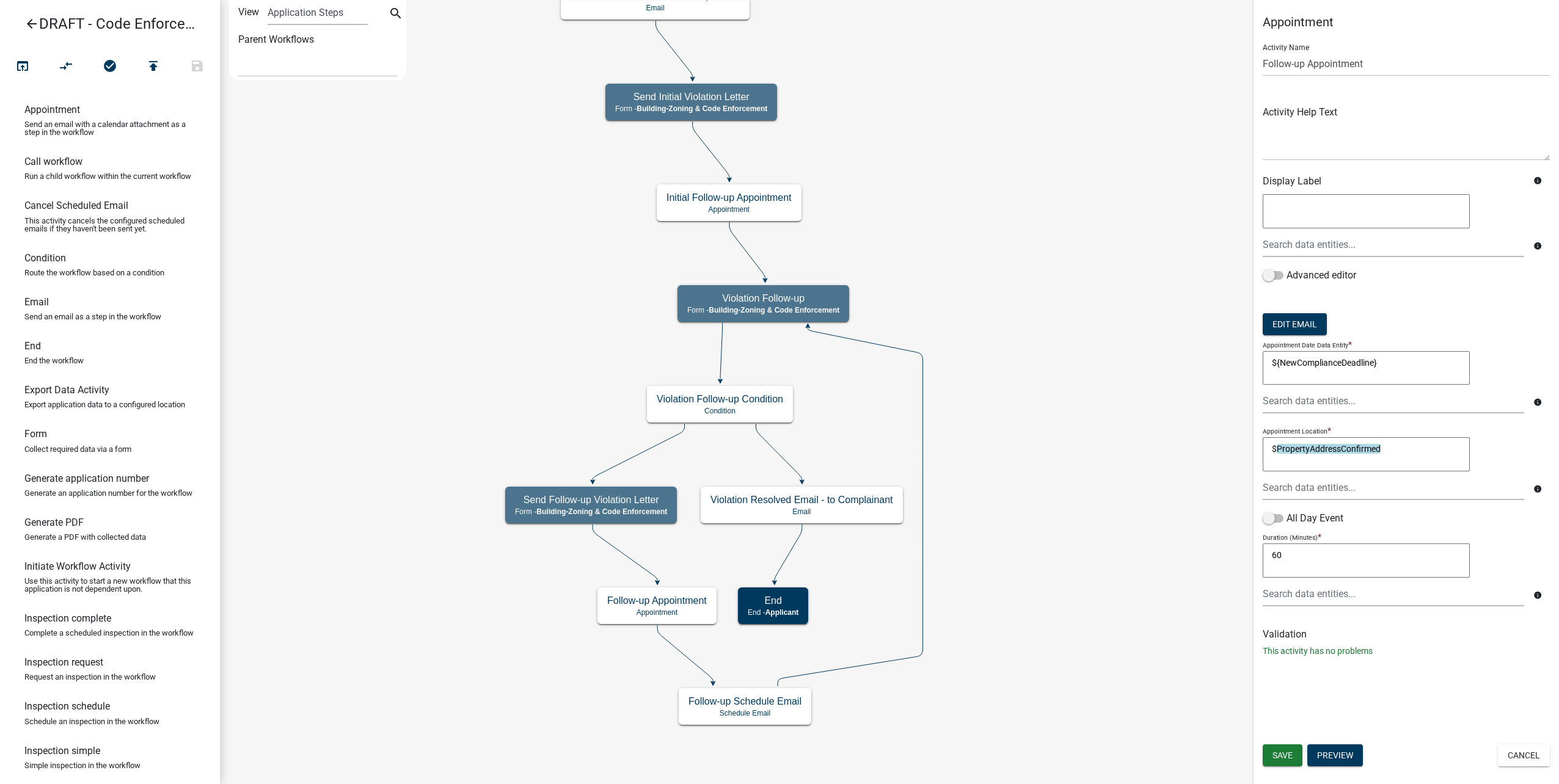
click at [1539, 489] on icon "info" at bounding box center [1537, 489] width 8 height 8
click at [1280, 446] on textarea "$PropertyAddressConfirmed" at bounding box center [1366, 454] width 207 height 34
type textarea "PropertyAddressConfirmed"
click at [1294, 332] on button "Edit Email" at bounding box center [1295, 324] width 64 height 22
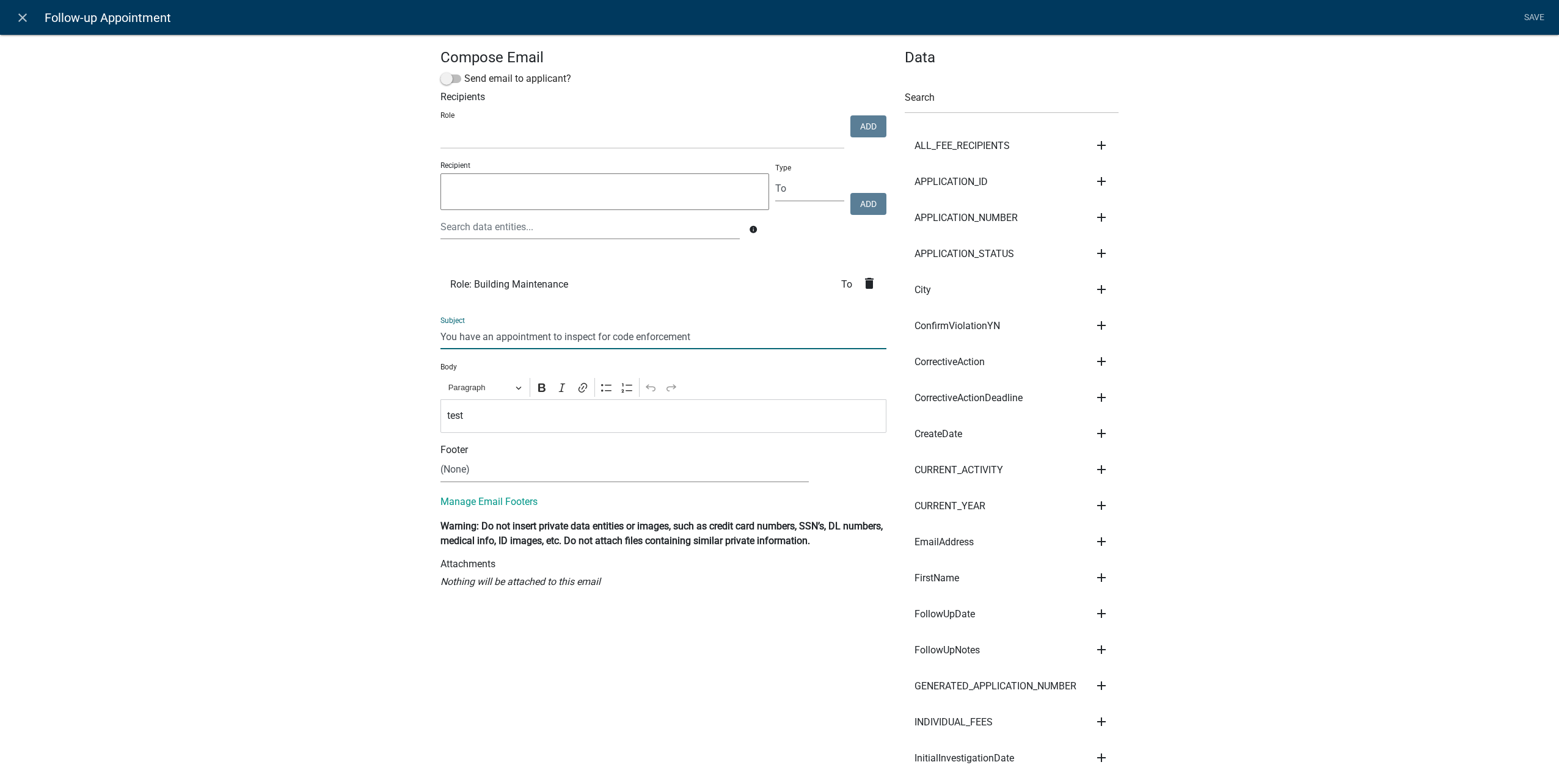
drag, startPoint x: 714, startPoint y: 330, endPoint x: 244, endPoint y: 281, distance: 472.5
click at [866, 284] on icon "delete" at bounding box center [869, 283] width 15 height 15
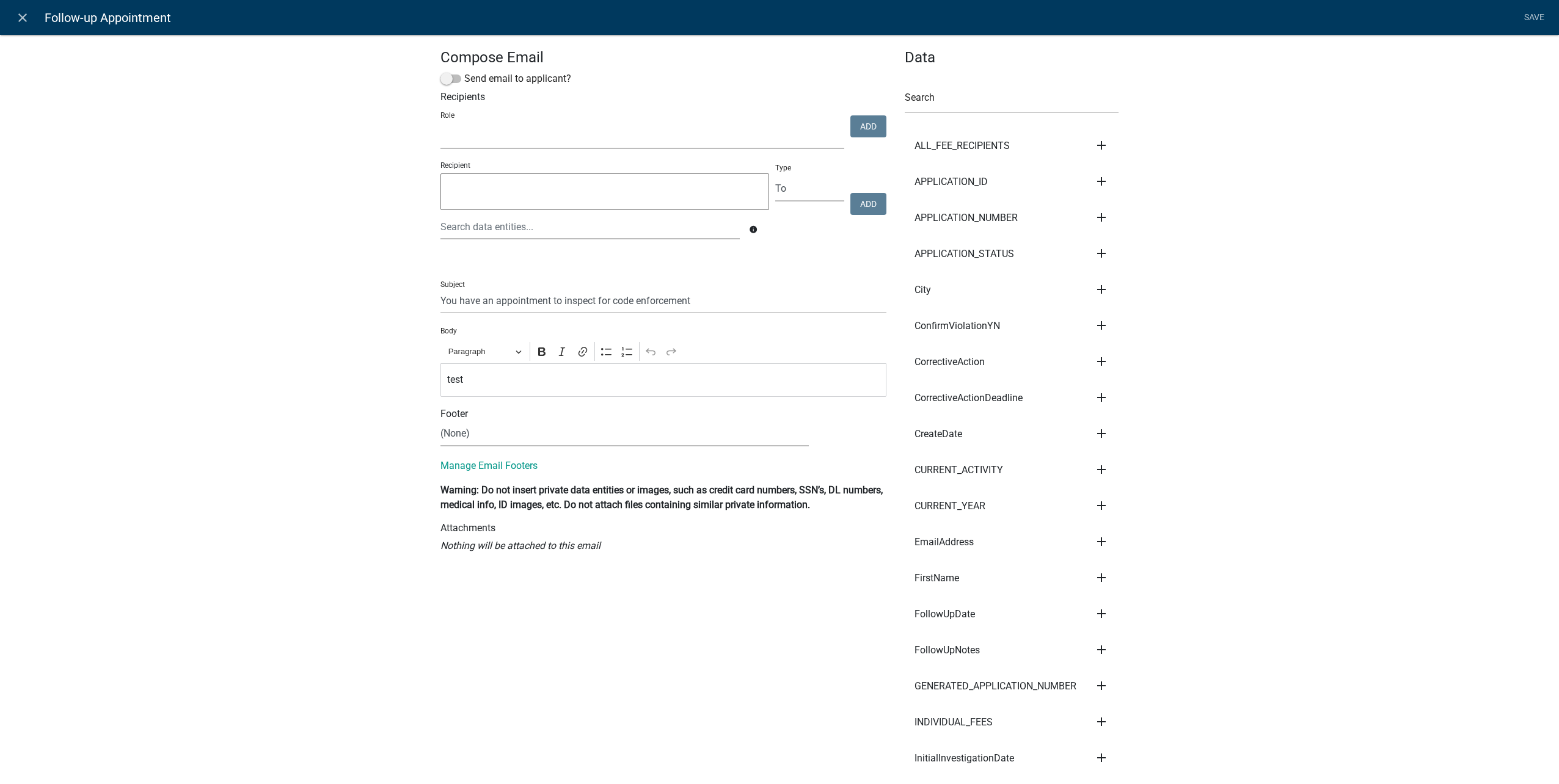
click at [565, 130] on select "Public Works Building Maintenance City Clerk Water/Wastewater Department Admin …" at bounding box center [642, 136] width 404 height 25
select select "aa0f0e89-27ad-4056-a8df-c2d0f55e2258"
click at [441, 124] on select "Public Works Building Maintenance City Clerk Water/Wastewater Department Admin …" at bounding box center [642, 136] width 404 height 25
click at [862, 132] on button "Add" at bounding box center [868, 126] width 36 height 22
select select
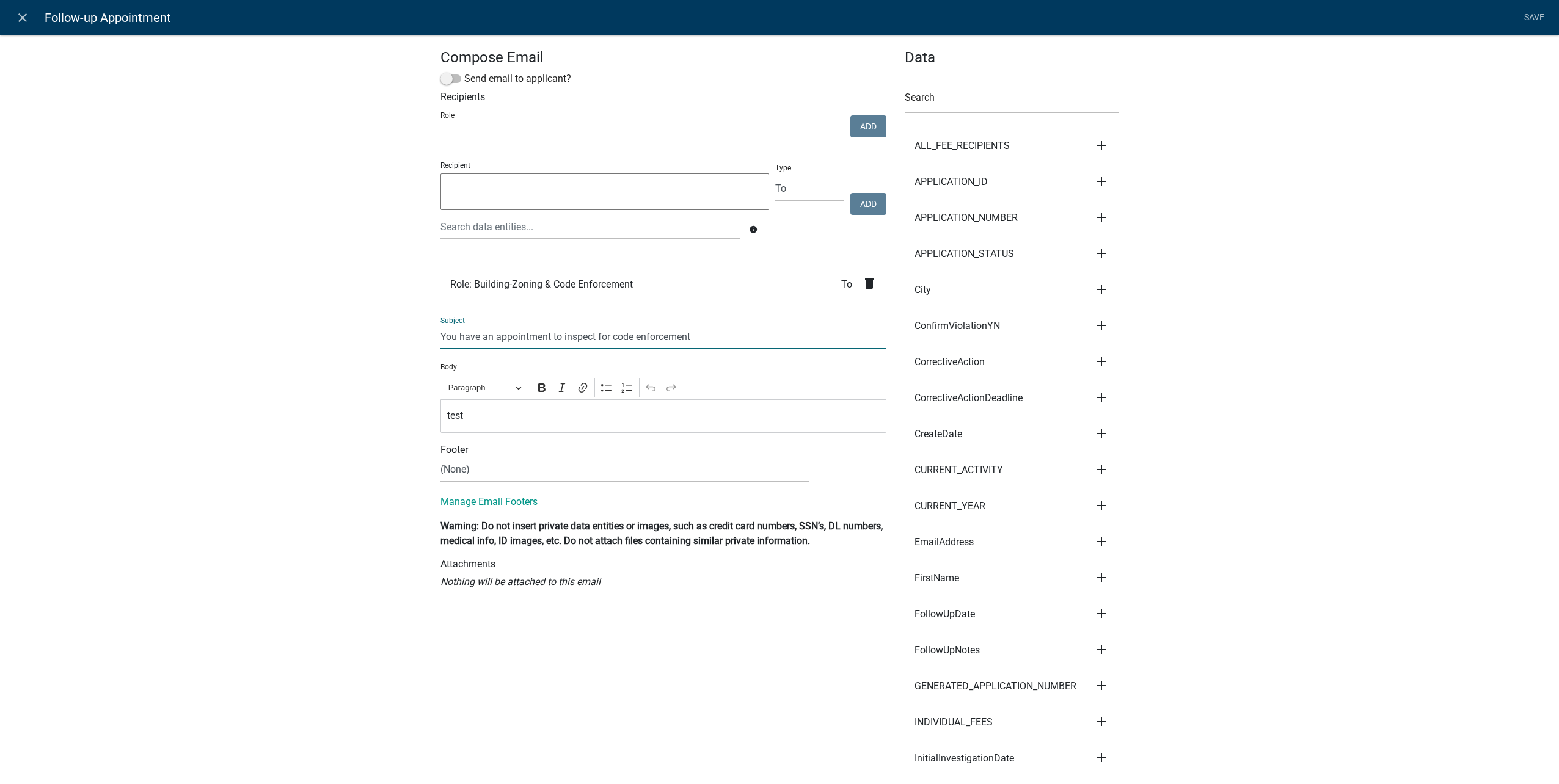
drag, startPoint x: 716, startPoint y: 333, endPoint x: 320, endPoint y: 311, distance: 396.6
type input "Code Enforcement Appointment"
drag, startPoint x: 509, startPoint y: 423, endPoint x: 297, endPoint y: 393, distance: 214.1
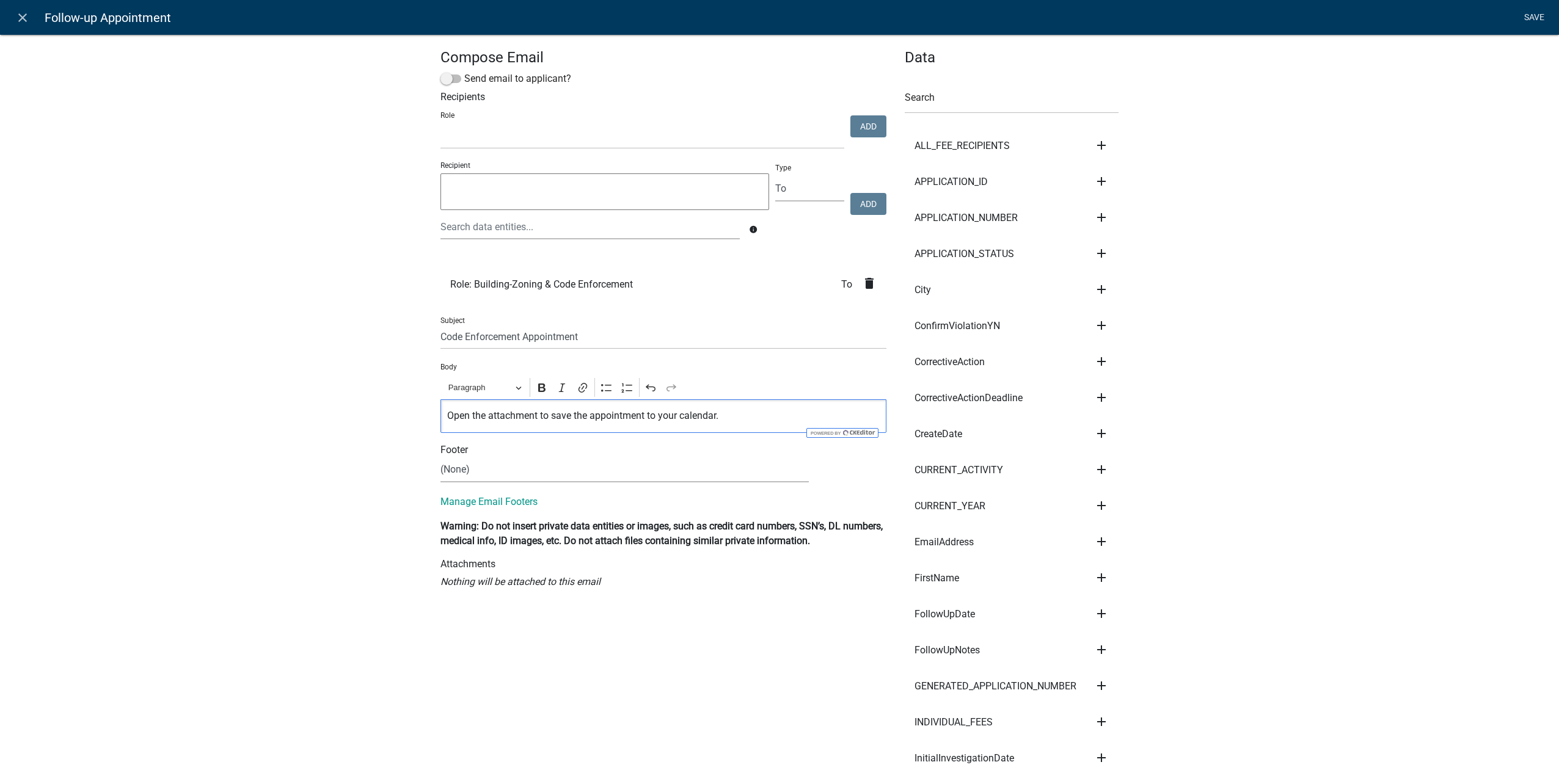
click at [1541, 9] on link "Save" at bounding box center [1534, 18] width 31 height 23
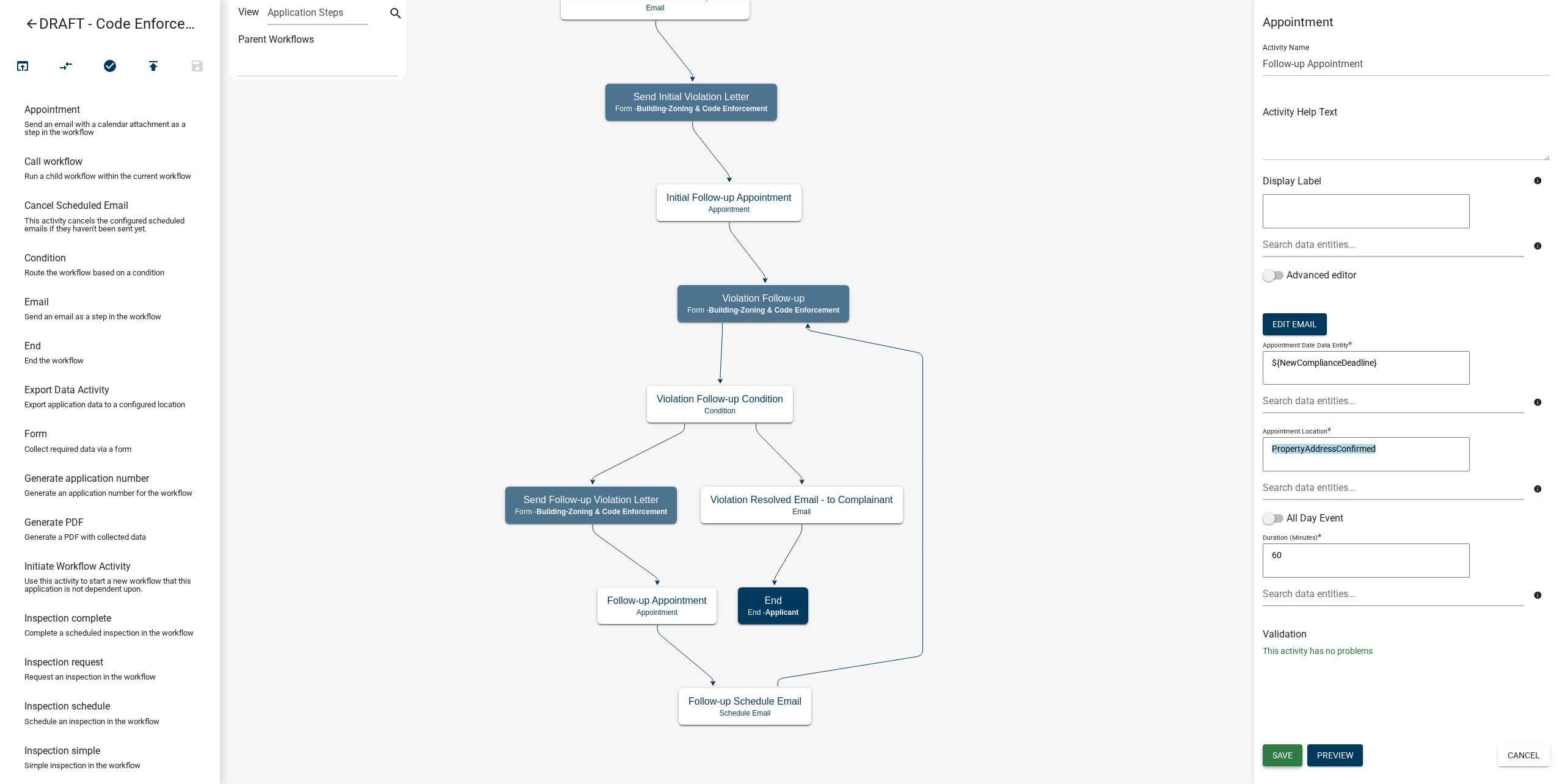
click at [1273, 750] on button "Save" at bounding box center [1283, 755] width 39 height 22
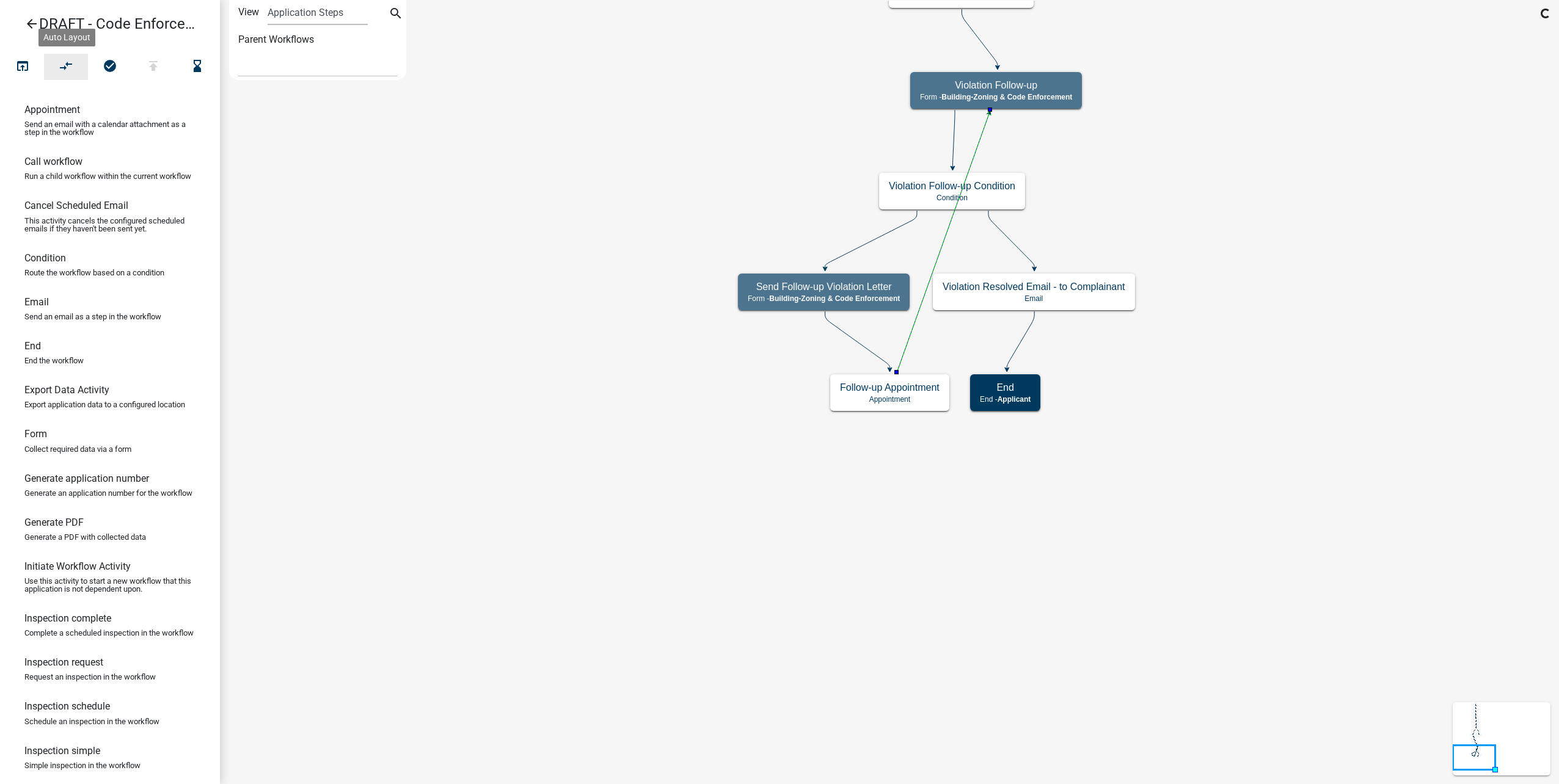
click at [73, 56] on button "compare_arrows" at bounding box center [66, 66] width 44 height 26
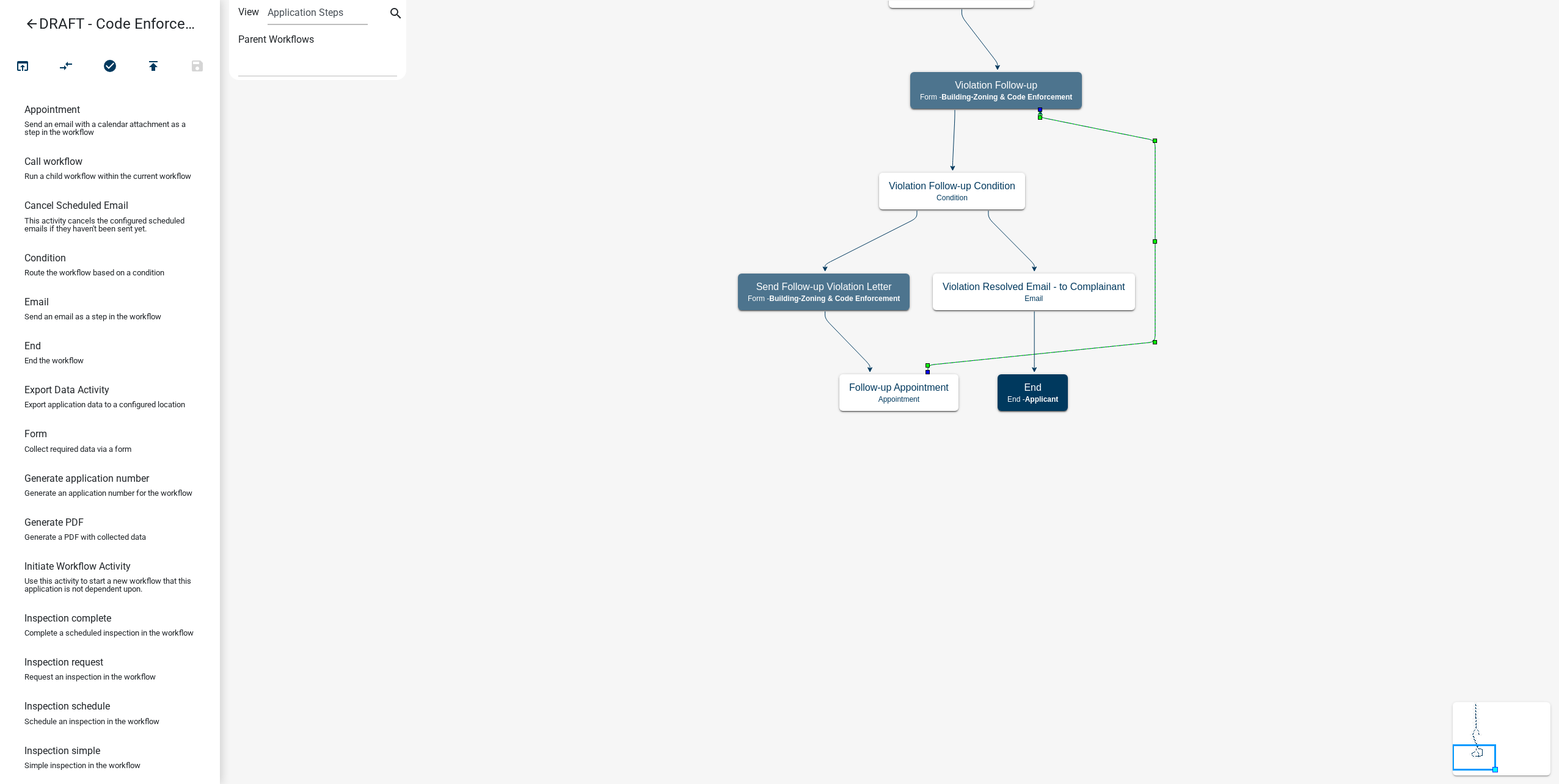
click at [1153, 209] on icon at bounding box center [1041, 242] width 227 height 259
click at [50, 67] on button "compare_arrows" at bounding box center [66, 66] width 44 height 26
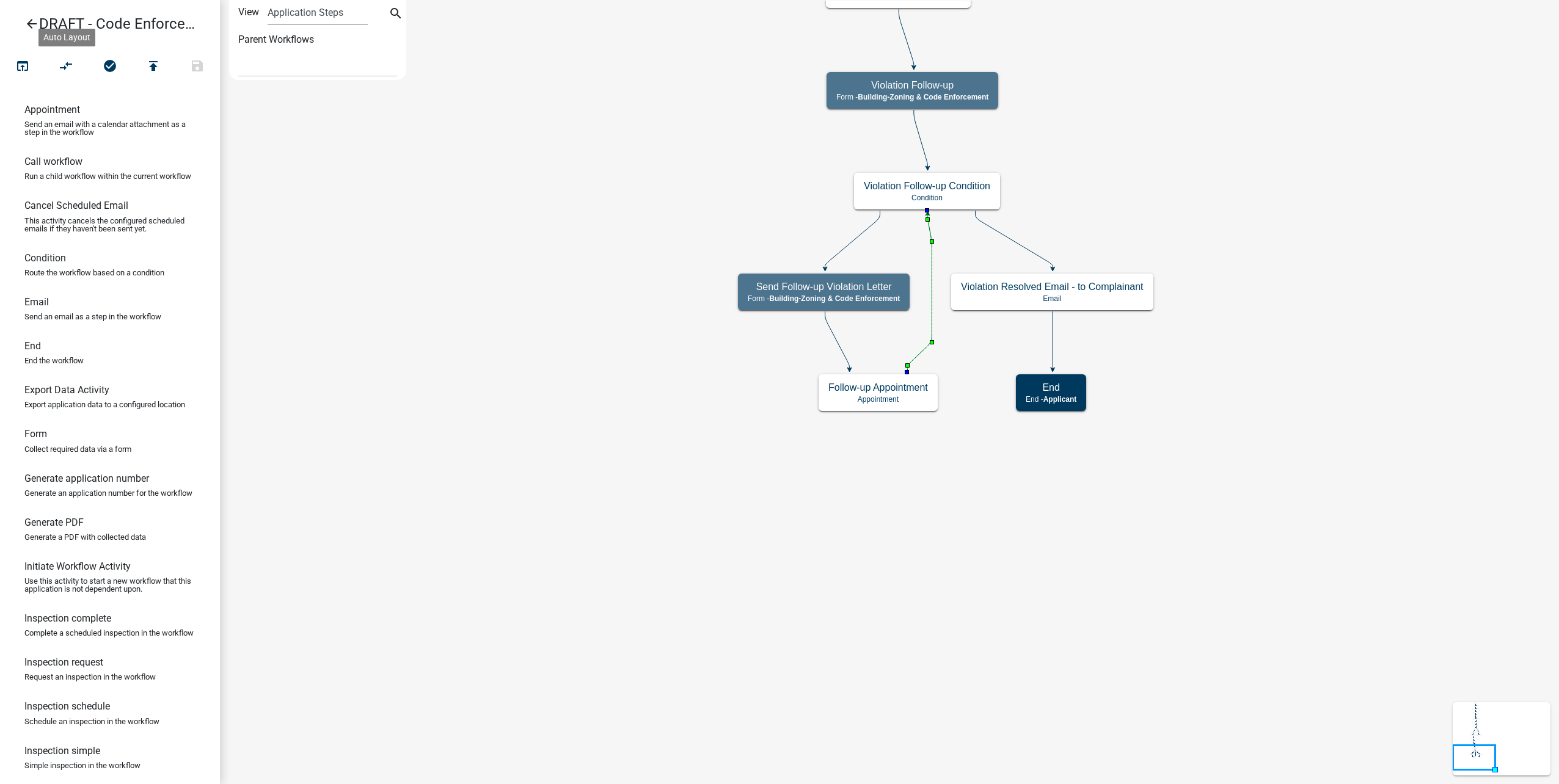
click at [926, 279] on icon "Start Start - Applicant Complainant Information Form - Front Office (info@cityo…" at bounding box center [889, 392] width 1338 height 783
click at [926, 328] on icon "Start Start - Applicant Complainant Information Form - Front Office (info@cityo…" at bounding box center [889, 392] width 1338 height 783
click at [931, 332] on icon at bounding box center [919, 293] width 24 height 158
click at [67, 62] on icon "compare_arrows" at bounding box center [66, 67] width 15 height 17
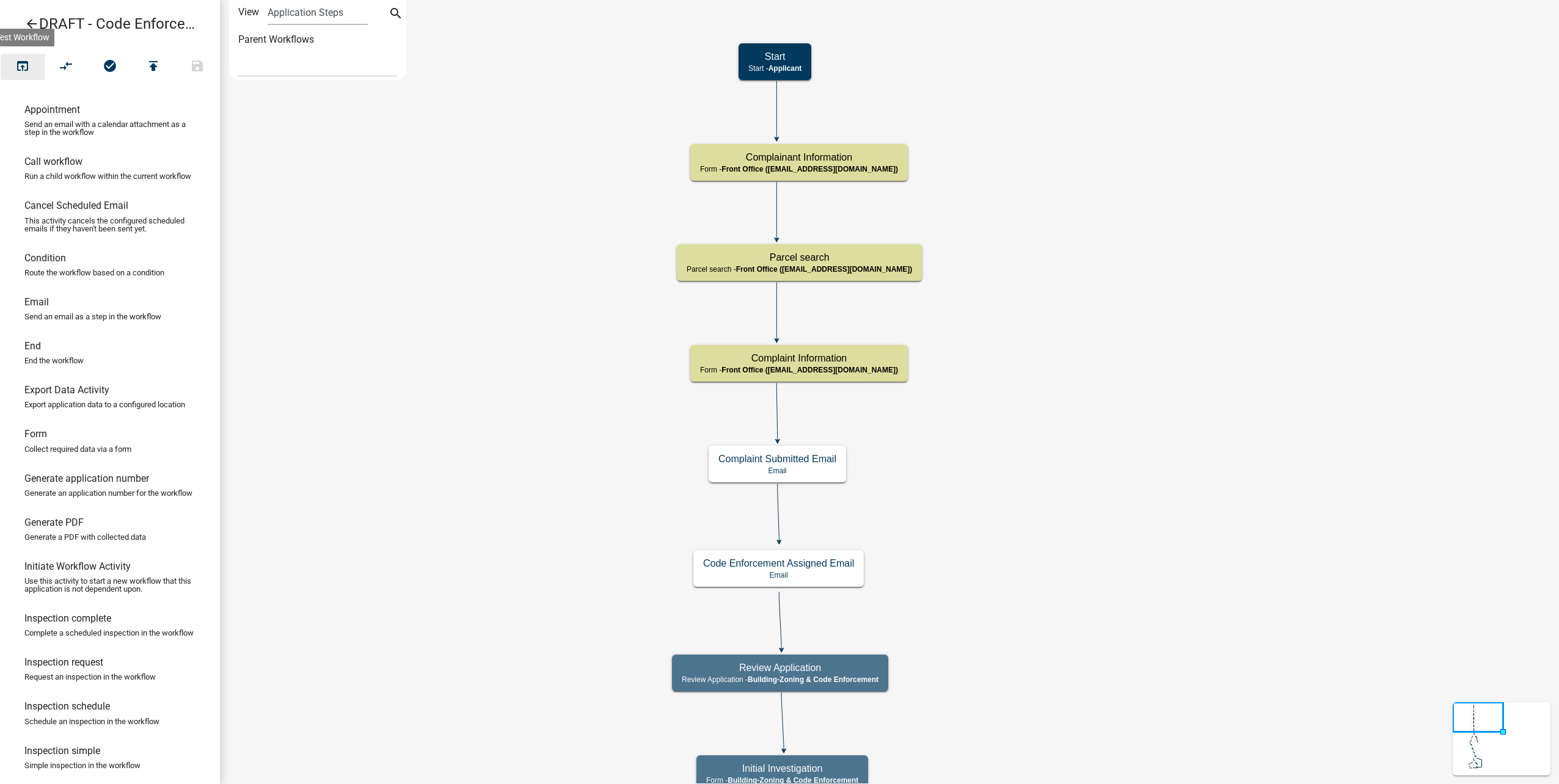
click at [13, 74] on button "open_in_browser" at bounding box center [22, 66] width 44 height 26
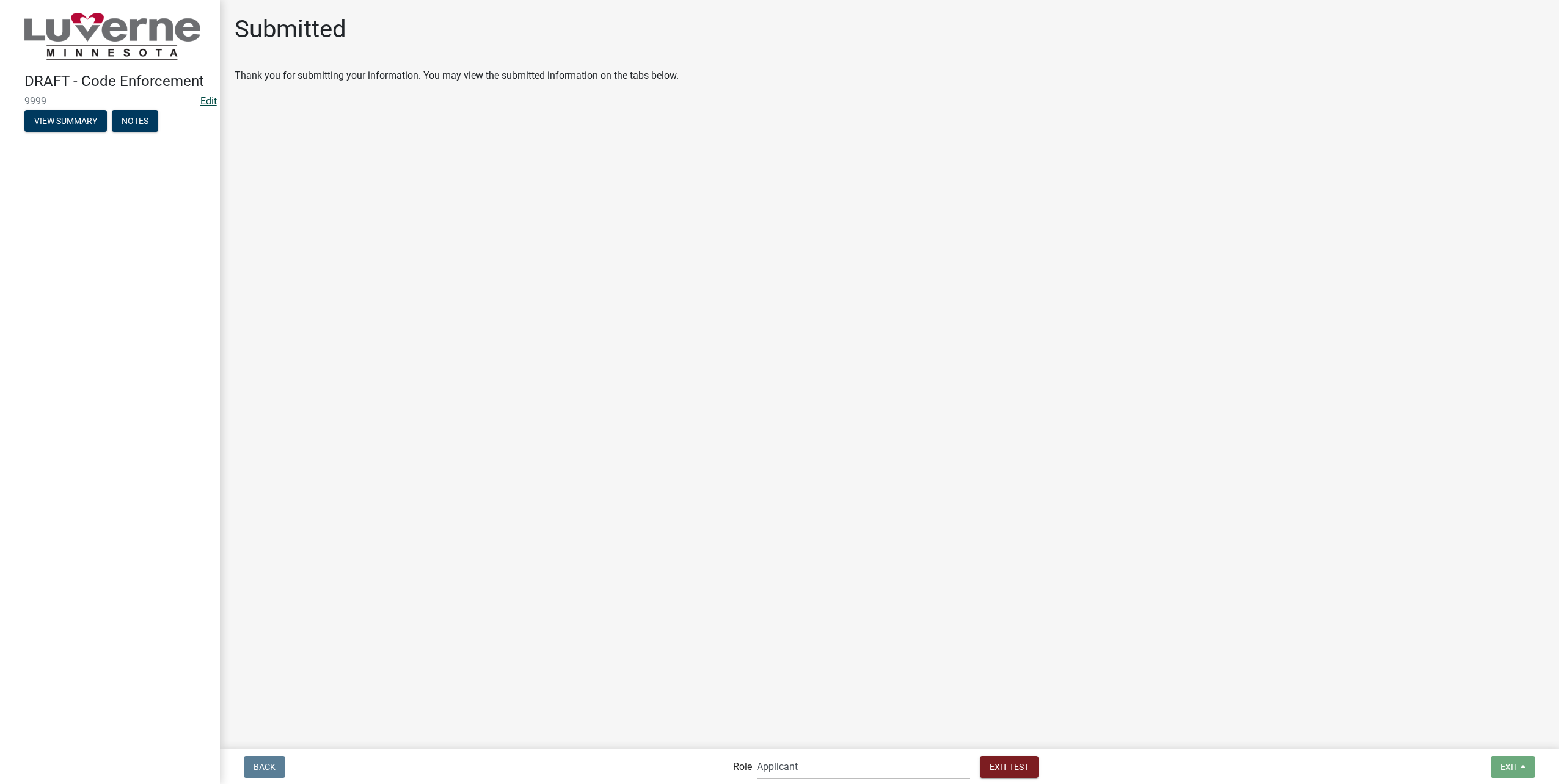
click at [208, 102] on link "Edit" at bounding box center [209, 101] width 17 height 11
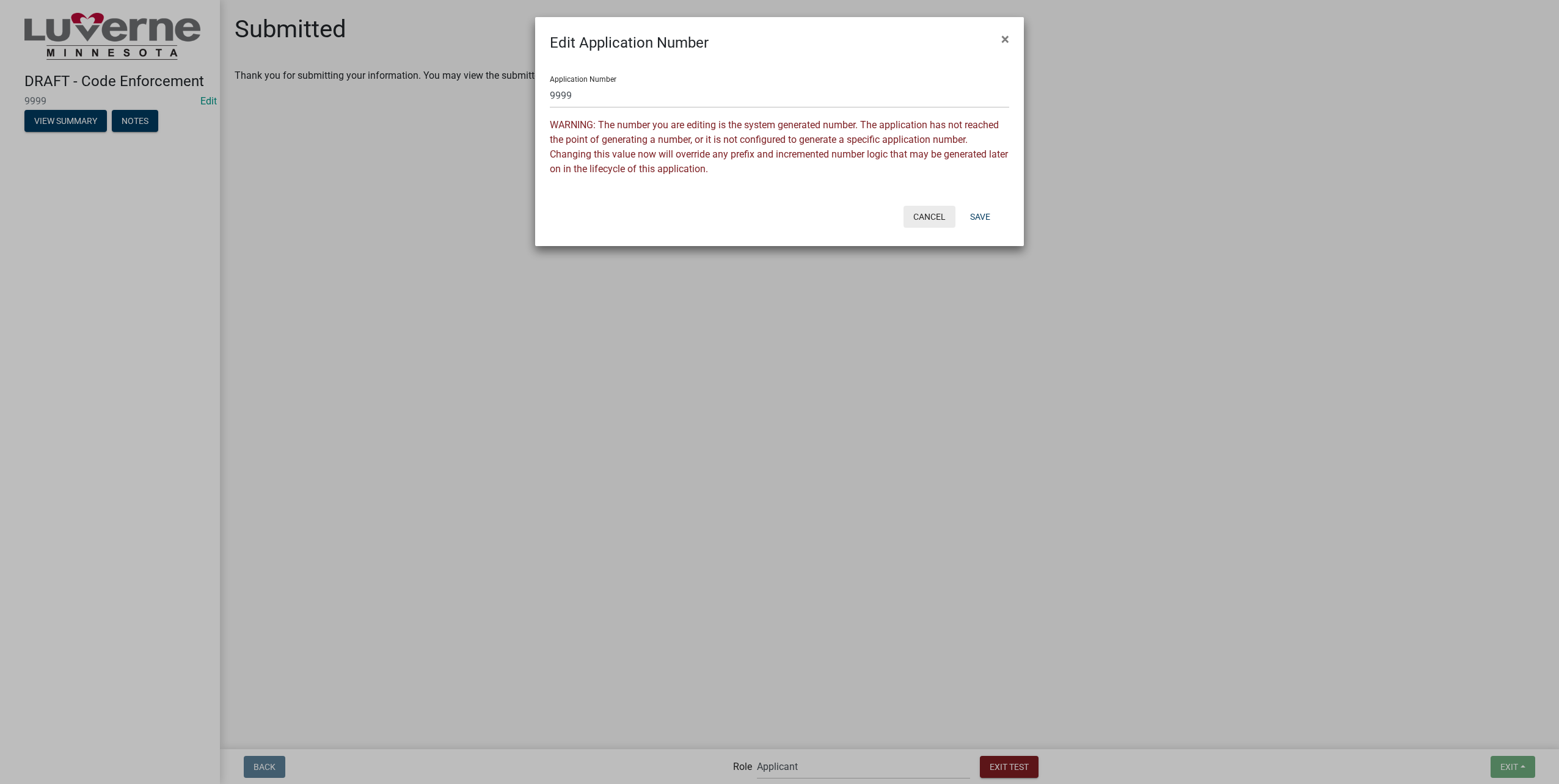
click at [935, 220] on button "Cancel" at bounding box center [929, 216] width 52 height 22
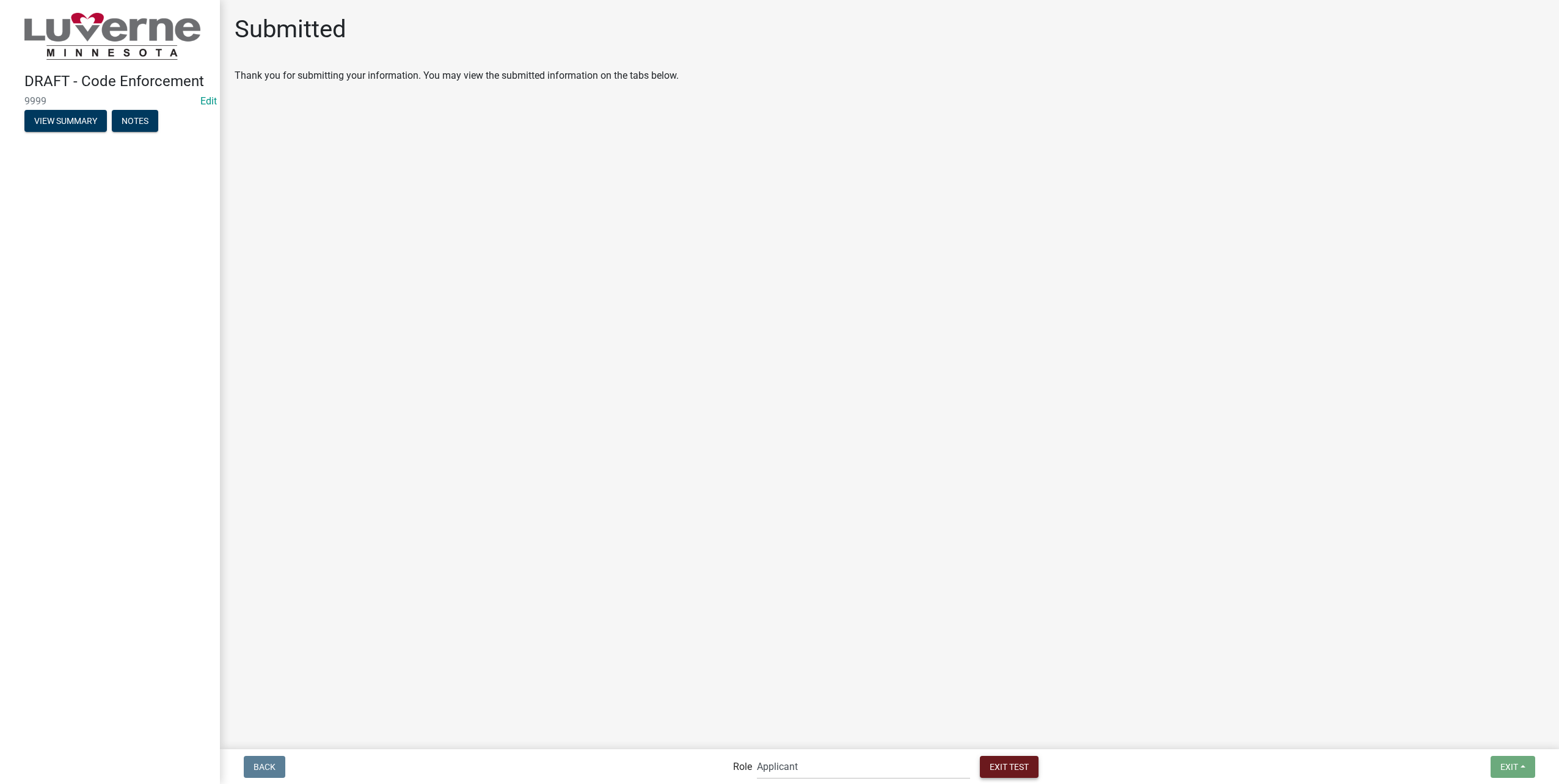
click at [990, 762] on span "Exit Test" at bounding box center [1009, 766] width 39 height 10
select select
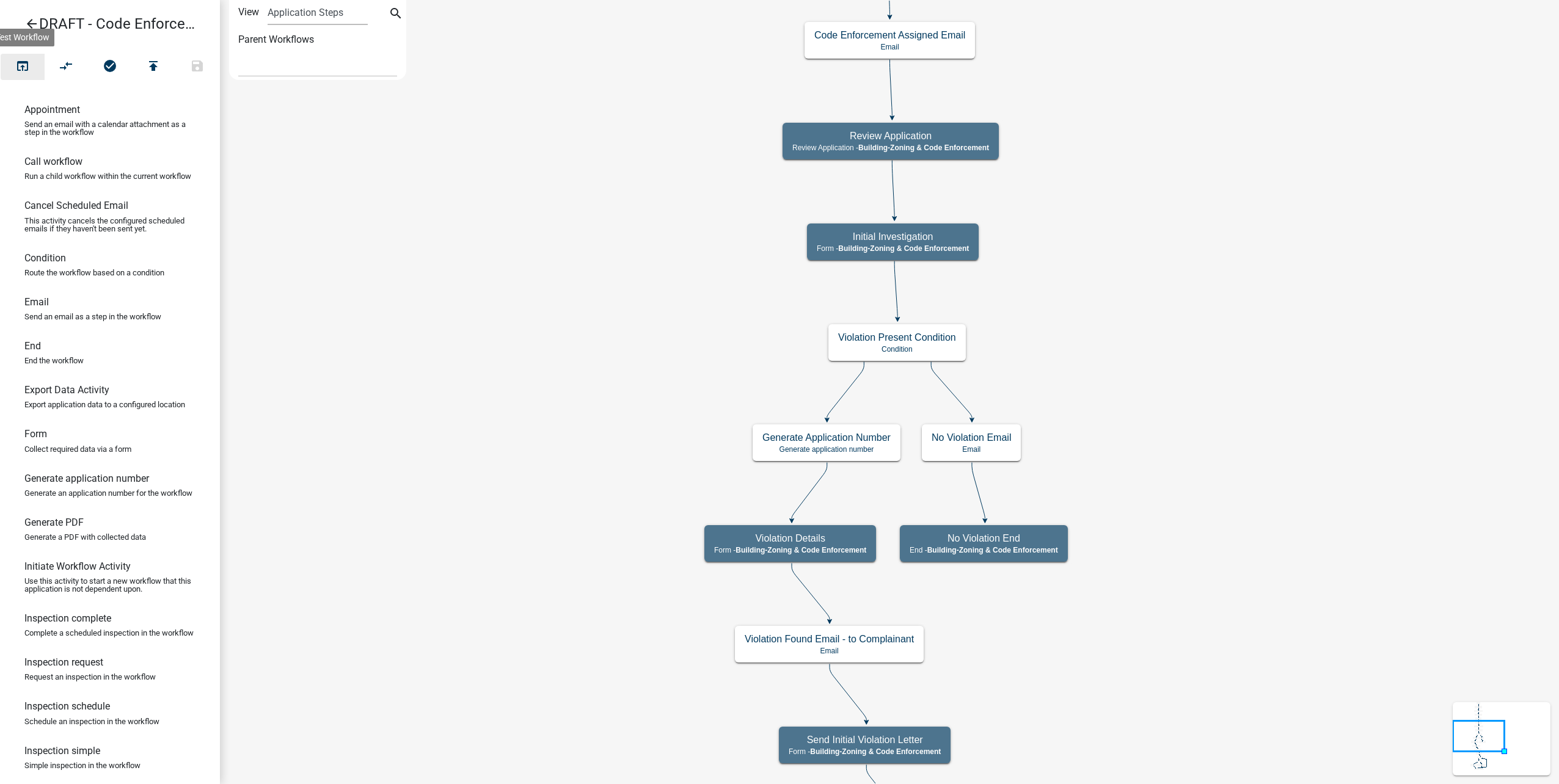
click at [39, 61] on button "open_in_browser" at bounding box center [22, 66] width 44 height 26
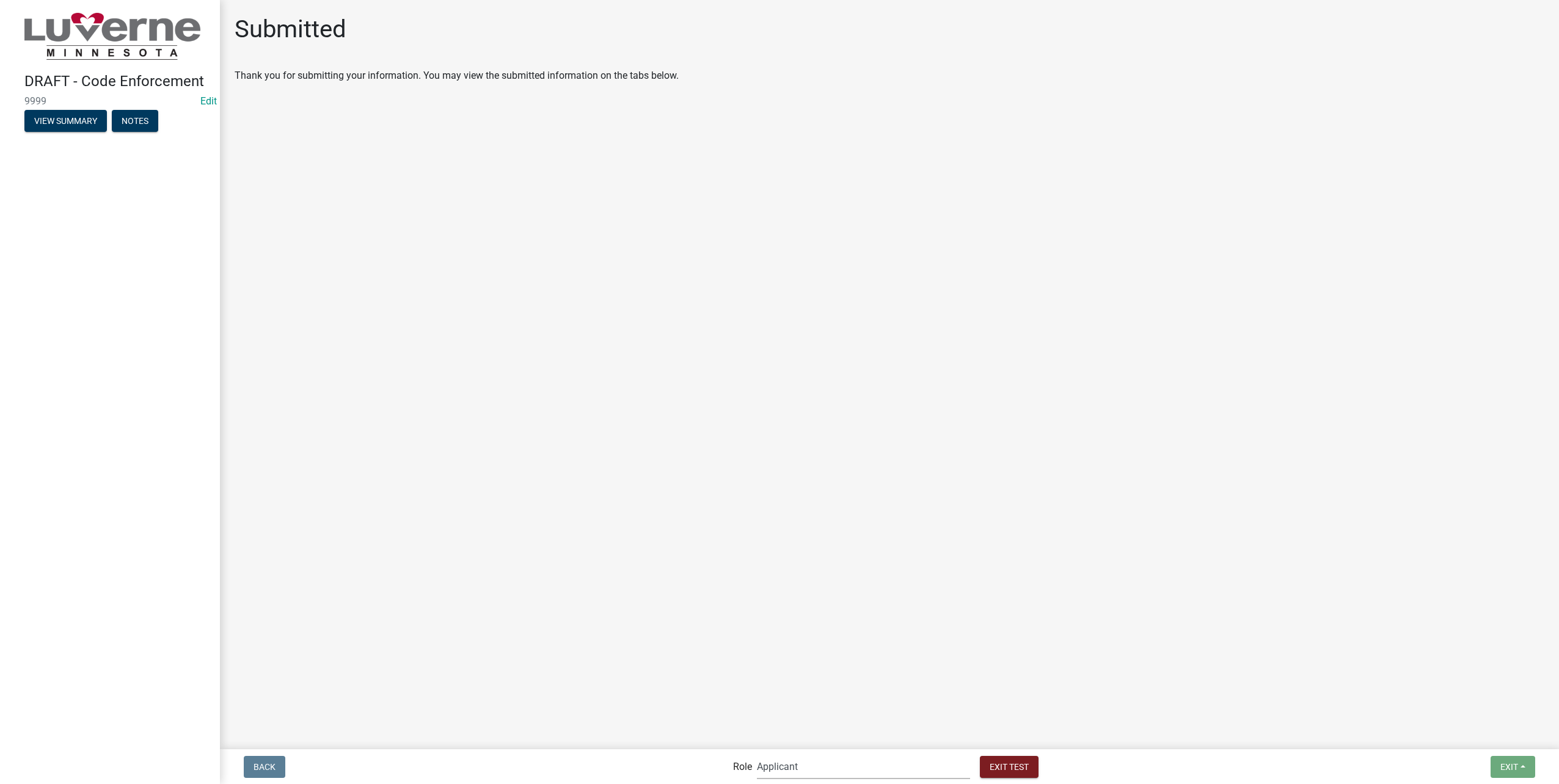
click at [868, 767] on select "Applicant Admin Front Office (info@cityofluverne.org) Building-Zoning & Code En…" at bounding box center [863, 766] width 213 height 25
click at [782, 754] on select "Applicant Admin Front Office (info@cityofluverne.org) Building-Zoning & Code En…" at bounding box center [863, 766] width 213 height 25
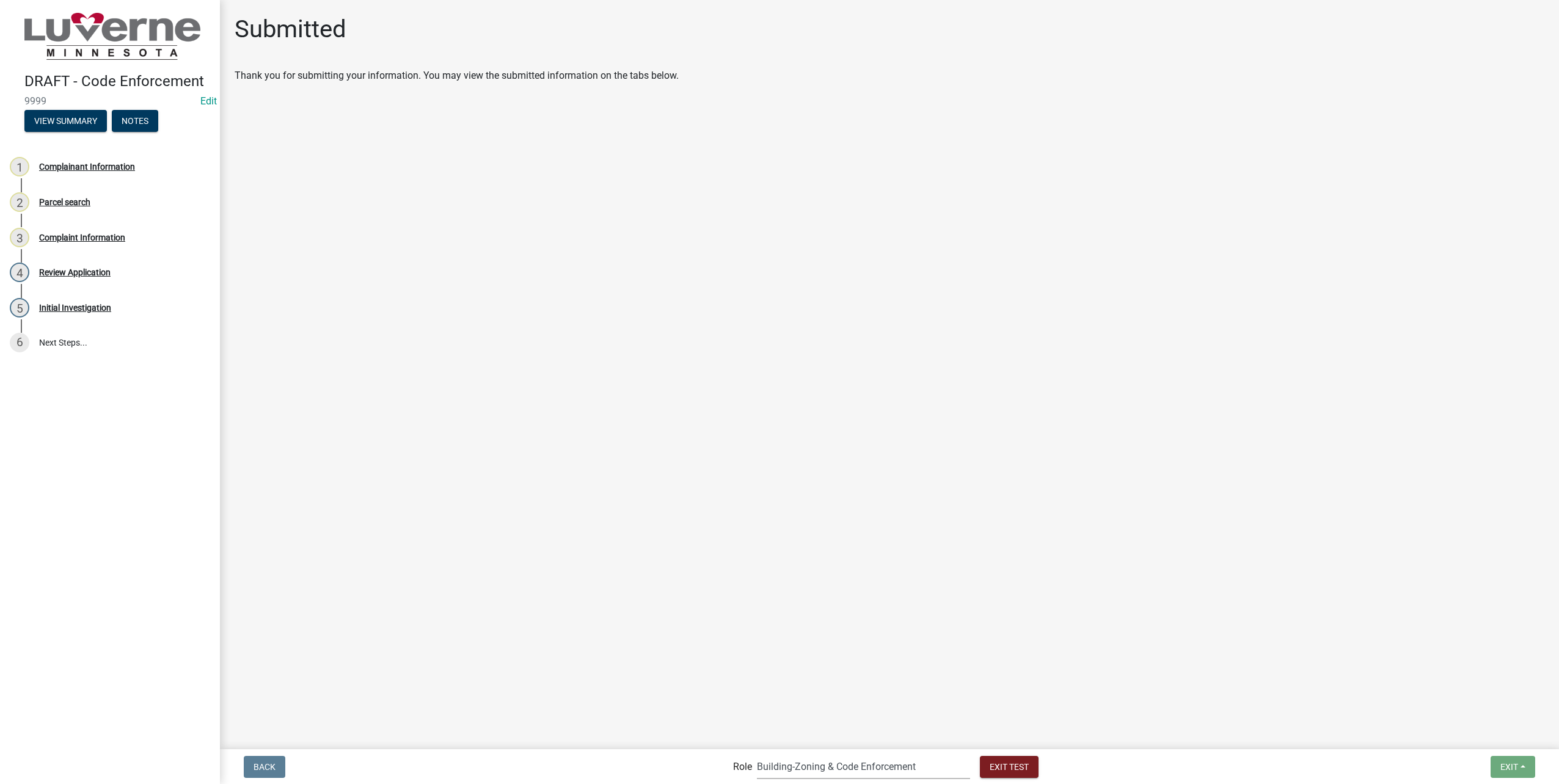
click at [856, 763] on select "Applicant Admin Front Office (info@cityofluverne.org) Building-Zoning & Code En…" at bounding box center [863, 766] width 213 height 25
select select "a2423eb9-0a2b-4d92-bf27-a9021e39dd75"
click at [782, 754] on select "Applicant Admin Front Office (info@cityofluverne.org) Building-Zoning & Code En…" at bounding box center [863, 766] width 213 height 25
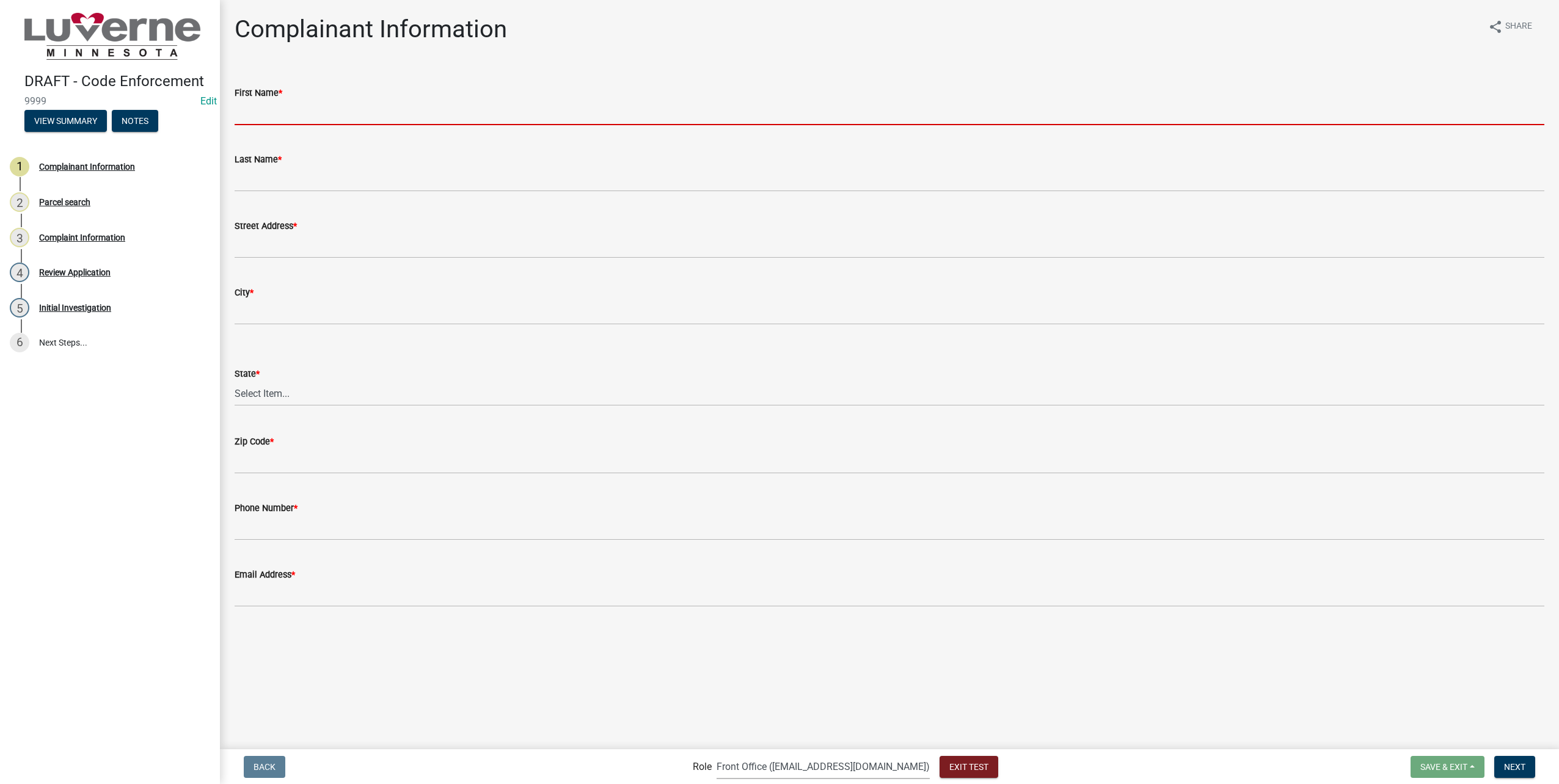
click at [419, 111] on input "First Name *" at bounding box center [890, 112] width 1310 height 25
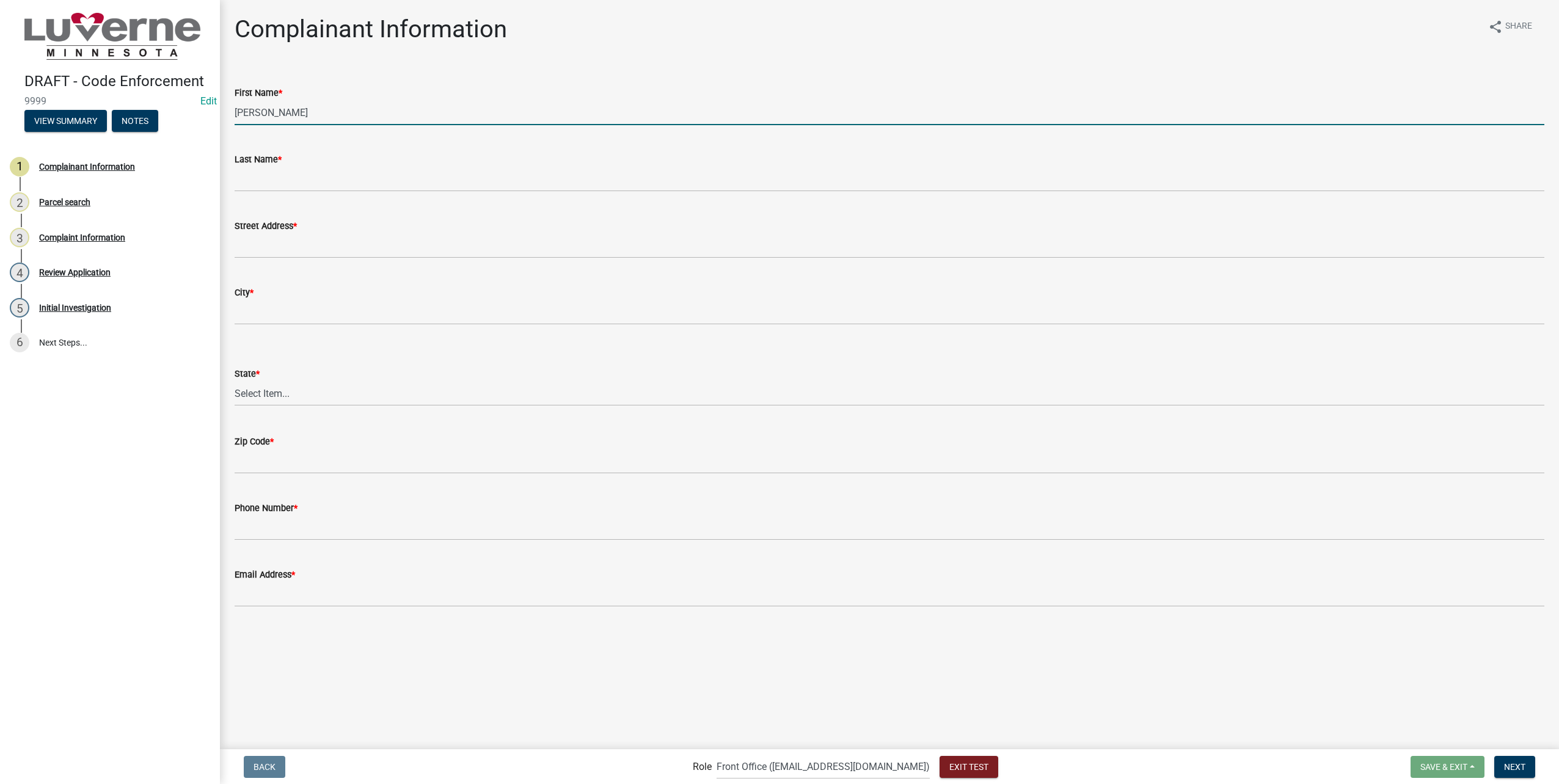
type input "[PERSON_NAME]"
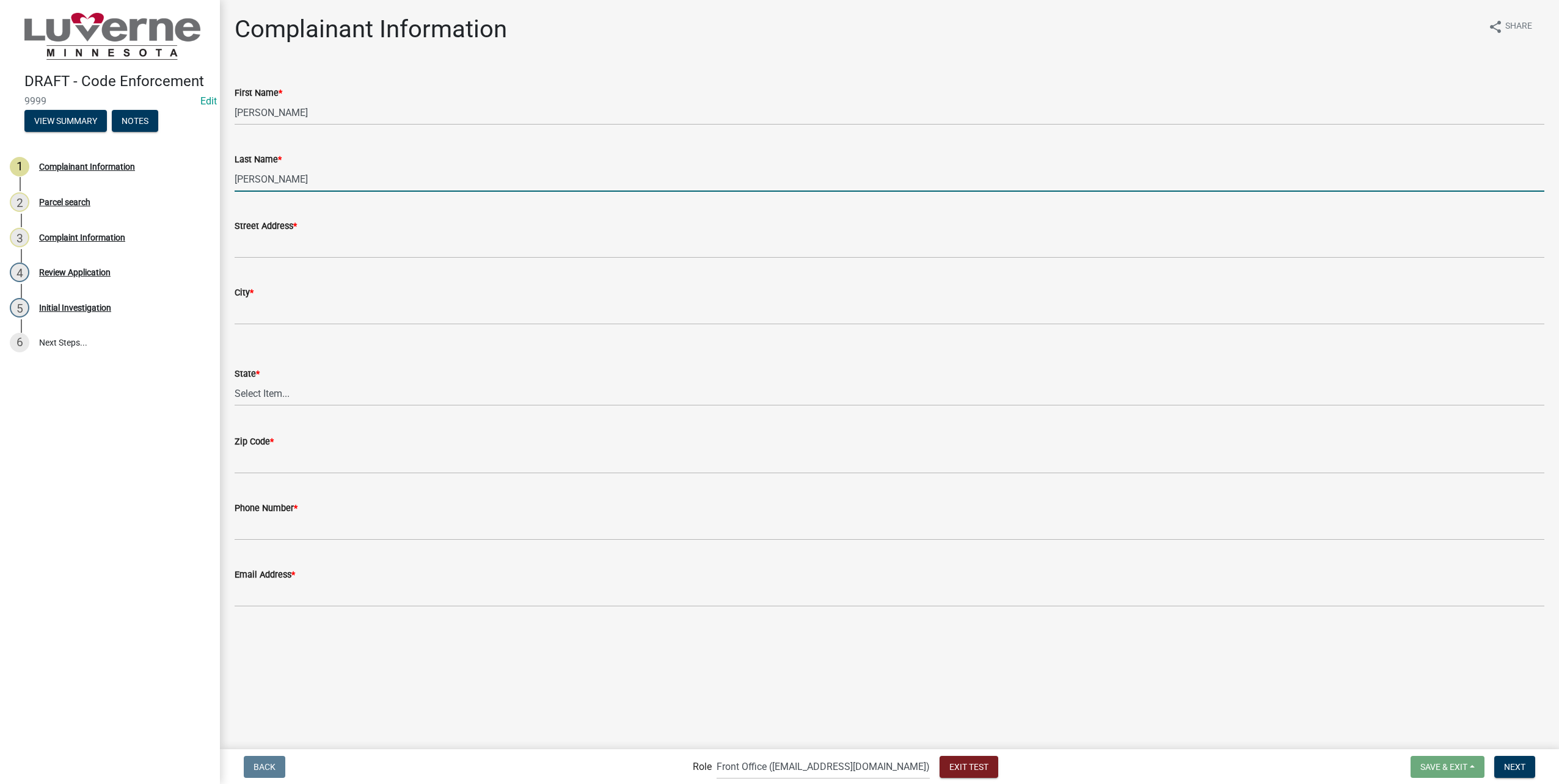
type input "[PERSON_NAME]"
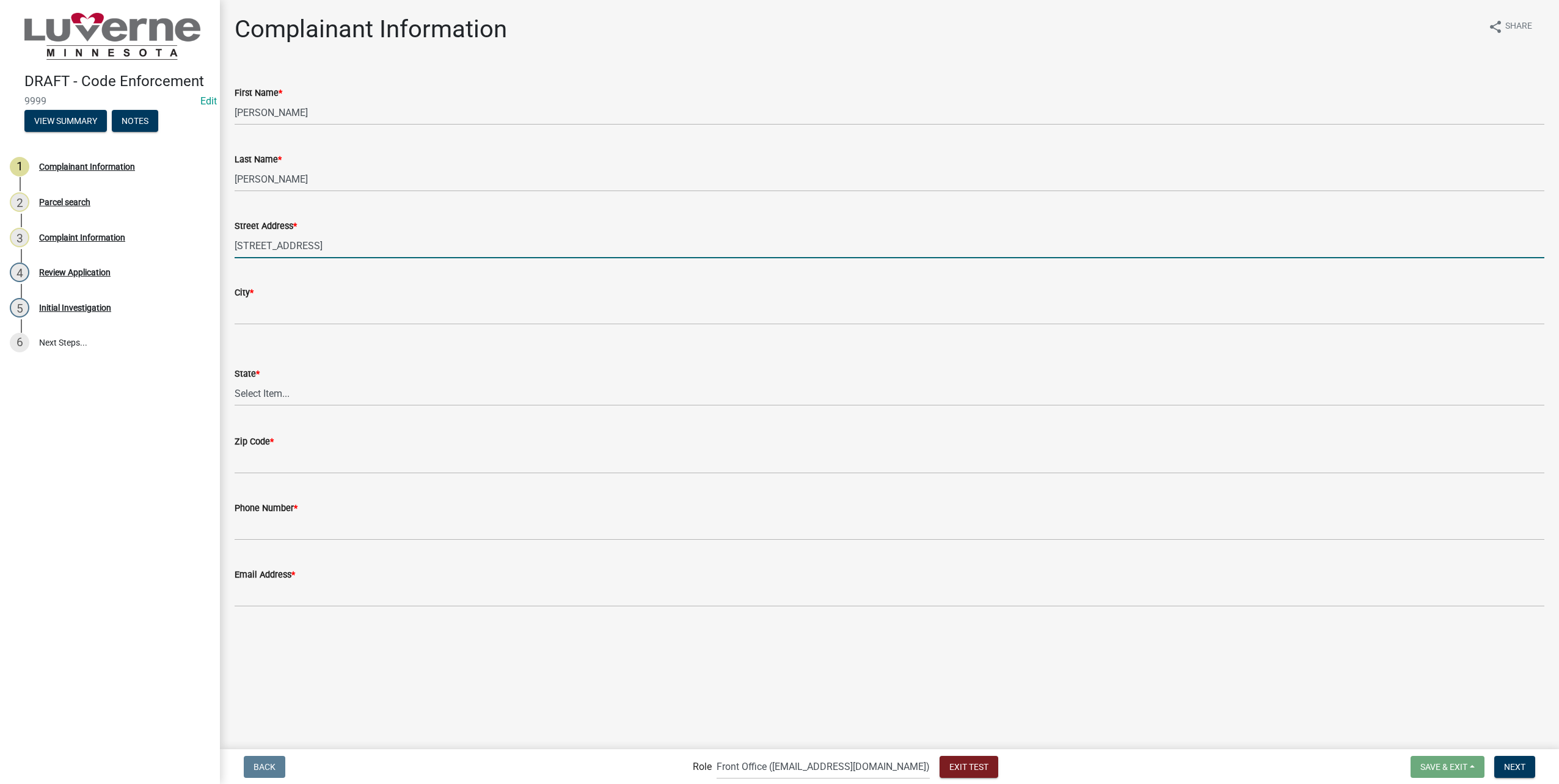
type input "202 E Veterans Dr #2"
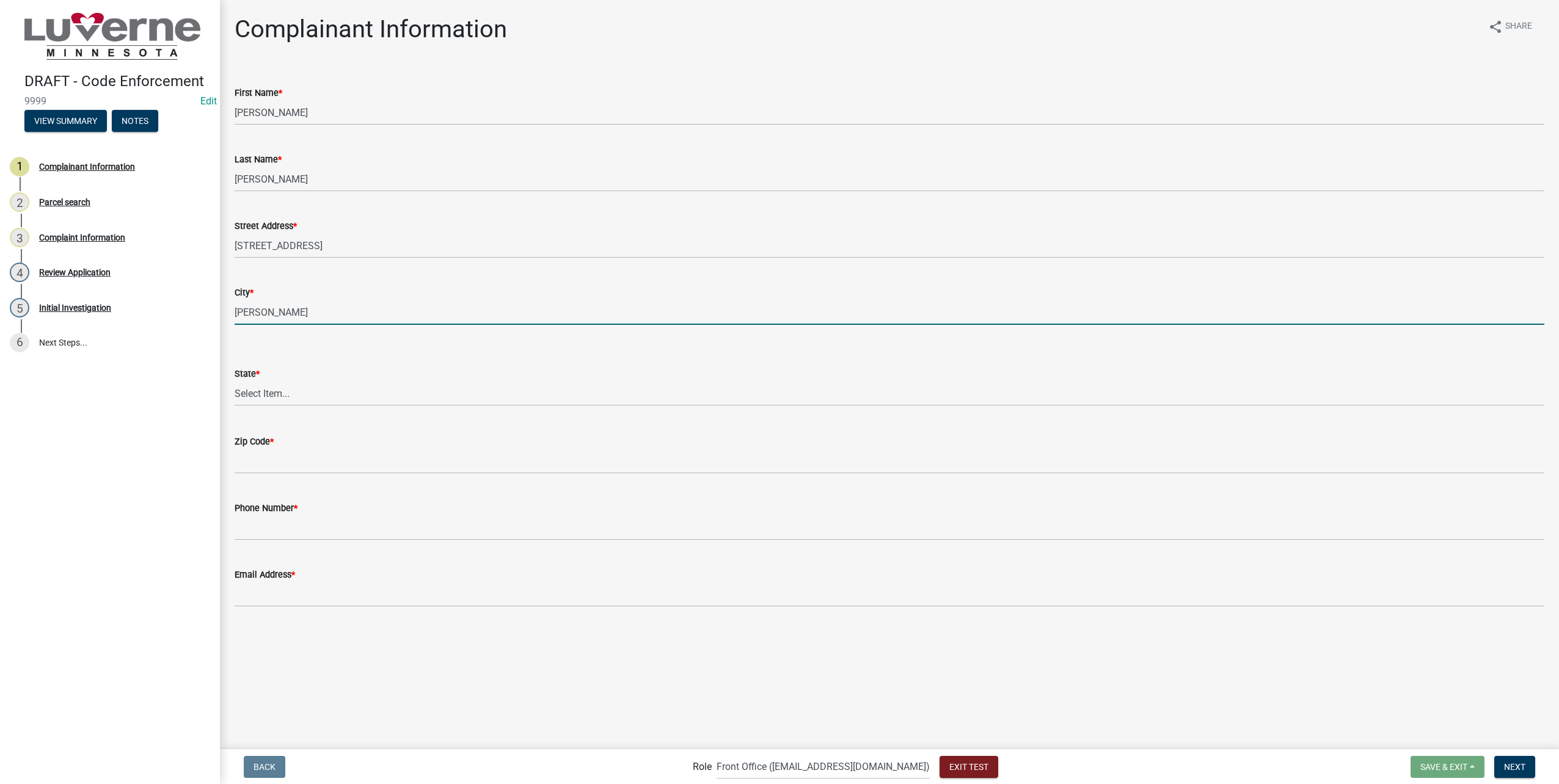
type input "[PERSON_NAME]"
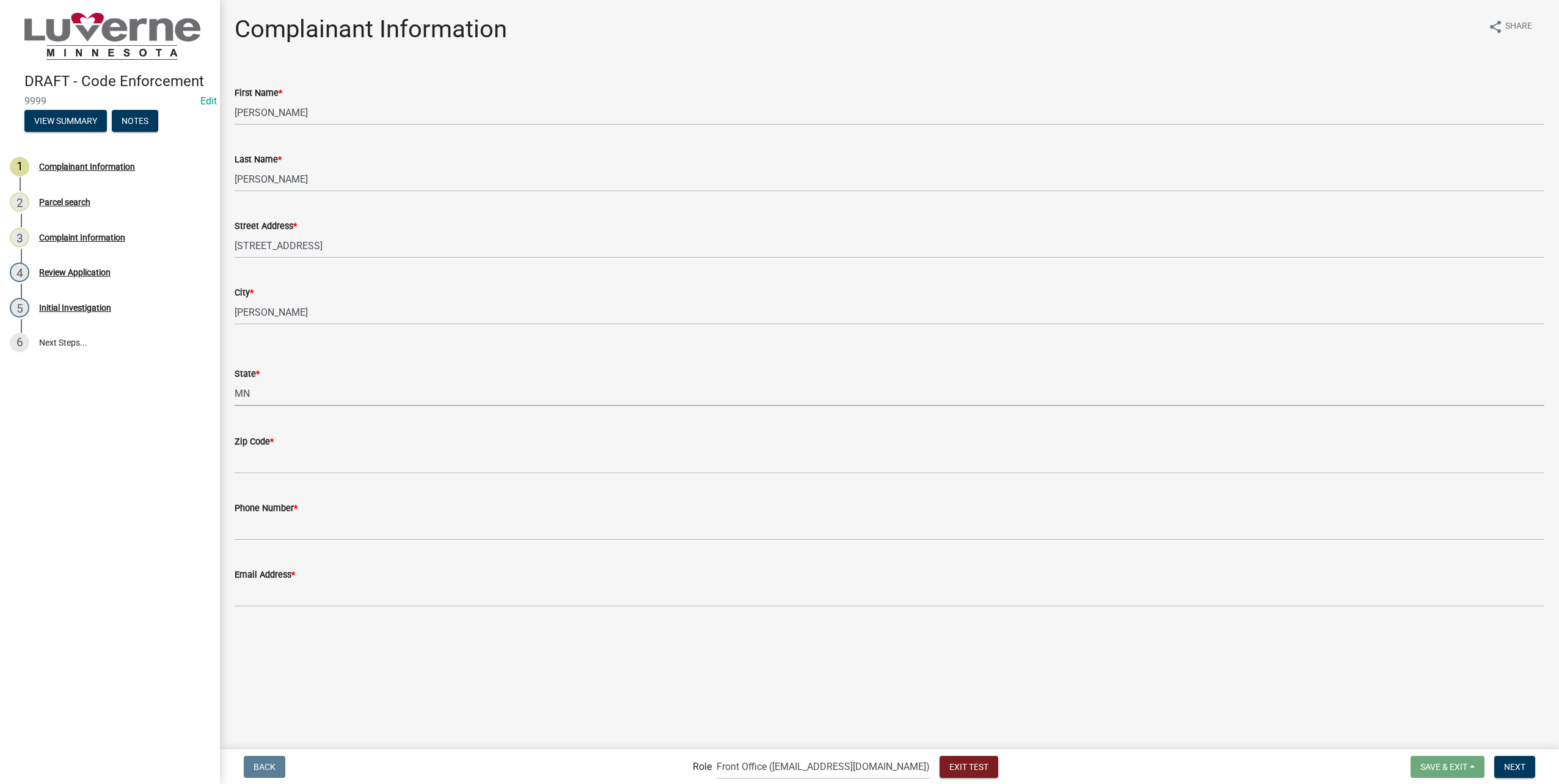
select select "8c50745b-f129-4347-8fd3-6ec1b83df8fc"
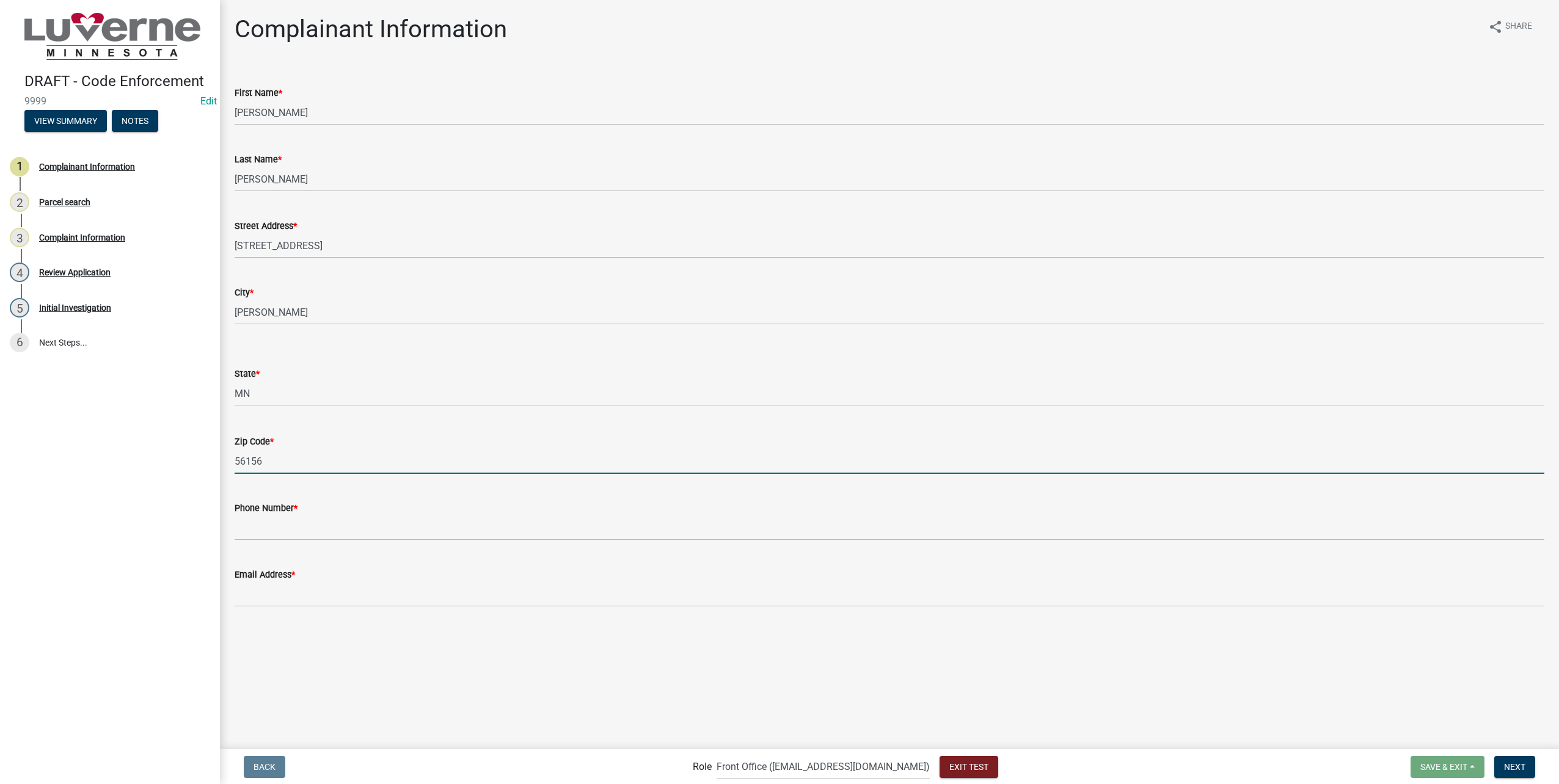
type input "56156"
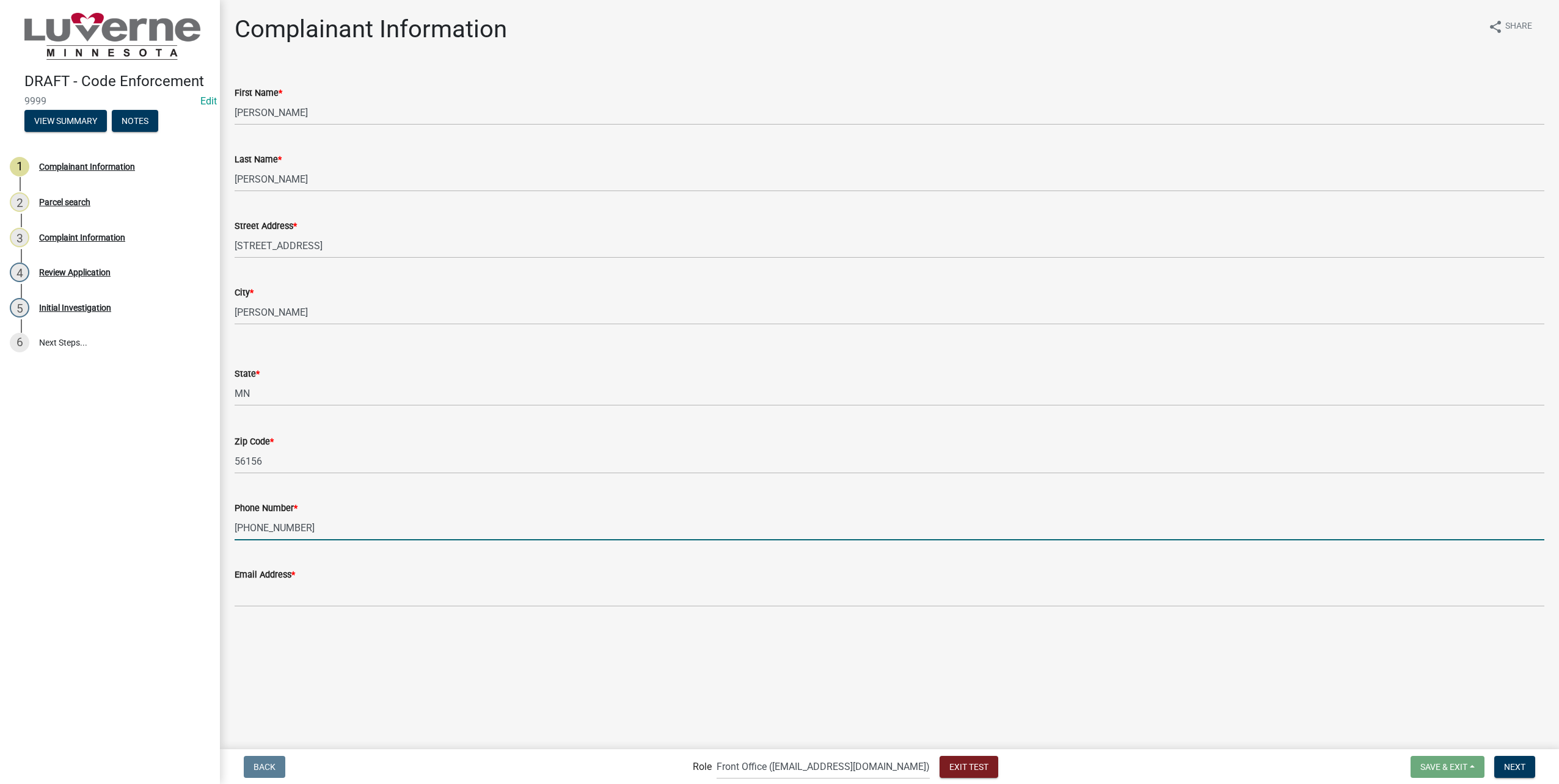
type input "605-789-1824"
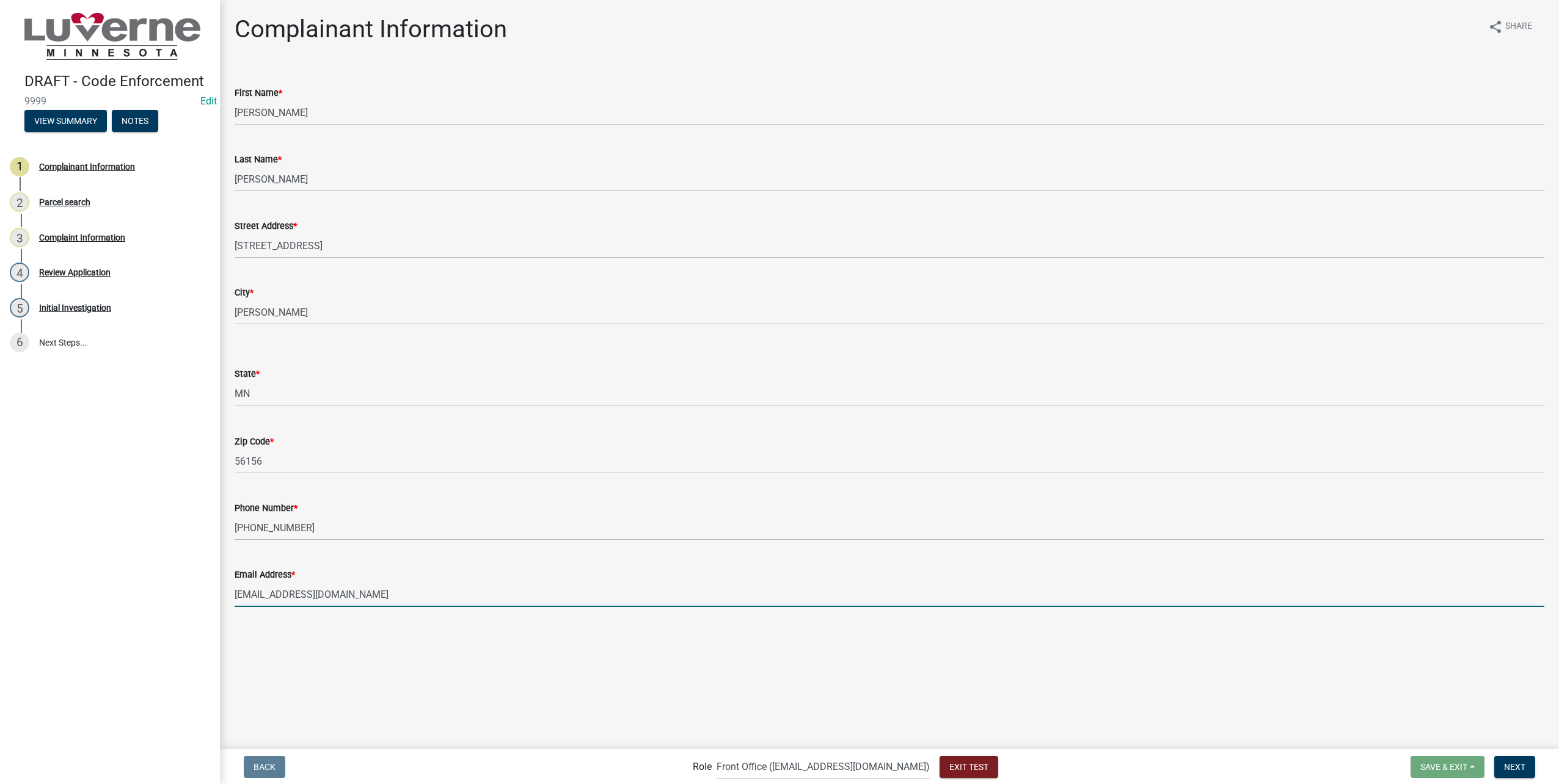
type input "[EMAIL_ADDRESS][DOMAIN_NAME]"
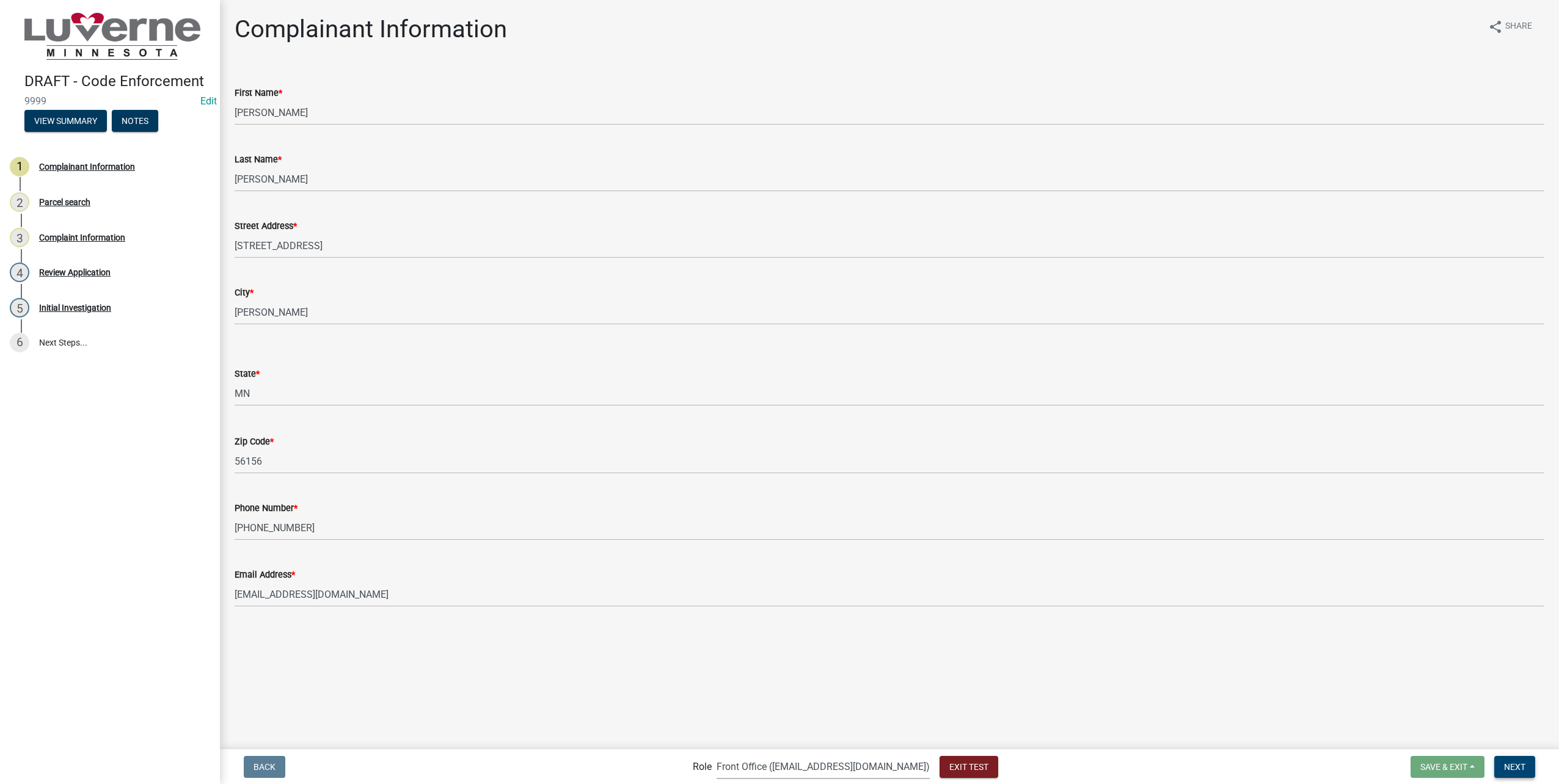
click at [1517, 761] on button "Next" at bounding box center [1514, 767] width 41 height 22
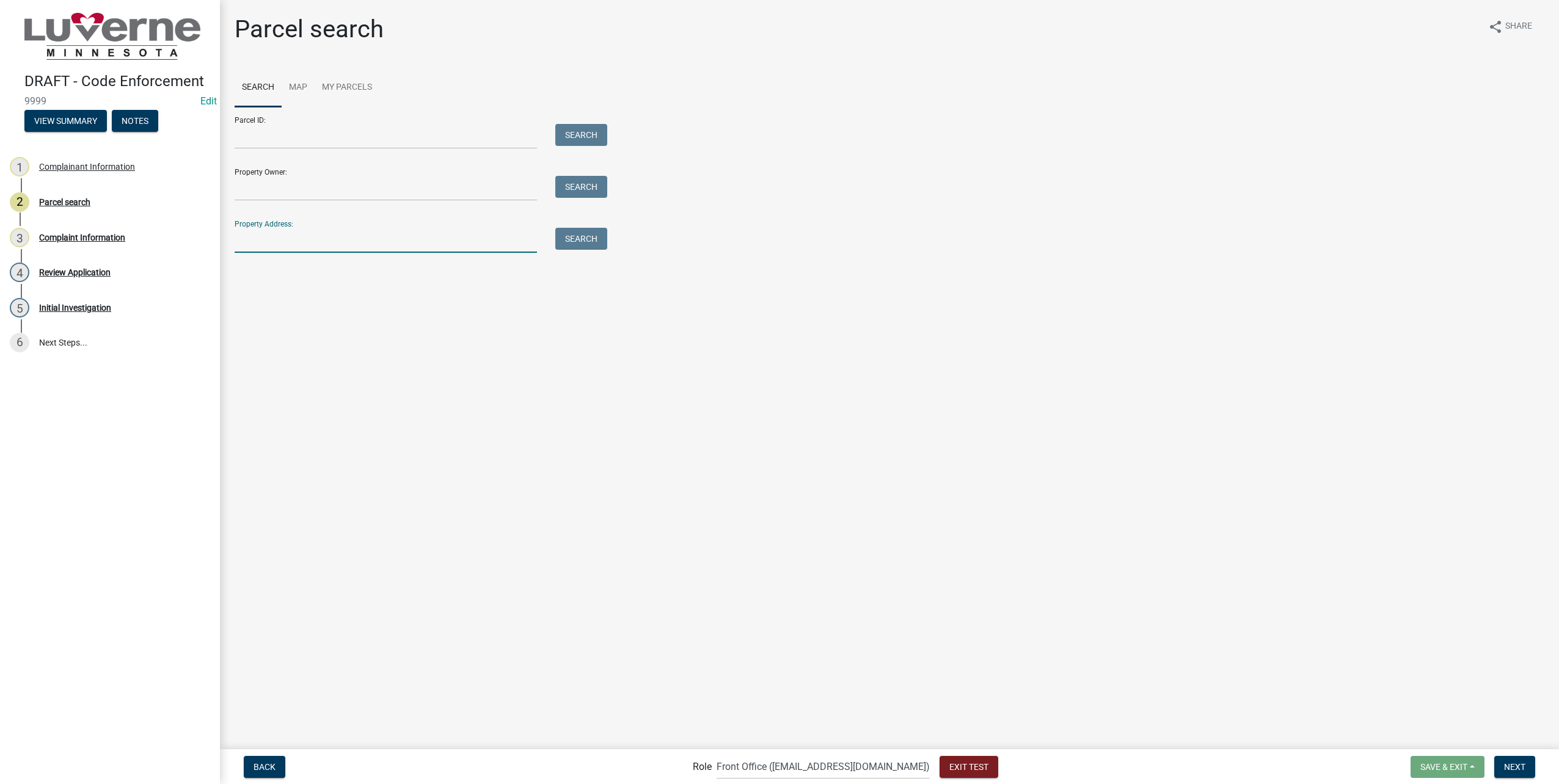
click at [306, 246] on input "Property Address:" at bounding box center [386, 240] width 302 height 25
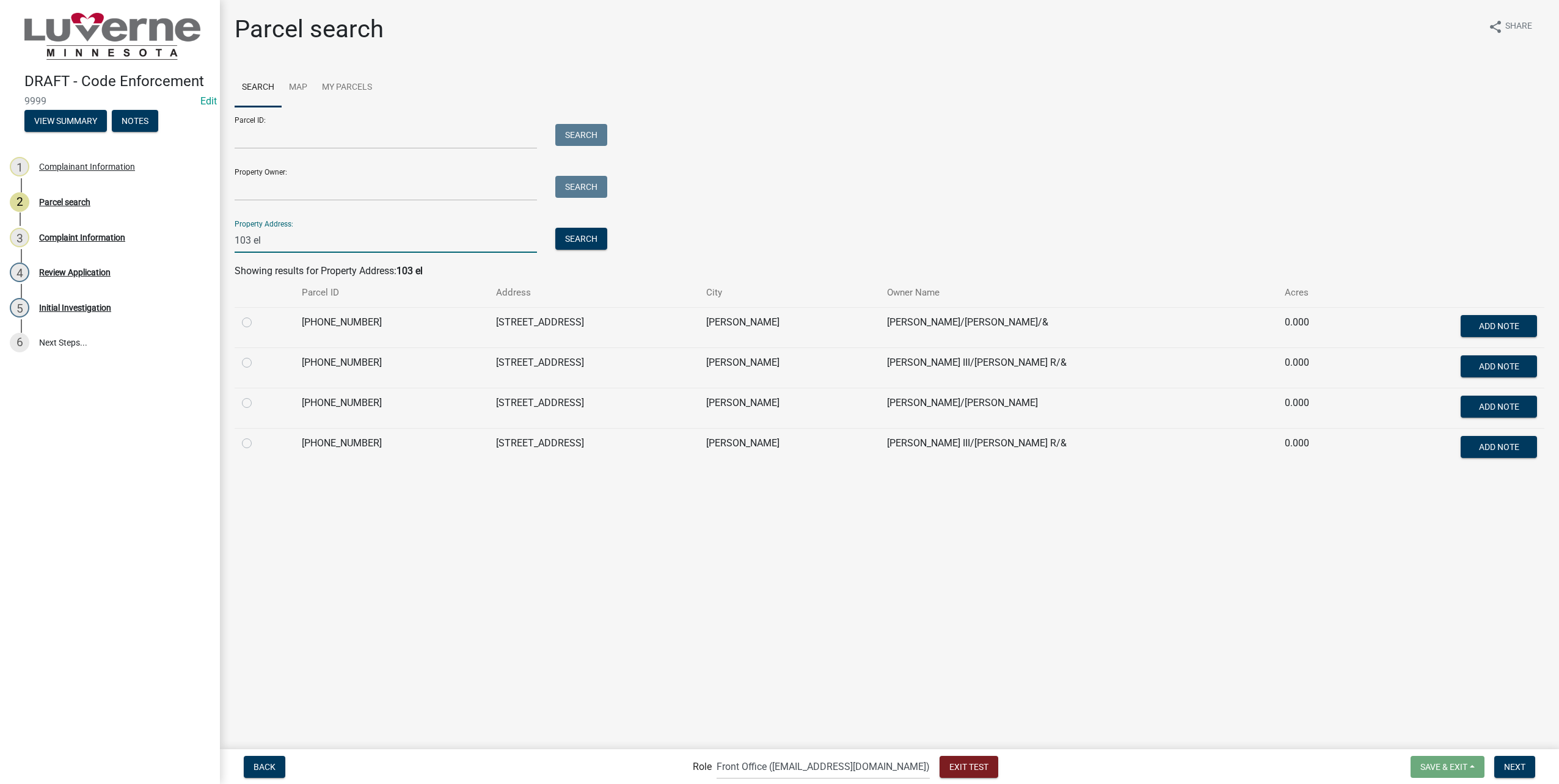
type input "103 el"
click at [257, 356] on label at bounding box center [257, 356] width 0 height 0
click at [257, 363] on input "radio" at bounding box center [260, 360] width 8 height 8
radio input "true"
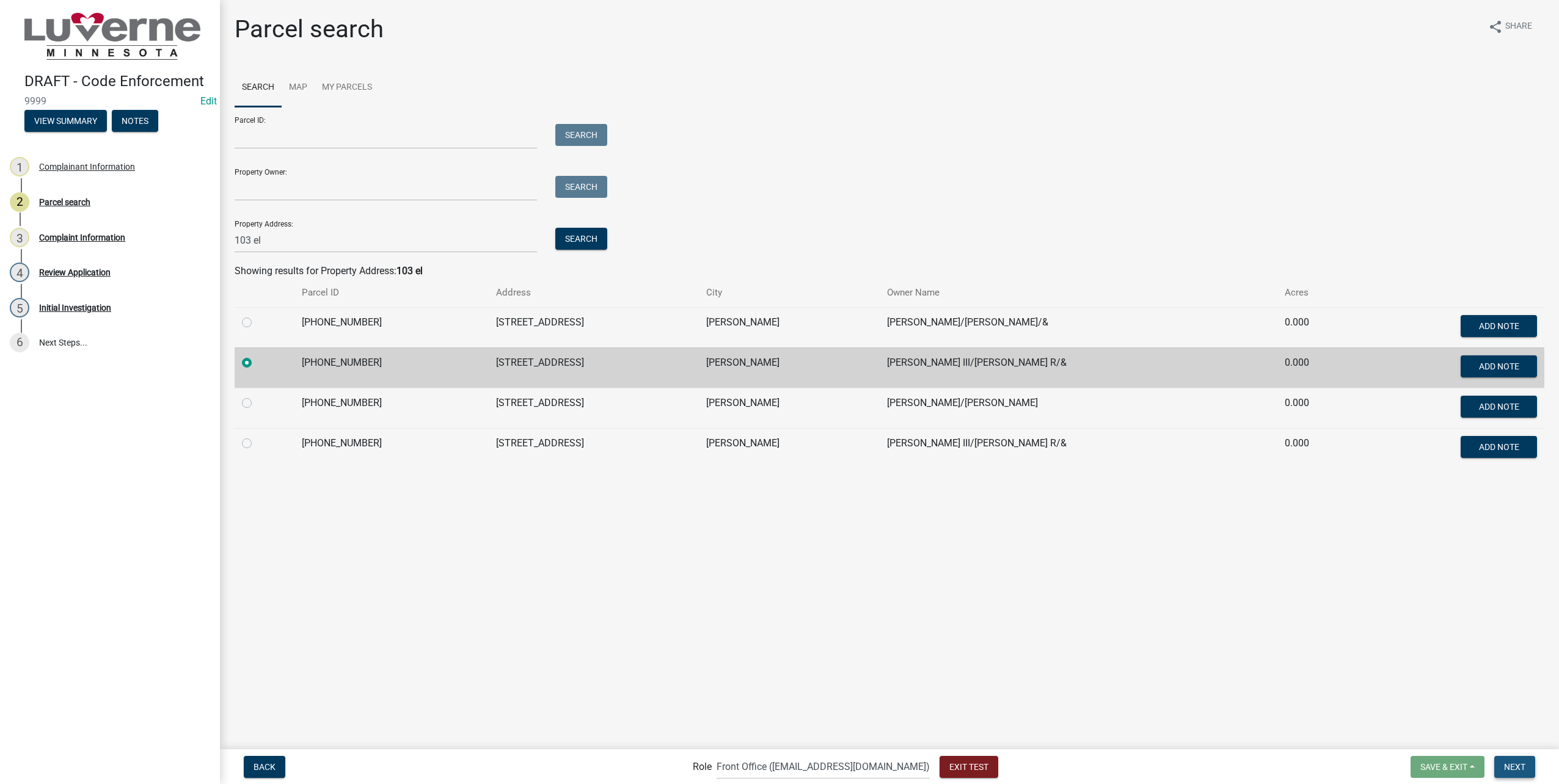
click at [1511, 769] on span "Next" at bounding box center [1515, 766] width 22 height 10
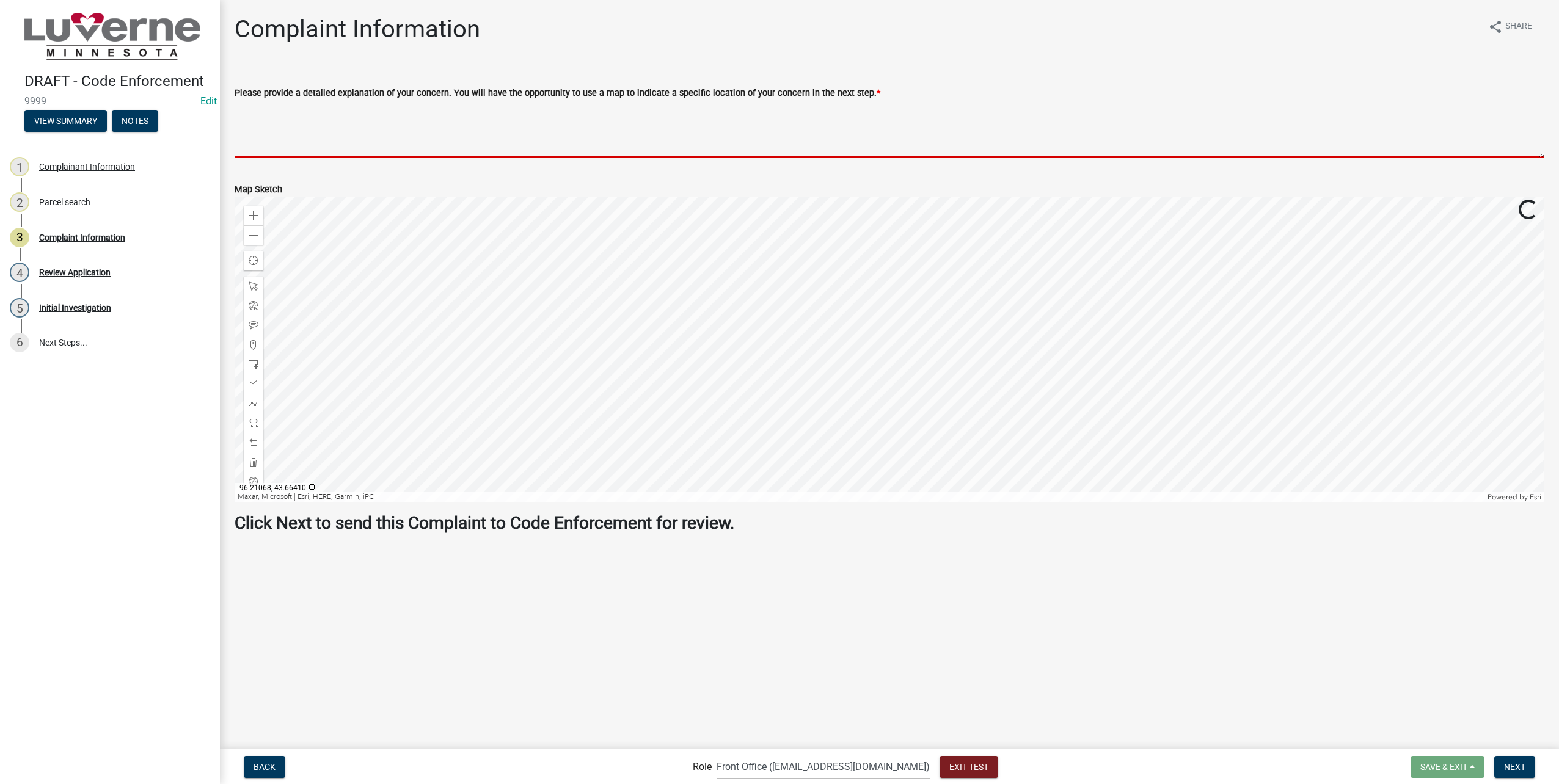
click at [301, 122] on textarea "Please provide a detailed explanation of your concern. You will have the opport…" at bounding box center [890, 129] width 1310 height 57
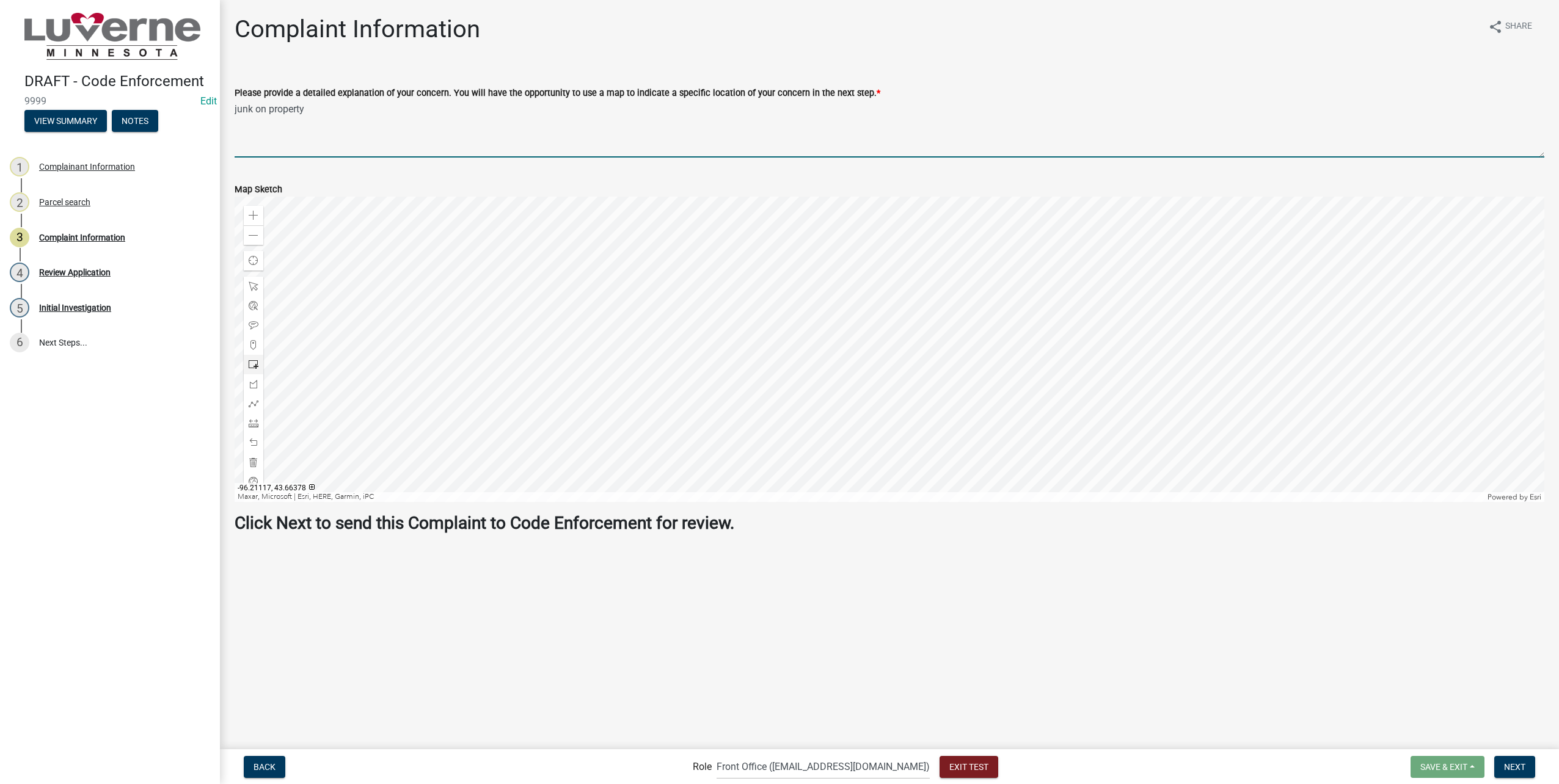
type textarea "junk on property"
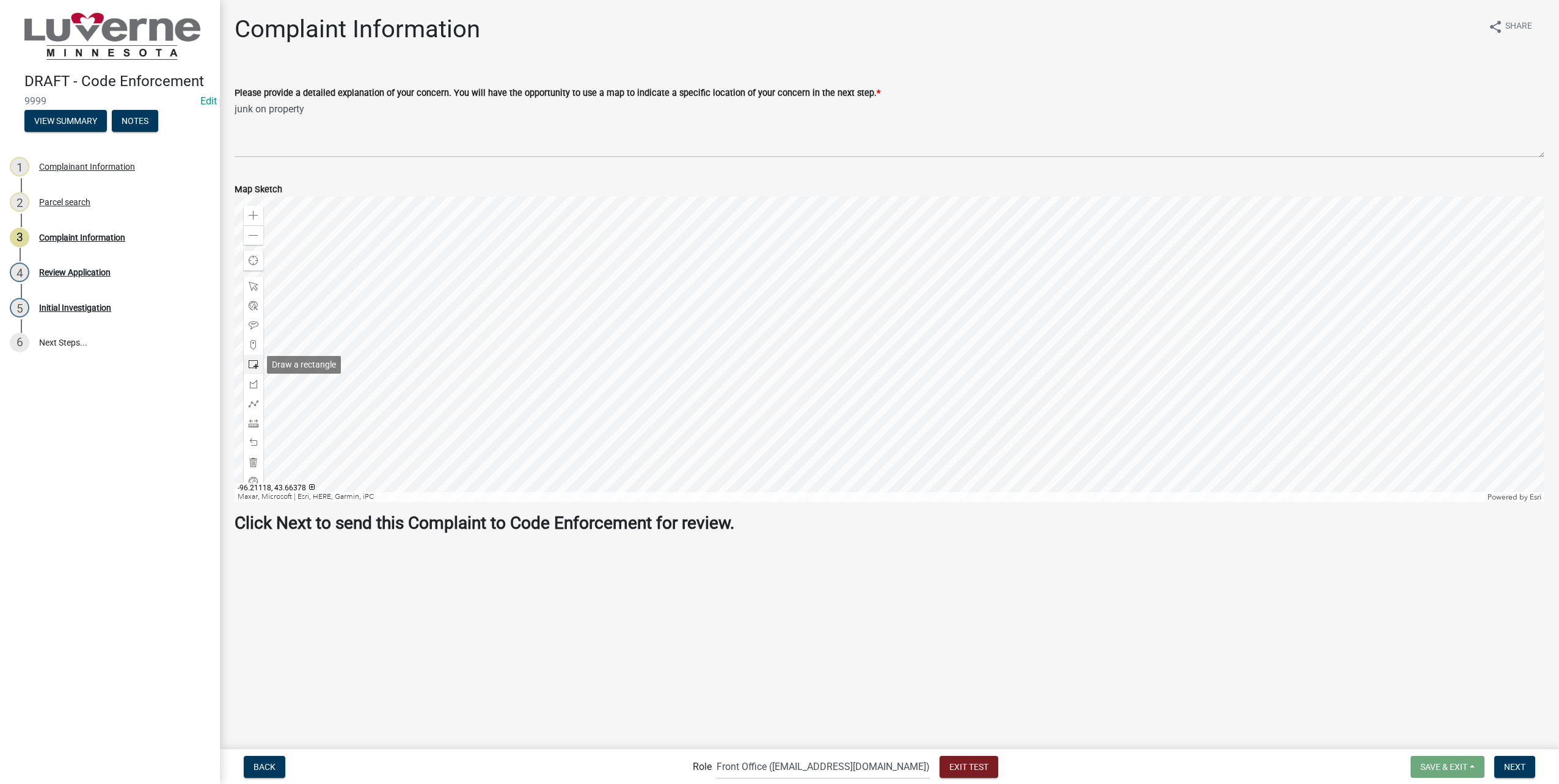
click at [248, 363] on div at bounding box center [253, 365] width 20 height 20
click at [926, 402] on div at bounding box center [890, 349] width 1310 height 305
click at [1528, 769] on button "Next" at bounding box center [1514, 767] width 41 height 22
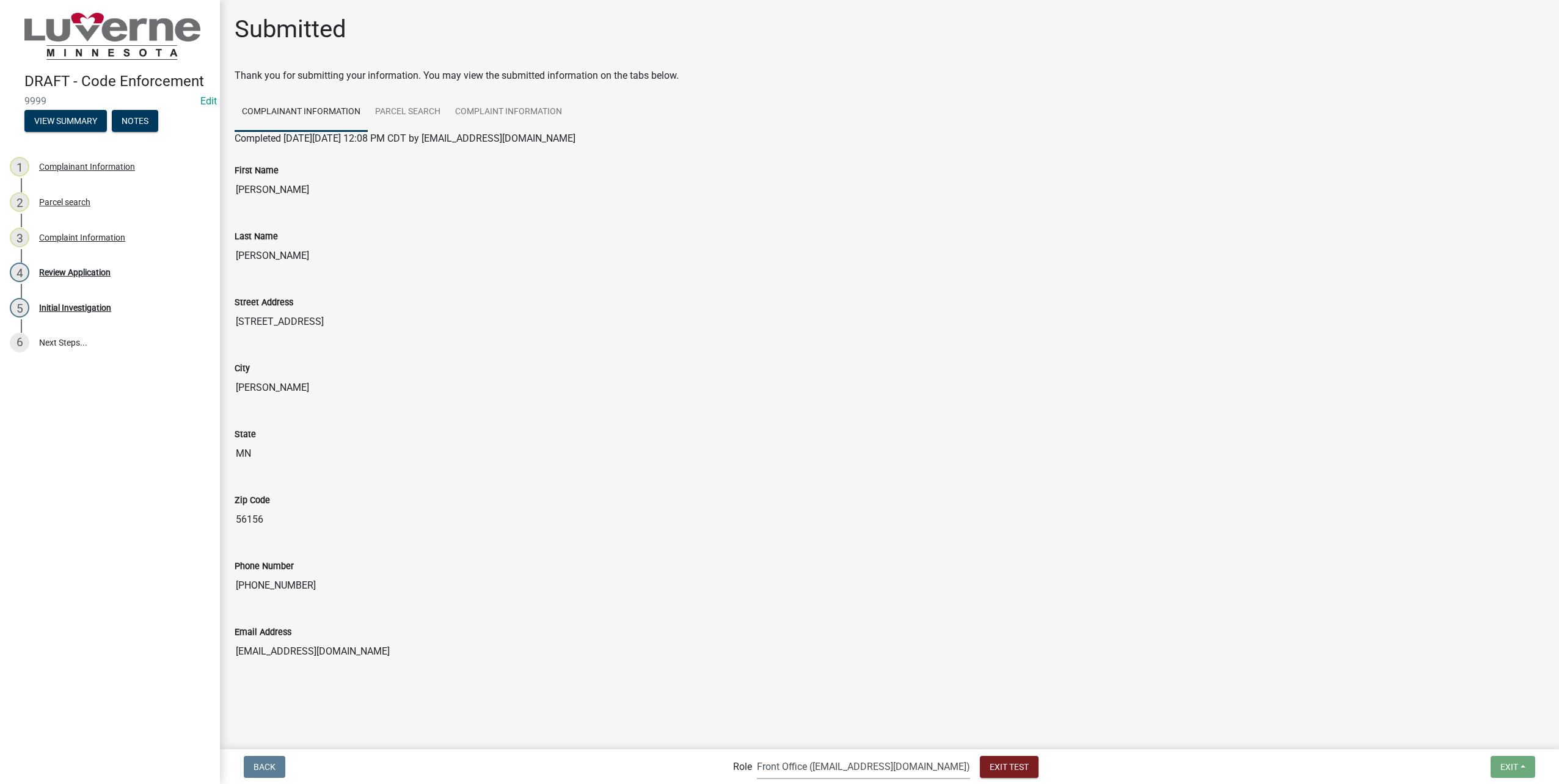
click at [875, 757] on select "Applicant Admin Front Office (info@cityofluverne.org) Building-Zoning & Code En…" at bounding box center [863, 766] width 213 height 25
click at [861, 764] on select "Applicant Admin Front Office (info@cityofluverne.org) Building-Zoning & Code En…" at bounding box center [863, 766] width 213 height 25
select select "aa0f0e89-27ad-4056-a8df-c2d0f55e2258"
click at [782, 754] on select "Applicant Admin Front Office (info@cityofluverne.org) Building-Zoning & Code En…" at bounding box center [863, 766] width 213 height 25
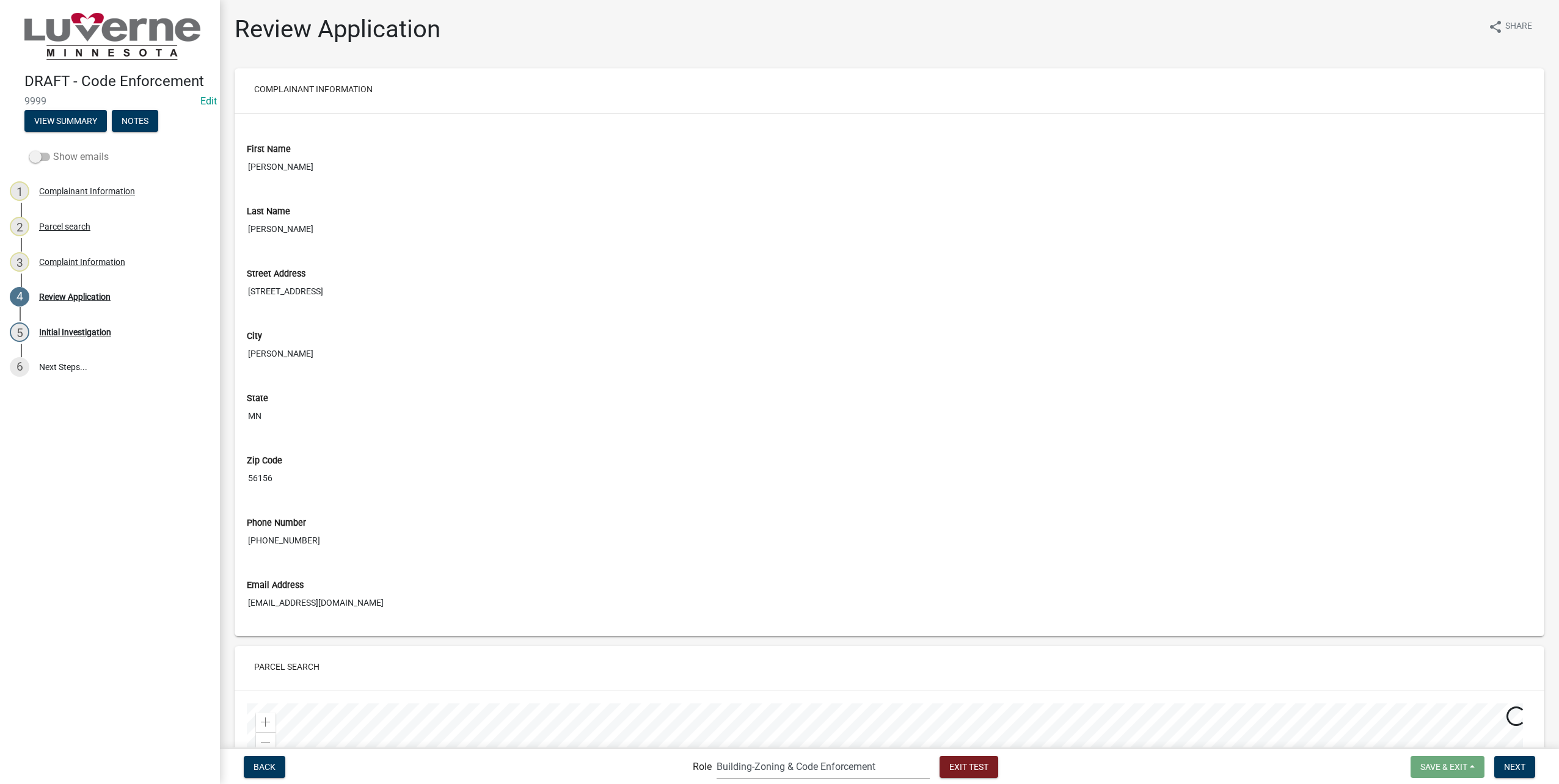
click at [47, 156] on span at bounding box center [39, 157] width 21 height 8
click at [53, 150] on input "Show emails" at bounding box center [53, 150] width 0 height 0
click at [117, 301] on div "Complaint Submitted Email" at bounding box center [90, 297] width 102 height 8
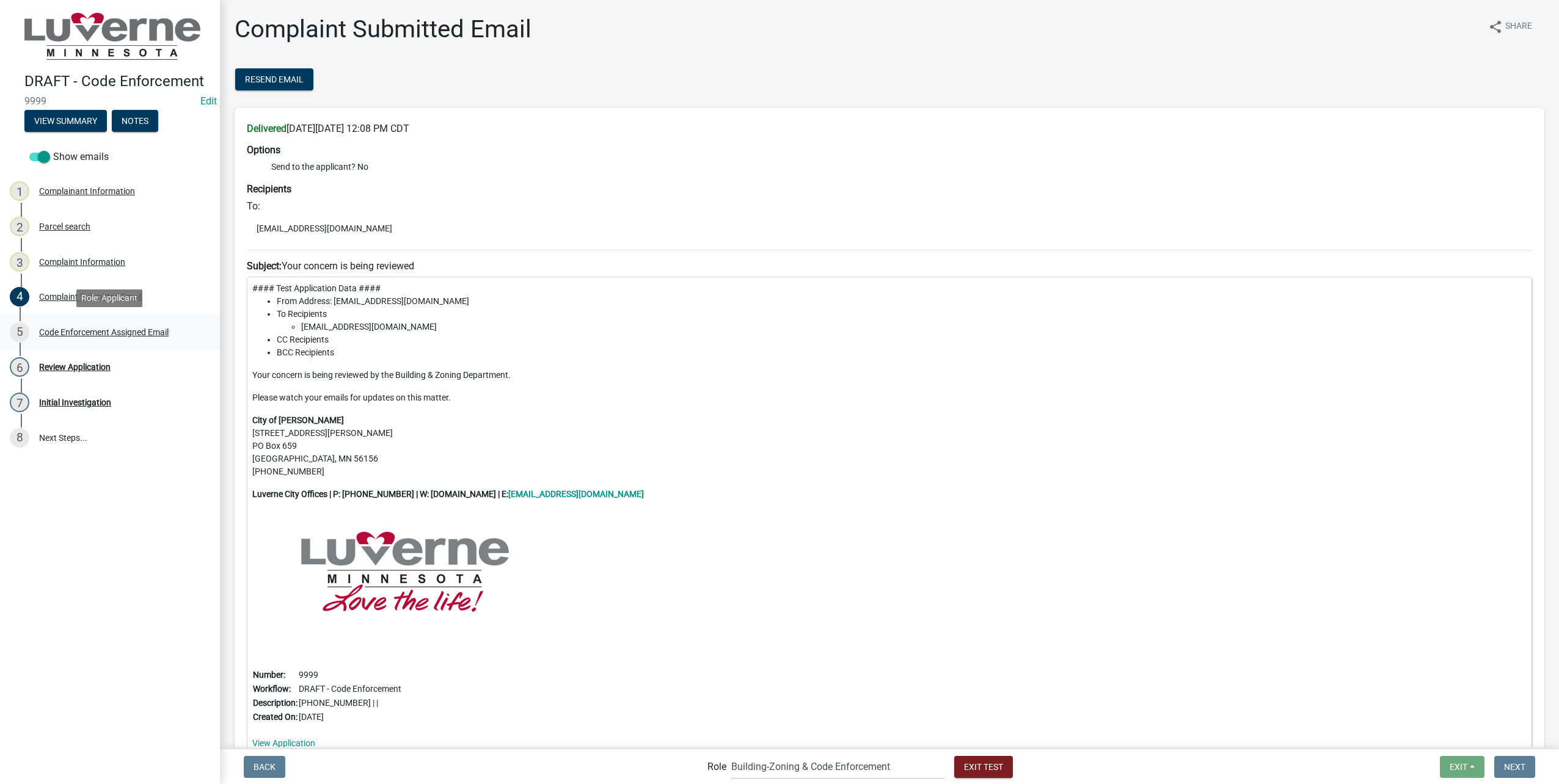
click at [104, 328] on div "Code Enforcement Assigned Email" at bounding box center [103, 332] width 129 height 8
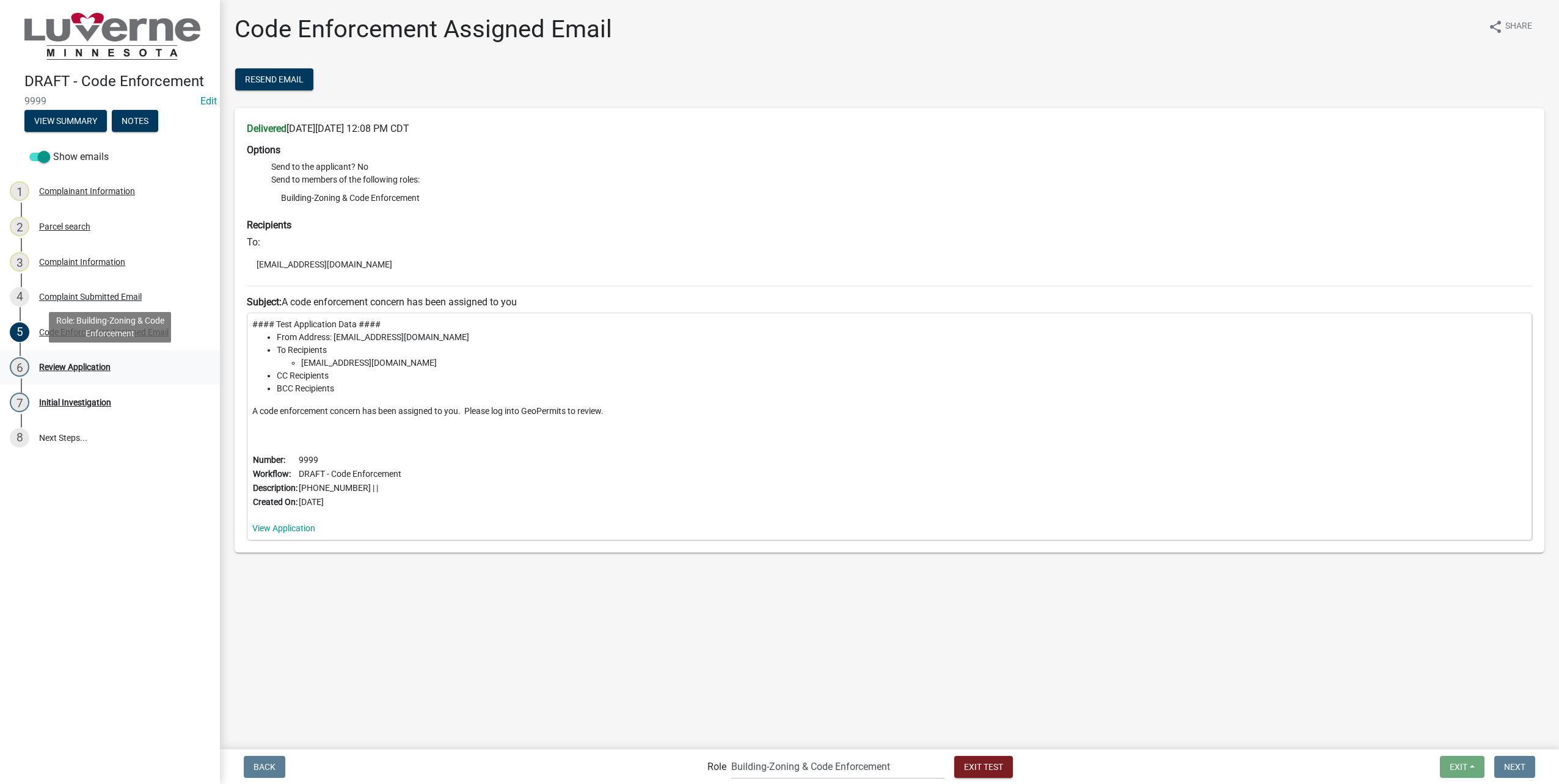
click at [115, 363] on div "6 Review Application" at bounding box center [104, 367] width 190 height 20
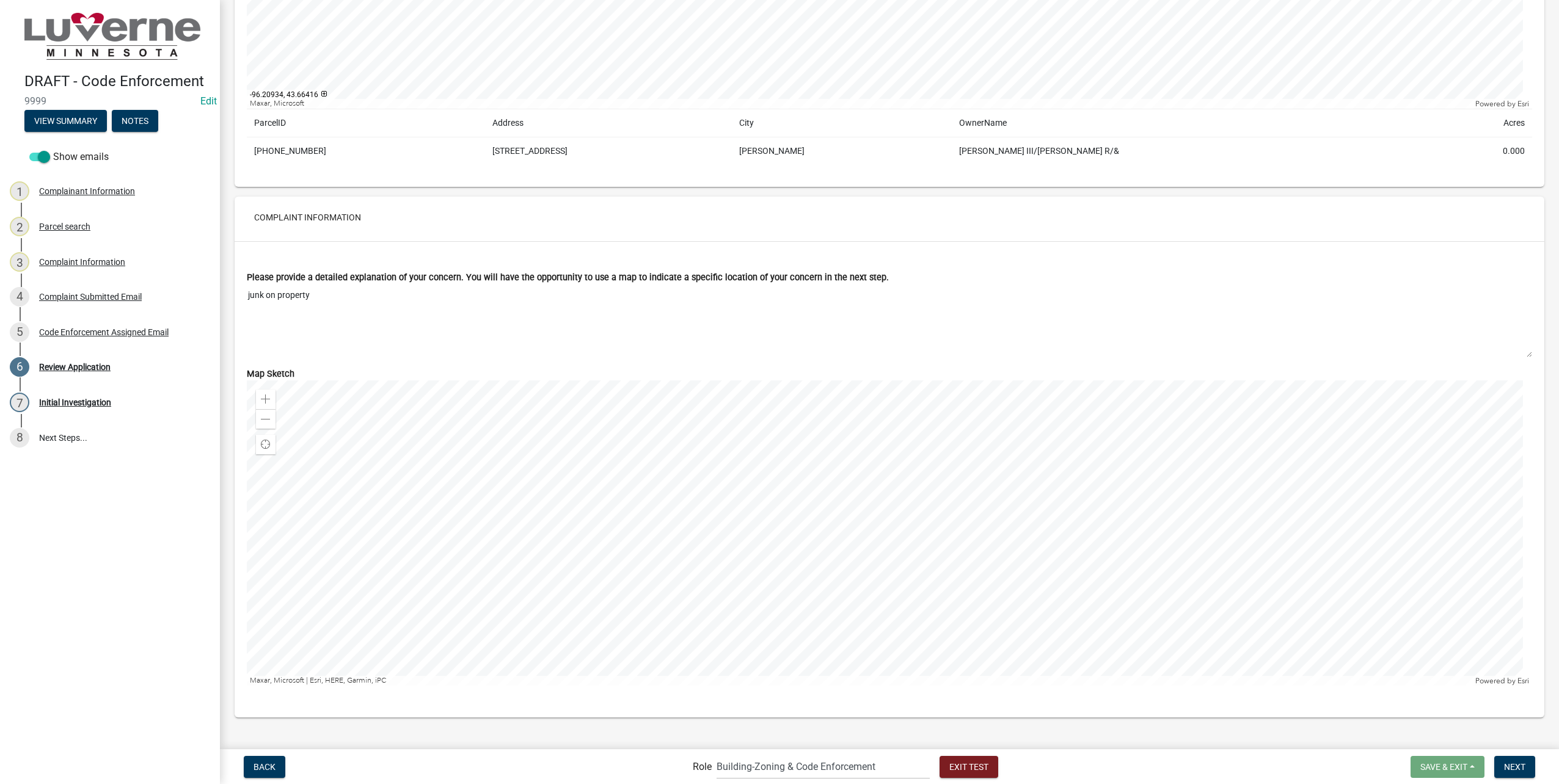
scroll to position [918, 0]
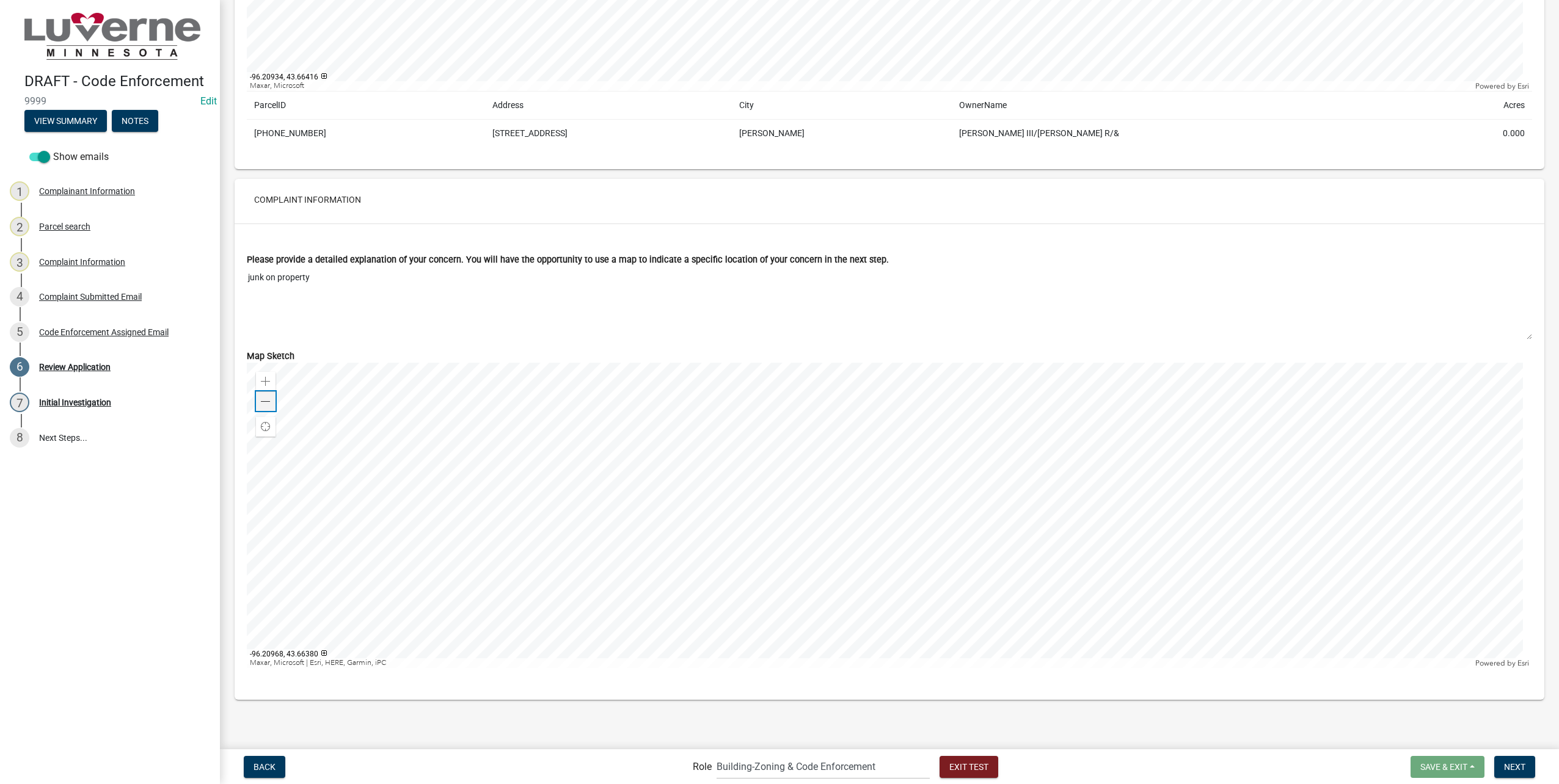
click at [271, 399] on div "Zoom out" at bounding box center [265, 401] width 20 height 20
click at [1518, 761] on button "Next" at bounding box center [1514, 767] width 41 height 22
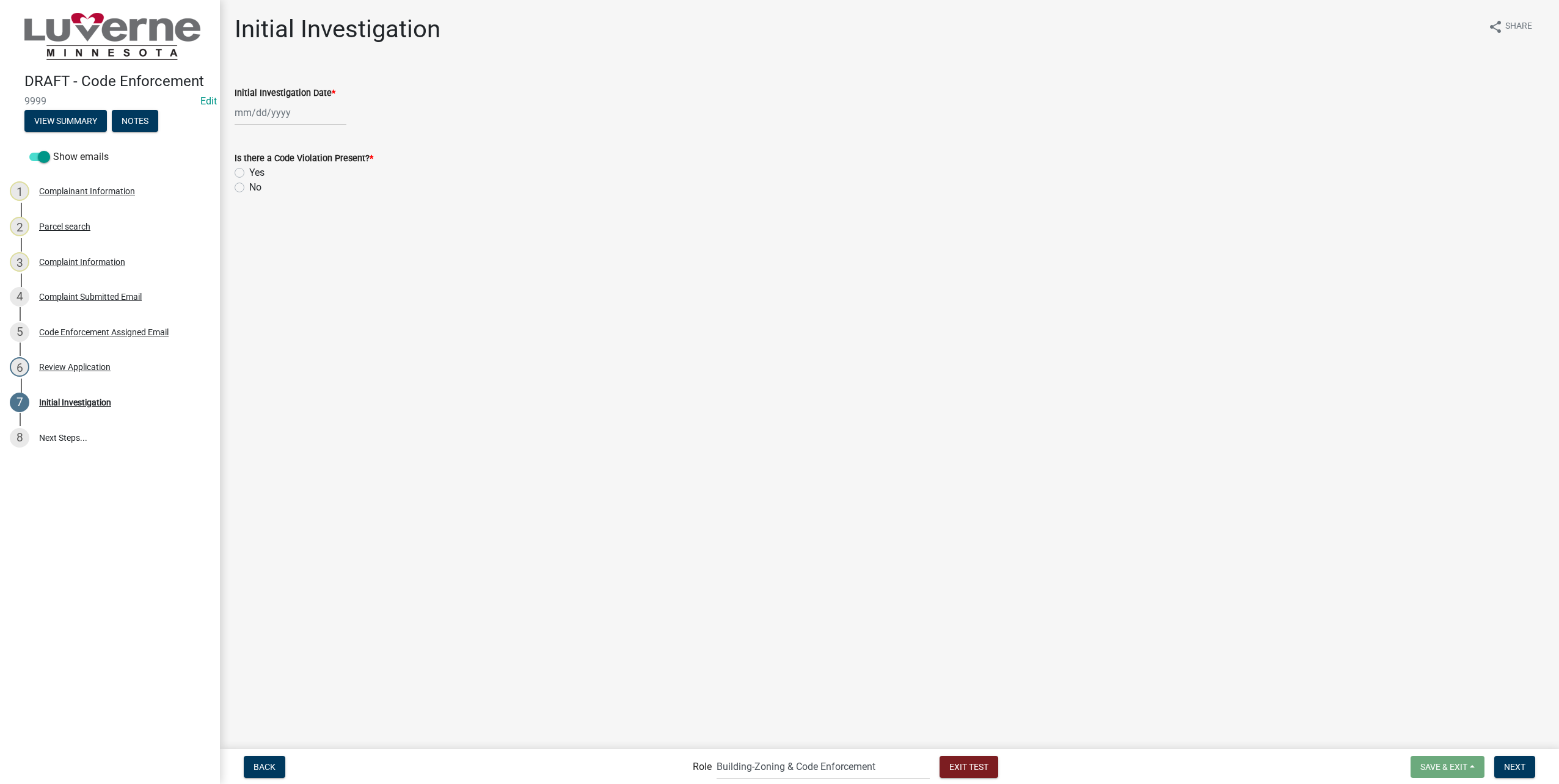
click at [281, 113] on div at bounding box center [291, 112] width 112 height 25
select select "8"
select select "2025"
click at [303, 237] on div "21" at bounding box center [305, 236] width 20 height 20
type input "[DATE]"
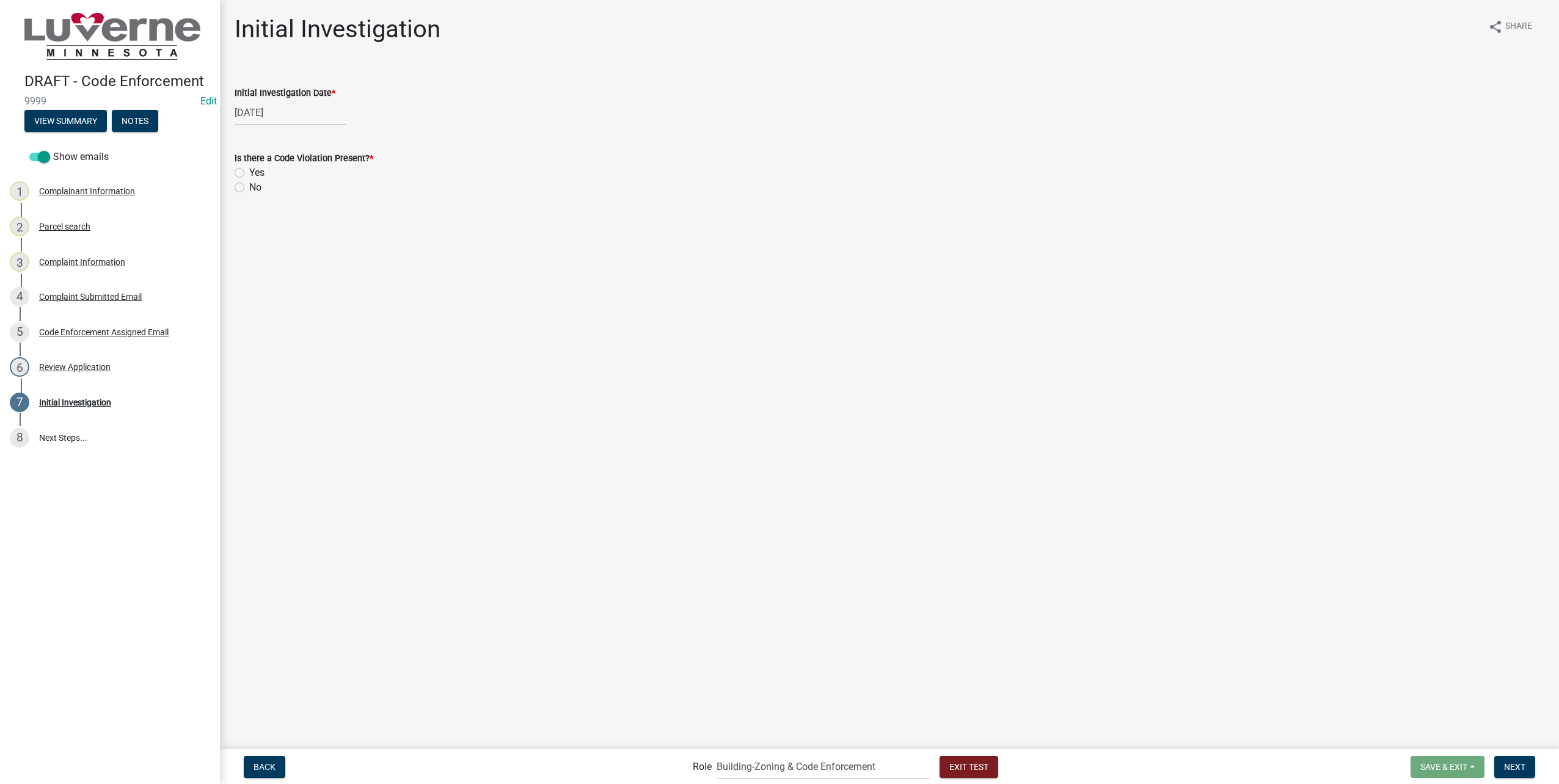
click at [250, 172] on label "Yes" at bounding box center [257, 172] width 15 height 15
click at [250, 172] on input "Yes" at bounding box center [253, 169] width 8 height 8
radio input "true"
click at [1520, 764] on span "Next" at bounding box center [1515, 766] width 22 height 10
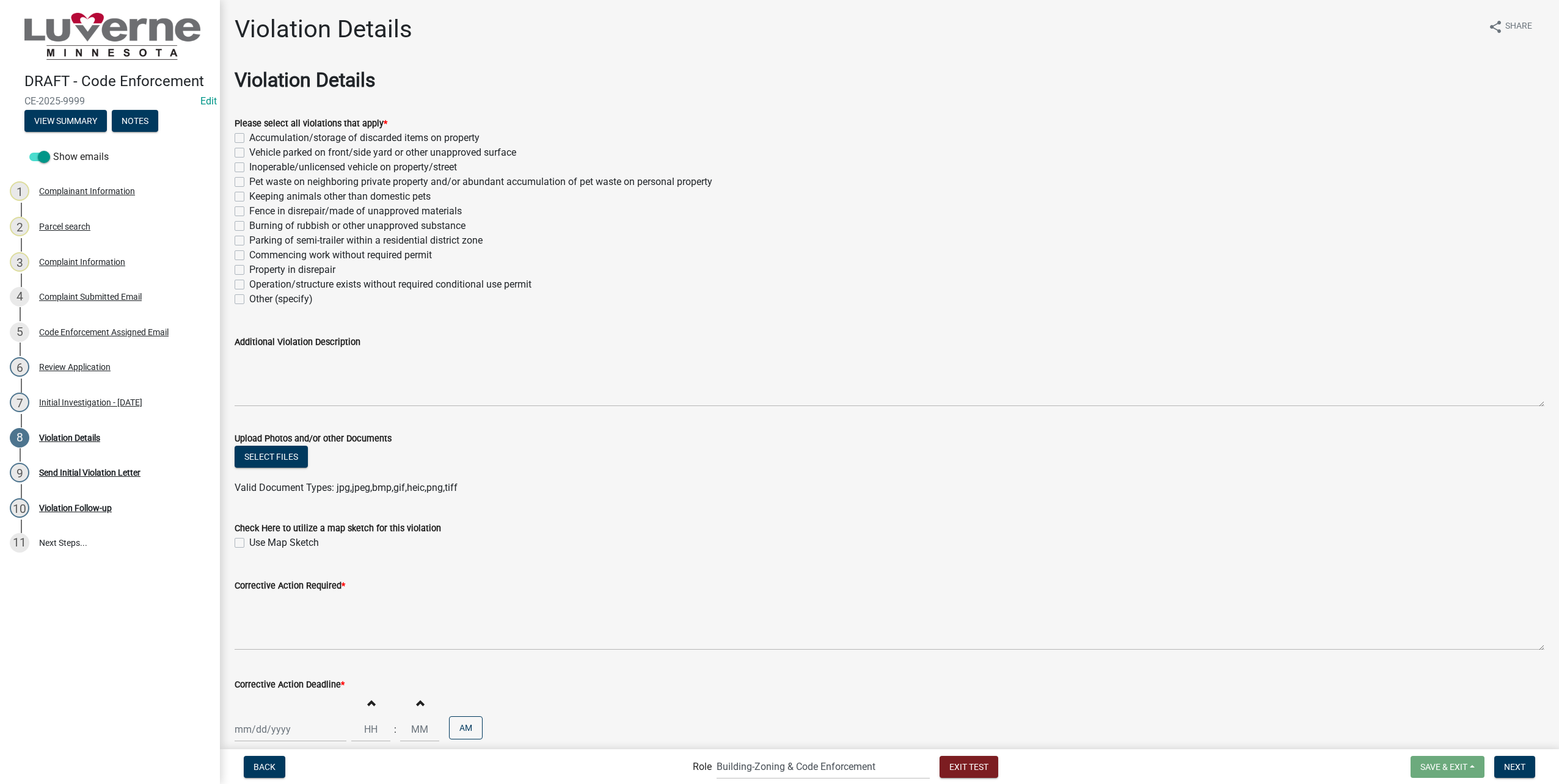
click at [250, 136] on label "Accumulation/storage of discarded items on property" at bounding box center [365, 137] width 230 height 15
click at [250, 136] on input "Accumulation/storage of discarded items on property" at bounding box center [253, 134] width 8 height 8
checkbox input "true"
checkbox input "false"
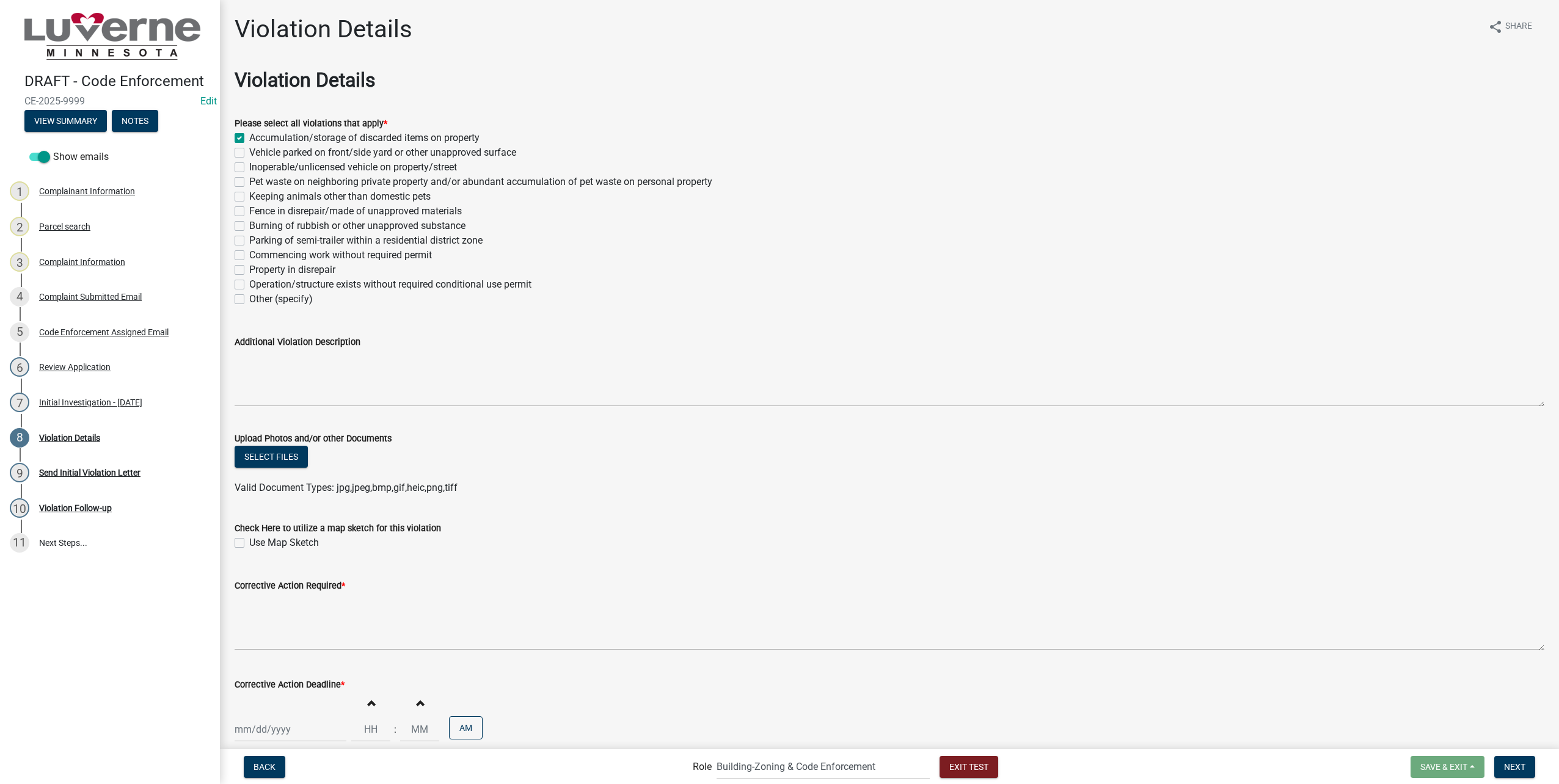
checkbox input "false"
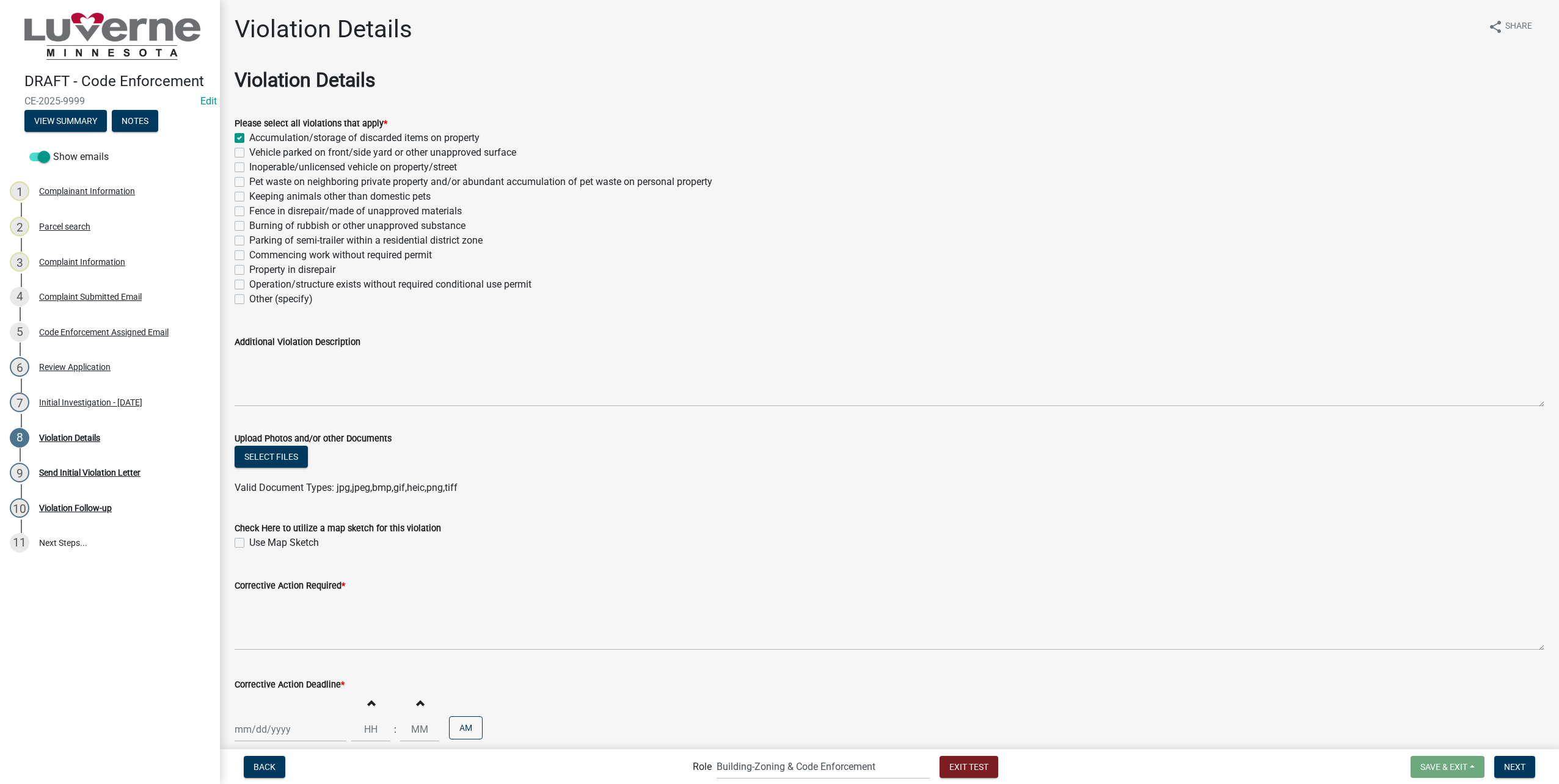
checkbox input "false"
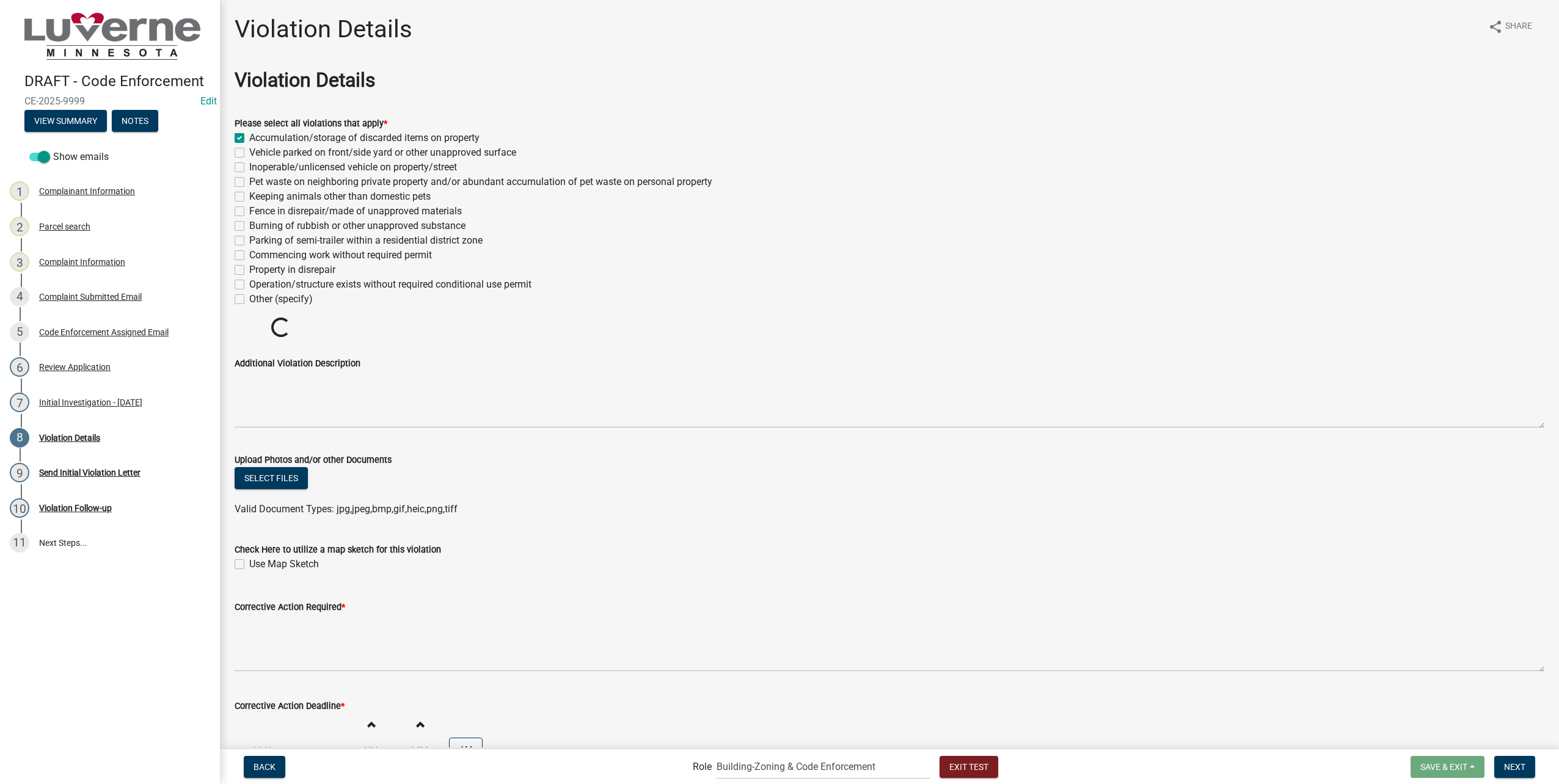
click at [250, 149] on label "Vehicle parked on front/side yard or other unapproved surface" at bounding box center [383, 152] width 267 height 15
click at [250, 149] on input "Vehicle parked on front/side yard or other unapproved surface" at bounding box center [253, 149] width 8 height 8
checkbox input "true"
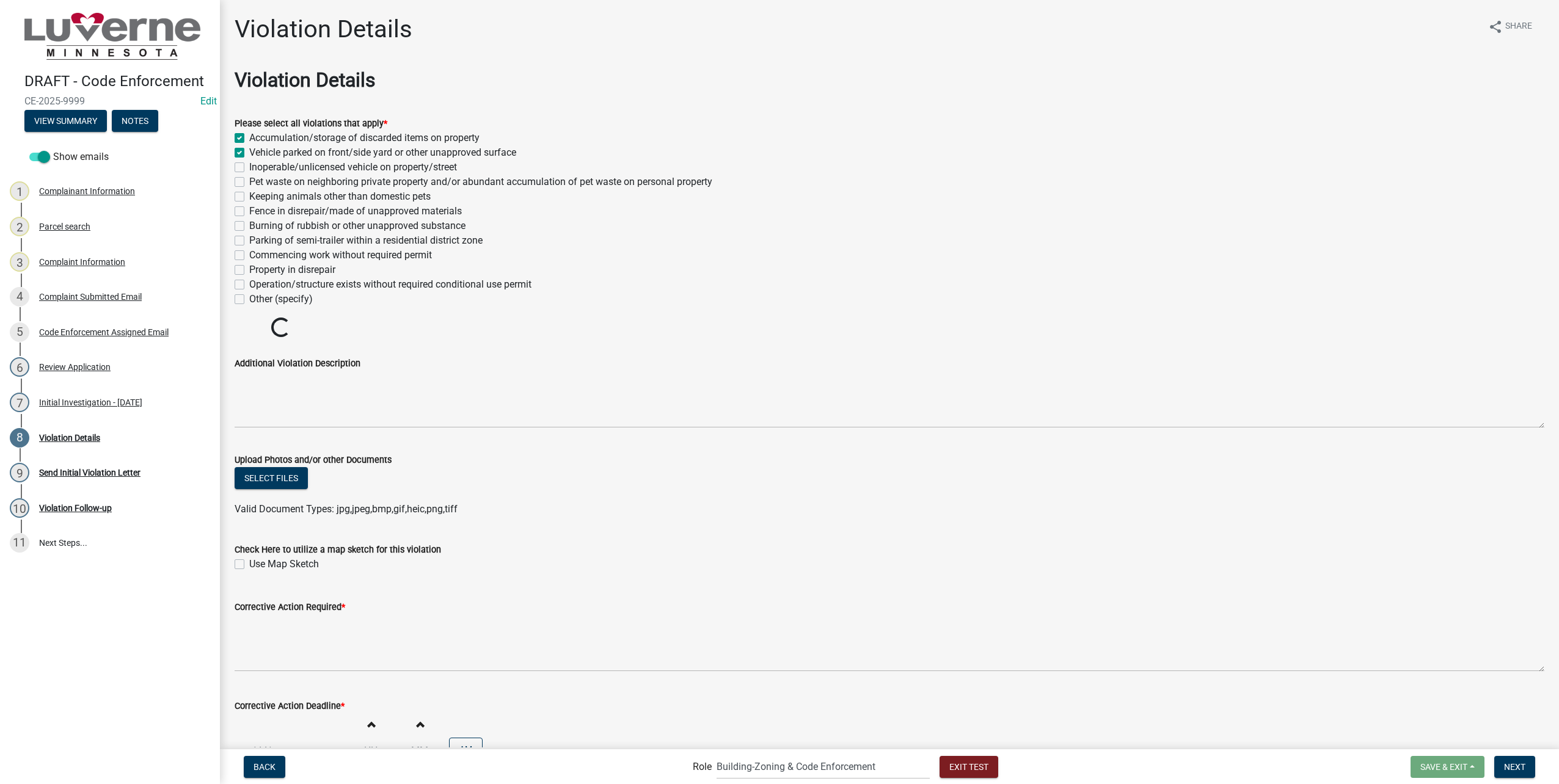
checkbox input "false"
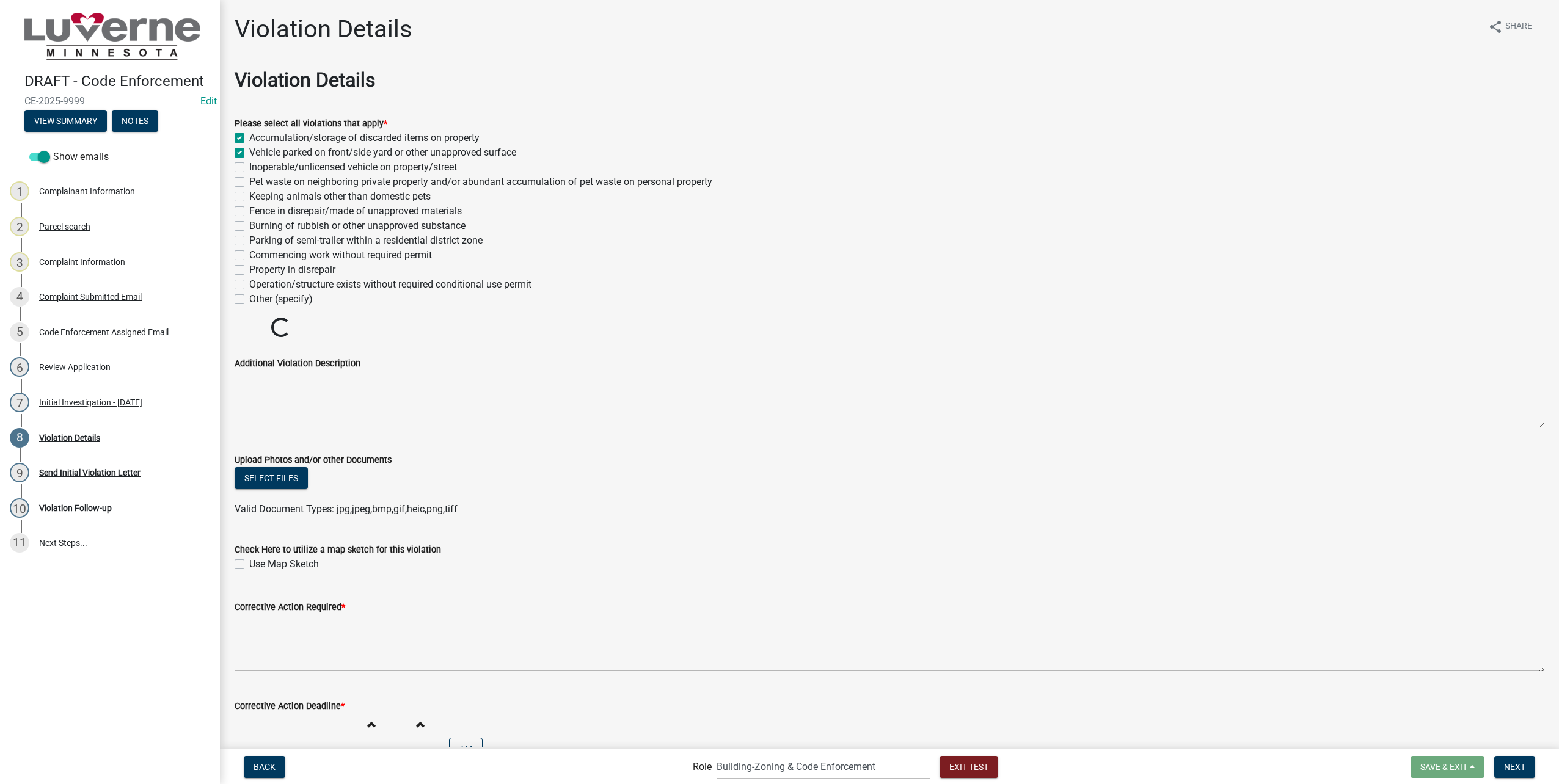
checkbox input "false"
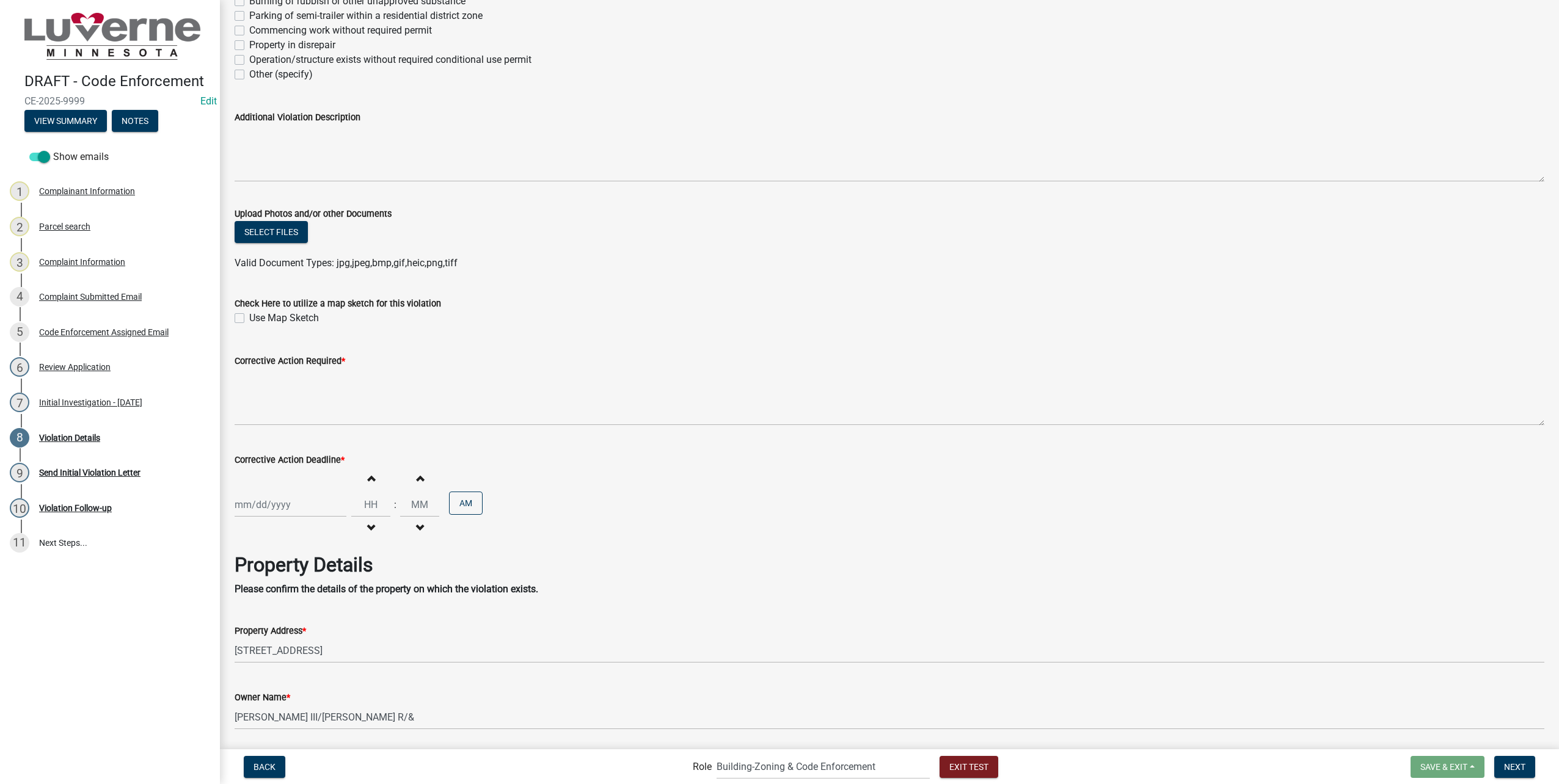
scroll to position [244, 0]
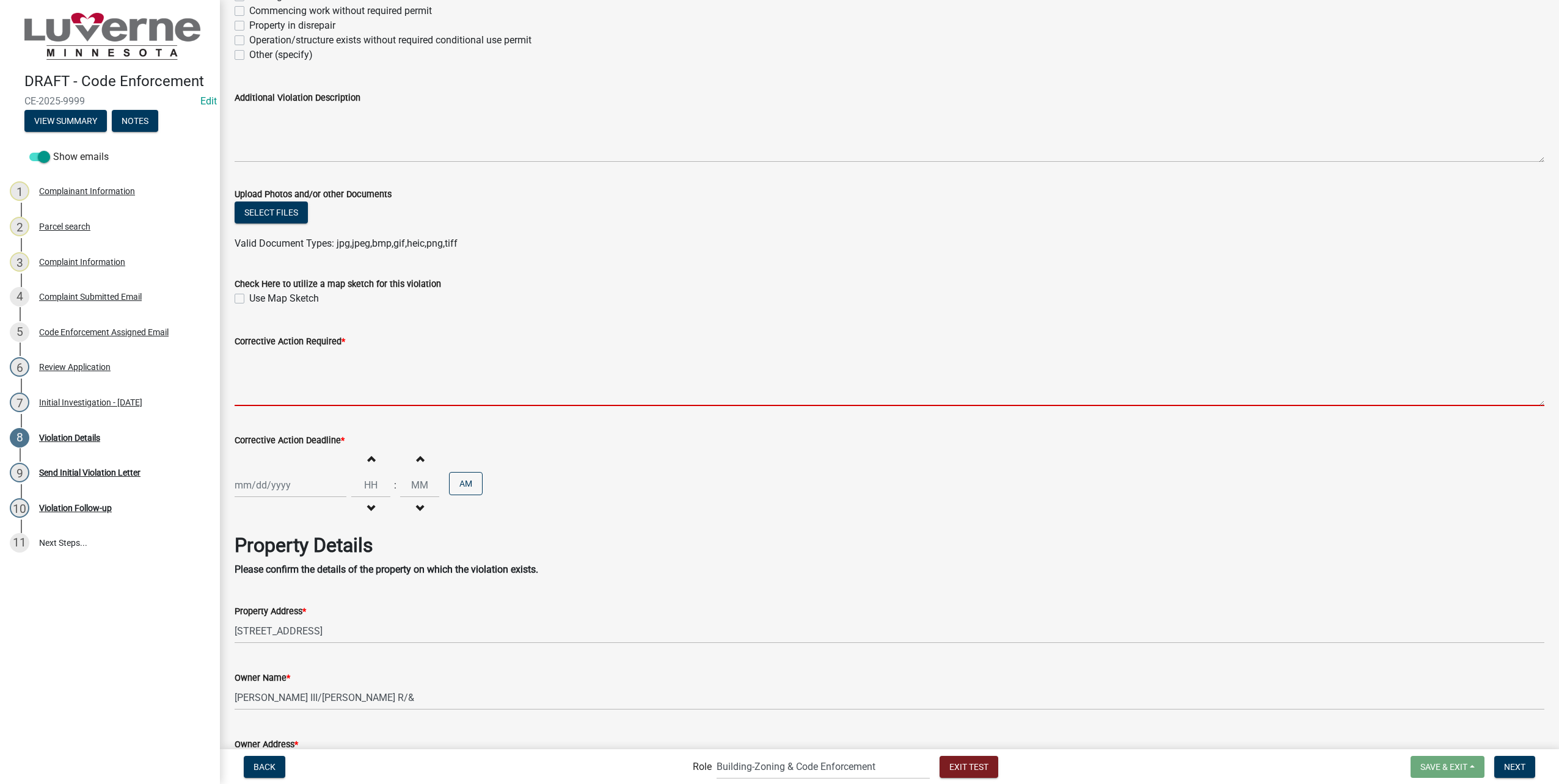
click at [639, 375] on textarea "Corrective Action Required *" at bounding box center [890, 377] width 1310 height 57
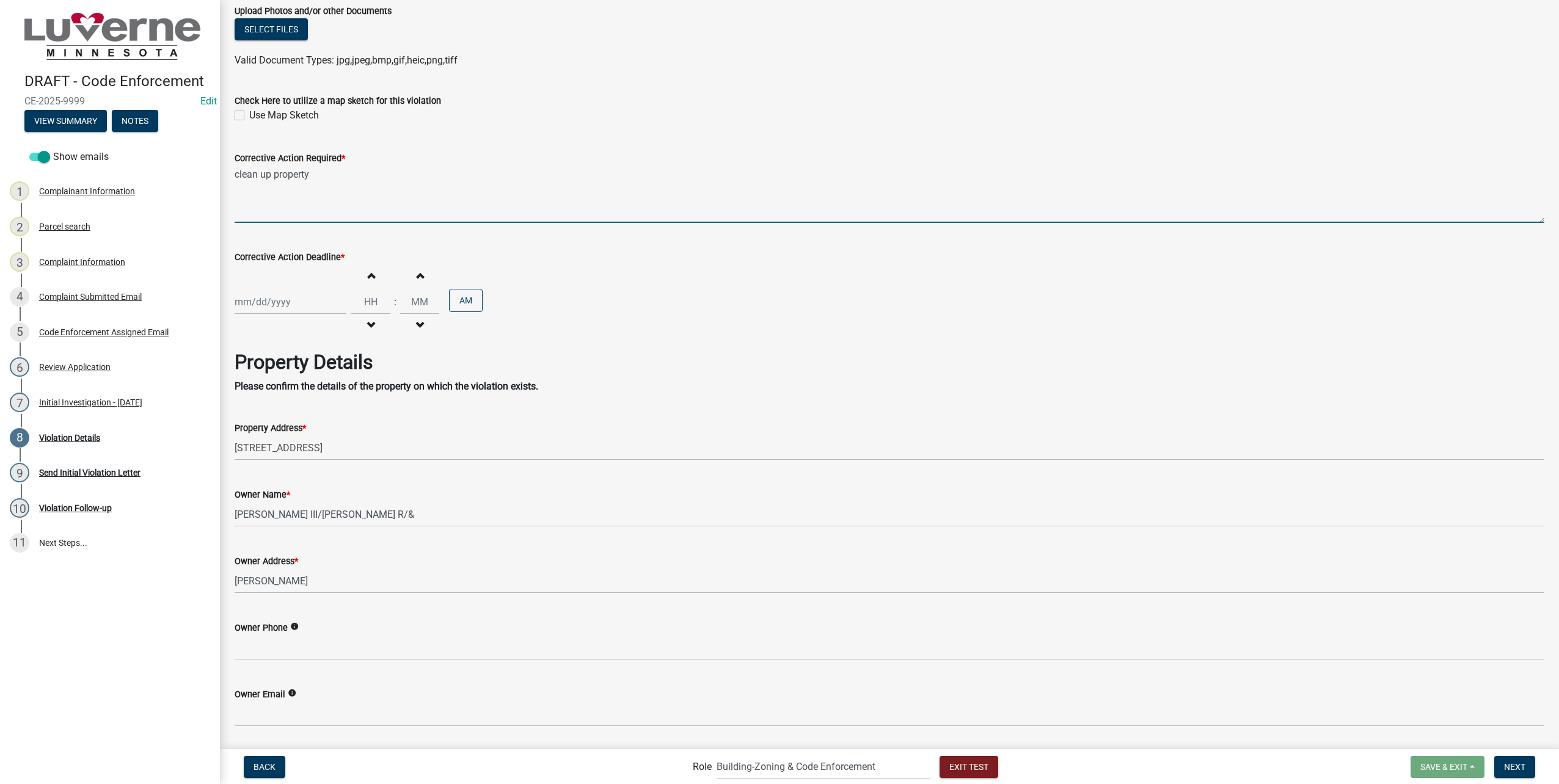
type textarea "clean up property"
click at [259, 311] on div at bounding box center [291, 302] width 112 height 25
select select "8"
select select "2025"
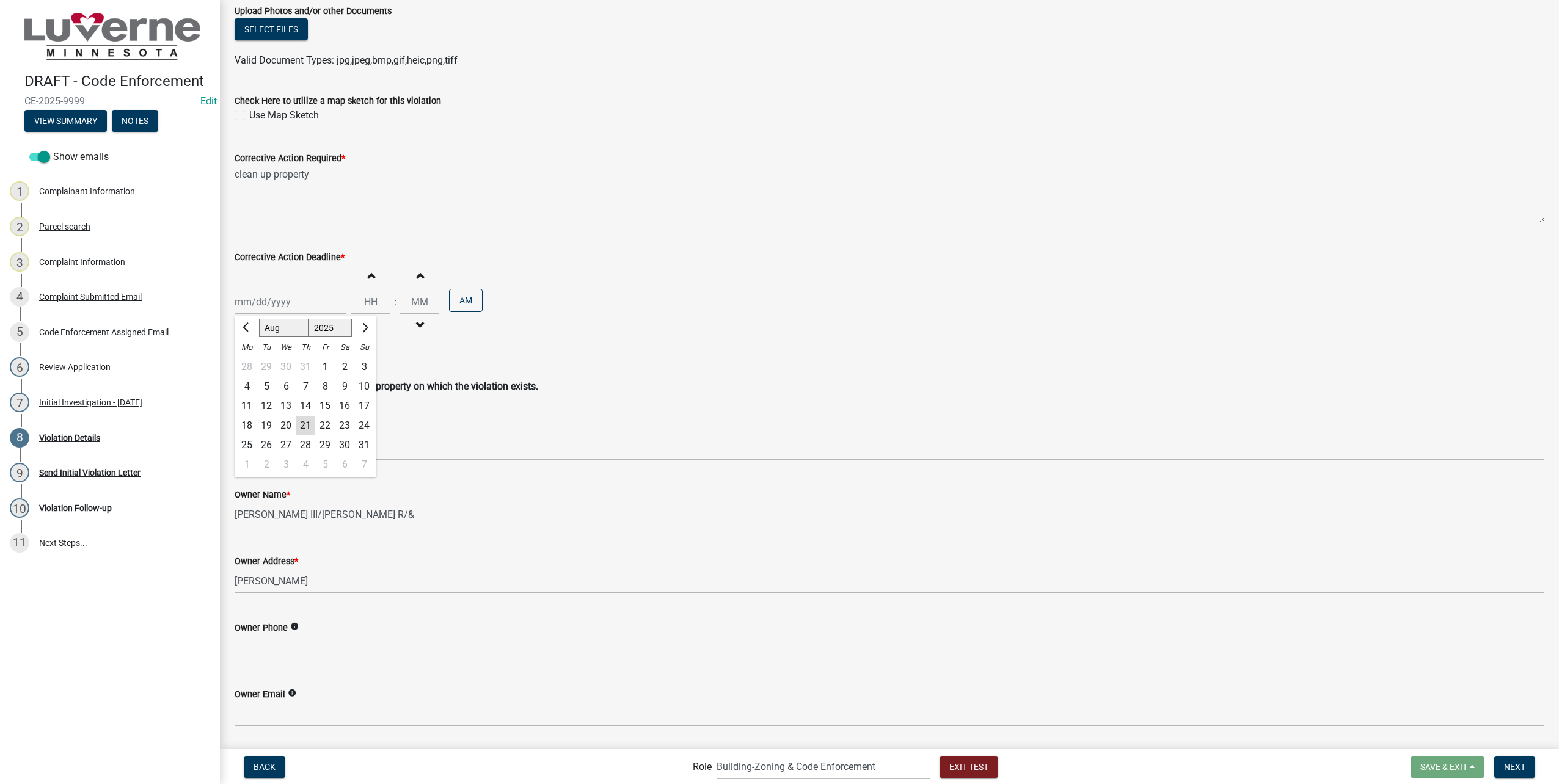
click at [308, 463] on div "4" at bounding box center [305, 465] width 20 height 20
type input "09/04/2025"
click at [361, 296] on input "Hours" at bounding box center [370, 302] width 39 height 25
type input "09"
type input "00"
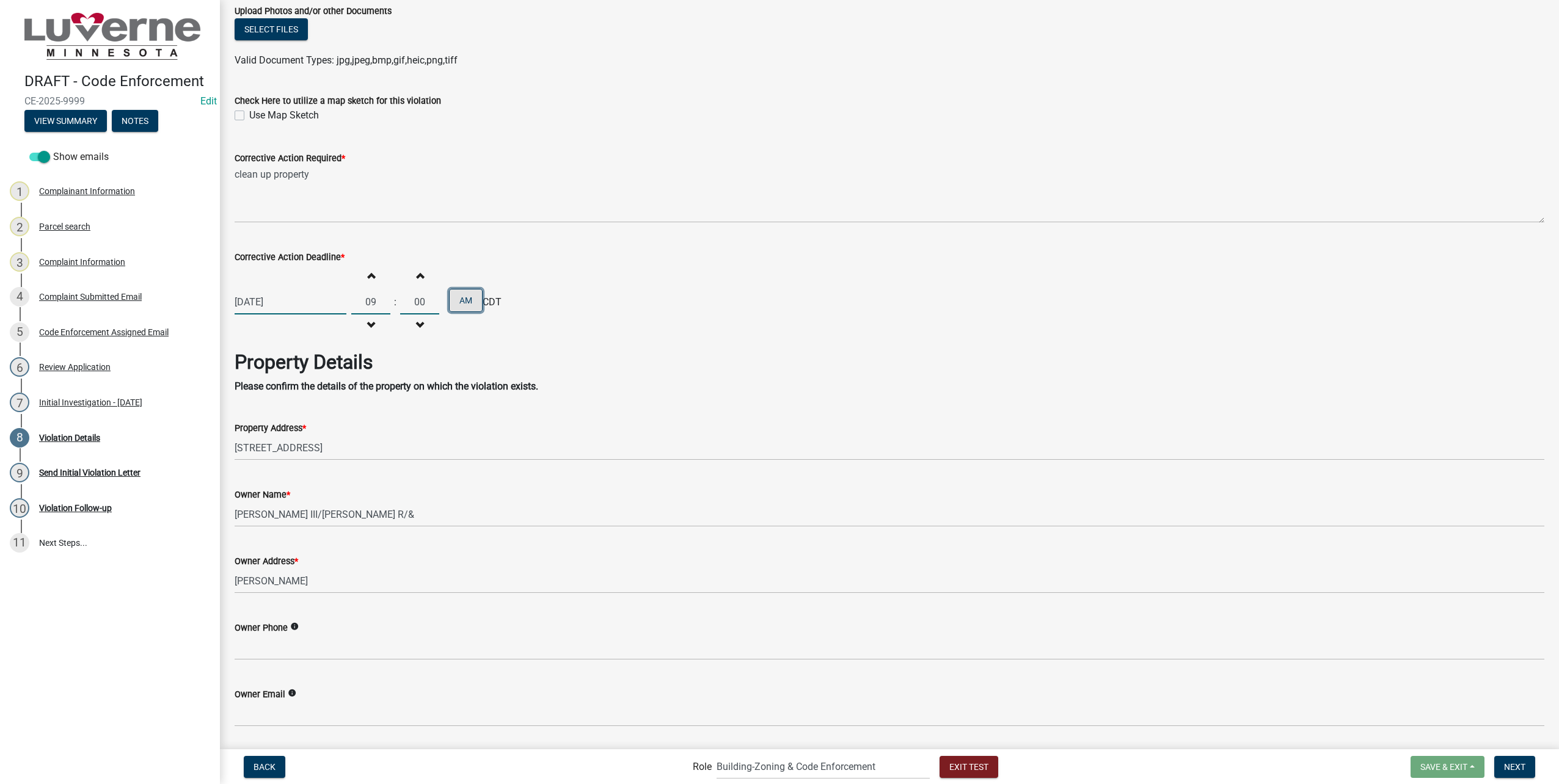
click at [469, 294] on button "AM" at bounding box center [465, 300] width 34 height 23
click at [449, 295] on button "PM" at bounding box center [465, 300] width 34 height 23
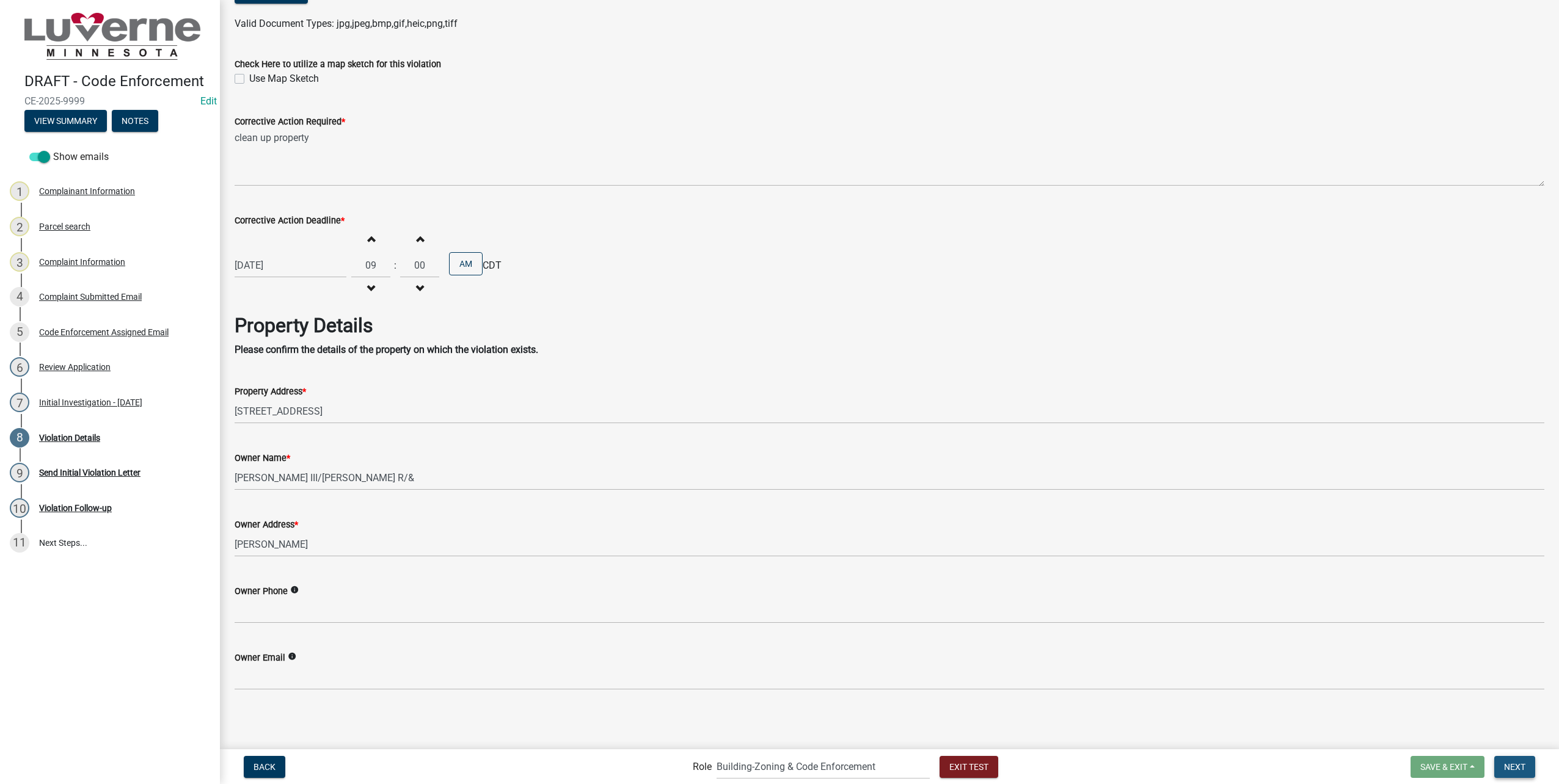
click at [1524, 769] on span "Next" at bounding box center [1515, 766] width 22 height 10
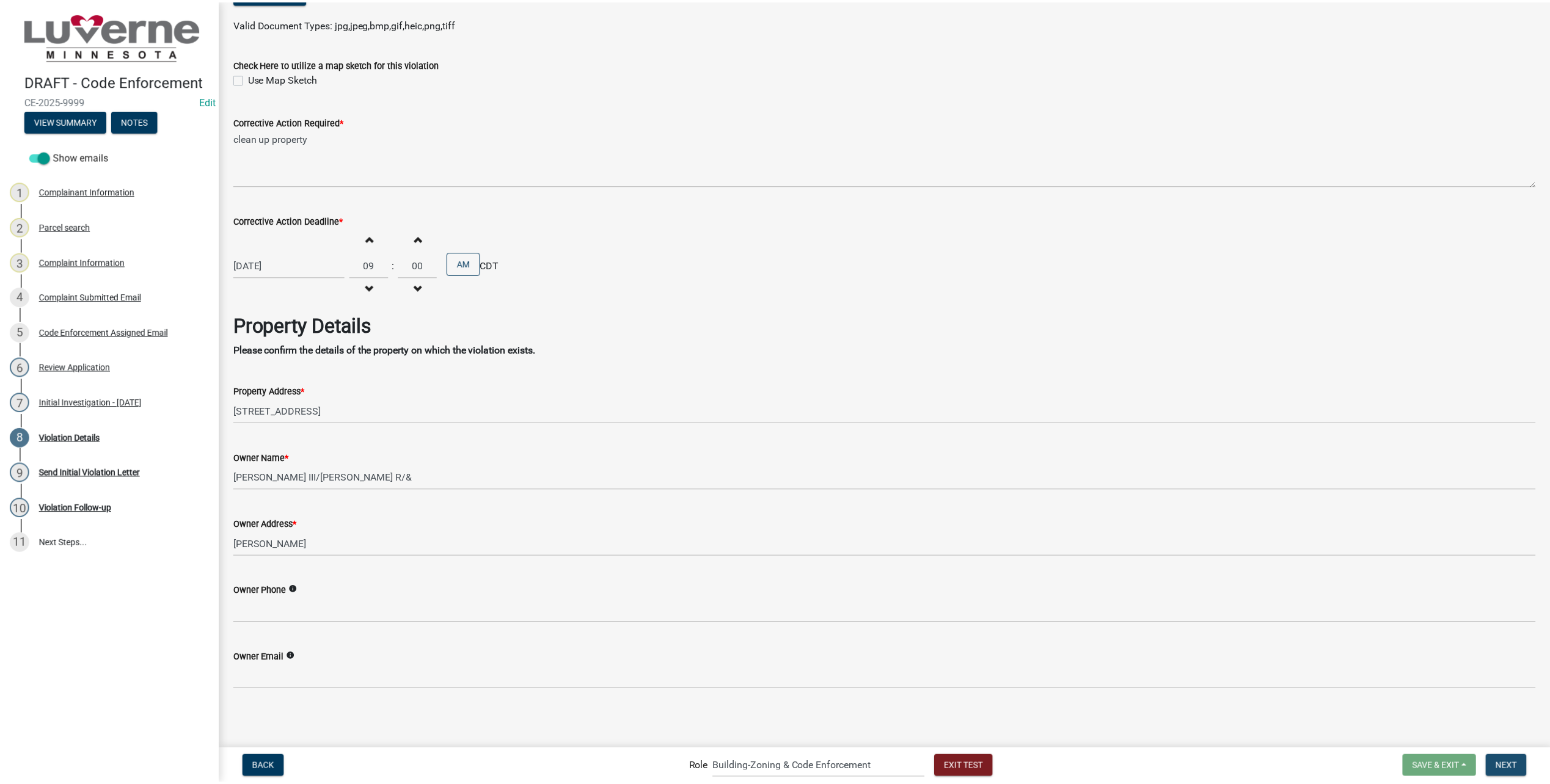
scroll to position [0, 0]
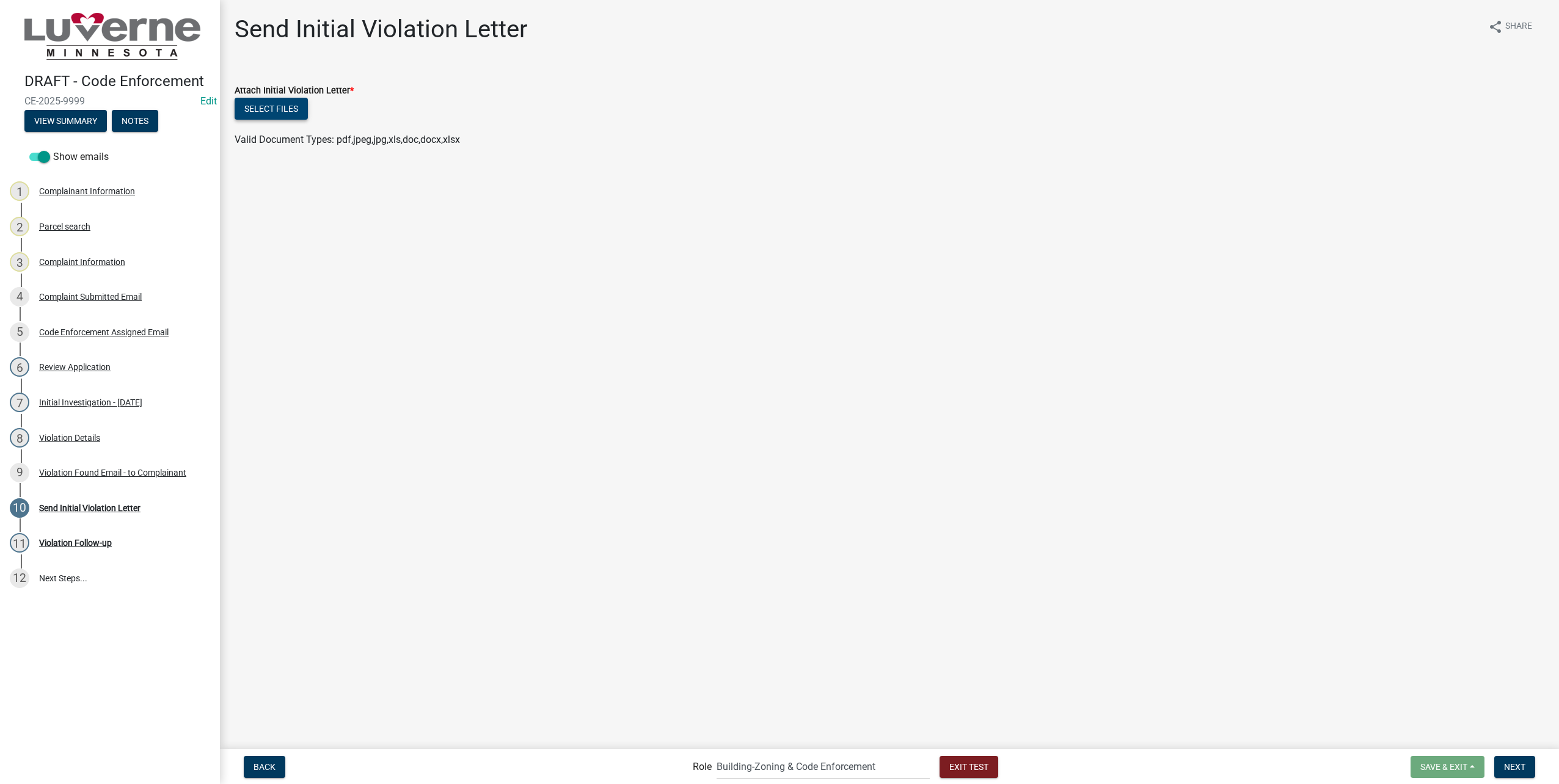
click at [283, 107] on button "Select files" at bounding box center [271, 109] width 73 height 22
click at [181, 472] on div "Violation Found Email - to Complainant" at bounding box center [112, 472] width 147 height 8
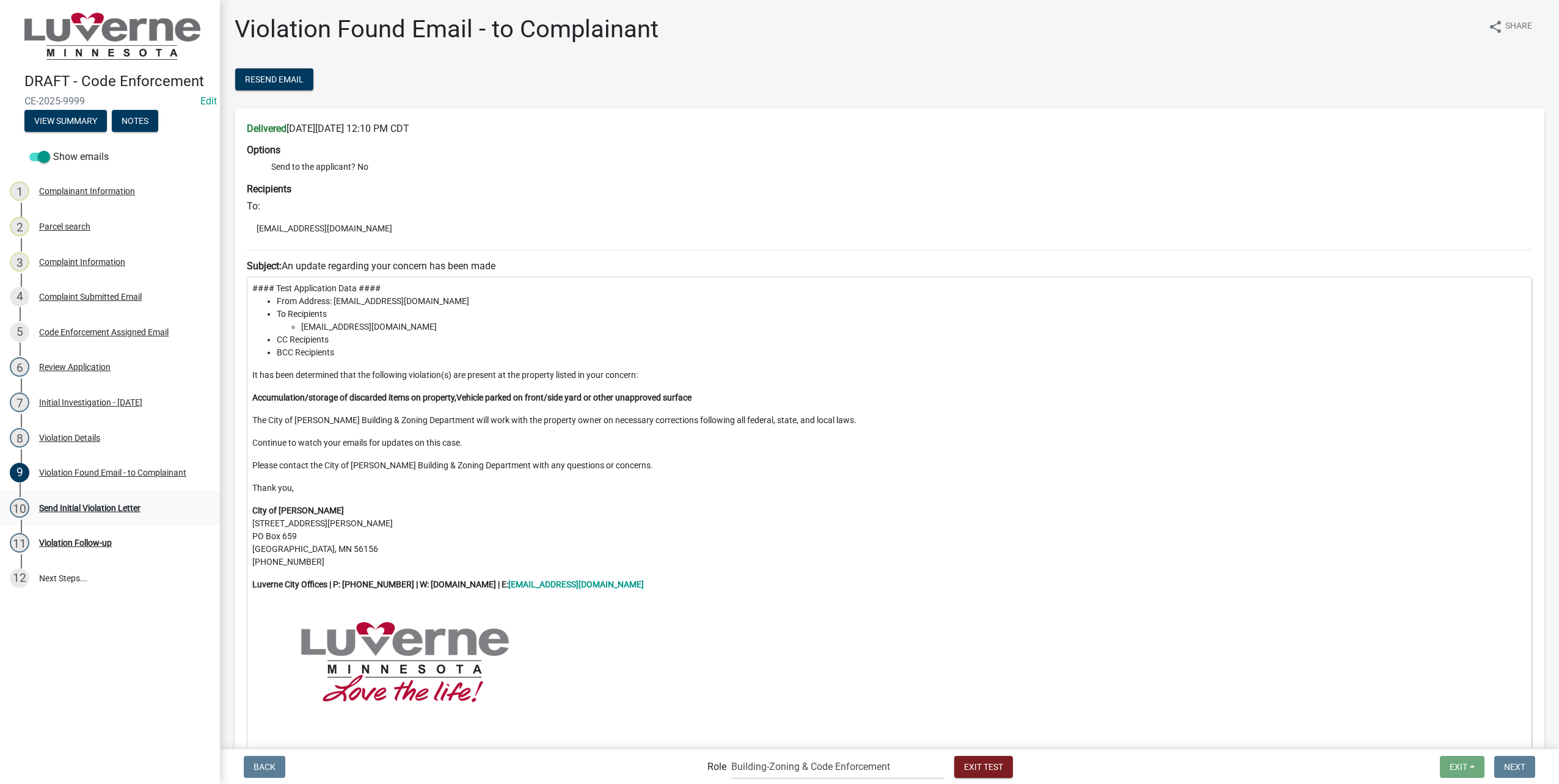
click at [129, 507] on div "Send Initial Violation Letter" at bounding box center [89, 508] width 101 height 8
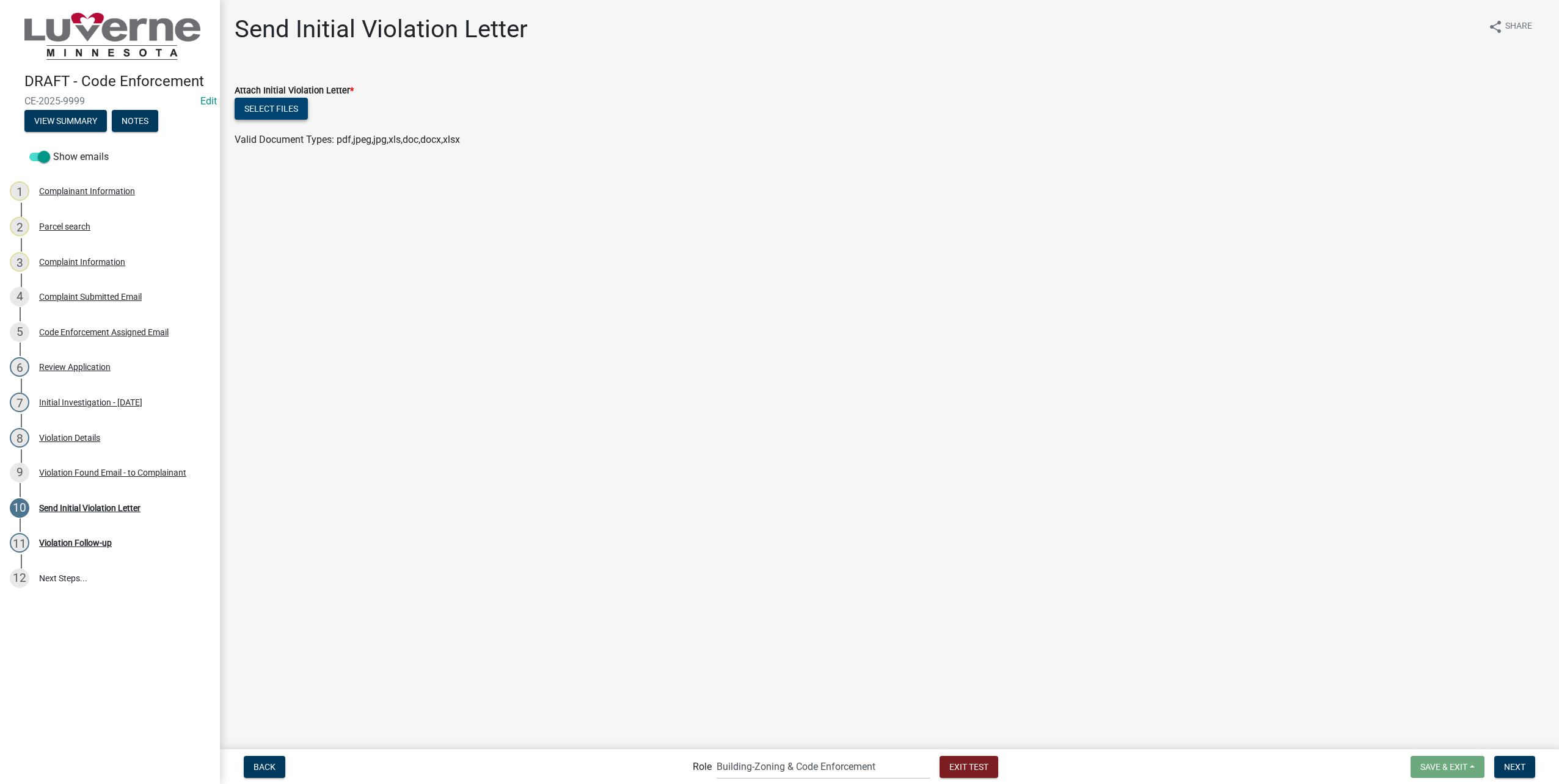
click at [286, 108] on button "Select files" at bounding box center [271, 109] width 73 height 22
click at [1518, 759] on button "Next" at bounding box center [1514, 767] width 41 height 22
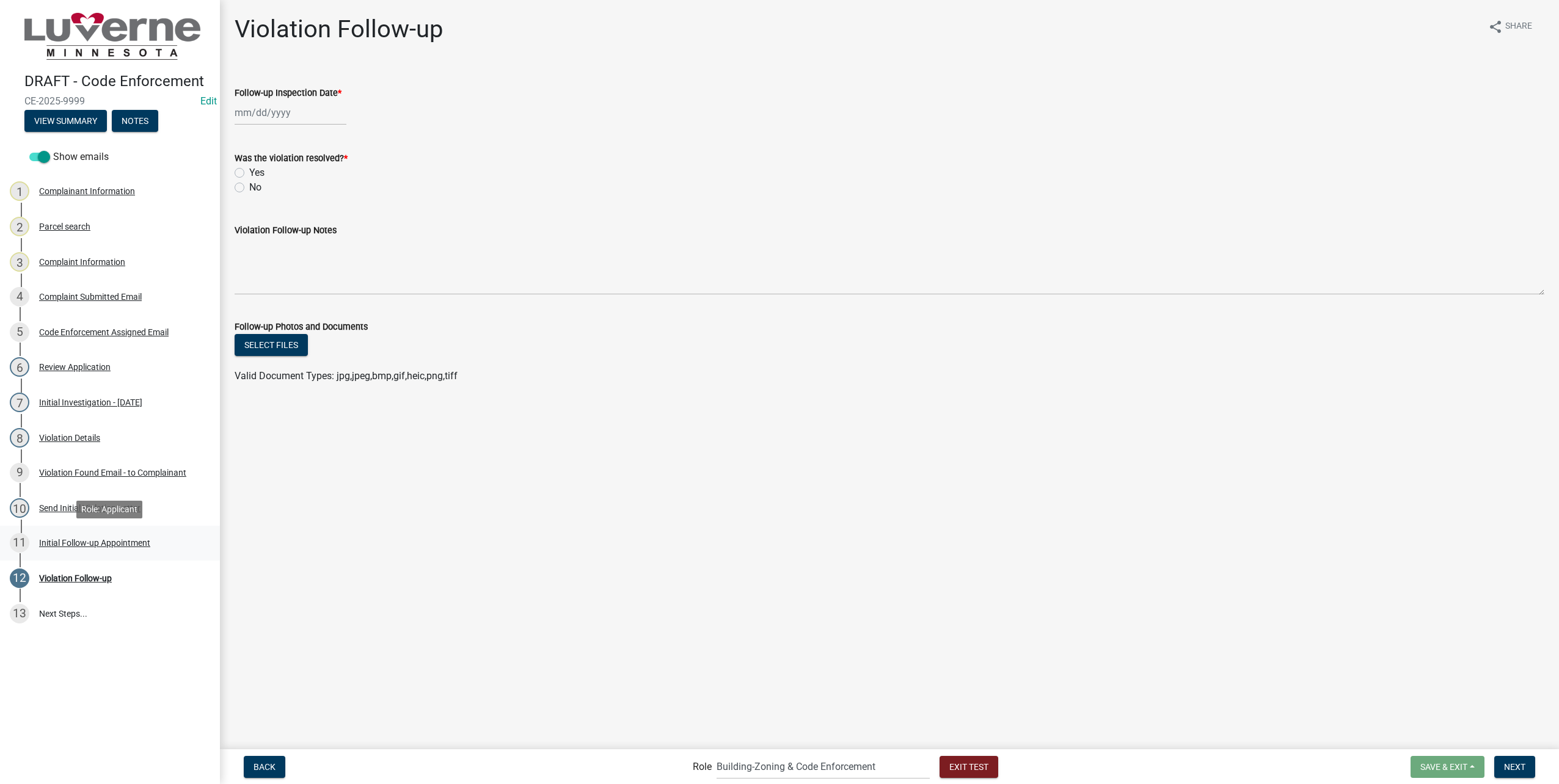
click at [121, 541] on div "Initial Follow-up Appointment" at bounding box center [94, 542] width 111 height 8
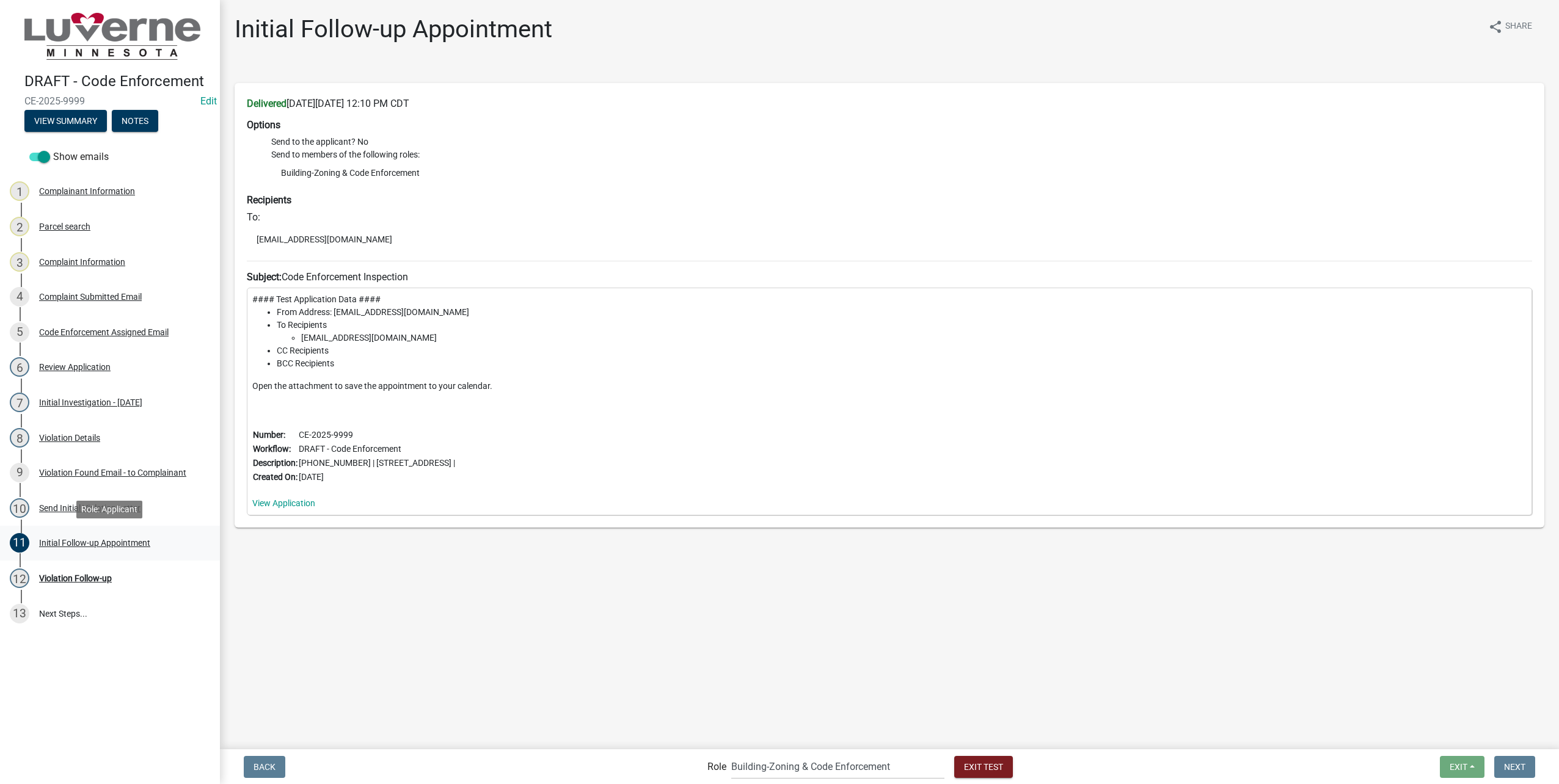
click at [148, 539] on div "Initial Follow-up Appointment" at bounding box center [94, 542] width 111 height 8
click at [95, 570] on div "12 Violation Follow-up" at bounding box center [104, 578] width 190 height 20
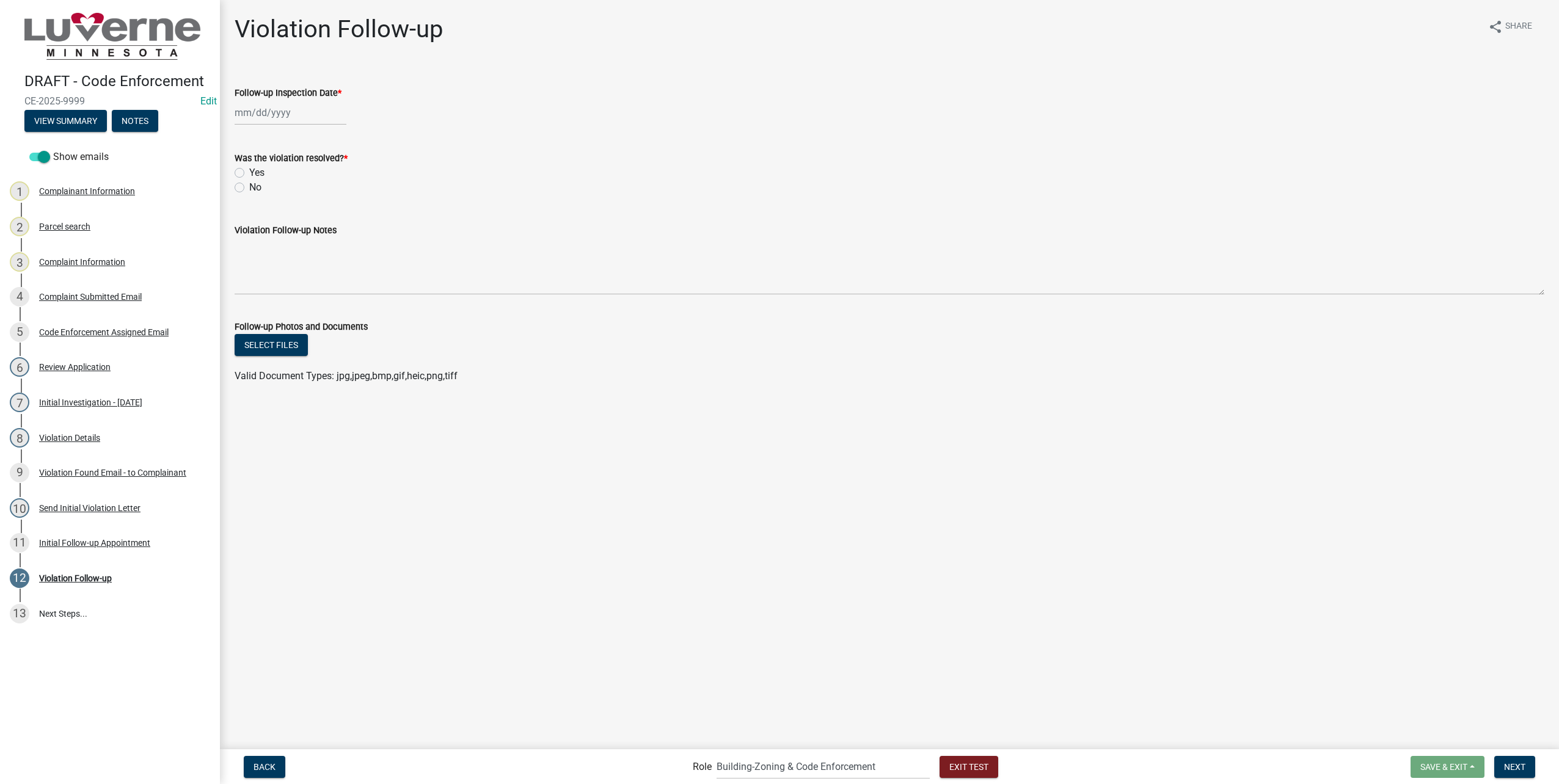
select select "8"
select select "2025"
click at [285, 116] on div "[PERSON_NAME] Feb Mar Apr [PERSON_NAME][DATE] Oct Nov [DATE] 1526 1527 1528 152…" at bounding box center [291, 112] width 112 height 25
click at [311, 269] on div "4" at bounding box center [305, 275] width 20 height 20
type input "09/04/2025"
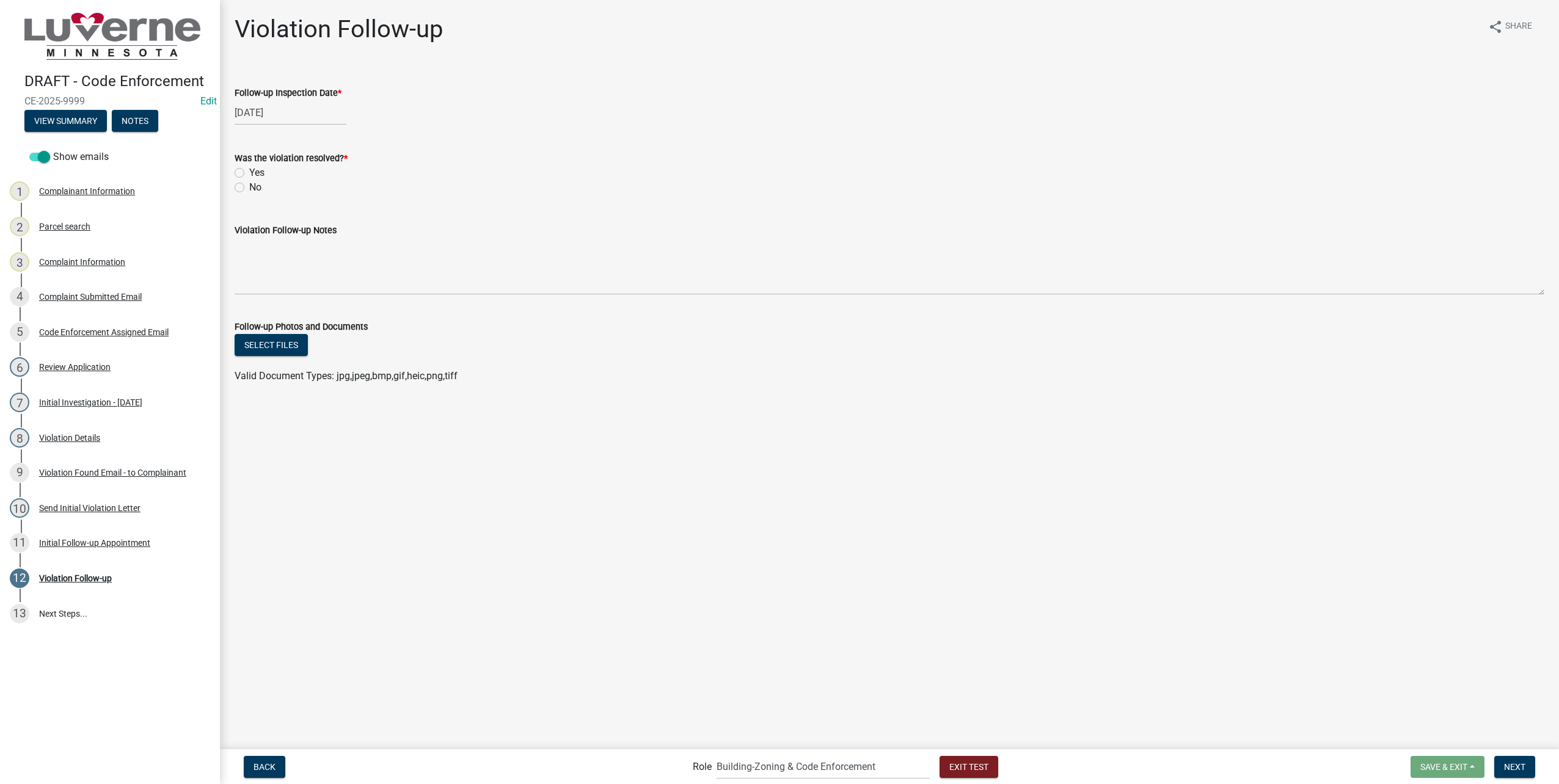
click at [250, 172] on label "Yes" at bounding box center [257, 172] width 15 height 15
click at [250, 172] on input "Yes" at bounding box center [253, 169] width 8 height 8
radio input "true"
click at [1518, 766] on span "Next" at bounding box center [1515, 766] width 22 height 10
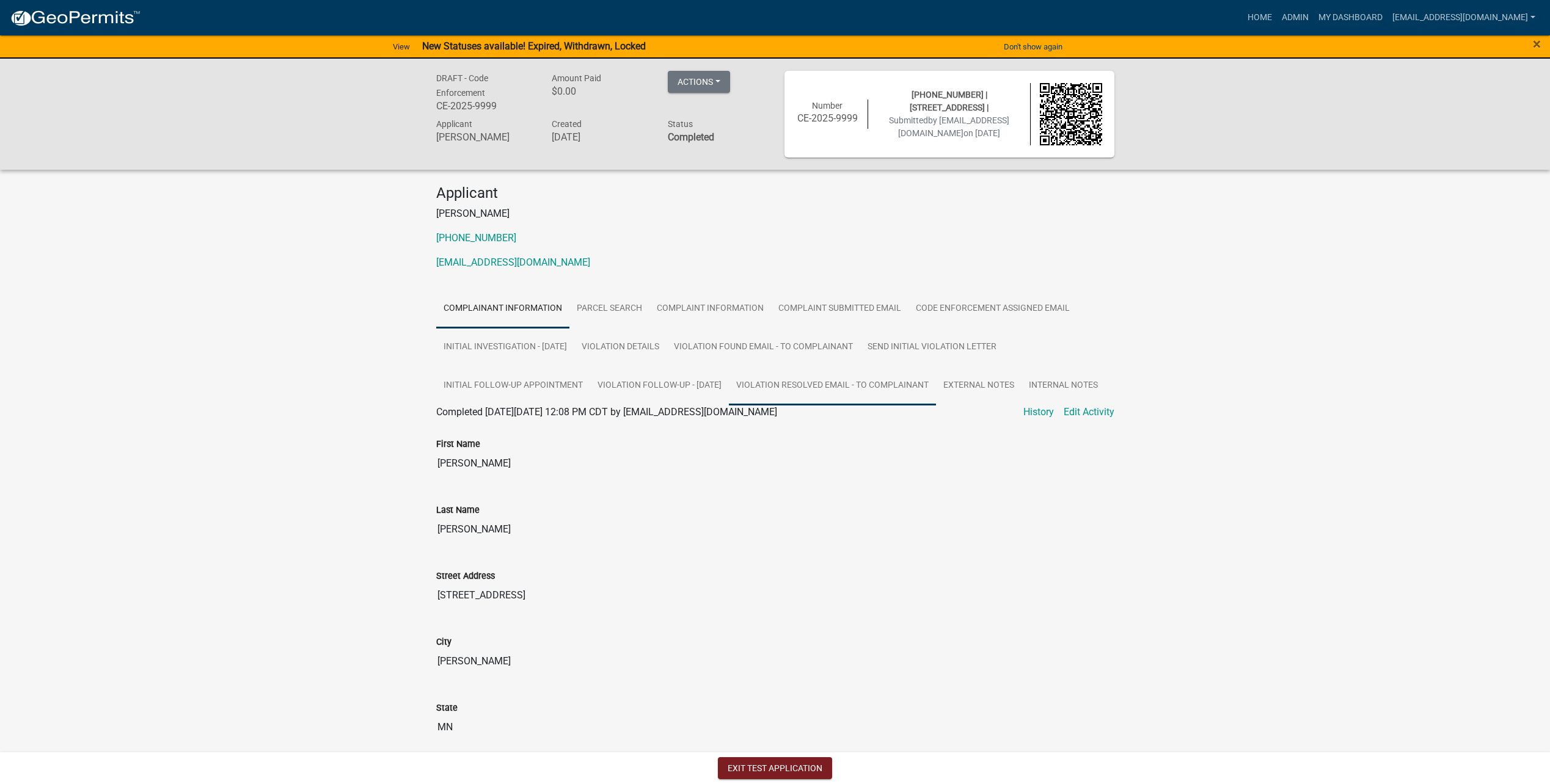
click at [912, 374] on link "Violation Resolved Email - to Complainant" at bounding box center [832, 386] width 207 height 39
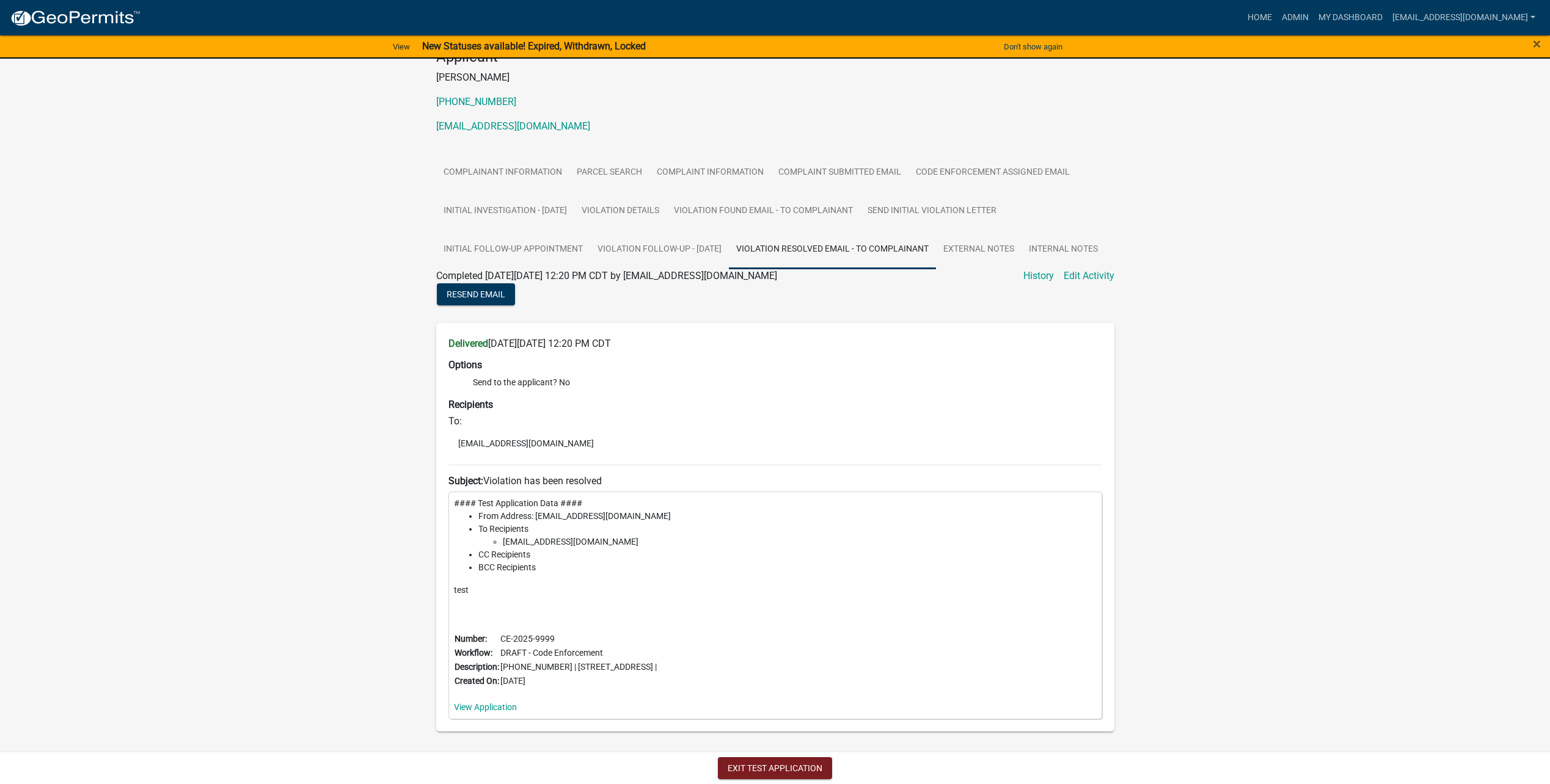
scroll to position [188, 0]
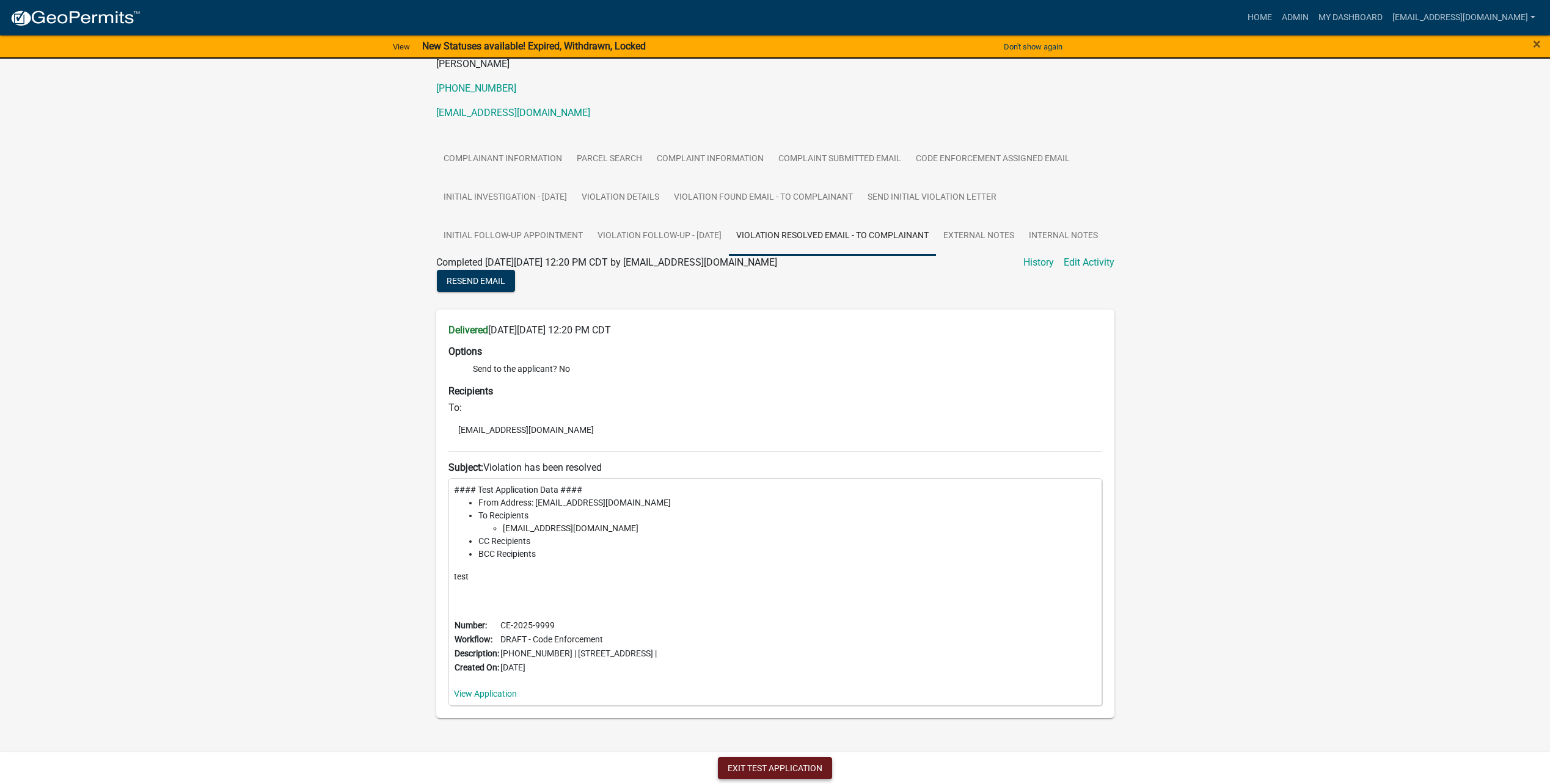
click at [775, 762] on button "Exit Test Application" at bounding box center [775, 768] width 114 height 22
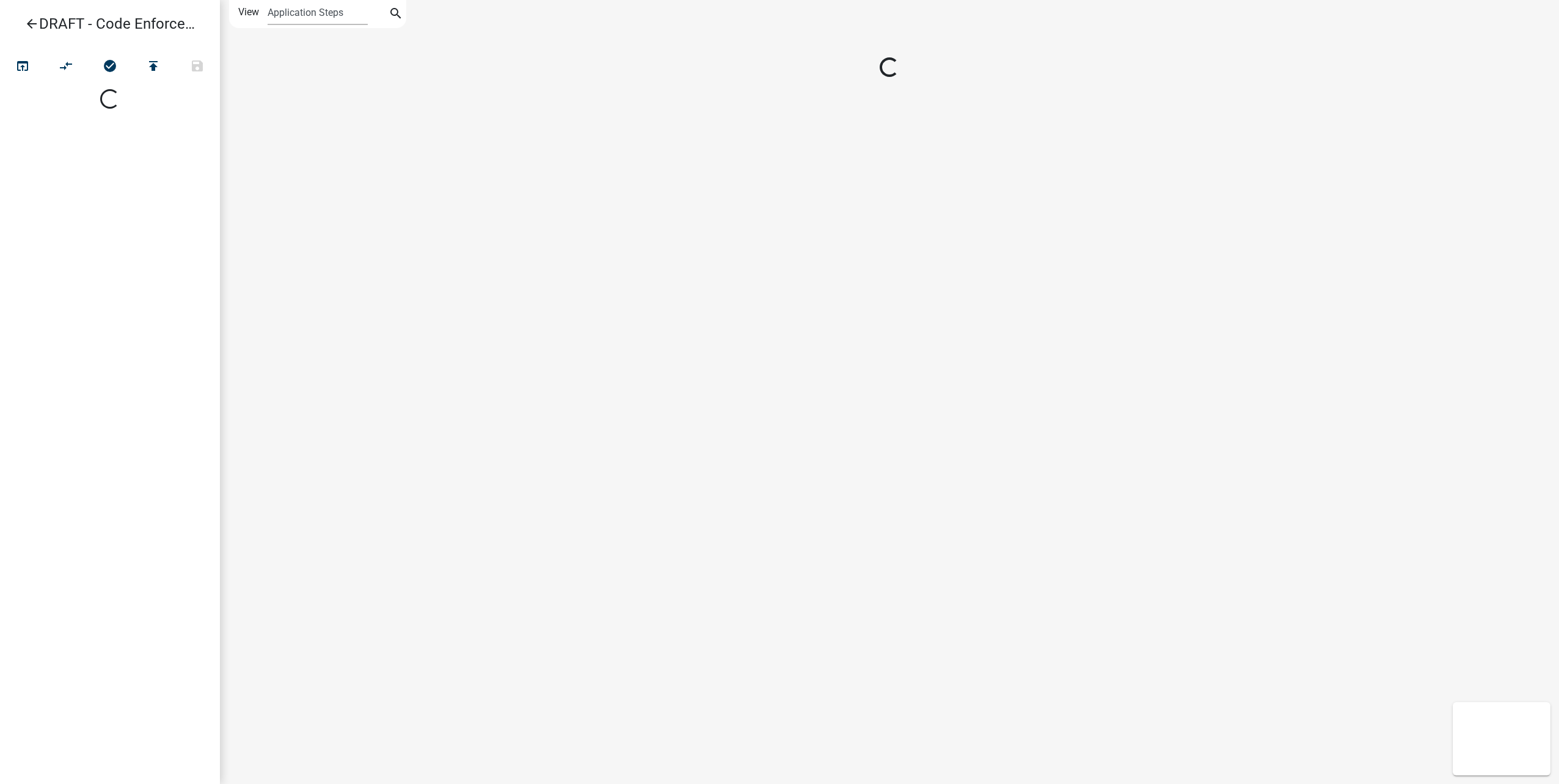
select select
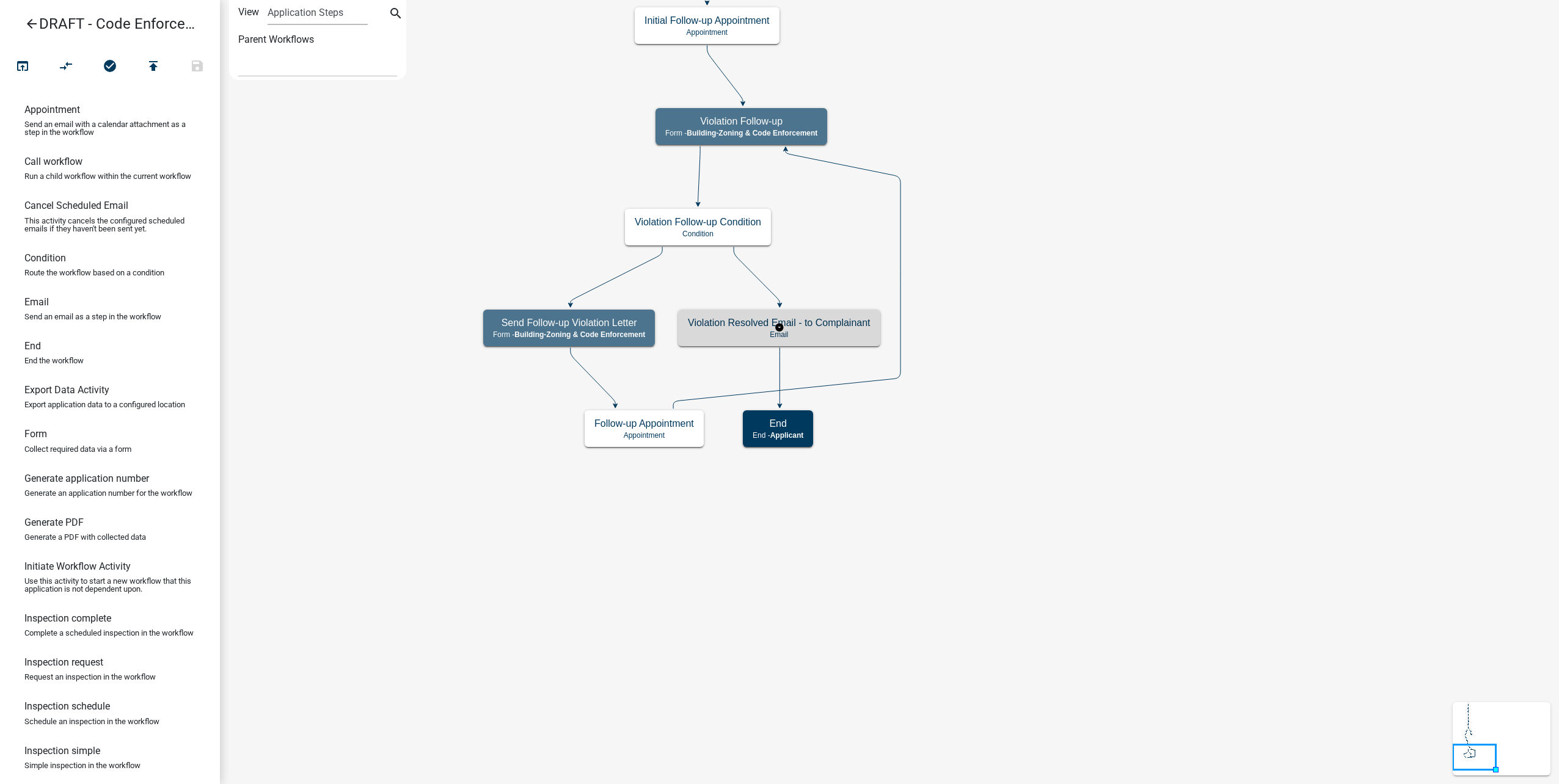
click at [829, 332] on p "Email" at bounding box center [779, 334] width 183 height 8
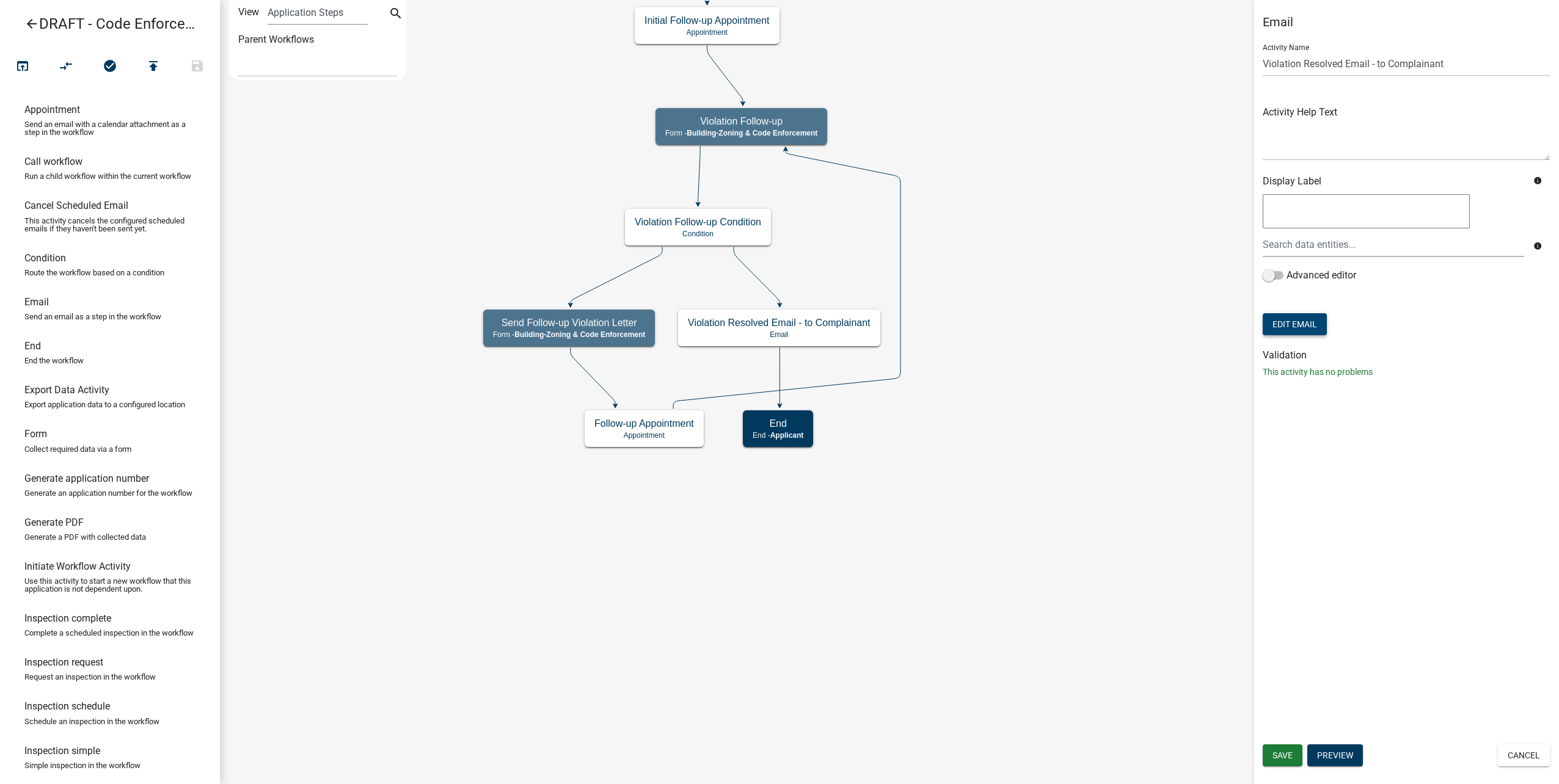
click at [1309, 320] on button "Edit Email" at bounding box center [1295, 324] width 64 height 22
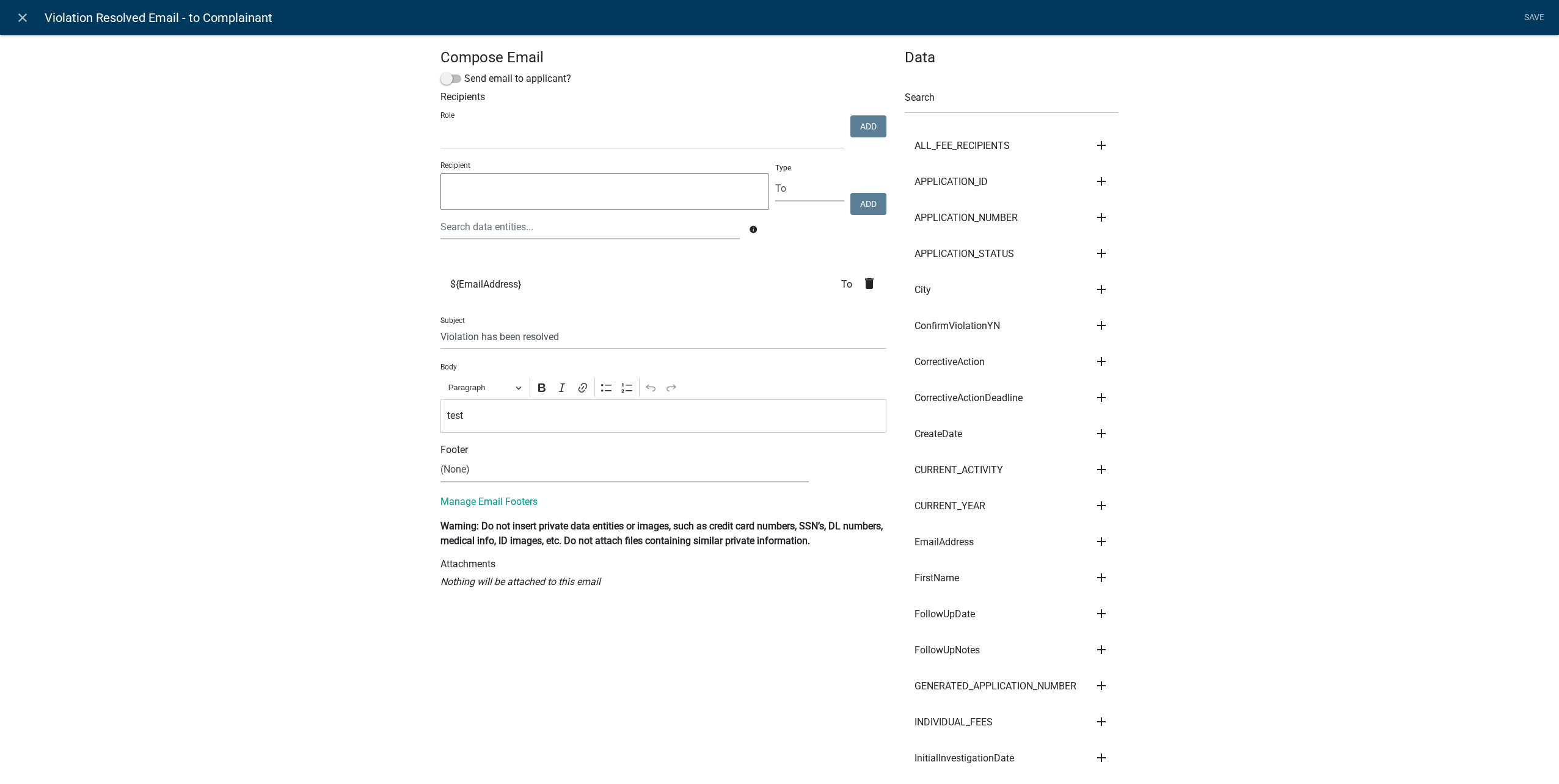
select select
drag, startPoint x: 557, startPoint y: 337, endPoint x: 309, endPoint y: 339, distance: 248.0
drag, startPoint x: 494, startPoint y: 421, endPoint x: 348, endPoint y: 414, distance: 146.2
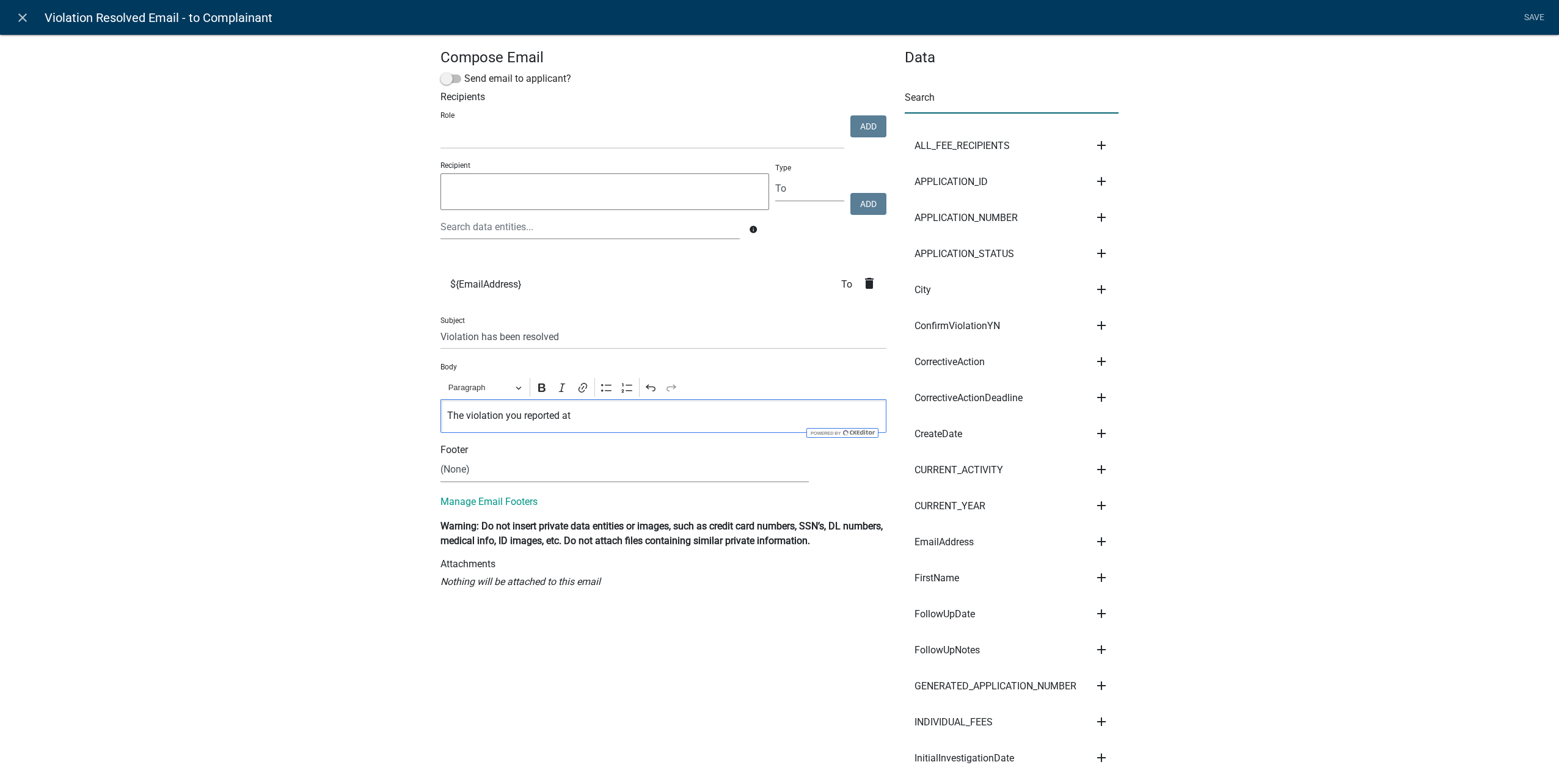
click at [971, 103] on input "text" at bounding box center [1012, 101] width 214 height 25
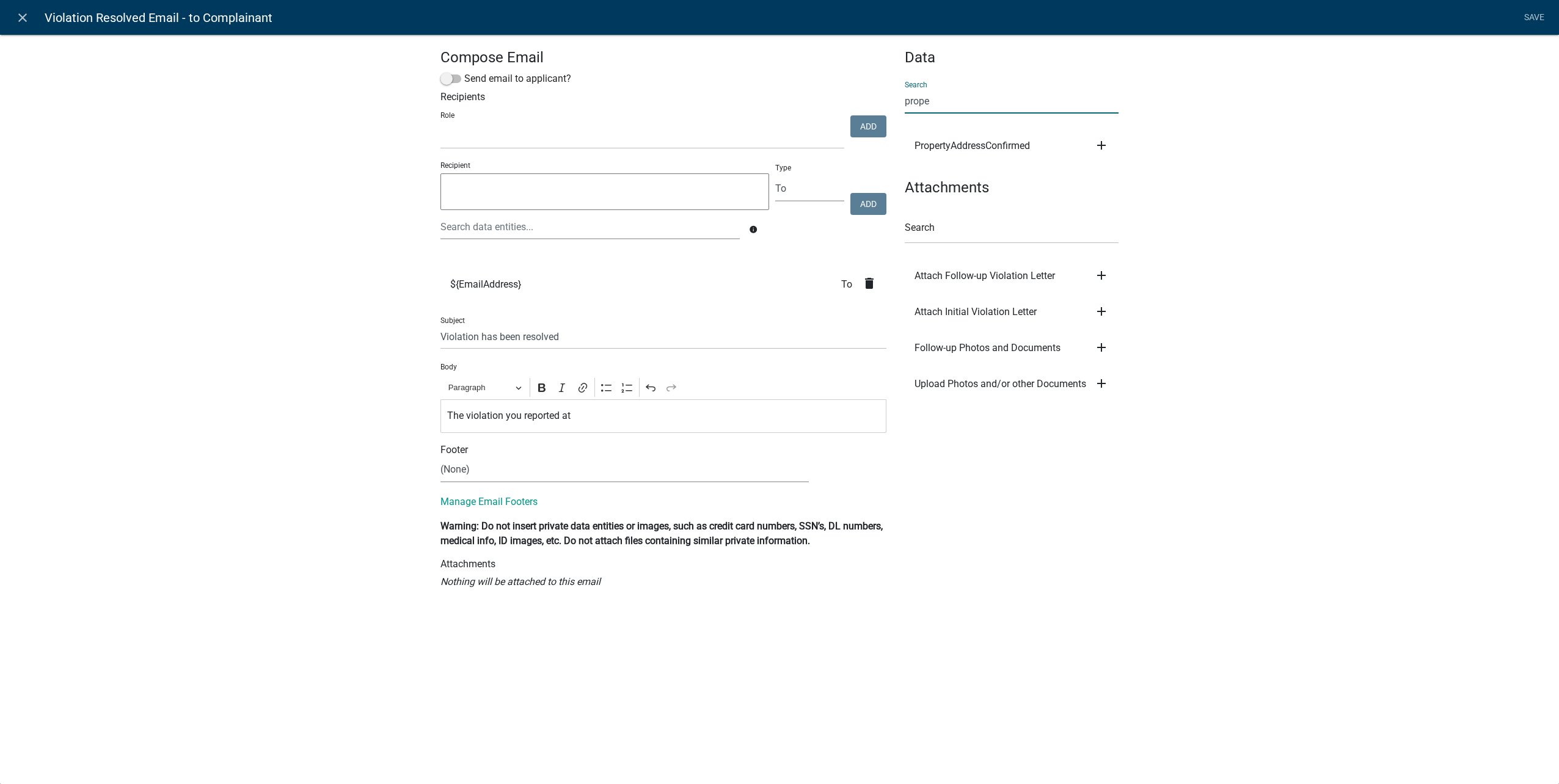
type input "proper"
drag, startPoint x: 999, startPoint y: 104, endPoint x: 857, endPoint y: 101, distance: 142.0
click at [857, 101] on div "Compose Email Send email to applicant? Recipients Role Public Works Building Ma…" at bounding box center [780, 324] width 696 height 550
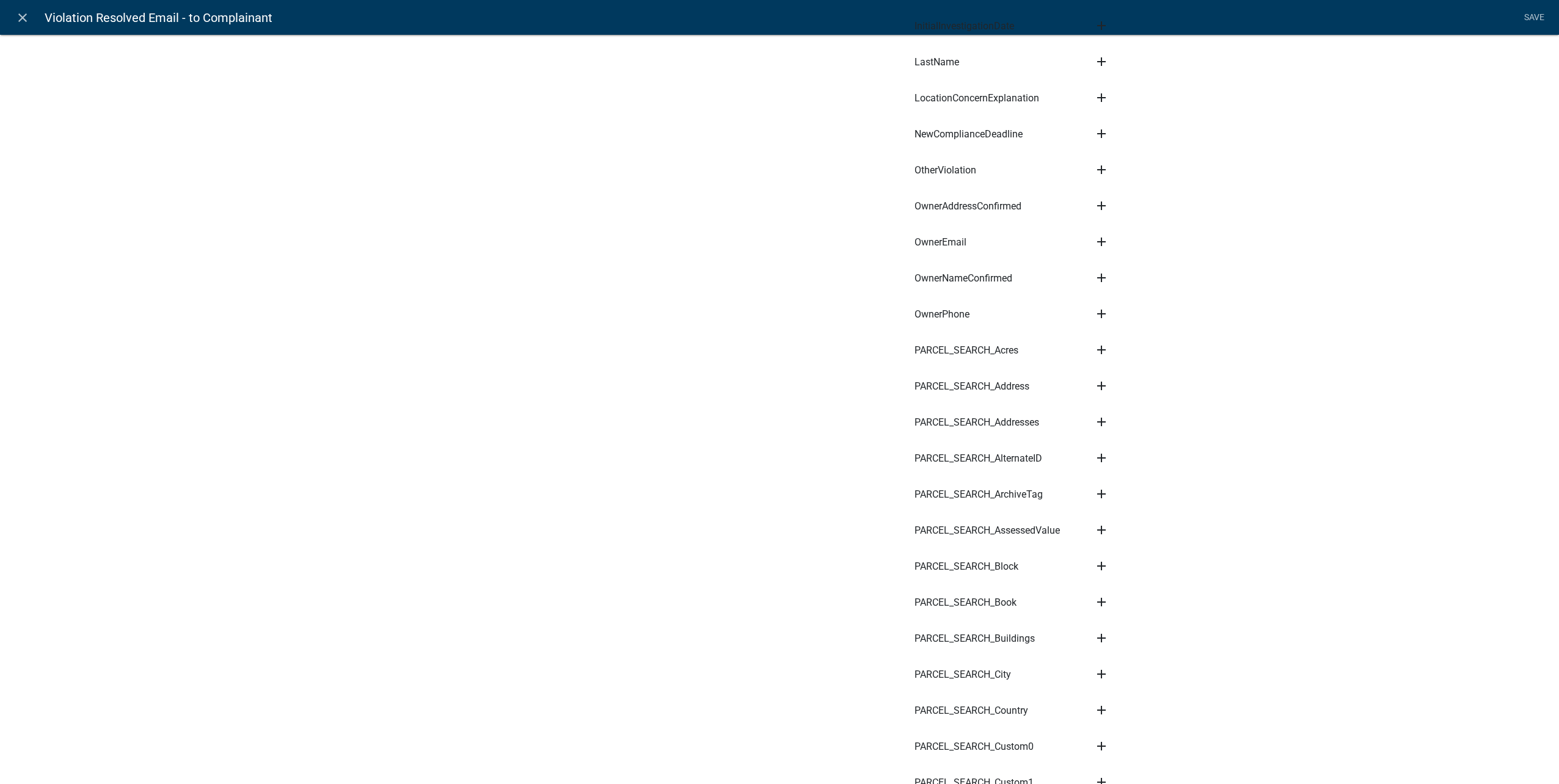
scroll to position [733, 0]
click at [1098, 383] on icon "add" at bounding box center [1101, 385] width 15 height 15
click at [1141, 418] on button "Body" at bounding box center [1143, 427] width 98 height 29
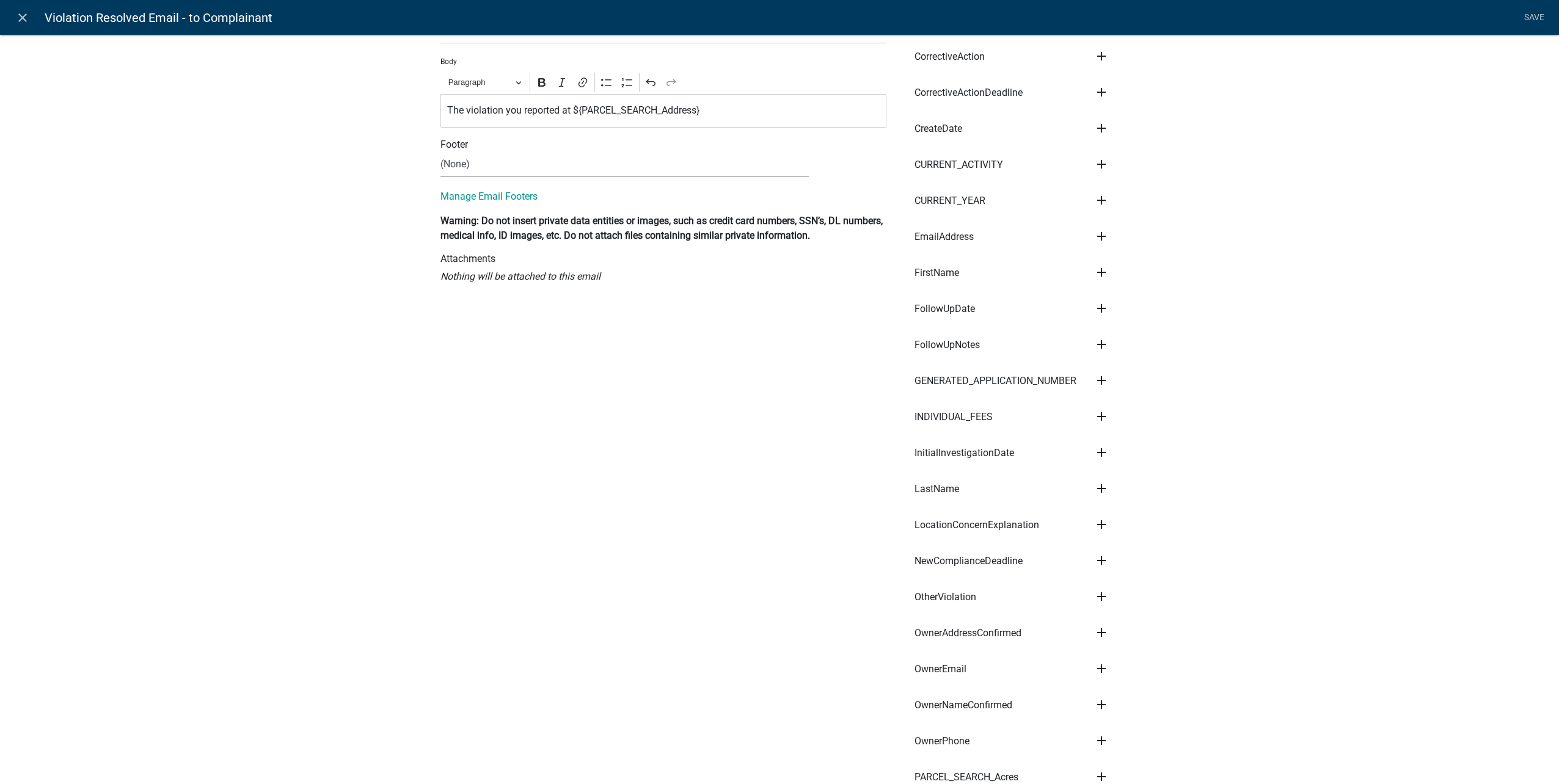
scroll to position [61, 0]
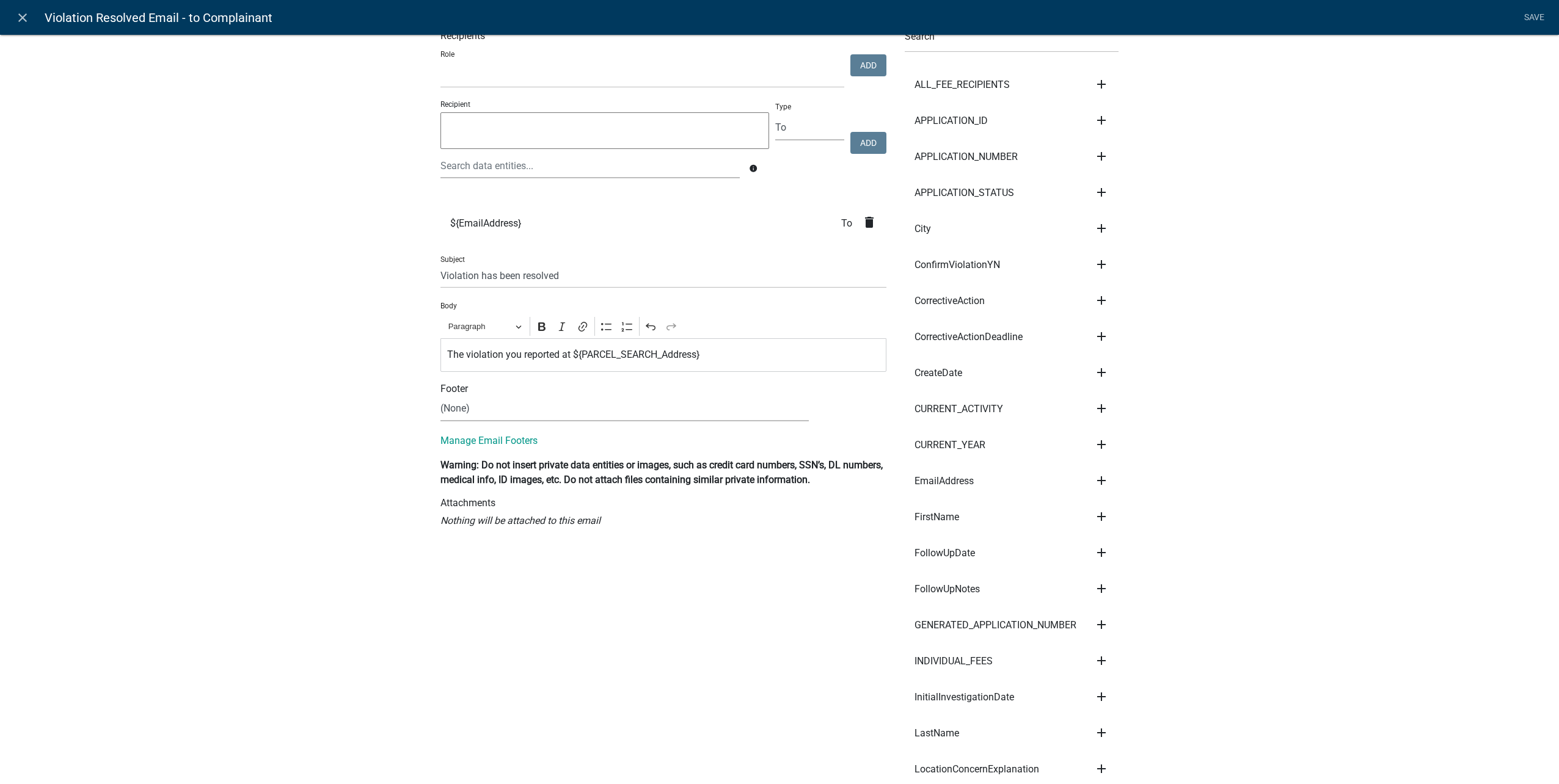
click at [770, 354] on p "The violation you reported at ${PARCEL_SEARCH_Address}" at bounding box center [663, 354] width 433 height 15
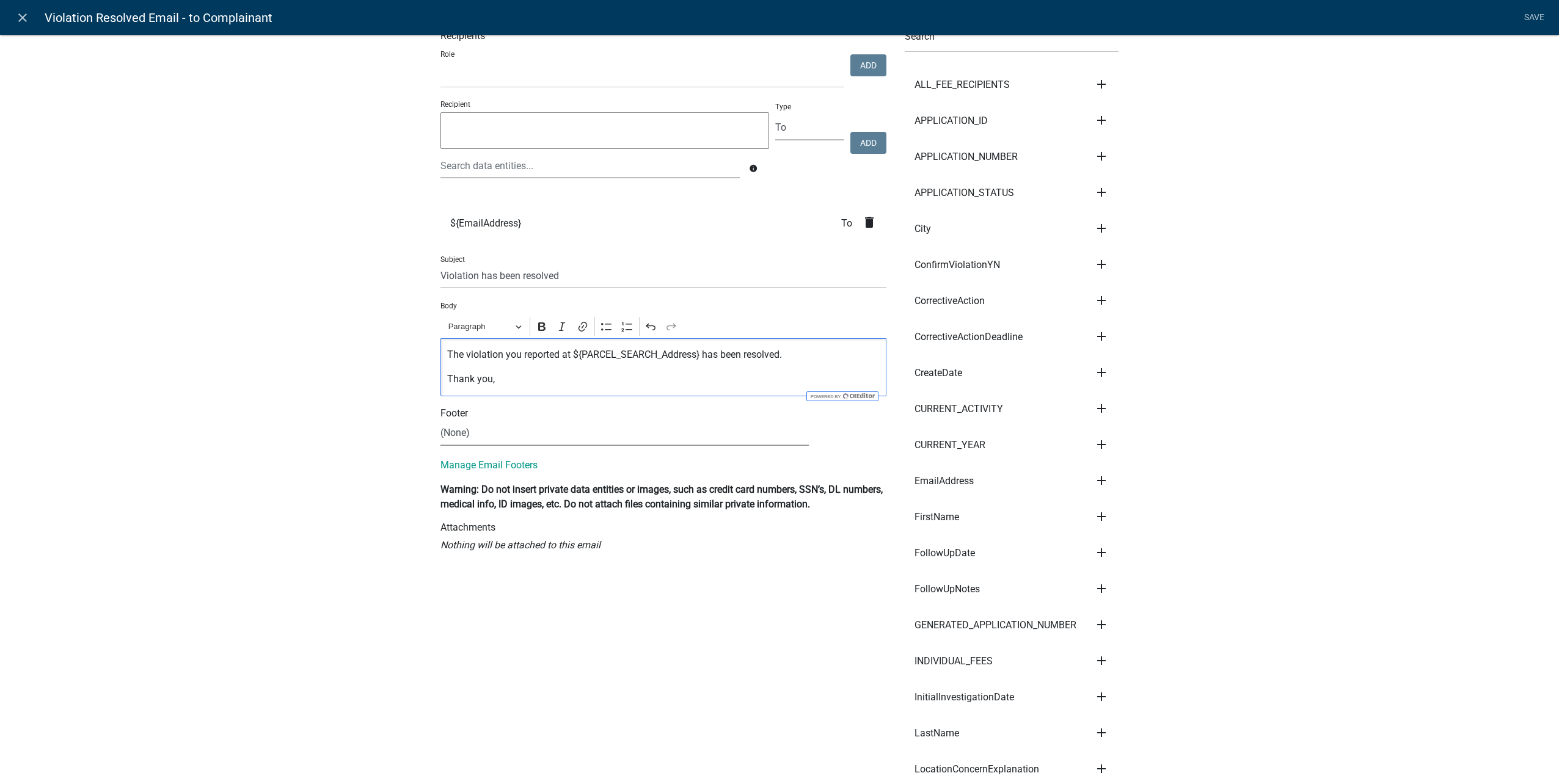
click at [498, 437] on select "(None) City Clerk Office General" at bounding box center [624, 433] width 369 height 25
select select "64a4c943-93c3-46cb-8fbd-847cd077466b"
click at [441, 421] on select "(None) City Clerk Office General" at bounding box center [624, 433] width 369 height 25
drag, startPoint x: 812, startPoint y: 356, endPoint x: 833, endPoint y: 357, distance: 21.0
click at [812, 356] on p "The violation you reported at ${PARCEL_SEARCH_Address} has been resolved." at bounding box center [663, 354] width 433 height 15
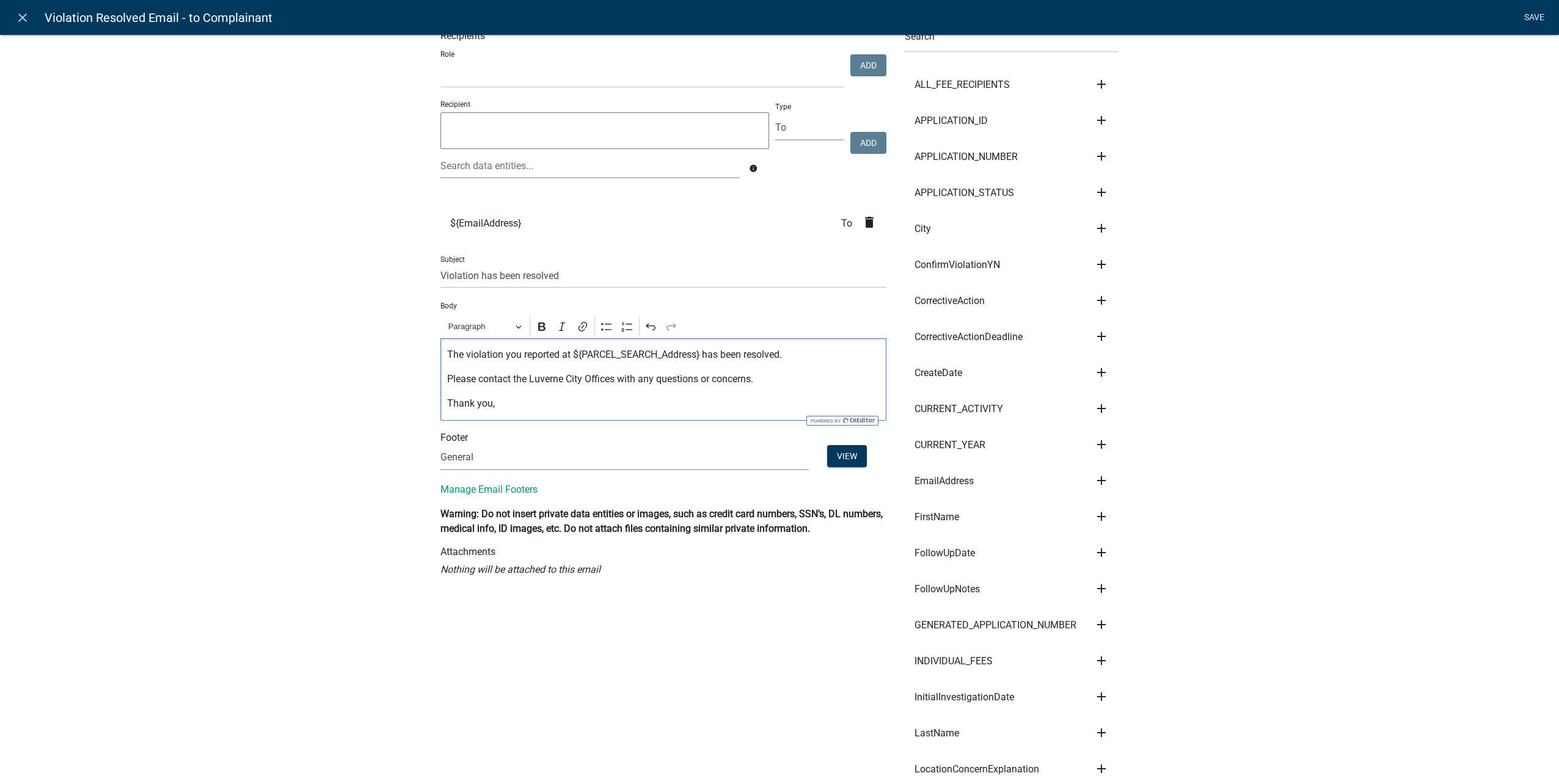
click at [1534, 15] on link "Save" at bounding box center [1534, 18] width 31 height 23
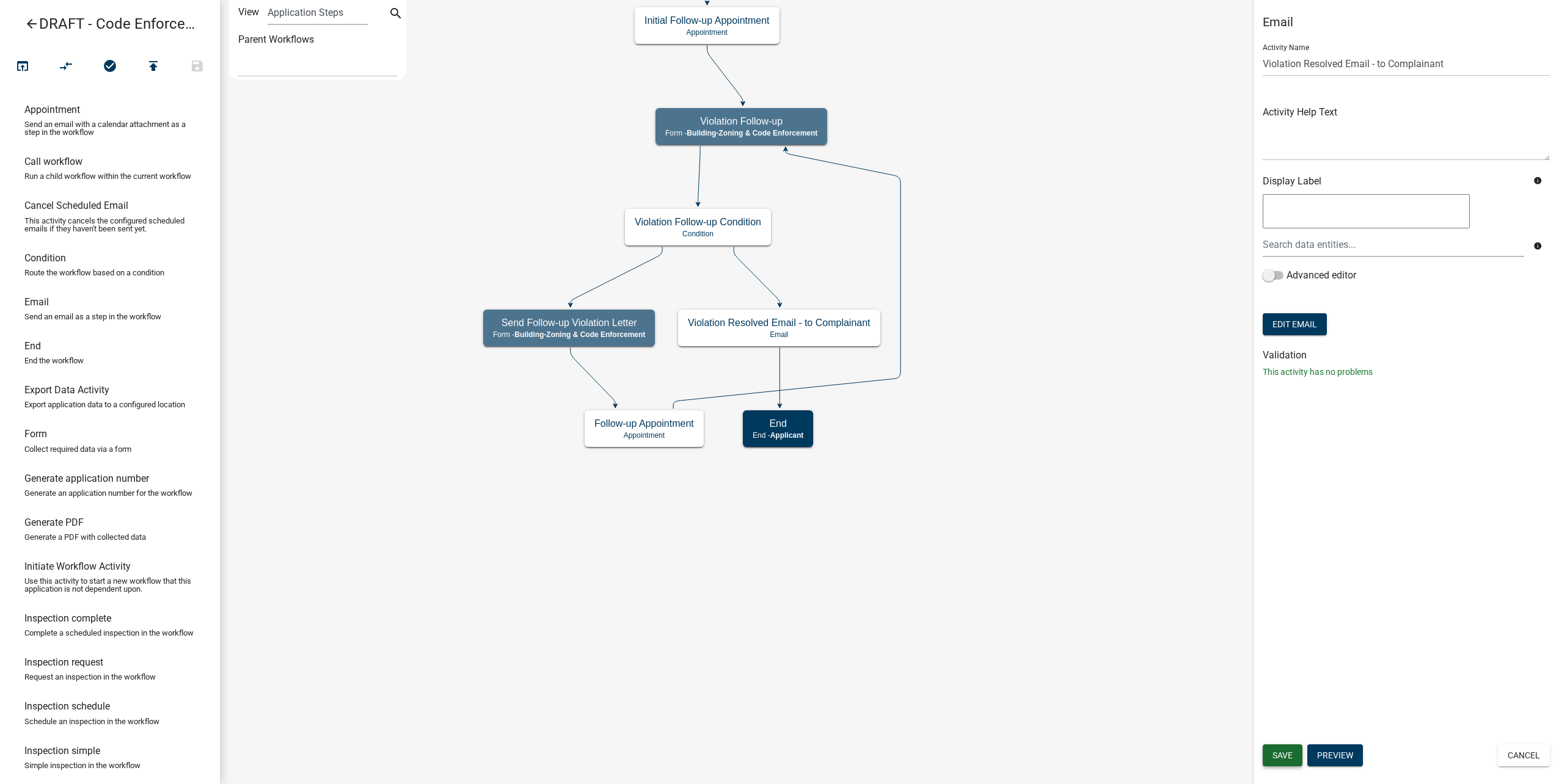
click at [1279, 755] on span "Save" at bounding box center [1283, 755] width 20 height 10
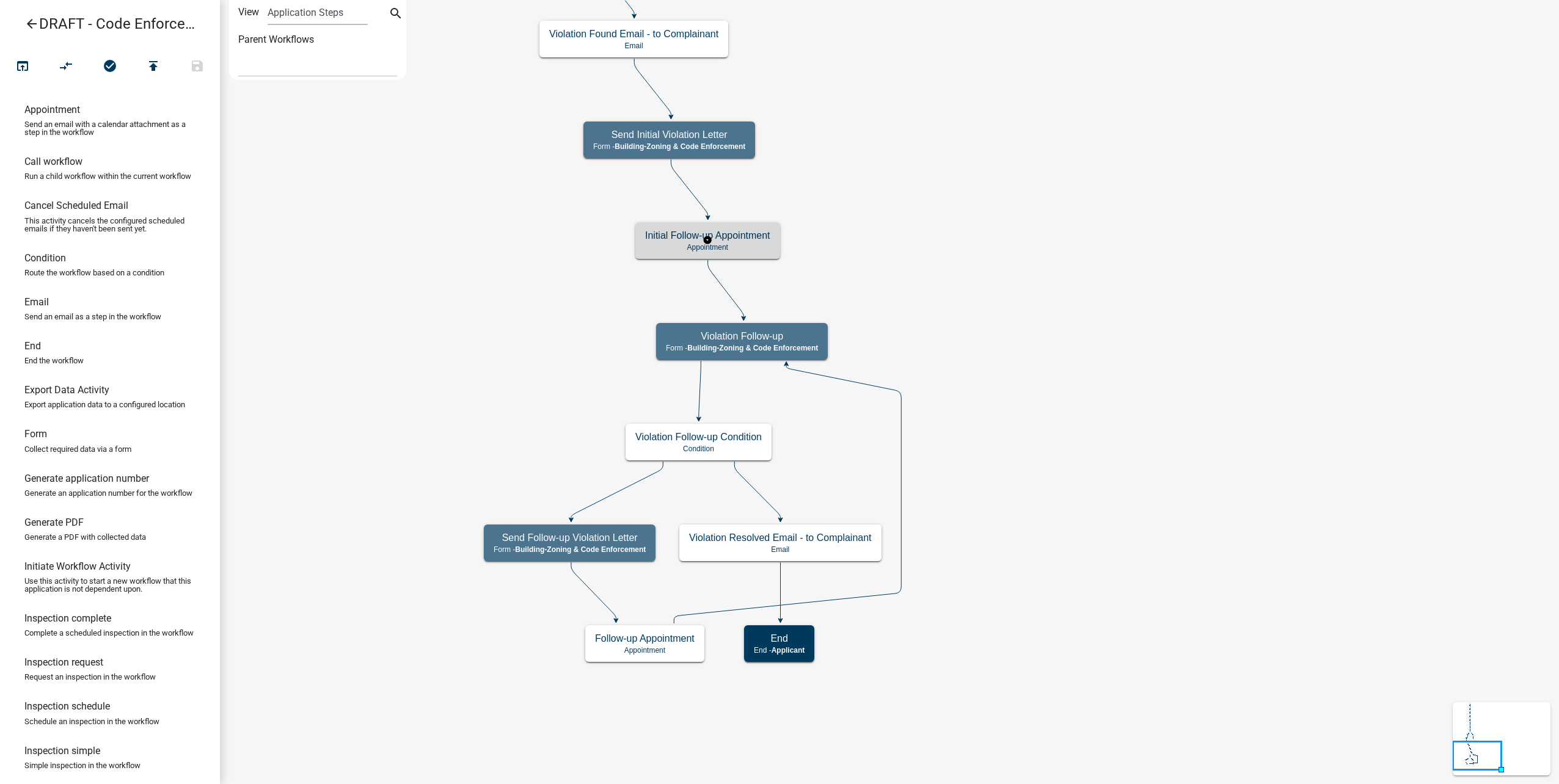
click at [753, 235] on h5 "Initial Follow-up Appointment" at bounding box center [707, 235] width 125 height 11
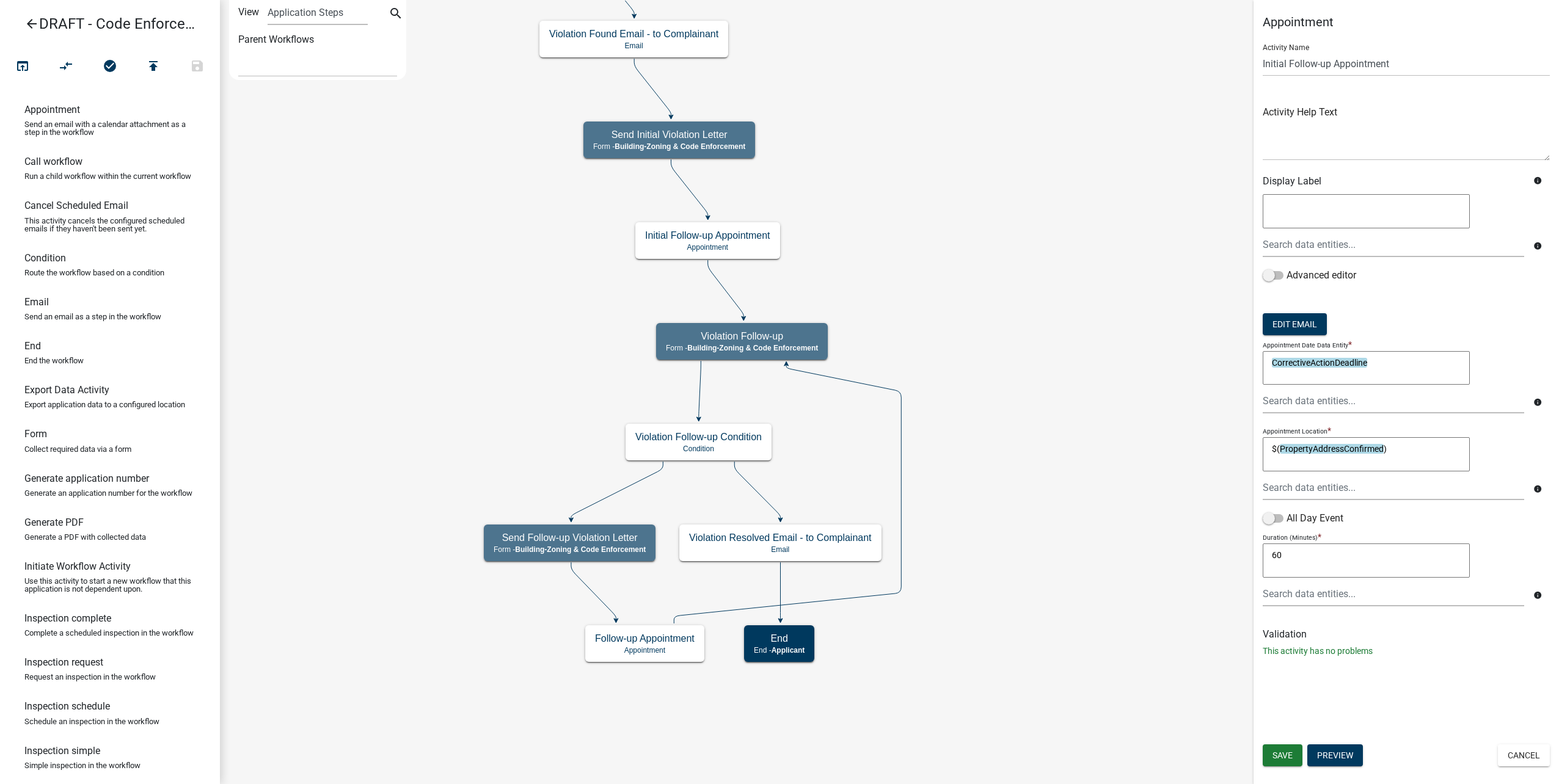
click at [1420, 449] on textarea "$(PropertyAddressConfirmed)" at bounding box center [1366, 454] width 207 height 34
drag, startPoint x: 1457, startPoint y: 451, endPoint x: 1193, endPoint y: 452, distance: 264.0
click at [1193, 452] on main "Start Start - Applicant Complainant Information Form - Front Office (info@cityo…" at bounding box center [889, 392] width 1339 height 784
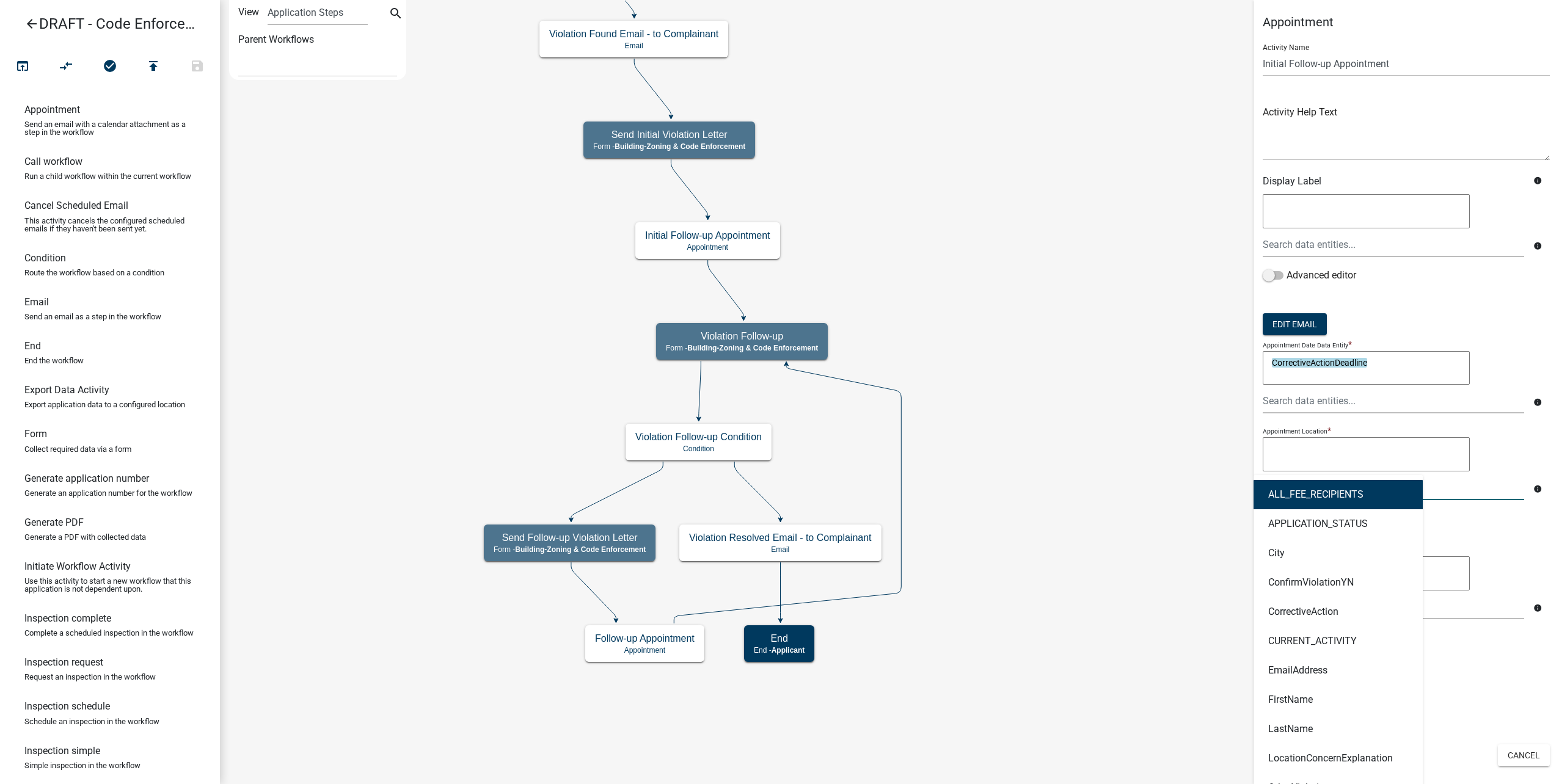
click at [1308, 485] on div "ALL_FEE_RECIPIENTS APPLICATION_STATUS City ConfirmViolationYN CorrectiveAction …" at bounding box center [1393, 487] width 280 height 25
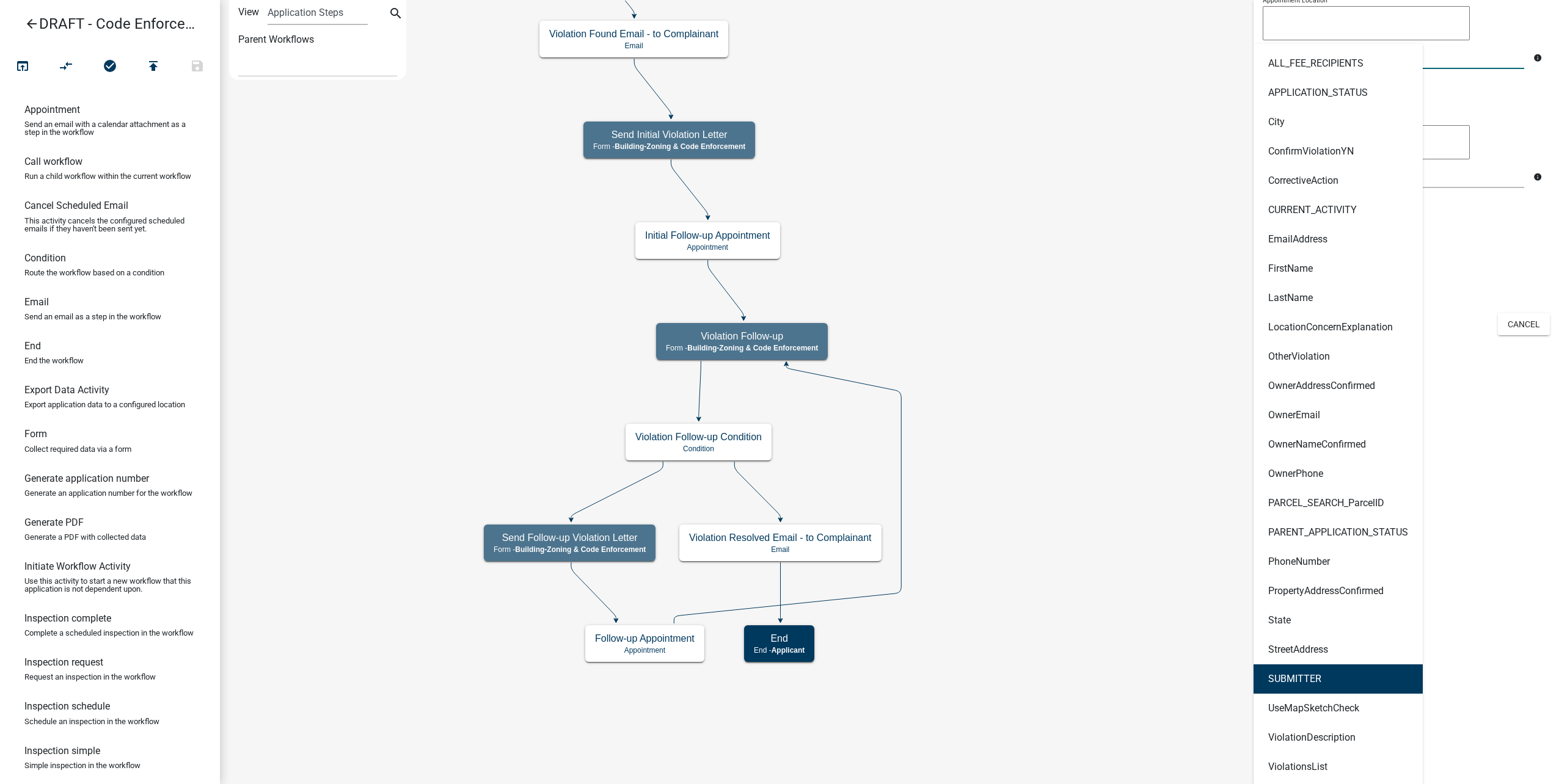
scroll to position [492, 0]
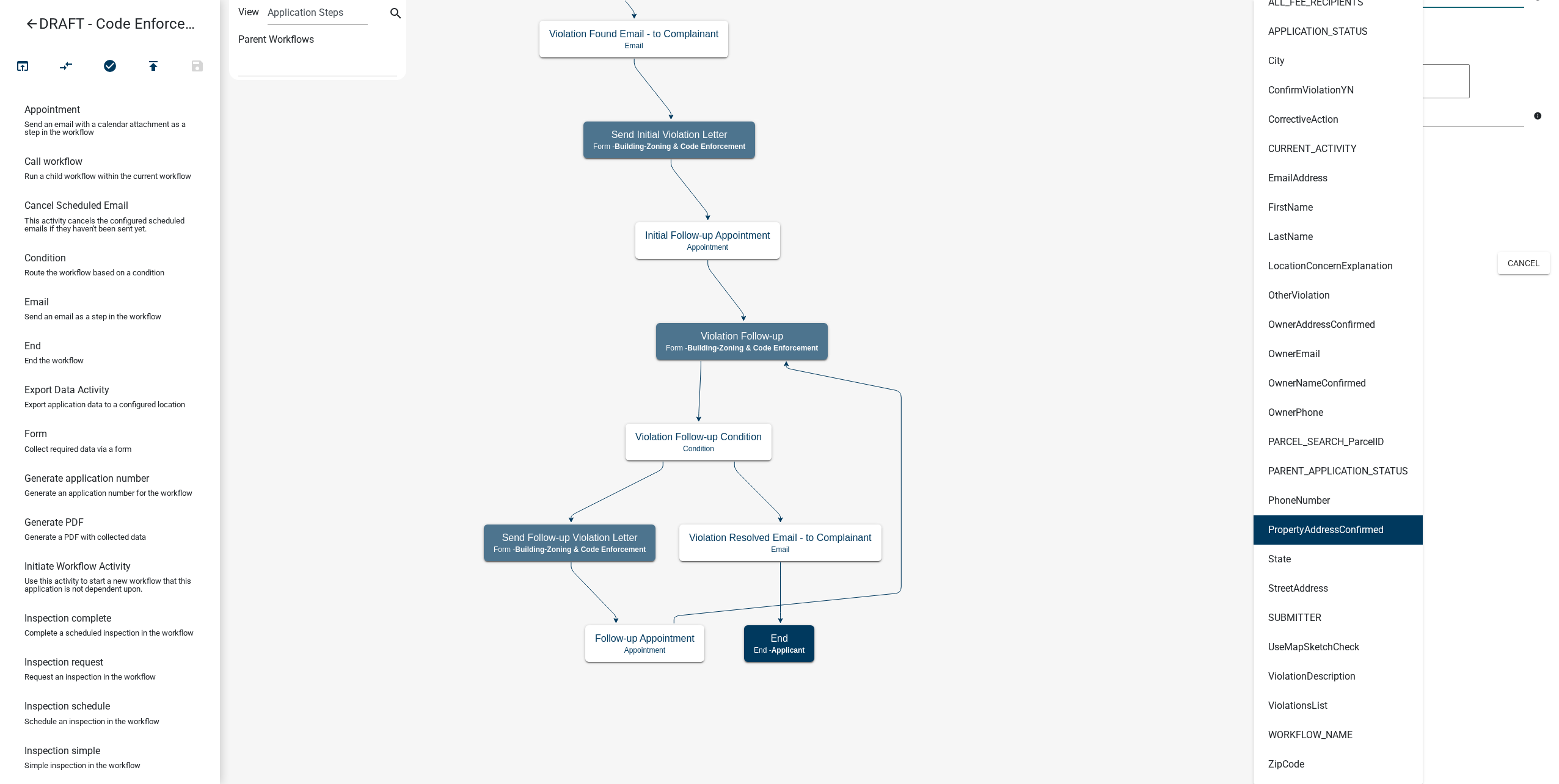
click at [1381, 535] on ngb-highlight "PropertyAddressConfirmed" at bounding box center [1325, 529] width 115 height 10
type textarea "PropertyAddressConfirmed"
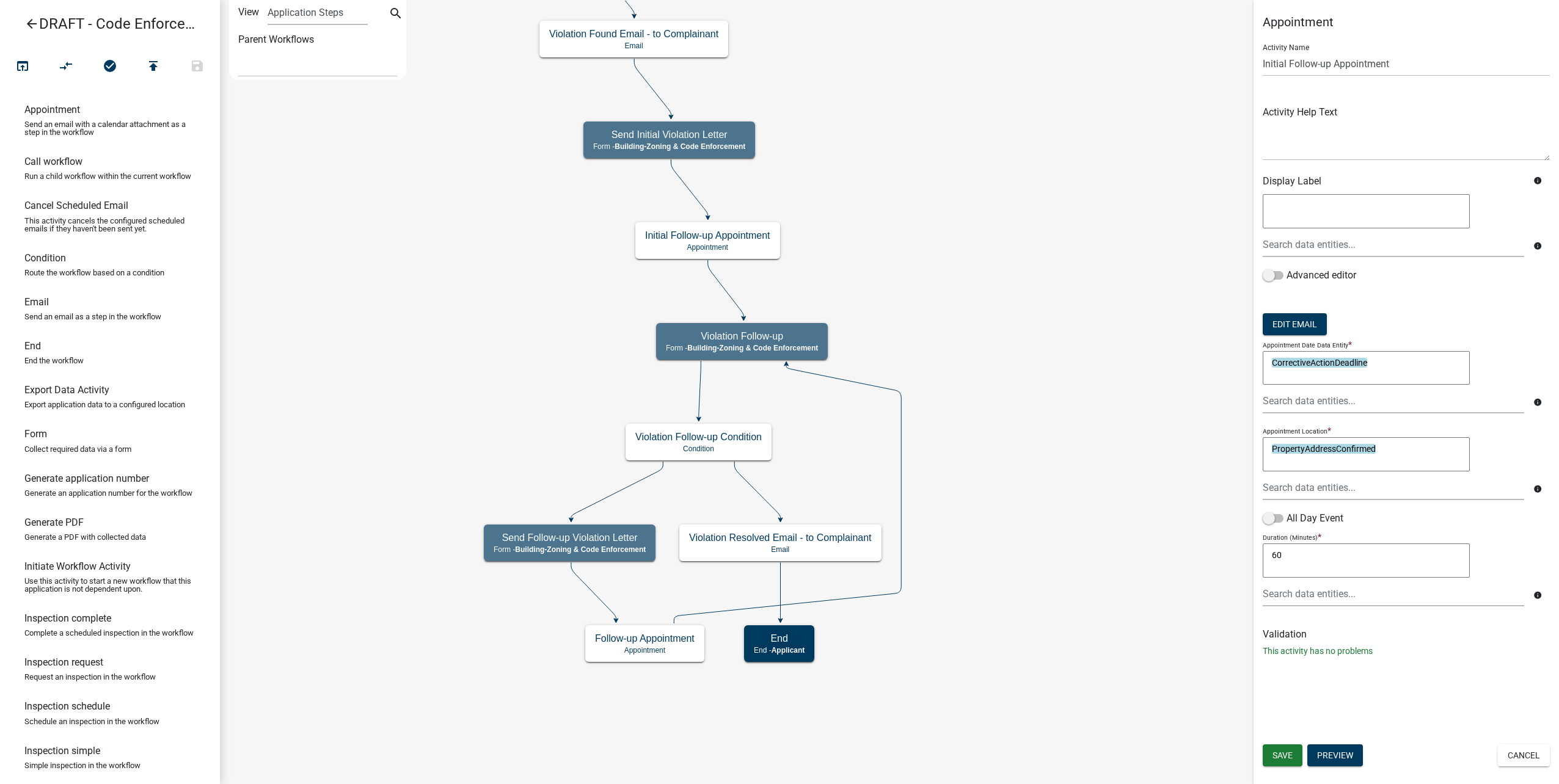
scroll to position [0, 0]
click at [1281, 757] on span "Save" at bounding box center [1283, 755] width 20 height 10
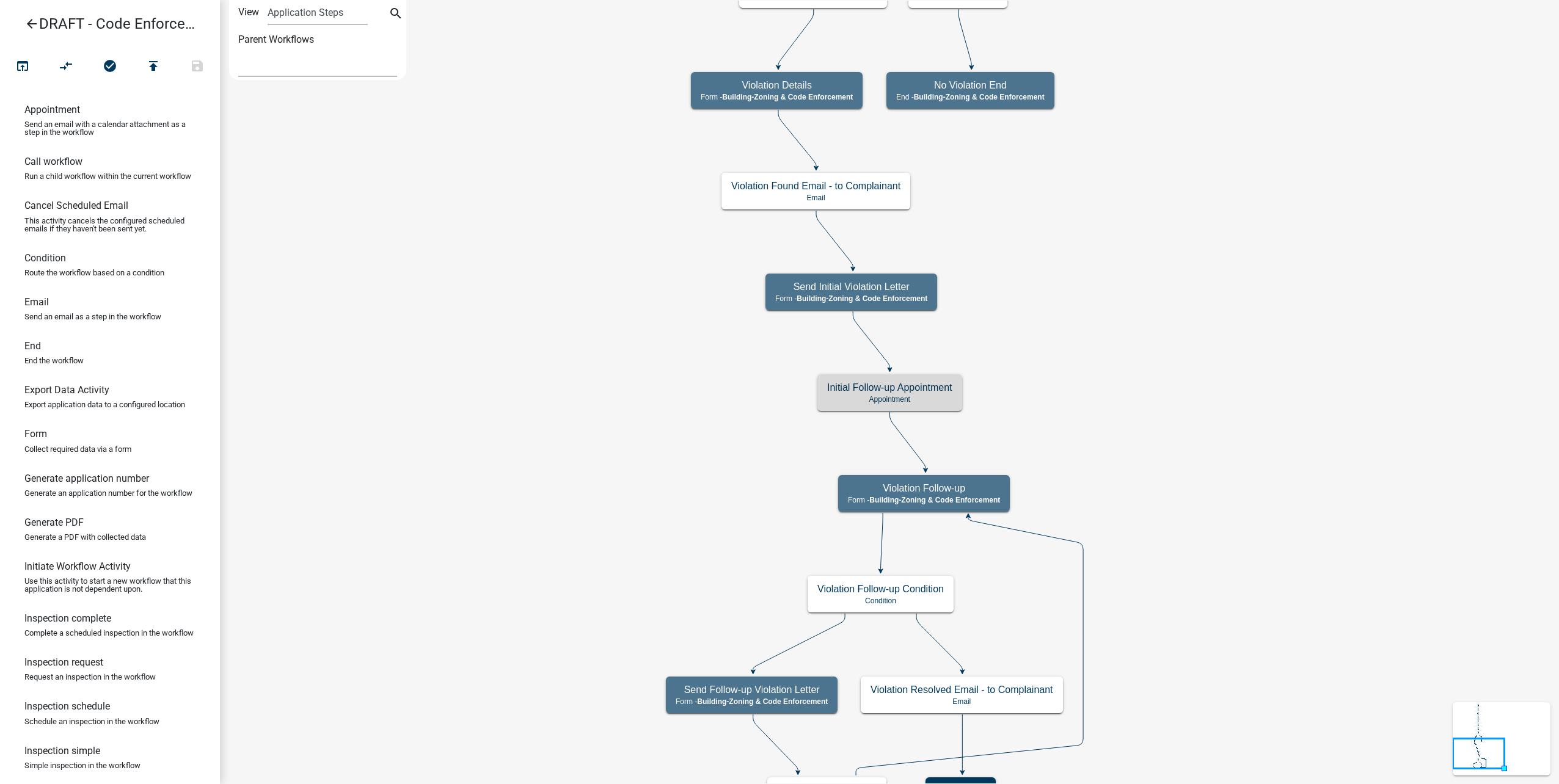
click at [295, 57] on select "Navigate To: DRAFT - Citizen Concern" at bounding box center [318, 64] width 159 height 25
click at [323, 11] on select "Application Steps Post Application Steps" at bounding box center [317, 12] width 99 height 25
click at [396, 15] on icon "search" at bounding box center [395, 15] width 15 height 17
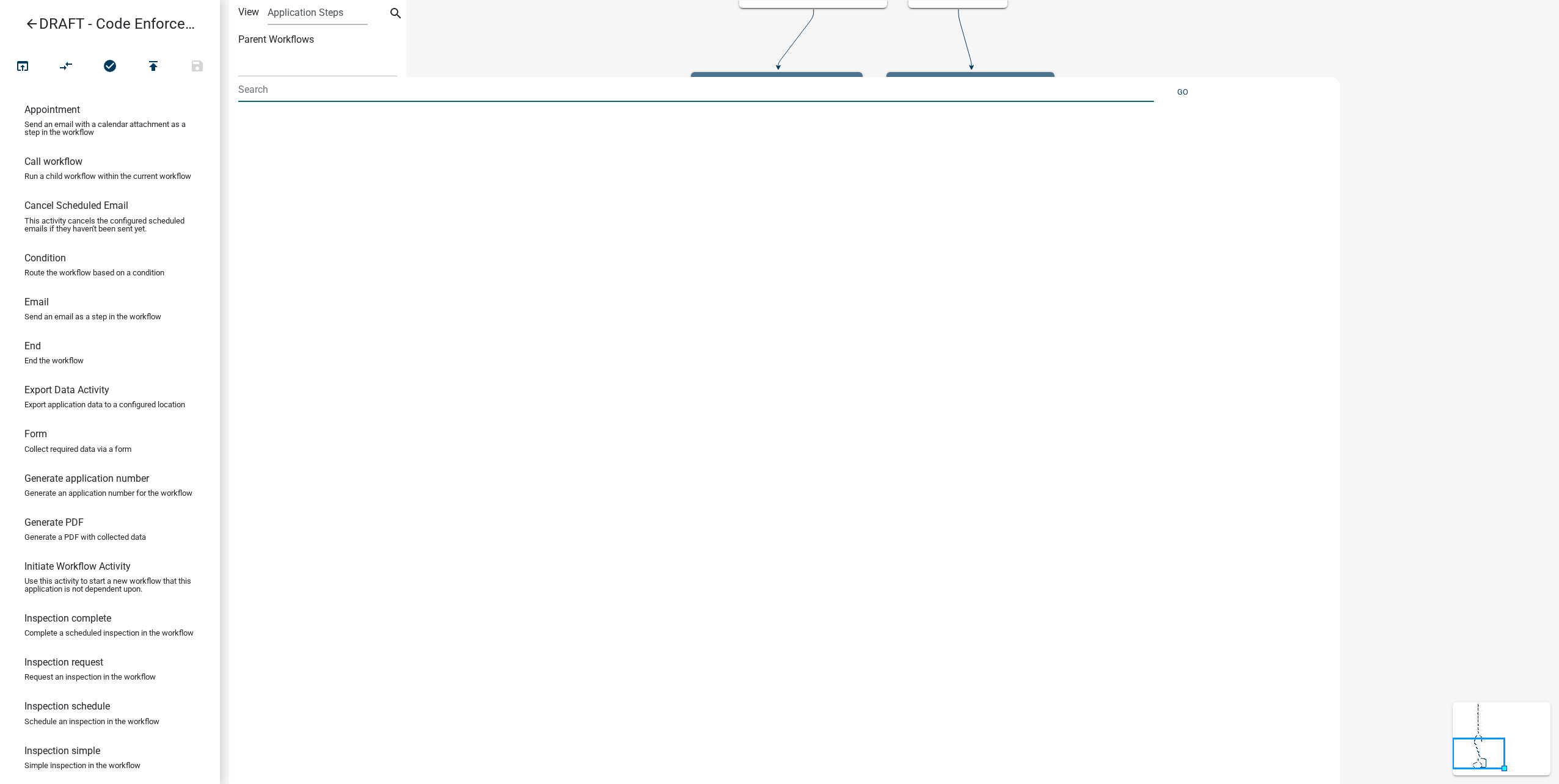
click at [375, 88] on input at bounding box center [696, 89] width 916 height 25
type input "property address"
click at [366, 121] on li "PropertyAddressConfirmed (Violation Details)" at bounding box center [766, 128] width 1057 height 29
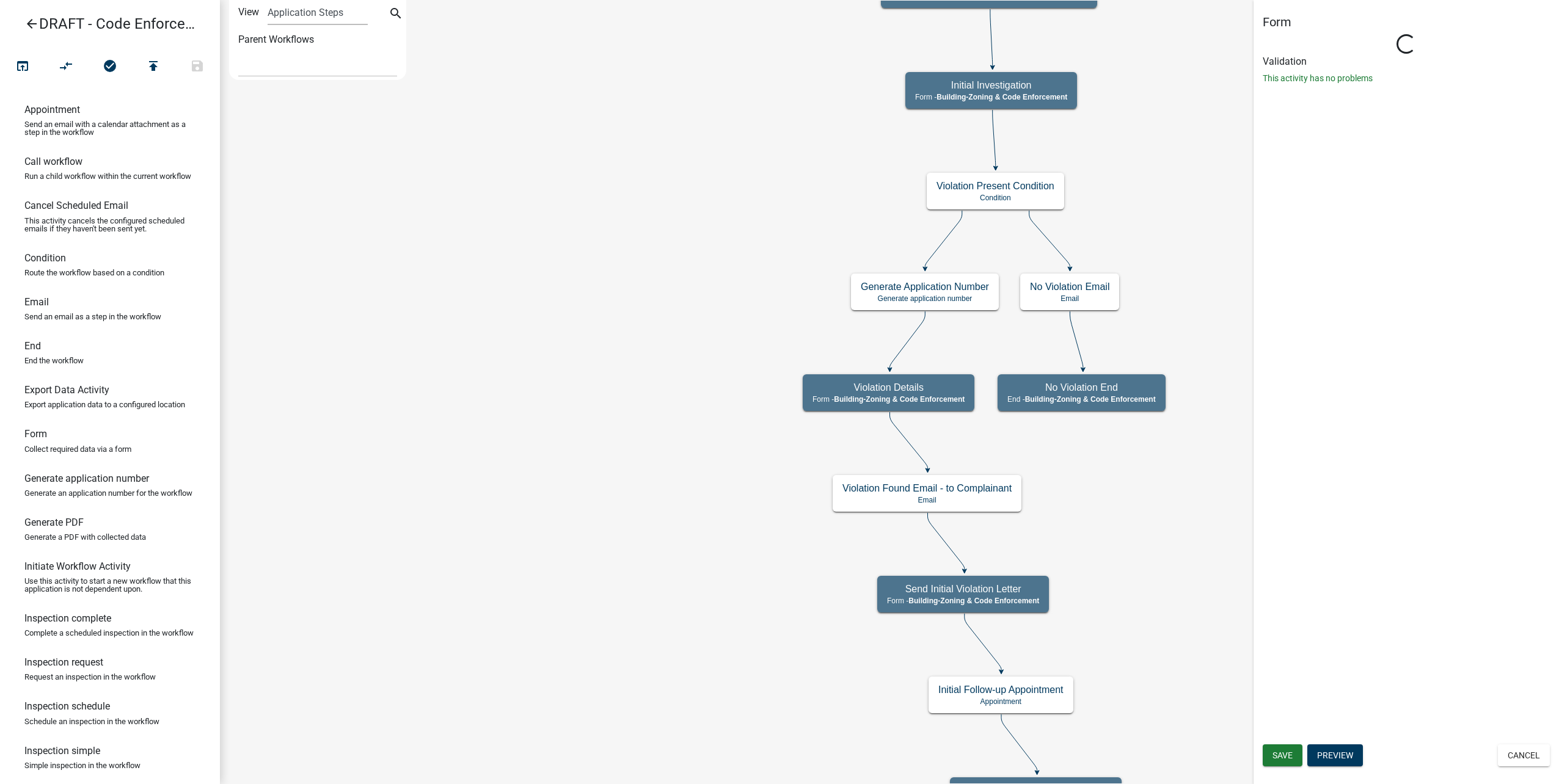
select select "AA0F0E89-27AD-4056-A8DF-C2D0F55E2258"
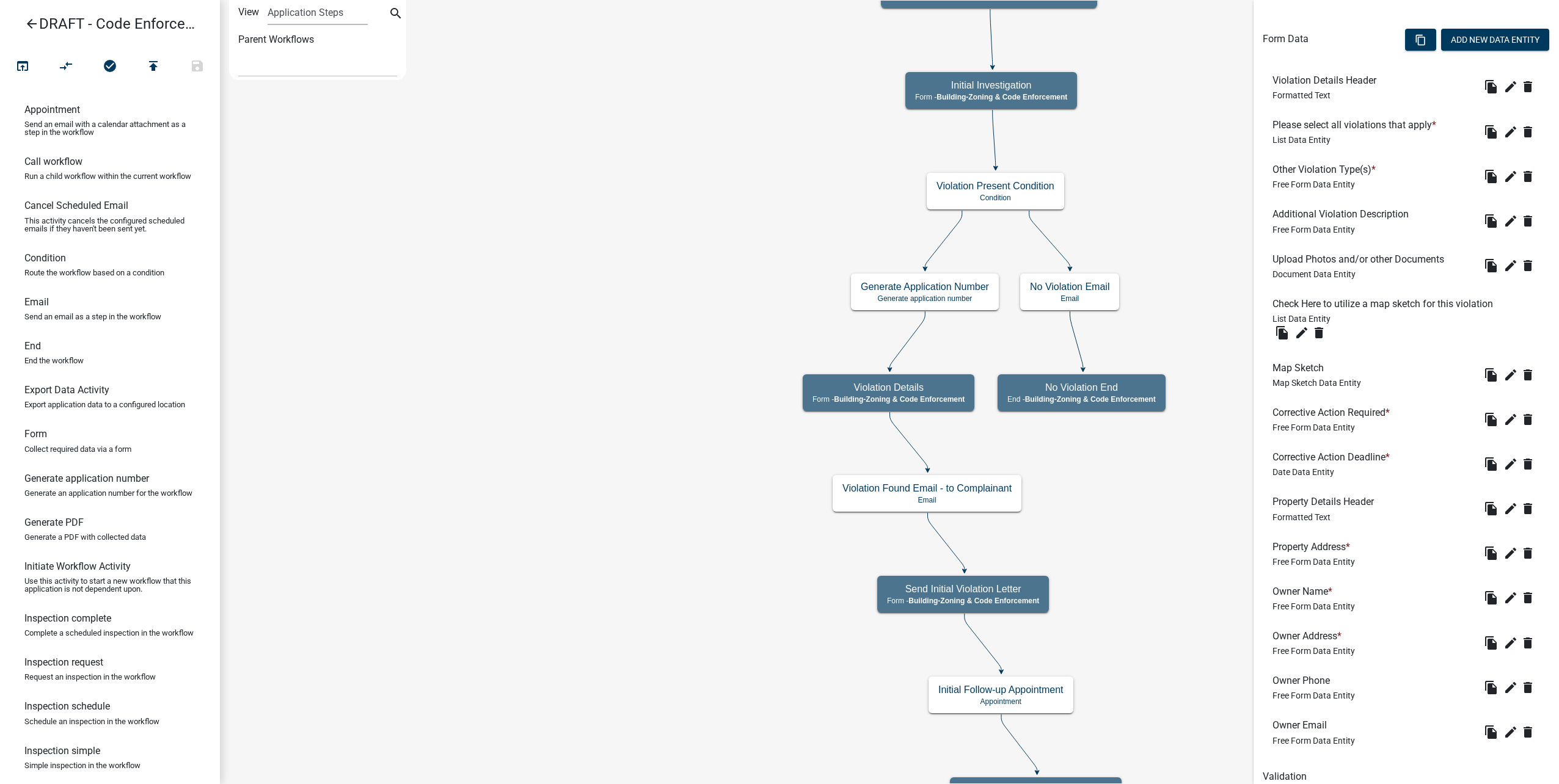
scroll to position [423, 0]
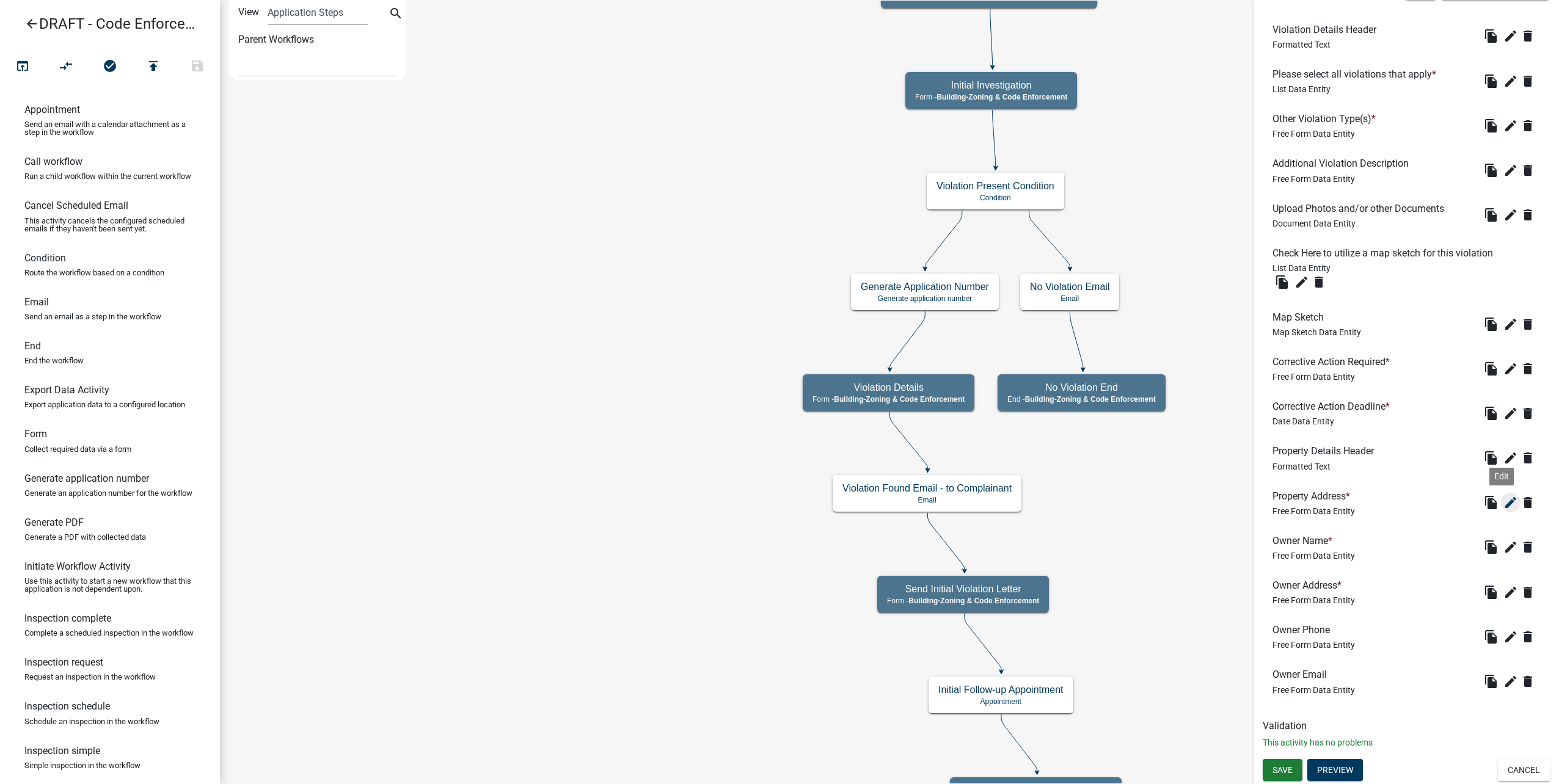
click at [1506, 502] on icon "edit" at bounding box center [1511, 502] width 15 height 15
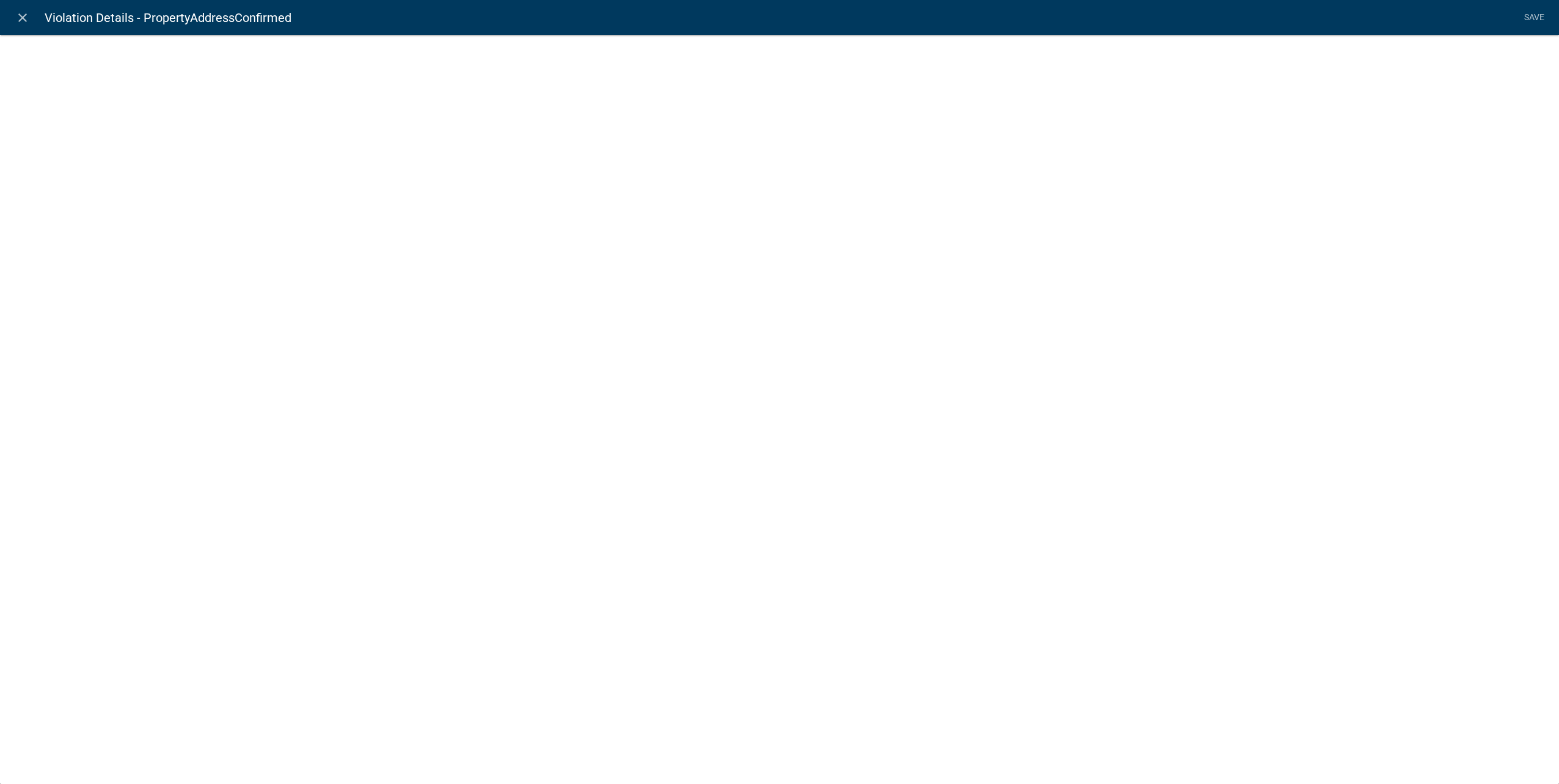
select select "1: Object"
select select "15: Object"
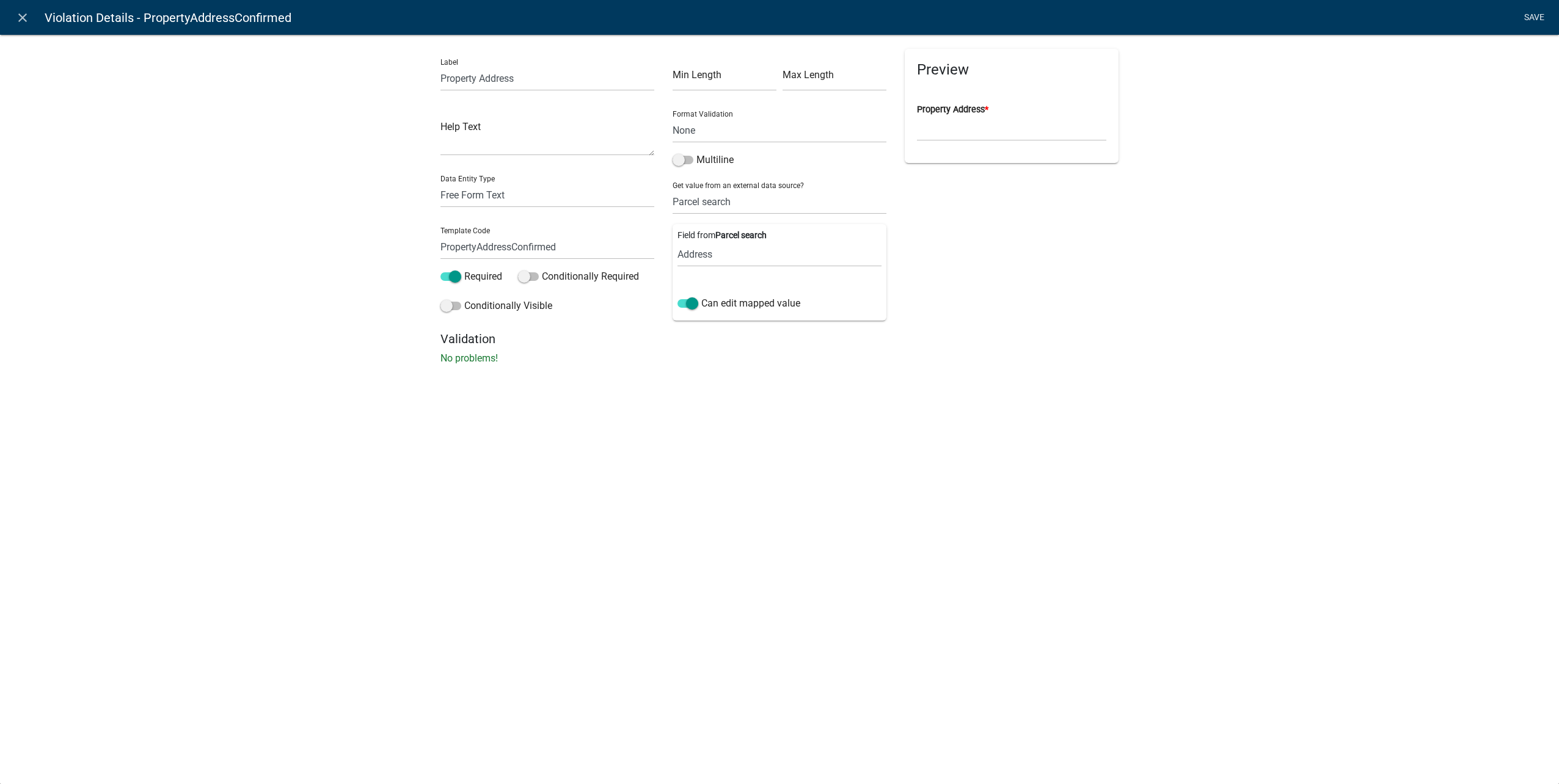
click at [1534, 16] on link "Save" at bounding box center [1534, 18] width 31 height 23
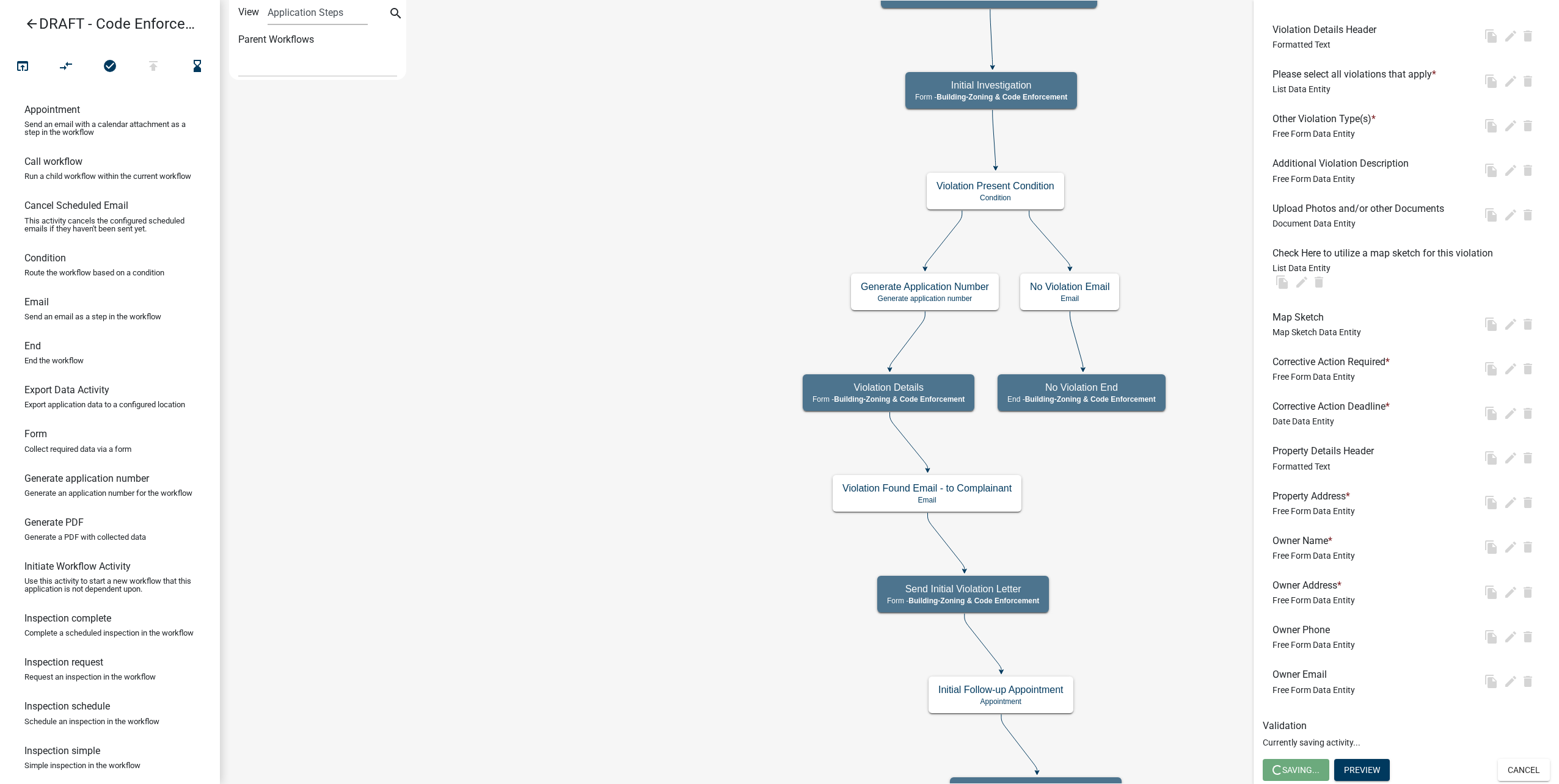
scroll to position [0, 0]
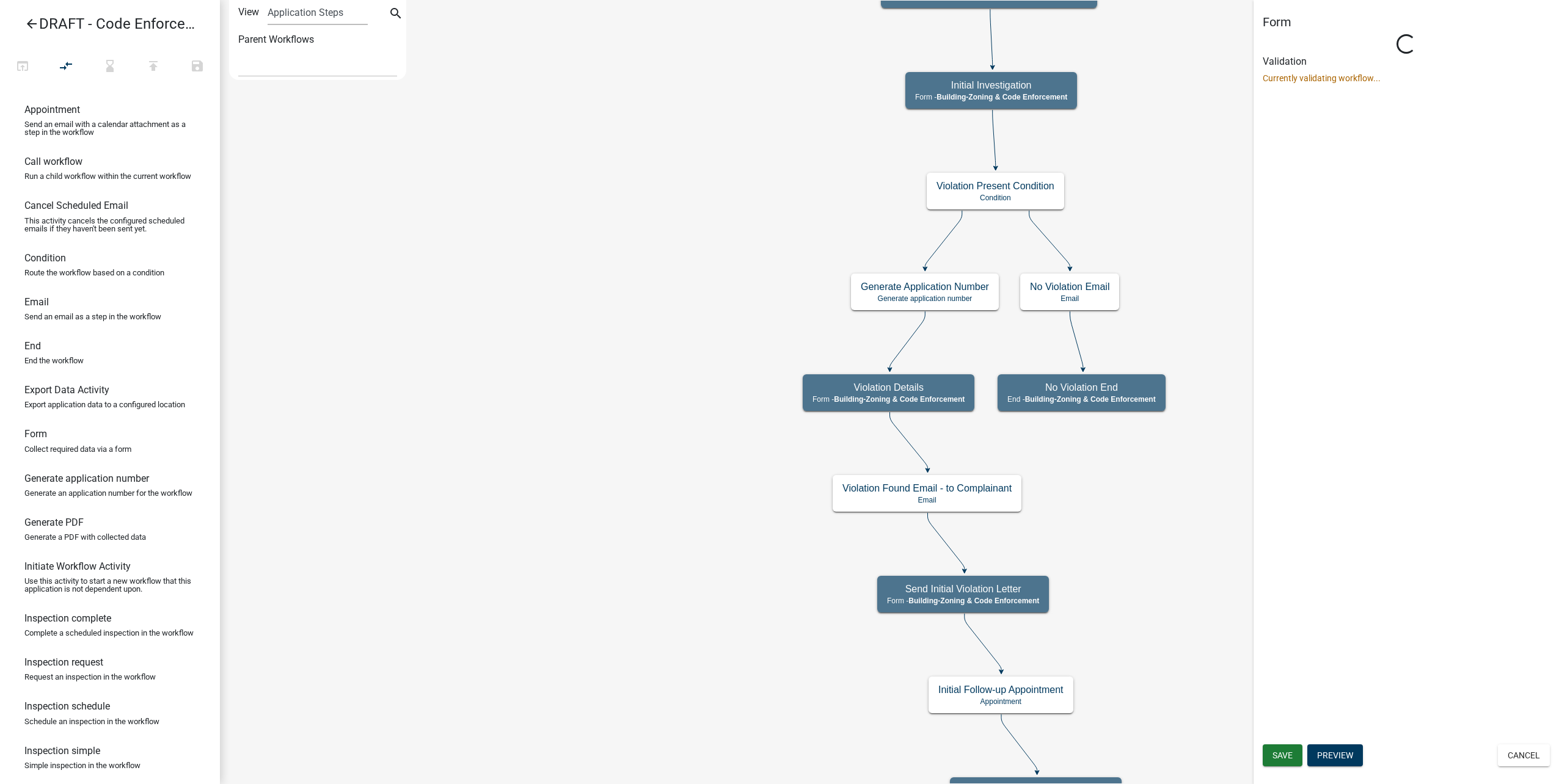
select select "AA0F0E89-27AD-4056-A8DF-C2D0F55E2258"
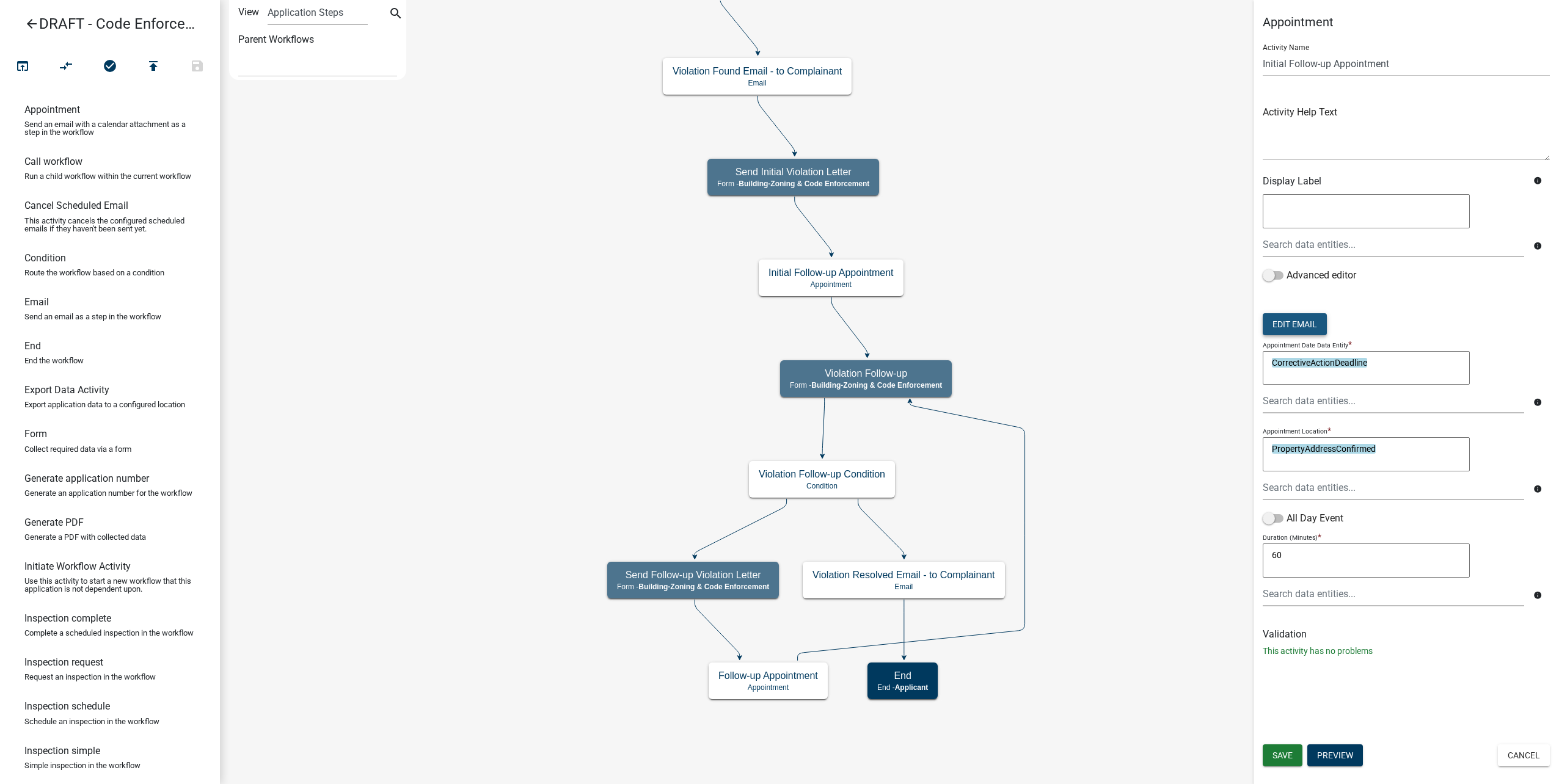
click at [1276, 322] on button "Edit Email" at bounding box center [1295, 324] width 64 height 22
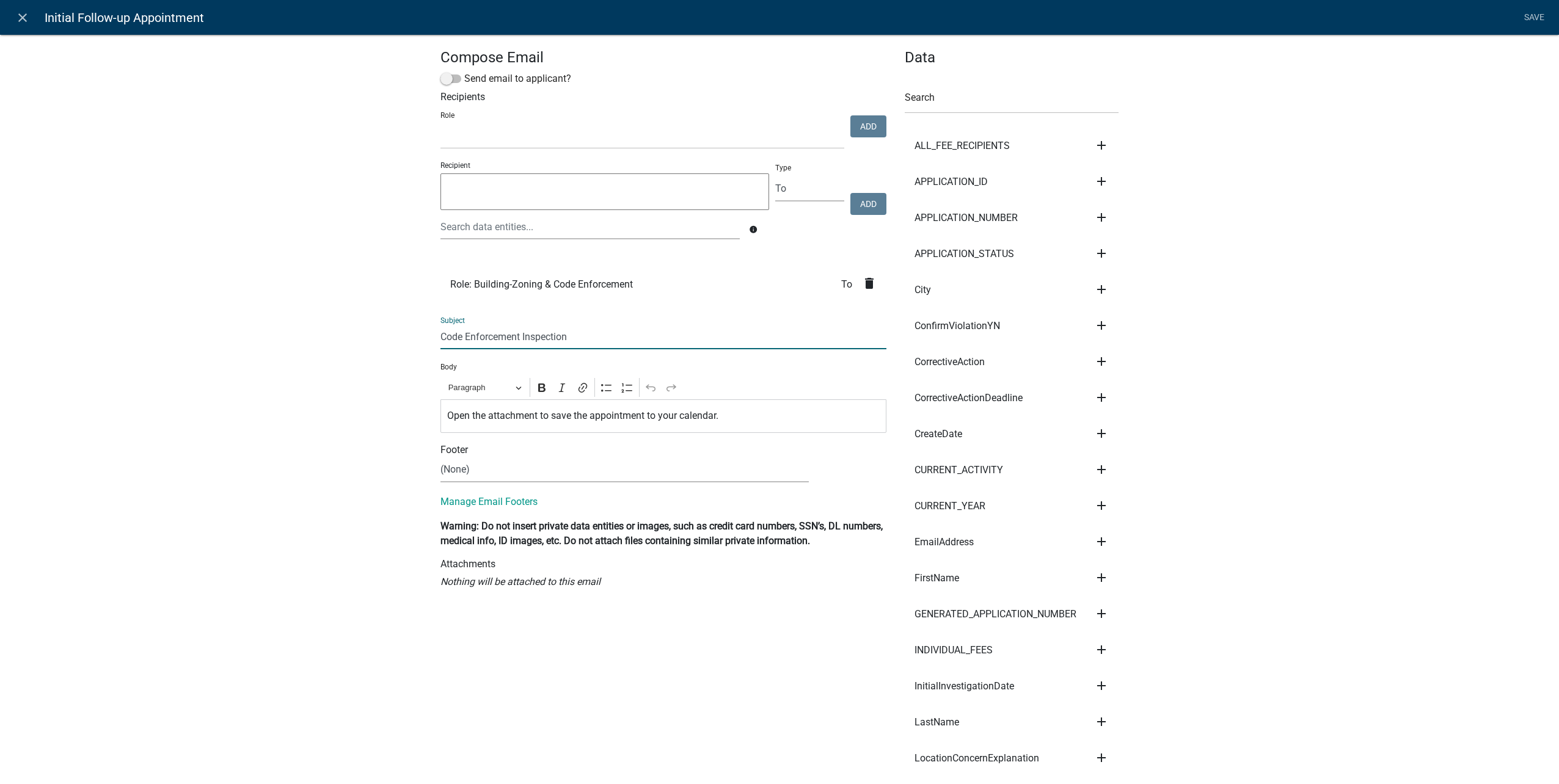
click at [697, 333] on input "Code Enforcement Inspection" at bounding box center [663, 337] width 446 height 25
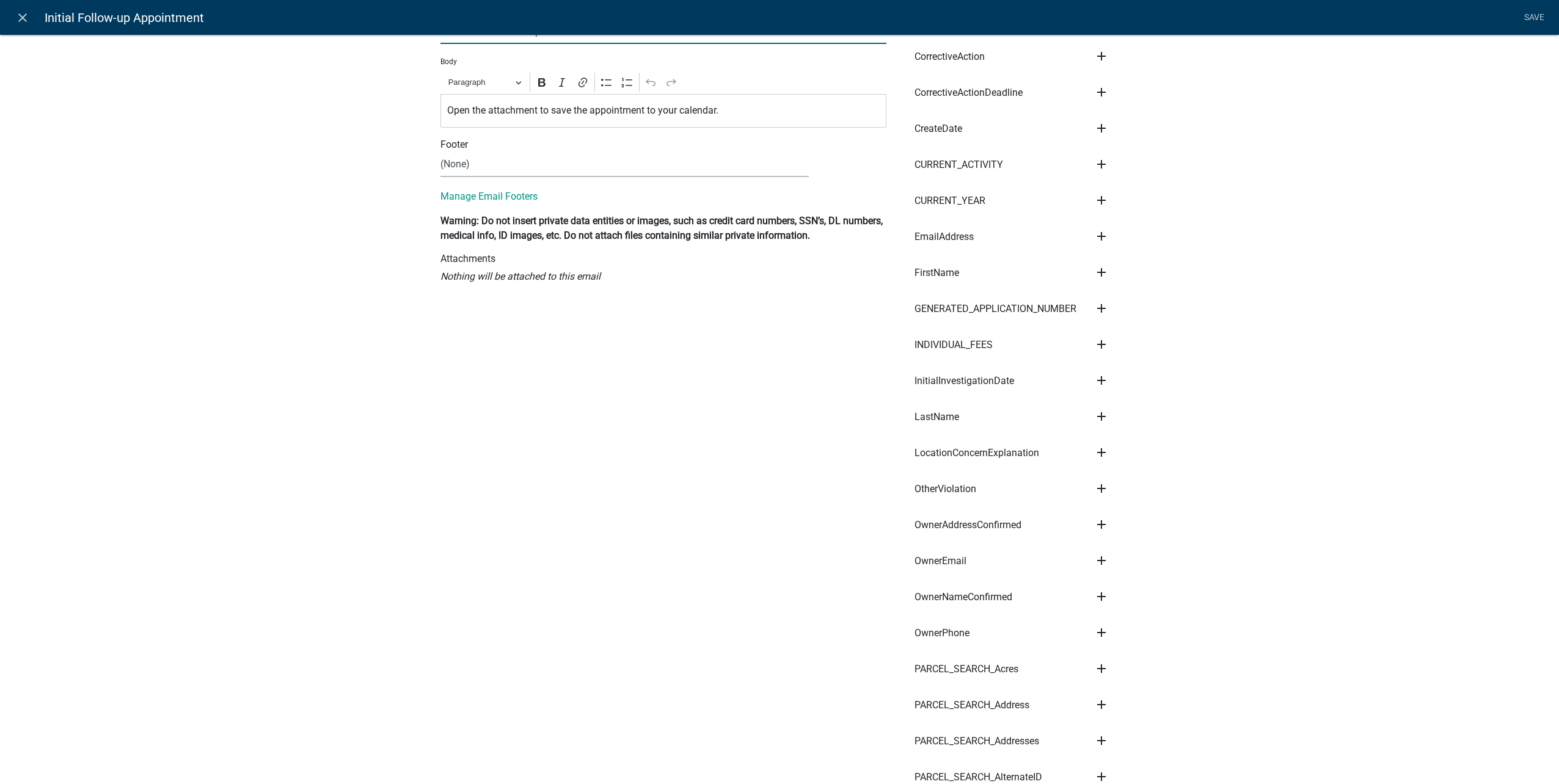
scroll to position [367, 0]
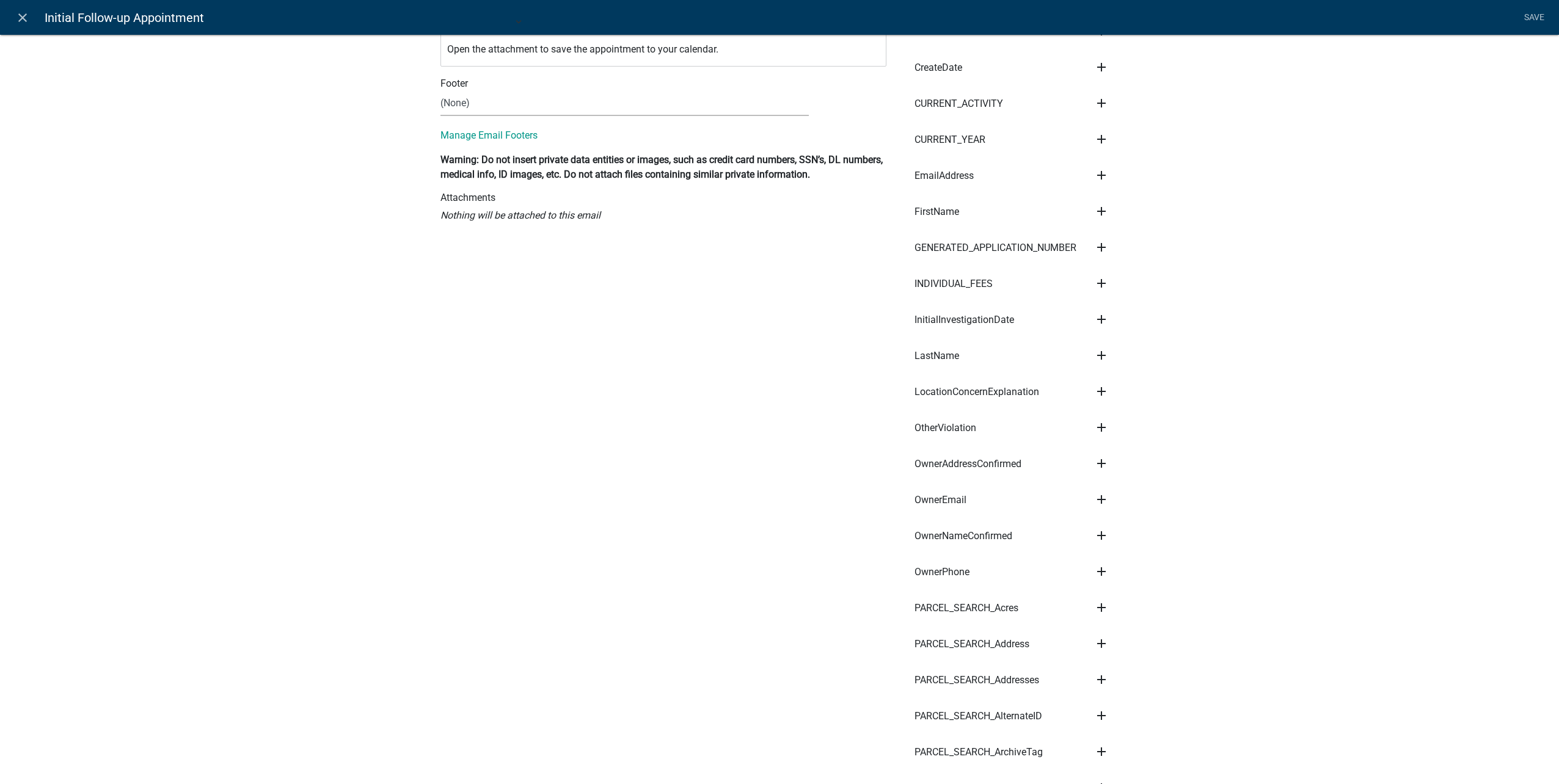
click at [1086, 643] on li "PARCEL_SEARCH_Address add Subject Body Recipient" at bounding box center [1012, 645] width 214 height 36
click at [1097, 643] on icon "add" at bounding box center [1101, 643] width 15 height 15
click at [1127, 677] on button "Body" at bounding box center [1143, 685] width 98 height 29
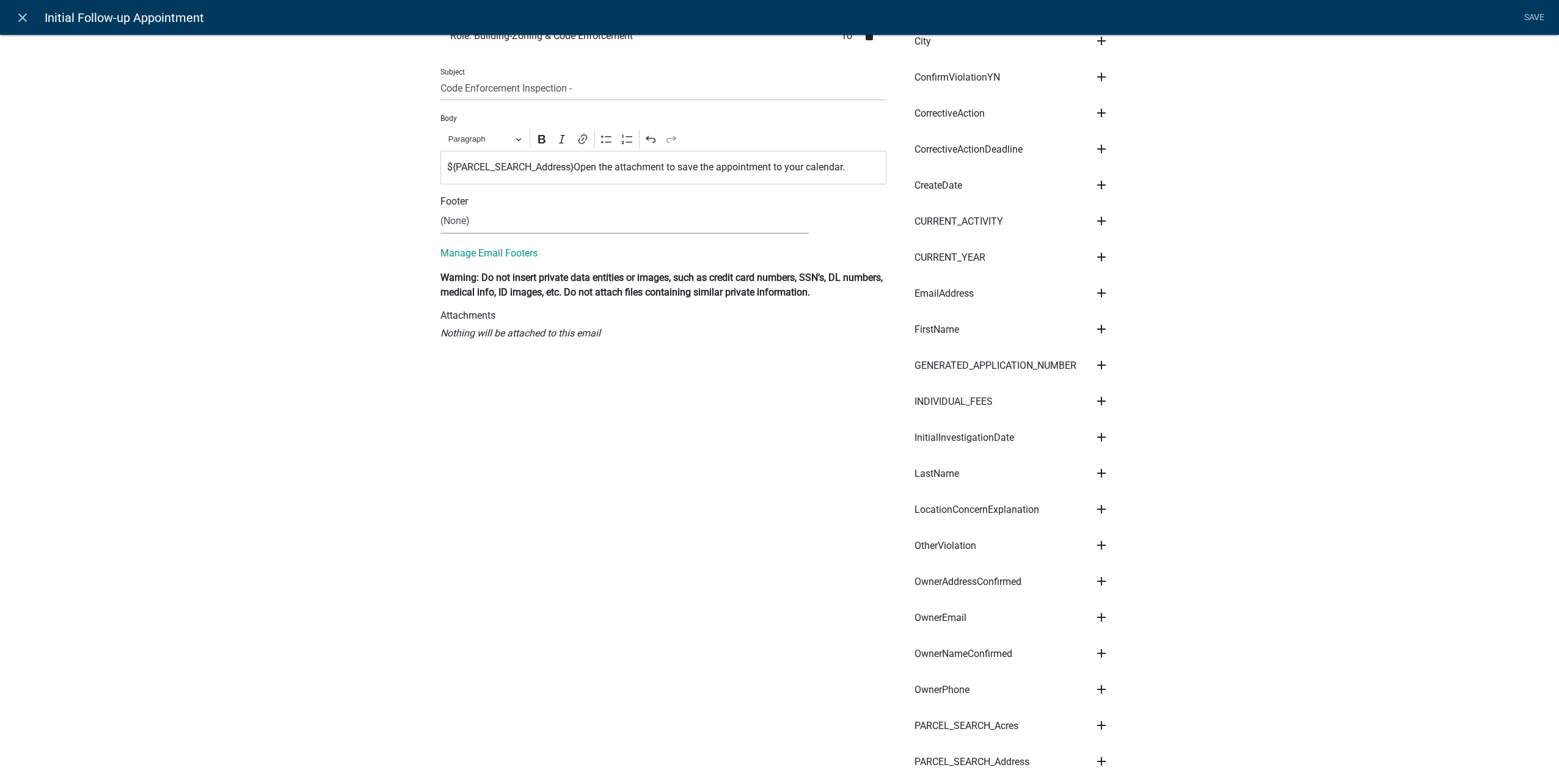
scroll to position [183, 0]
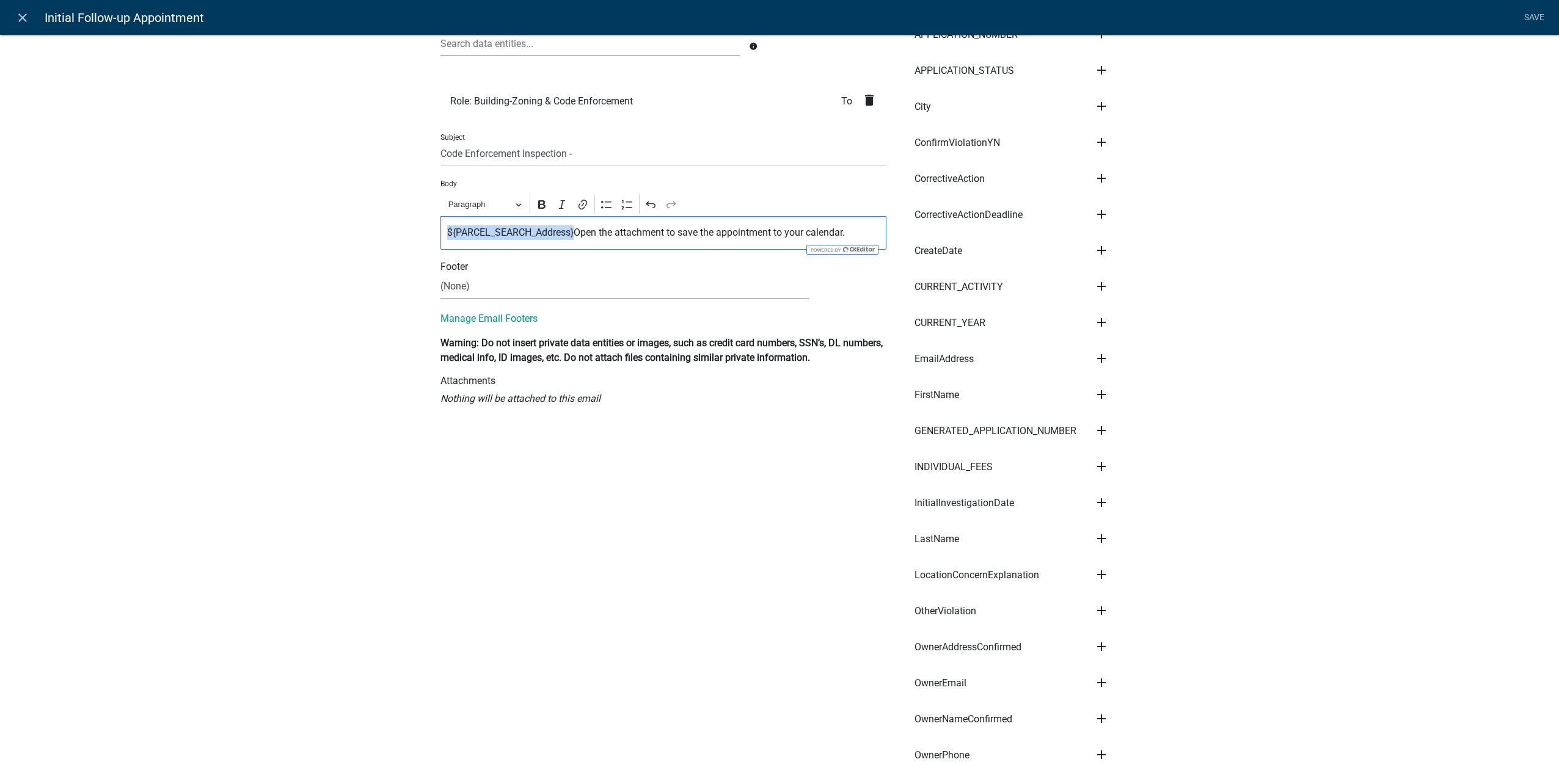
drag, startPoint x: 572, startPoint y: 234, endPoint x: 279, endPoint y: 229, distance: 293.0
click at [654, 148] on input "Code Enforcement Inspection -" at bounding box center [663, 153] width 446 height 25
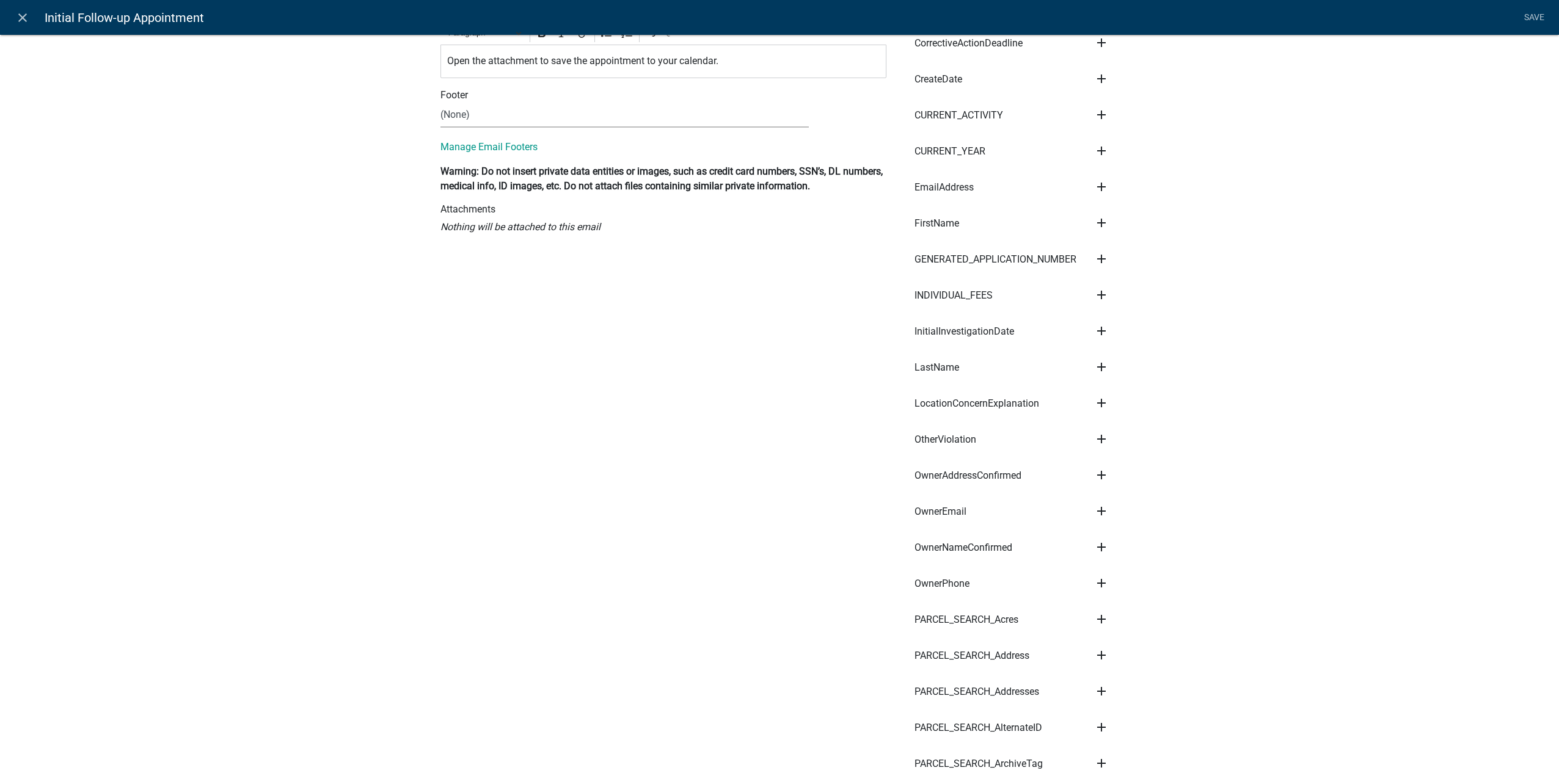
scroll to position [367, 0]
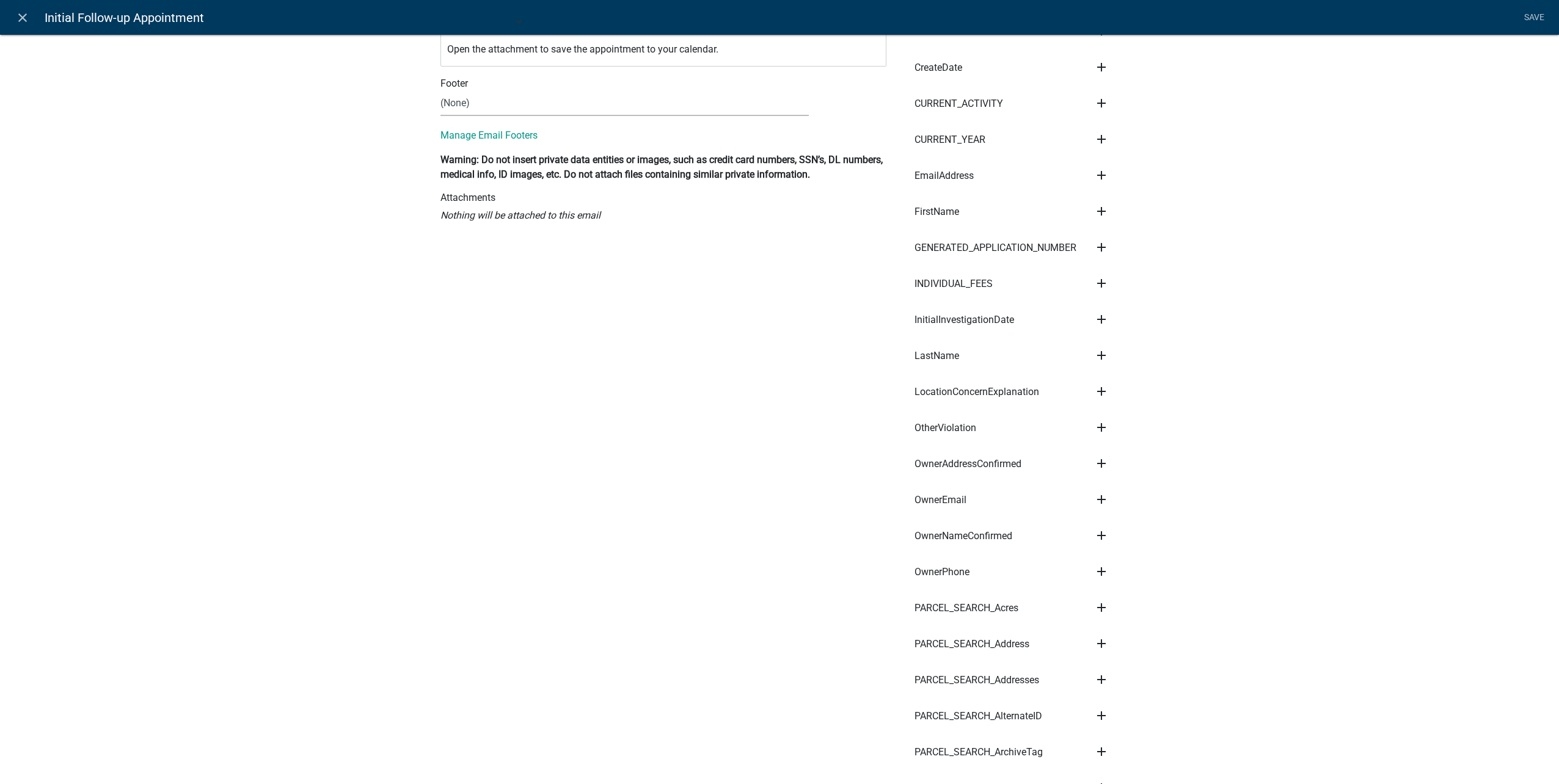
click at [1097, 640] on icon "add" at bounding box center [1101, 643] width 15 height 15
click at [1125, 668] on button "Subject" at bounding box center [1143, 656] width 98 height 29
type input "Code Enforcement Inspection - ${PARCEL_SEARCH_Address}"
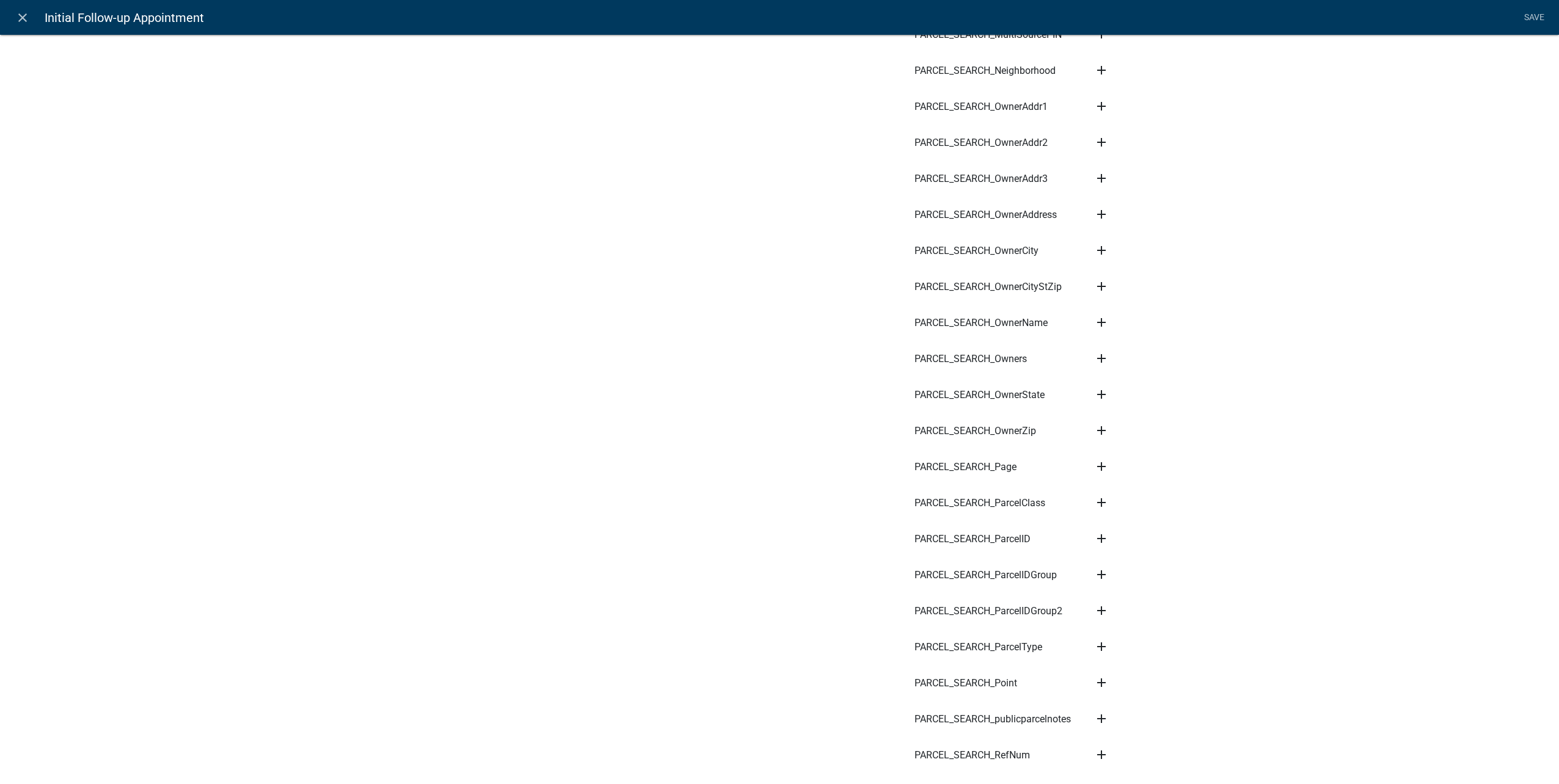
scroll to position [3993, 0]
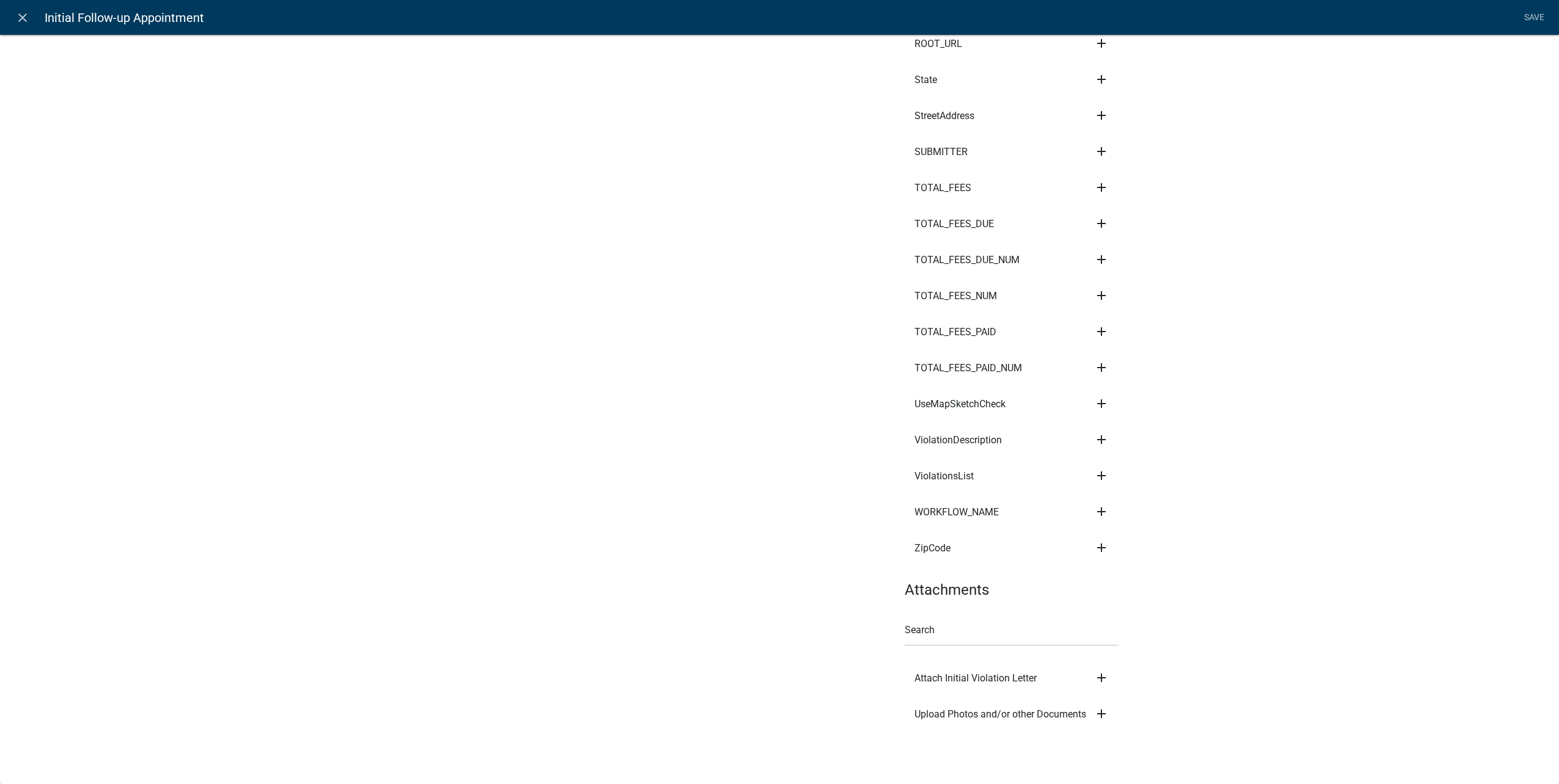
click at [1103, 674] on icon "add" at bounding box center [1101, 678] width 15 height 15
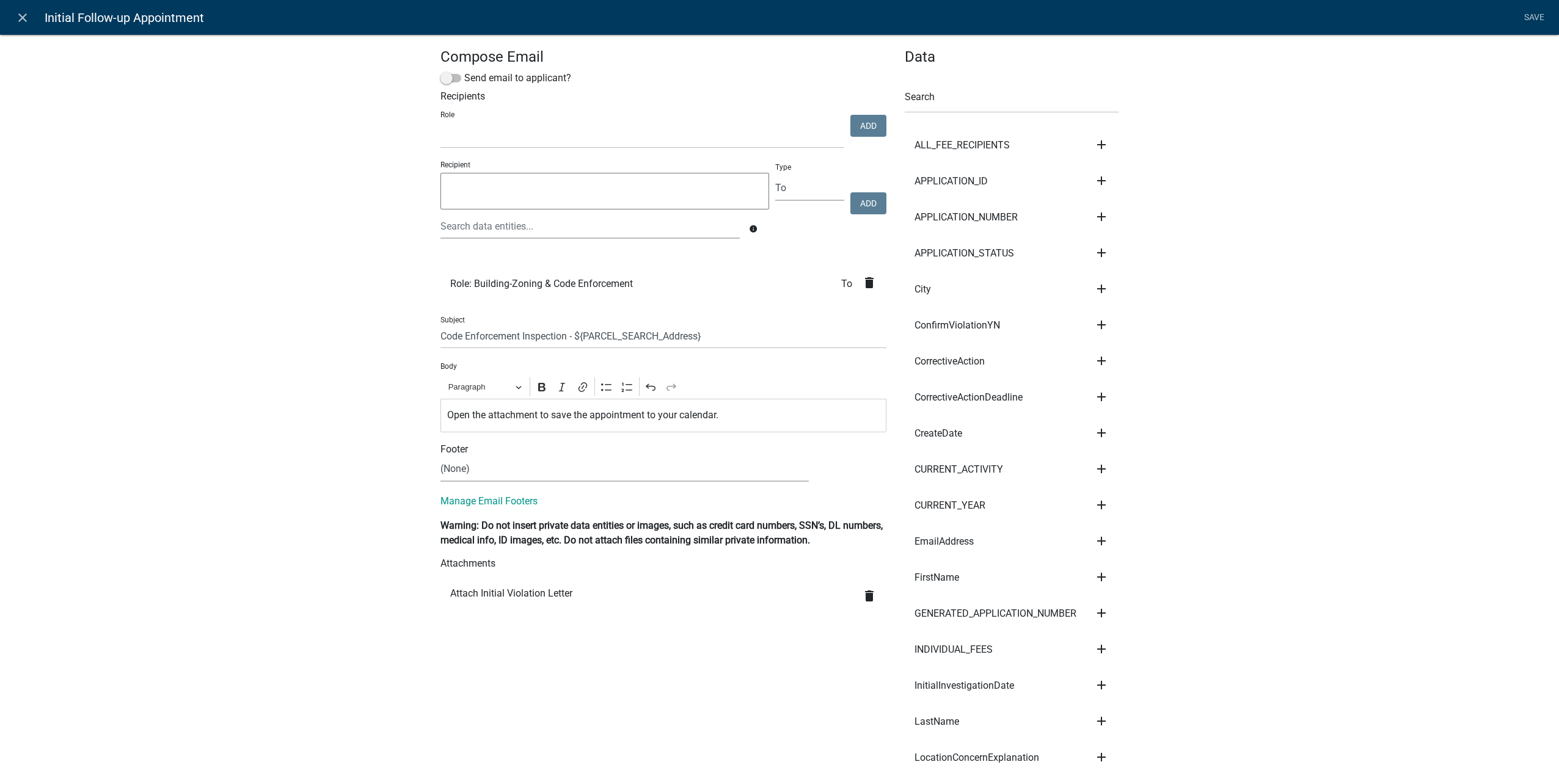
scroll to position [0, 0]
click at [1532, 22] on link "Save" at bounding box center [1534, 18] width 31 height 23
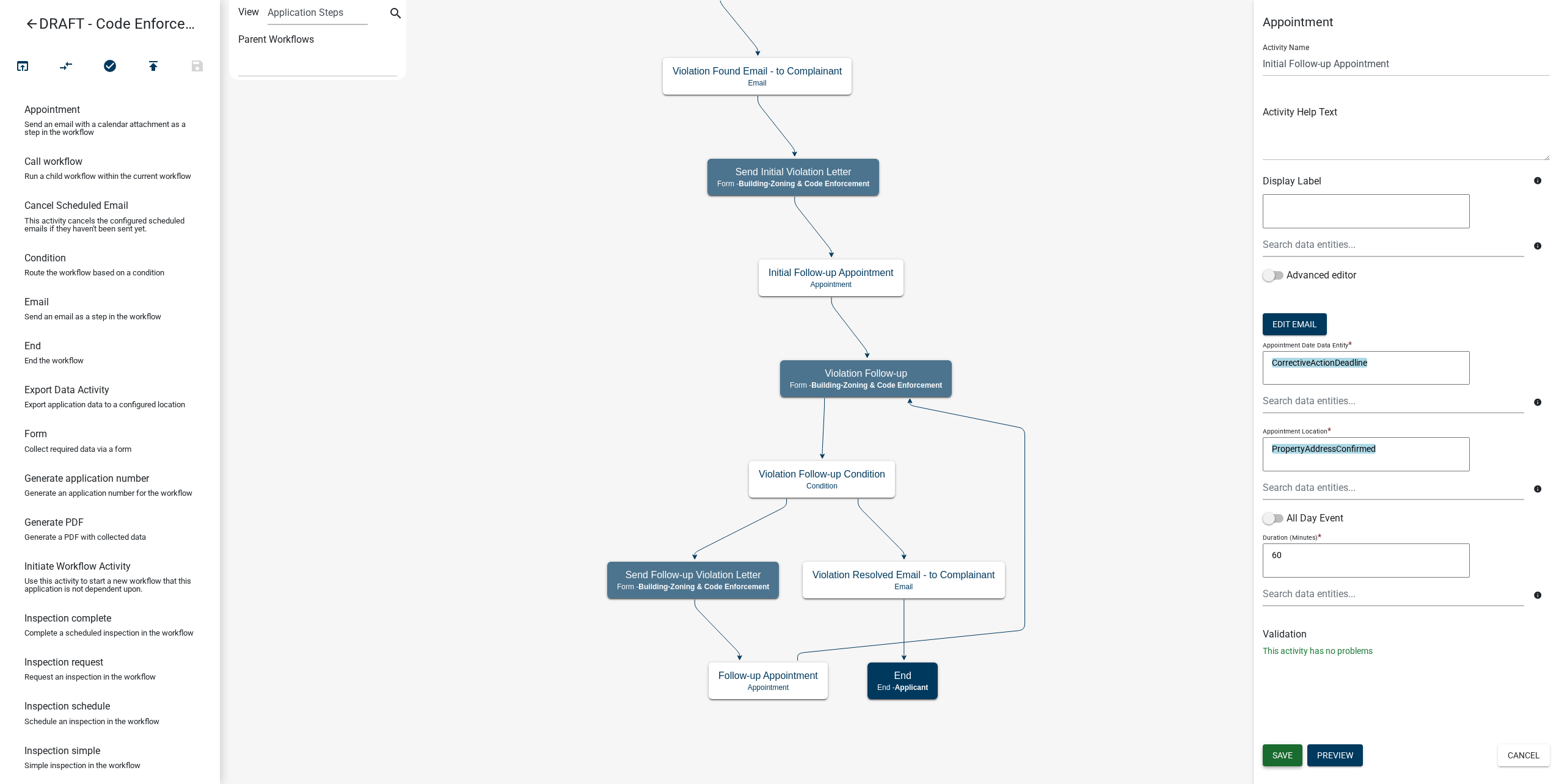
click at [1288, 752] on span "Save" at bounding box center [1283, 755] width 20 height 10
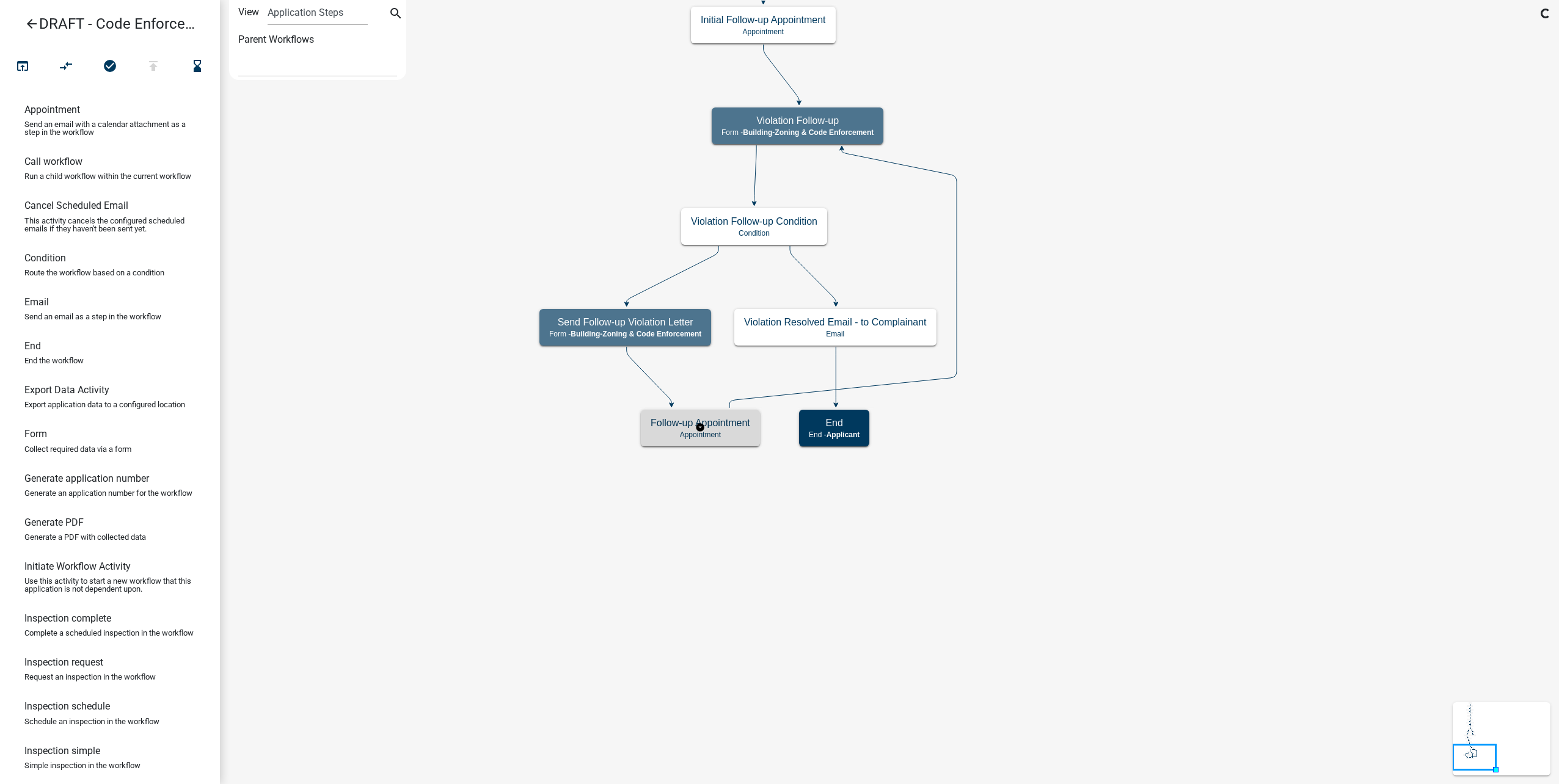
click at [733, 443] on div "Follow-up Appointment Appointment" at bounding box center [700, 428] width 119 height 37
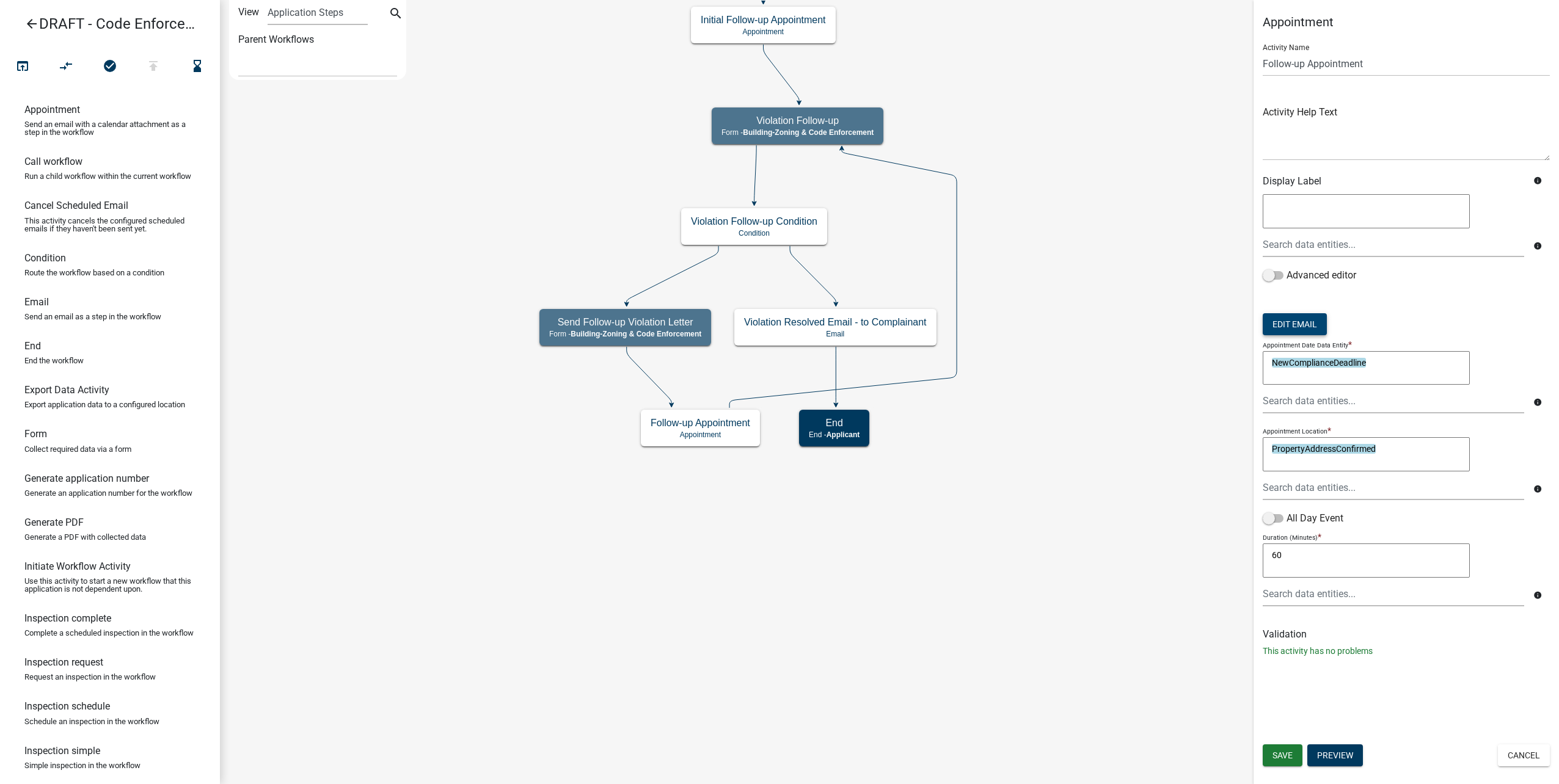
click at [1309, 326] on button "Edit Email" at bounding box center [1295, 324] width 64 height 22
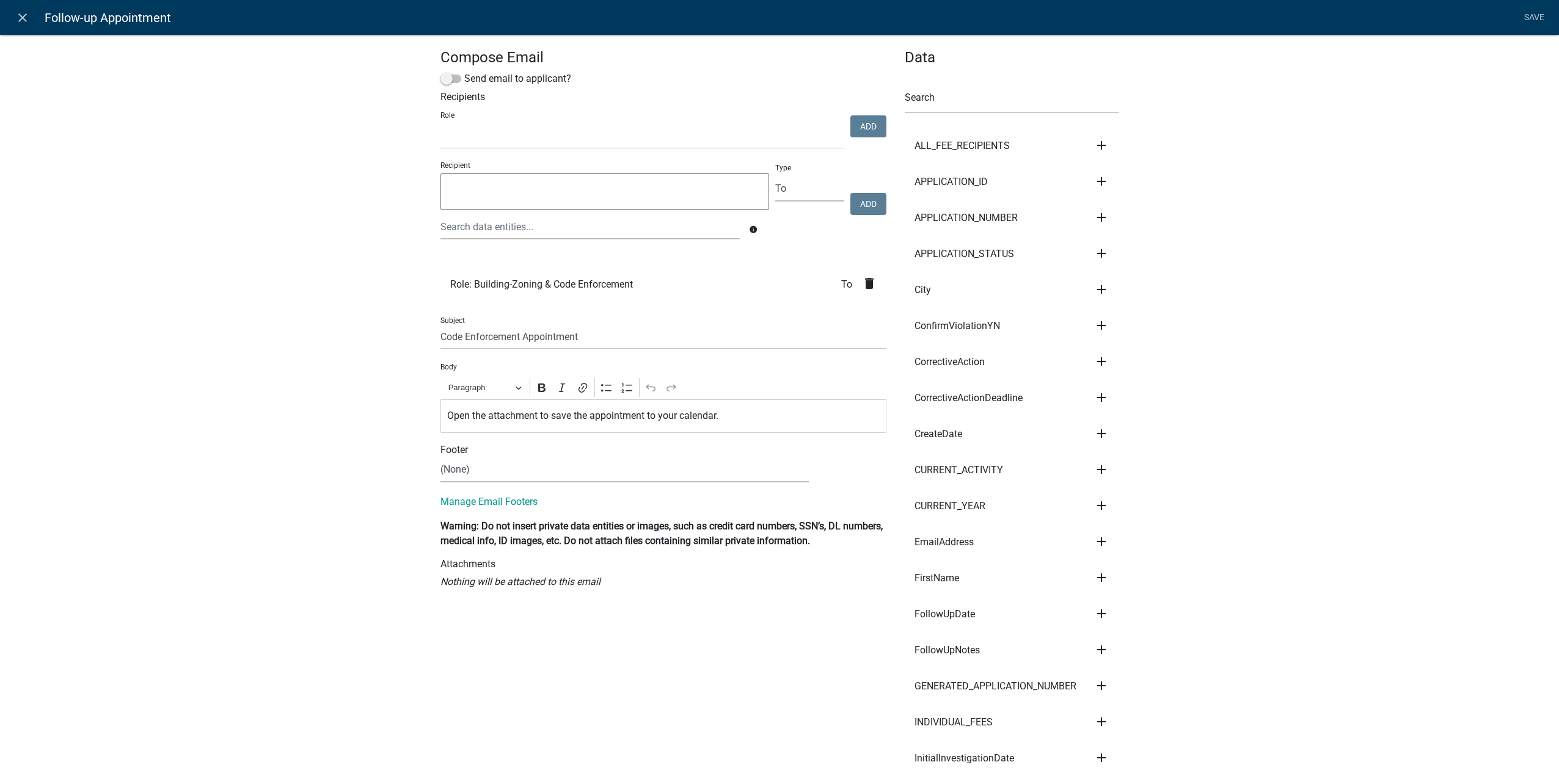
select select
click at [733, 326] on input "Code Enforcement Appointment" at bounding box center [663, 337] width 446 height 25
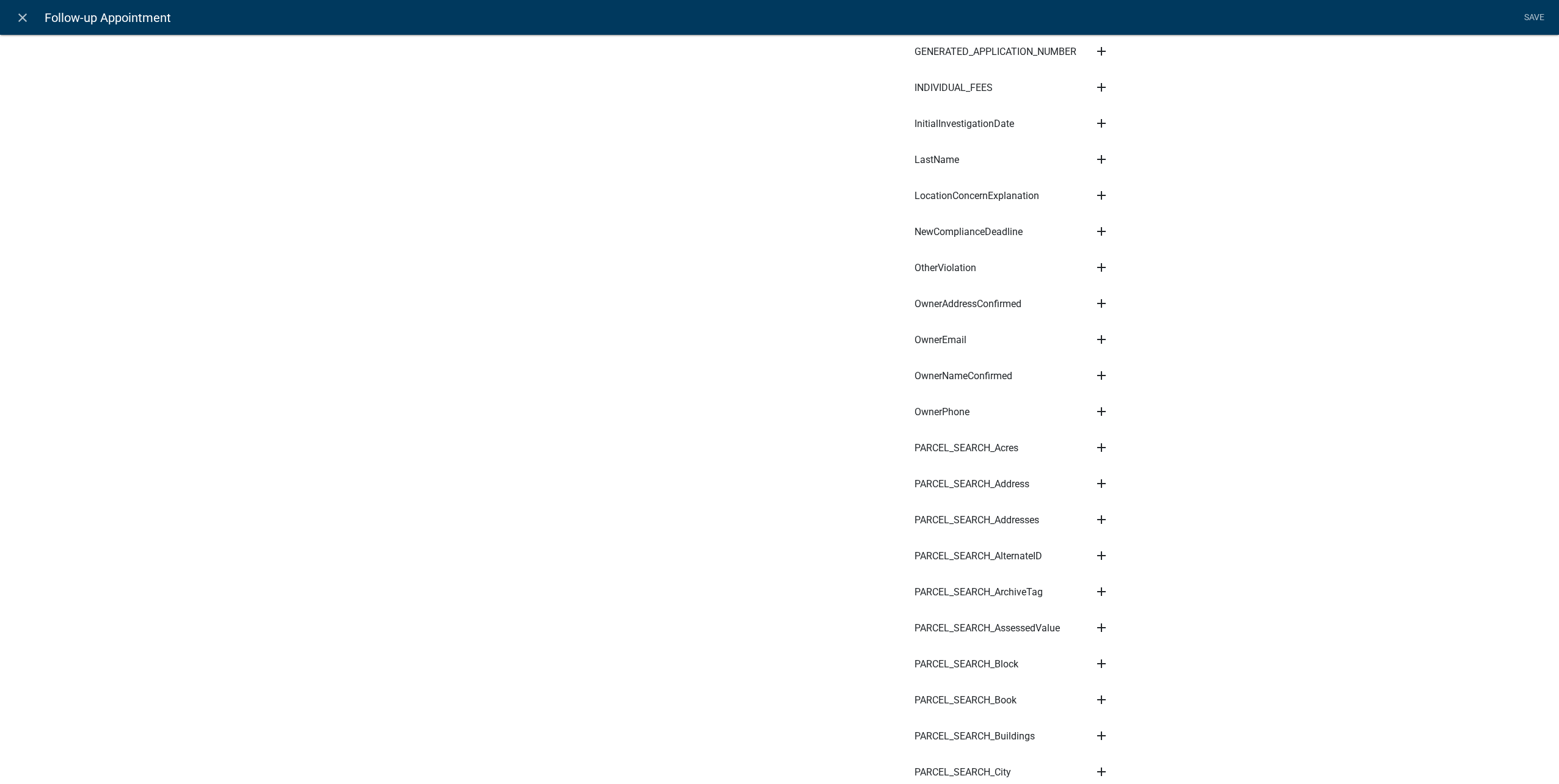
scroll to position [794, 0]
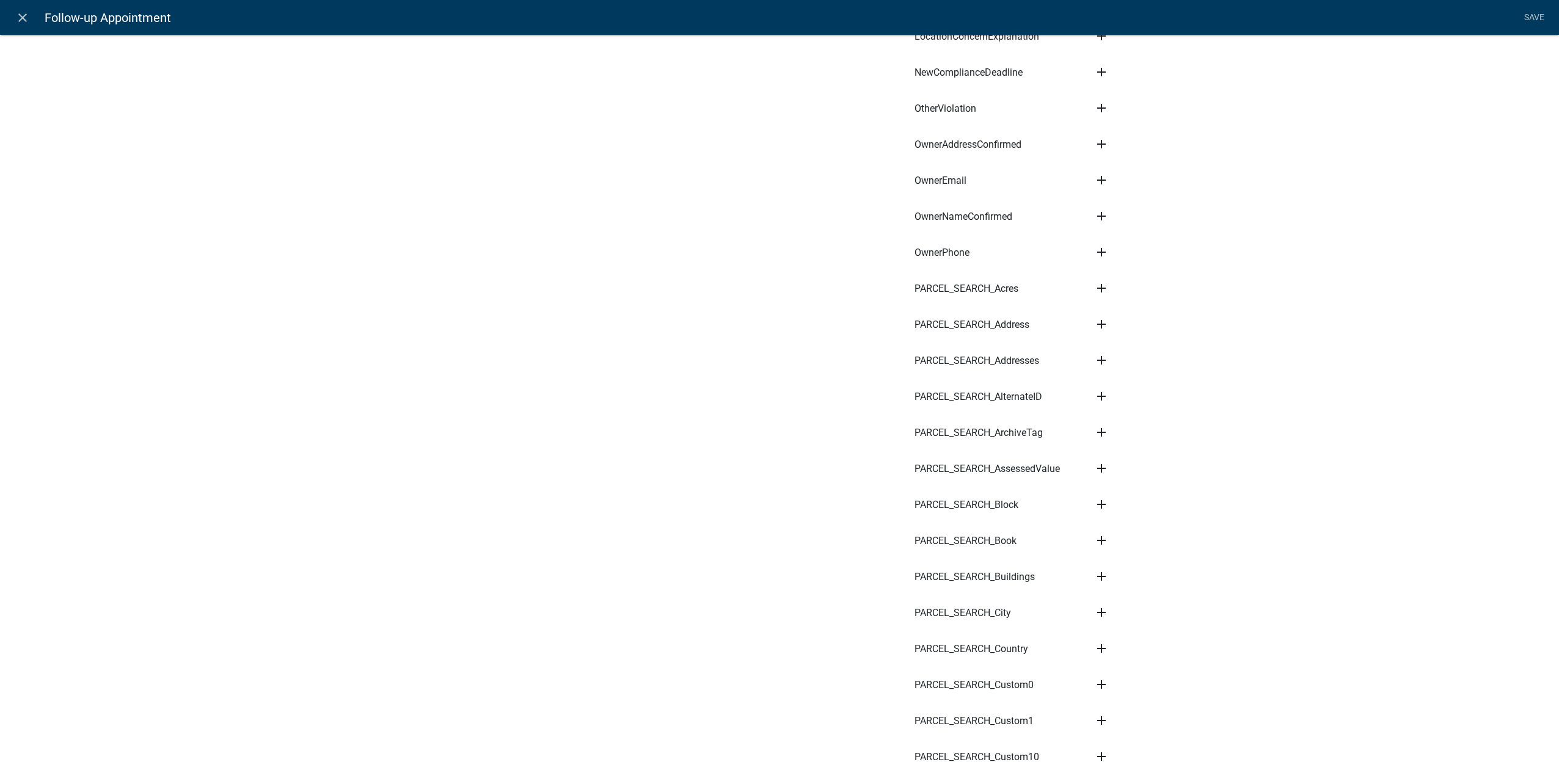
click at [1097, 323] on icon "add" at bounding box center [1101, 324] width 15 height 15
click at [1129, 341] on button "Subject" at bounding box center [1143, 337] width 98 height 29
type input "Code Enforcement Appointment - ${PARCEL_SEARCH_Address}"
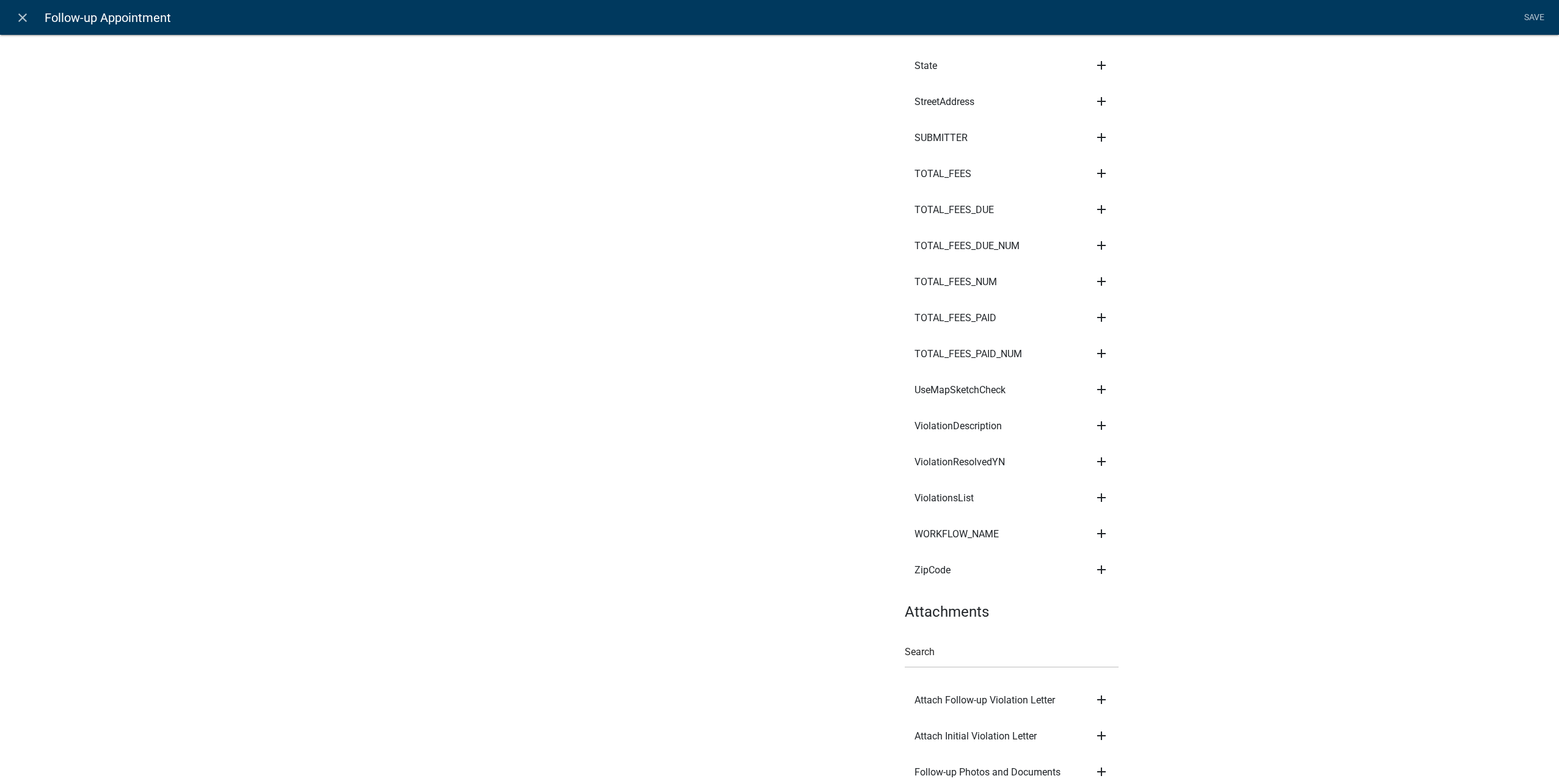
scroll to position [4246, 0]
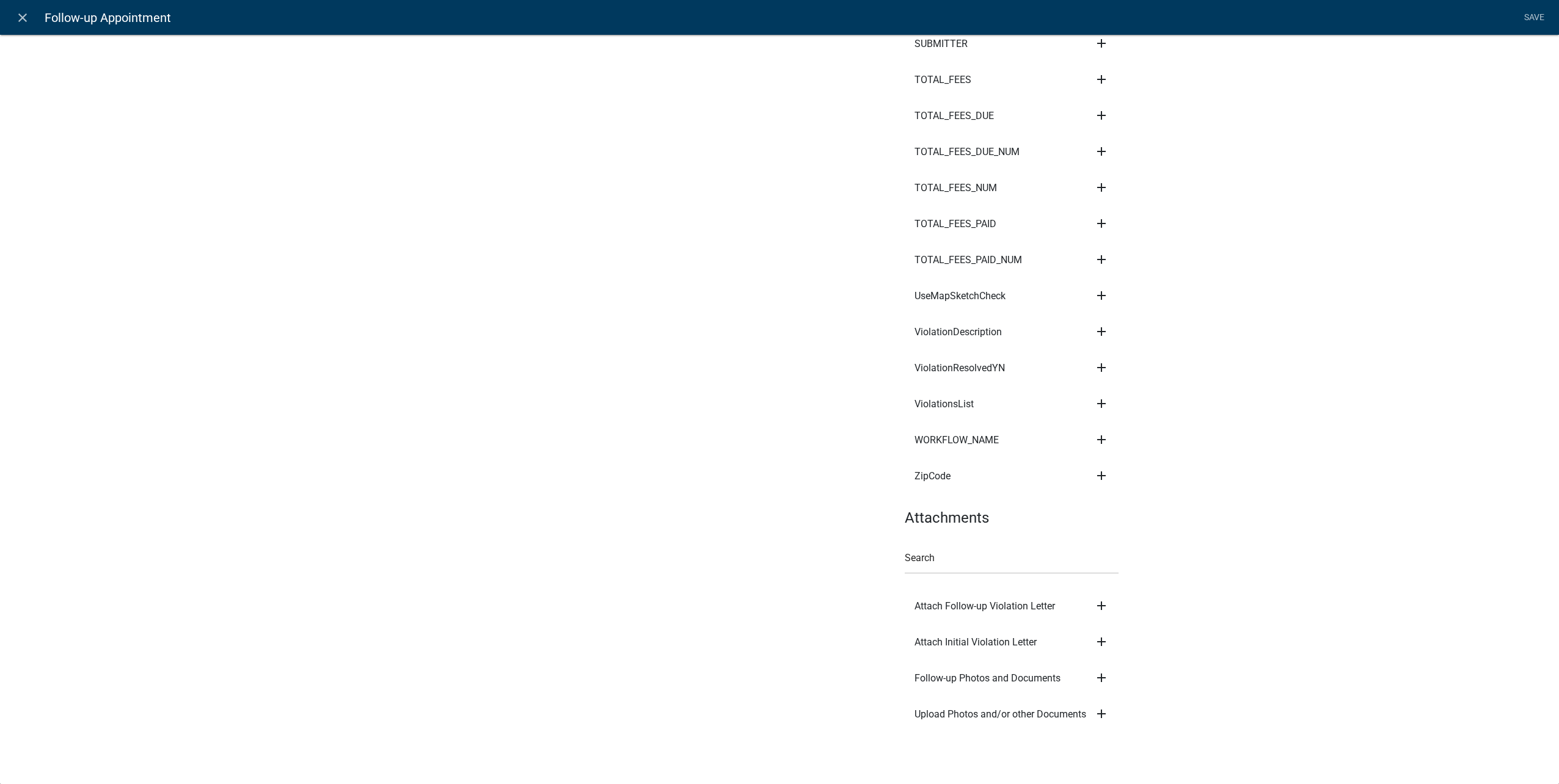
click at [1096, 606] on icon "add" at bounding box center [1101, 605] width 15 height 15
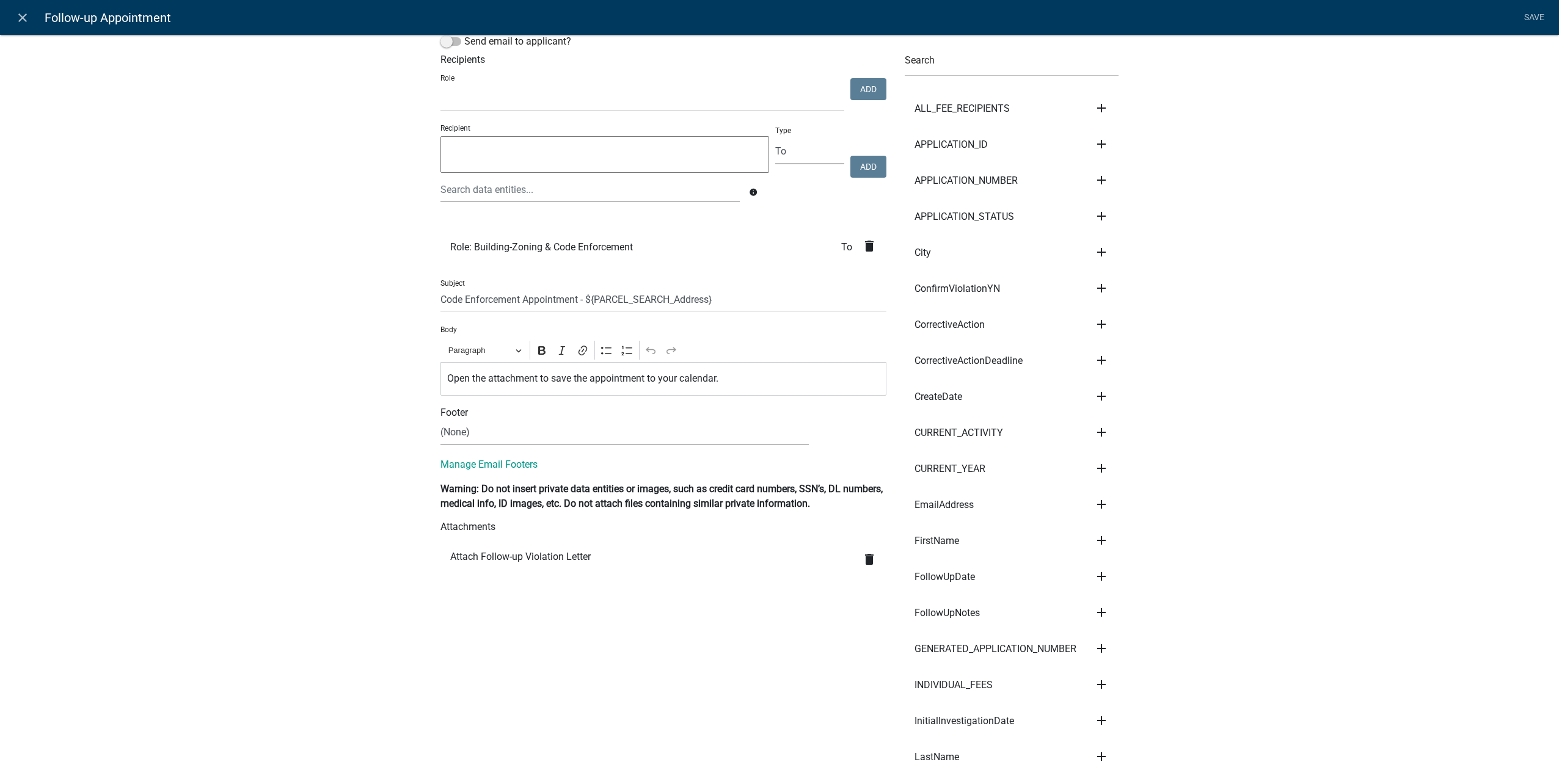
scroll to position [0, 0]
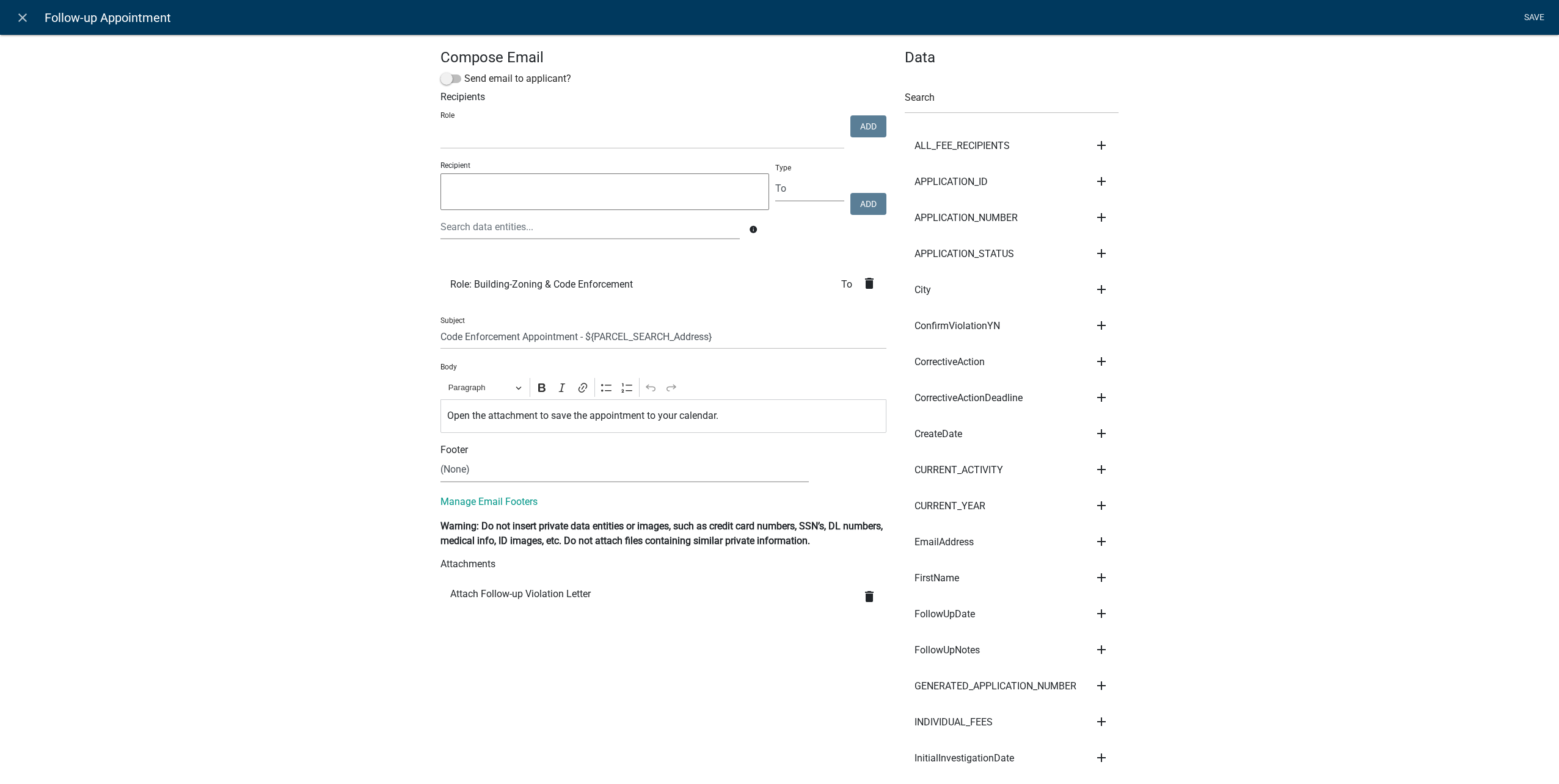
click at [1539, 11] on link "Save" at bounding box center [1534, 18] width 31 height 23
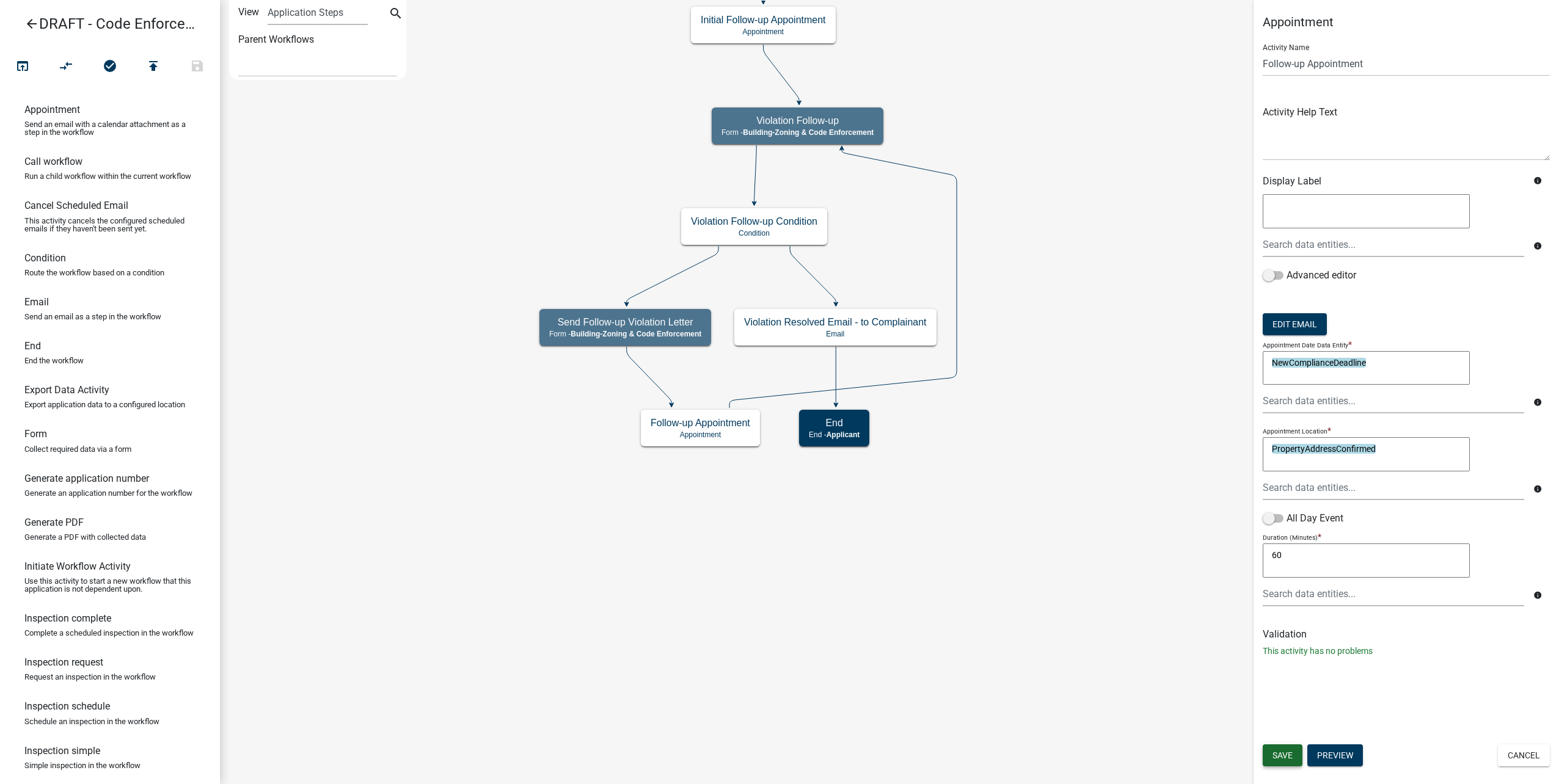
click at [1279, 757] on span "Save" at bounding box center [1283, 755] width 20 height 10
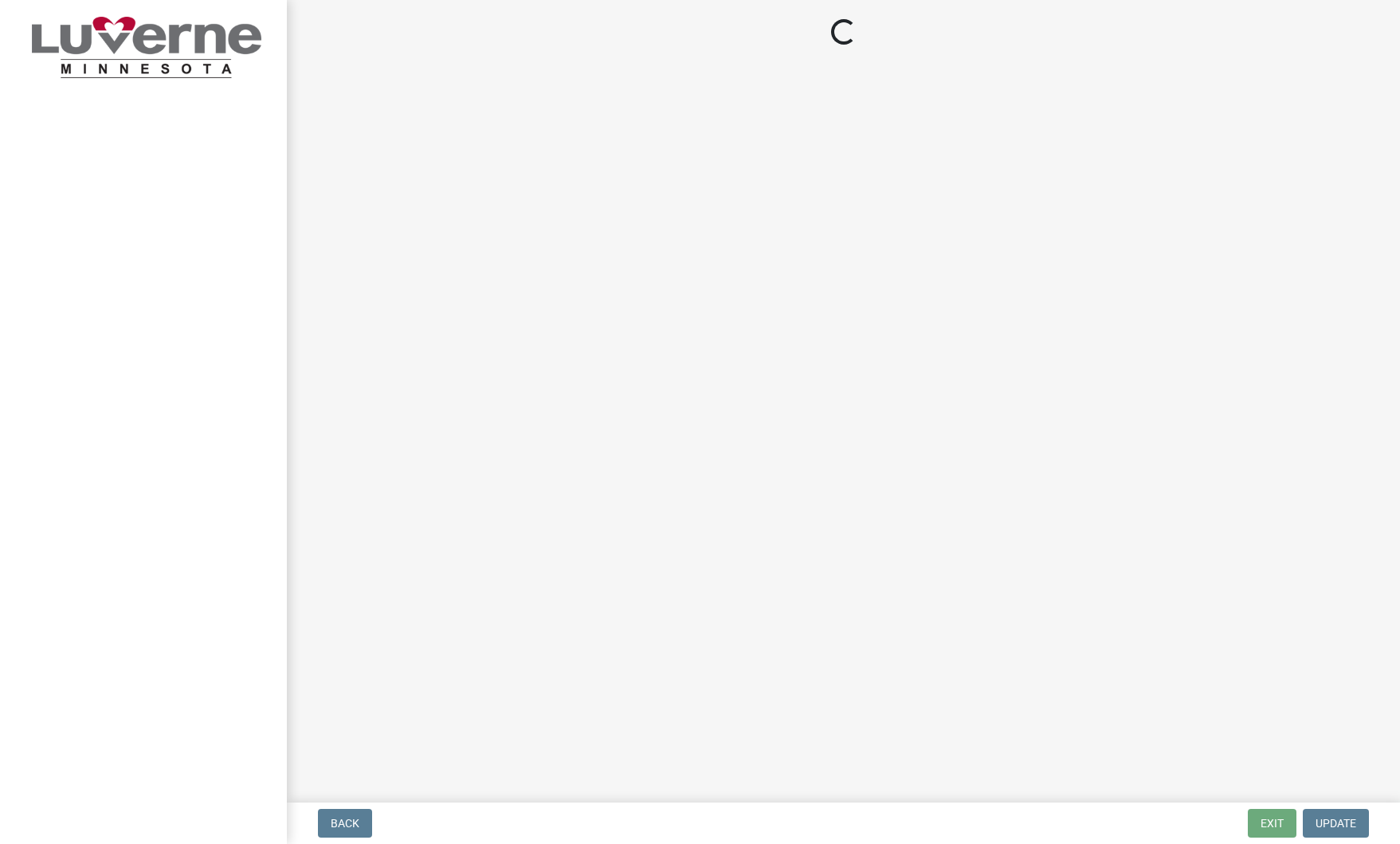
select select "8c50745b-f129-4347-8fd3-6ec1b83df8fc"
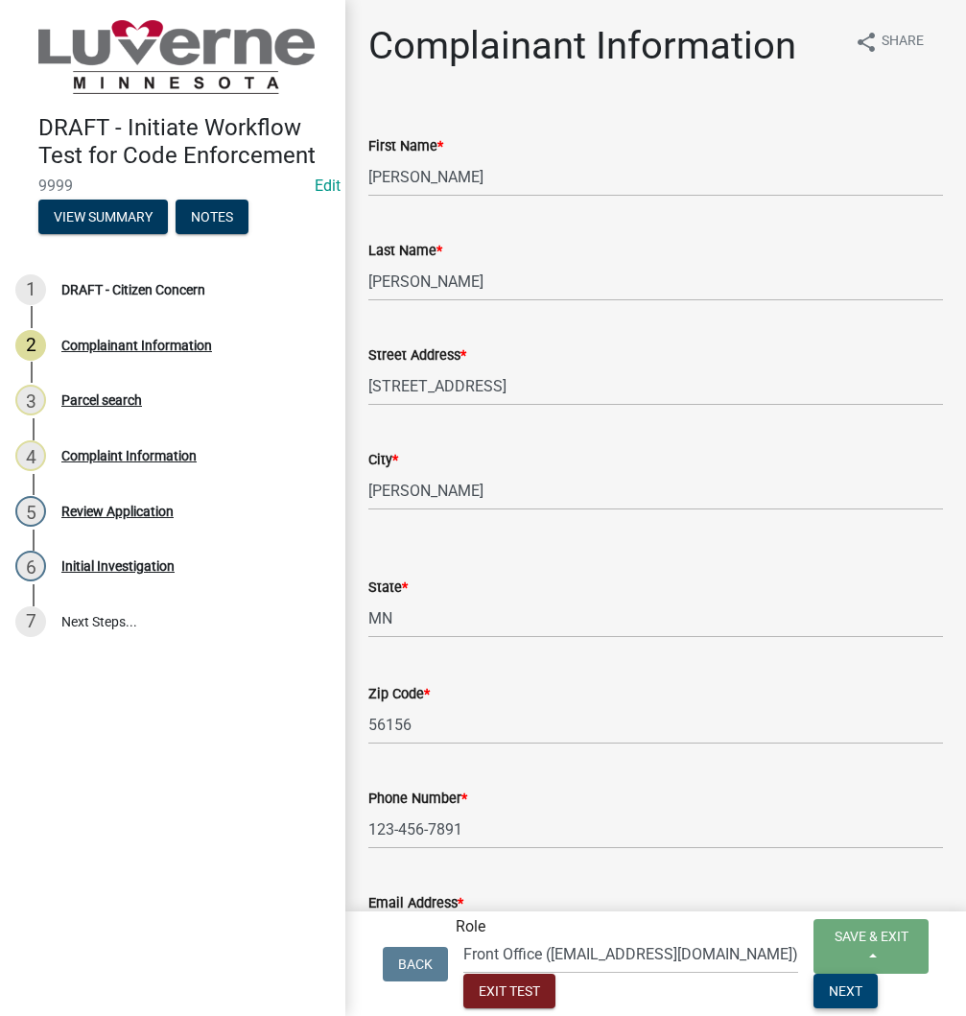
drag, startPoint x: 818, startPoint y: 990, endPoint x: 936, endPoint y: 1015, distance: 120.6
click at [829, 990] on span "Next" at bounding box center [846, 991] width 34 height 15
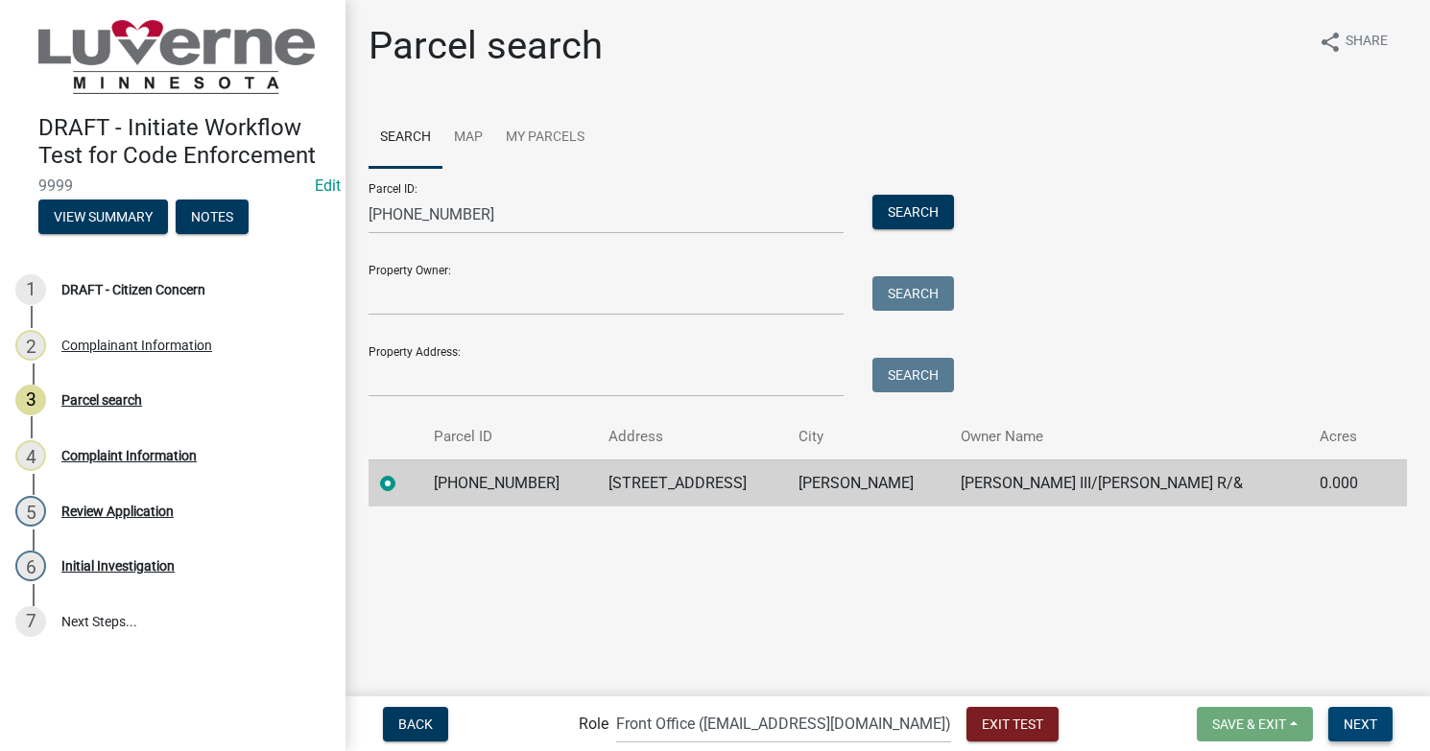
drag, startPoint x: 1365, startPoint y: 719, endPoint x: 944, endPoint y: 535, distance: 458.9
click at [1365, 719] on span "Next" at bounding box center [1361, 723] width 34 height 15
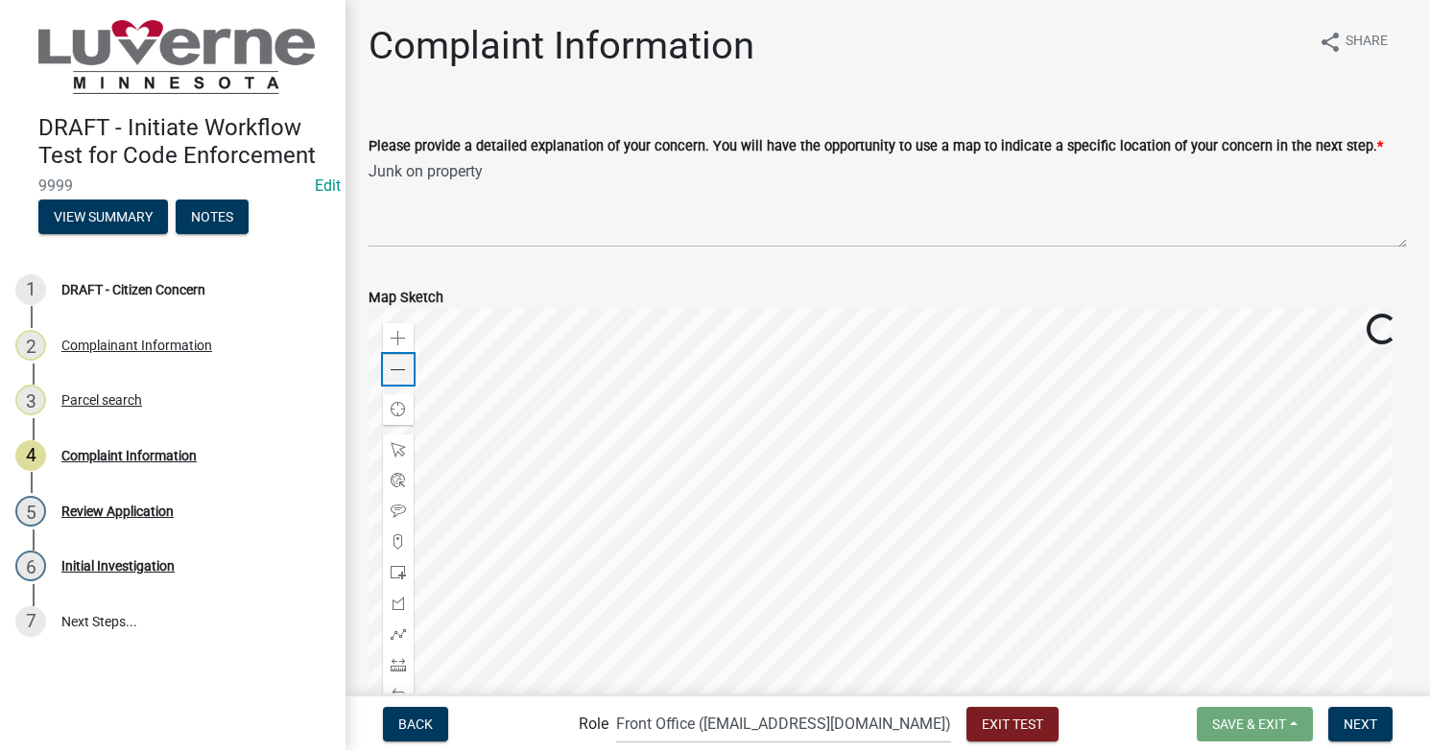
click at [391, 370] on span at bounding box center [398, 370] width 15 height 15
click at [395, 370] on span at bounding box center [398, 370] width 15 height 15
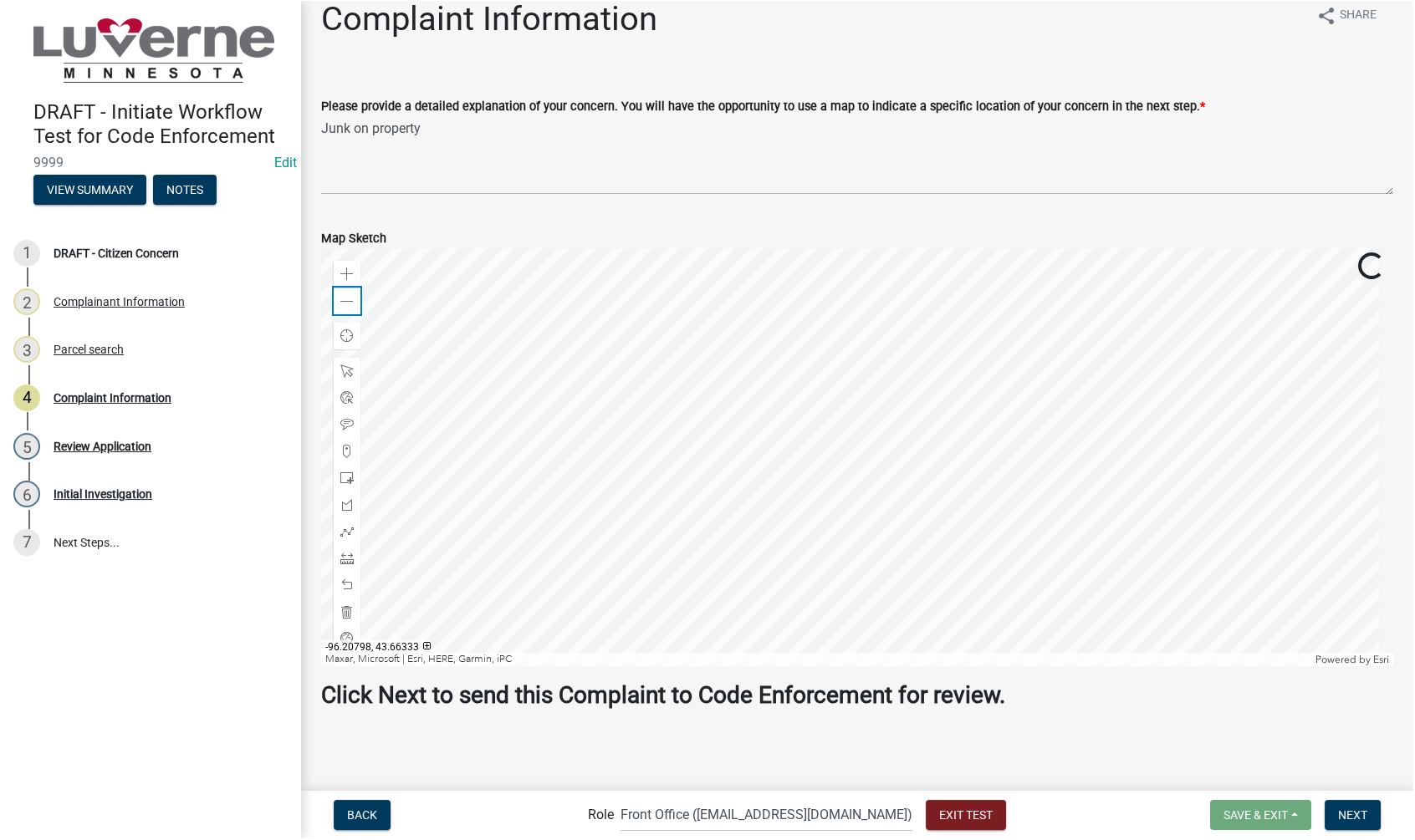
scroll to position [19, 0]
click at [1362, 814] on span "Next" at bounding box center [1354, 816] width 30 height 13
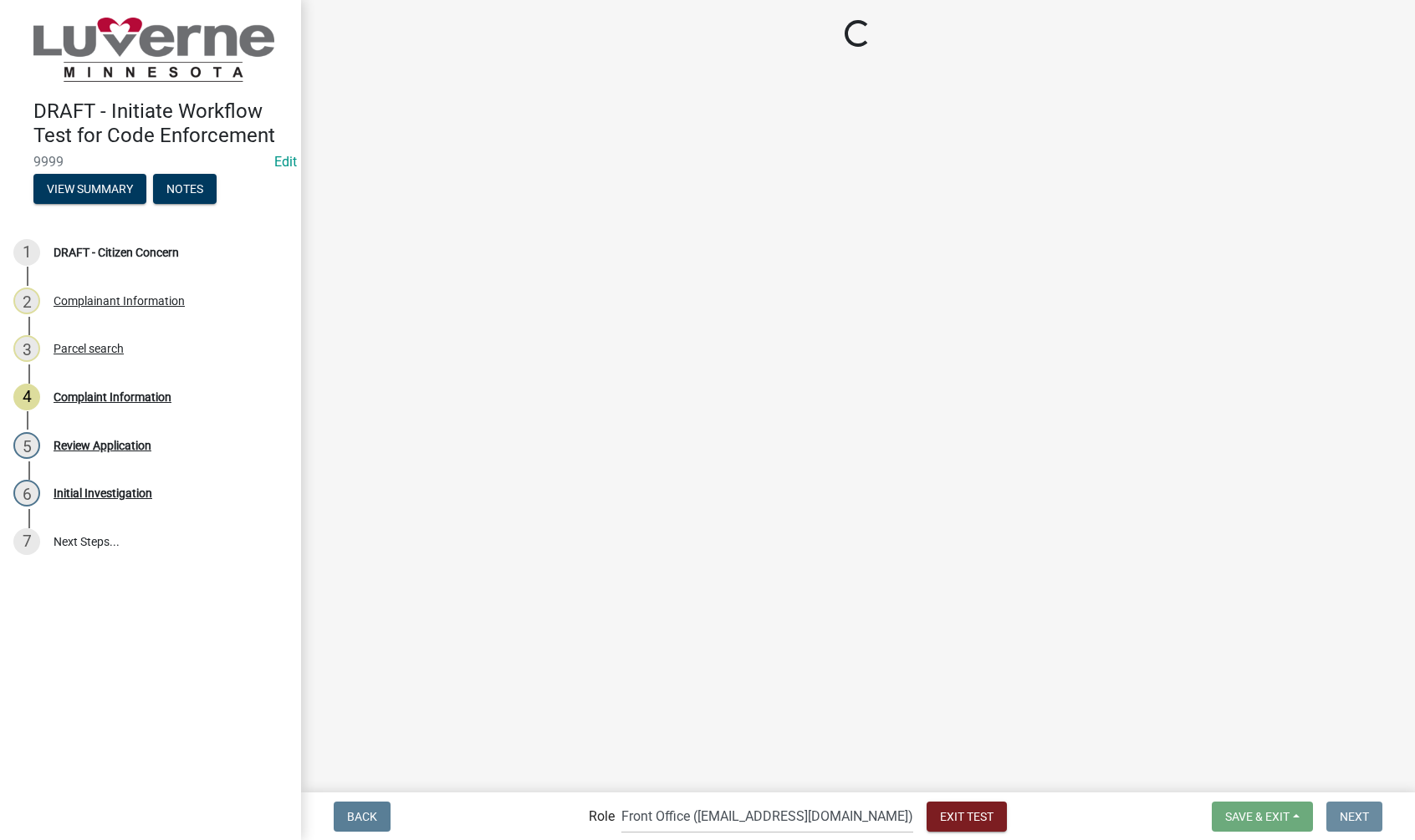
scroll to position [0, 0]
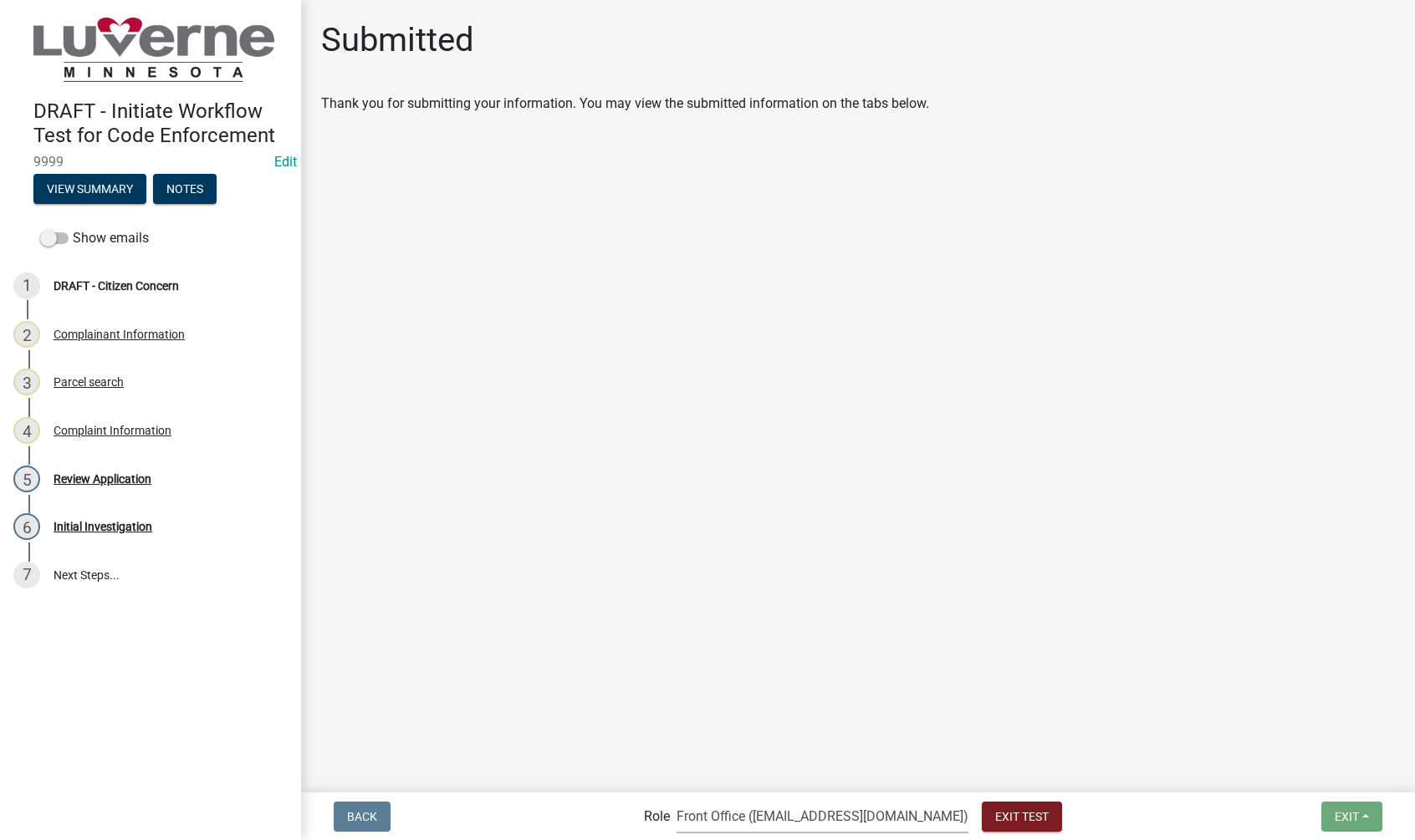
click at [823, 816] on select "Applicant Admin Front Office ([EMAIL_ADDRESS][DOMAIN_NAME]) Building-Zoning & C…" at bounding box center [822, 816] width 292 height 34
select select "aa0f0e89-27ad-4056-a8df-c2d0f55e2258"
click at [711, 799] on select "Applicant Admin Front Office ([EMAIL_ADDRESS][DOMAIN_NAME]) Building-Zoning & C…" at bounding box center [822, 816] width 292 height 34
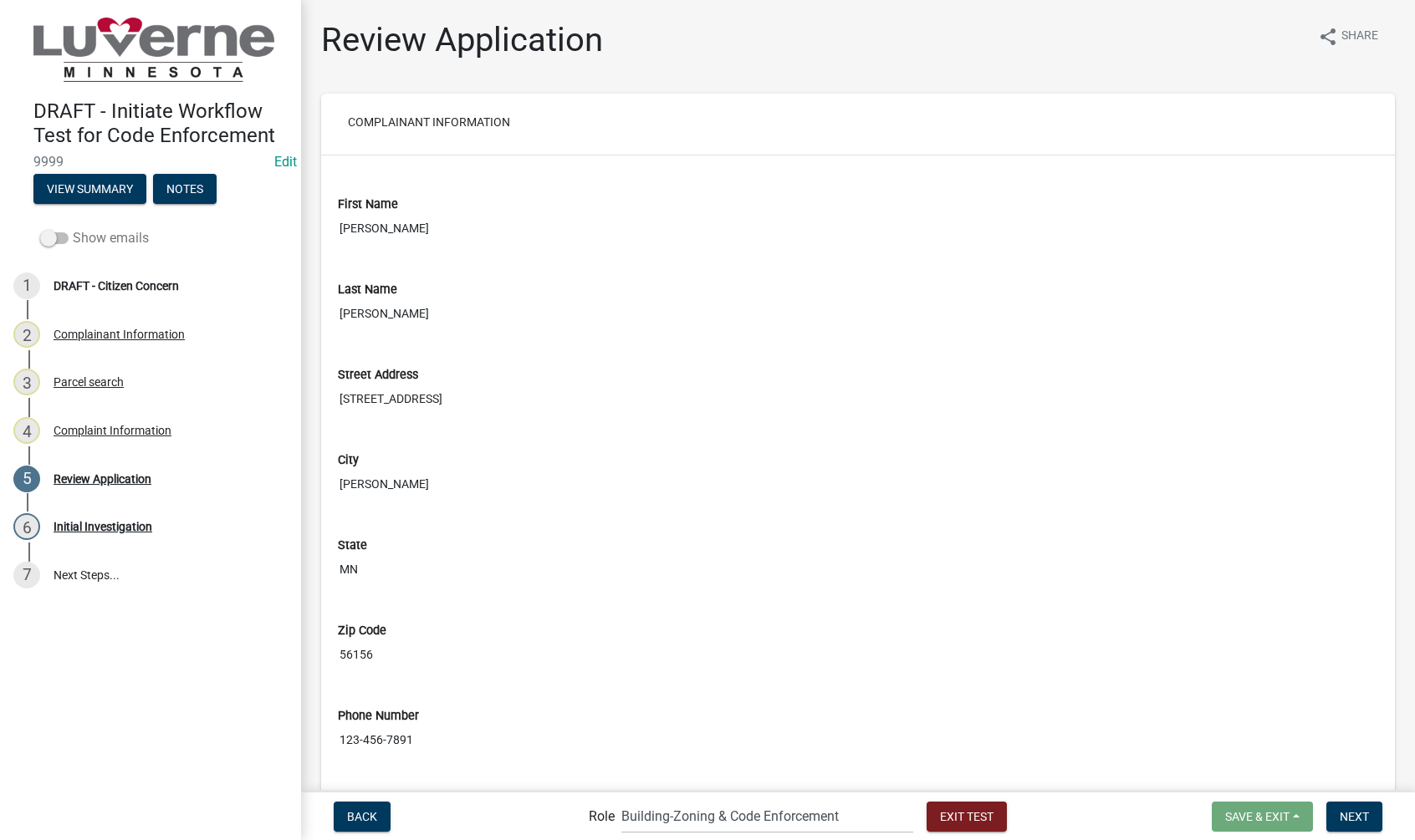
click at [52, 230] on label "Show emails" at bounding box center [94, 238] width 109 height 20
click at [72, 228] on input "Show emails" at bounding box center [72, 228] width 0 height 0
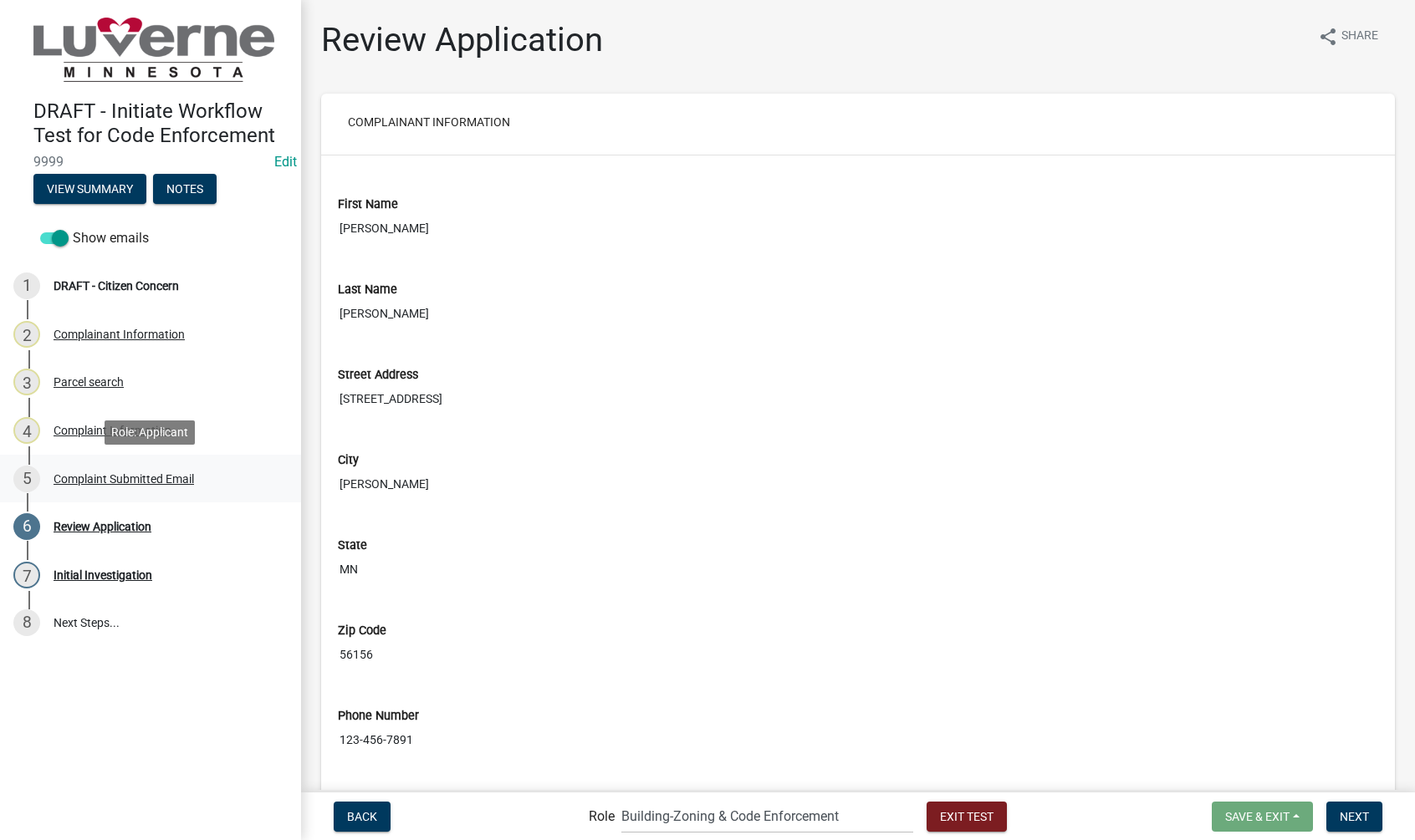
click at [79, 475] on div "Complaint Submitted Email" at bounding box center [123, 478] width 140 height 11
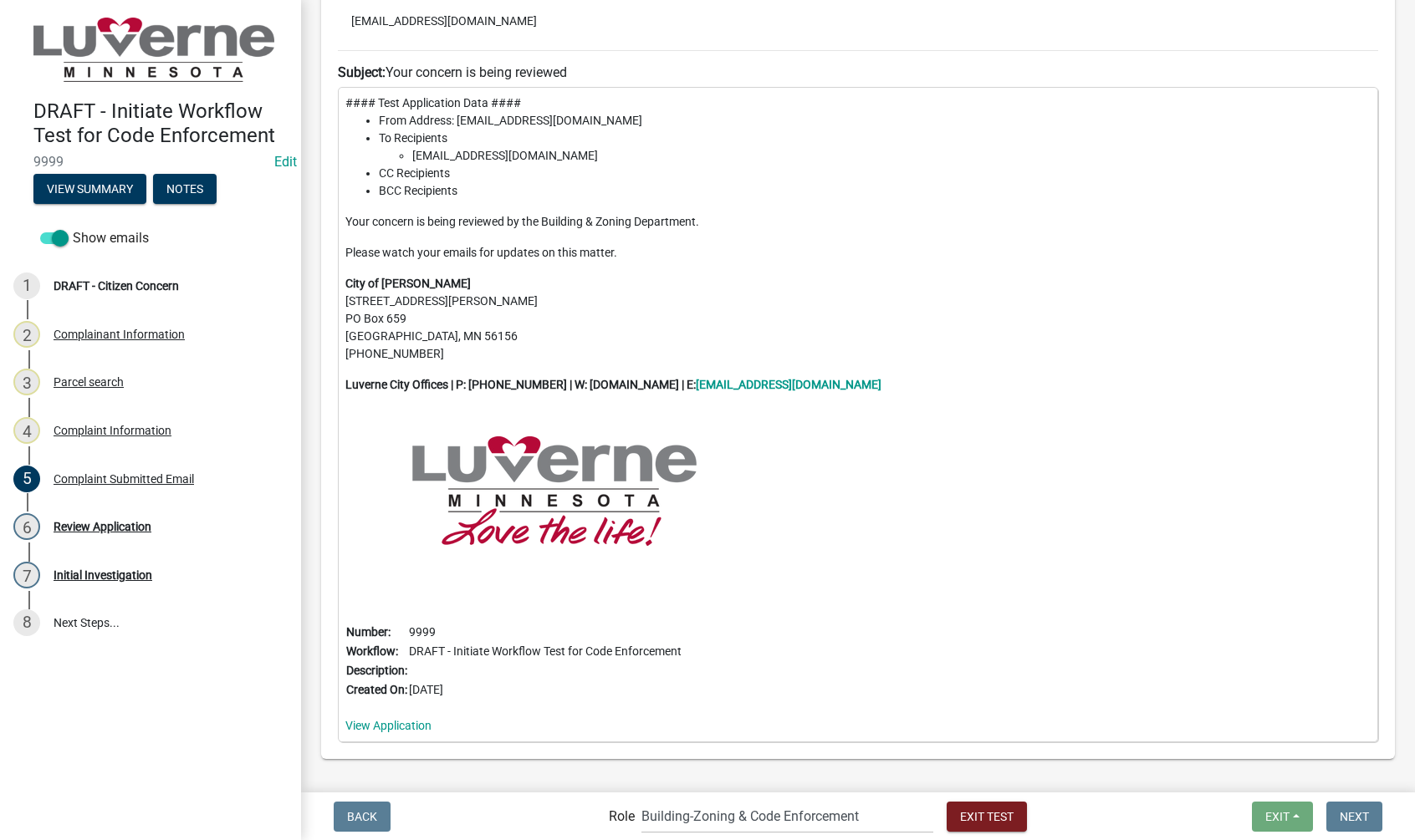
scroll to position [335, 0]
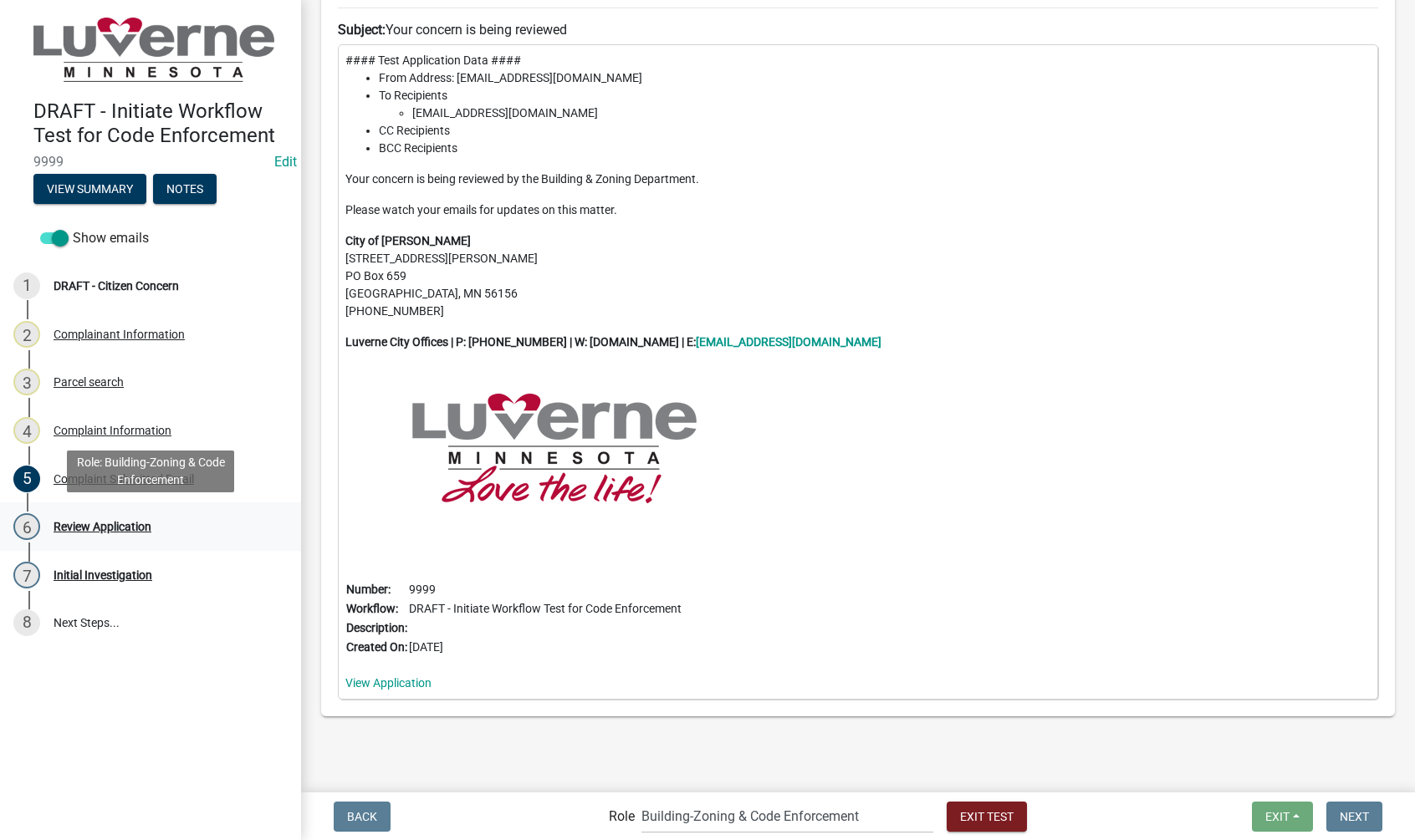
click at [168, 526] on div "6 Review Application" at bounding box center [143, 526] width 261 height 27
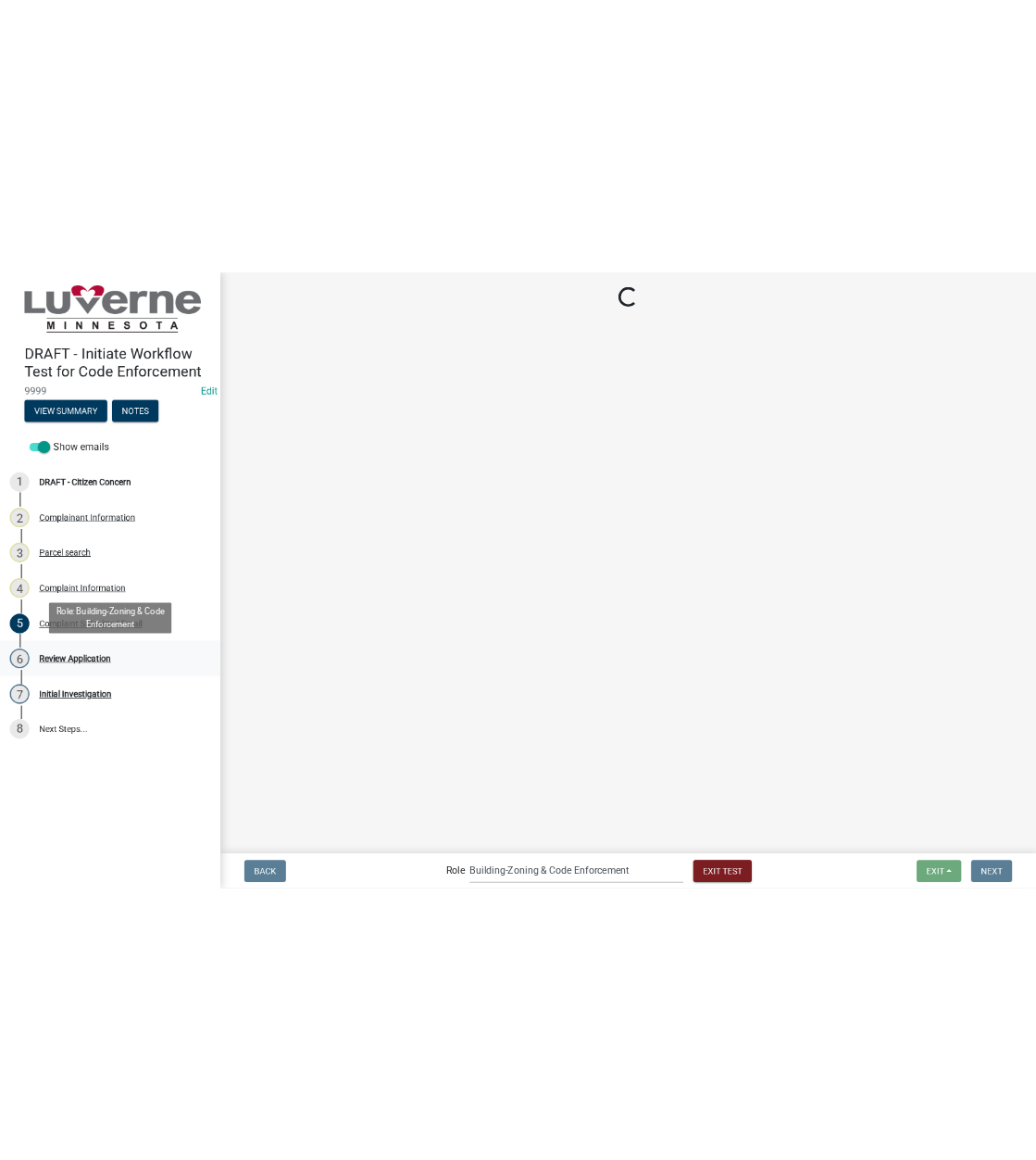
scroll to position [0, 0]
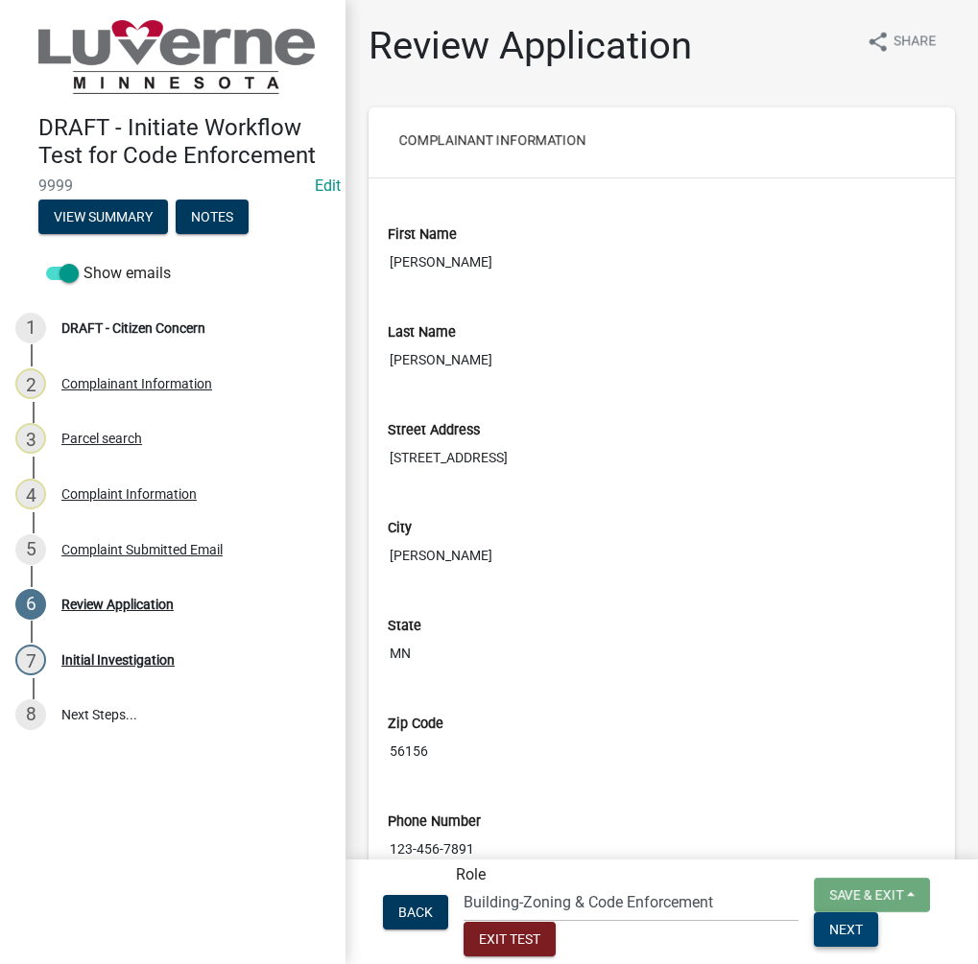
drag, startPoint x: 837, startPoint y: 942, endPoint x: 831, endPoint y: 899, distance: 43.6
click at [837, 942] on button "Next" at bounding box center [846, 930] width 64 height 35
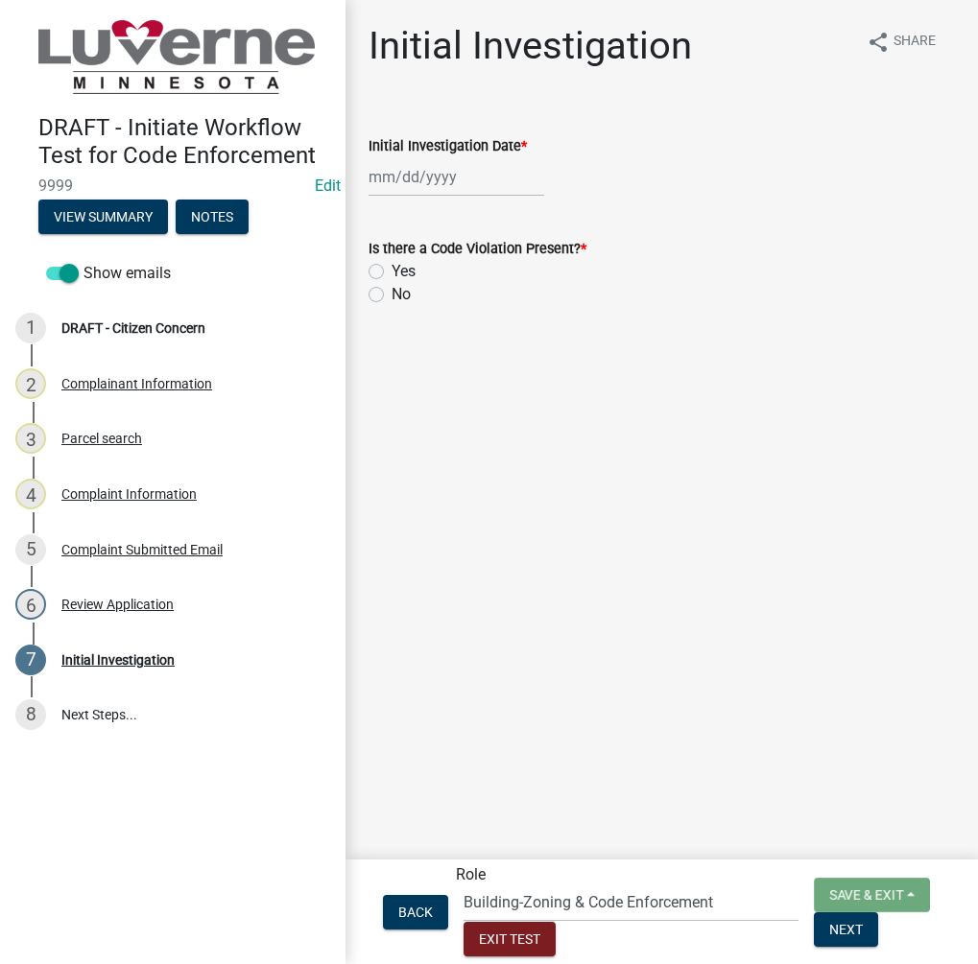
click at [438, 177] on div at bounding box center [457, 176] width 176 height 39
select select "8"
select select "2025"
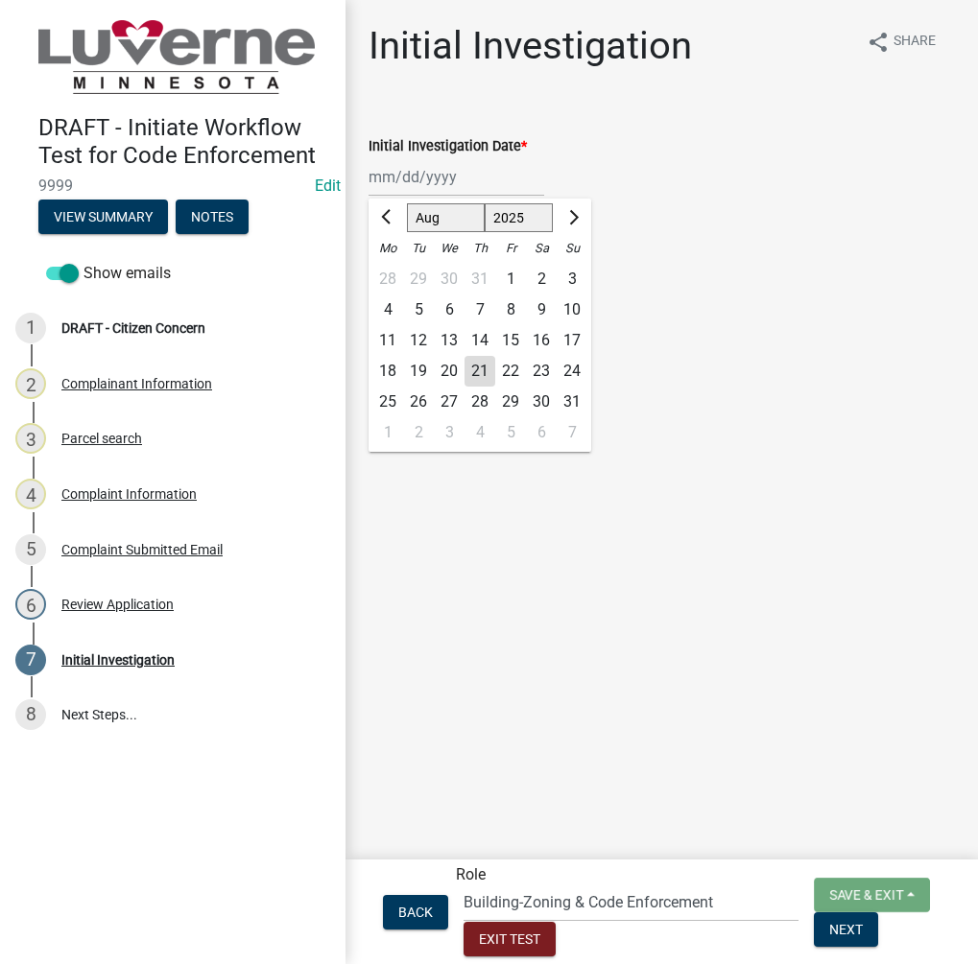
click at [487, 372] on div "21" at bounding box center [479, 371] width 31 height 31
type input "[DATE]"
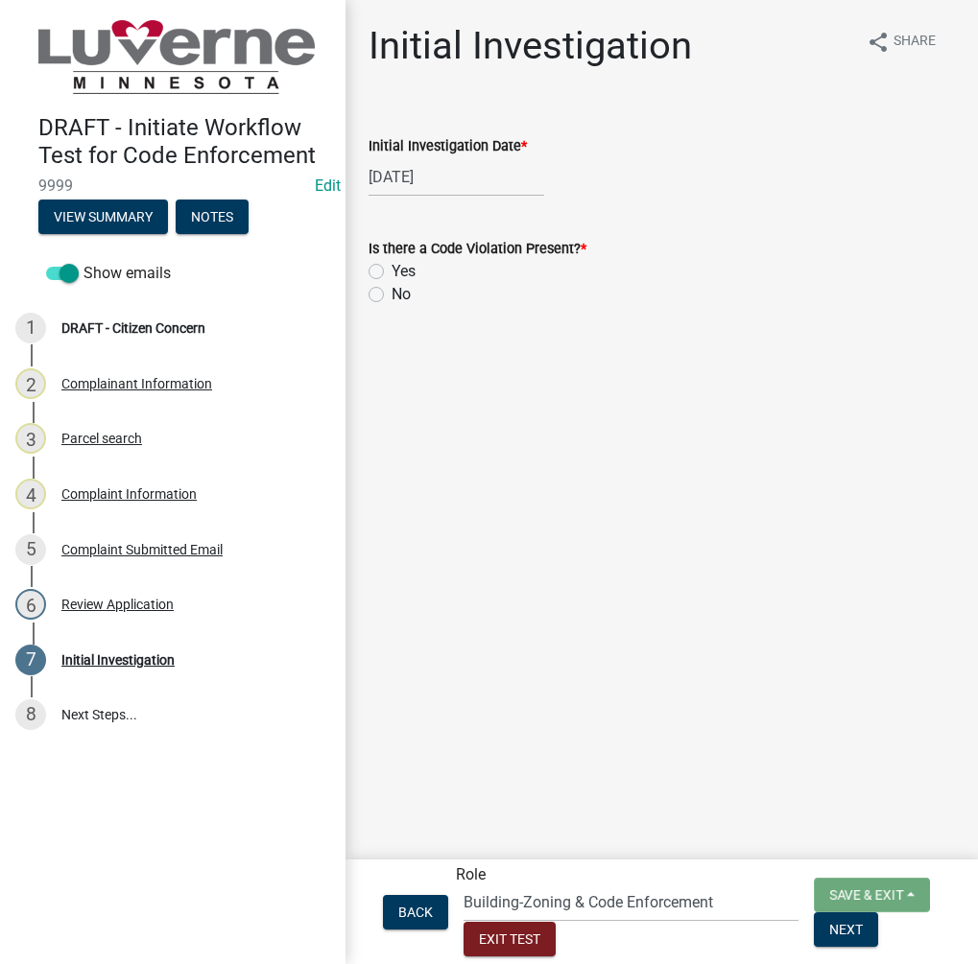
click at [392, 269] on label "Yes" at bounding box center [404, 271] width 24 height 23
click at [392, 269] on input "Yes" at bounding box center [398, 266] width 12 height 12
radio input "true"
drag, startPoint x: 821, startPoint y: 931, endPoint x: 541, endPoint y: 691, distance: 368.2
click at [829, 931] on span "Next" at bounding box center [846, 928] width 34 height 15
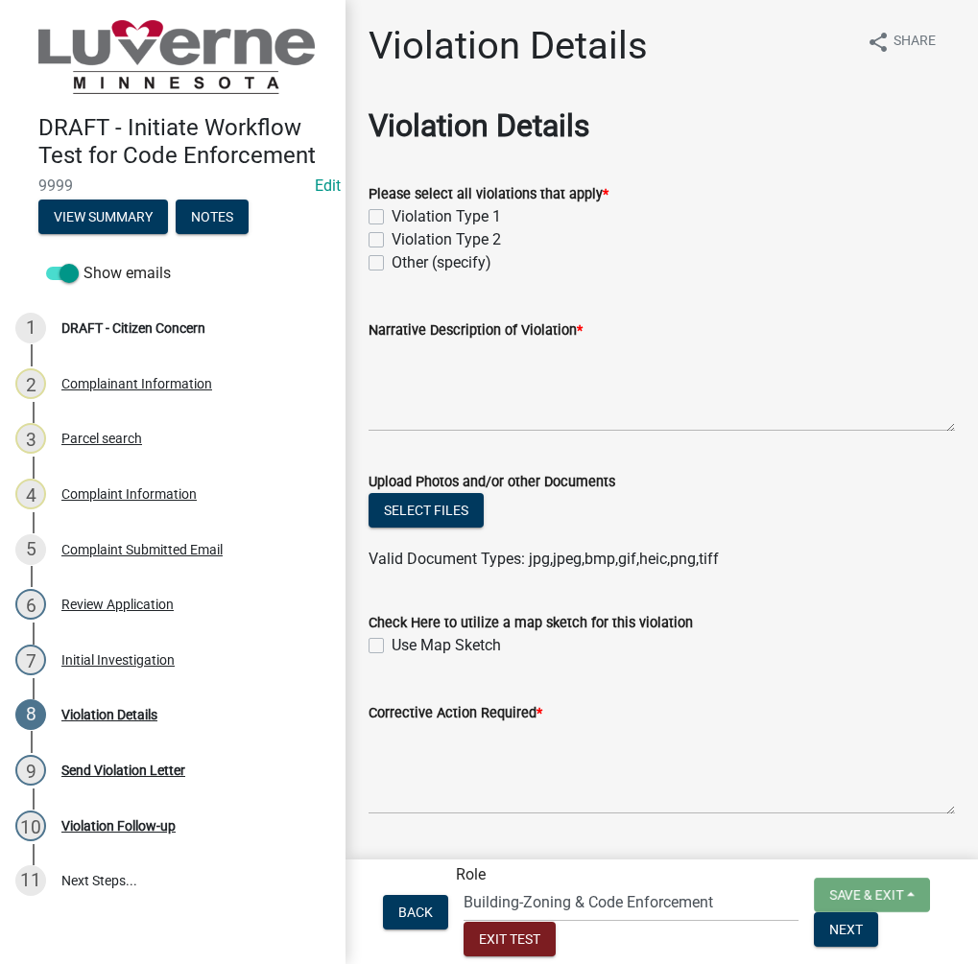
click at [392, 215] on label "Violation Type 1" at bounding box center [446, 216] width 109 height 23
click at [392, 215] on input "Violation Type 1" at bounding box center [398, 211] width 12 height 12
checkbox input "true"
checkbox input "false"
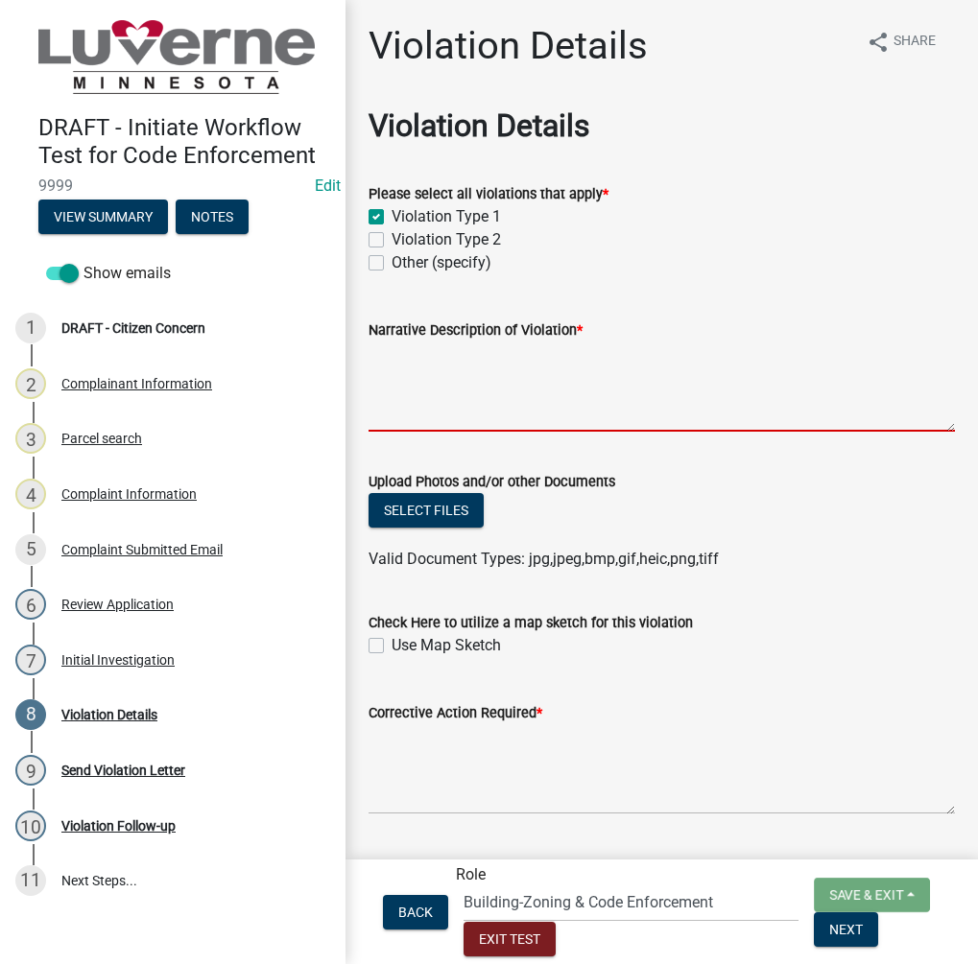
click at [602, 394] on textarea "Narrative Description of Violation *" at bounding box center [662, 387] width 586 height 90
type textarea "violation"
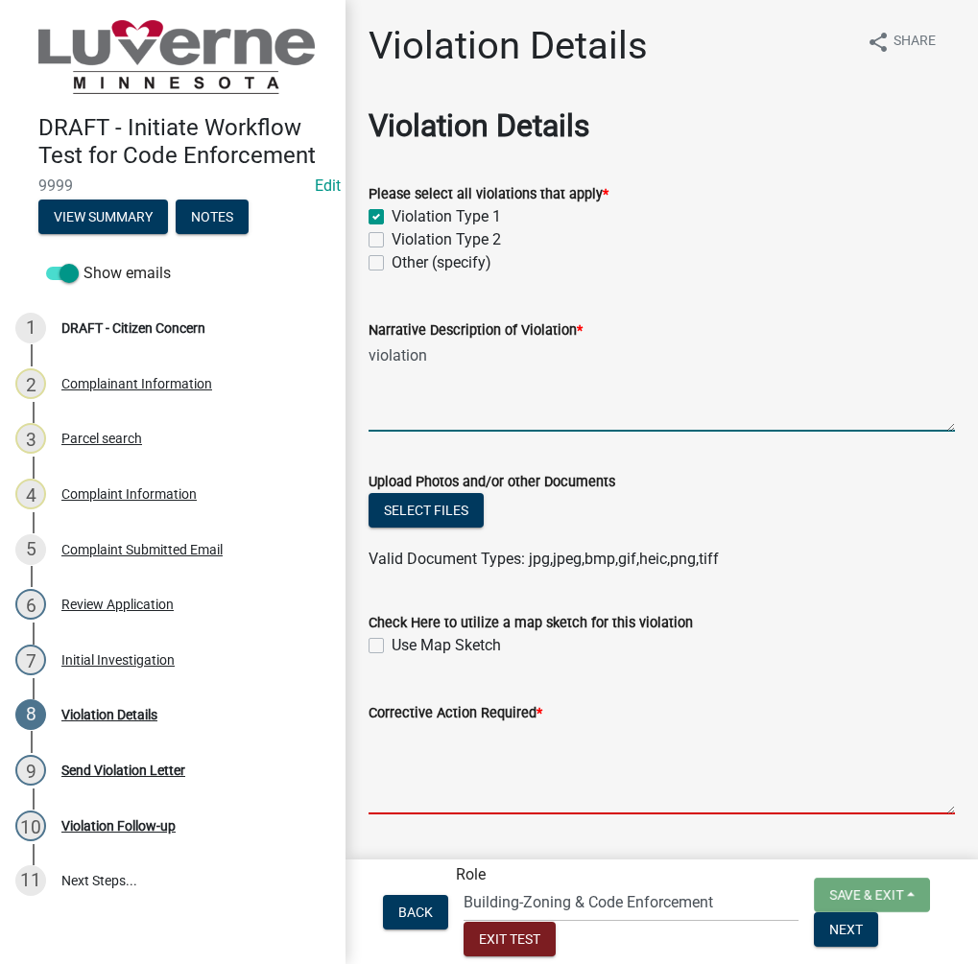
click at [729, 750] on textarea "Corrective Action Required *" at bounding box center [662, 770] width 586 height 90
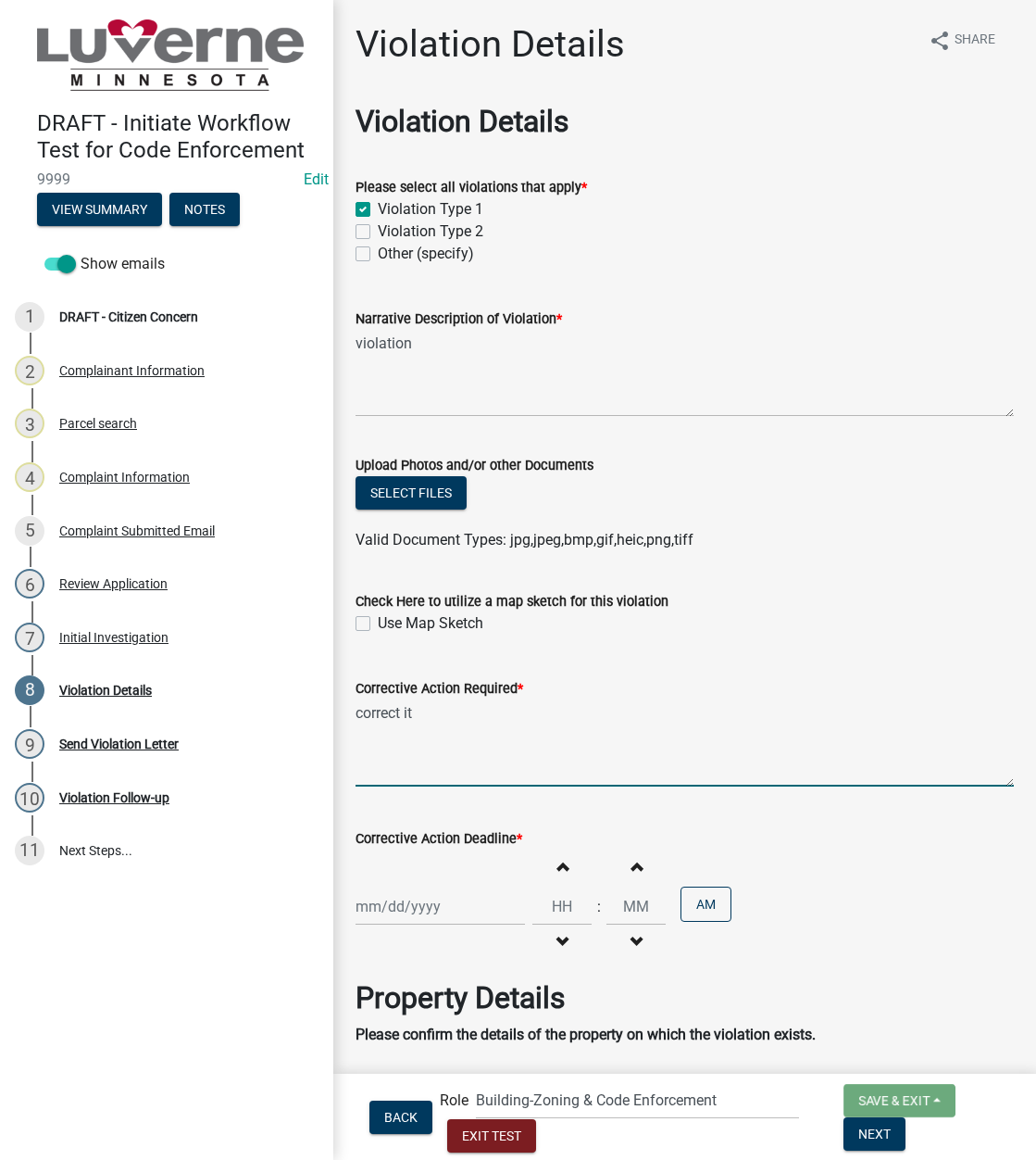
type textarea "correct it"
select select "8"
select select "2025"
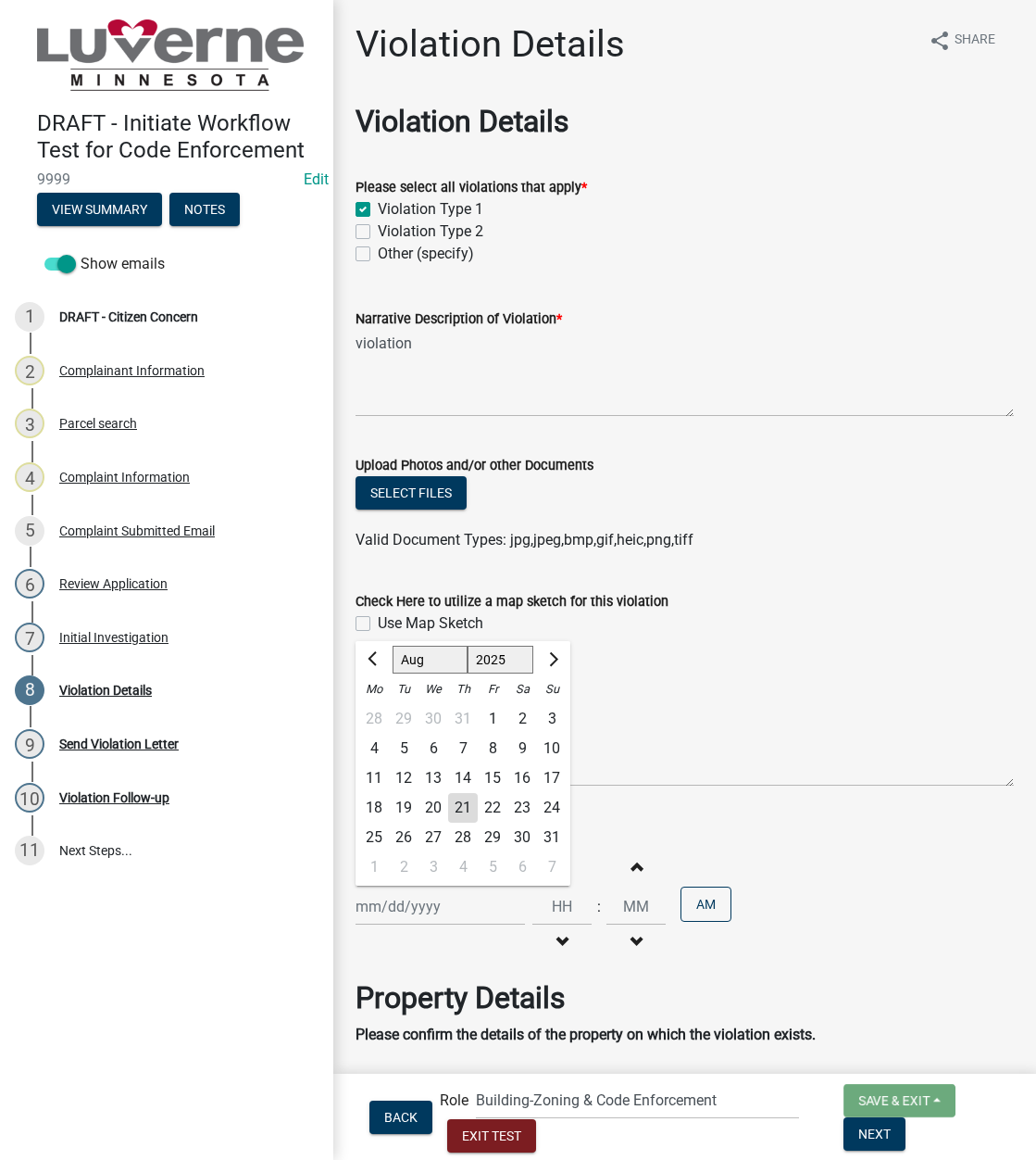
click at [402, 911] on div "[PERSON_NAME] Feb Mar Apr [PERSON_NAME][DATE] Oct Nov [DATE] 1526 1527 1528 152…" at bounding box center [441, 905] width 170 height 38
click at [463, 861] on div "4" at bounding box center [462, 867] width 30 height 30
type input "09/04/2025"
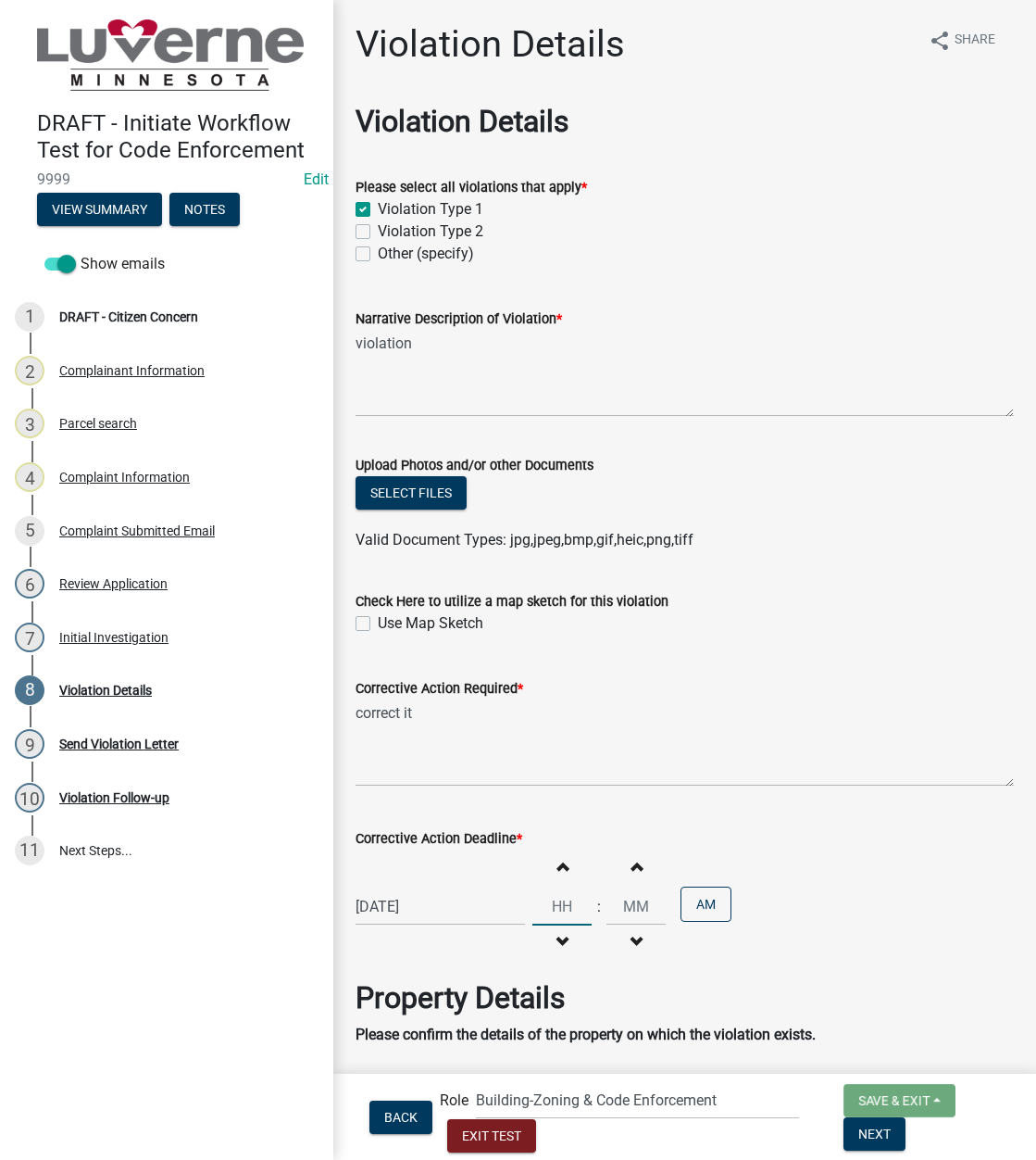
click at [561, 898] on input "Hours" at bounding box center [561, 905] width 59 height 38
type input "12"
type input "00"
click at [686, 894] on button "AM" at bounding box center [705, 903] width 51 height 35
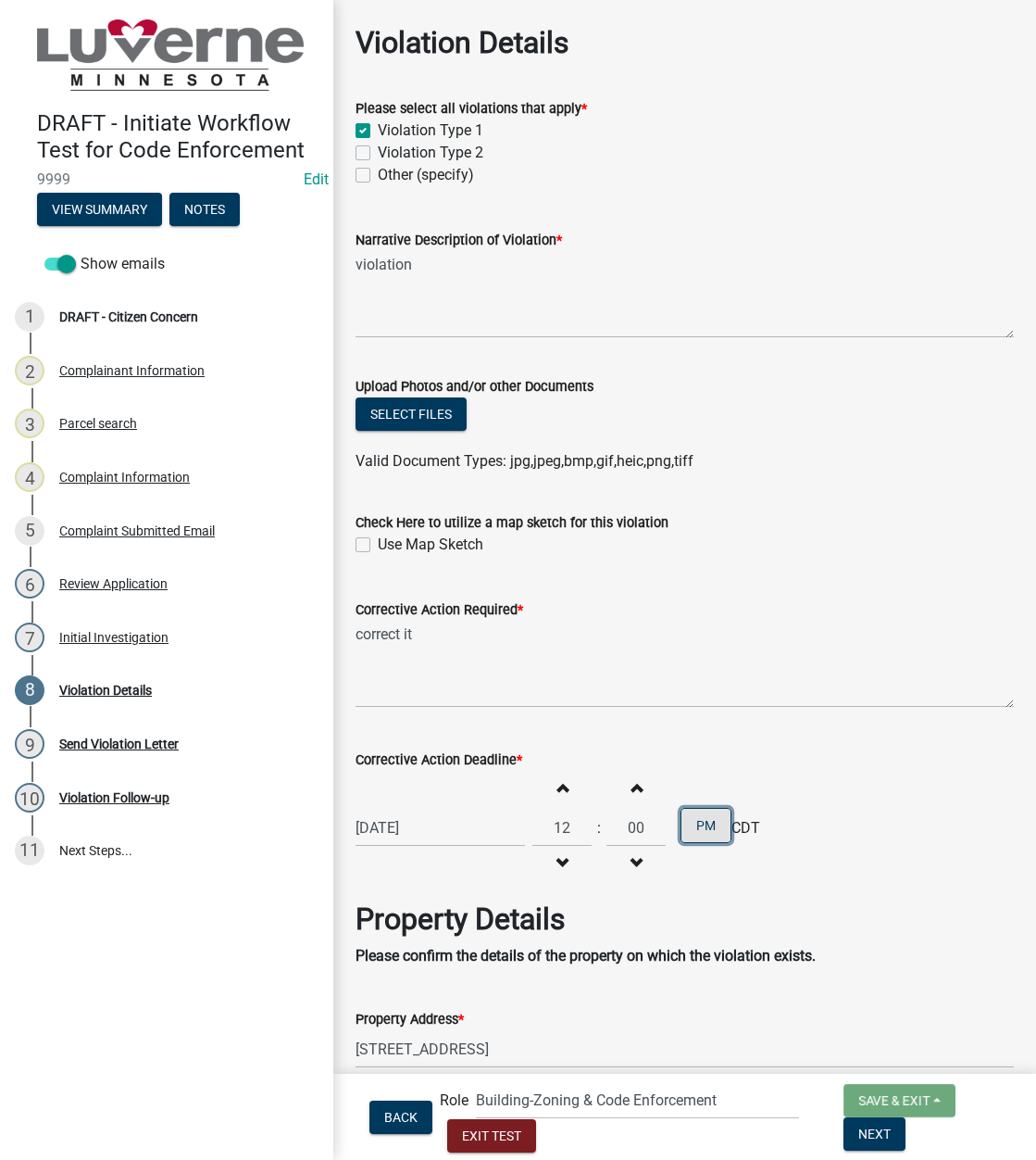
scroll to position [80, 0]
drag, startPoint x: 855, startPoint y: 1128, endPoint x: 726, endPoint y: 890, distance: 270.7
click at [859, 980] on span "Next" at bounding box center [875, 1132] width 33 height 14
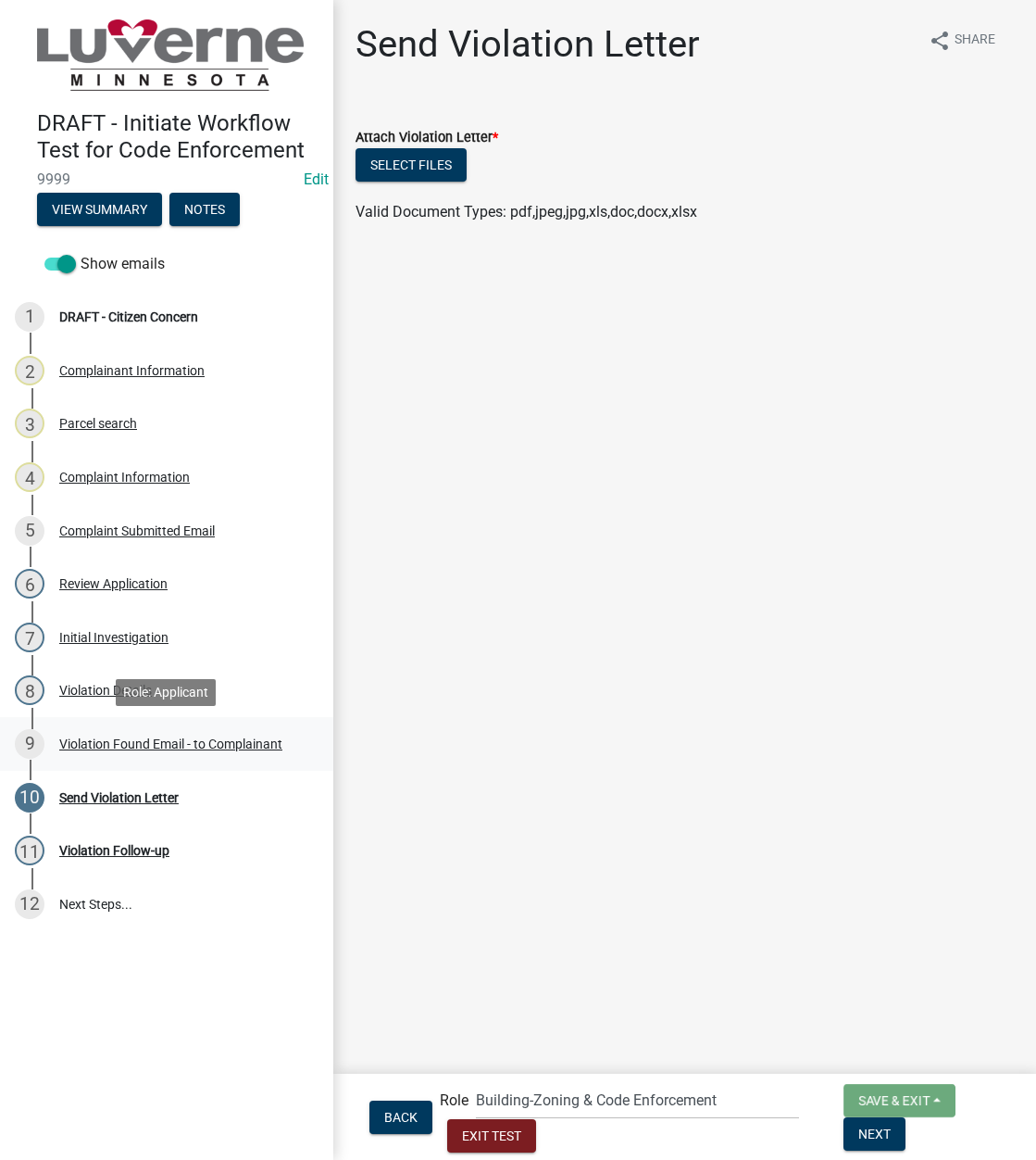
click at [264, 740] on div "Violation Found Email - to Complainant" at bounding box center [170, 743] width 223 height 13
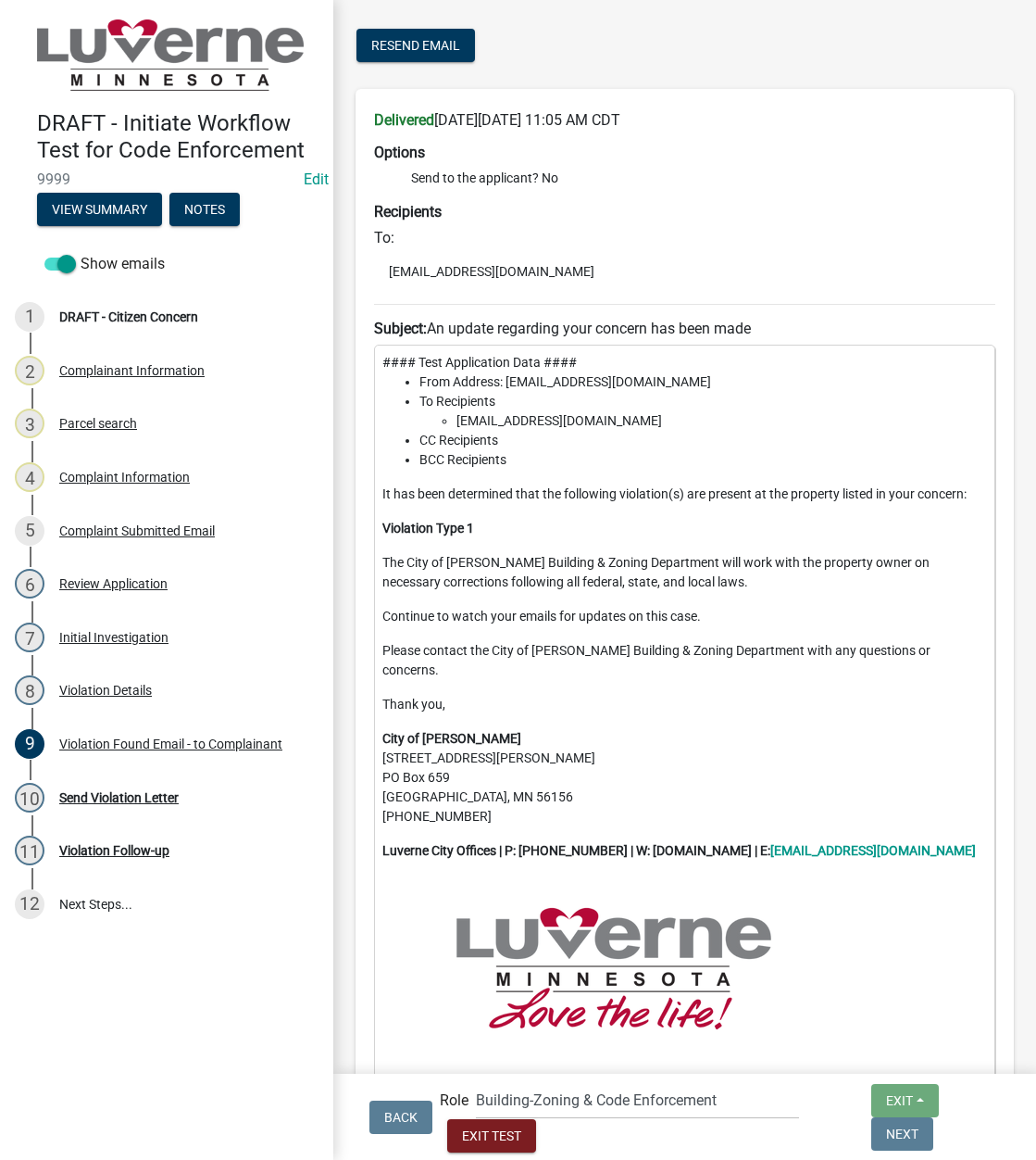
scroll to position [356, 0]
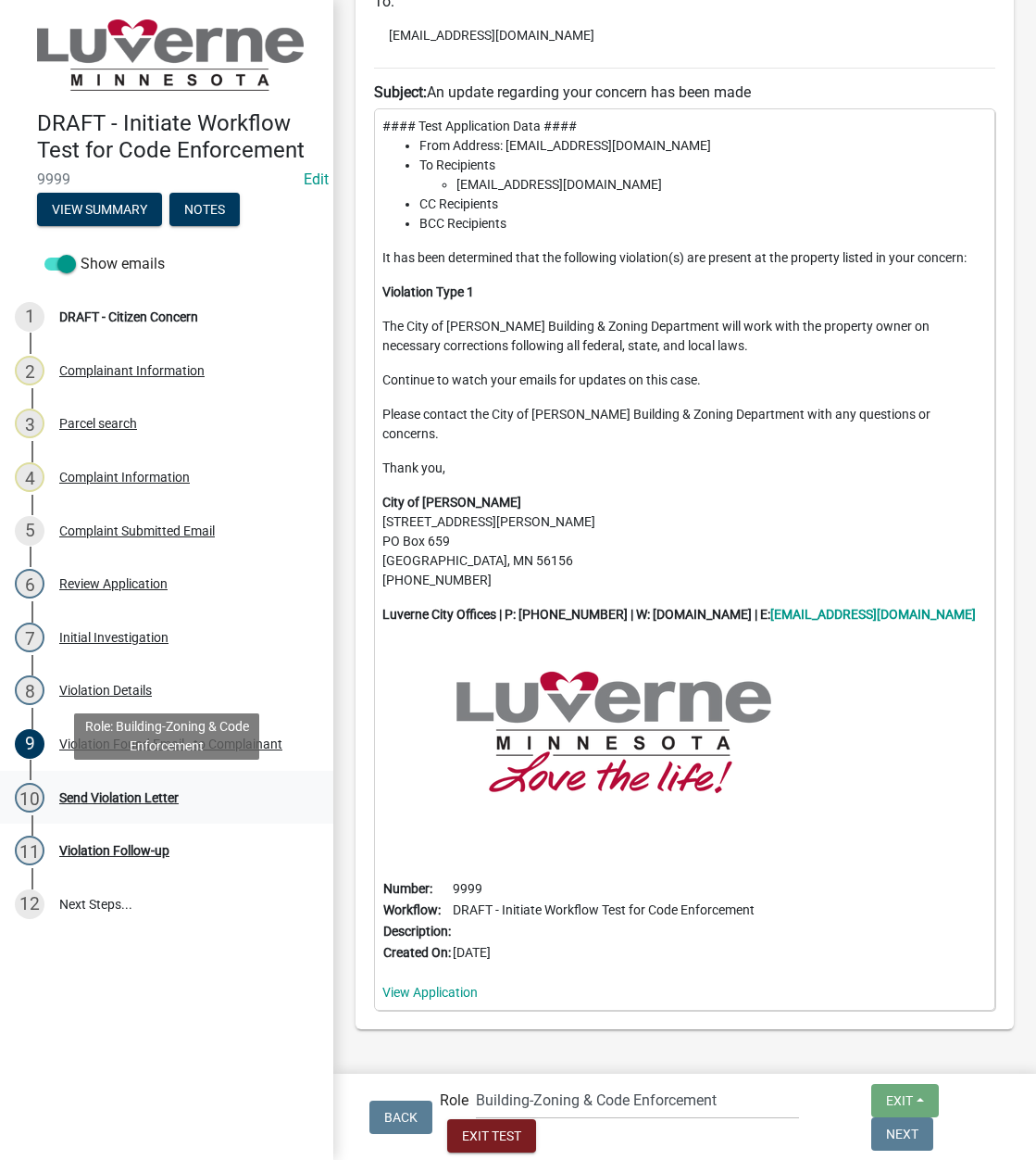
click at [166, 795] on div "Send Violation Letter" at bounding box center [119, 797] width 120 height 13
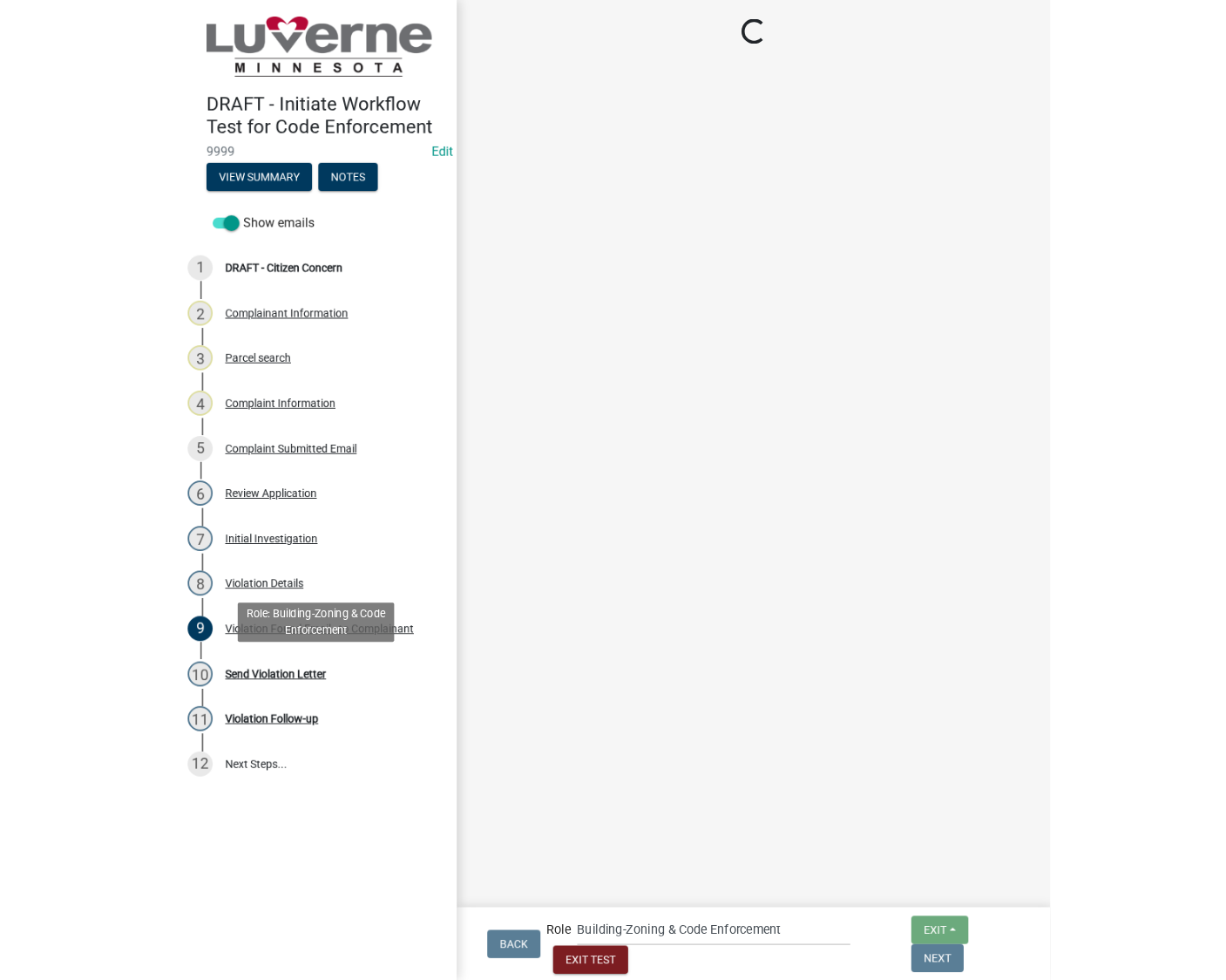
scroll to position [0, 0]
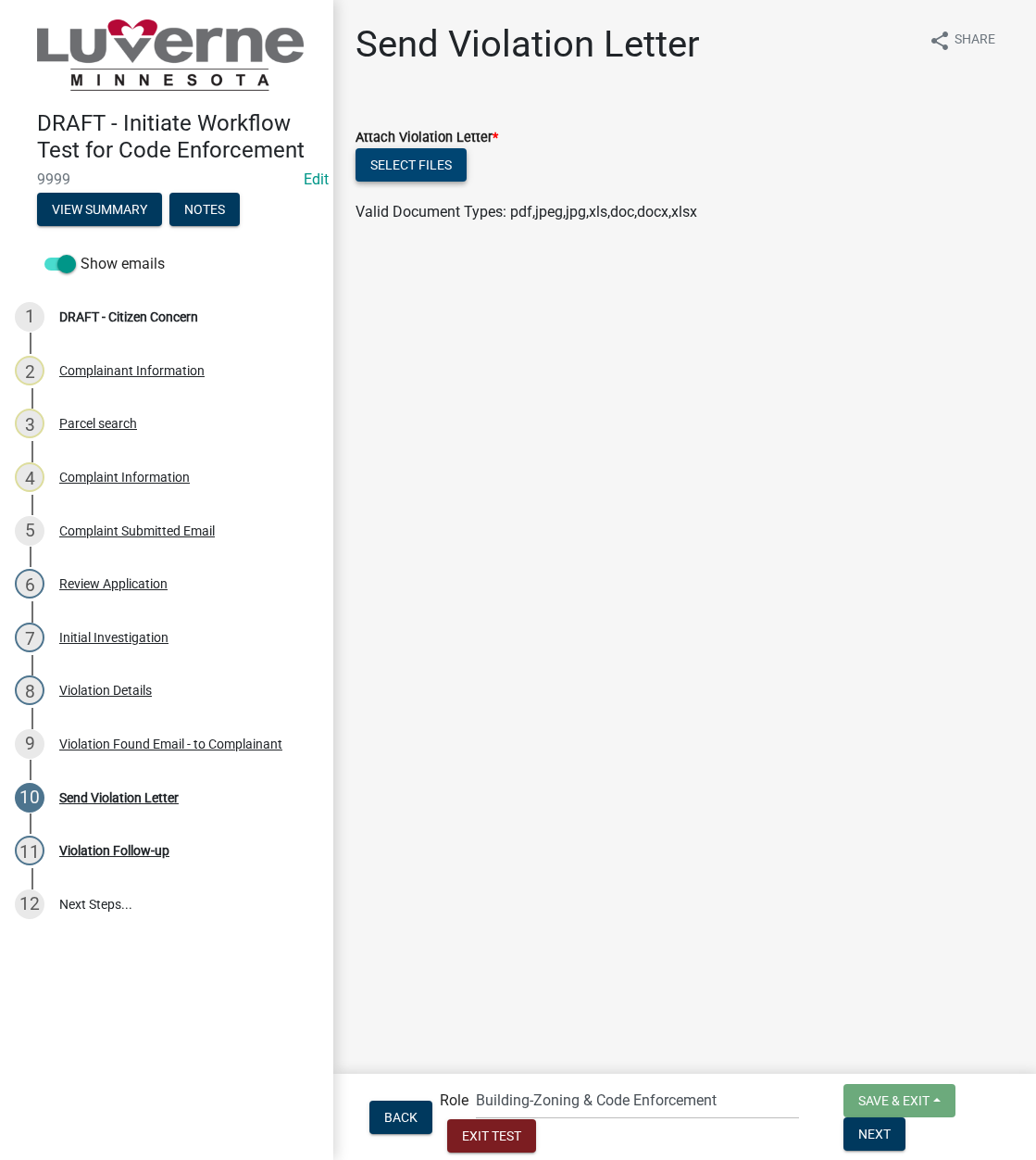
click at [438, 180] on button "Select files" at bounding box center [411, 165] width 111 height 34
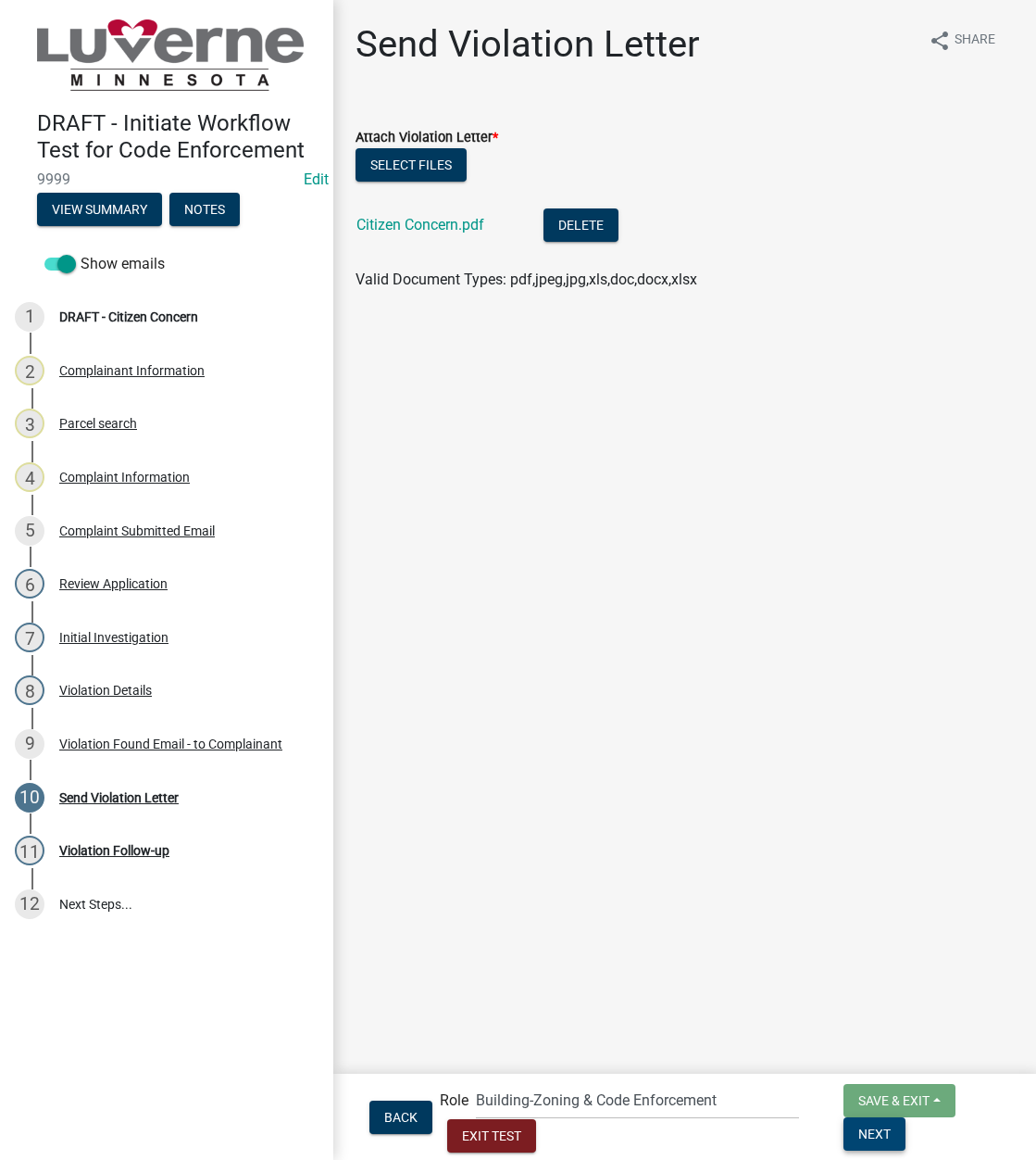
drag, startPoint x: 844, startPoint y: 1135, endPoint x: 701, endPoint y: 813, distance: 352.3
click at [859, 980] on span "Next" at bounding box center [875, 1132] width 33 height 14
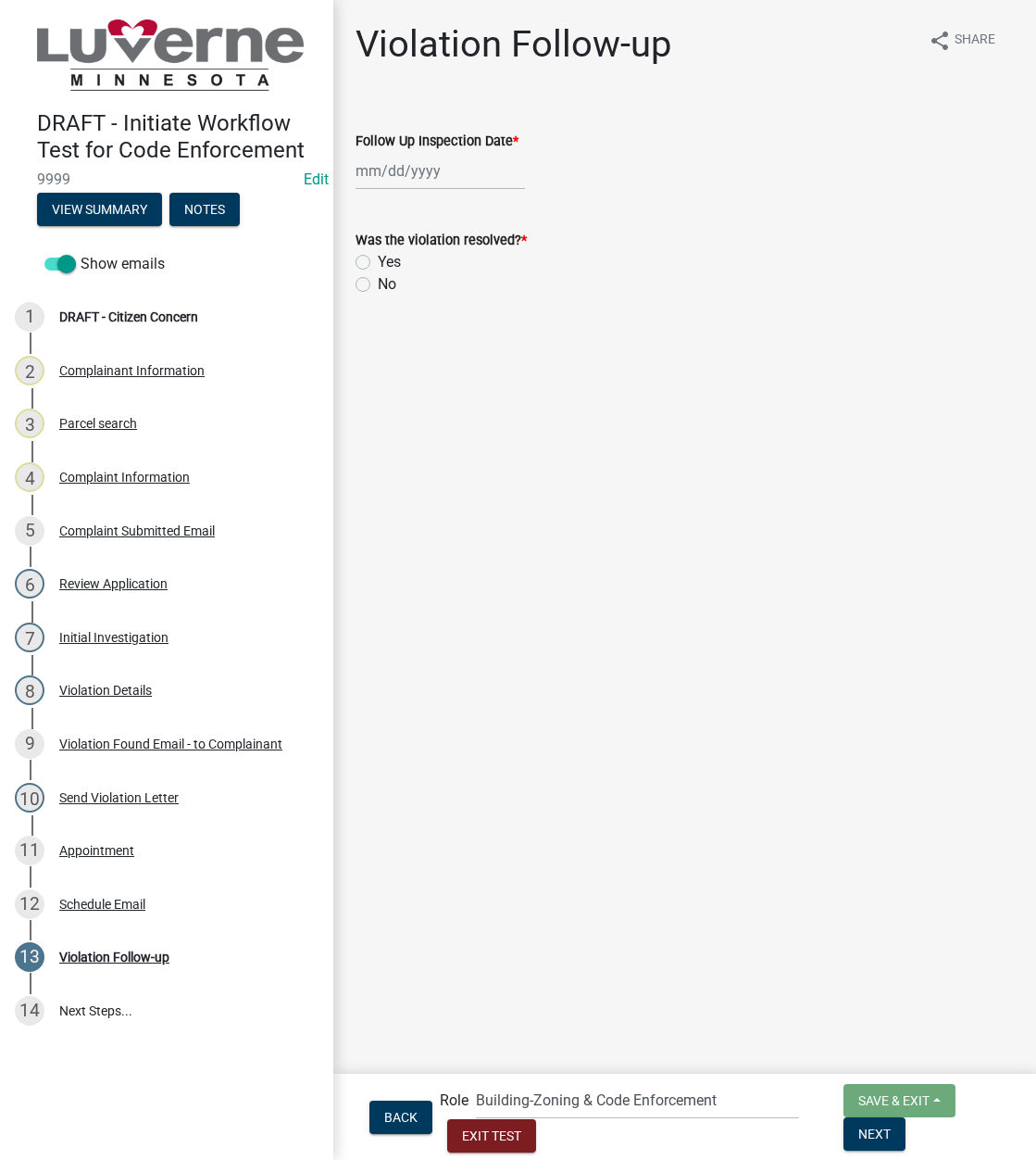
select select "8"
select select "2025"
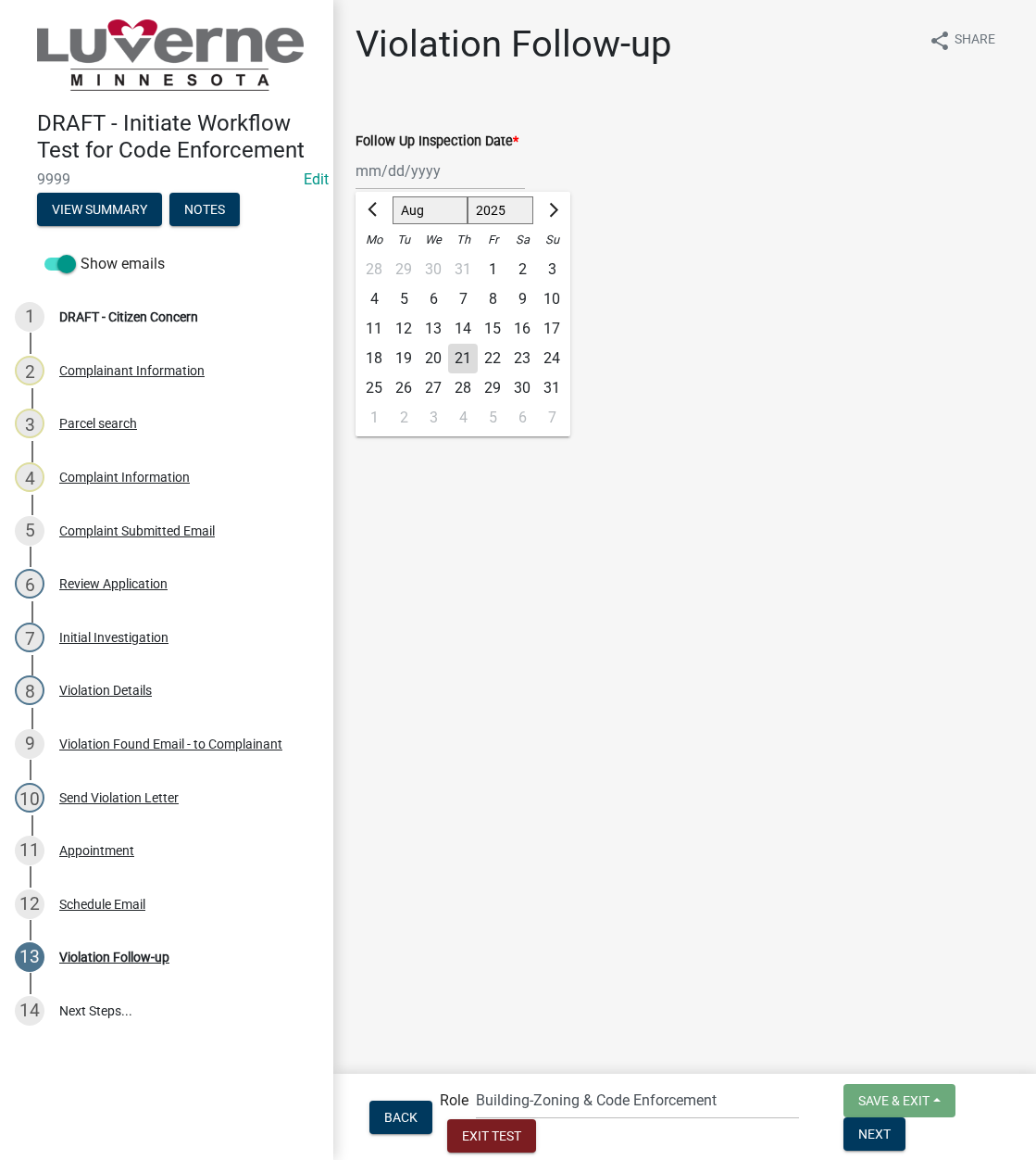
click at [415, 172] on div "[PERSON_NAME] Feb Mar Apr [PERSON_NAME][DATE] Oct Nov [DATE] 1526 1527 1528 152…" at bounding box center [441, 170] width 170 height 38
click at [668, 226] on form "Was the violation resolved? * Yes No" at bounding box center [685, 251] width 658 height 89
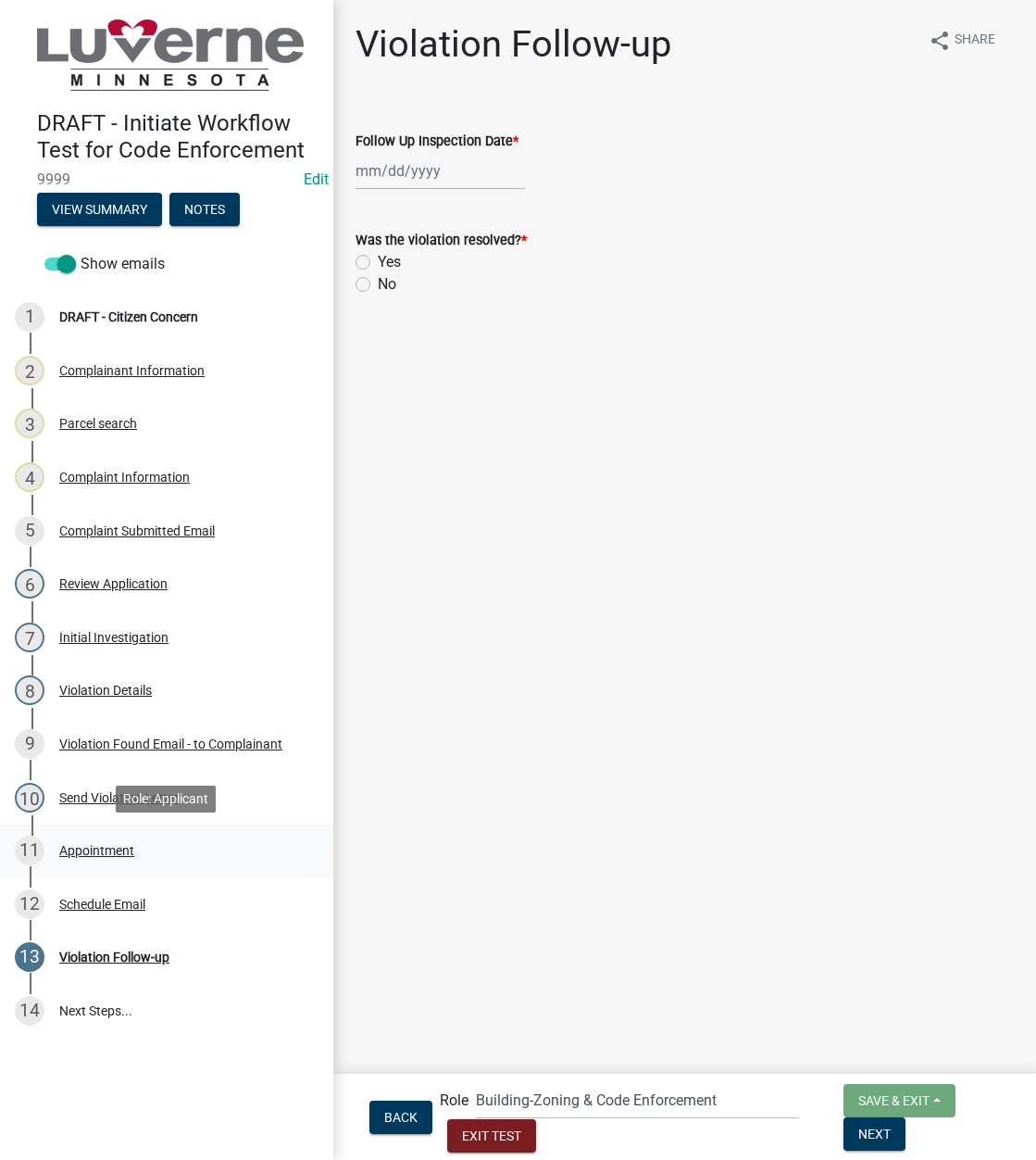
click at [81, 855] on div "Appointment" at bounding box center [96, 849] width 75 height 13
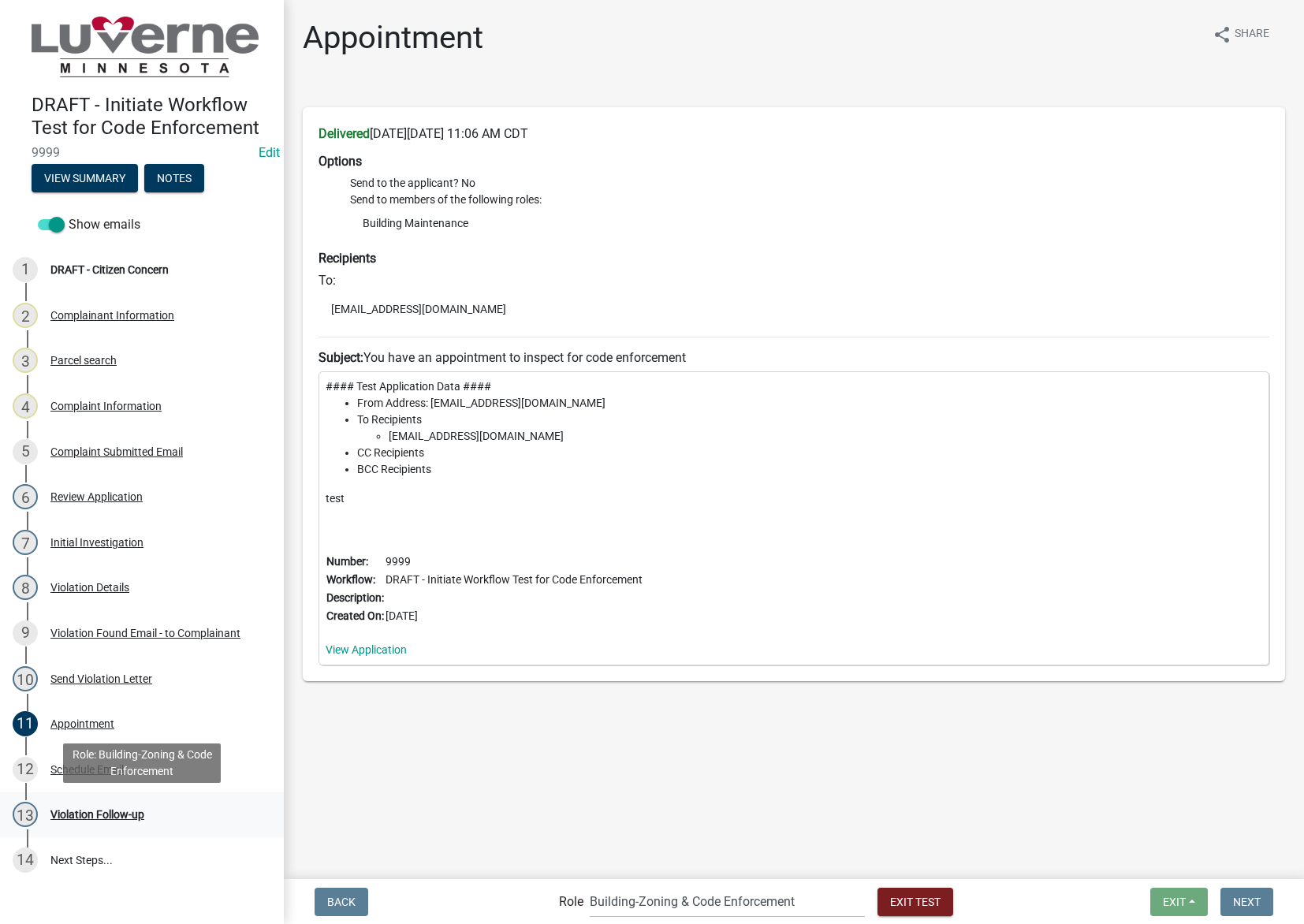
click at [224, 804] on div "13 Violation Follow-up" at bounding box center [135, 814] width 246 height 25
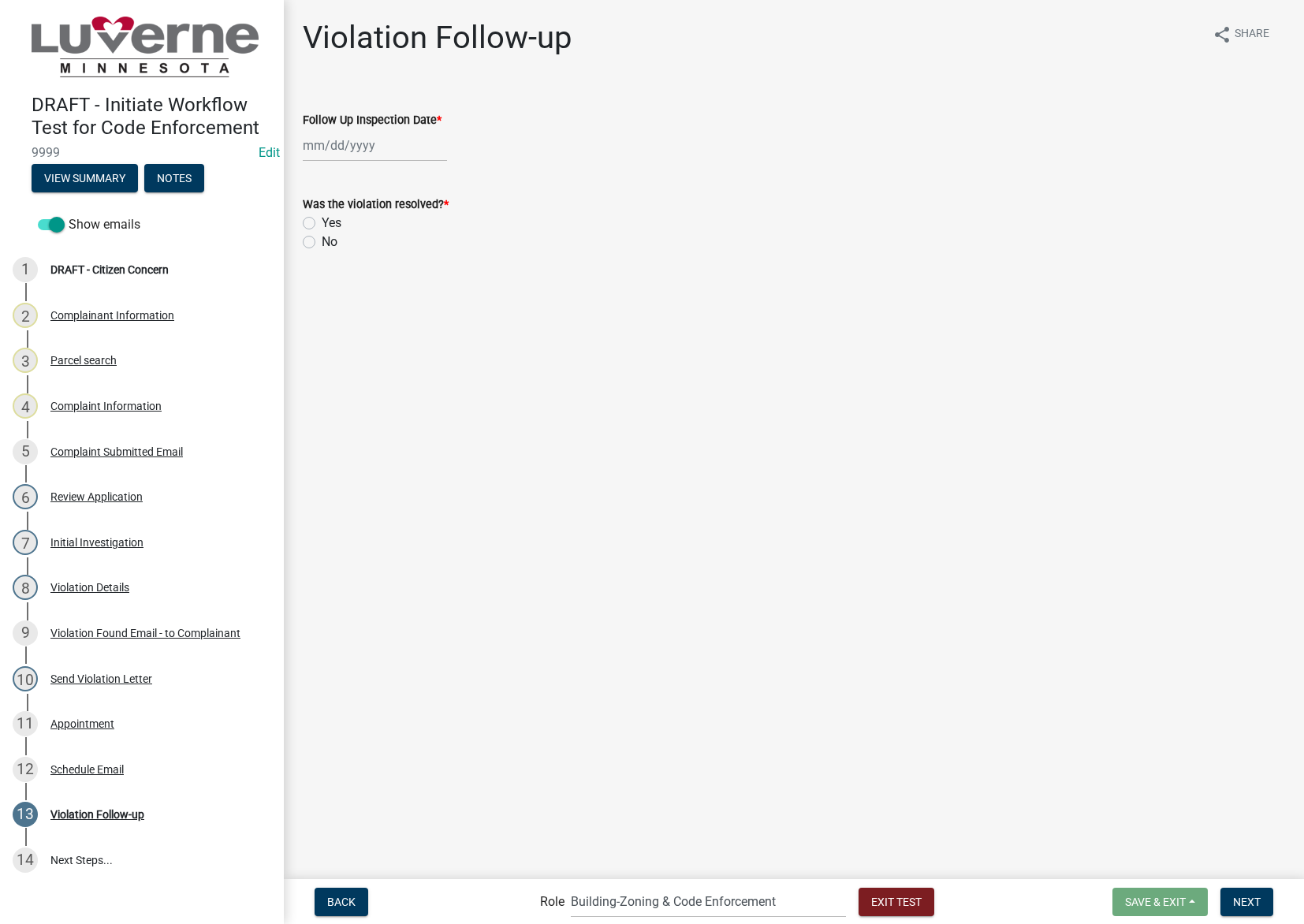
select select "8"
select select "2025"
click at [382, 154] on div "[PERSON_NAME] Feb Mar Apr [PERSON_NAME][DATE] Oct Nov [DATE] 1526 1527 1528 152…" at bounding box center [376, 145] width 145 height 32
click at [397, 350] on div "4" at bounding box center [394, 355] width 25 height 25
type input "09/04/2025"
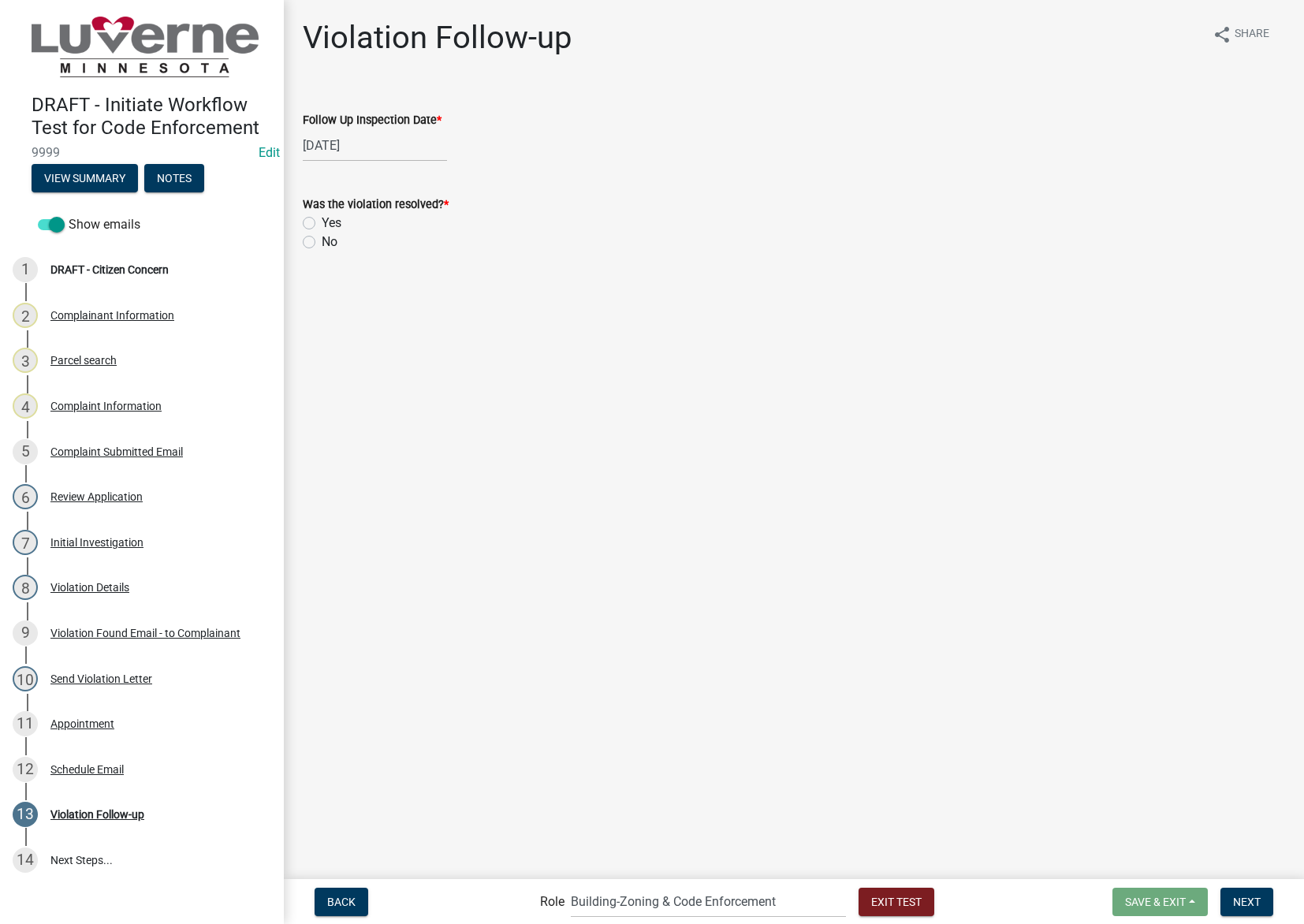
click at [322, 223] on label "Yes" at bounding box center [332, 223] width 20 height 19
click at [322, 223] on input "Yes" at bounding box center [327, 218] width 10 height 10
radio input "true"
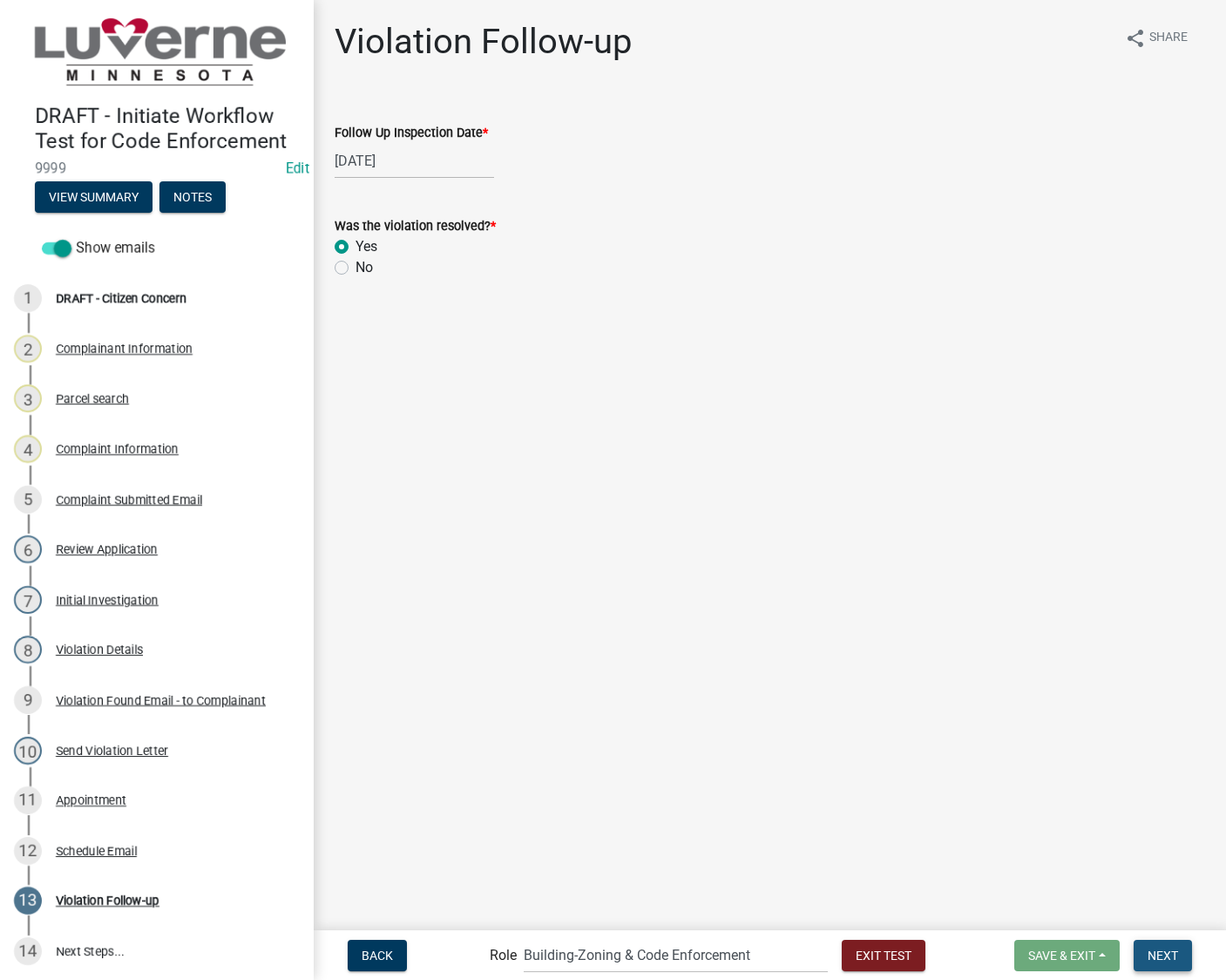
click at [1176, 922] on span "Next" at bounding box center [1163, 954] width 31 height 14
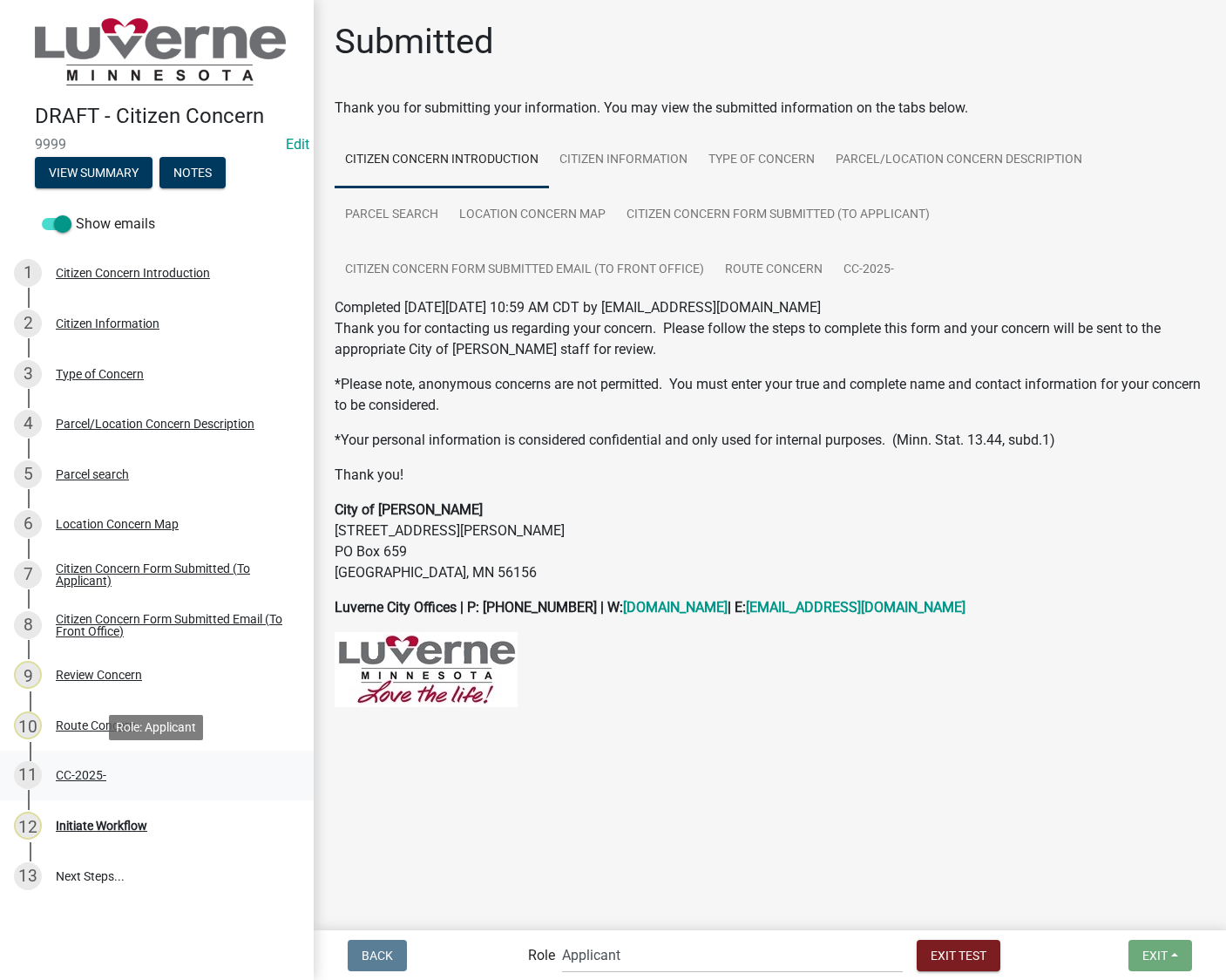
click at [129, 767] on div "11 CC-2025-" at bounding box center [149, 775] width 272 height 28
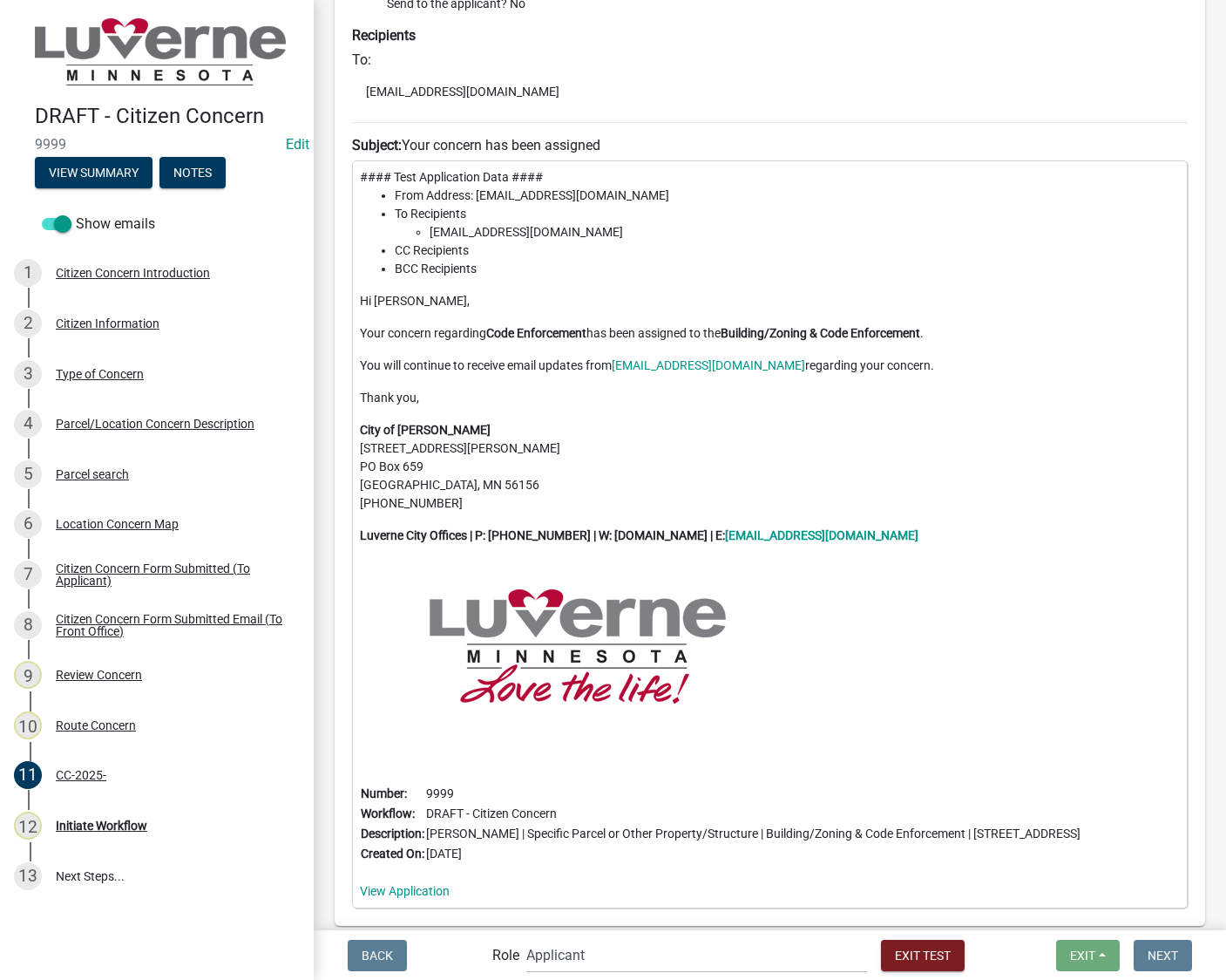
scroll to position [322, 0]
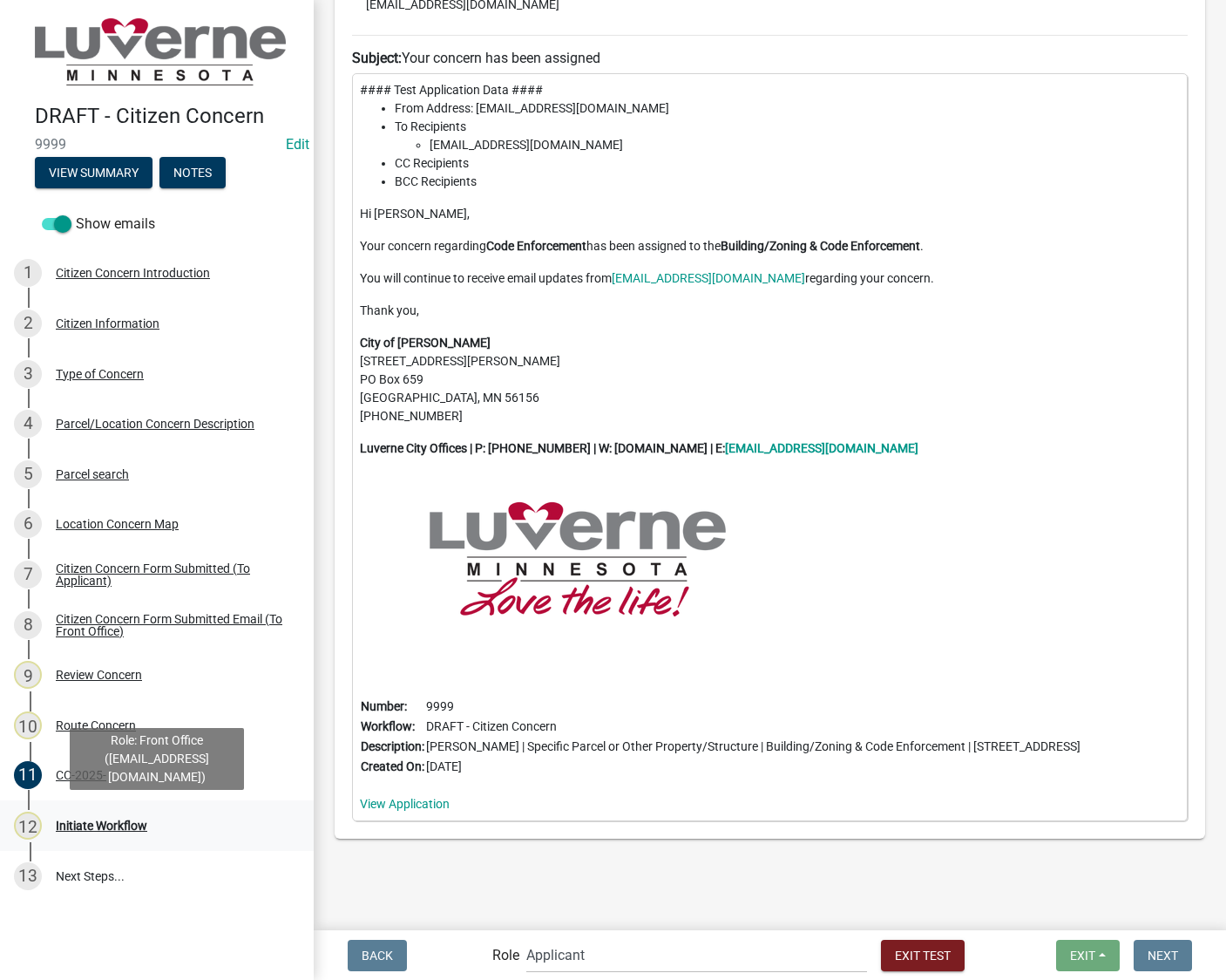
drag, startPoint x: 167, startPoint y: 817, endPoint x: 463, endPoint y: 819, distance: 296.0
click at [167, 817] on div "12 Initiate Workflow" at bounding box center [149, 825] width 272 height 28
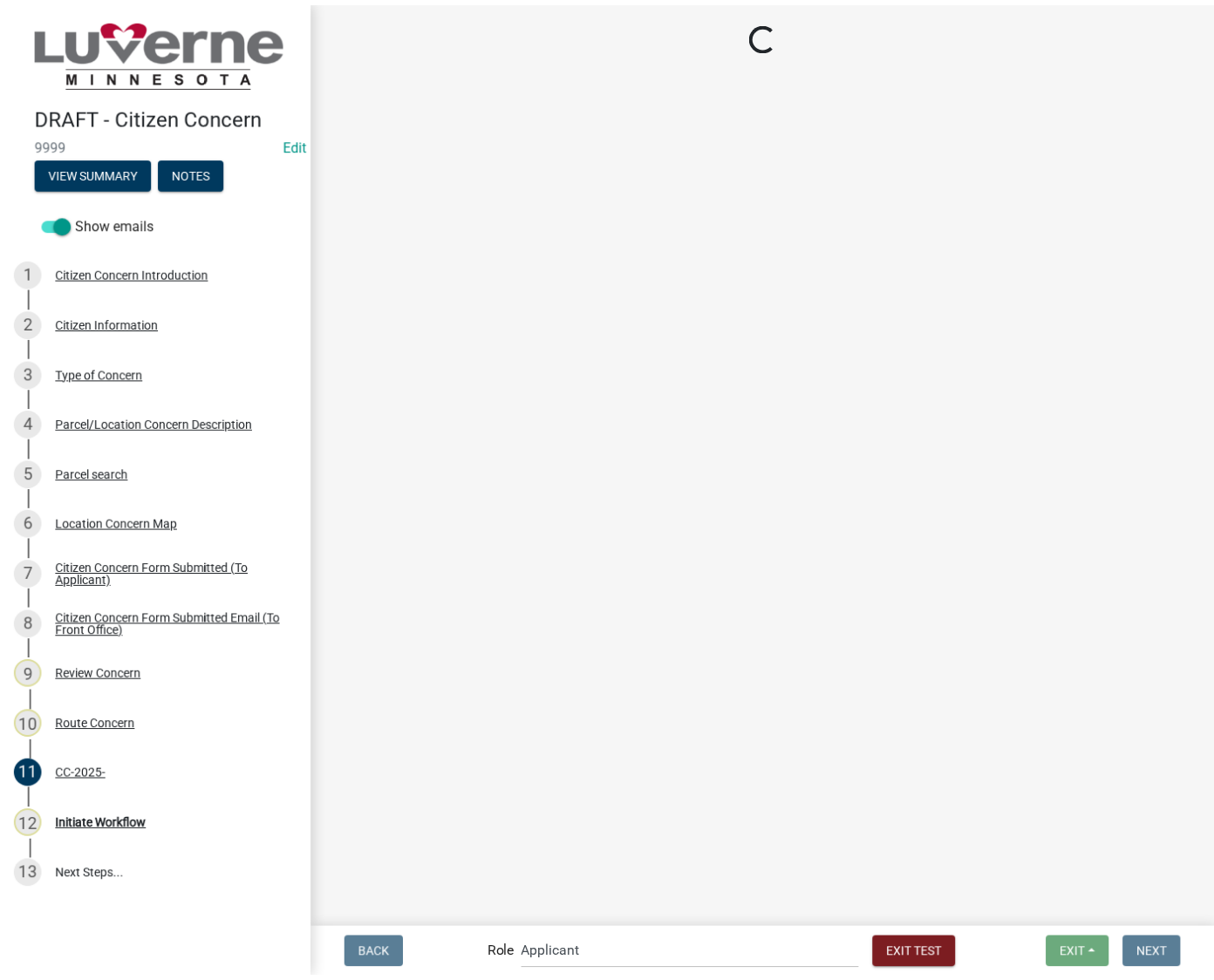
scroll to position [0, 0]
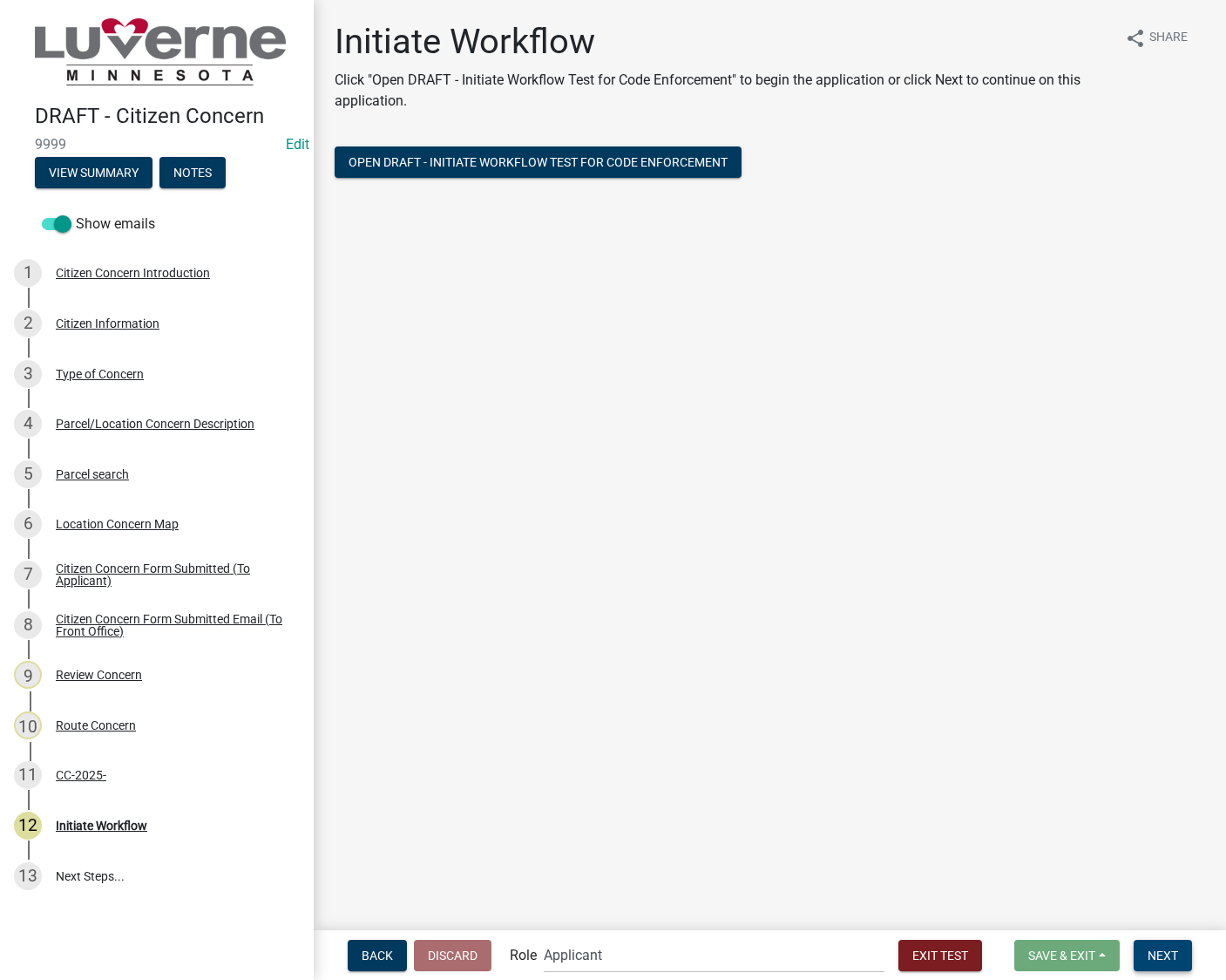
click at [1186, 922] on button "Next" at bounding box center [1163, 955] width 58 height 32
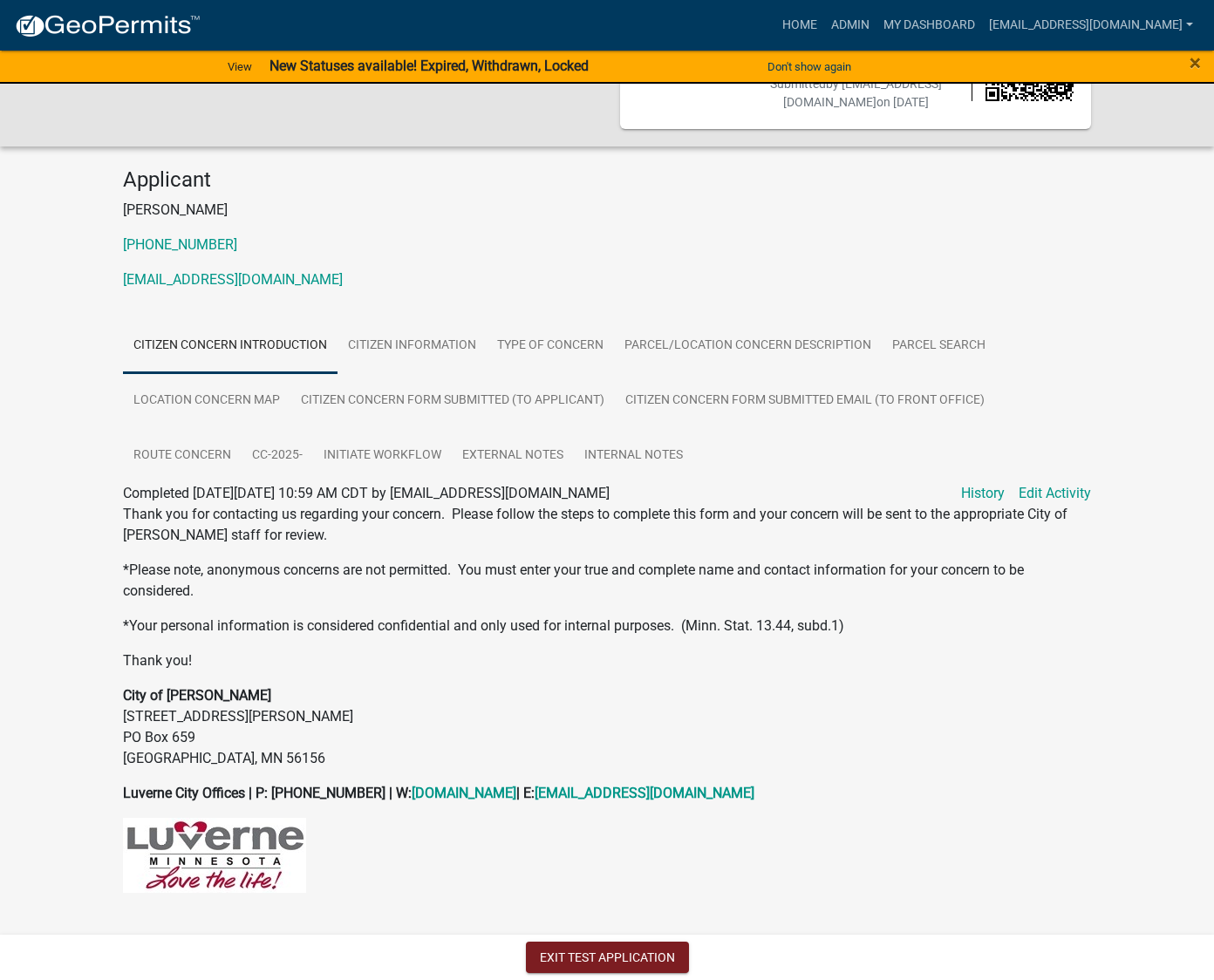
scroll to position [135, 0]
click at [566, 922] on button "Exit Test Application" at bounding box center [607, 956] width 163 height 32
